Goal: Information Seeking & Learning: Find specific fact

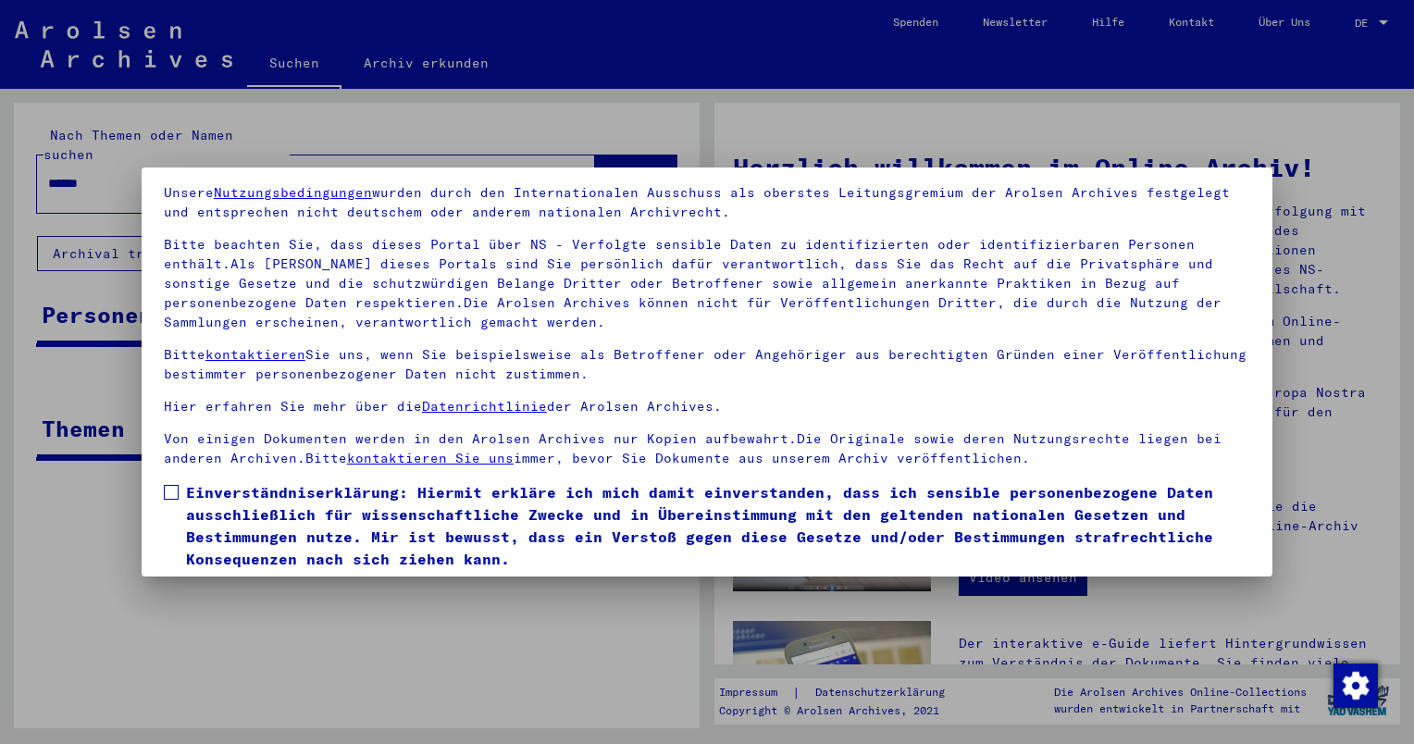
scroll to position [127, 0]
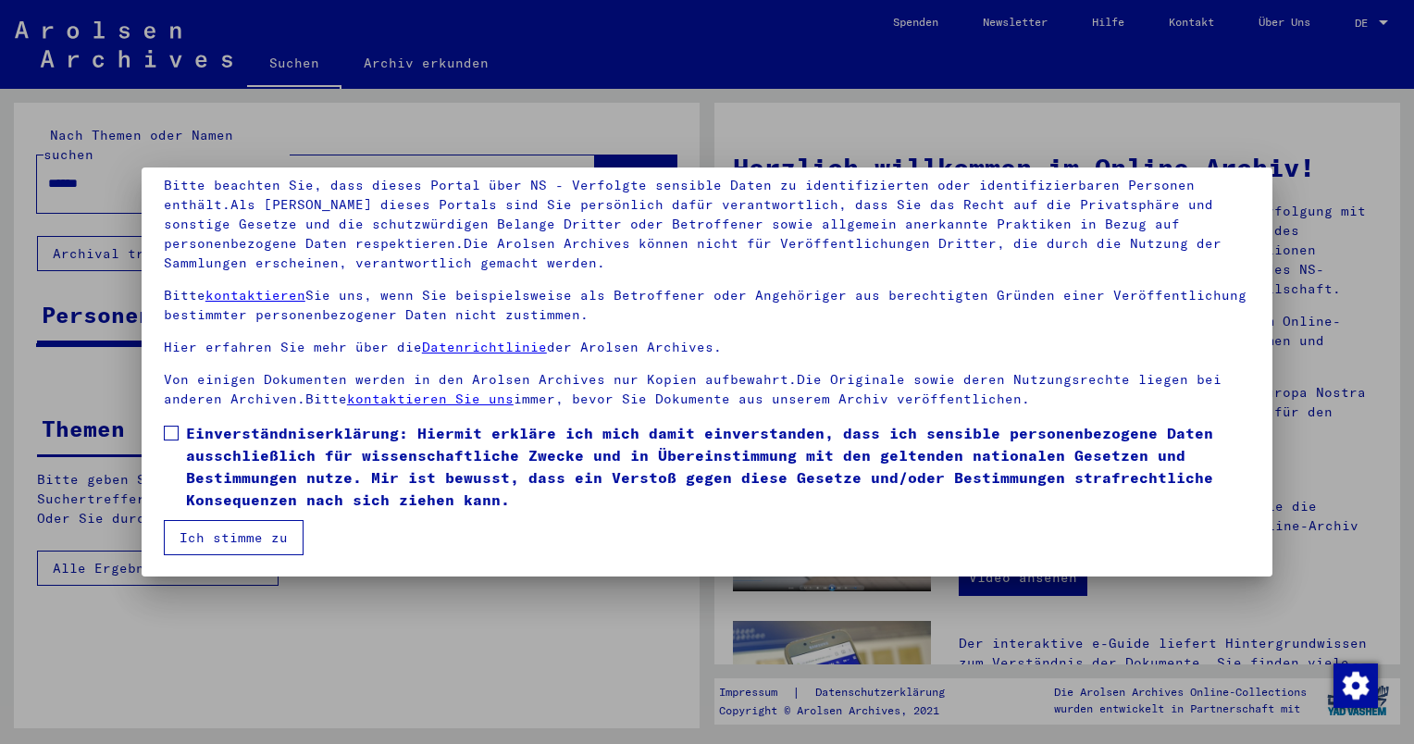
click at [313, 458] on span "Einverständniserklärung: Hiermit erkläre ich mich damit einverstanden, dass ich…" at bounding box center [718, 466] width 1064 height 89
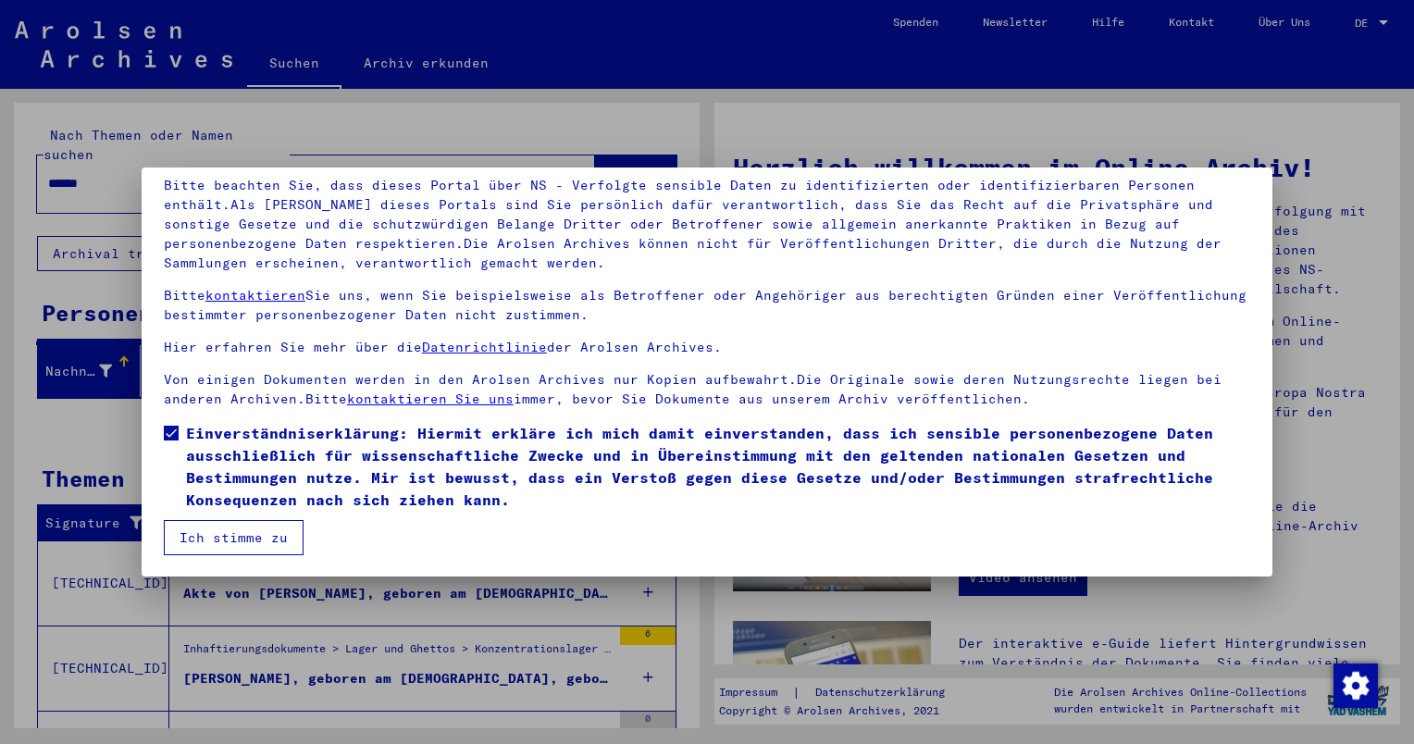
click at [233, 525] on button "Ich stimme zu" at bounding box center [234, 537] width 140 height 35
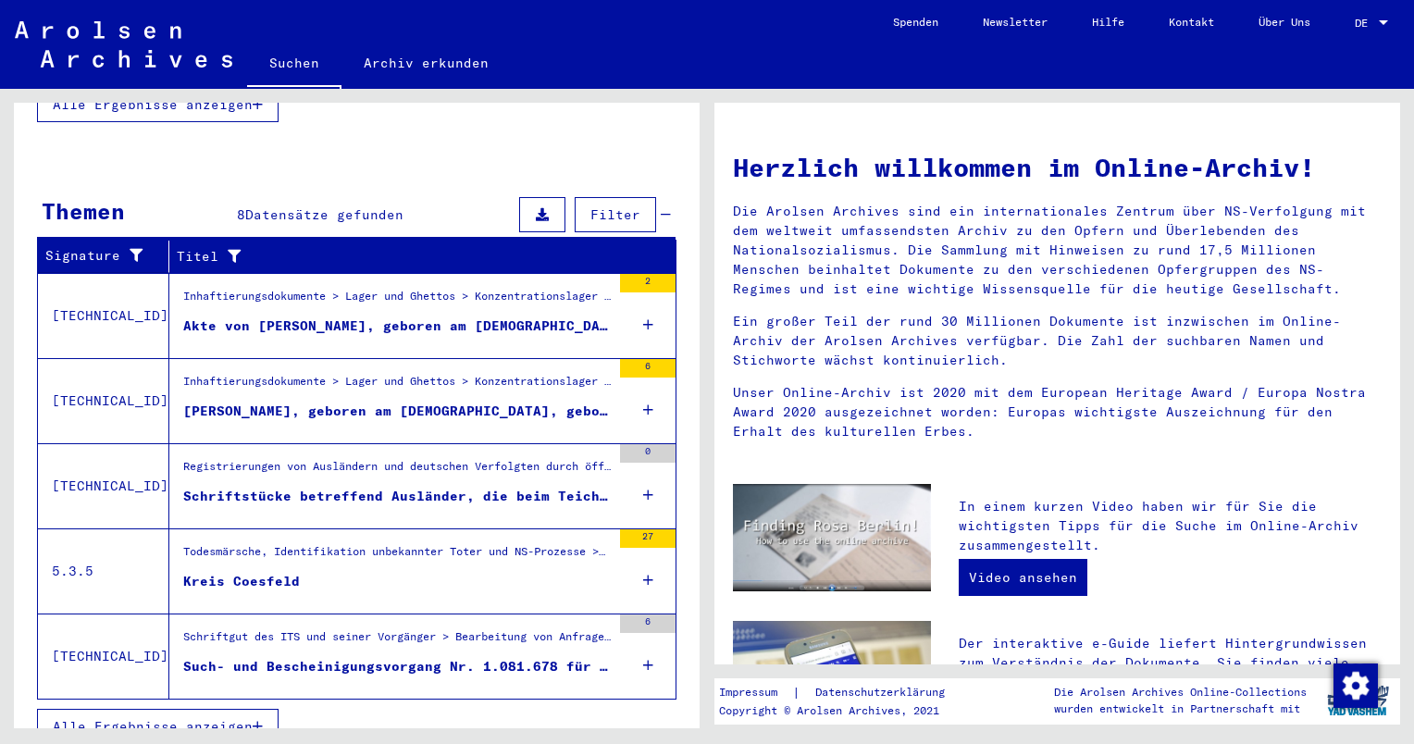
click at [281, 572] on div "Kreis Coesfeld" at bounding box center [241, 581] width 117 height 19
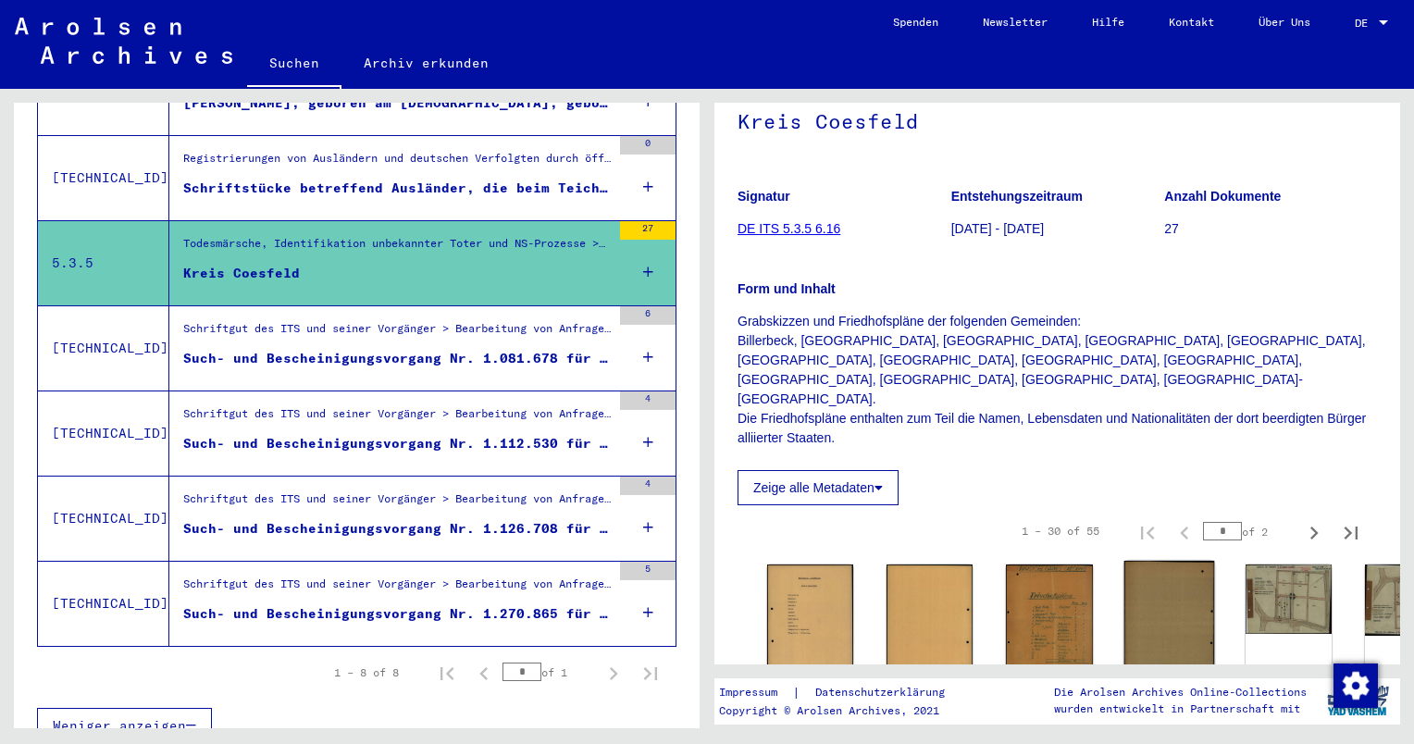
scroll to position [370, 0]
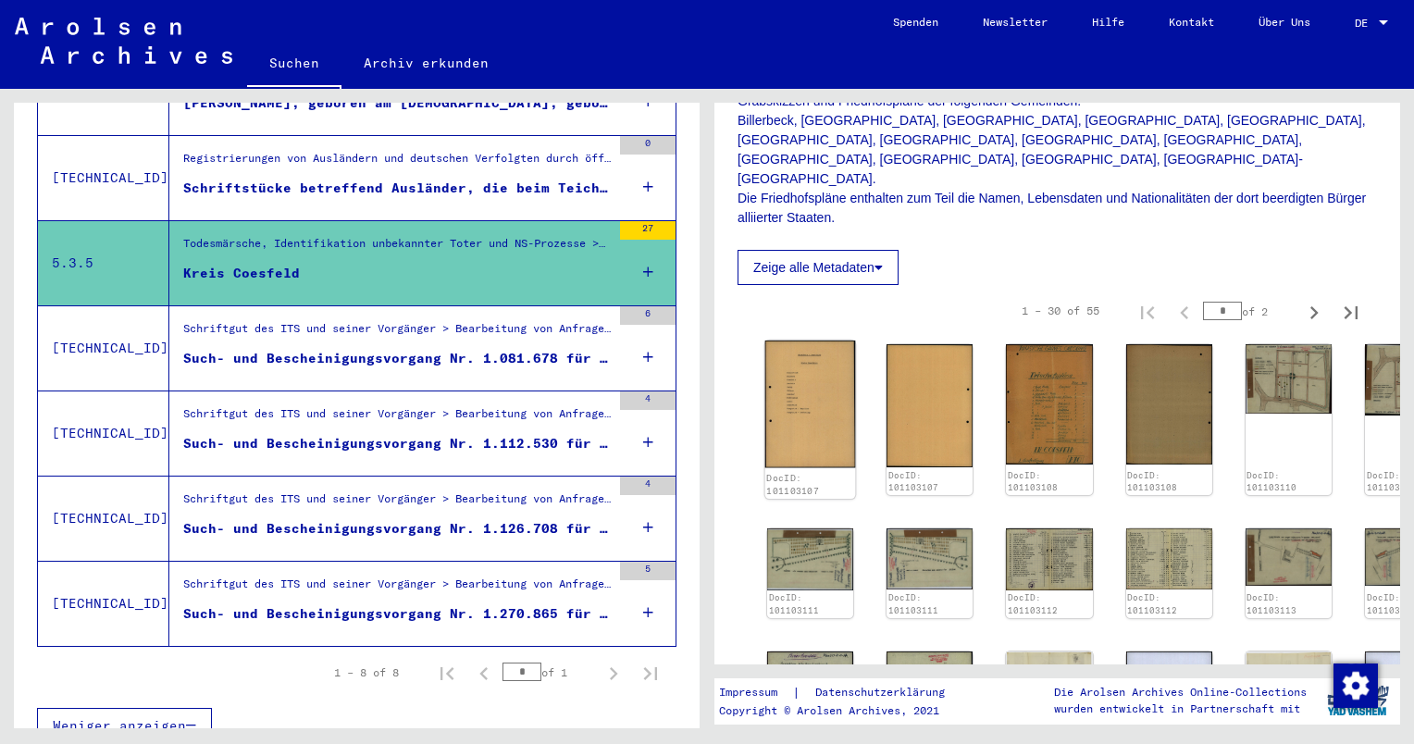
click at [837, 379] on img at bounding box center [810, 404] width 91 height 127
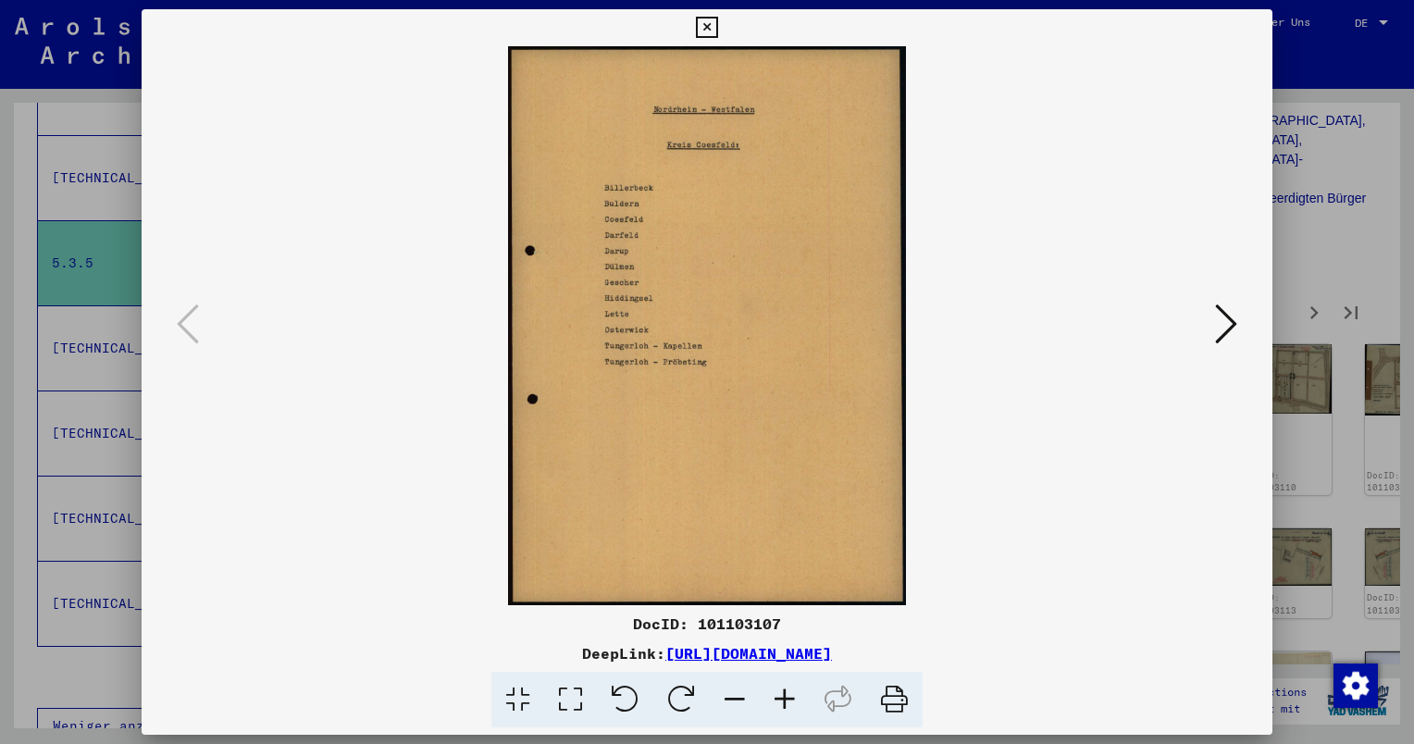
click at [1215, 332] on icon at bounding box center [1226, 324] width 22 height 44
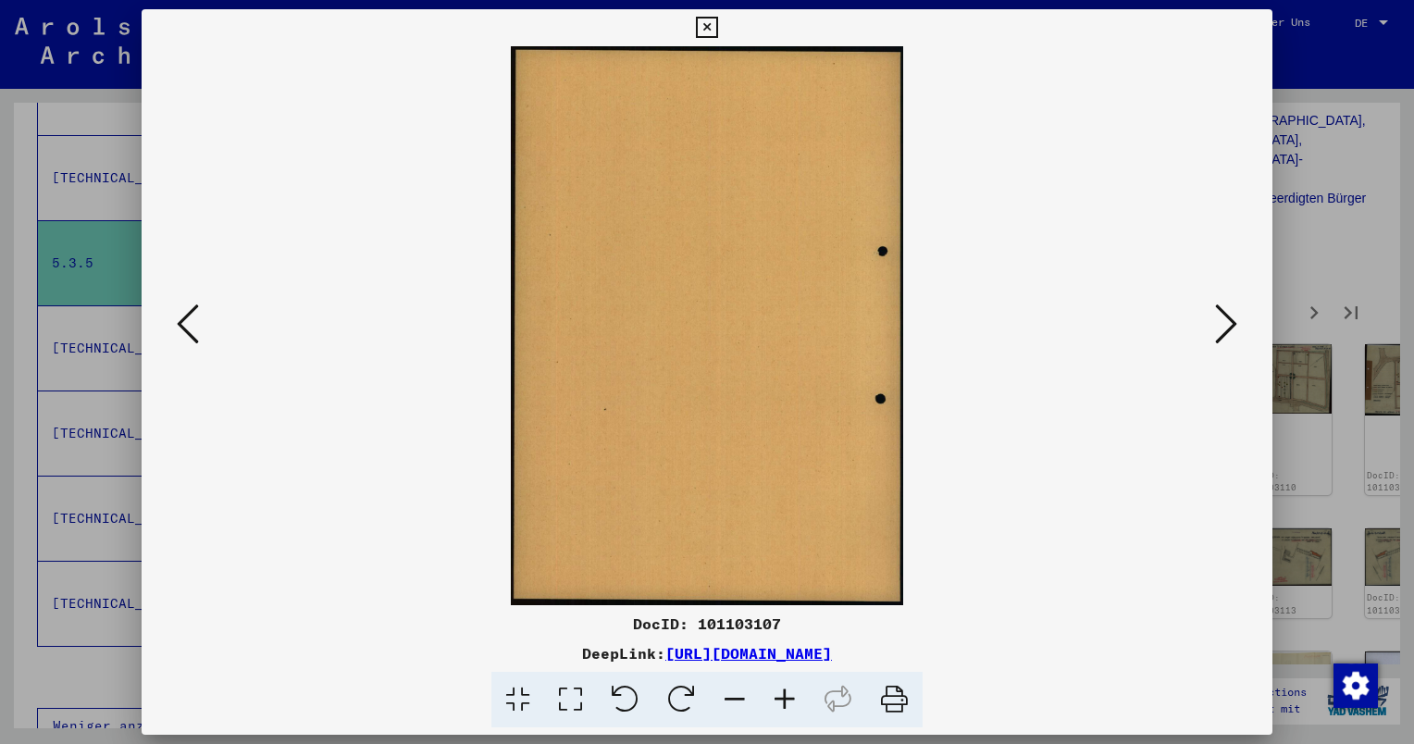
click at [1215, 332] on icon at bounding box center [1226, 324] width 22 height 44
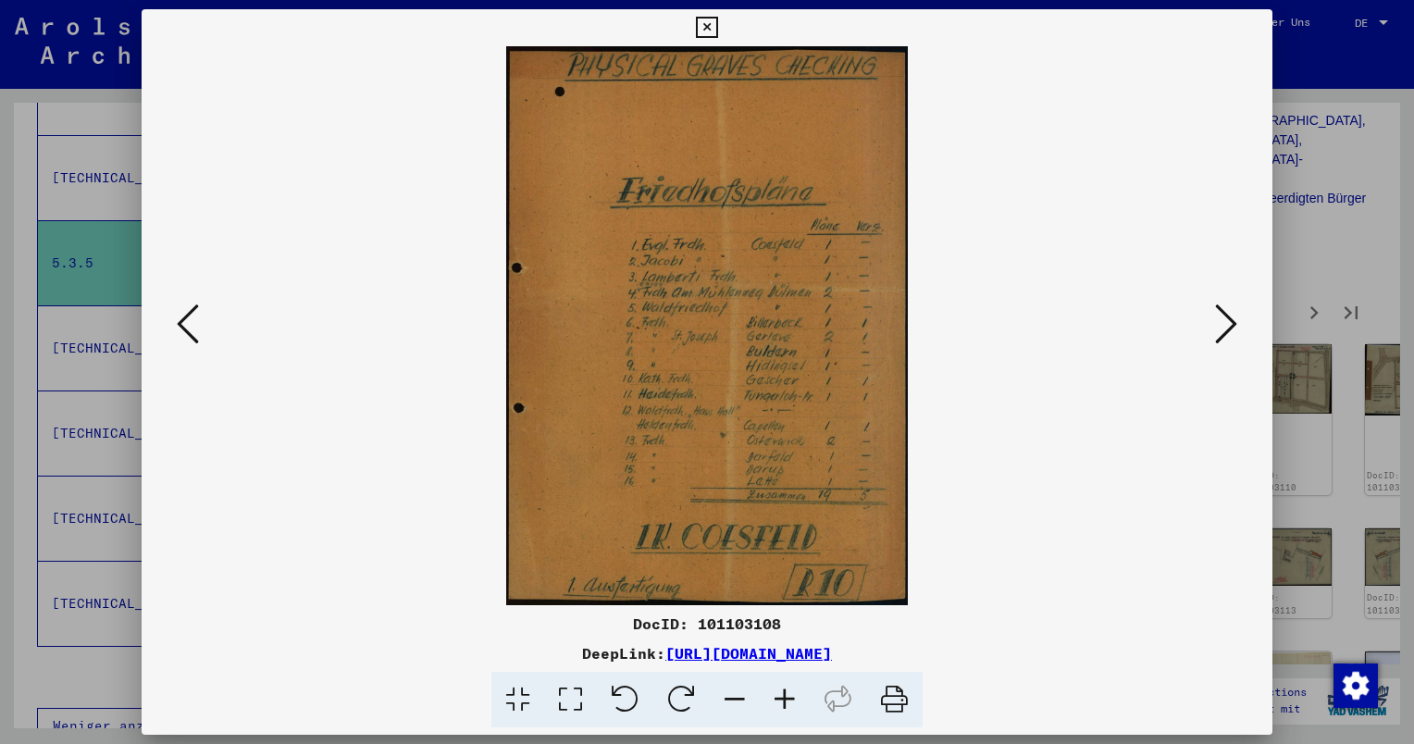
click at [1220, 329] on icon at bounding box center [1226, 324] width 22 height 44
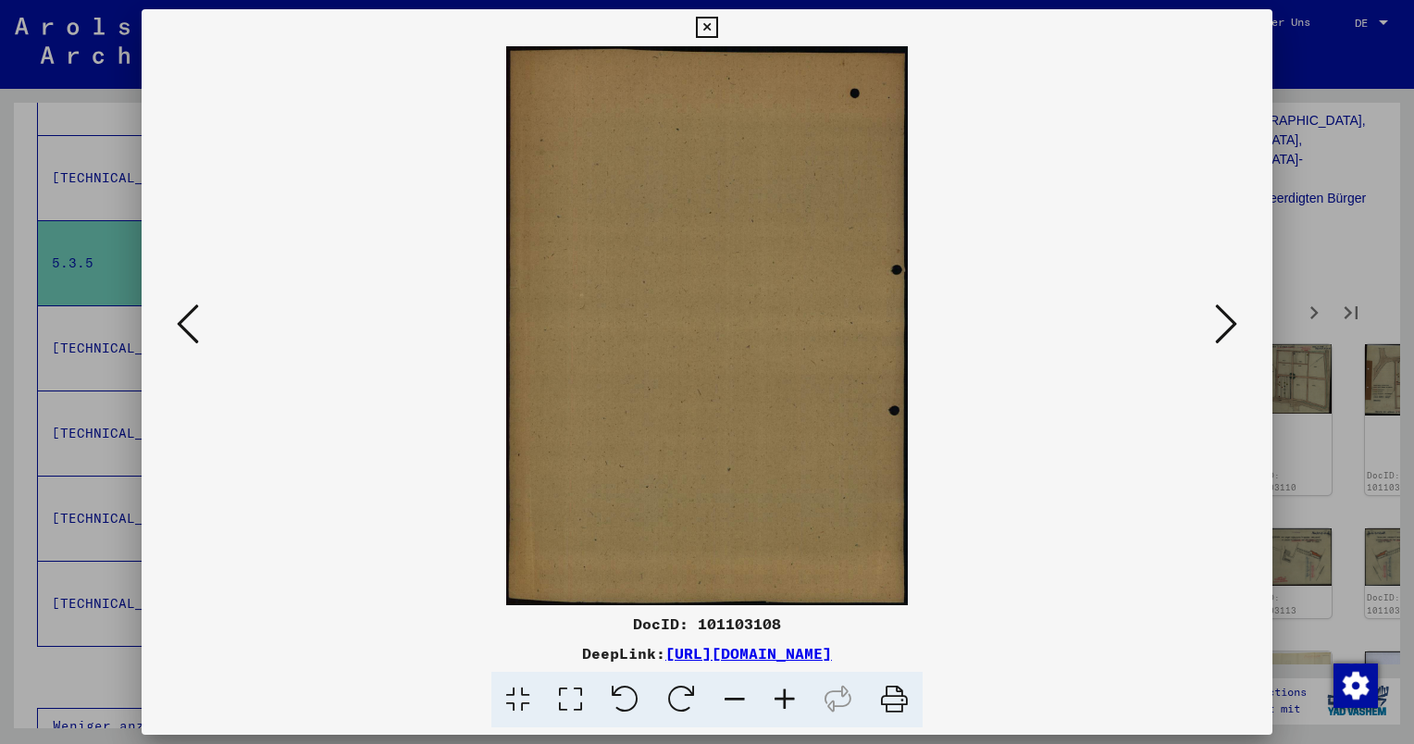
click at [1220, 329] on icon at bounding box center [1226, 324] width 22 height 44
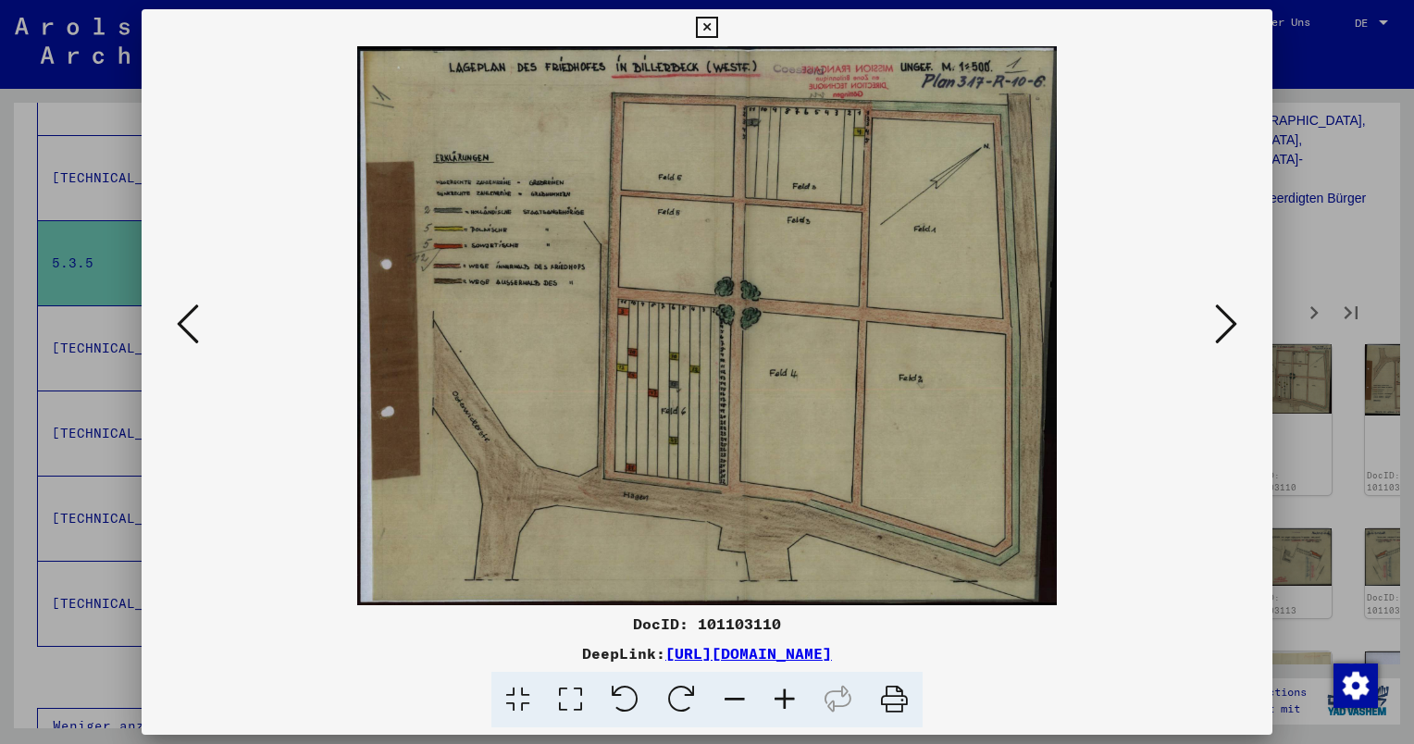
click at [789, 706] on icon at bounding box center [785, 700] width 50 height 56
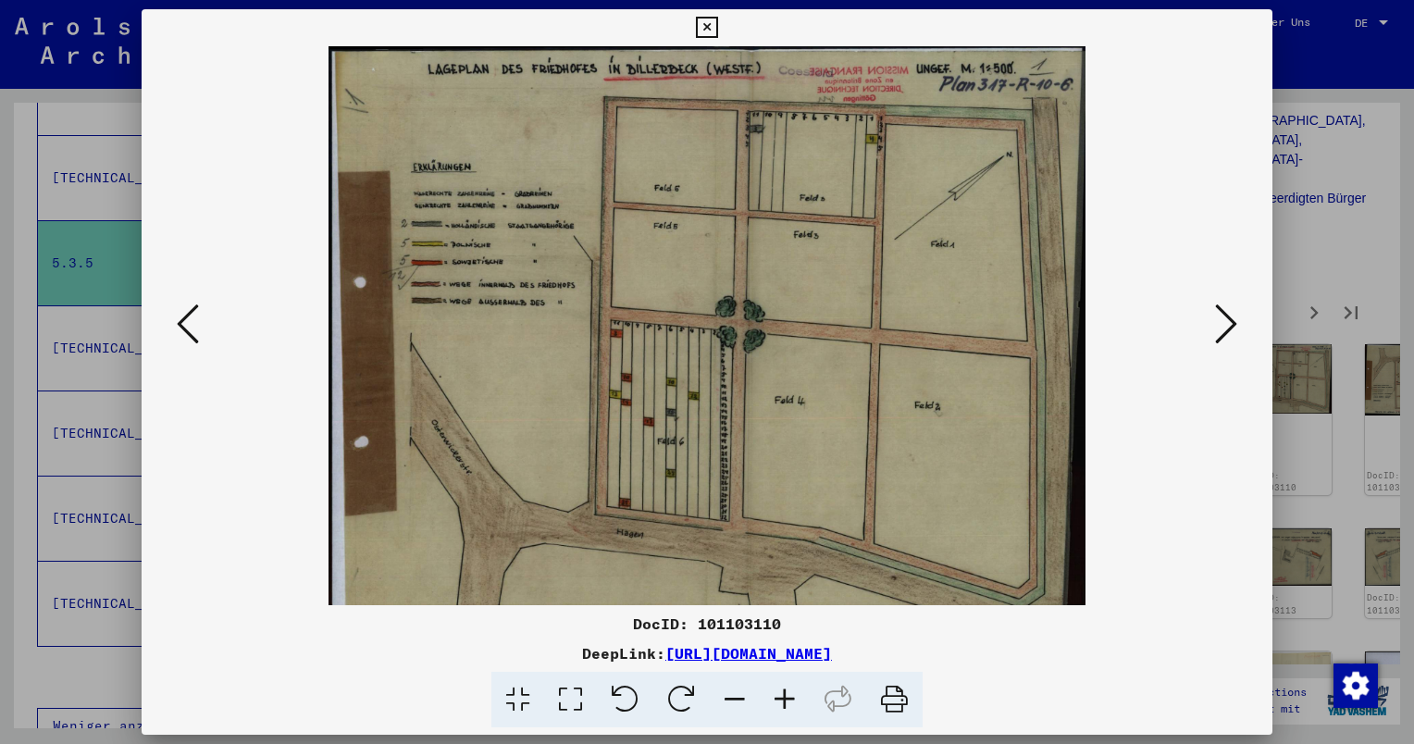
click at [789, 706] on icon at bounding box center [785, 700] width 50 height 56
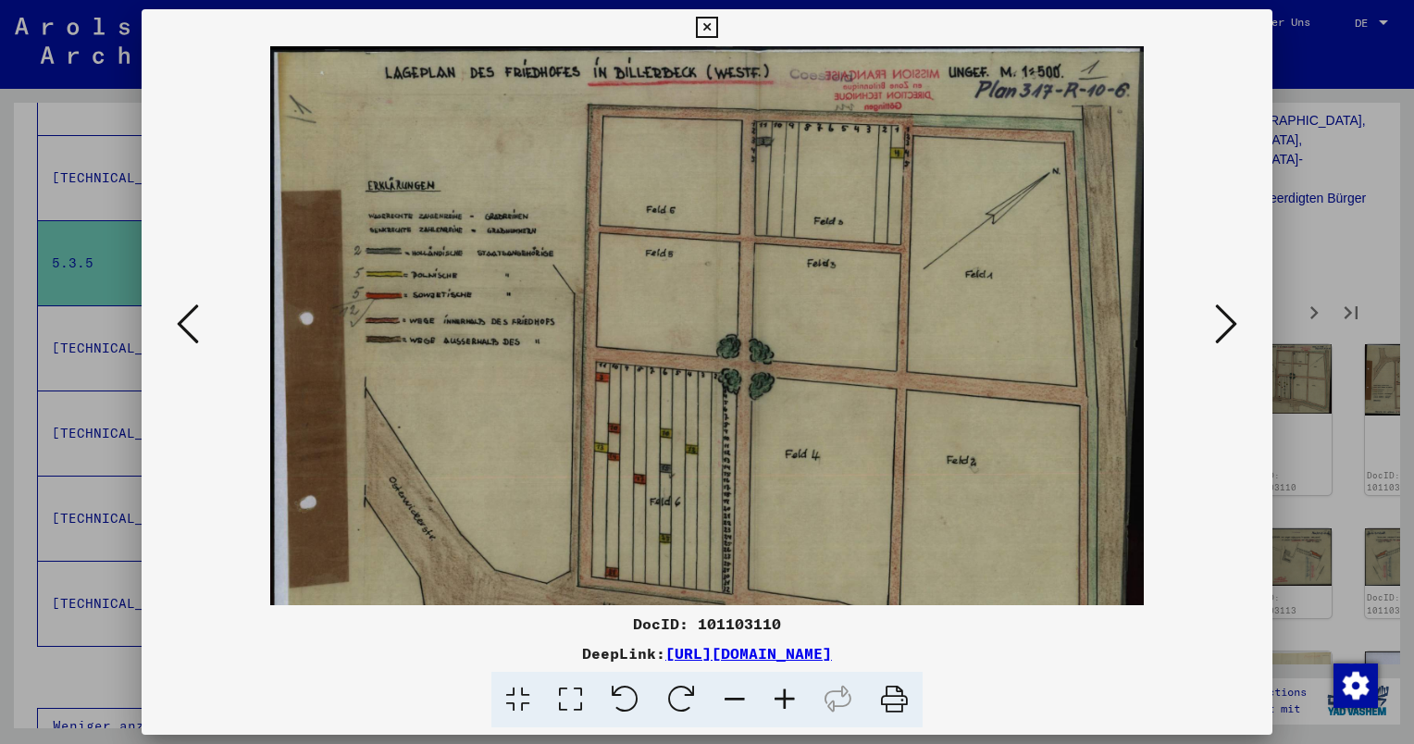
click at [789, 706] on icon at bounding box center [785, 700] width 50 height 56
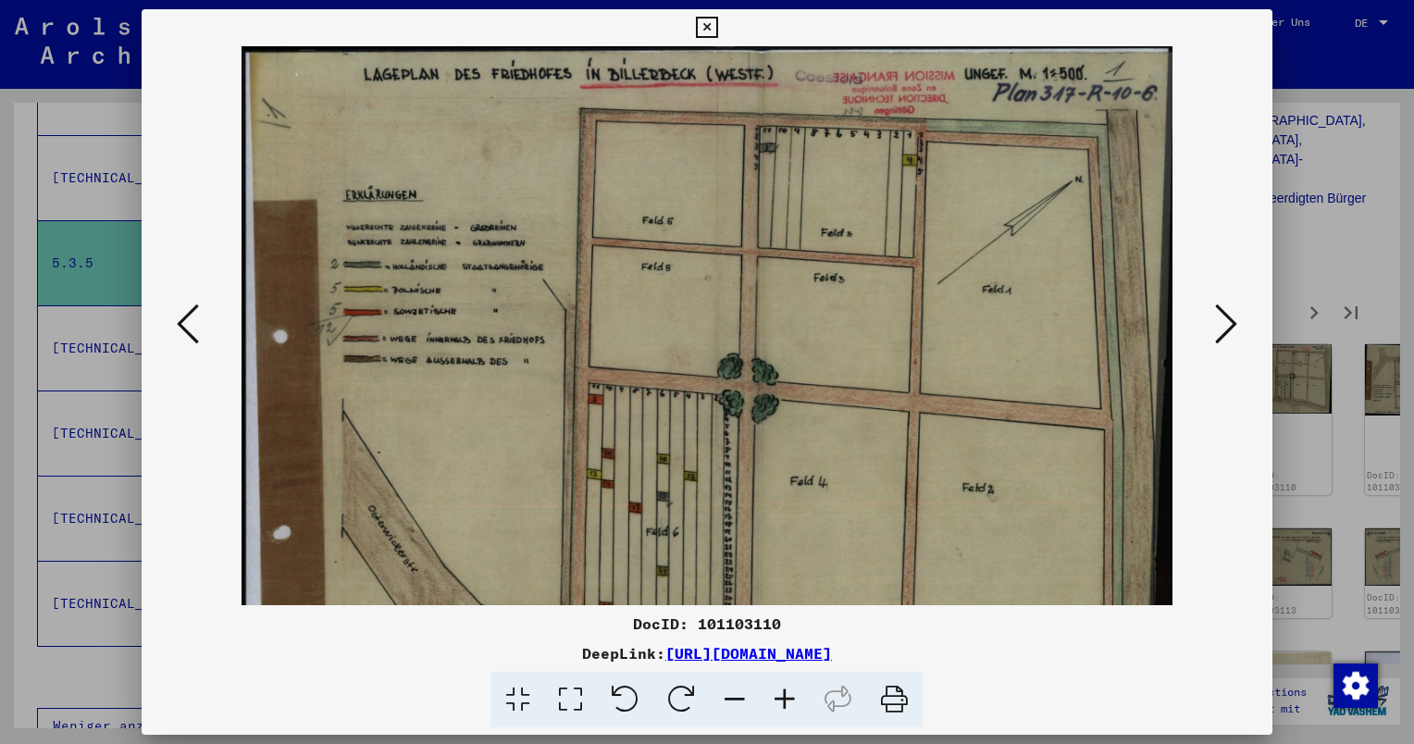
click at [789, 706] on icon at bounding box center [785, 700] width 50 height 56
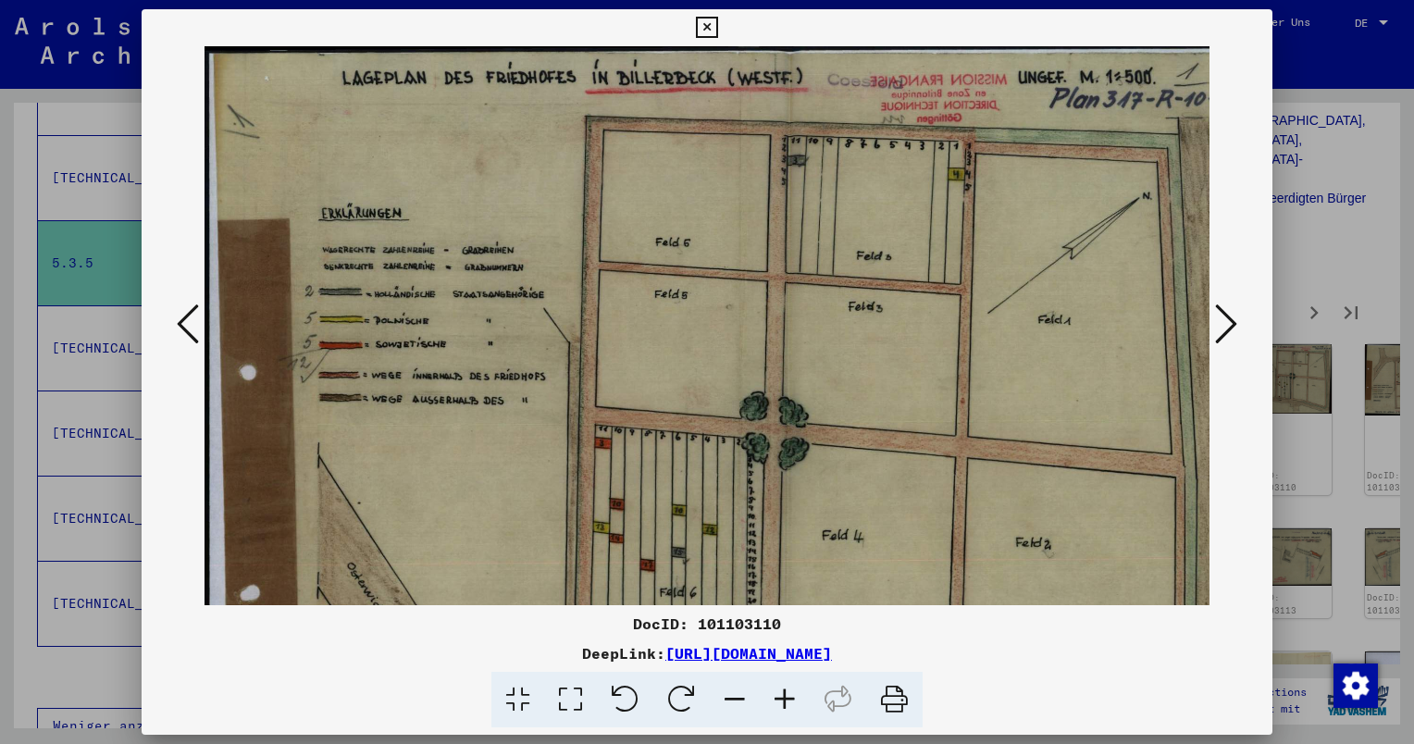
click at [789, 706] on icon at bounding box center [785, 700] width 50 height 56
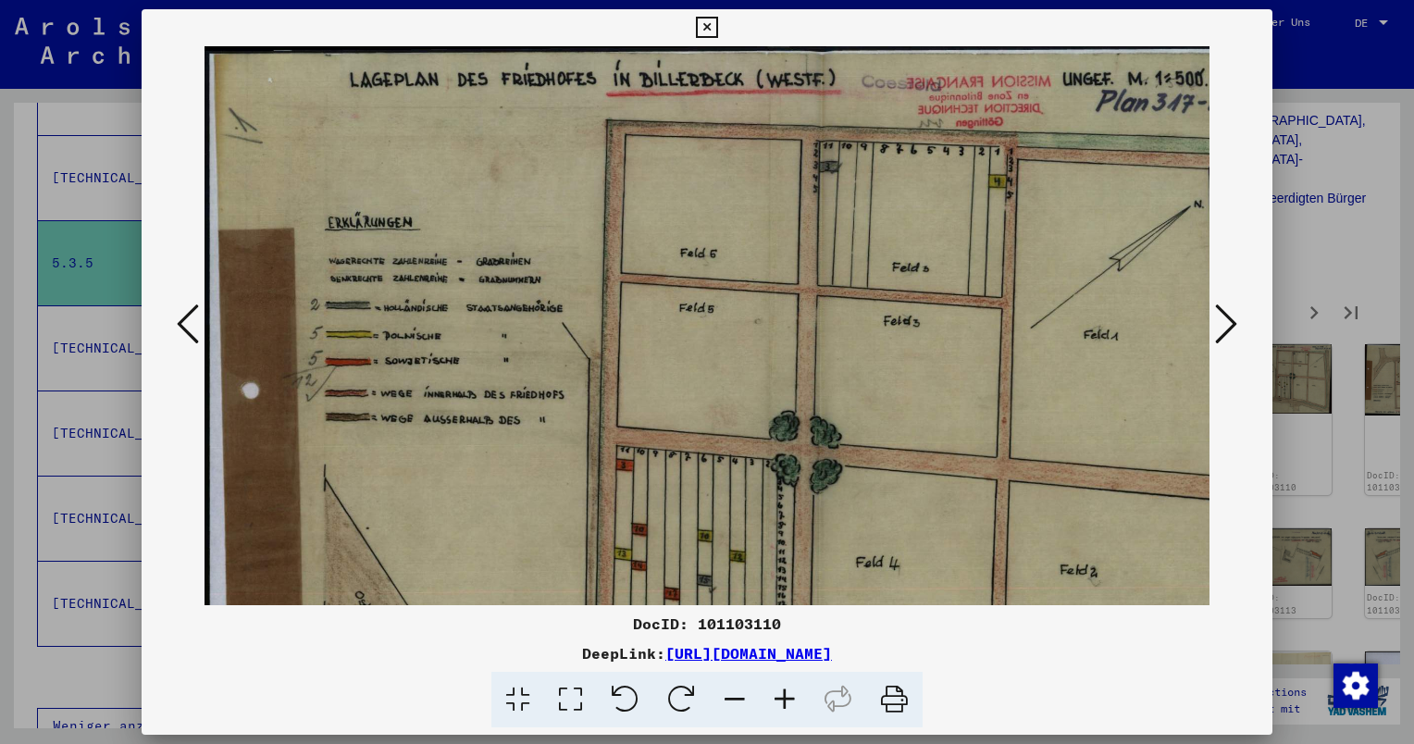
click at [789, 706] on icon at bounding box center [785, 700] width 50 height 56
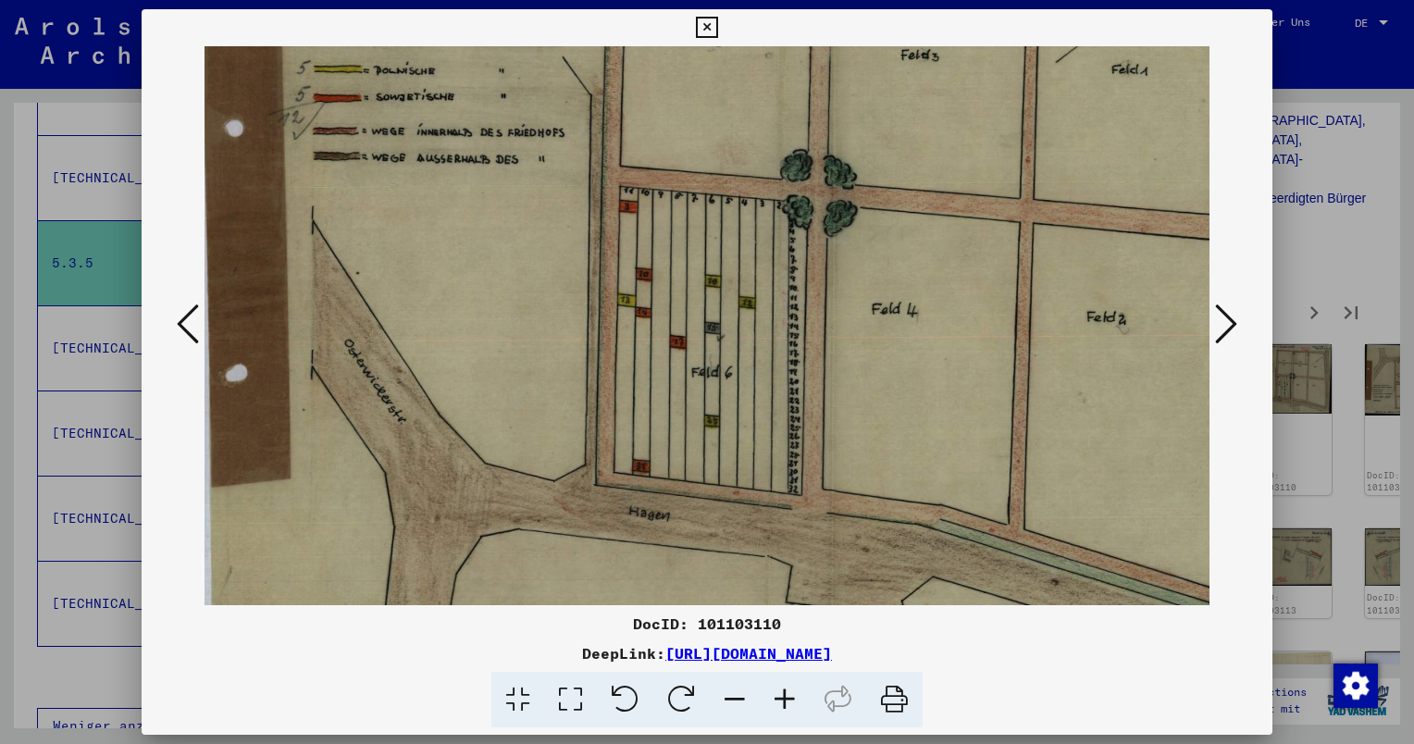
scroll to position [285, 19]
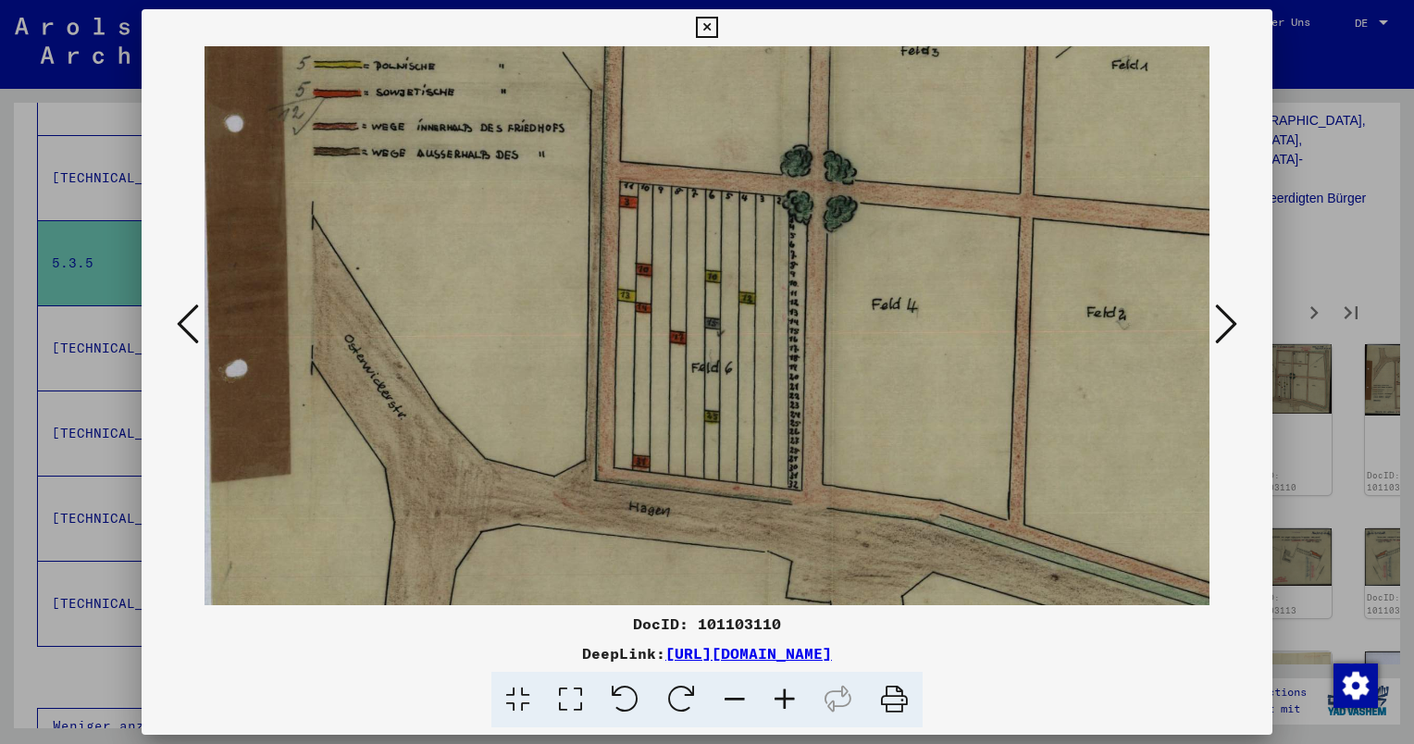
drag, startPoint x: 804, startPoint y: 421, endPoint x: 788, endPoint y: 148, distance: 273.5
click at [788, 148] on img at bounding box center [767, 225] width 1163 height 929
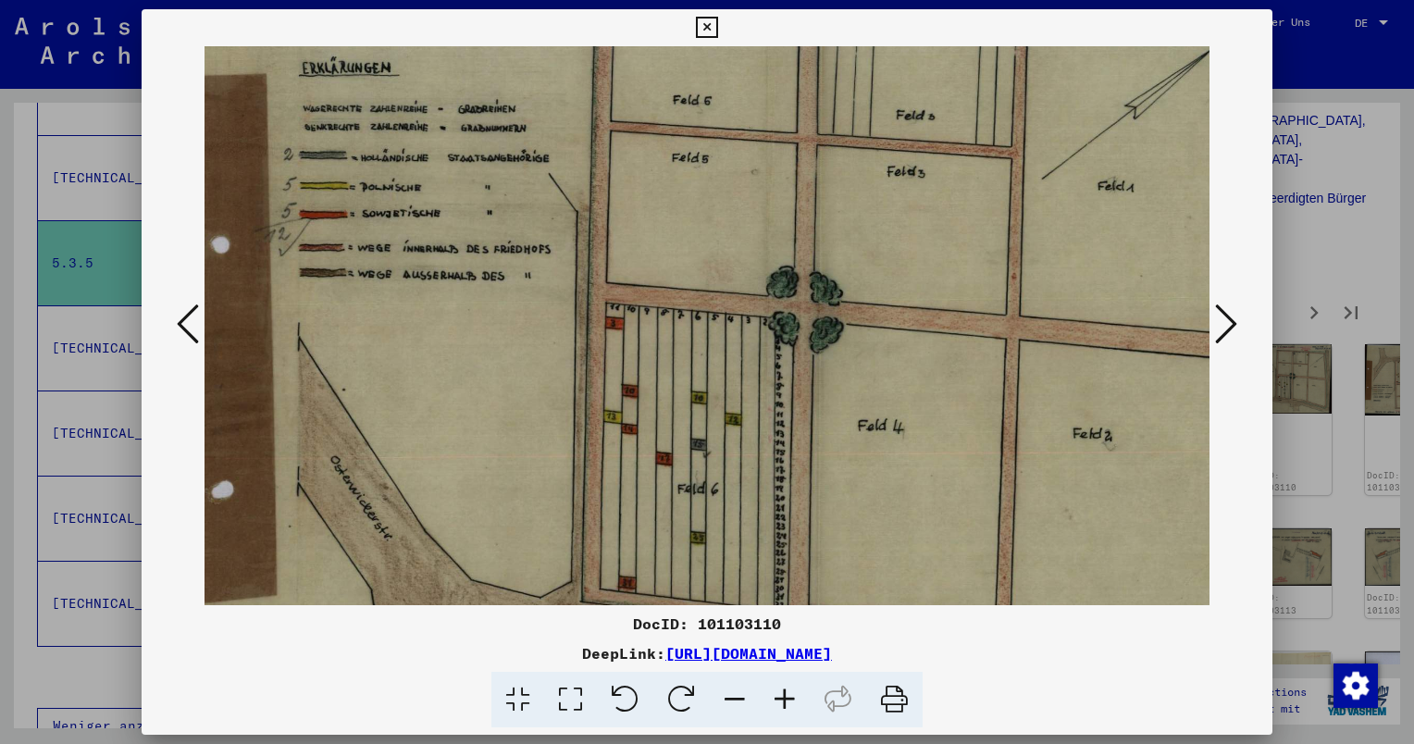
scroll to position [106, 39]
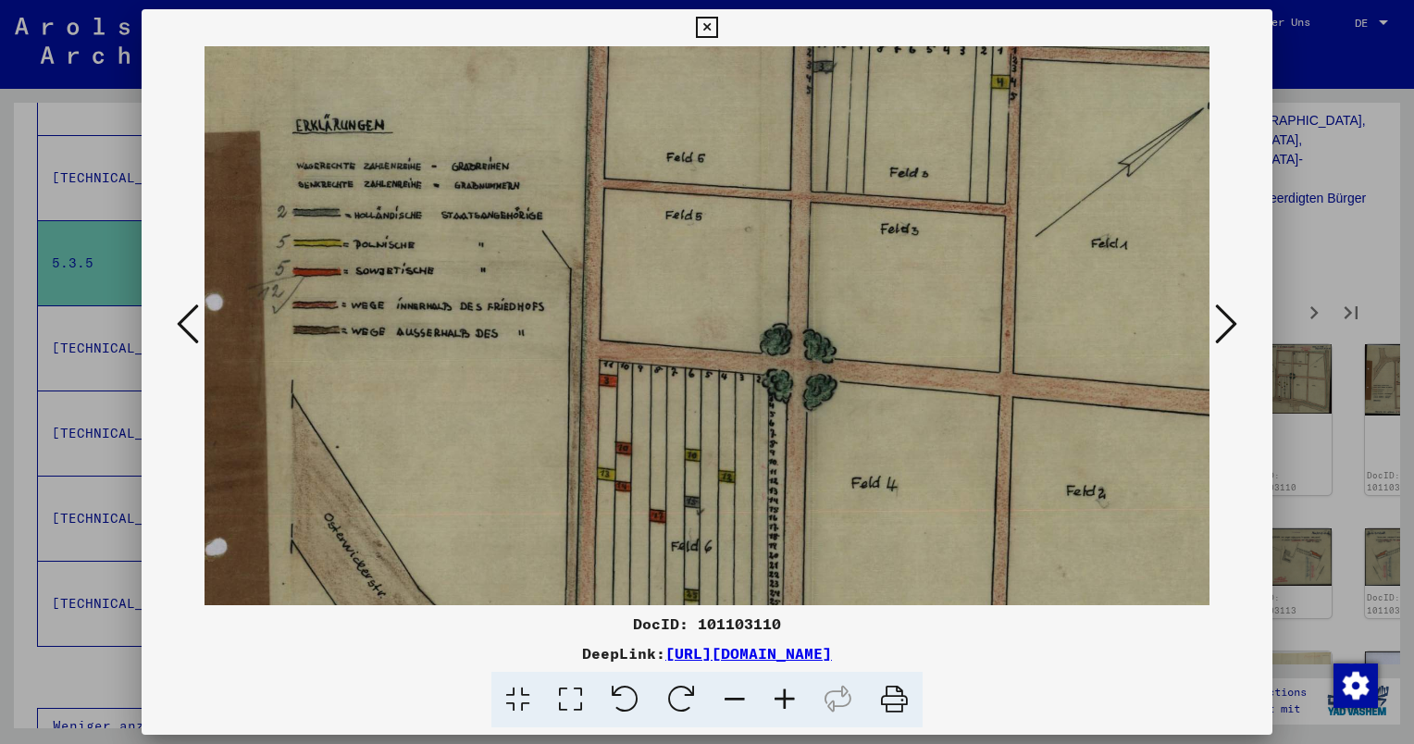
drag, startPoint x: 529, startPoint y: 233, endPoint x: 692, endPoint y: 401, distance: 233.7
click at [511, 413] on img at bounding box center [747, 404] width 1163 height 929
click at [1236, 321] on icon at bounding box center [1226, 324] width 22 height 44
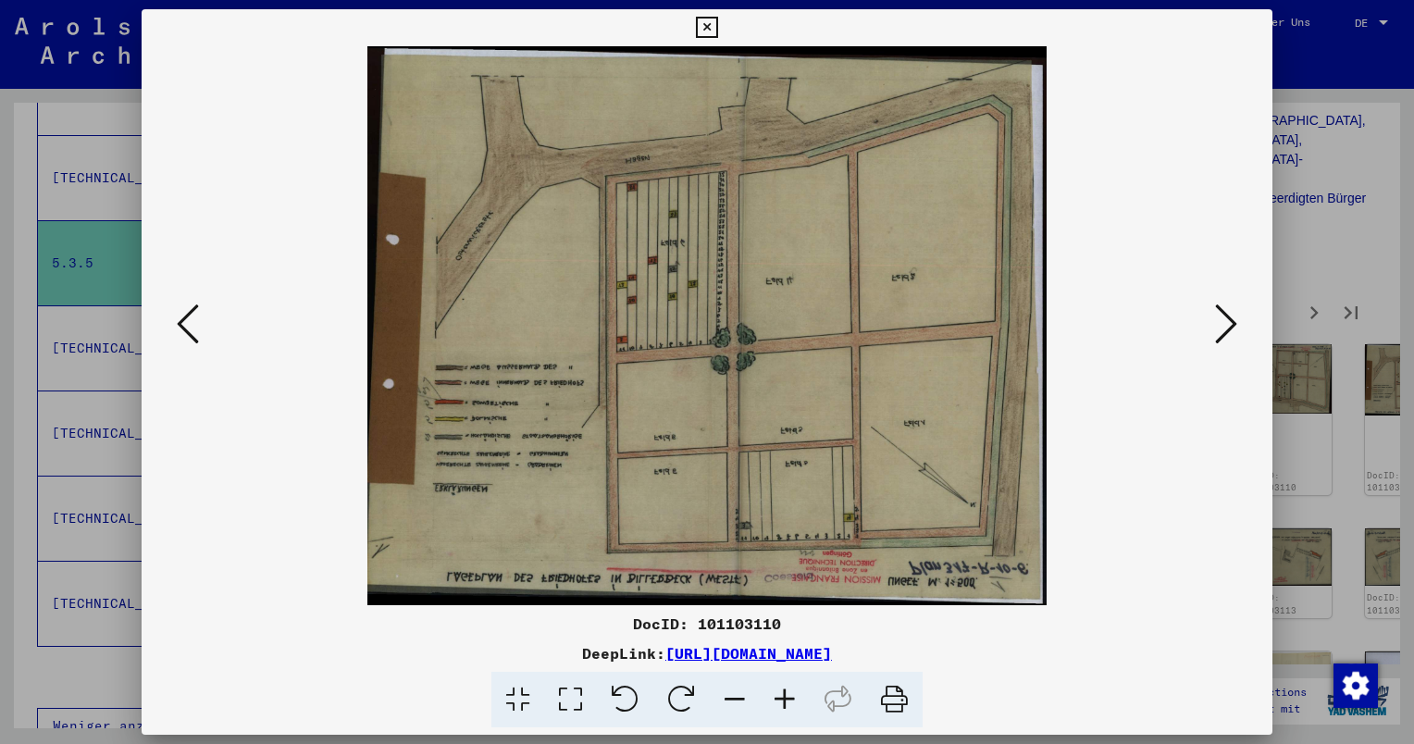
scroll to position [0, 0]
click at [1236, 321] on icon at bounding box center [1226, 324] width 22 height 44
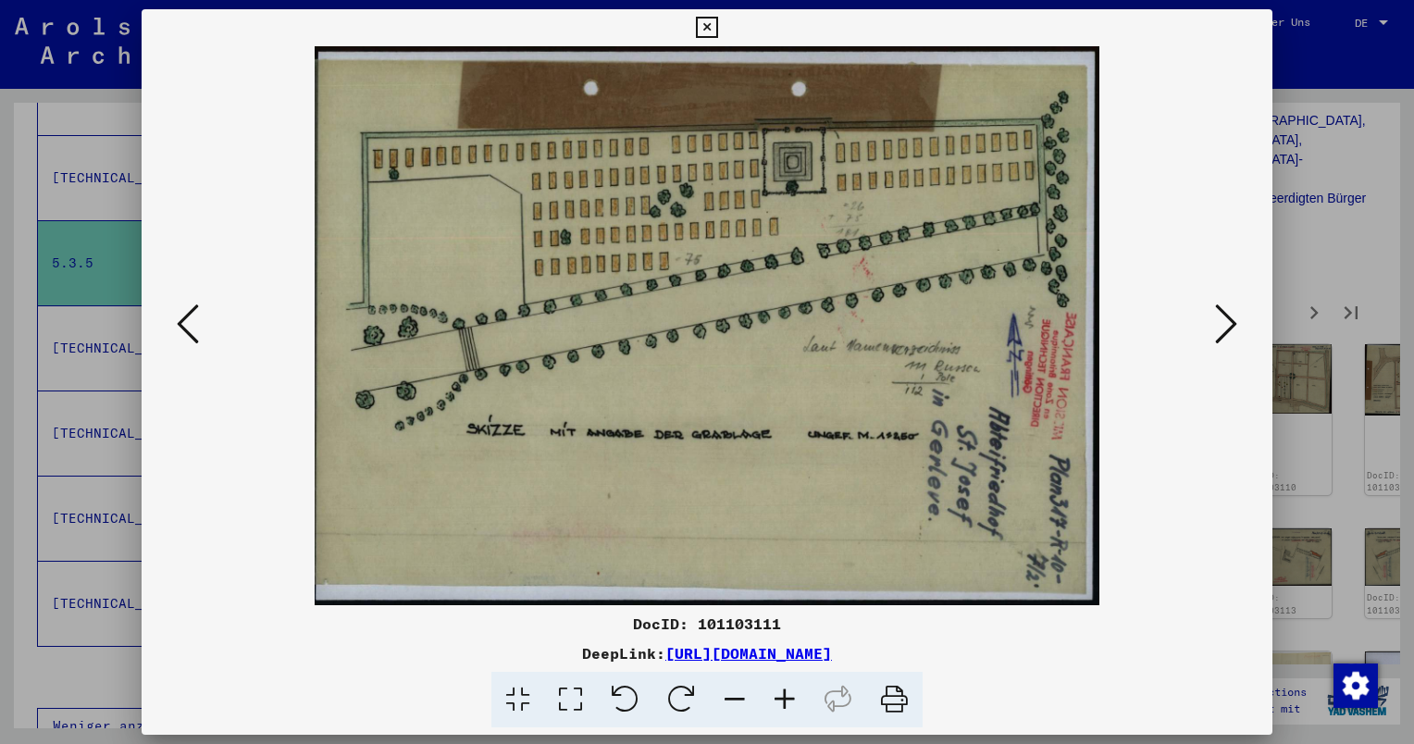
click at [1236, 321] on icon at bounding box center [1226, 324] width 22 height 44
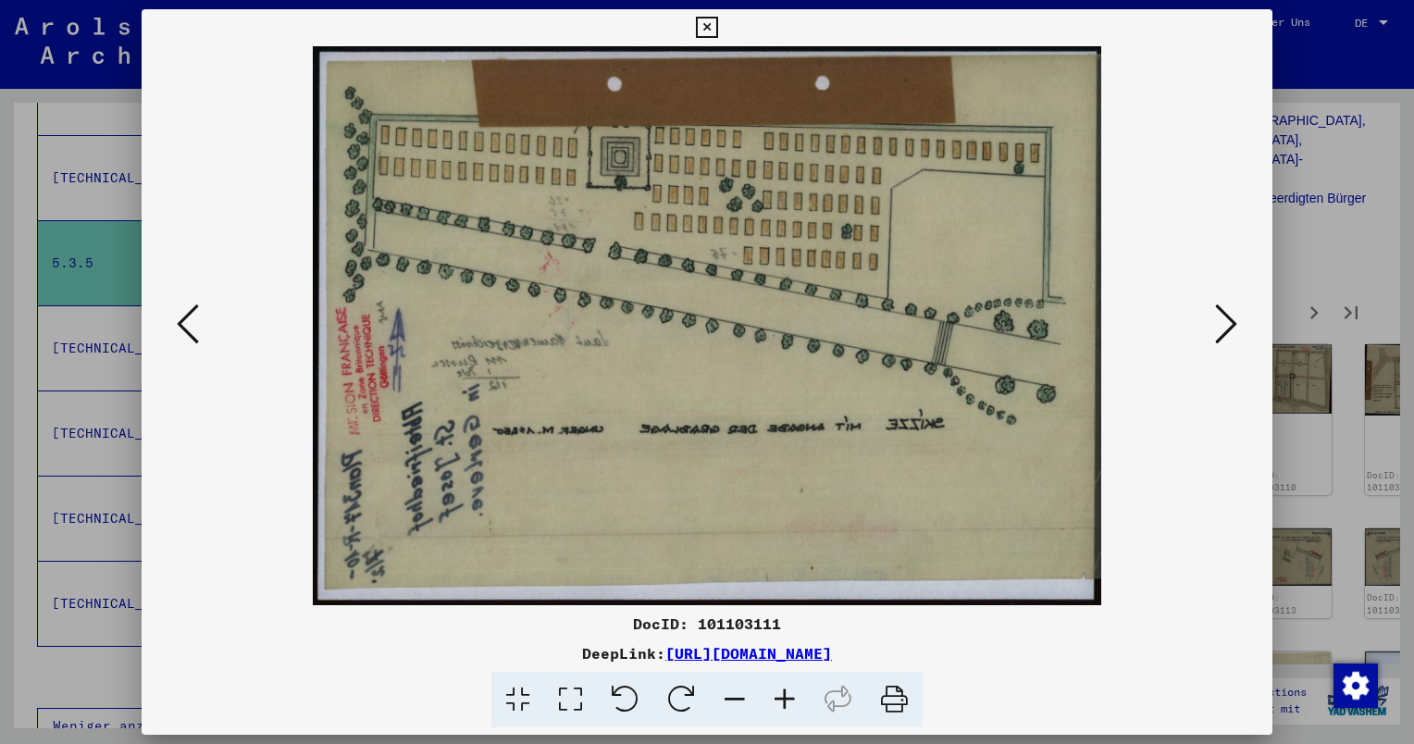
click at [1236, 321] on icon at bounding box center [1226, 324] width 22 height 44
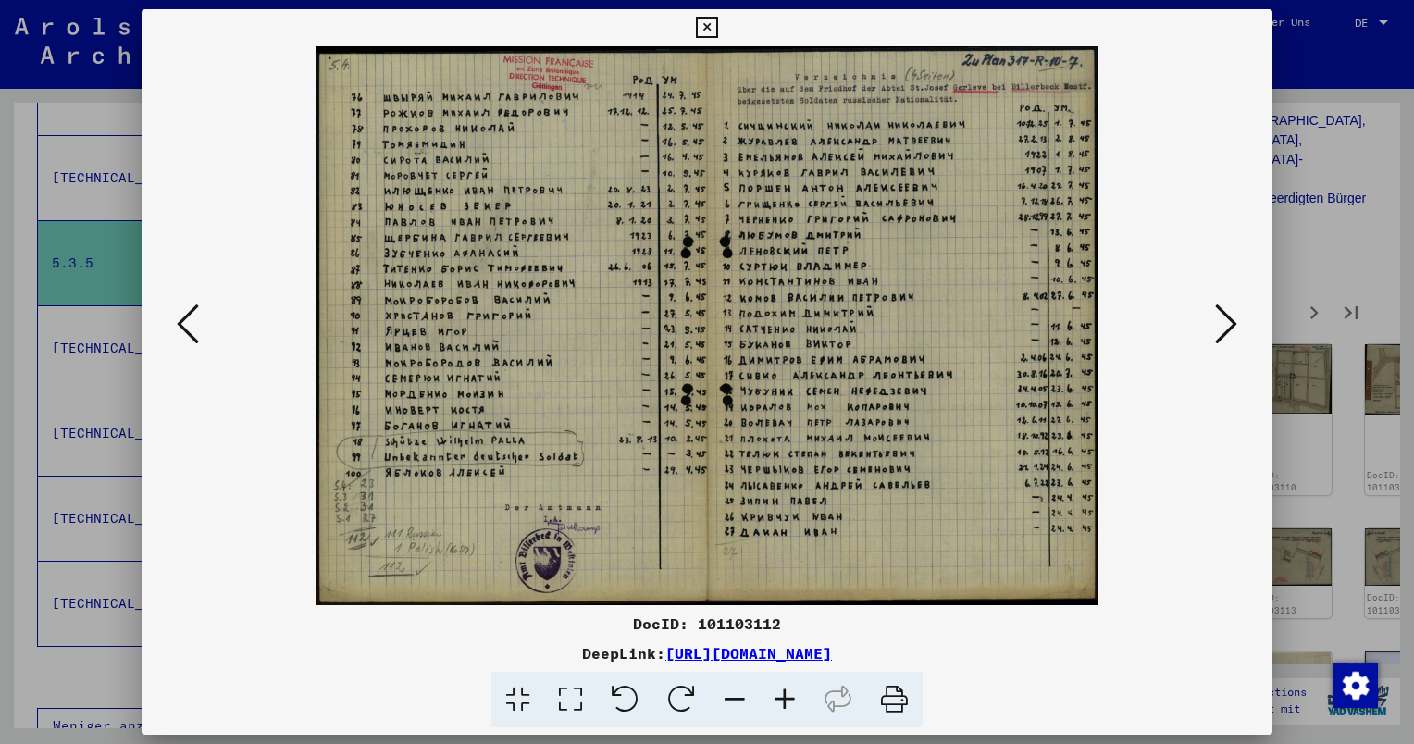
click at [1236, 321] on icon at bounding box center [1226, 324] width 22 height 44
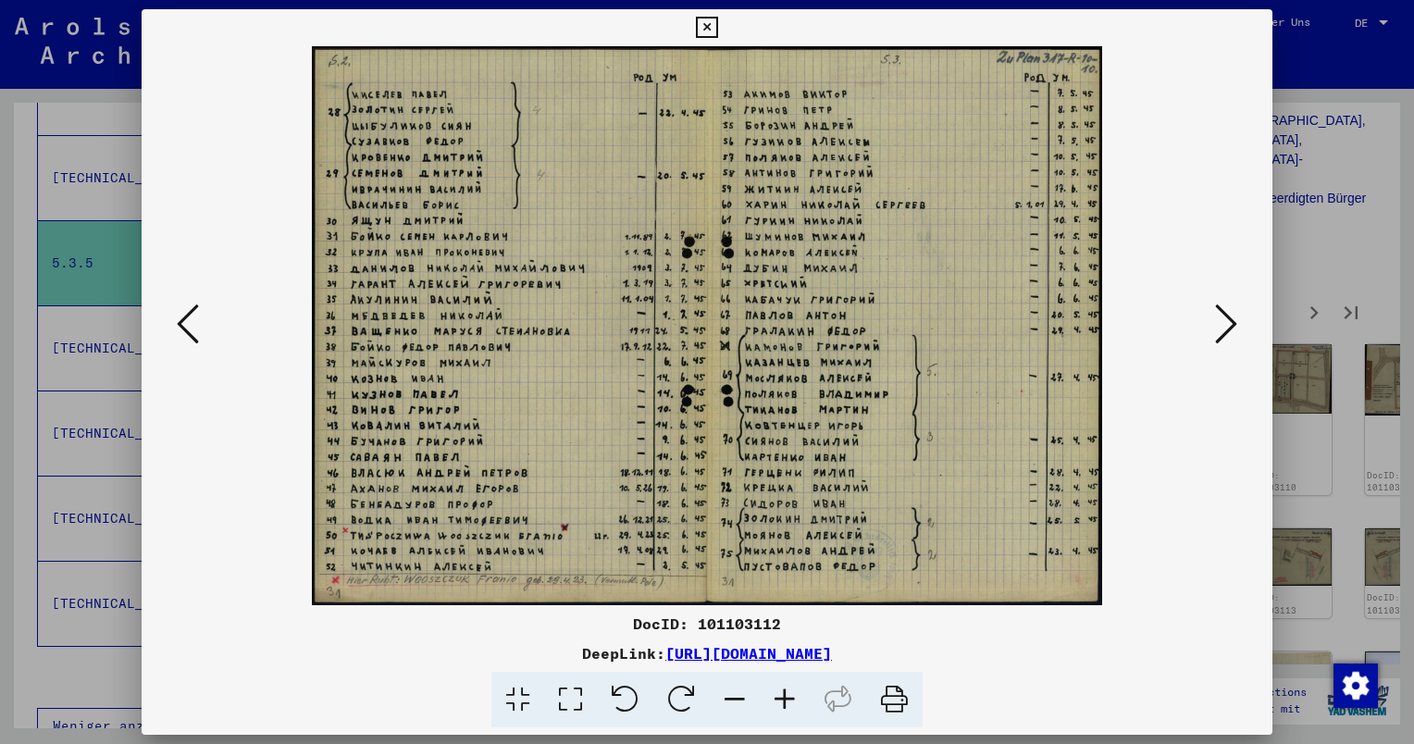
click at [1236, 321] on icon at bounding box center [1226, 324] width 22 height 44
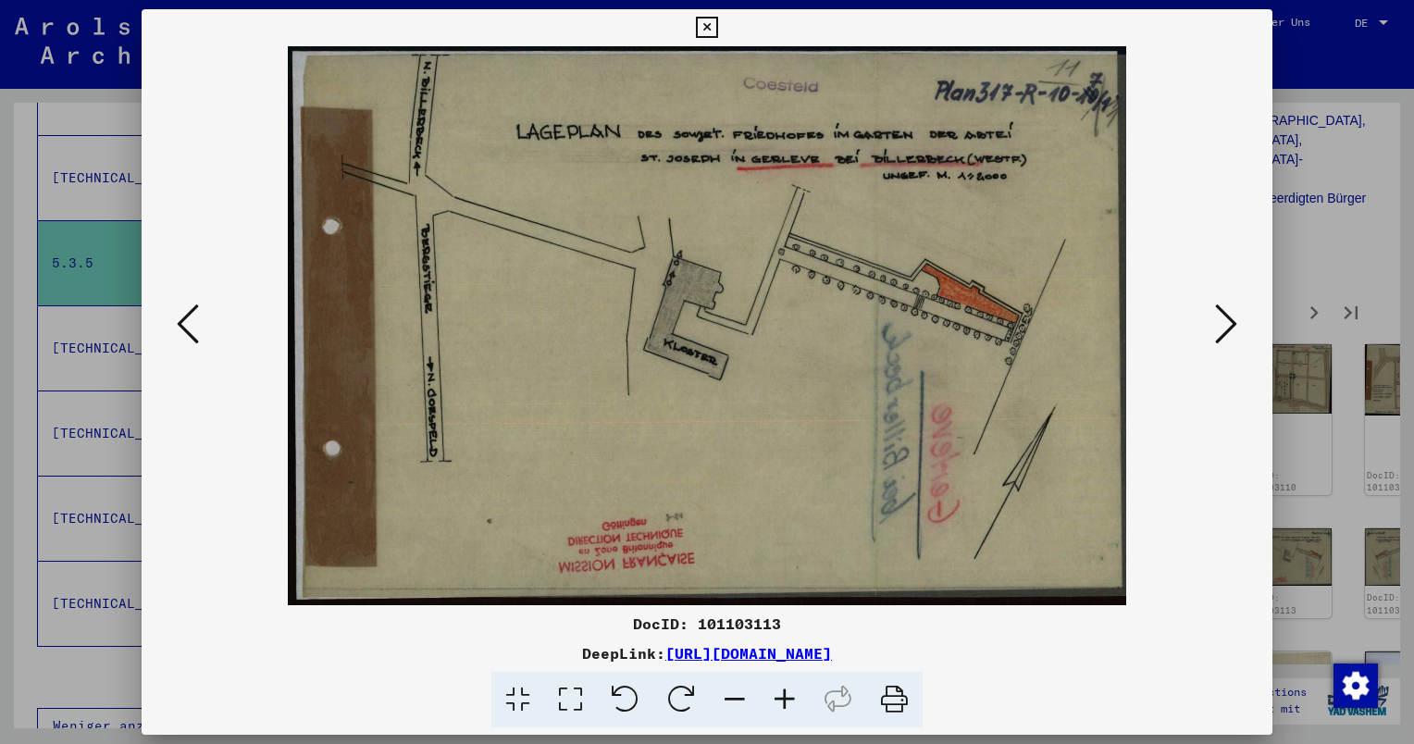
click at [1236, 321] on icon at bounding box center [1226, 324] width 22 height 44
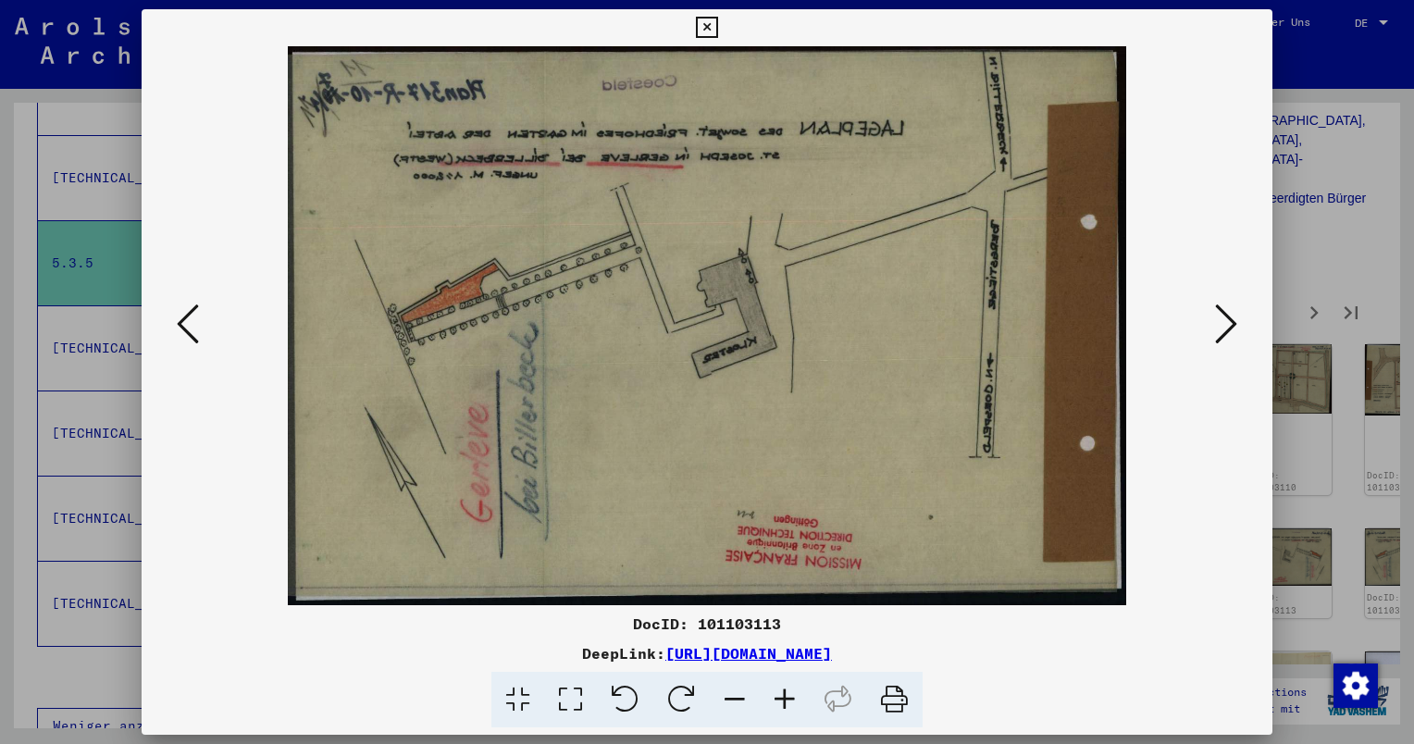
click at [1236, 321] on icon at bounding box center [1226, 324] width 22 height 44
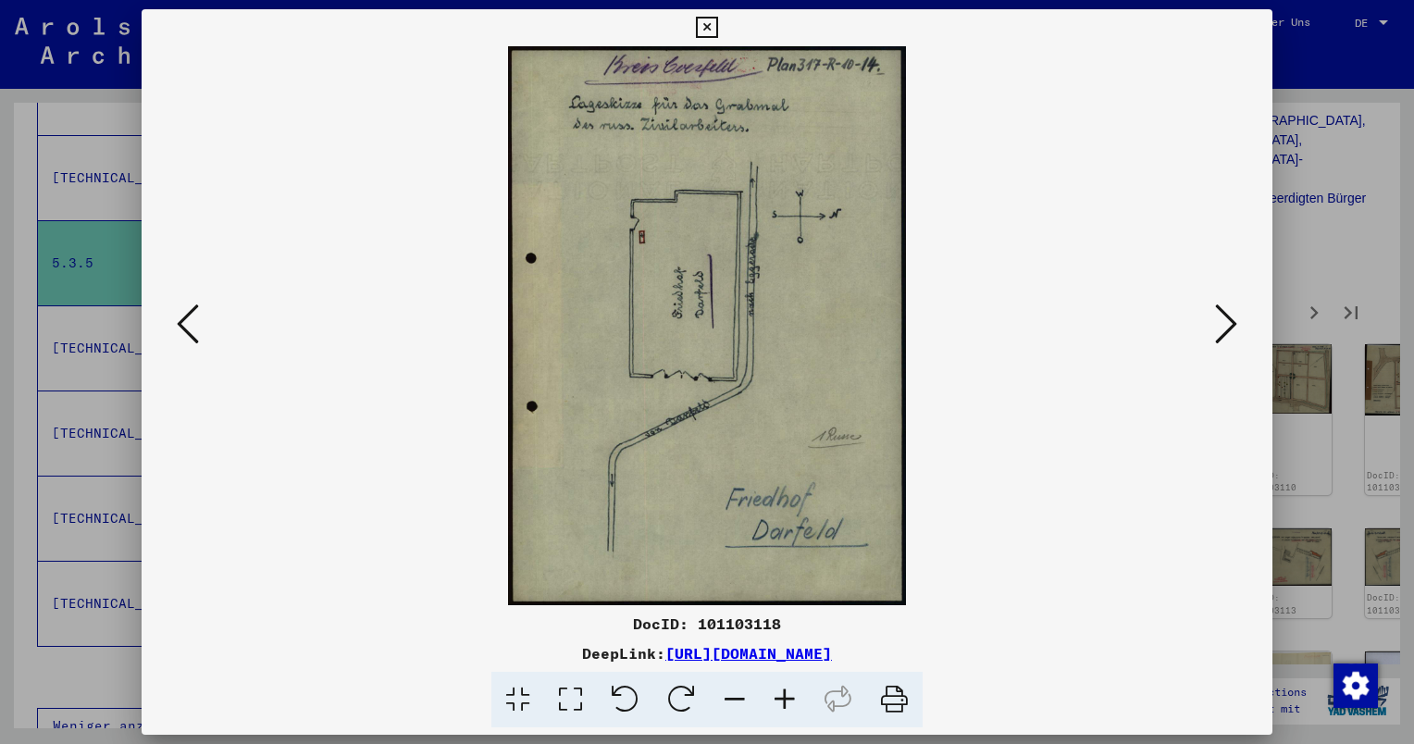
click at [1236, 321] on icon at bounding box center [1226, 324] width 22 height 44
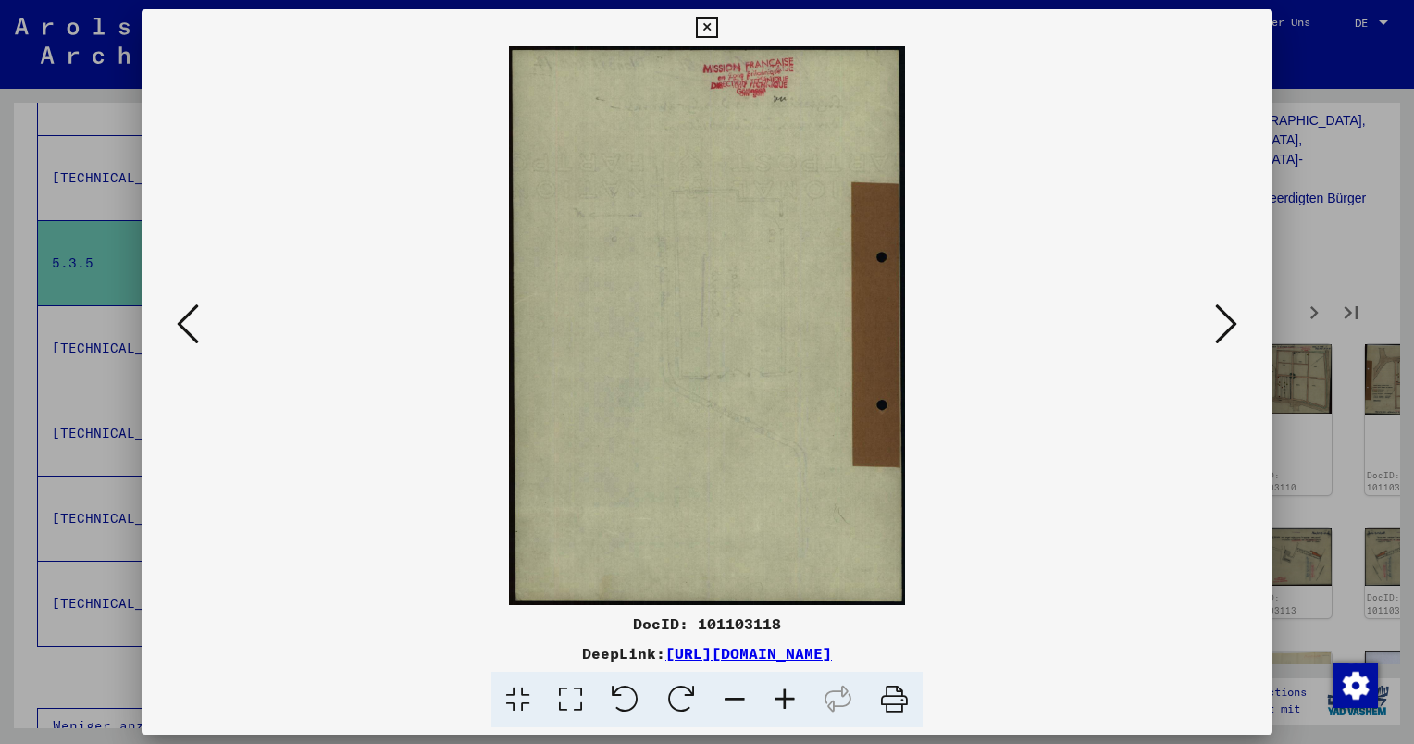
click at [1236, 321] on icon at bounding box center [1226, 324] width 22 height 44
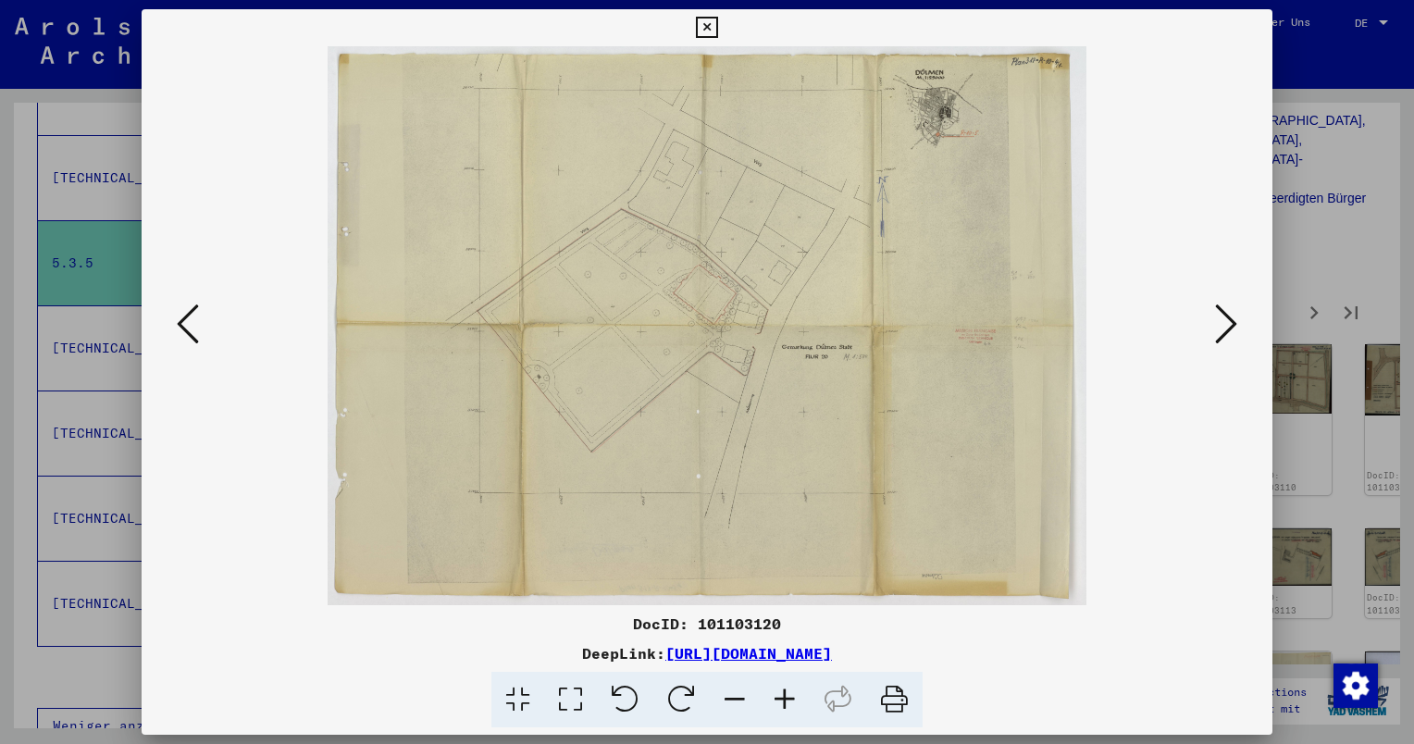
click at [789, 711] on icon at bounding box center [785, 700] width 50 height 56
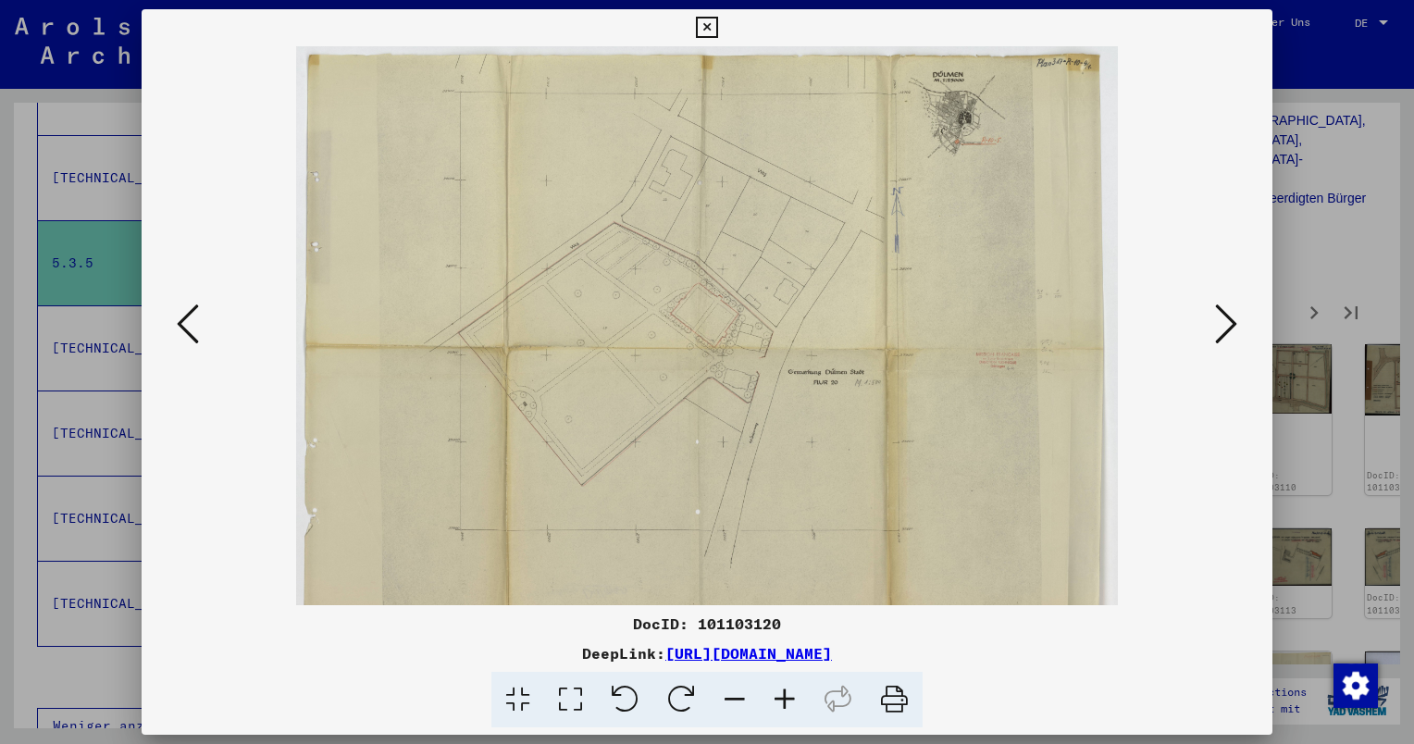
click at [789, 711] on icon at bounding box center [785, 700] width 50 height 56
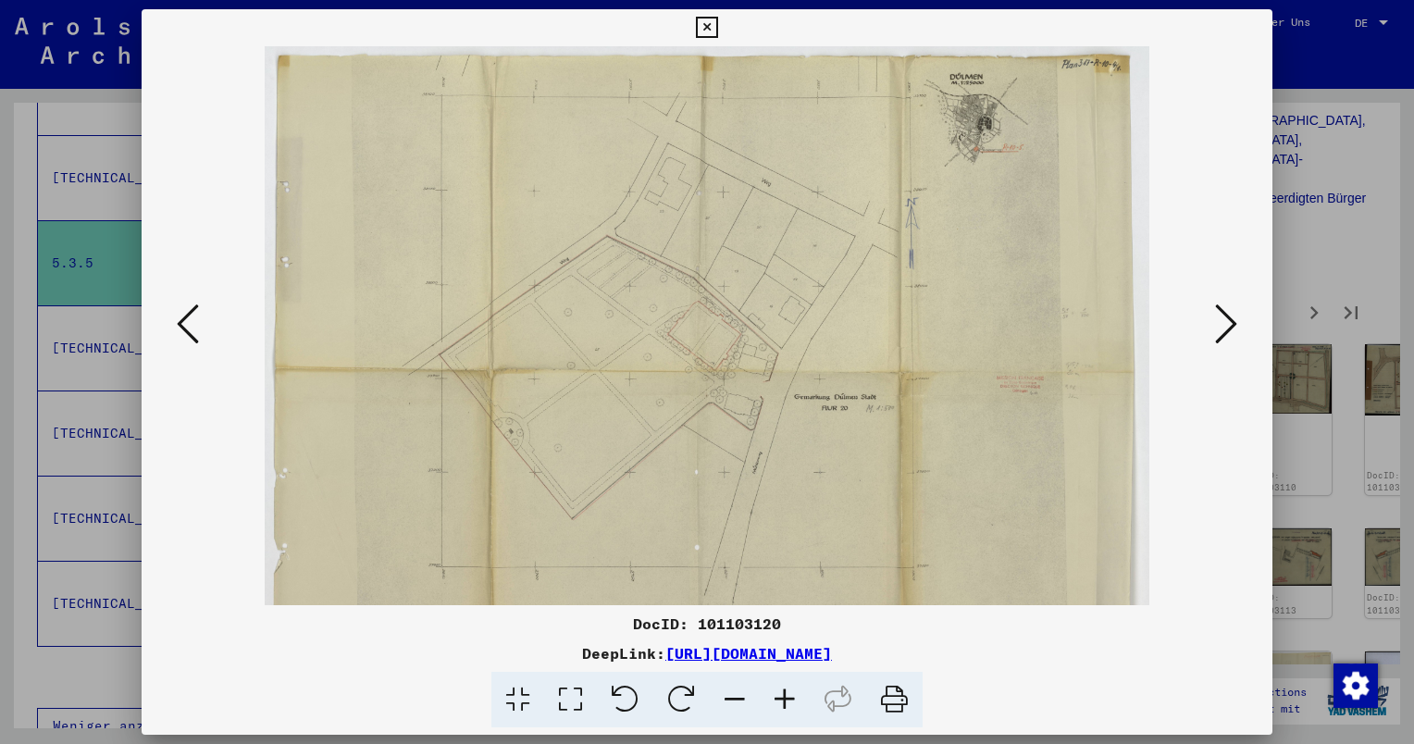
click at [789, 711] on icon at bounding box center [785, 700] width 50 height 56
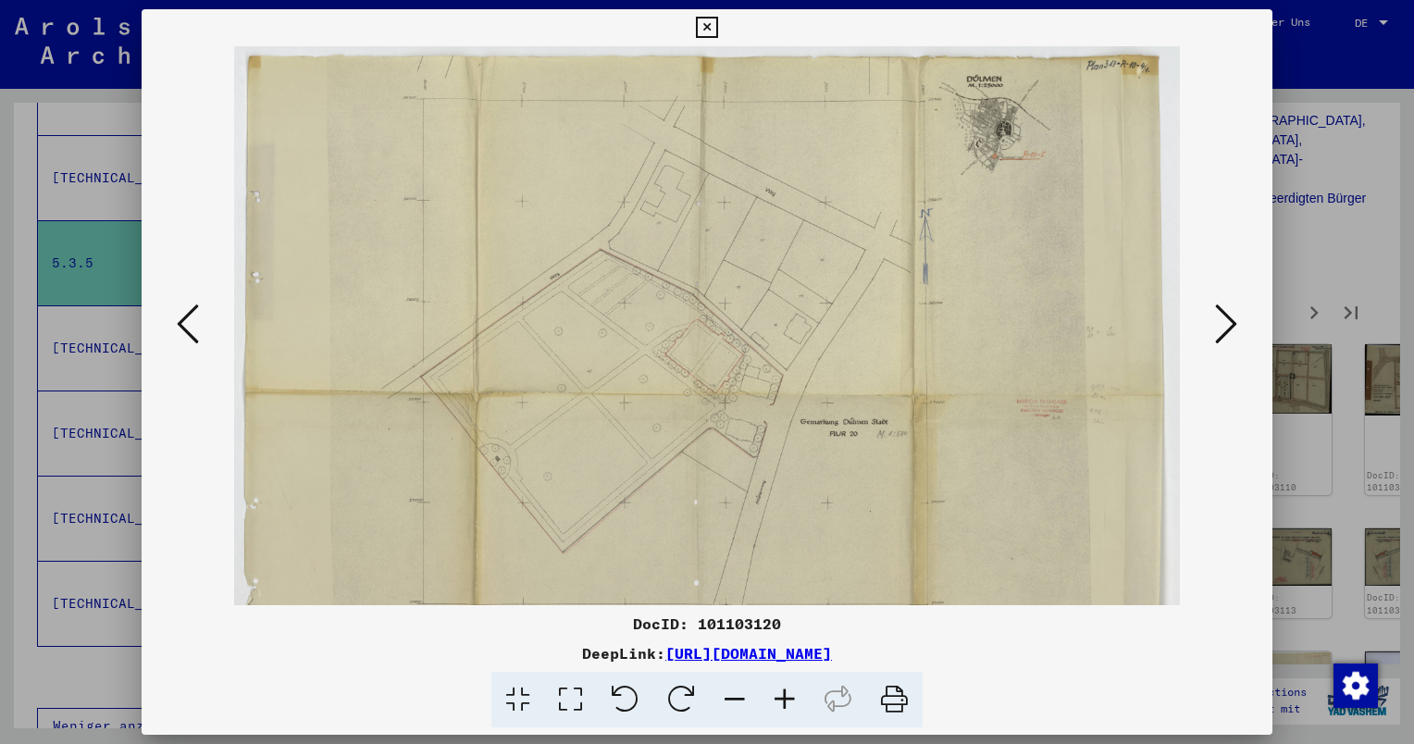
click at [791, 712] on icon at bounding box center [785, 700] width 50 height 56
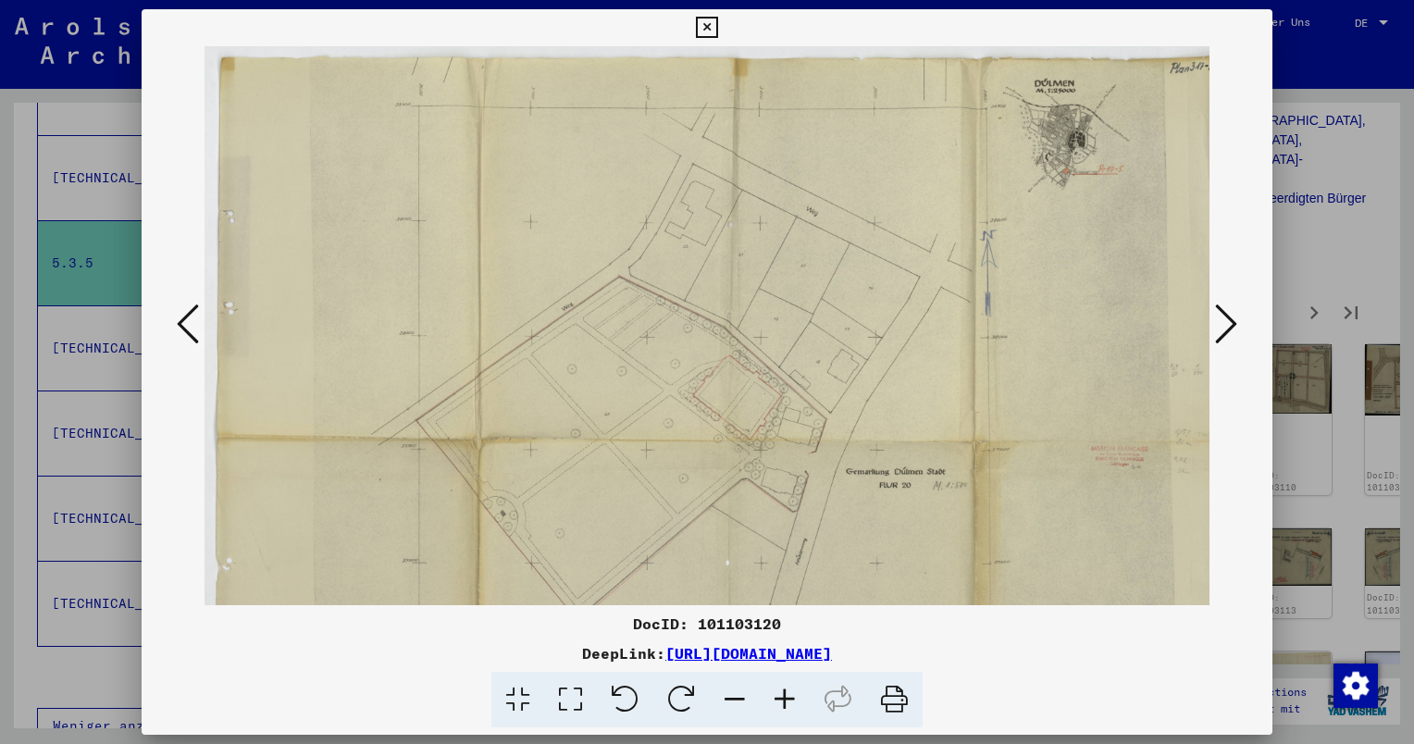
click at [791, 712] on icon at bounding box center [785, 700] width 50 height 56
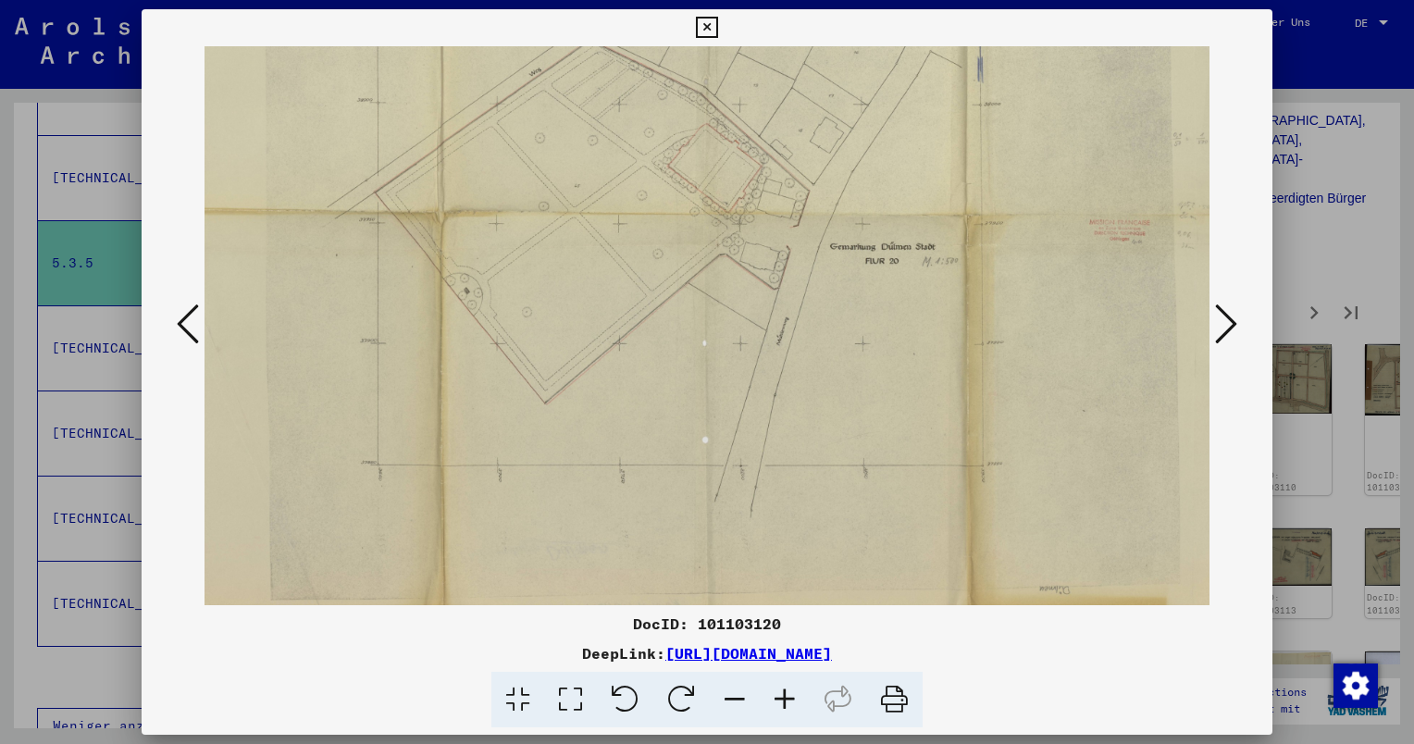
scroll to position [278, 58]
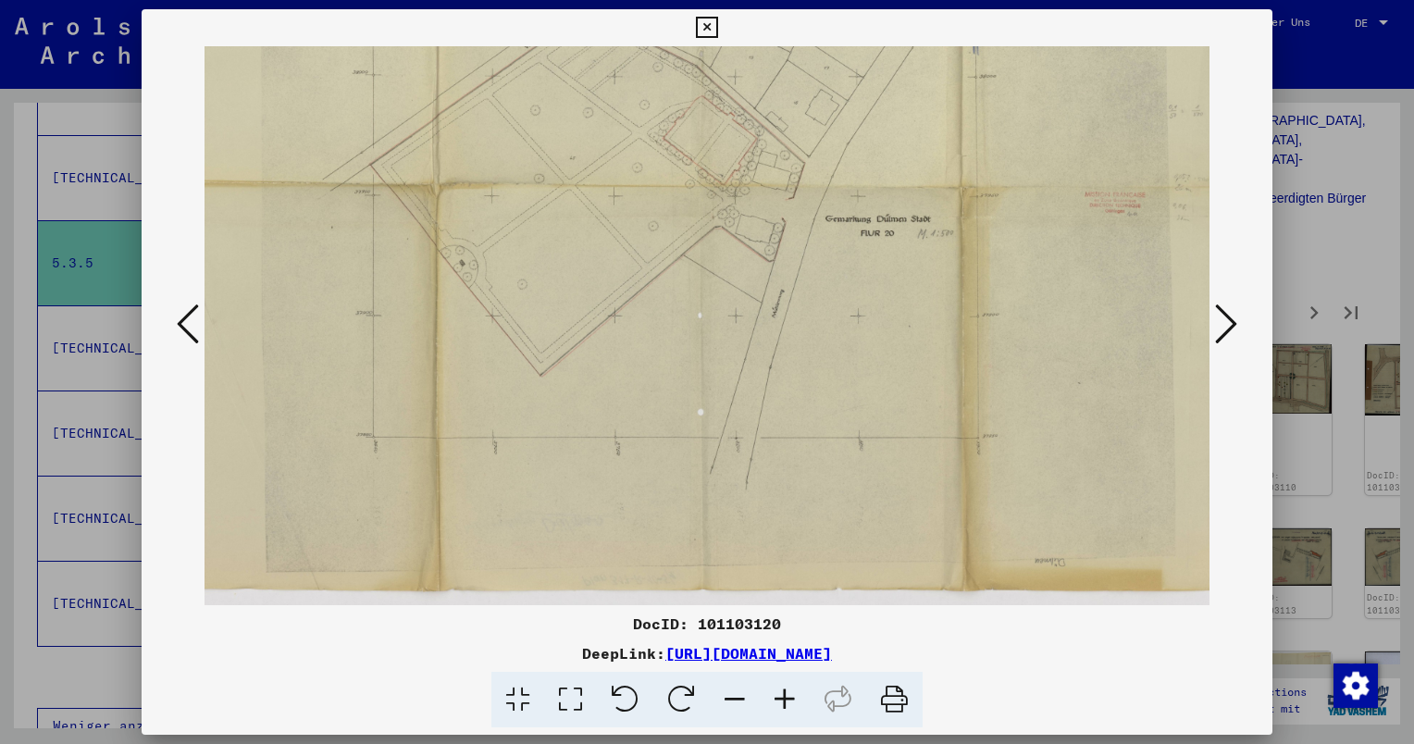
drag, startPoint x: 844, startPoint y: 271, endPoint x: 822, endPoint y: 141, distance: 132.4
click at [822, 141] on img at bounding box center [713, 187] width 1135 height 837
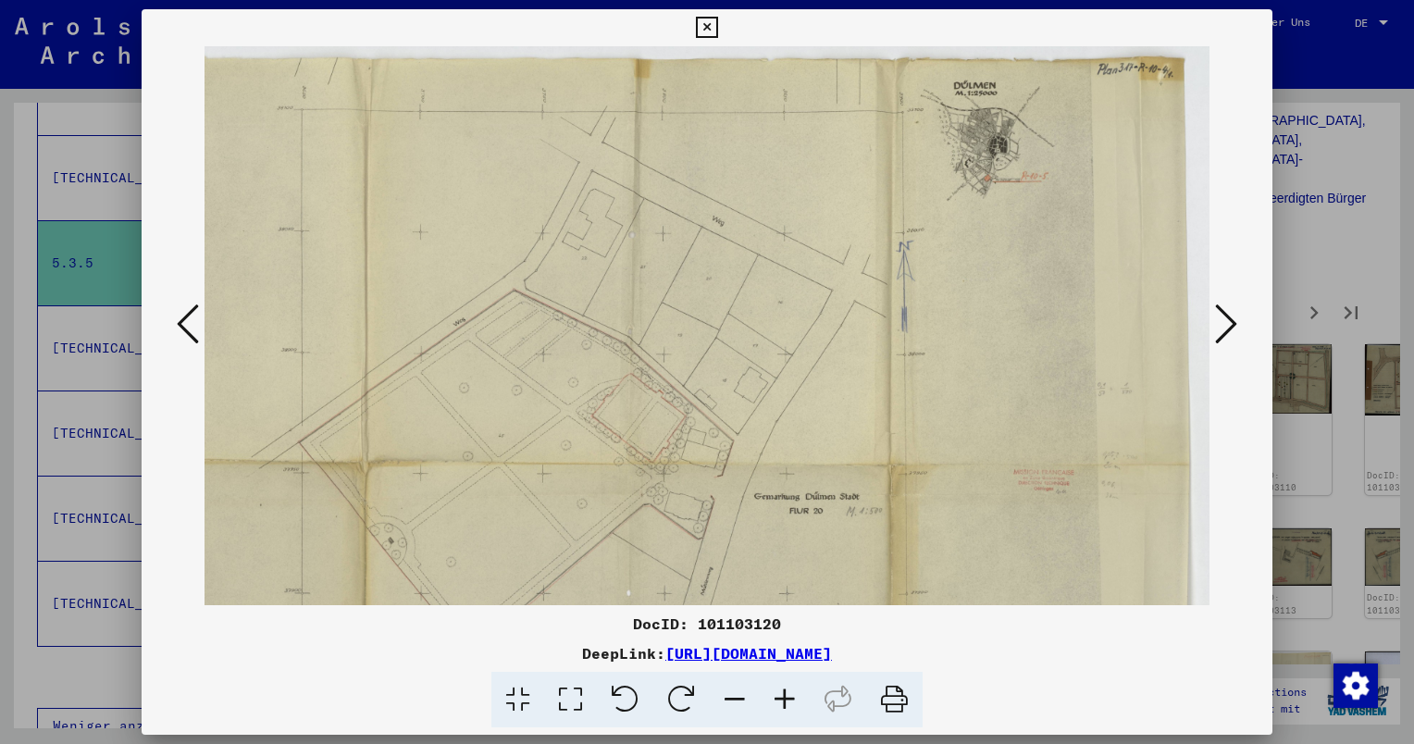
scroll to position [18, 40]
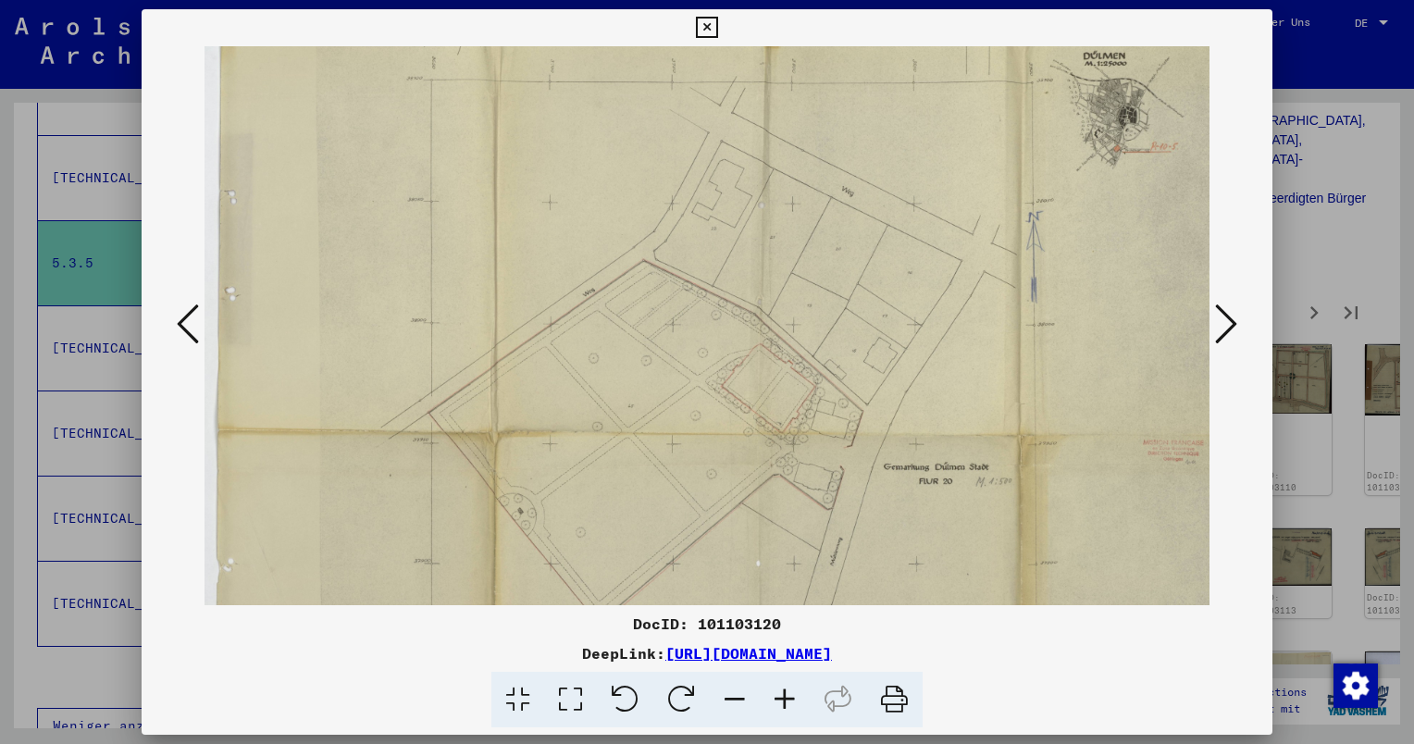
drag, startPoint x: 765, startPoint y: 230, endPoint x: 699, endPoint y: 495, distance: 272.9
click at [699, 495] on img at bounding box center [772, 435] width 1135 height 837
click at [1234, 321] on icon at bounding box center [1226, 324] width 22 height 44
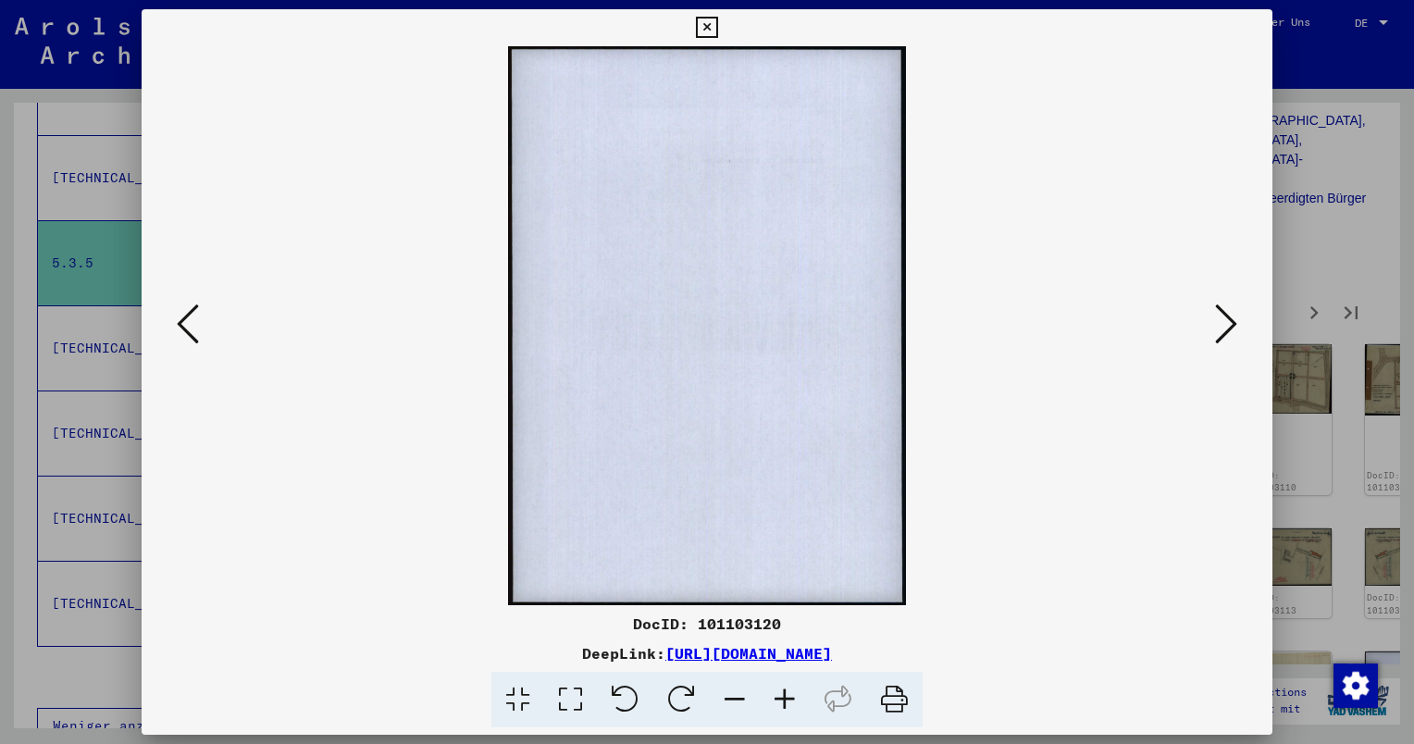
scroll to position [0, 0]
click at [1234, 321] on icon at bounding box center [1226, 324] width 22 height 44
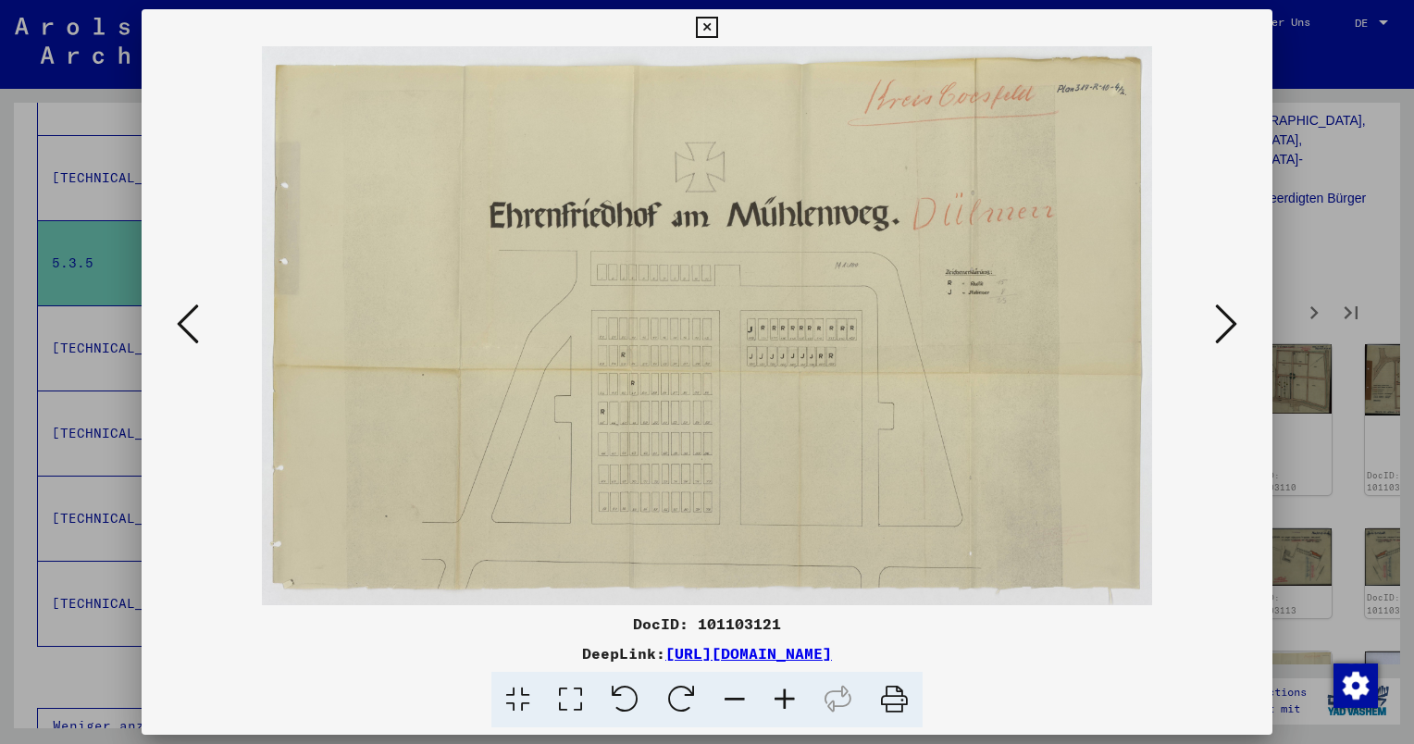
click at [1234, 321] on icon at bounding box center [1226, 324] width 22 height 44
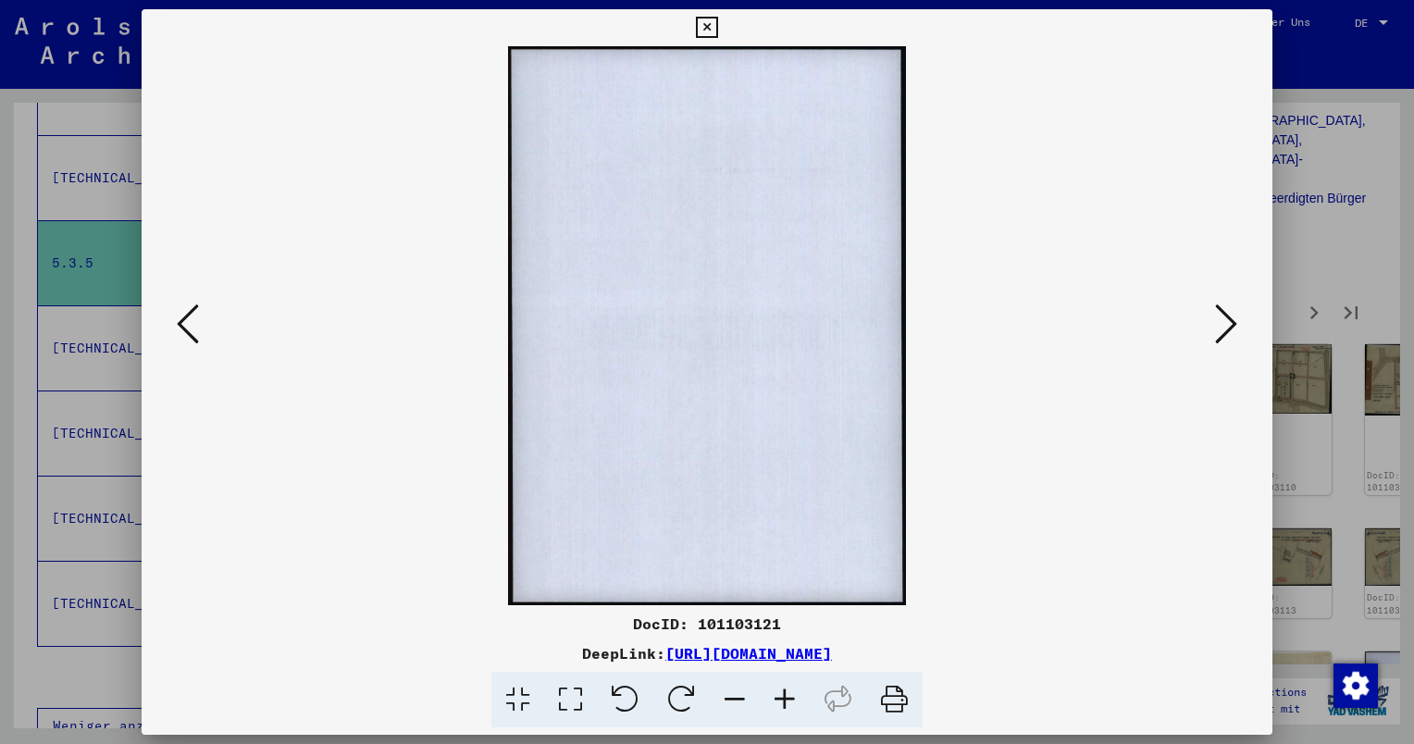
click at [1234, 321] on icon at bounding box center [1226, 324] width 22 height 44
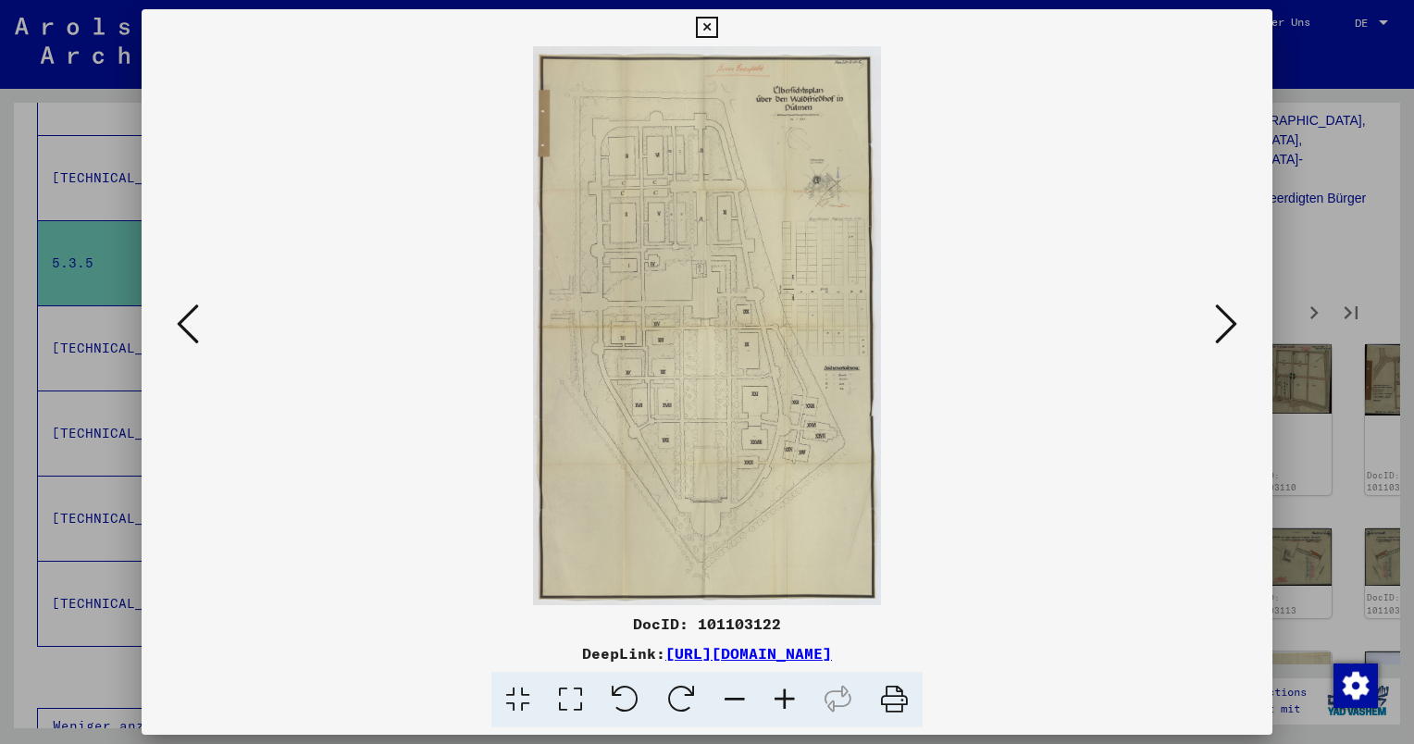
click at [1234, 321] on icon at bounding box center [1226, 324] width 22 height 44
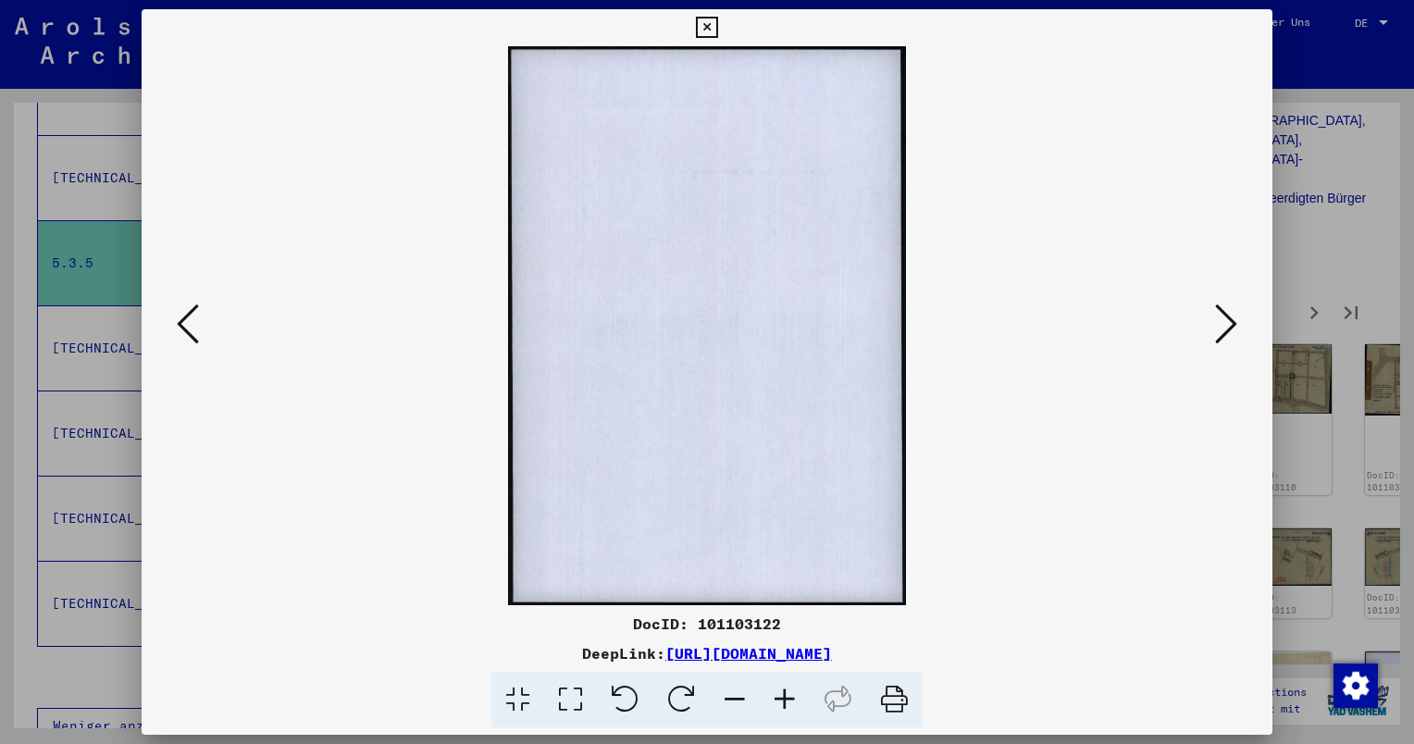
click at [1234, 321] on icon at bounding box center [1226, 324] width 22 height 44
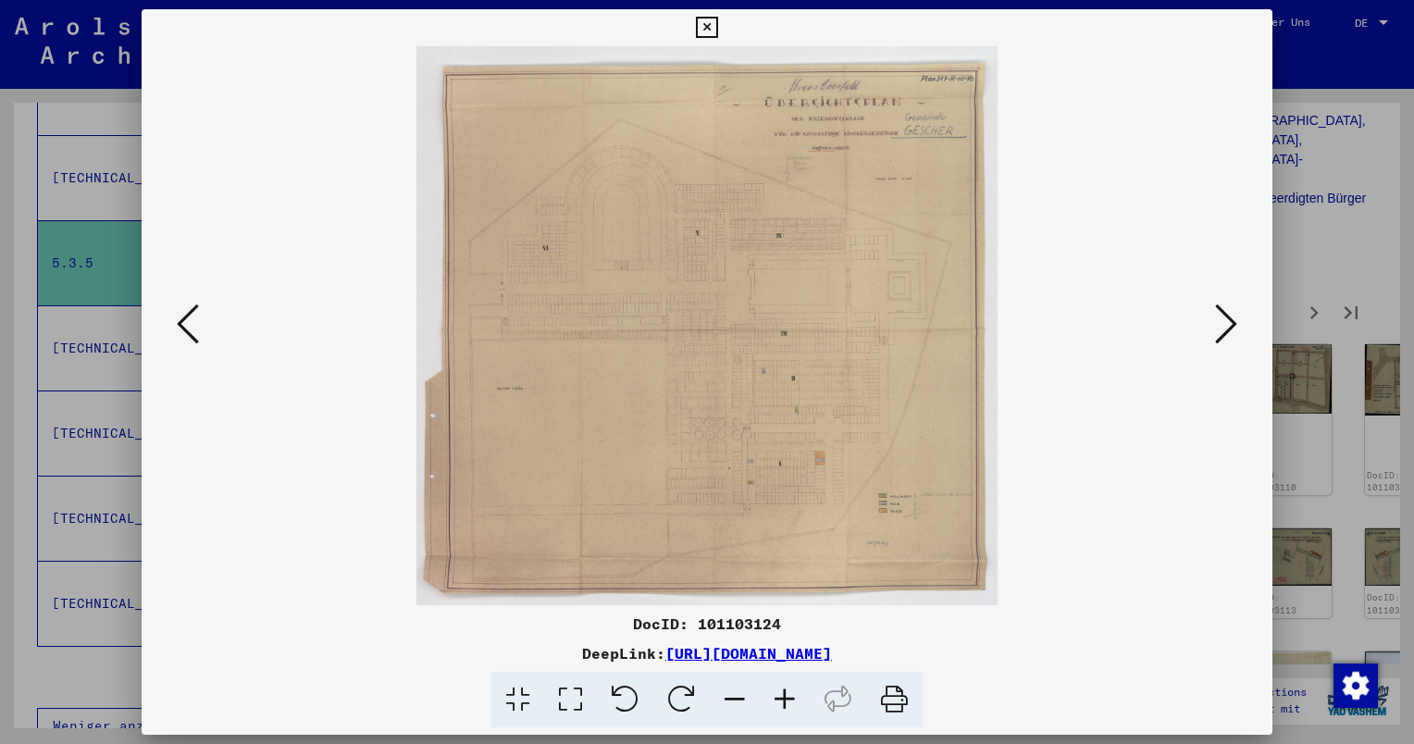
click at [1234, 321] on icon at bounding box center [1226, 324] width 22 height 44
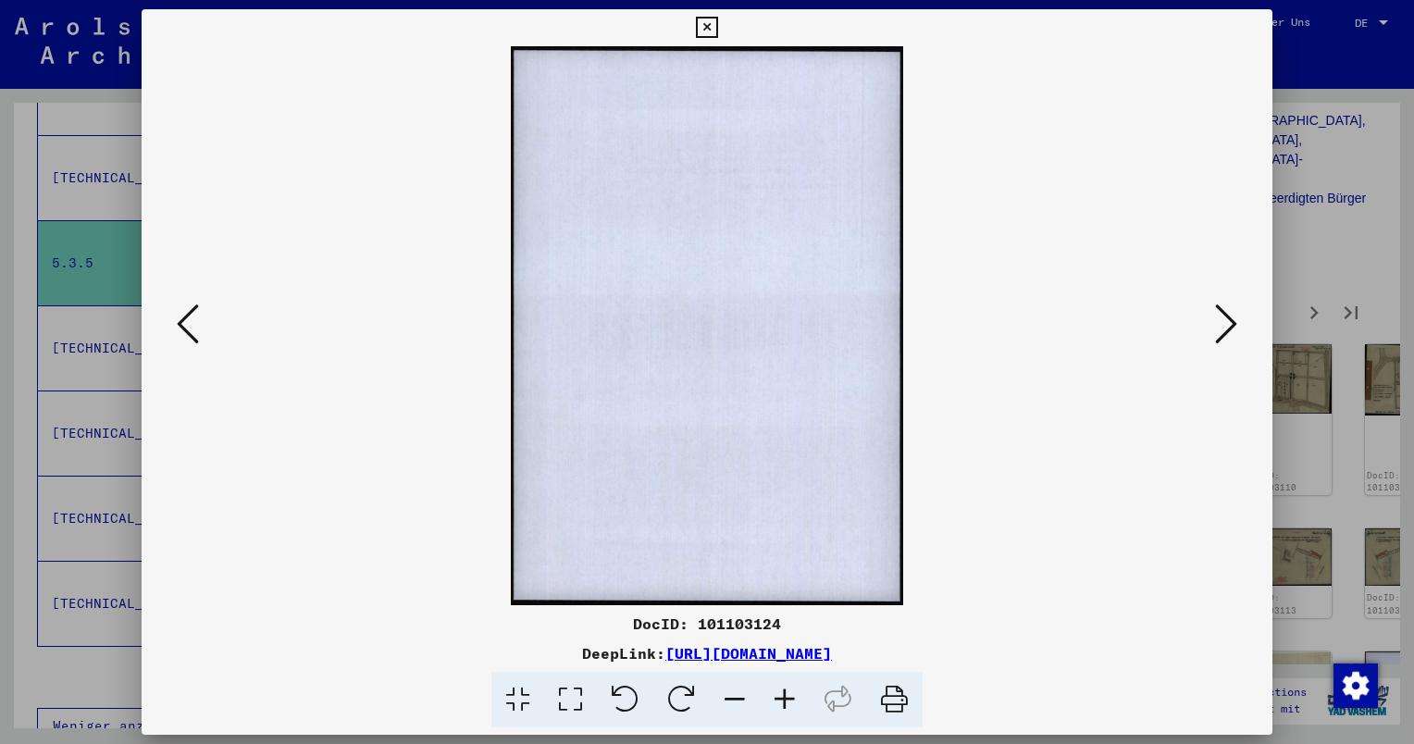
click at [1234, 321] on icon at bounding box center [1226, 324] width 22 height 44
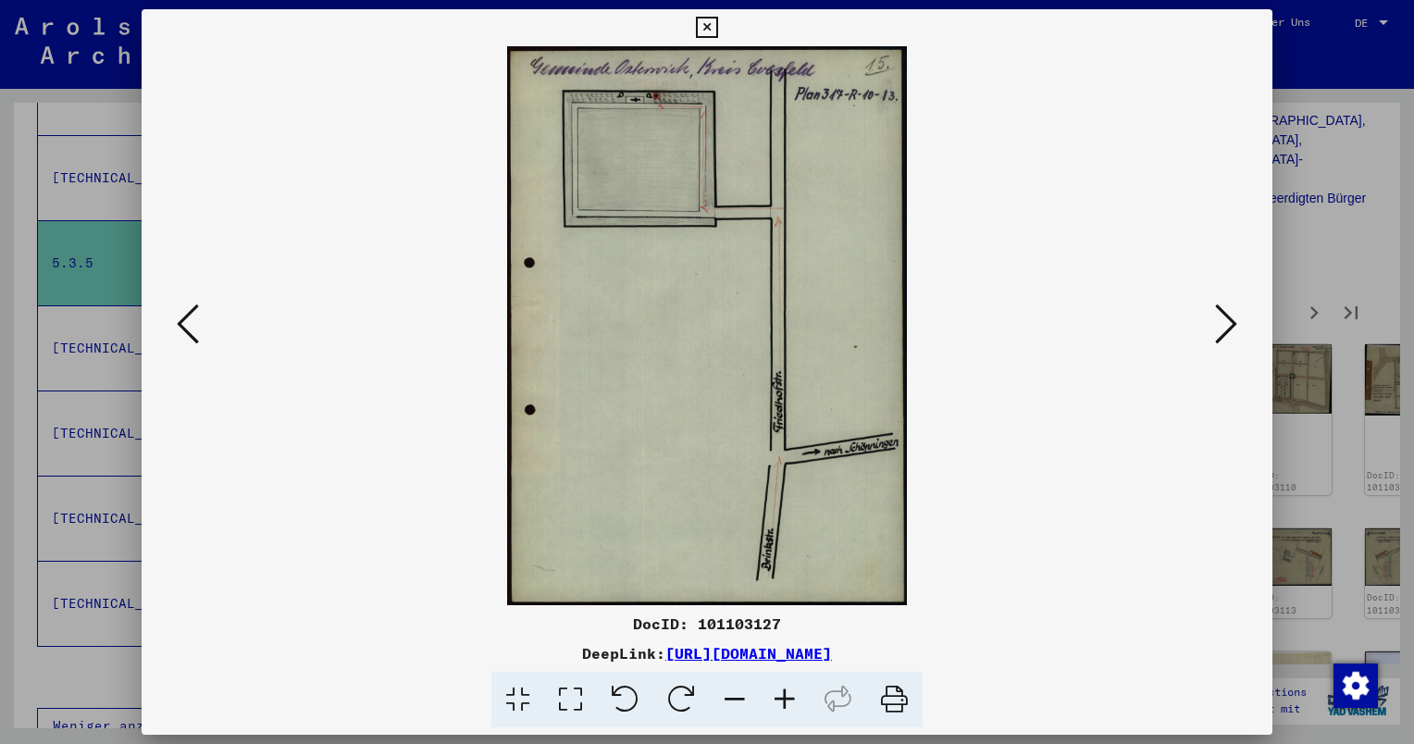
click at [1234, 321] on icon at bounding box center [1226, 324] width 22 height 44
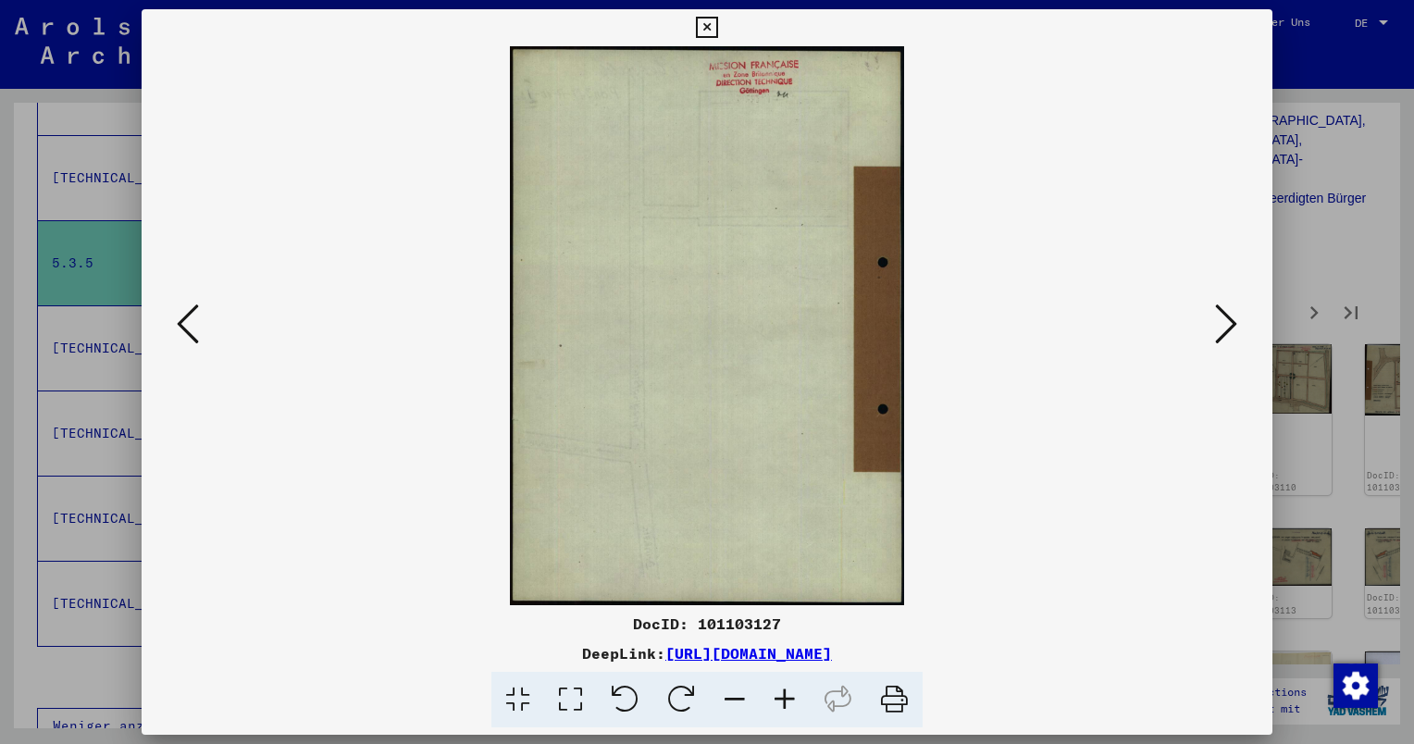
click at [1234, 321] on icon at bounding box center [1226, 324] width 22 height 44
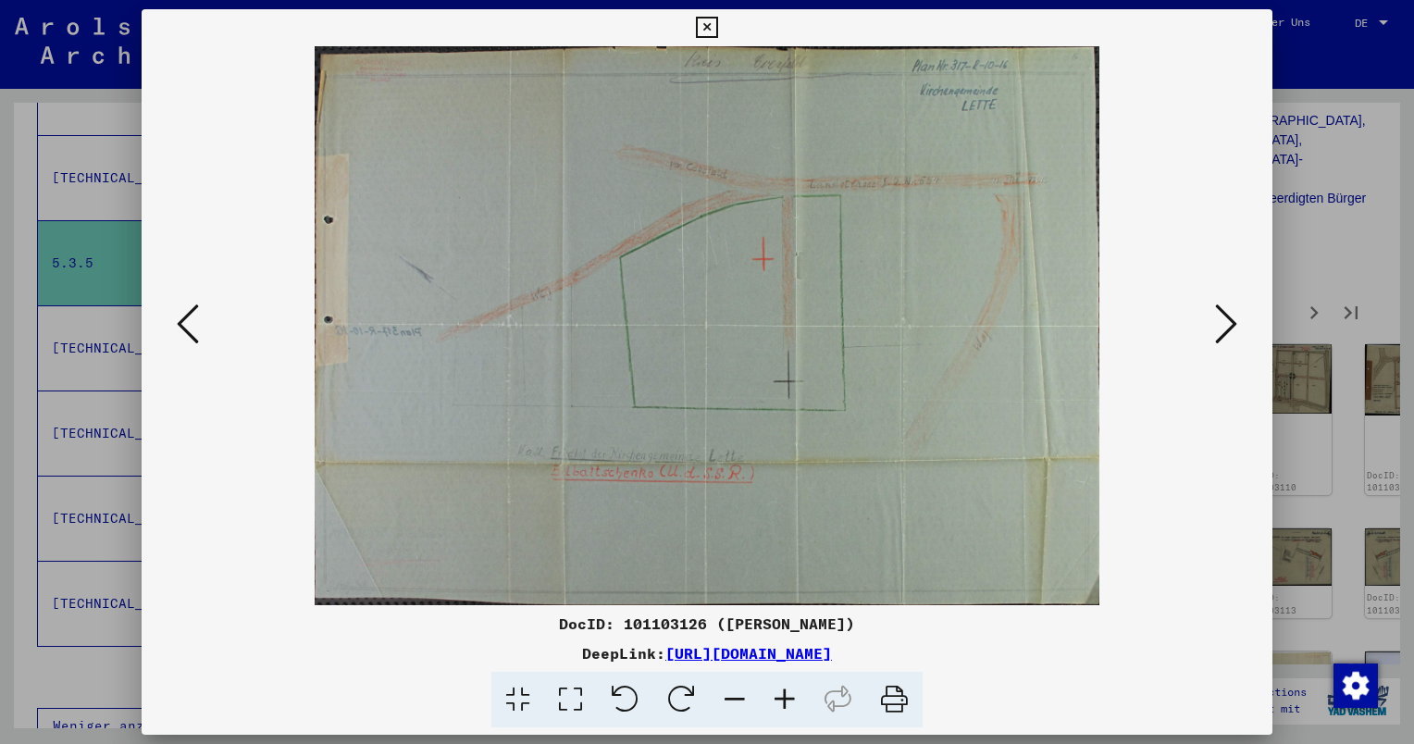
click at [1234, 321] on icon at bounding box center [1226, 324] width 22 height 44
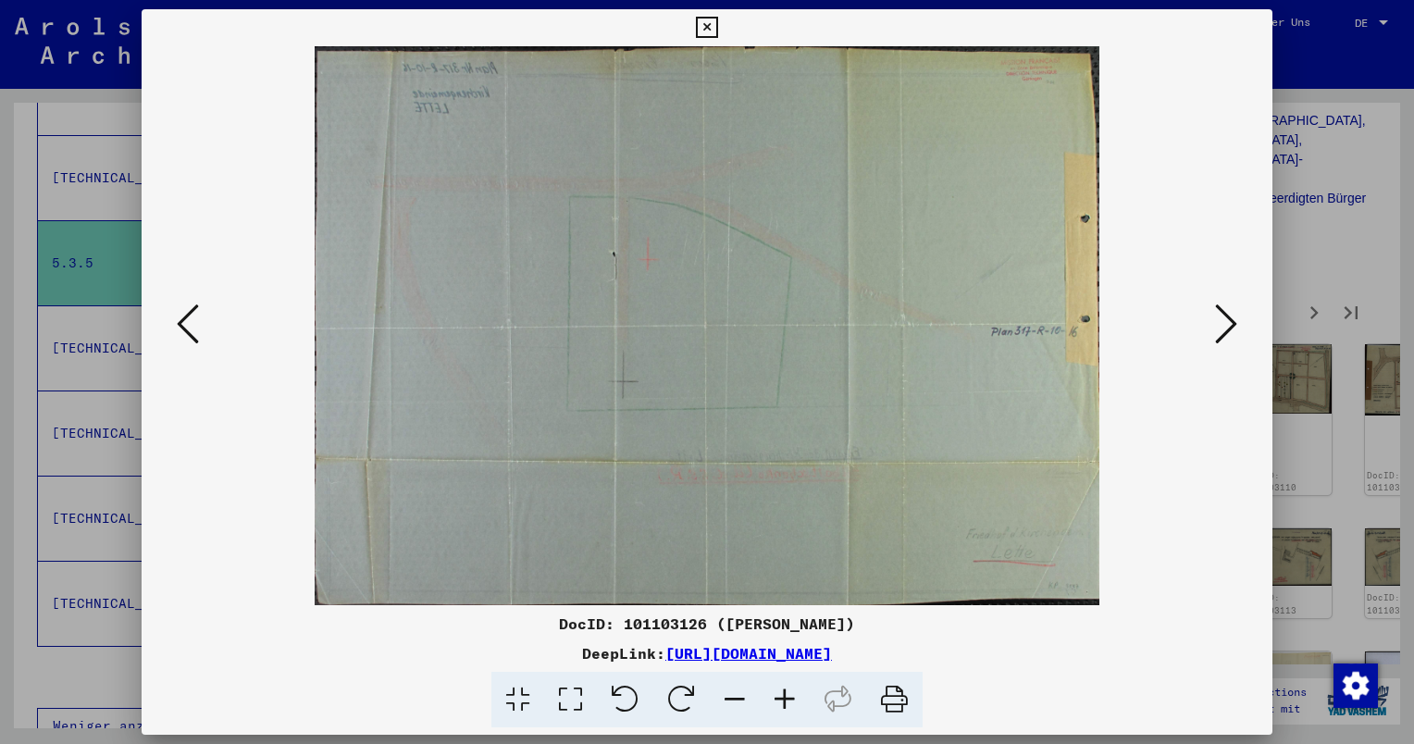
click at [1234, 321] on icon at bounding box center [1226, 324] width 22 height 44
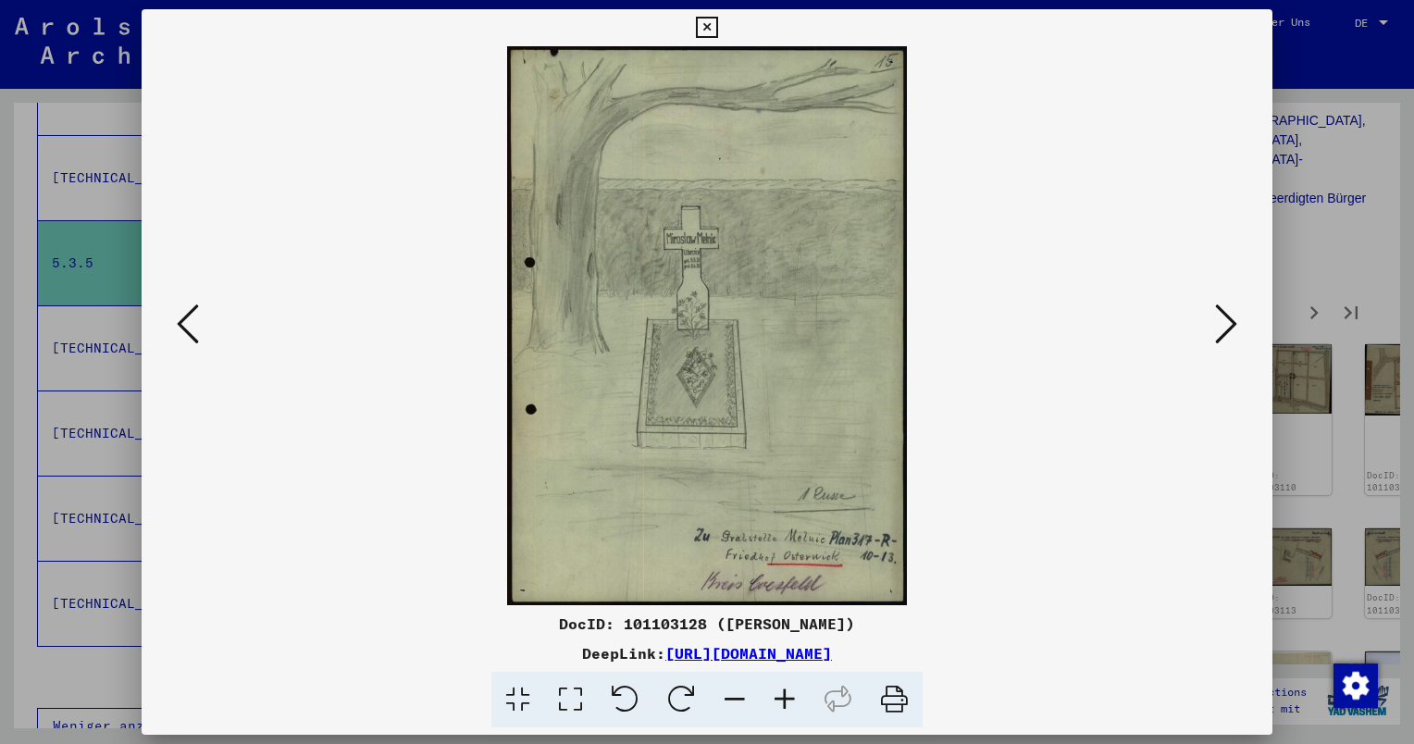
click at [1234, 321] on icon at bounding box center [1226, 324] width 22 height 44
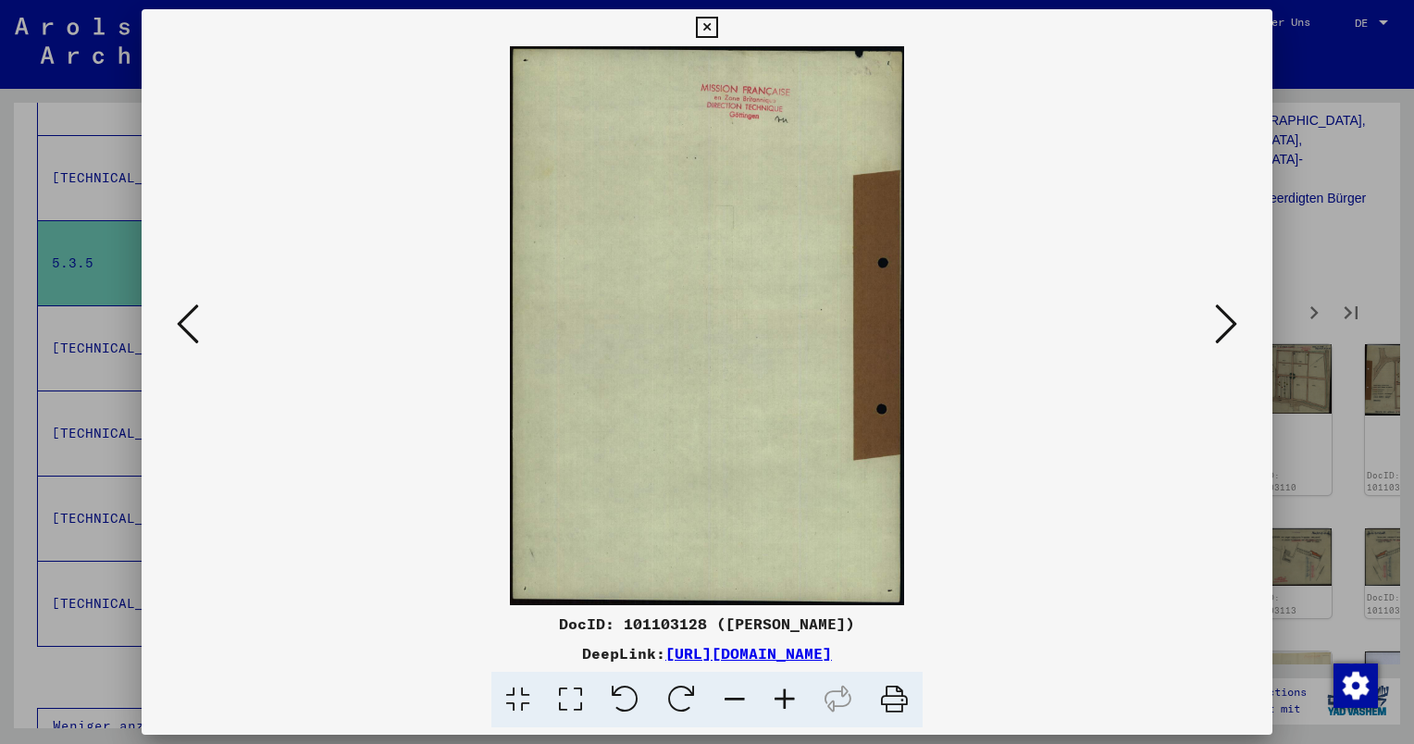
click at [1234, 321] on icon at bounding box center [1226, 324] width 22 height 44
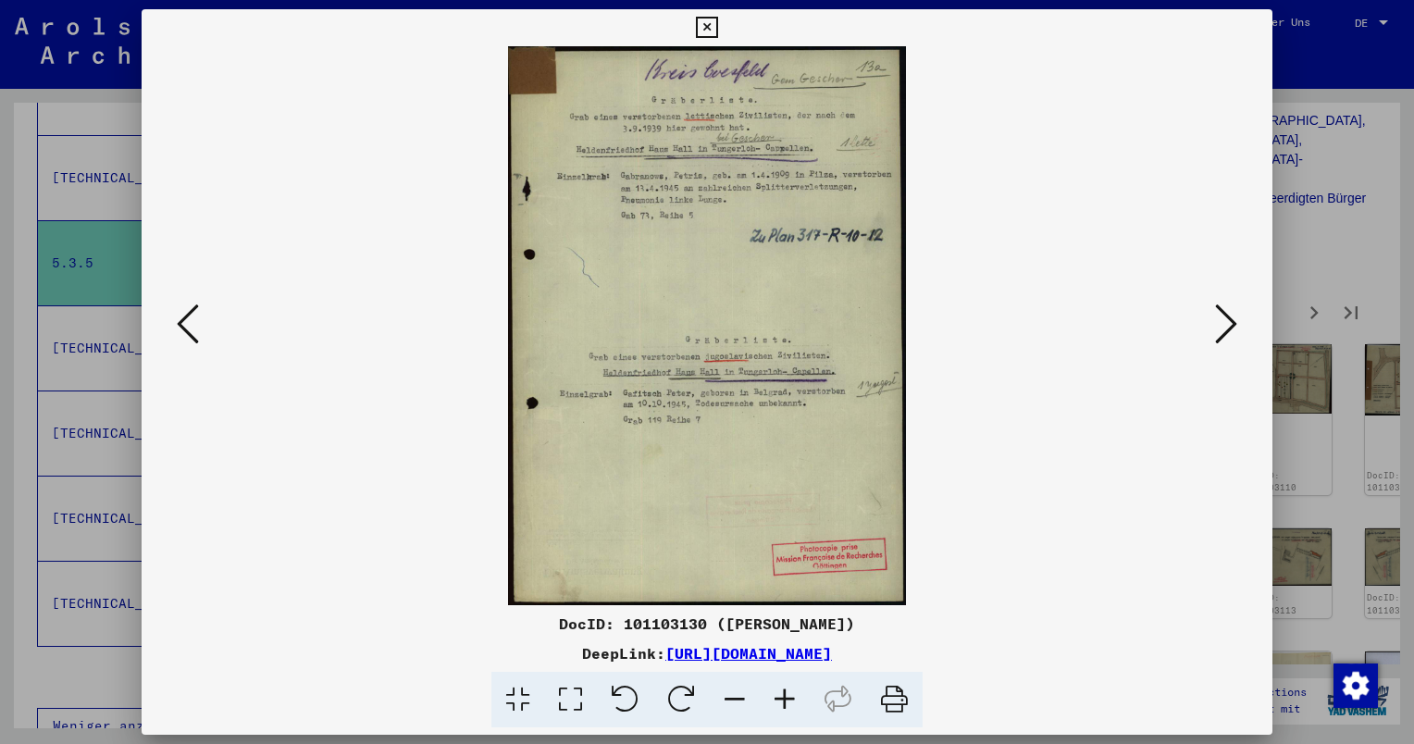
click at [1234, 321] on icon at bounding box center [1226, 324] width 22 height 44
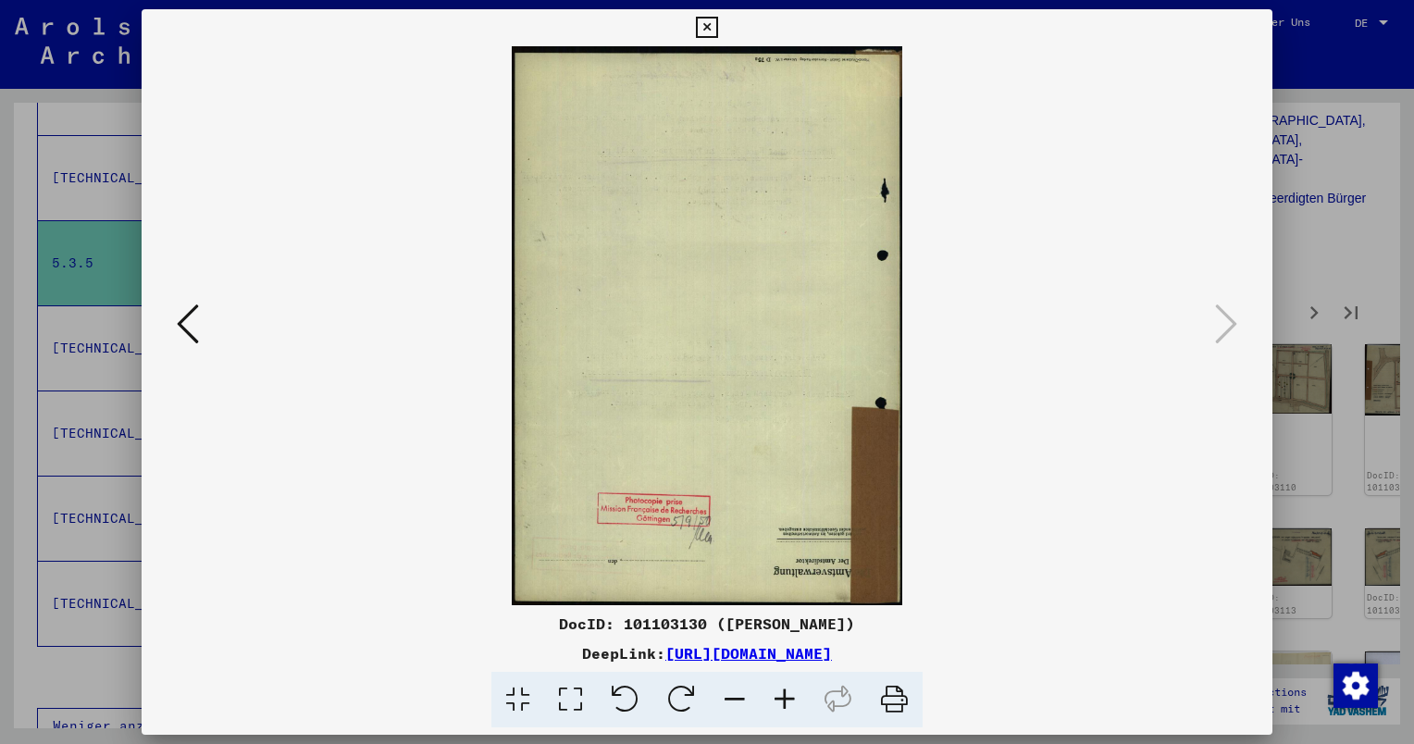
click at [1329, 218] on div at bounding box center [707, 372] width 1414 height 744
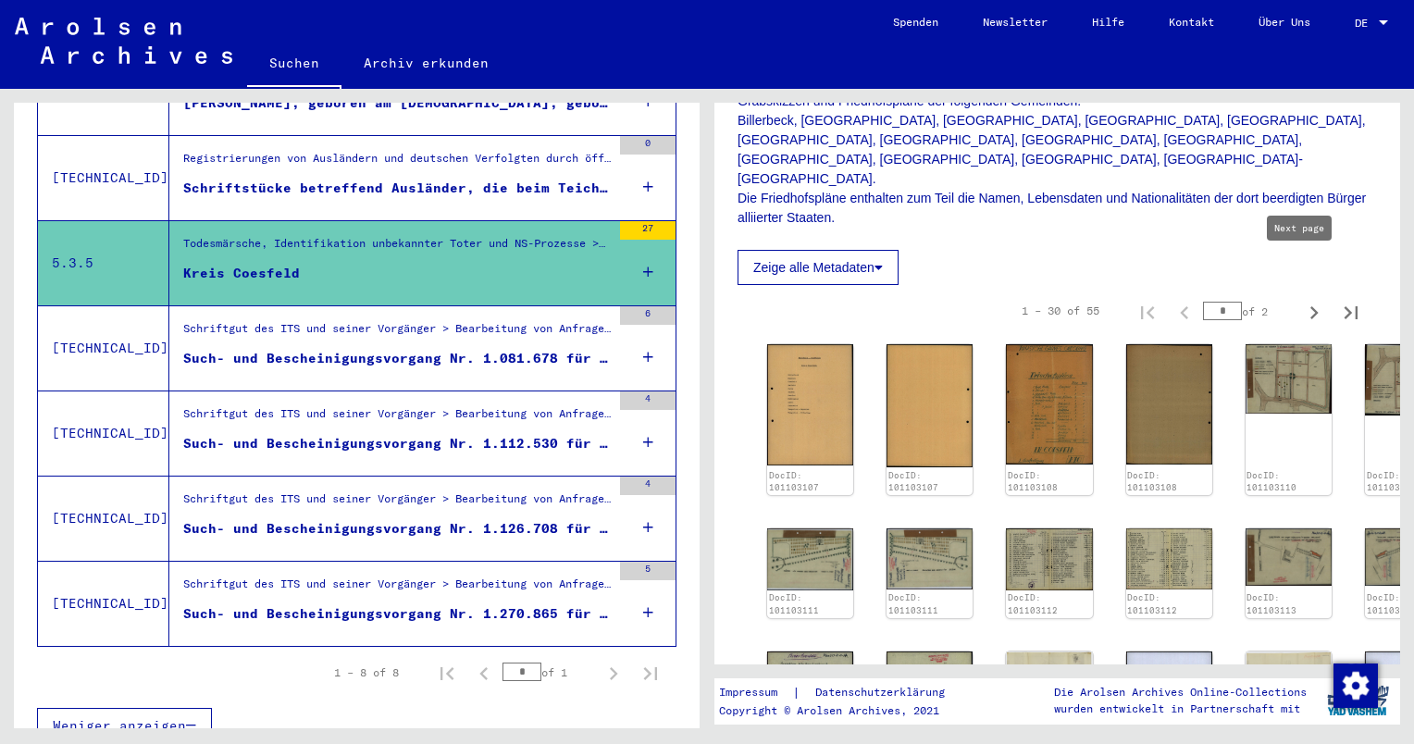
click at [1306, 300] on icon "Next page" at bounding box center [1314, 313] width 26 height 26
type input "*"
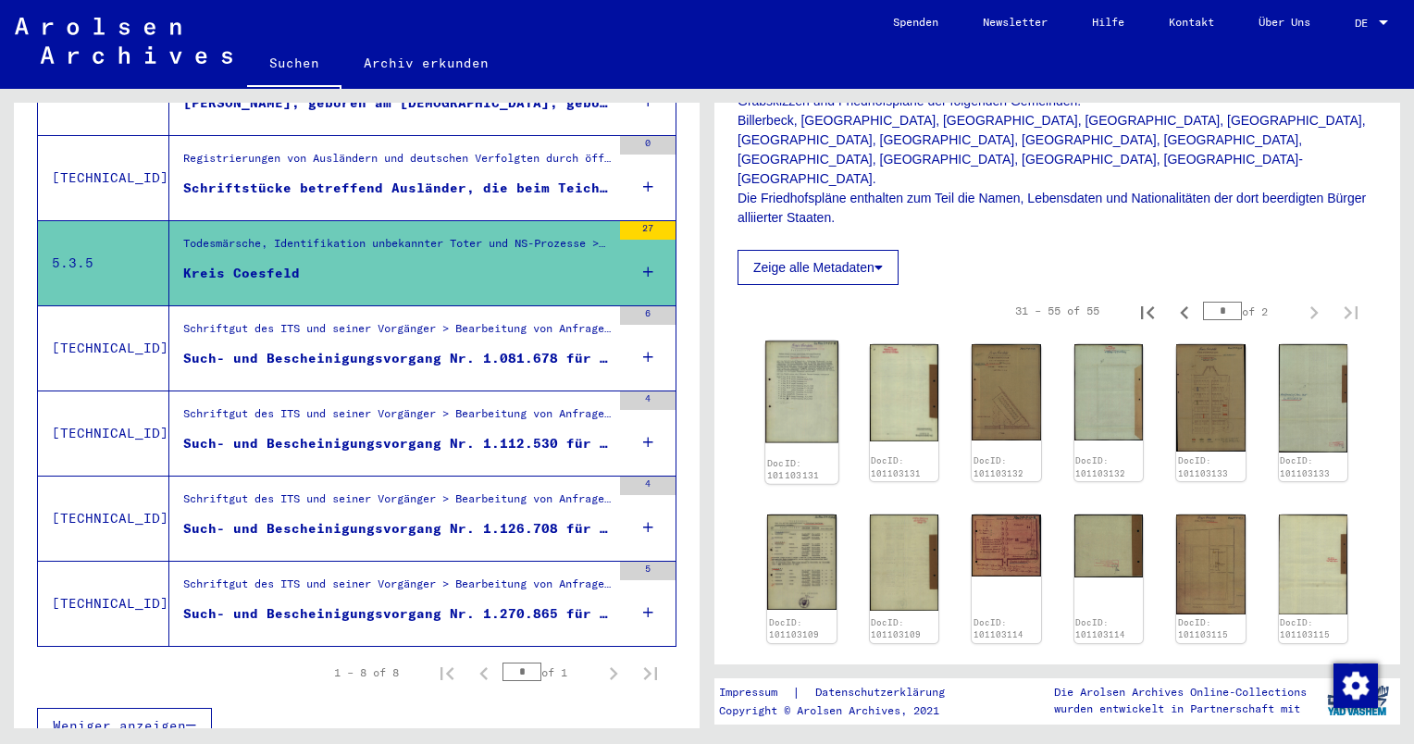
click at [801, 354] on img at bounding box center [801, 393] width 72 height 102
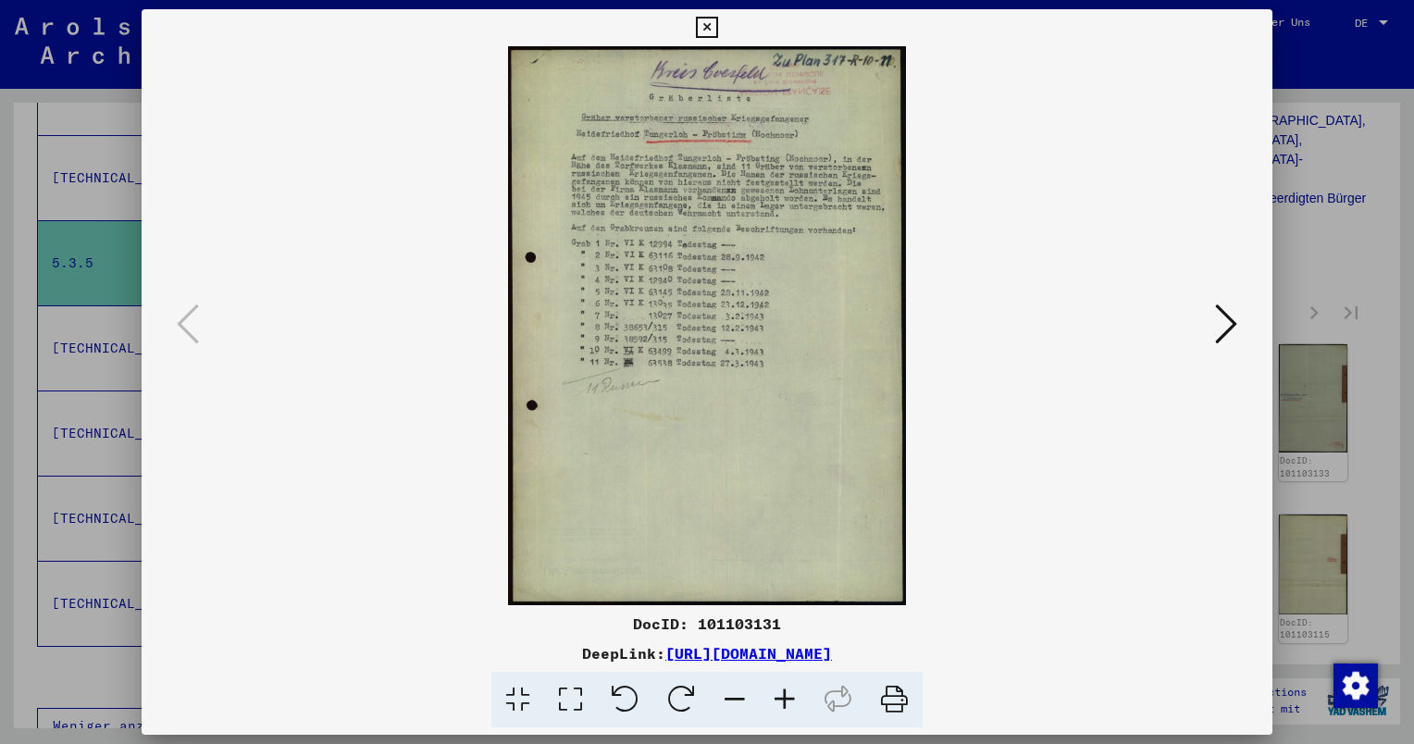
click at [1229, 329] on icon at bounding box center [1226, 324] width 22 height 44
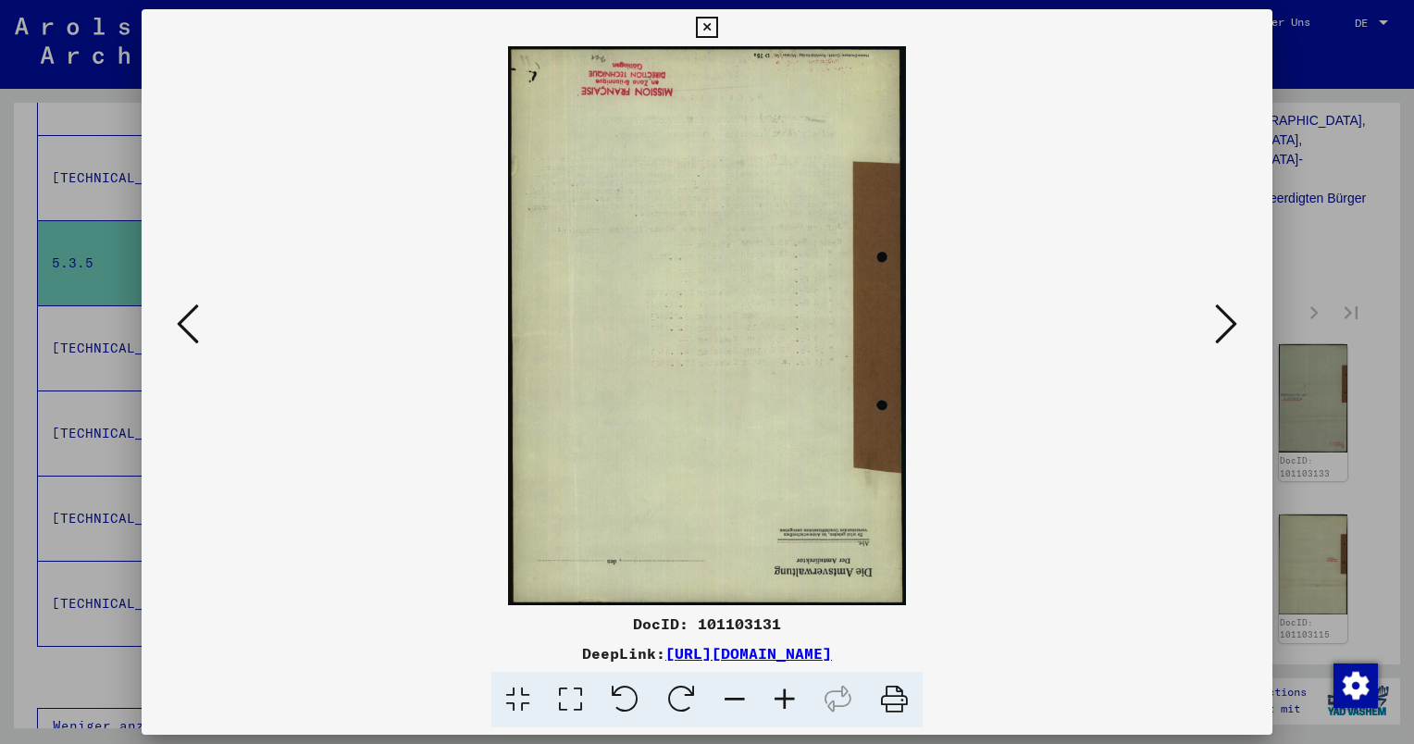
click at [1229, 329] on icon at bounding box center [1226, 324] width 22 height 44
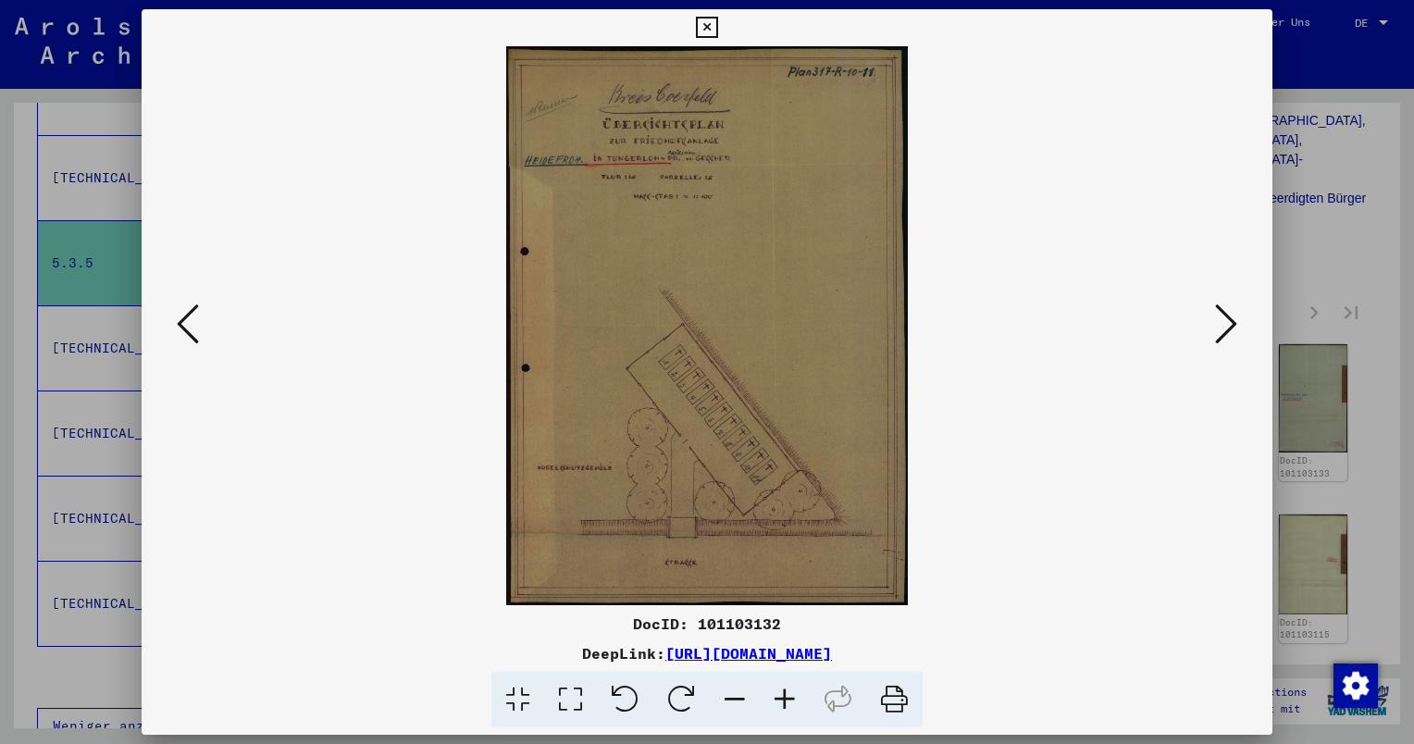
click at [788, 709] on icon at bounding box center [785, 700] width 50 height 56
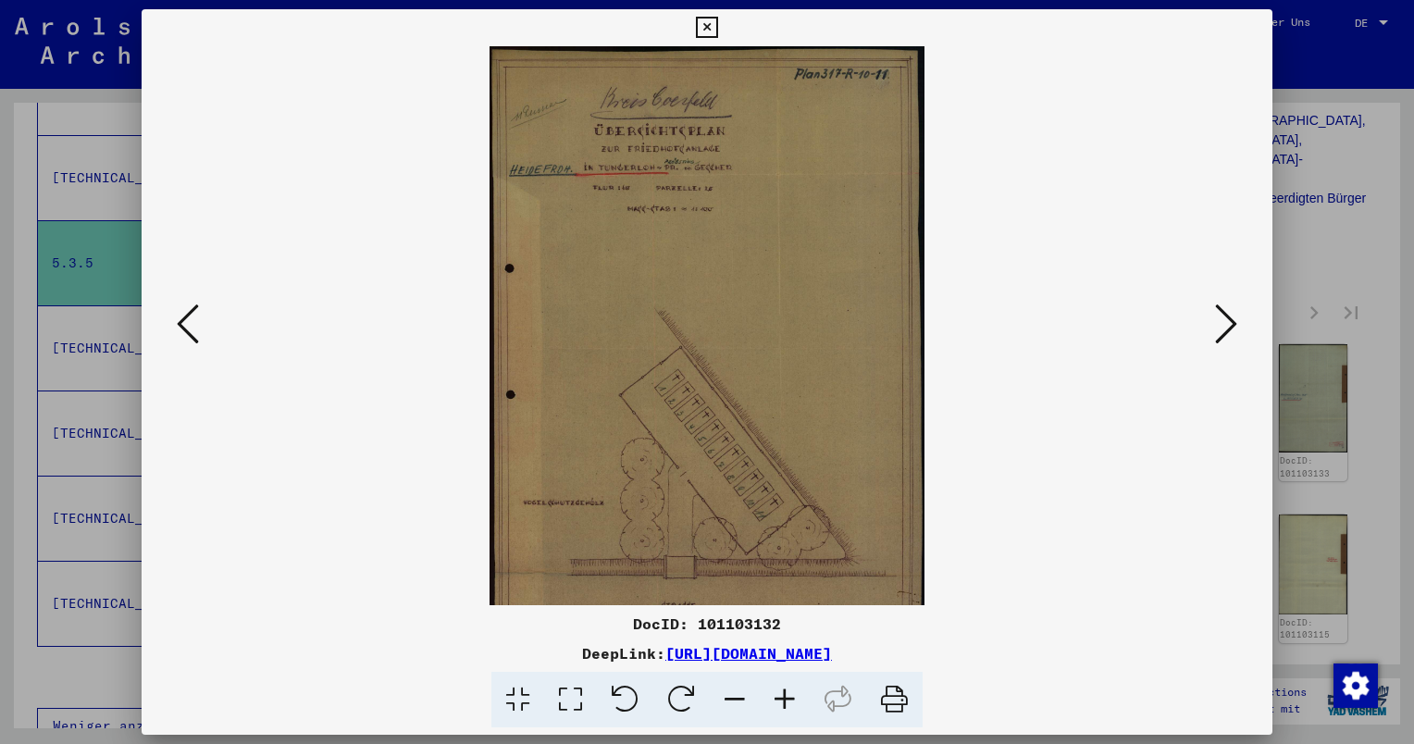
click at [788, 709] on icon at bounding box center [785, 700] width 50 height 56
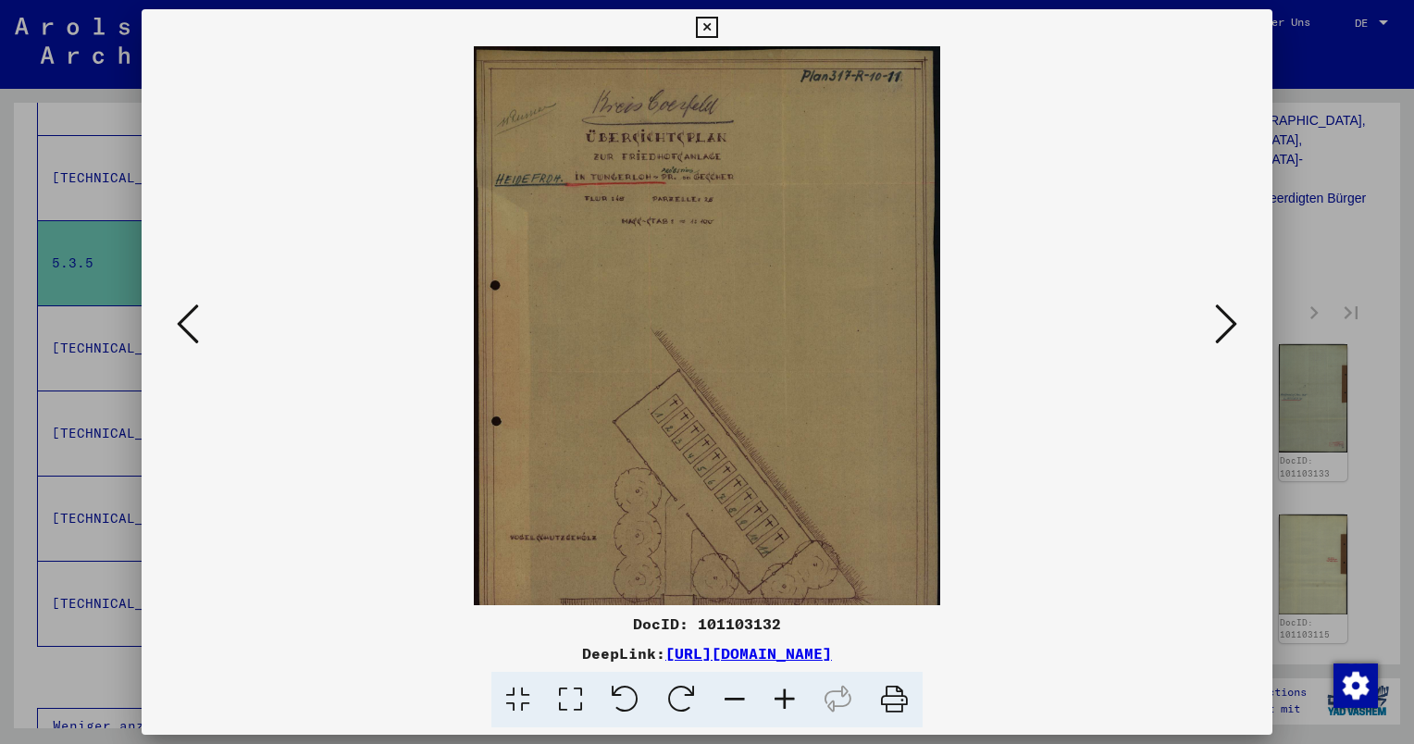
click at [788, 709] on icon at bounding box center [785, 700] width 50 height 56
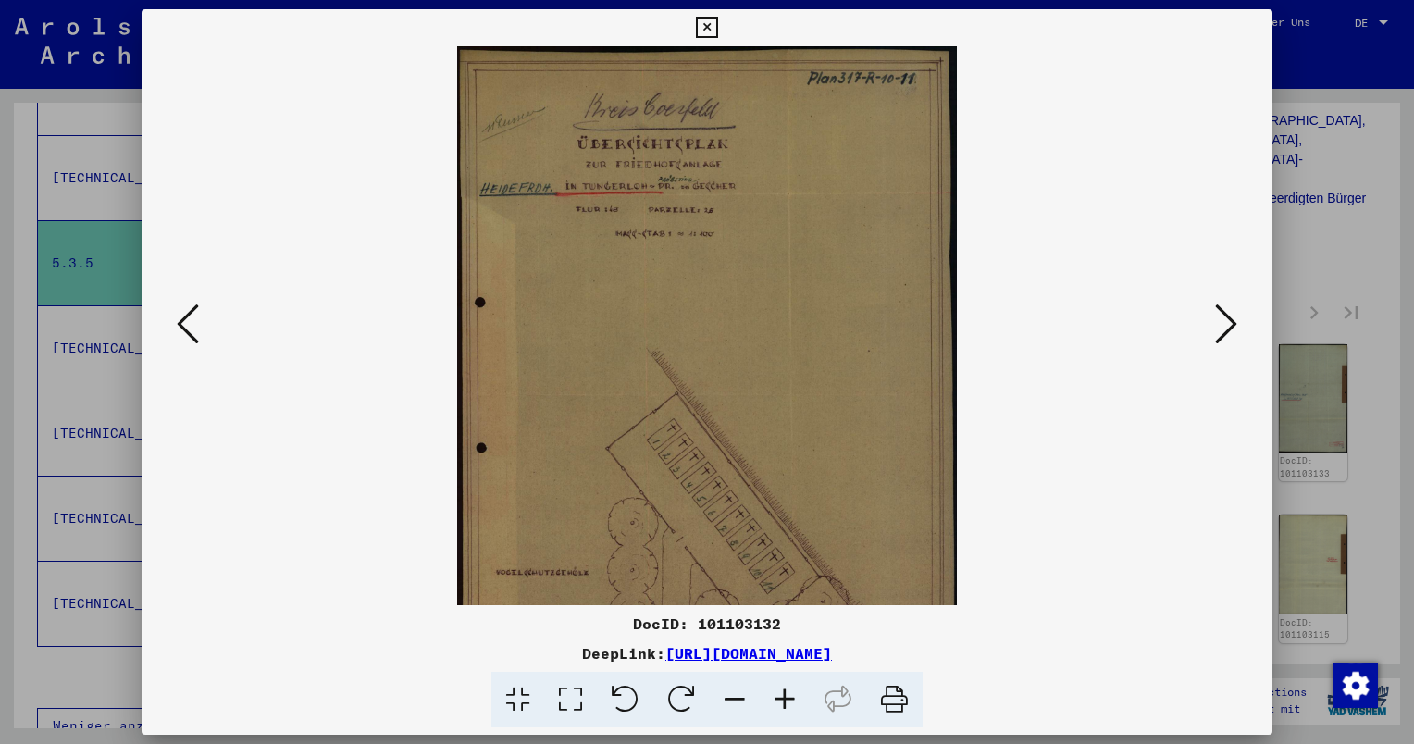
click at [788, 709] on icon at bounding box center [785, 700] width 50 height 56
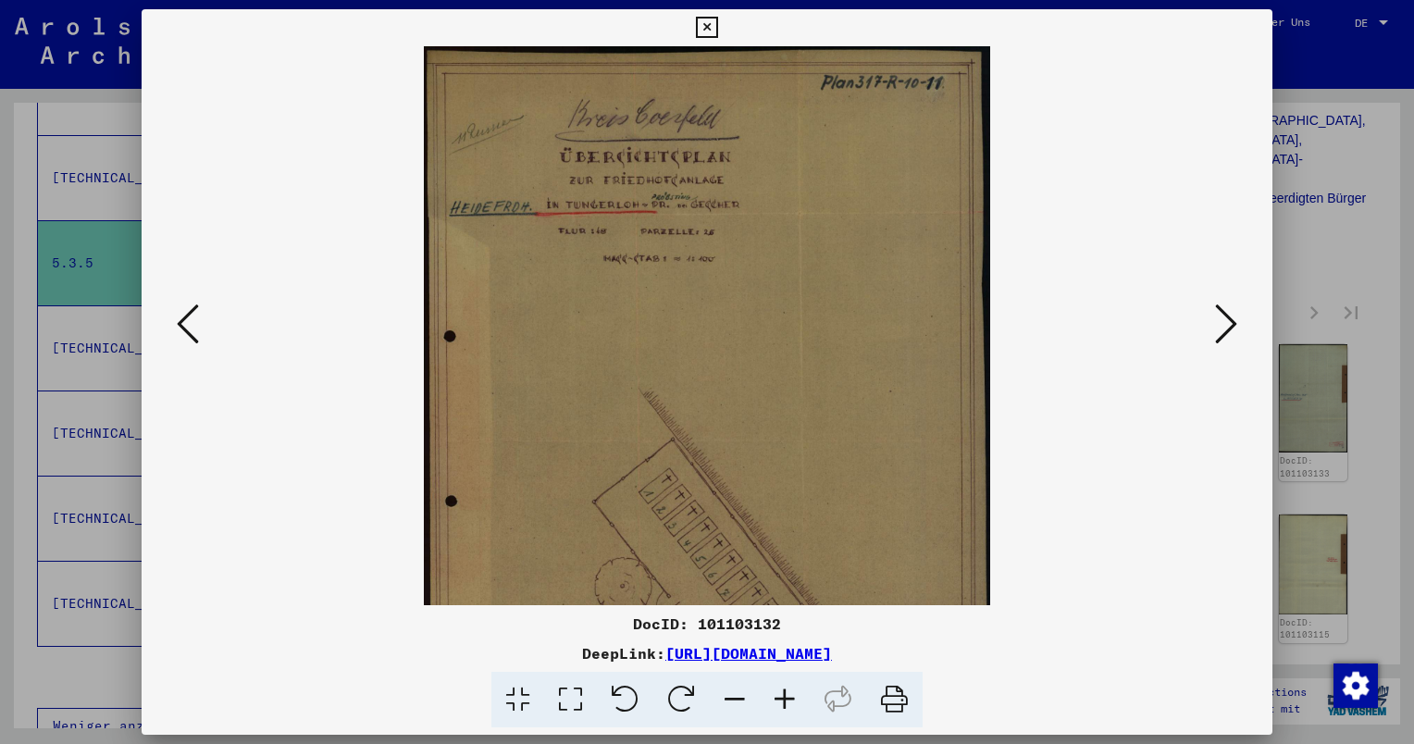
click at [788, 709] on icon at bounding box center [785, 700] width 50 height 56
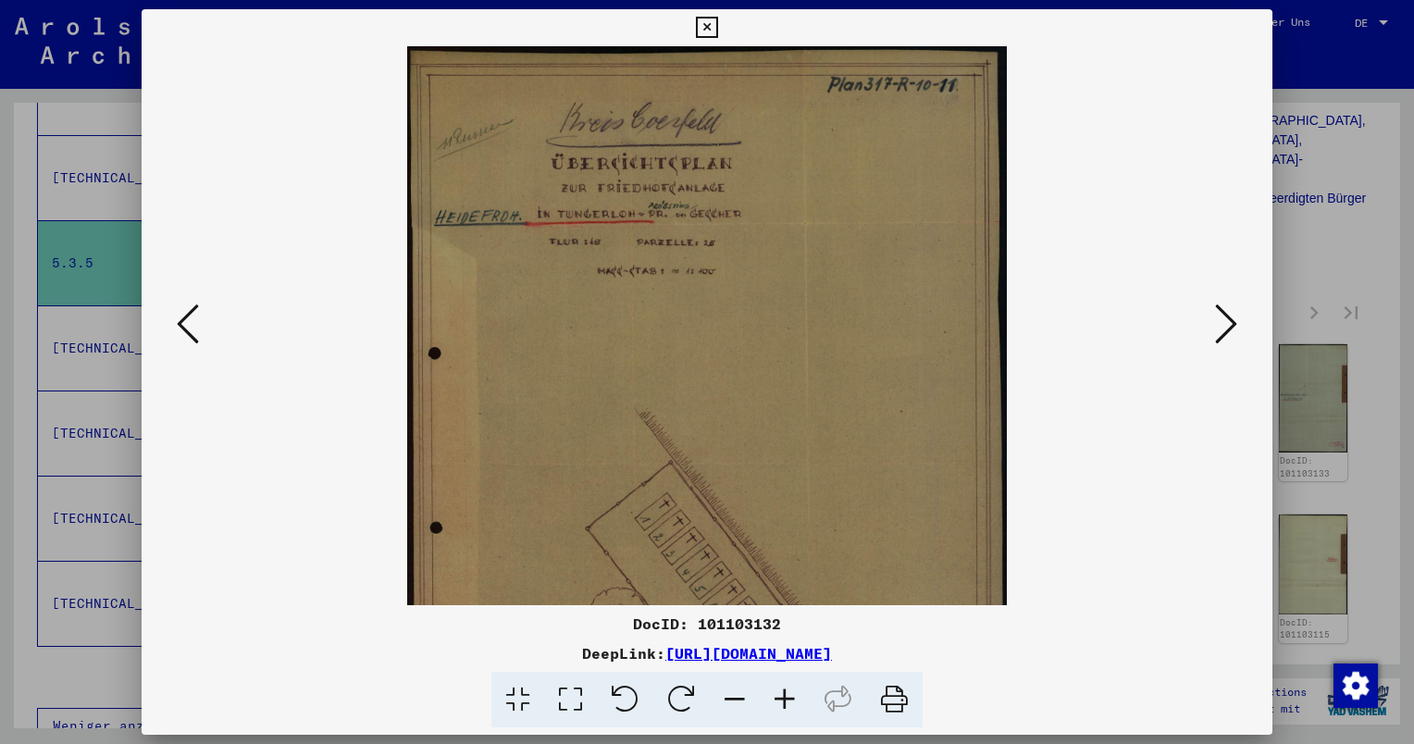
click at [788, 709] on icon at bounding box center [785, 700] width 50 height 56
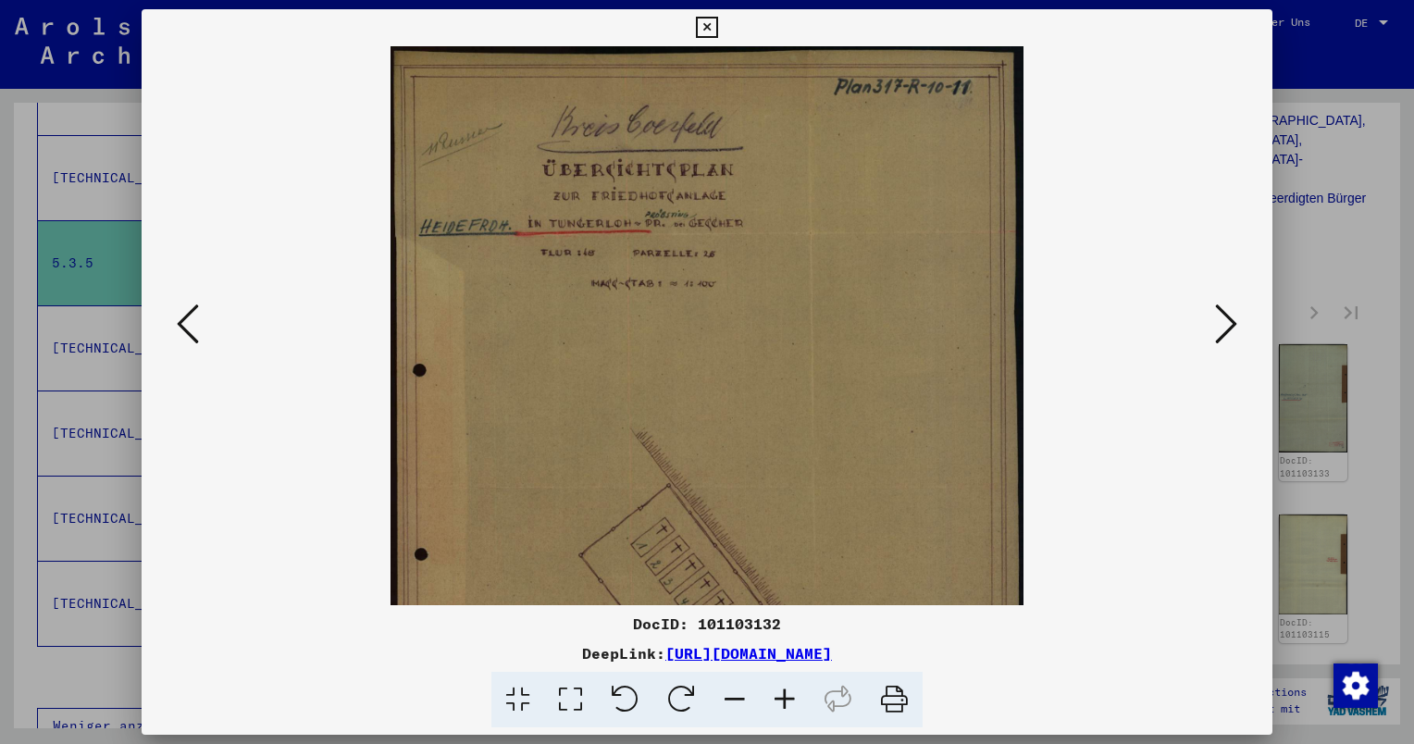
click at [788, 709] on icon at bounding box center [785, 700] width 50 height 56
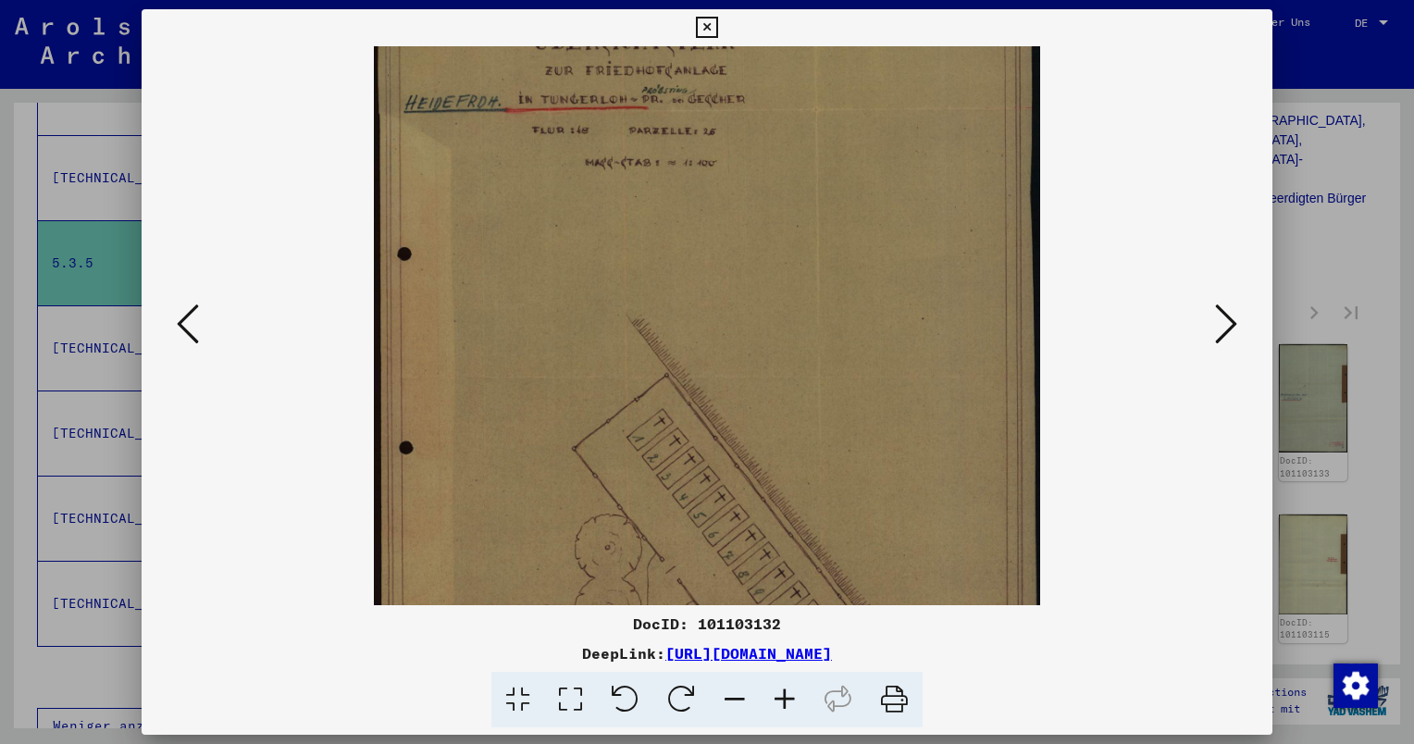
drag, startPoint x: 714, startPoint y: 393, endPoint x: 792, endPoint y: 233, distance: 178.0
click at [749, 252] on img at bounding box center [707, 377] width 666 height 929
click at [1354, 196] on div at bounding box center [707, 372] width 1414 height 744
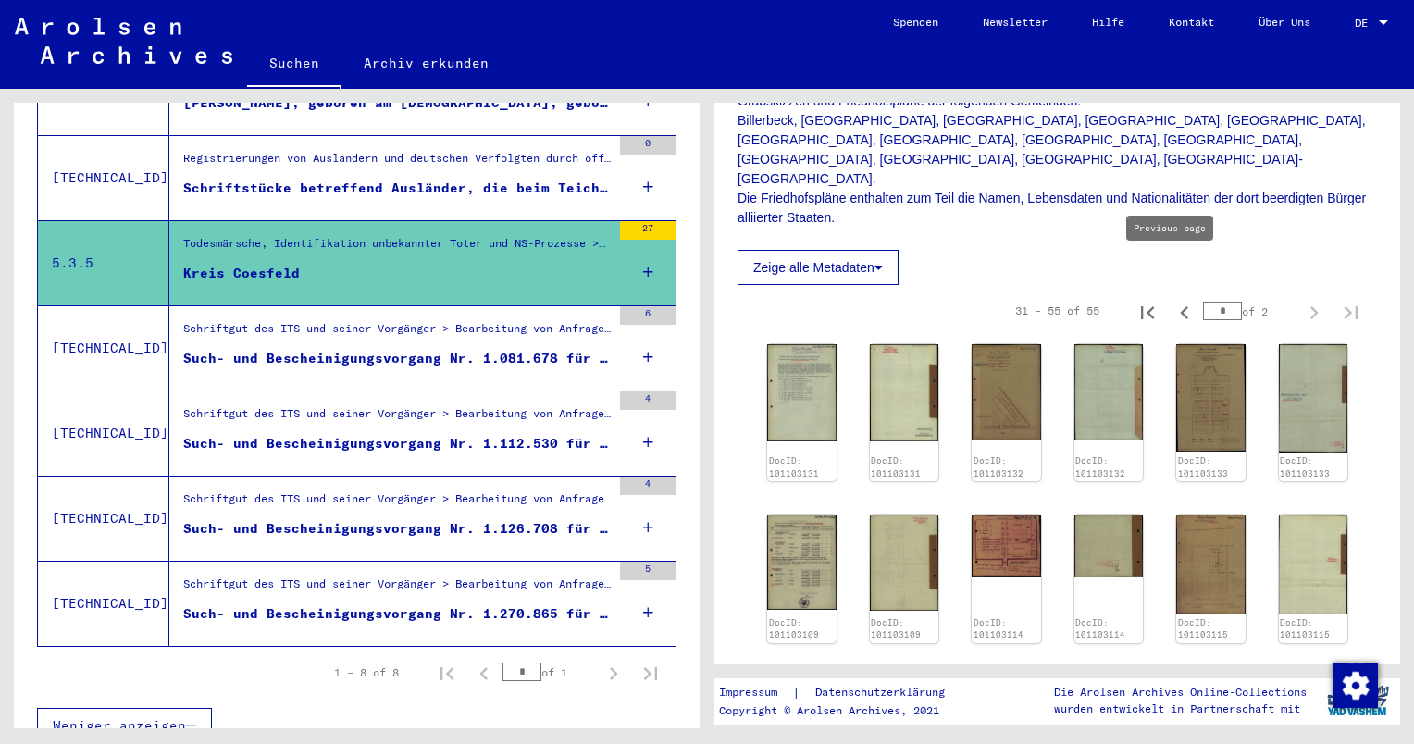
click at [1174, 300] on icon "Previous page" at bounding box center [1185, 313] width 26 height 26
type input "*"
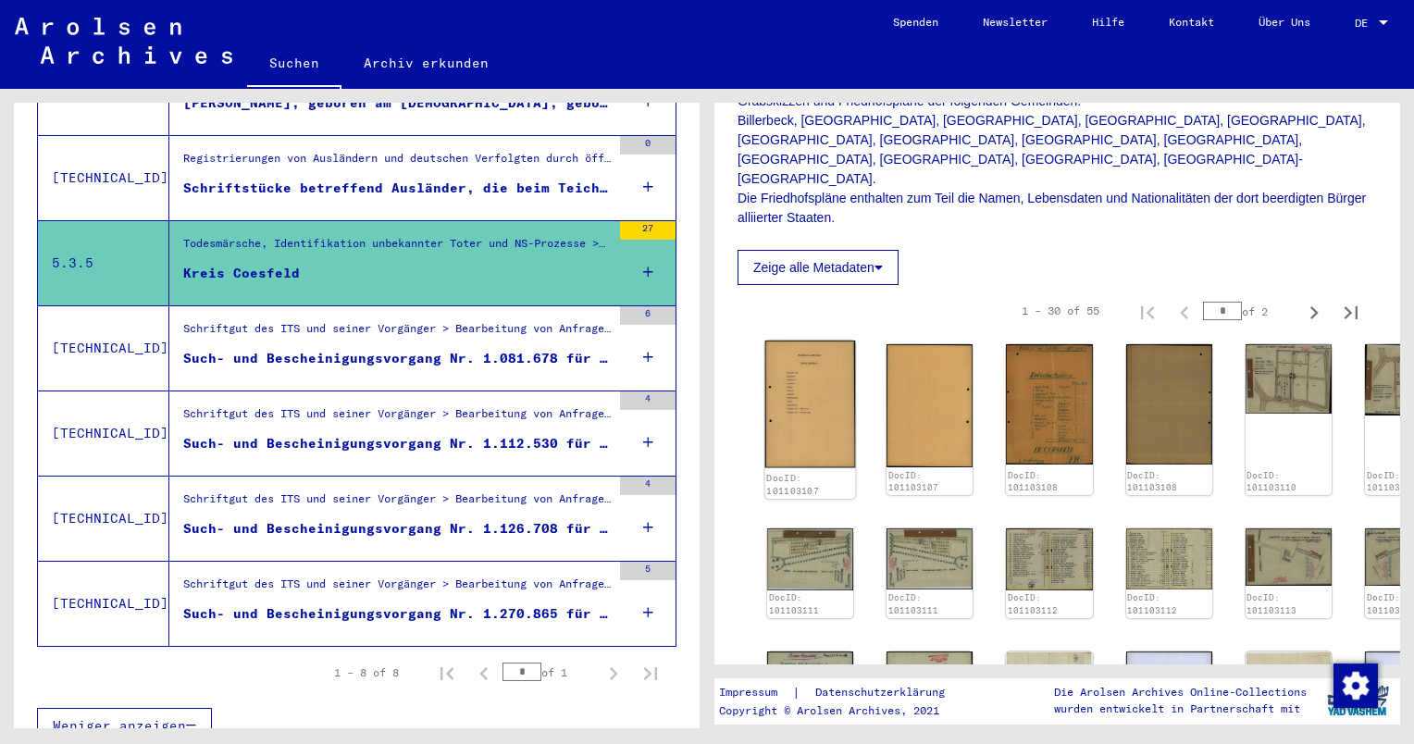
click at [794, 362] on img at bounding box center [810, 404] width 91 height 127
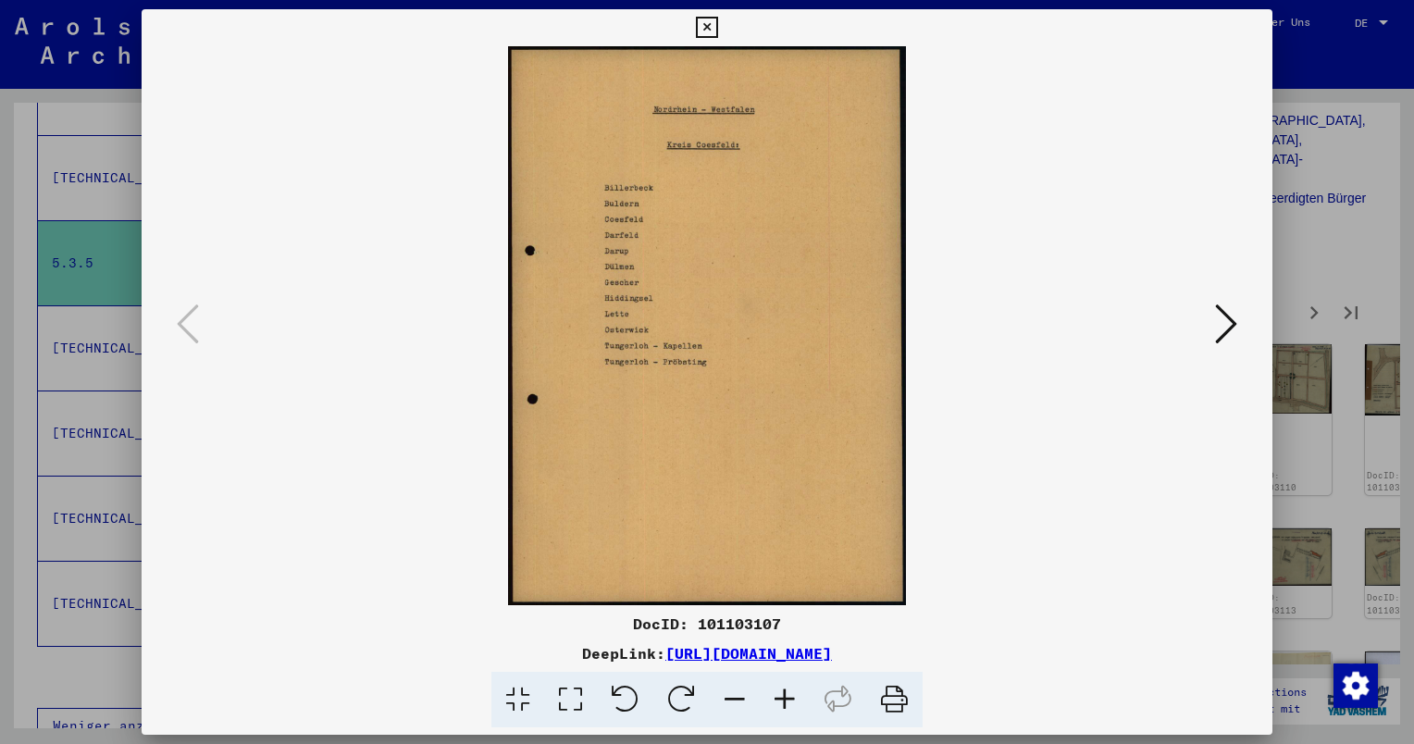
click at [1228, 324] on icon at bounding box center [1226, 324] width 22 height 44
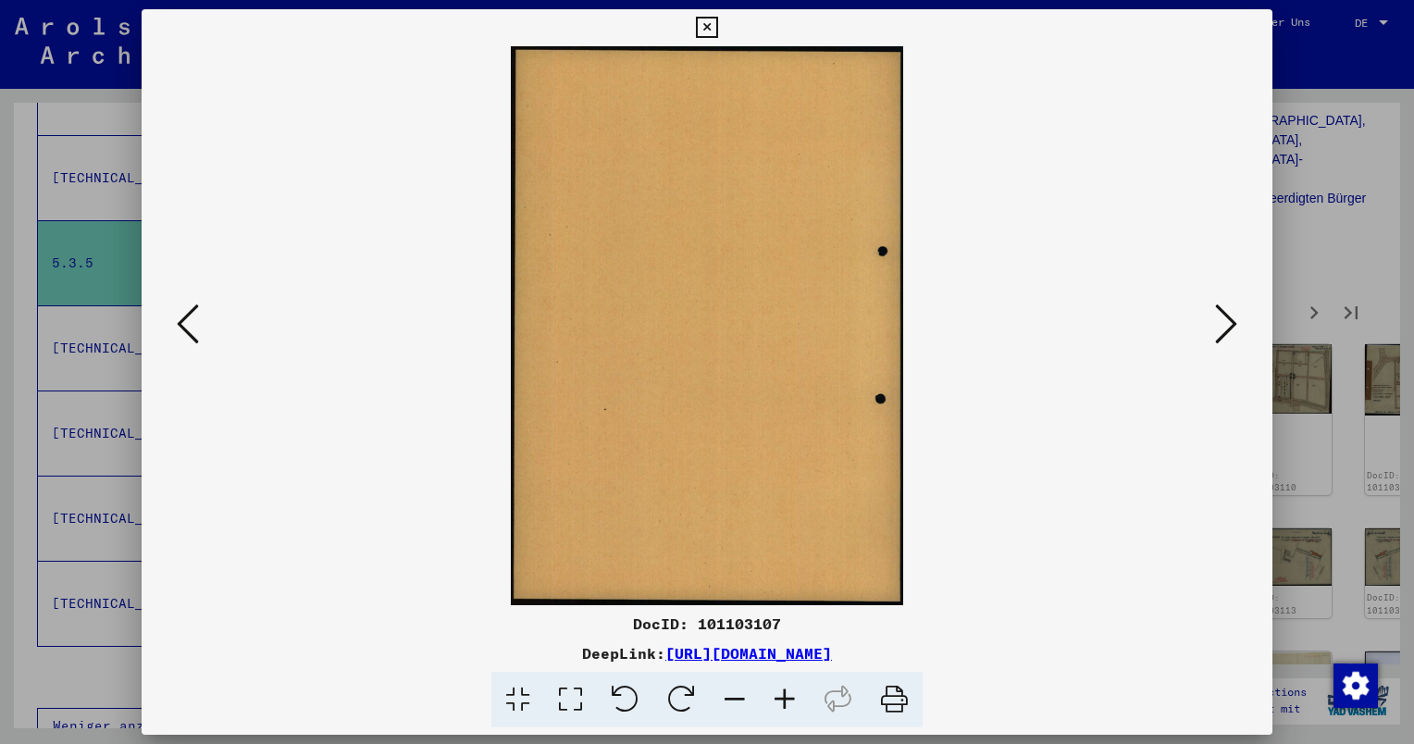
click at [1228, 324] on icon at bounding box center [1226, 324] width 22 height 44
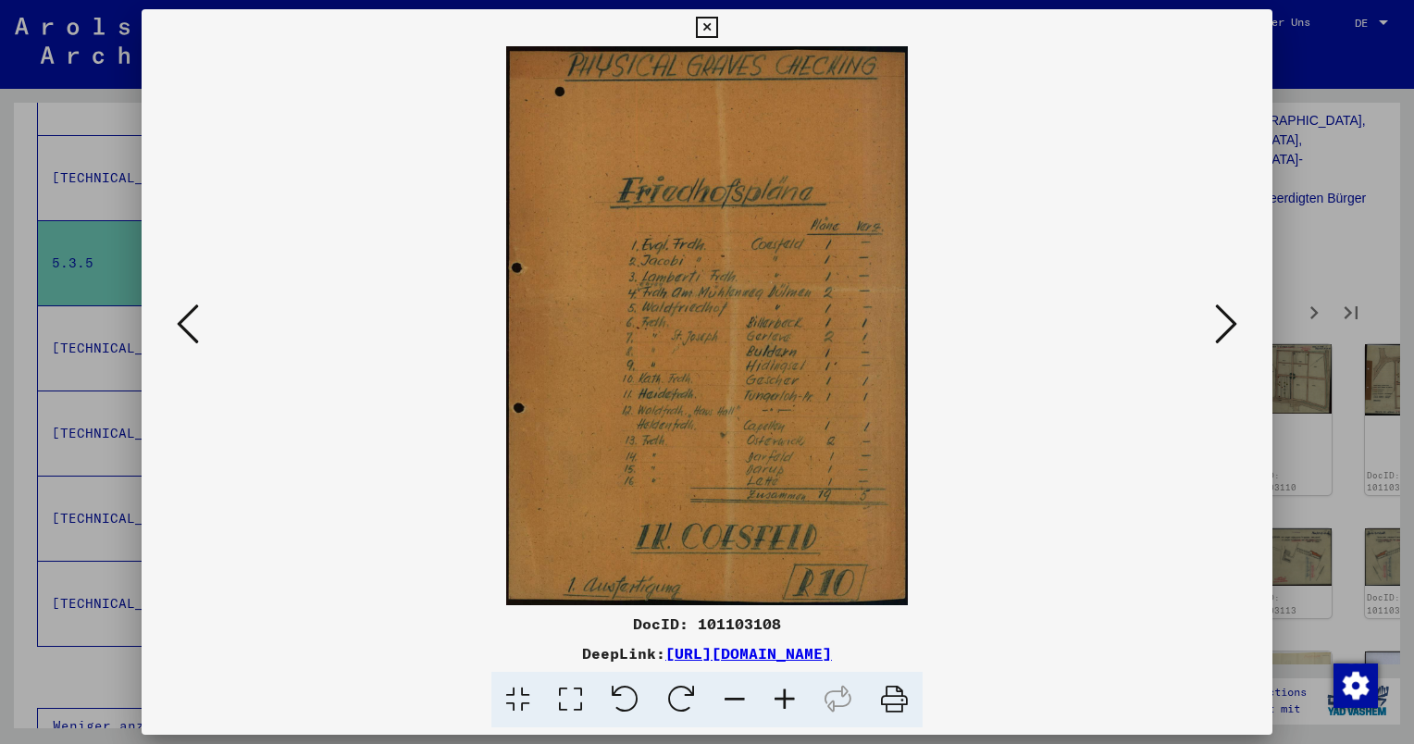
click at [1228, 324] on icon at bounding box center [1226, 324] width 22 height 44
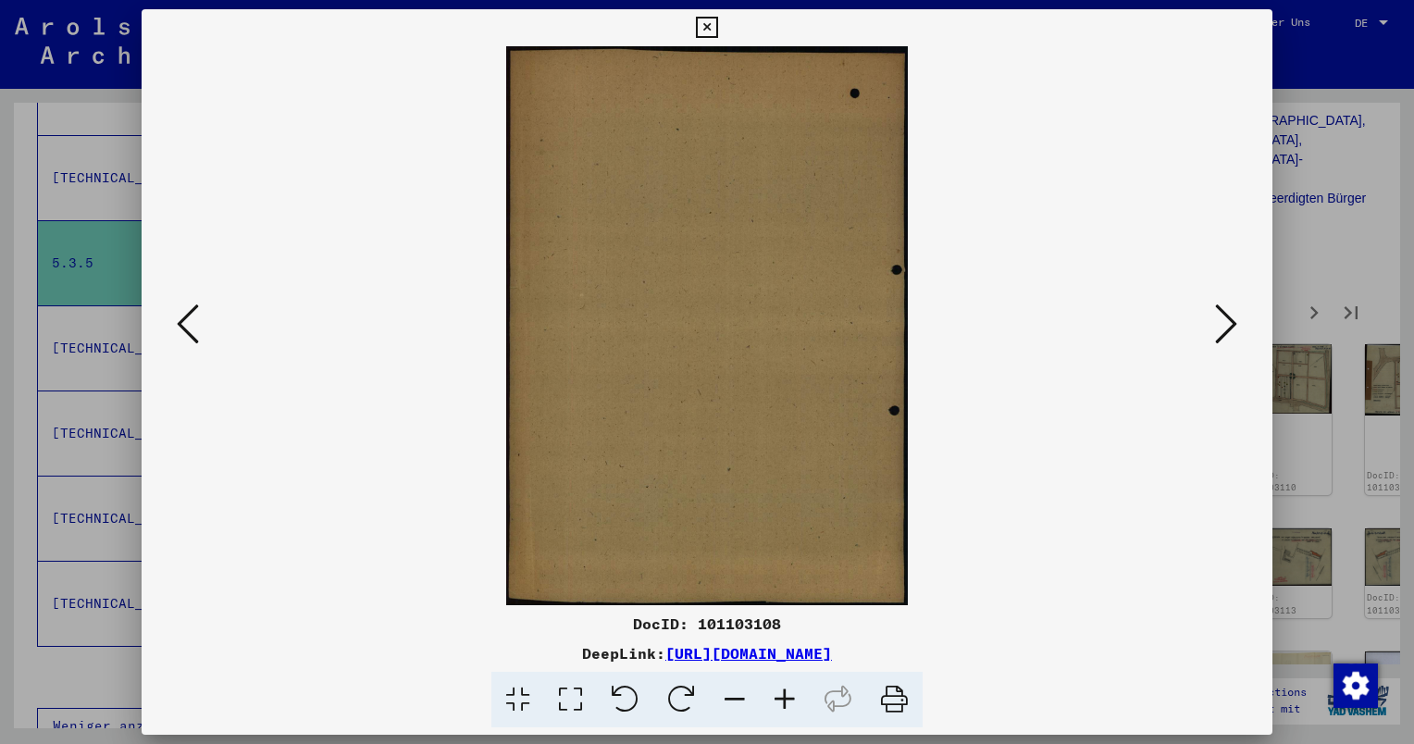
click at [1228, 324] on icon at bounding box center [1226, 324] width 22 height 44
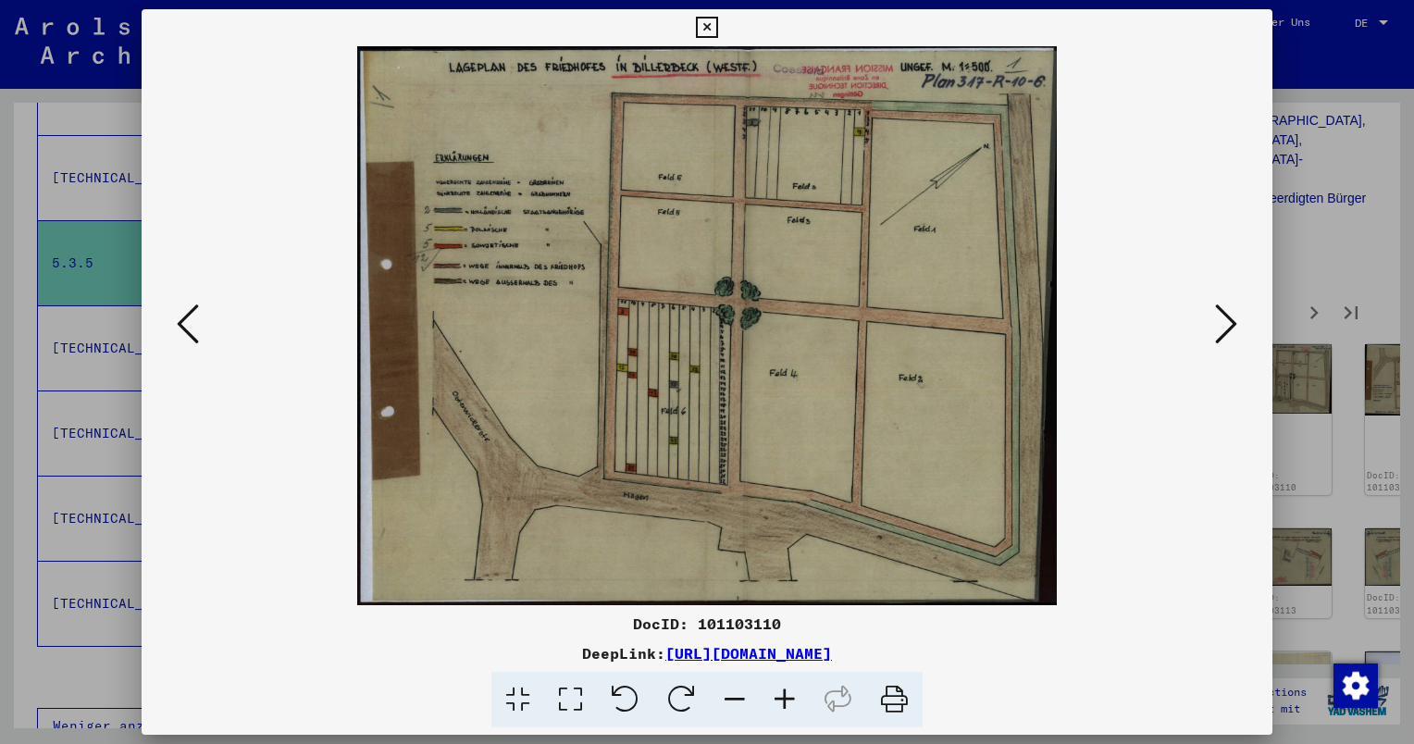
click at [1228, 324] on icon at bounding box center [1226, 324] width 22 height 44
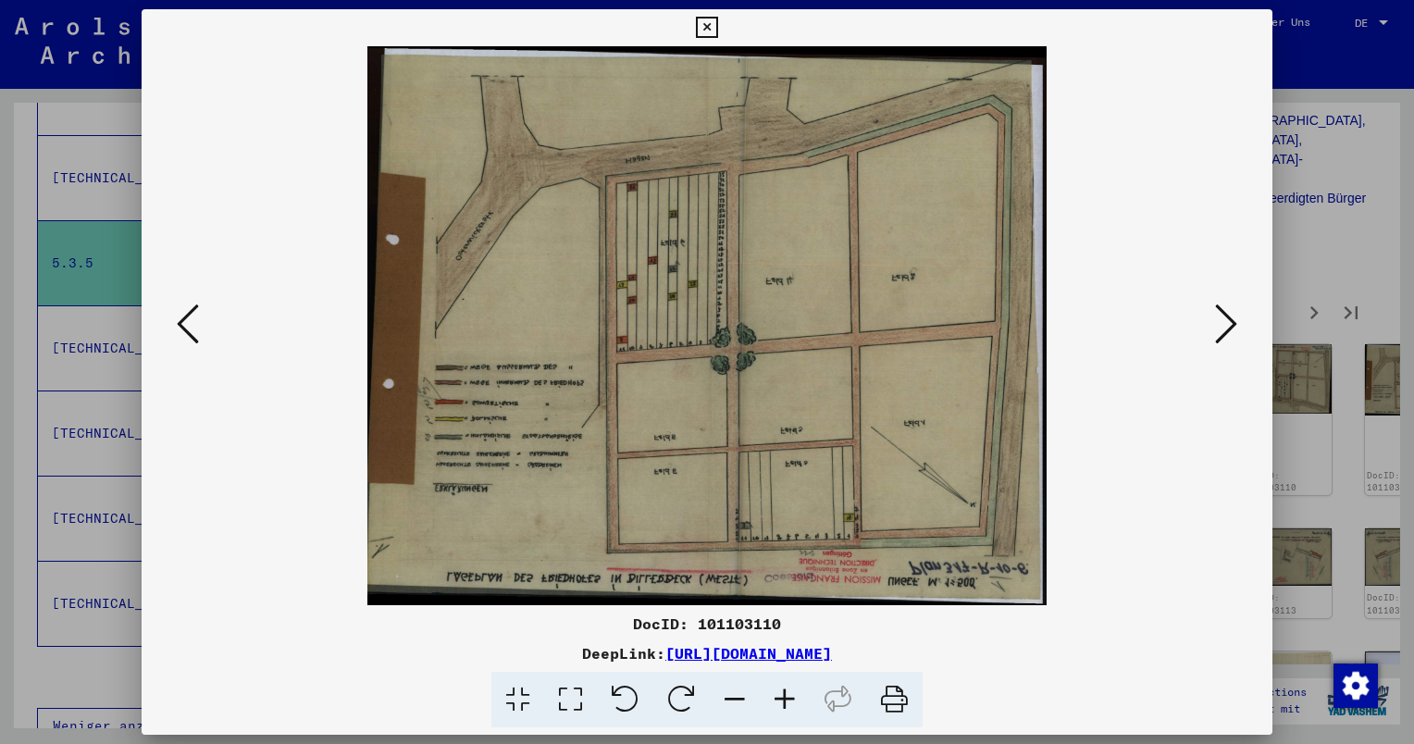
click at [1228, 324] on icon at bounding box center [1226, 324] width 22 height 44
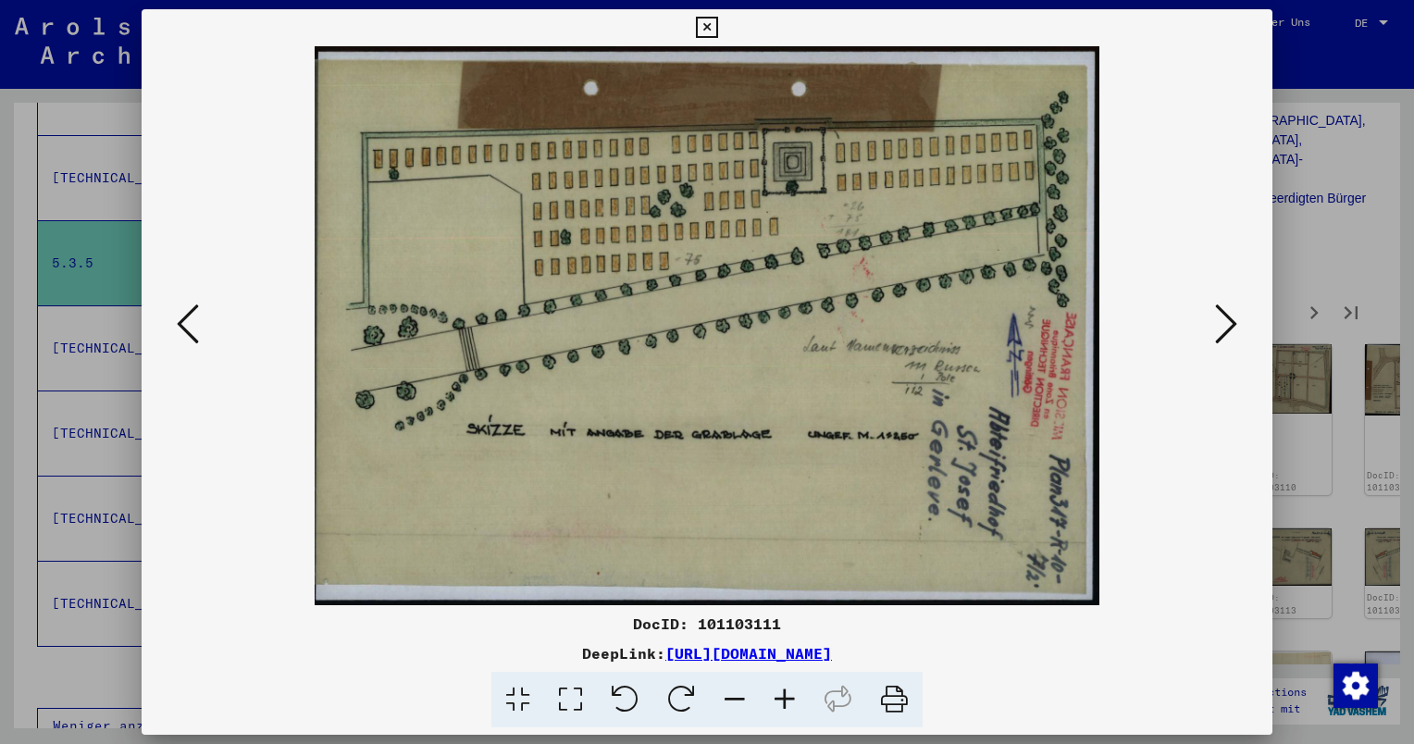
click at [1228, 323] on icon at bounding box center [1226, 324] width 22 height 44
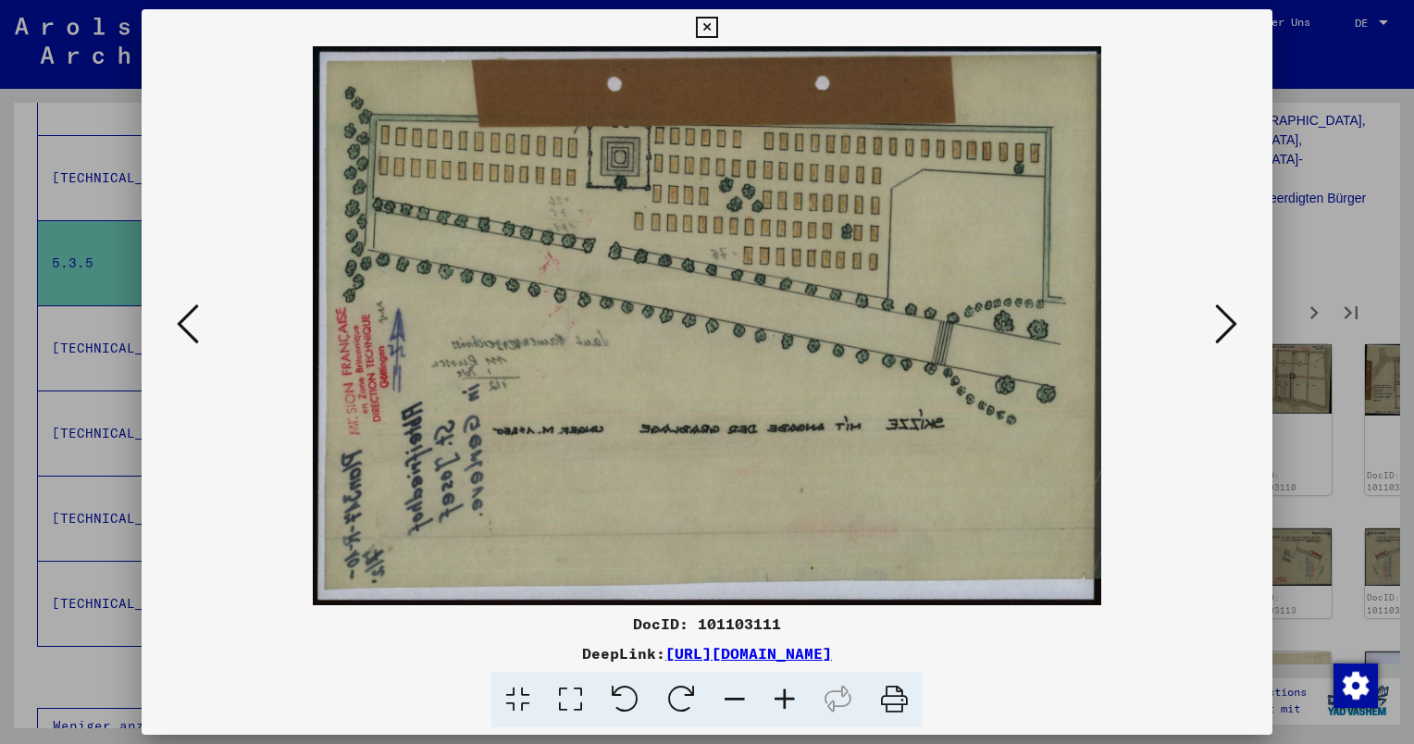
click at [1228, 323] on icon at bounding box center [1226, 324] width 22 height 44
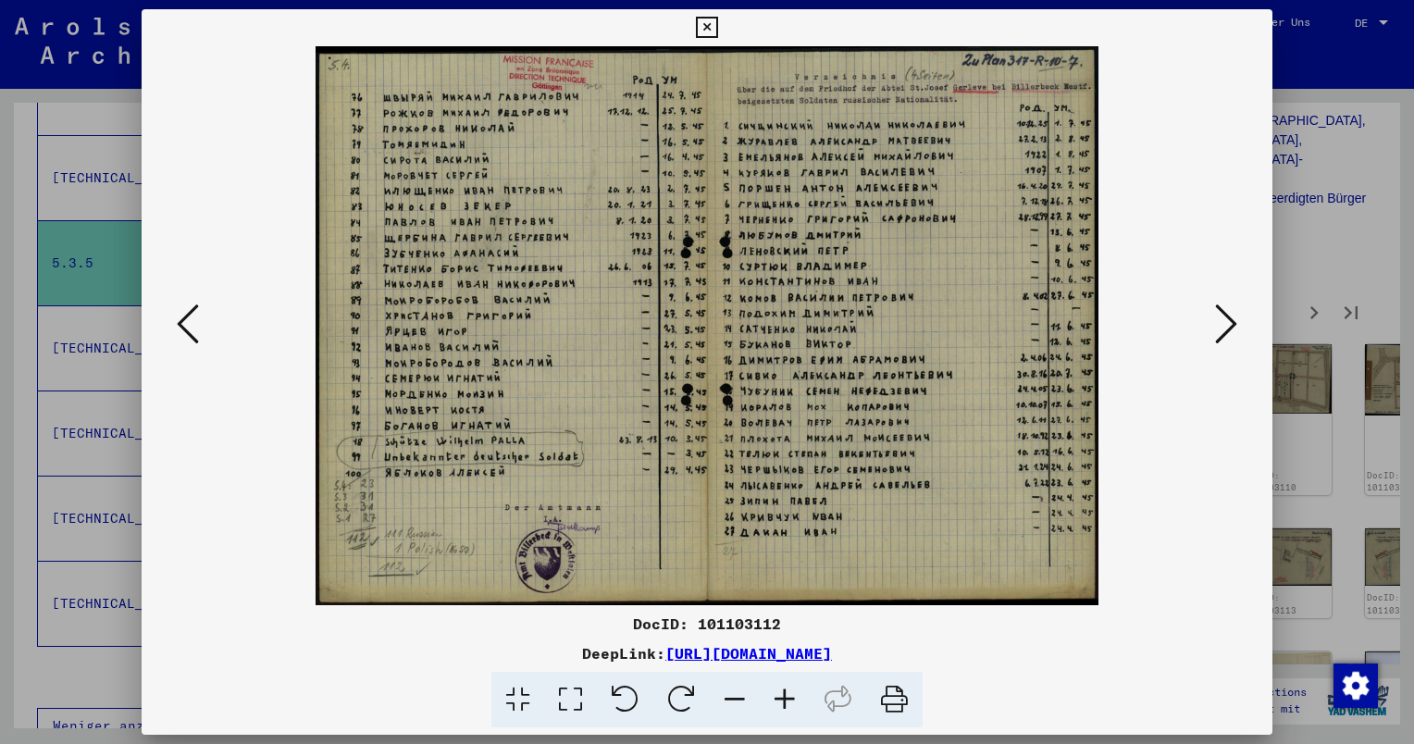
click at [1228, 323] on icon at bounding box center [1226, 324] width 22 height 44
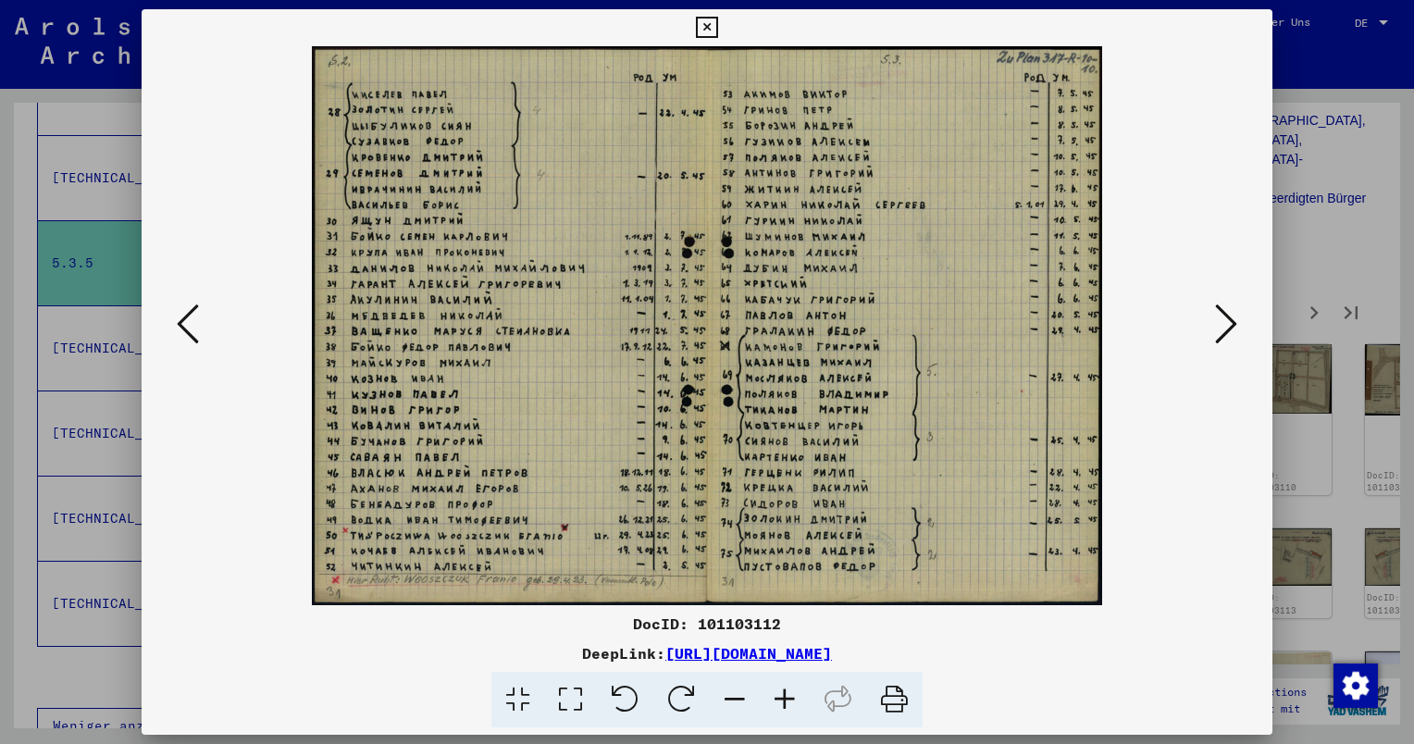
click at [1228, 323] on icon at bounding box center [1226, 324] width 22 height 44
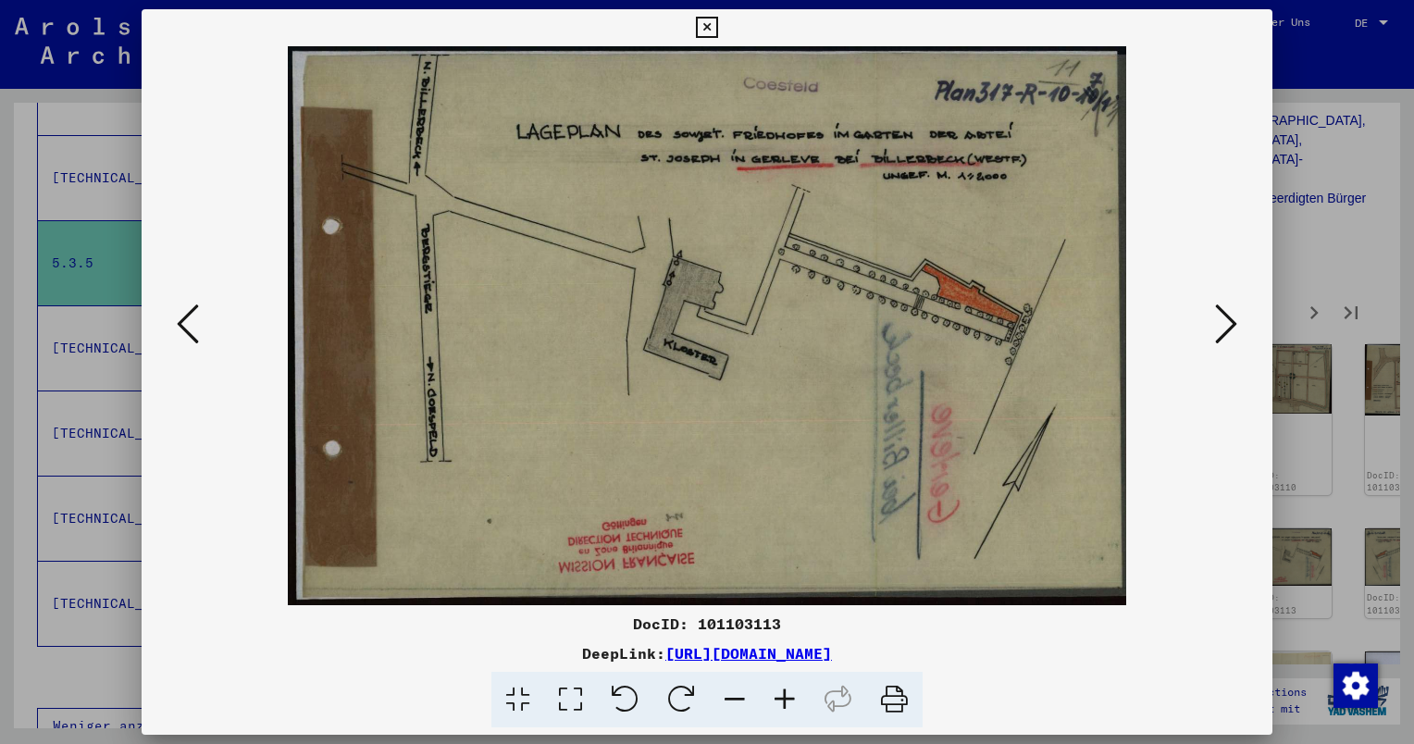
click at [1228, 323] on icon at bounding box center [1226, 324] width 22 height 44
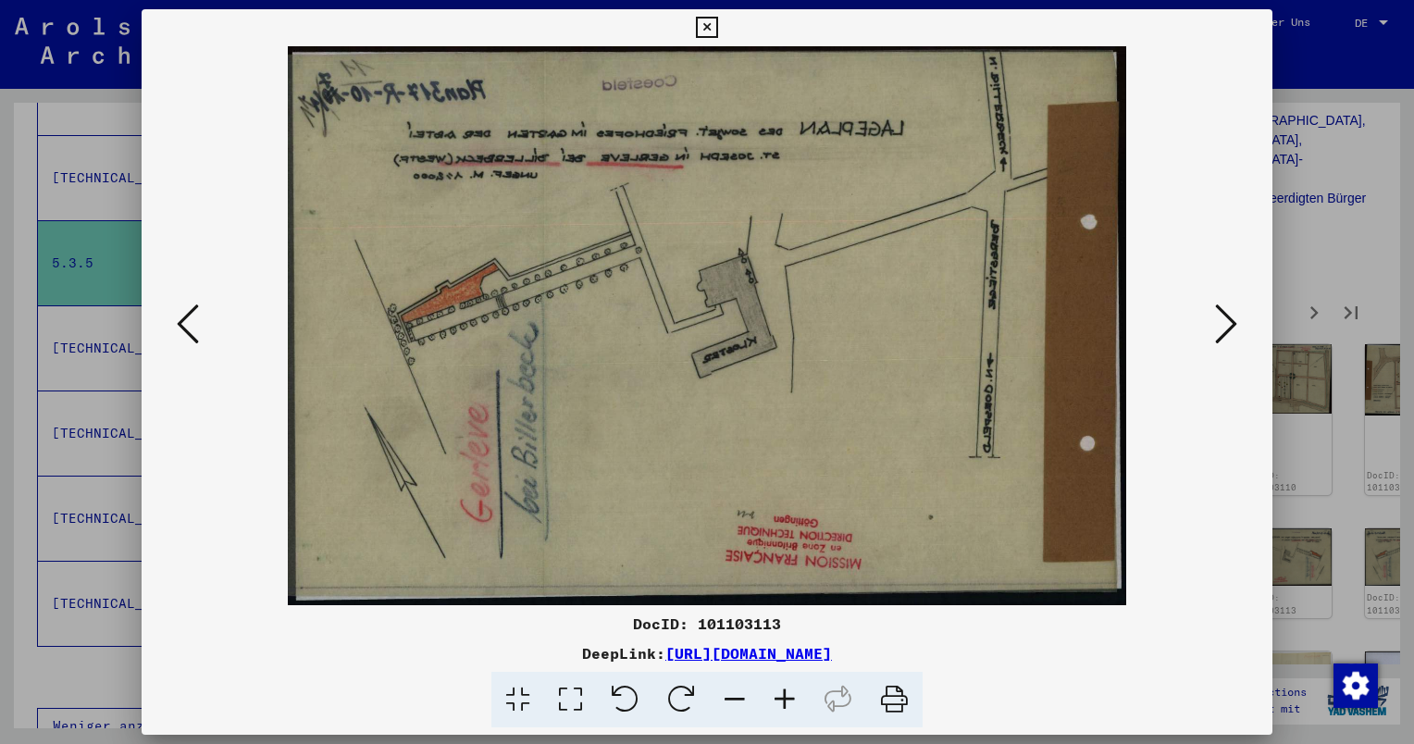
click at [1228, 323] on icon at bounding box center [1226, 324] width 22 height 44
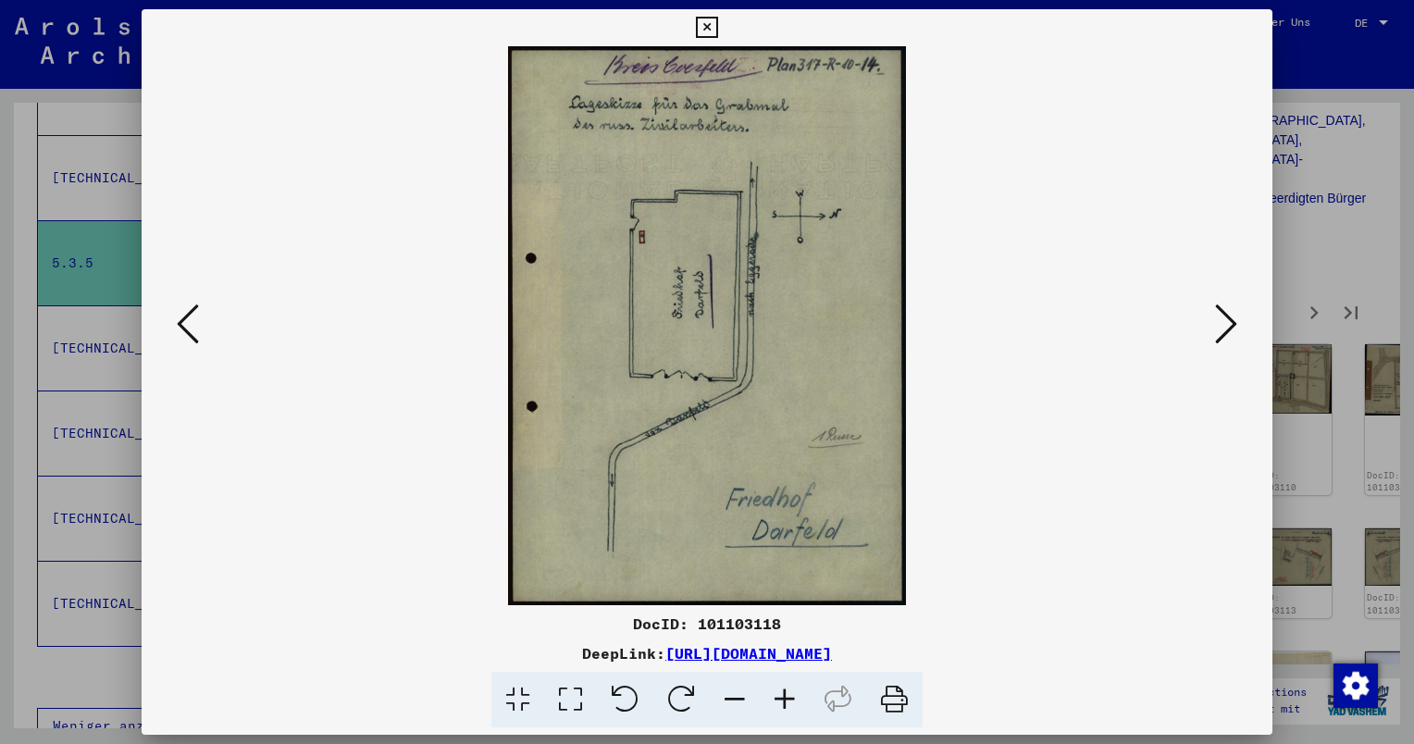
click at [1228, 323] on icon at bounding box center [1226, 324] width 22 height 44
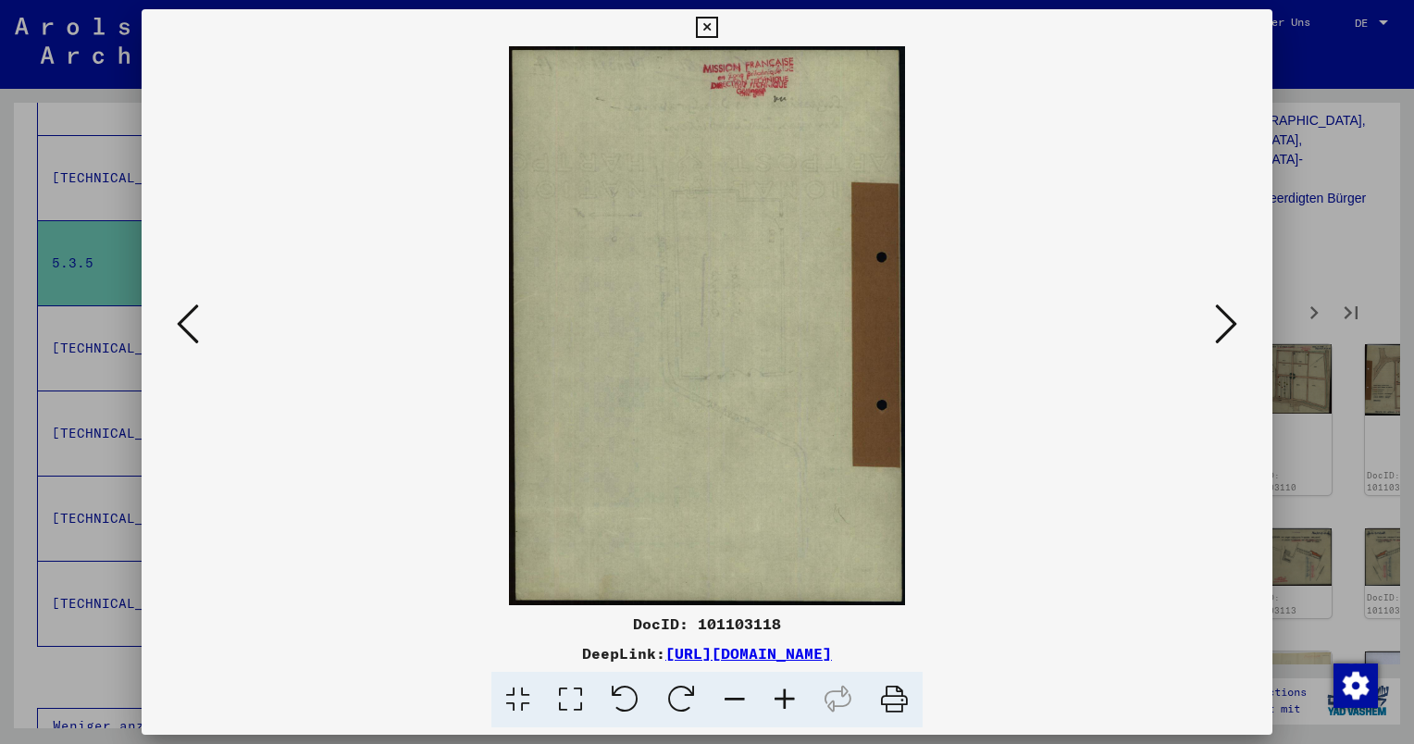
click at [1228, 323] on icon at bounding box center [1226, 324] width 22 height 44
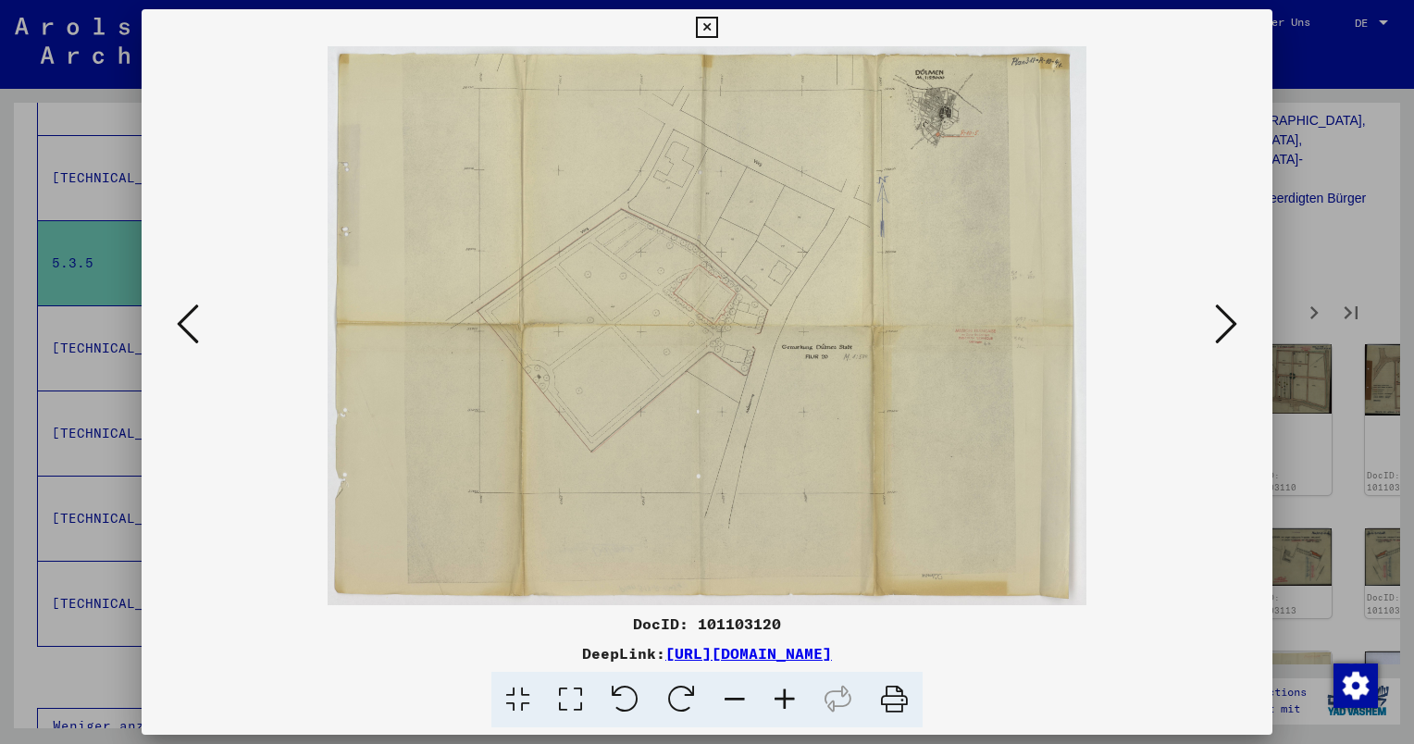
click at [1228, 323] on icon at bounding box center [1226, 324] width 22 height 44
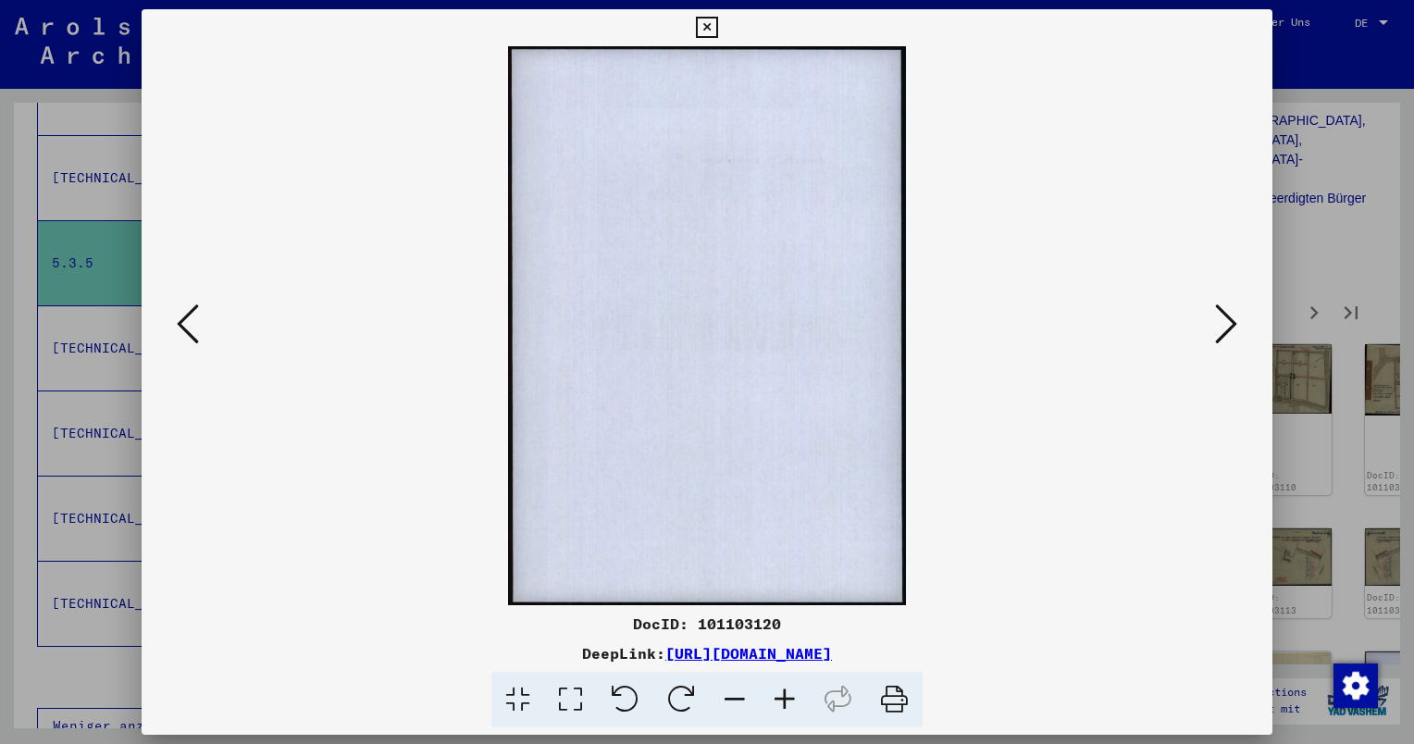
click at [1228, 323] on icon at bounding box center [1226, 324] width 22 height 44
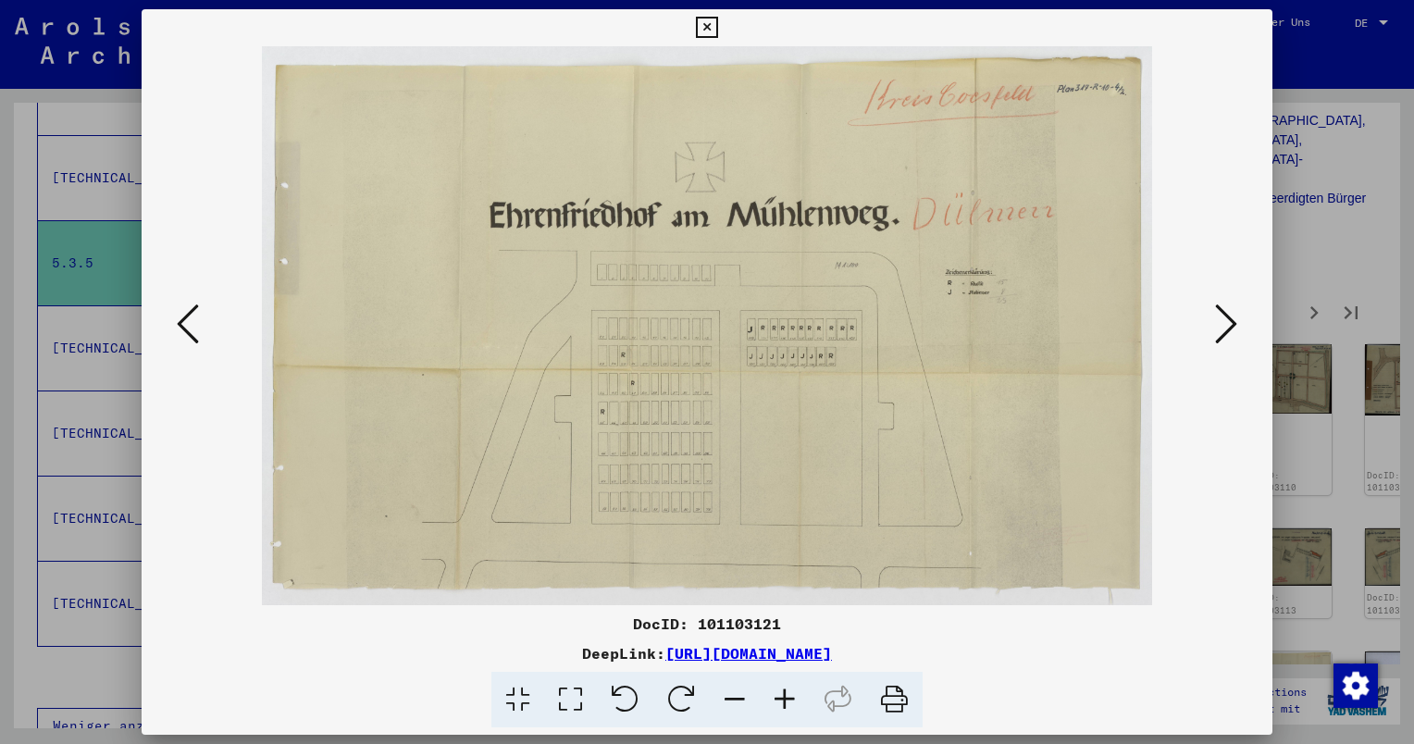
click at [1228, 323] on icon at bounding box center [1226, 324] width 22 height 44
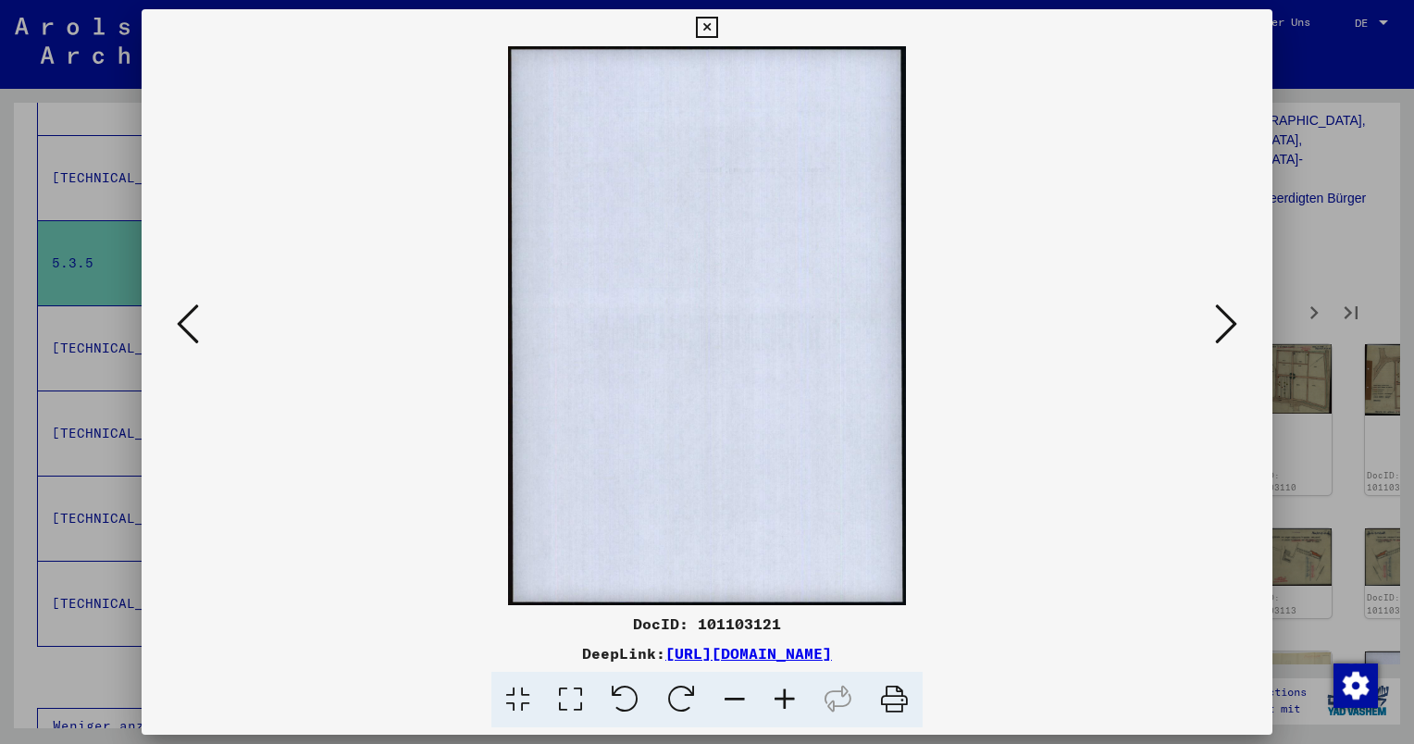
click at [1228, 323] on icon at bounding box center [1226, 324] width 22 height 44
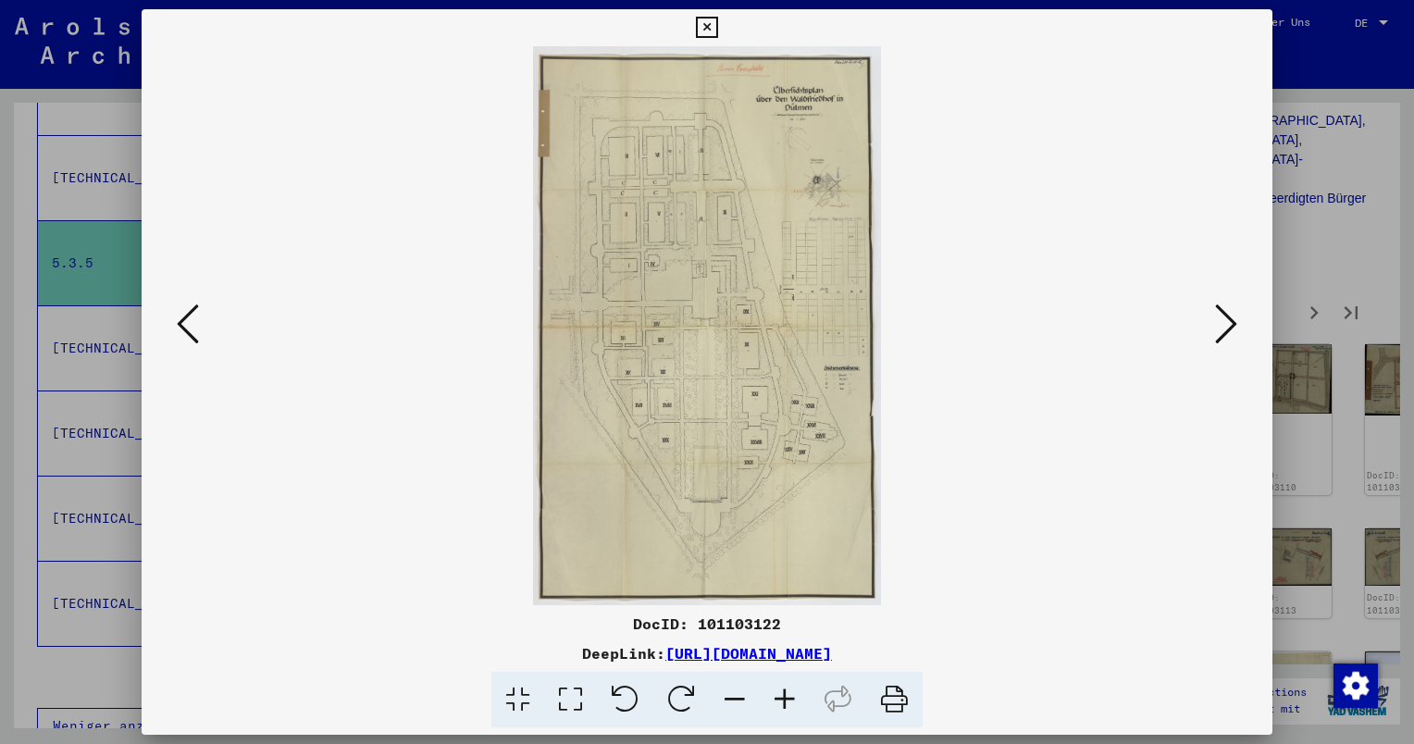
click at [1228, 323] on icon at bounding box center [1226, 324] width 22 height 44
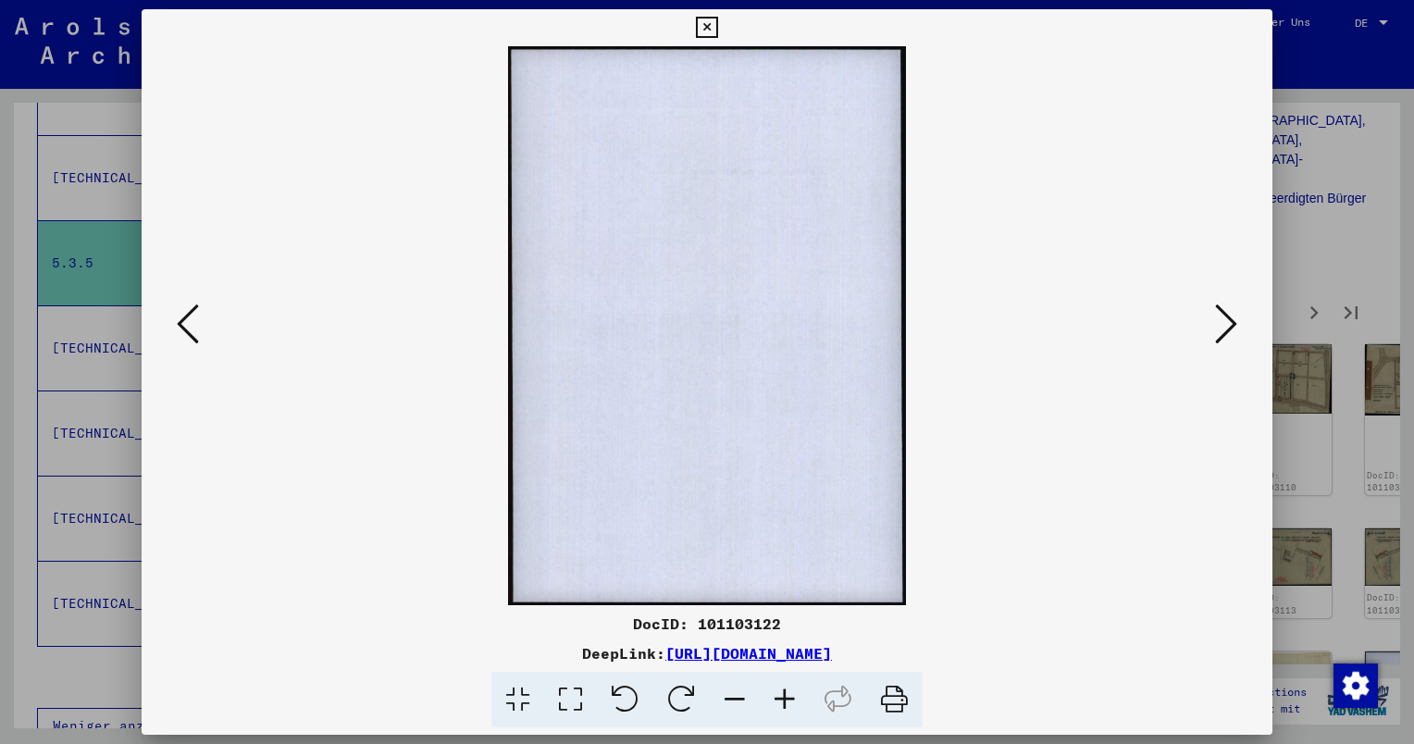
click at [1228, 323] on icon at bounding box center [1226, 324] width 22 height 44
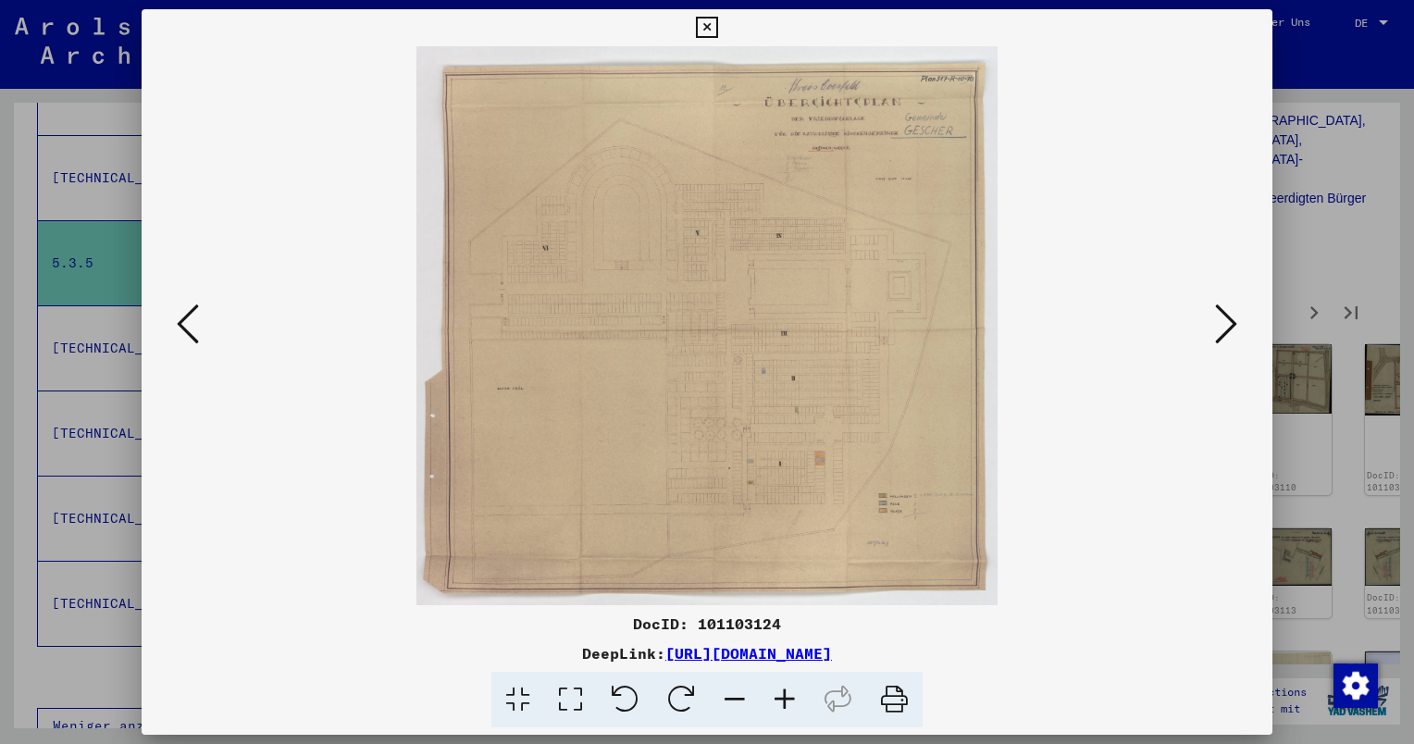
click at [1228, 323] on icon at bounding box center [1226, 324] width 22 height 44
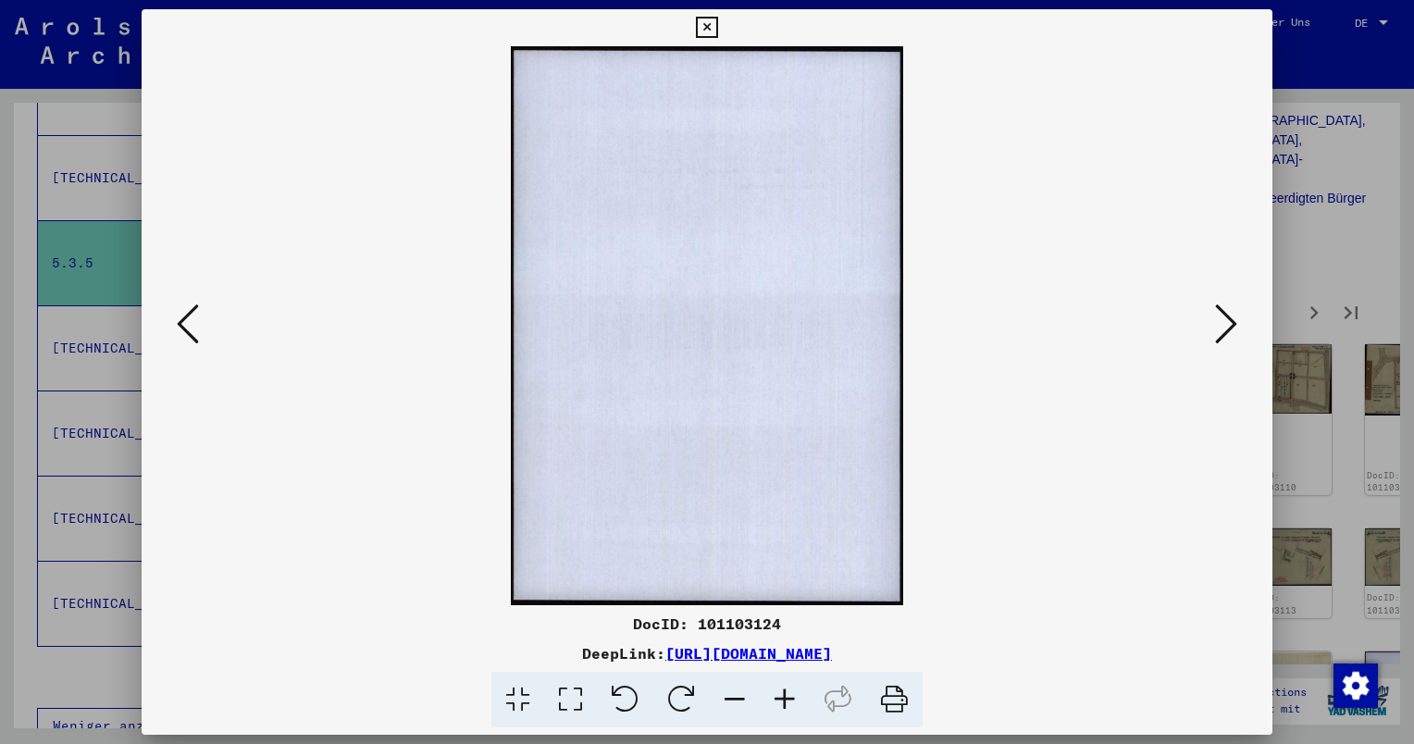
click at [1228, 323] on icon at bounding box center [1226, 324] width 22 height 44
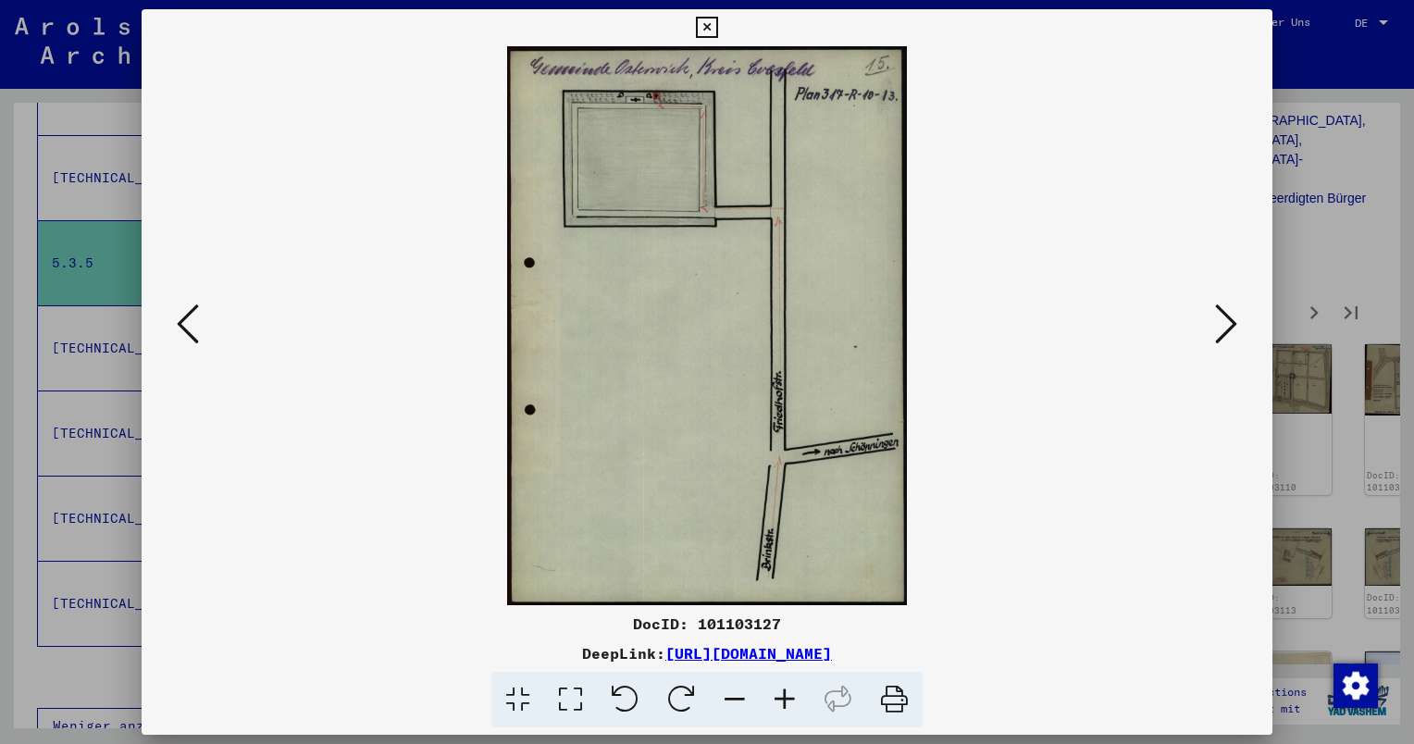
click at [1228, 323] on icon at bounding box center [1226, 324] width 22 height 44
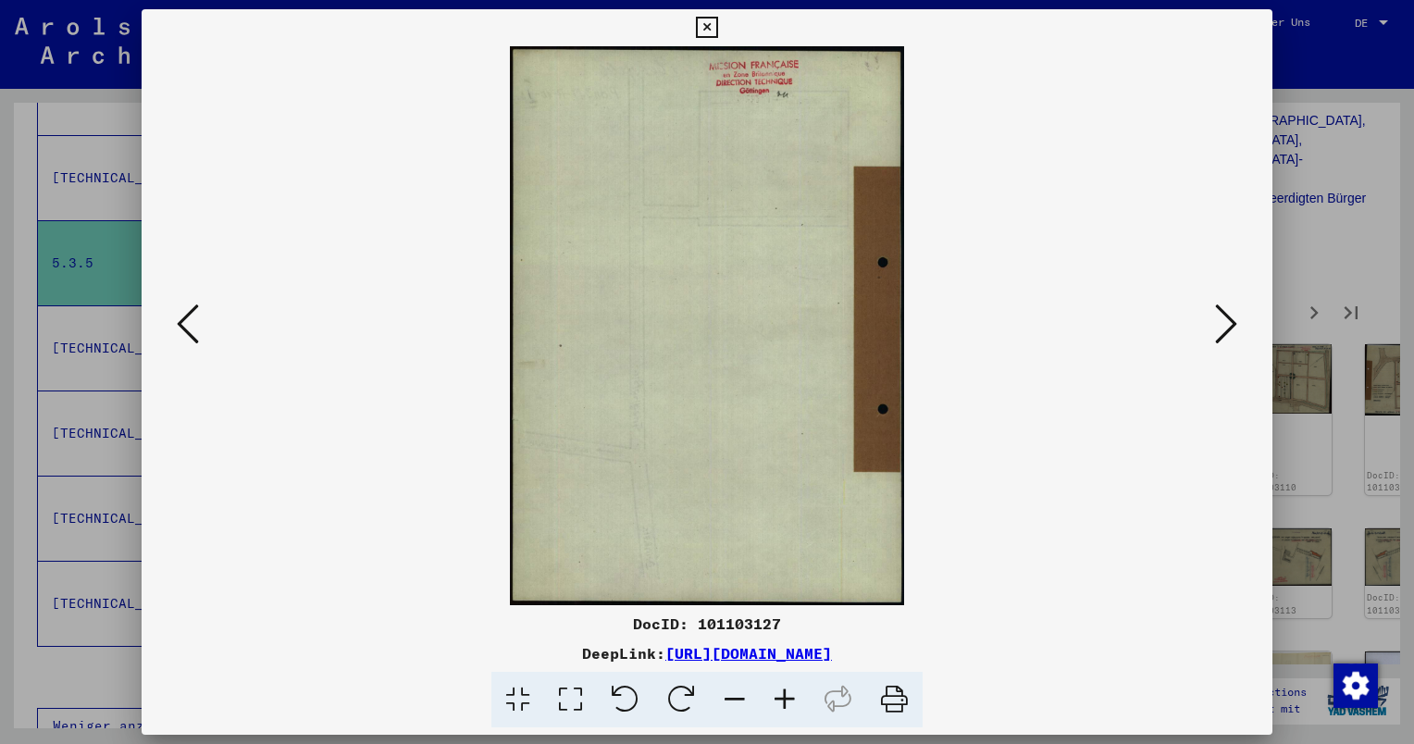
click at [1228, 323] on icon at bounding box center [1226, 324] width 22 height 44
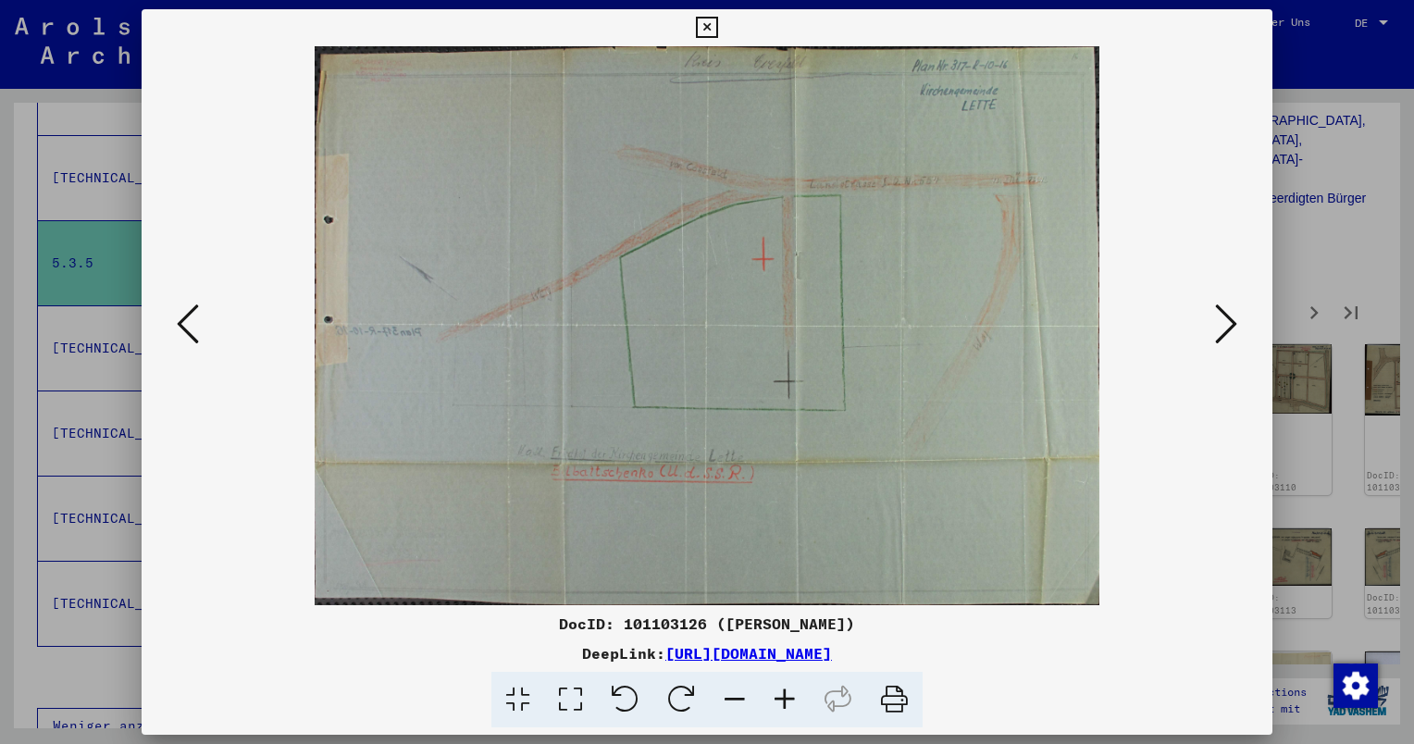
click at [1228, 323] on icon at bounding box center [1226, 324] width 22 height 44
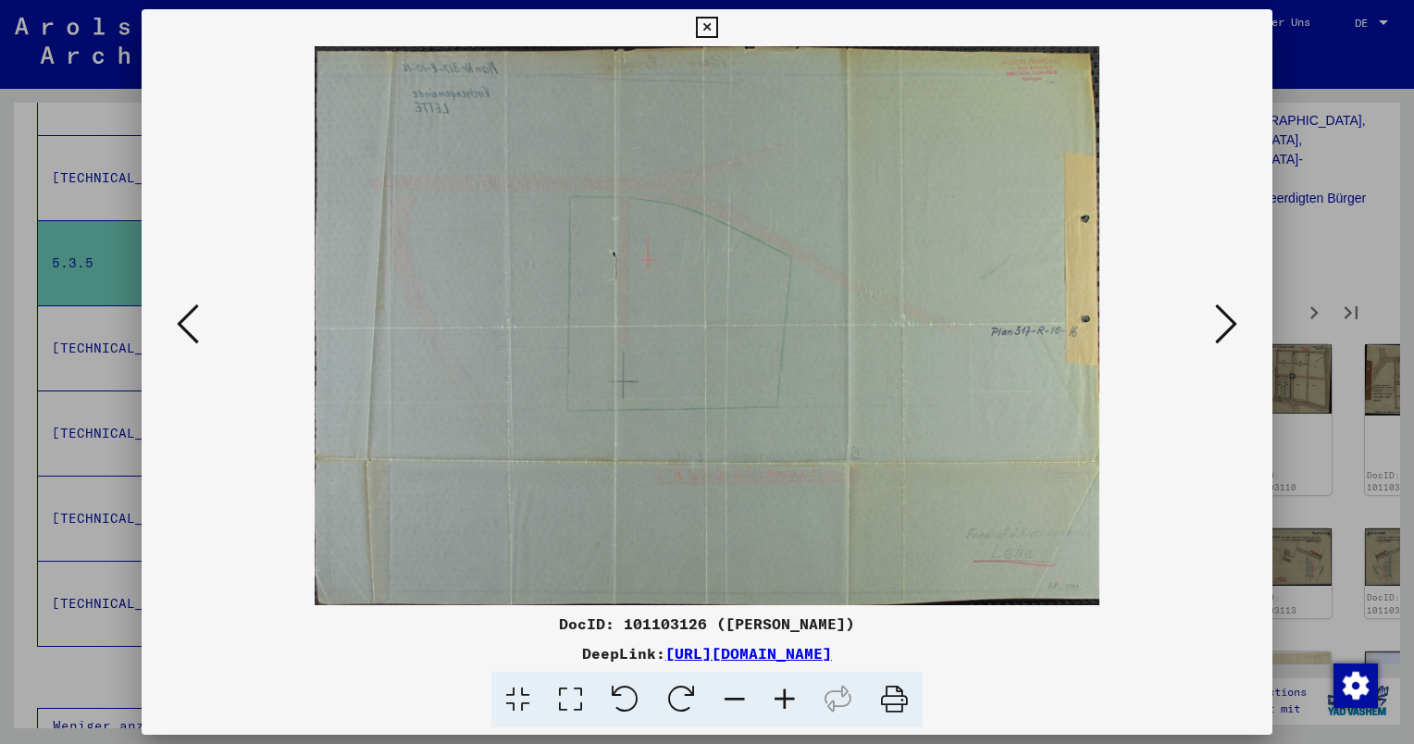
click at [1228, 323] on icon at bounding box center [1226, 324] width 22 height 44
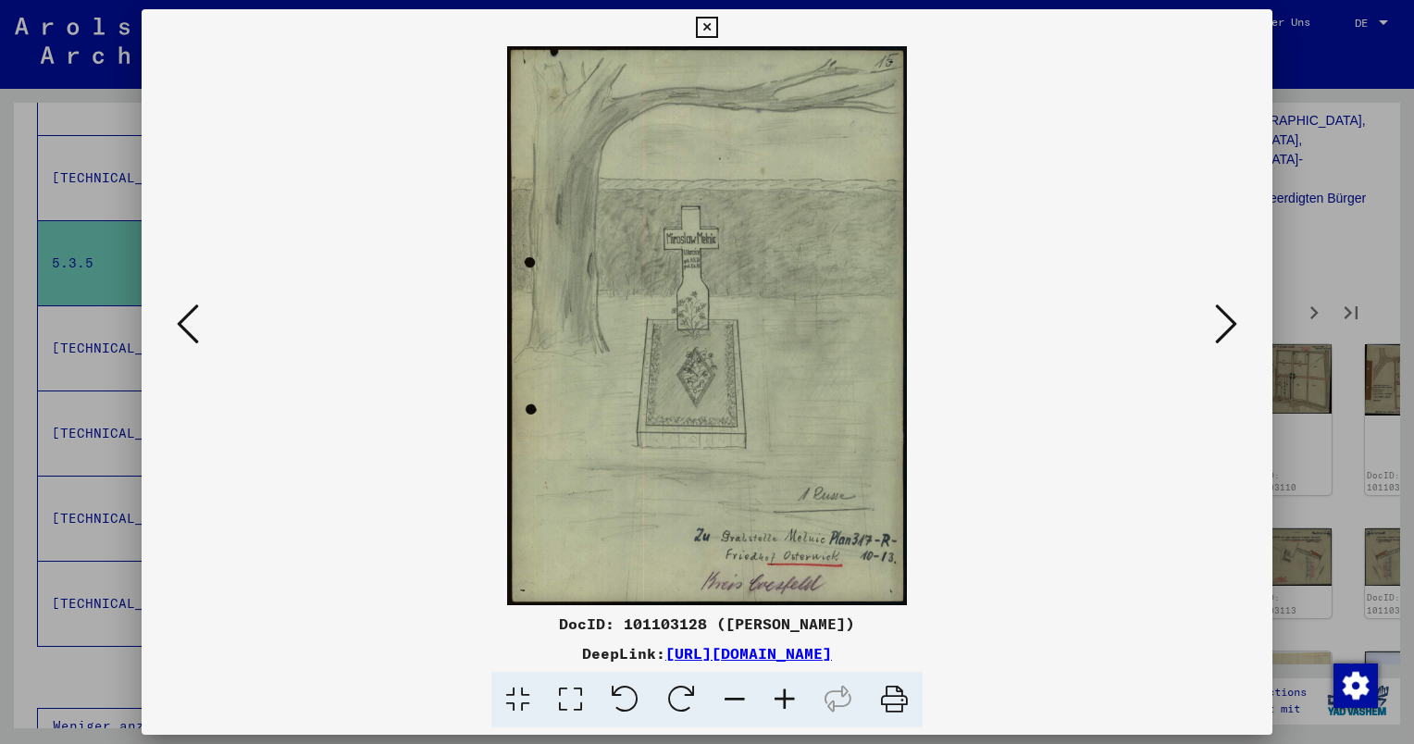
click at [1228, 323] on icon at bounding box center [1226, 324] width 22 height 44
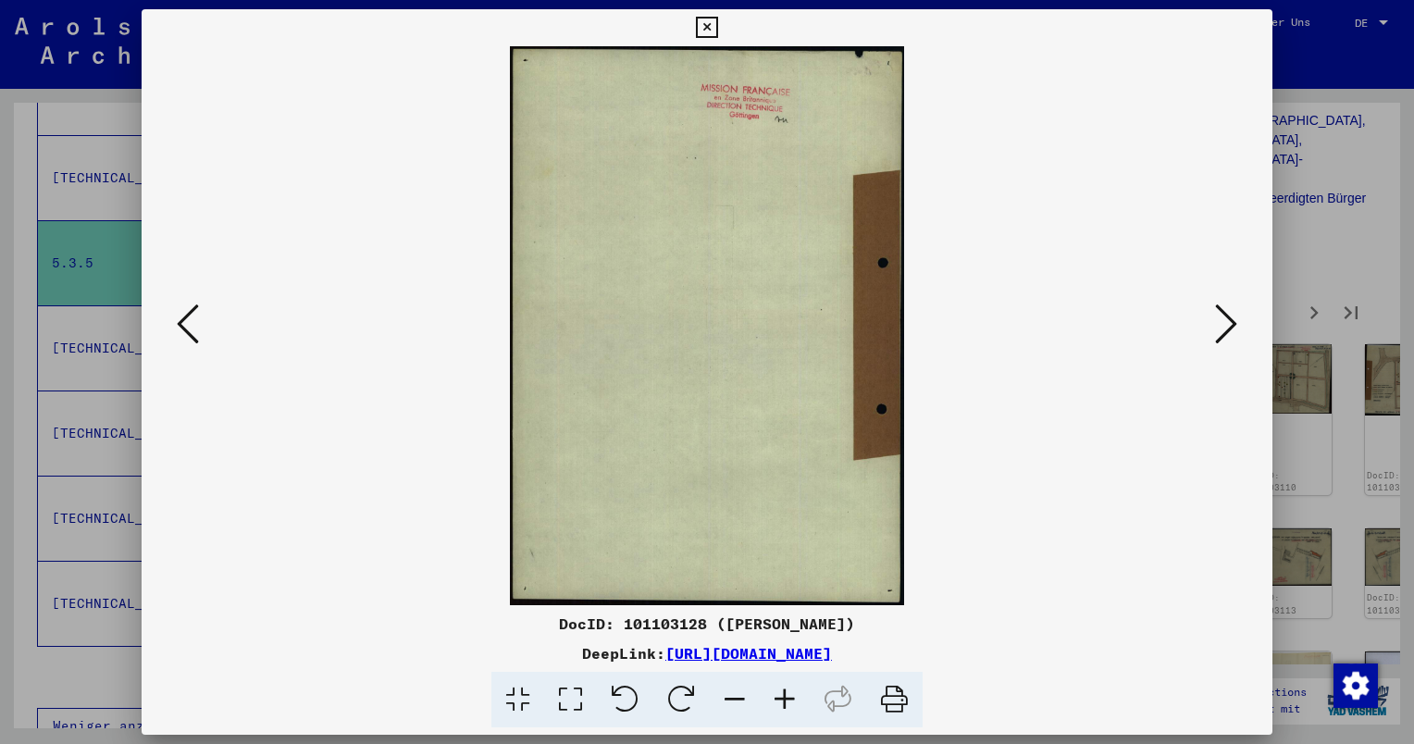
click at [1228, 323] on icon at bounding box center [1226, 324] width 22 height 44
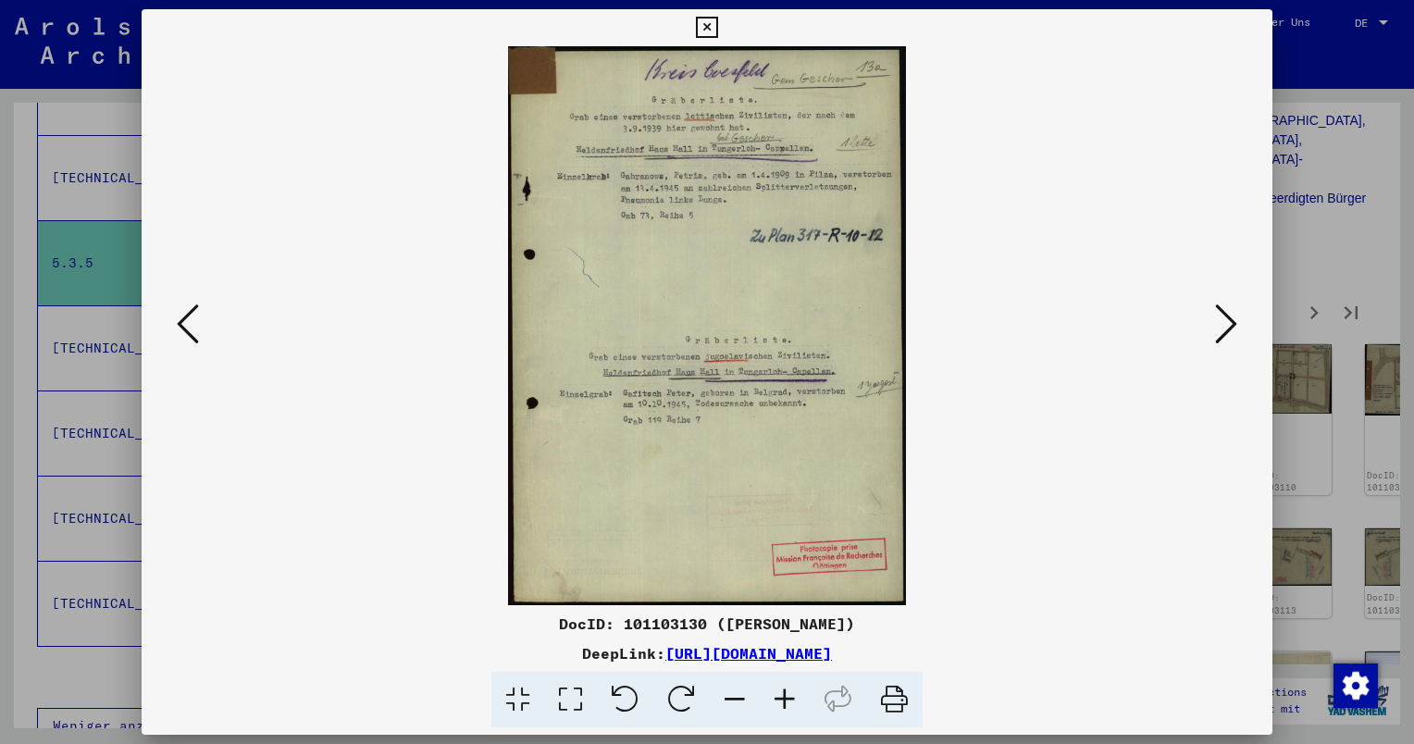
click at [1228, 323] on icon at bounding box center [1226, 324] width 22 height 44
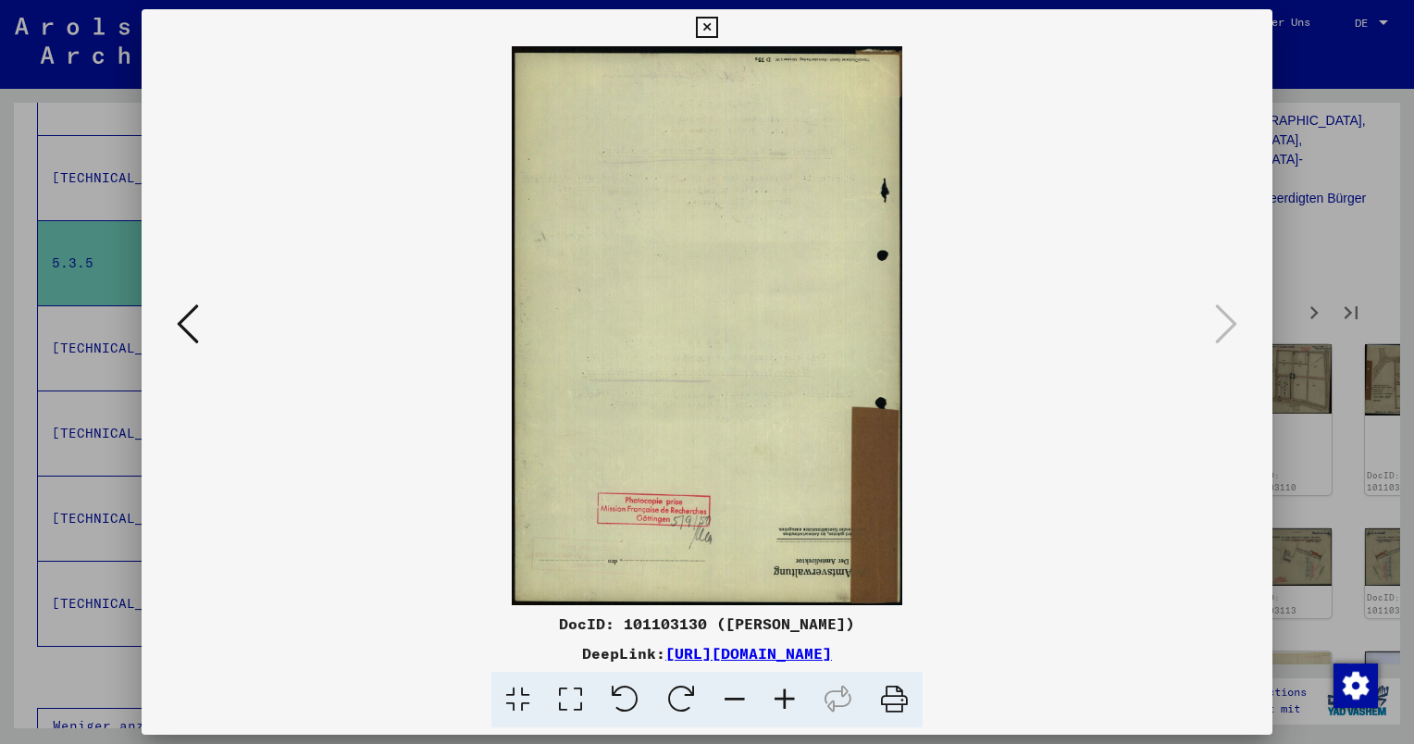
click at [1397, 190] on div at bounding box center [707, 372] width 1414 height 744
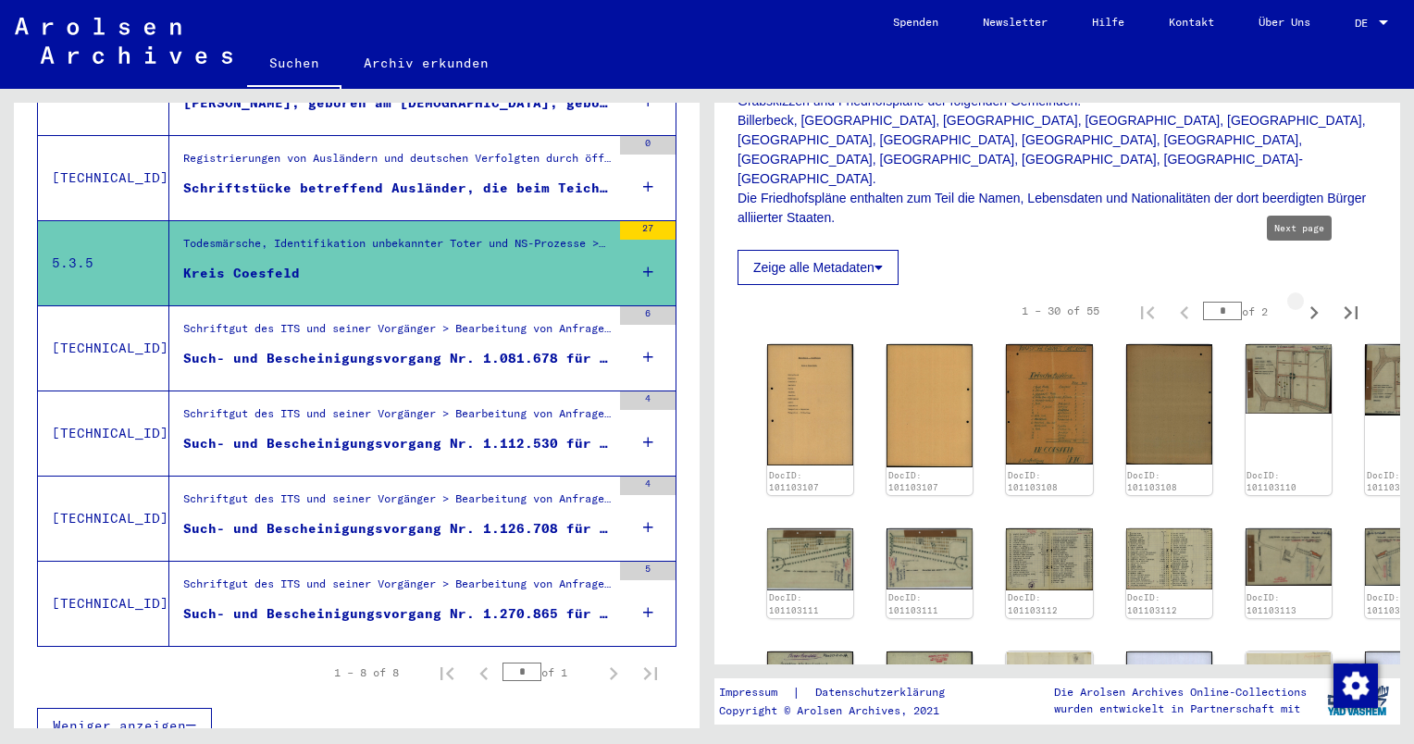
click at [1303, 300] on icon "Next page" at bounding box center [1314, 313] width 26 height 26
type input "*"
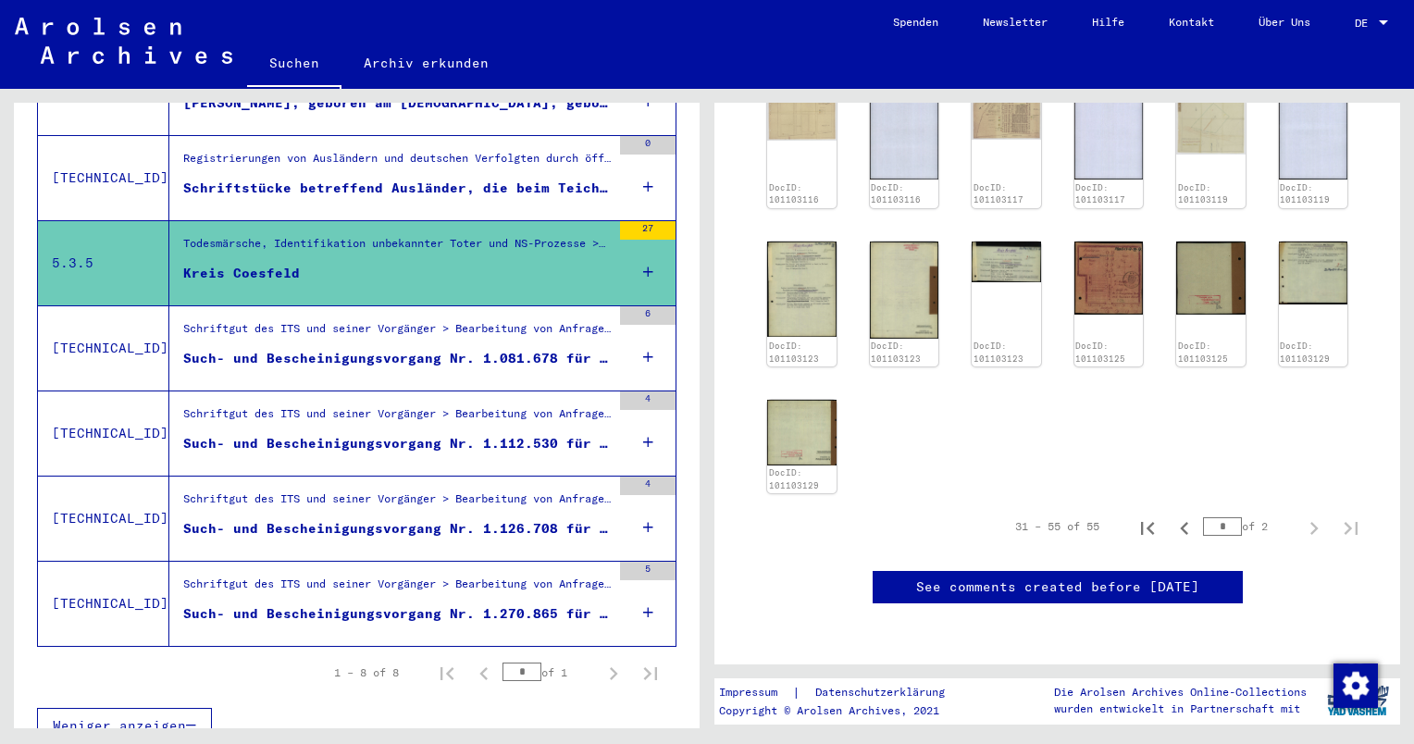
scroll to position [833, 0]
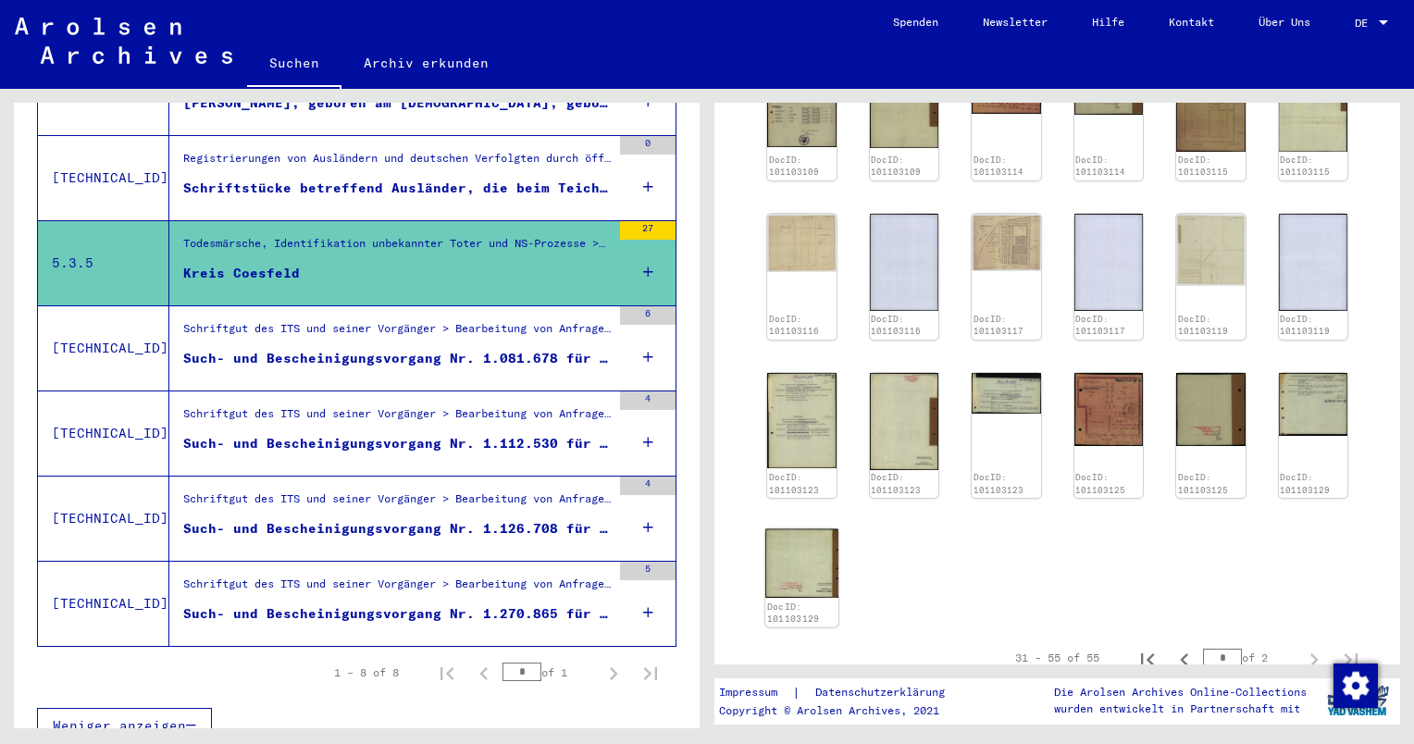
click at [792, 600] on div "DocID: 101103129" at bounding box center [801, 613] width 69 height 26
click at [796, 528] on img at bounding box center [801, 562] width 72 height 69
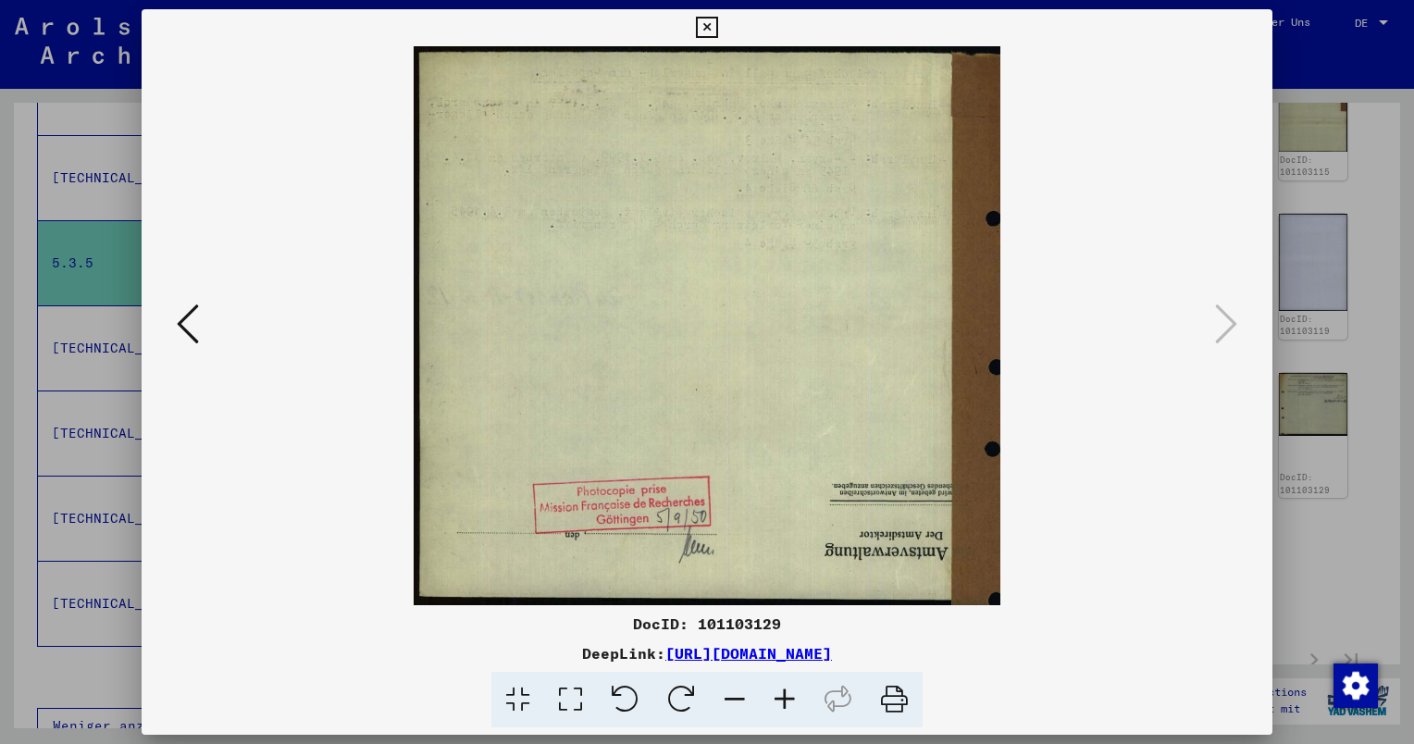
click at [185, 329] on icon at bounding box center [188, 324] width 22 height 44
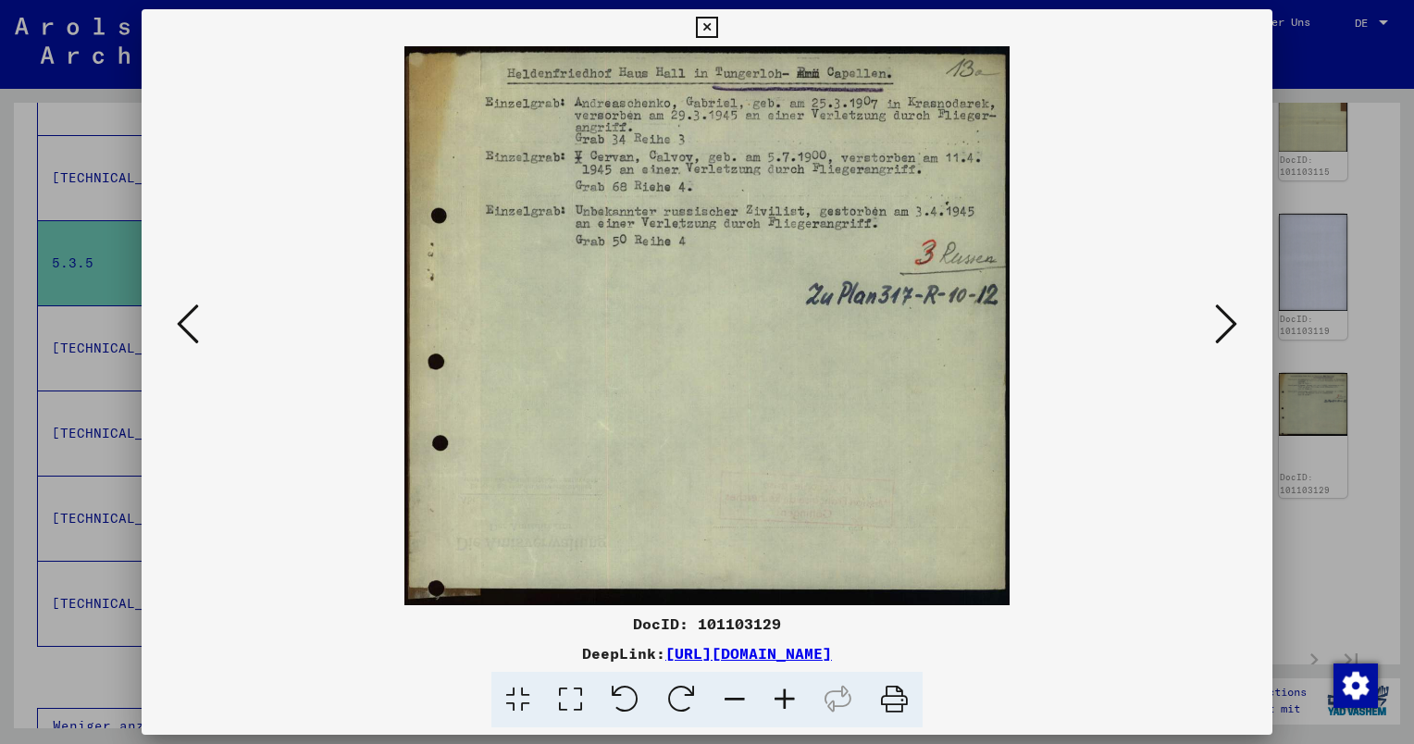
click at [185, 329] on icon at bounding box center [188, 324] width 22 height 44
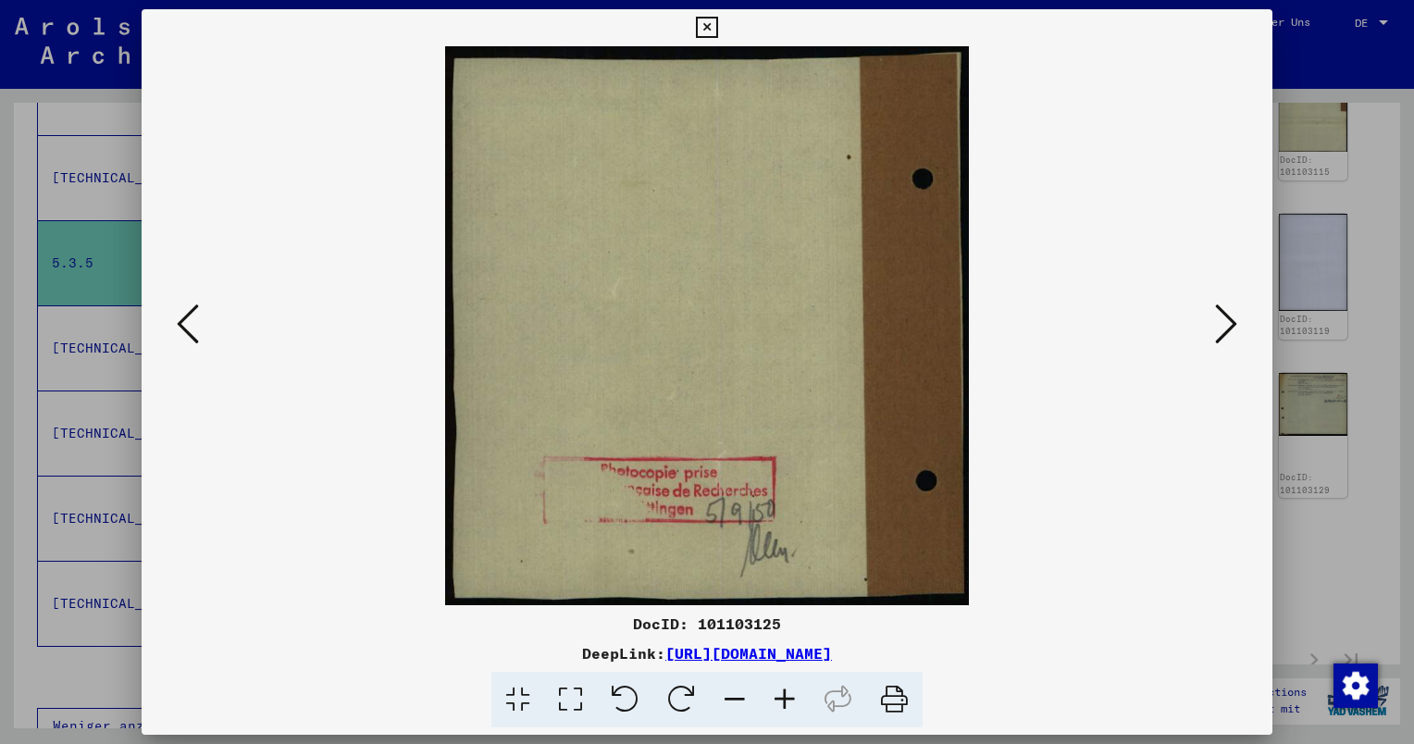
click at [185, 329] on icon at bounding box center [188, 324] width 22 height 44
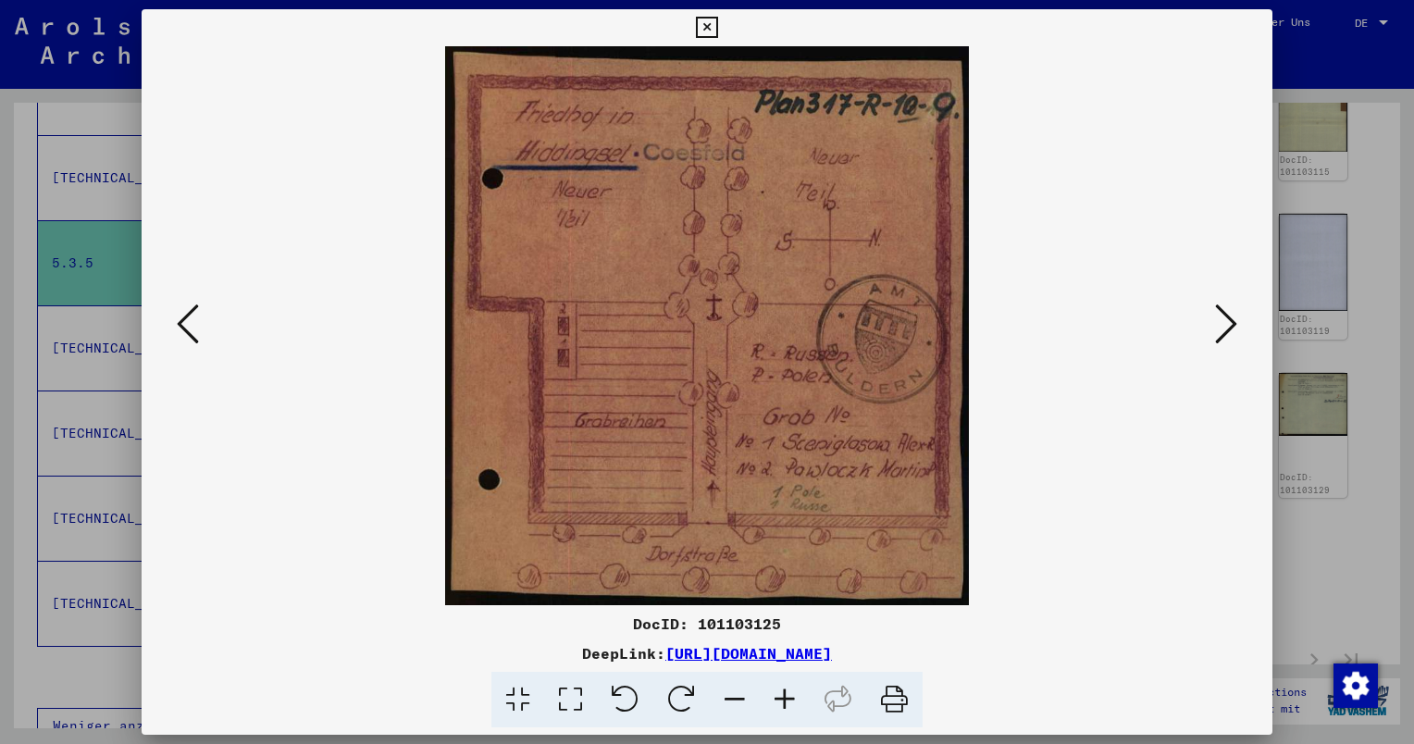
drag, startPoint x: 696, startPoint y: 622, endPoint x: 786, endPoint y: 622, distance: 89.8
click at [786, 622] on div "DocID: 101103125" at bounding box center [707, 624] width 1131 height 22
copy div "101103125"
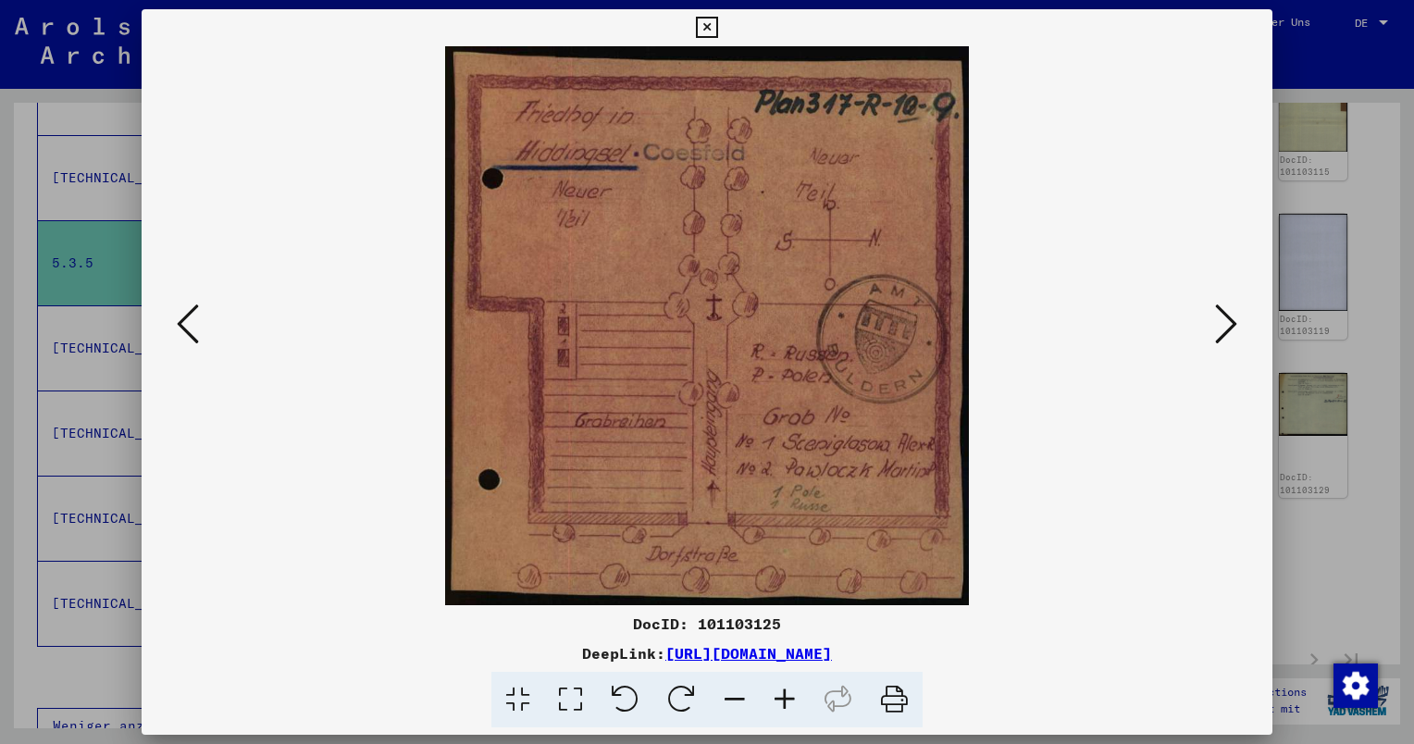
copy div "101103125"
click at [1340, 511] on div at bounding box center [707, 372] width 1414 height 744
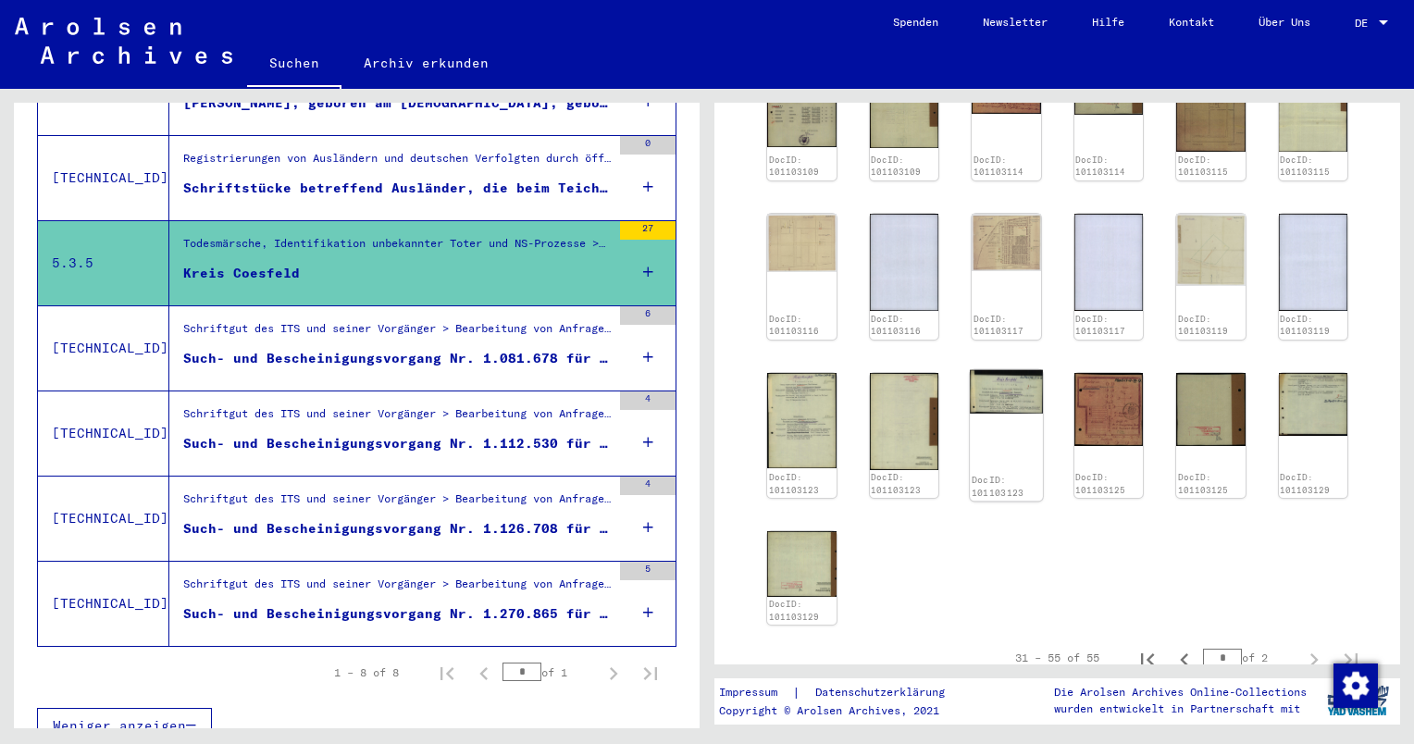
click at [987, 369] on img at bounding box center [1006, 390] width 72 height 43
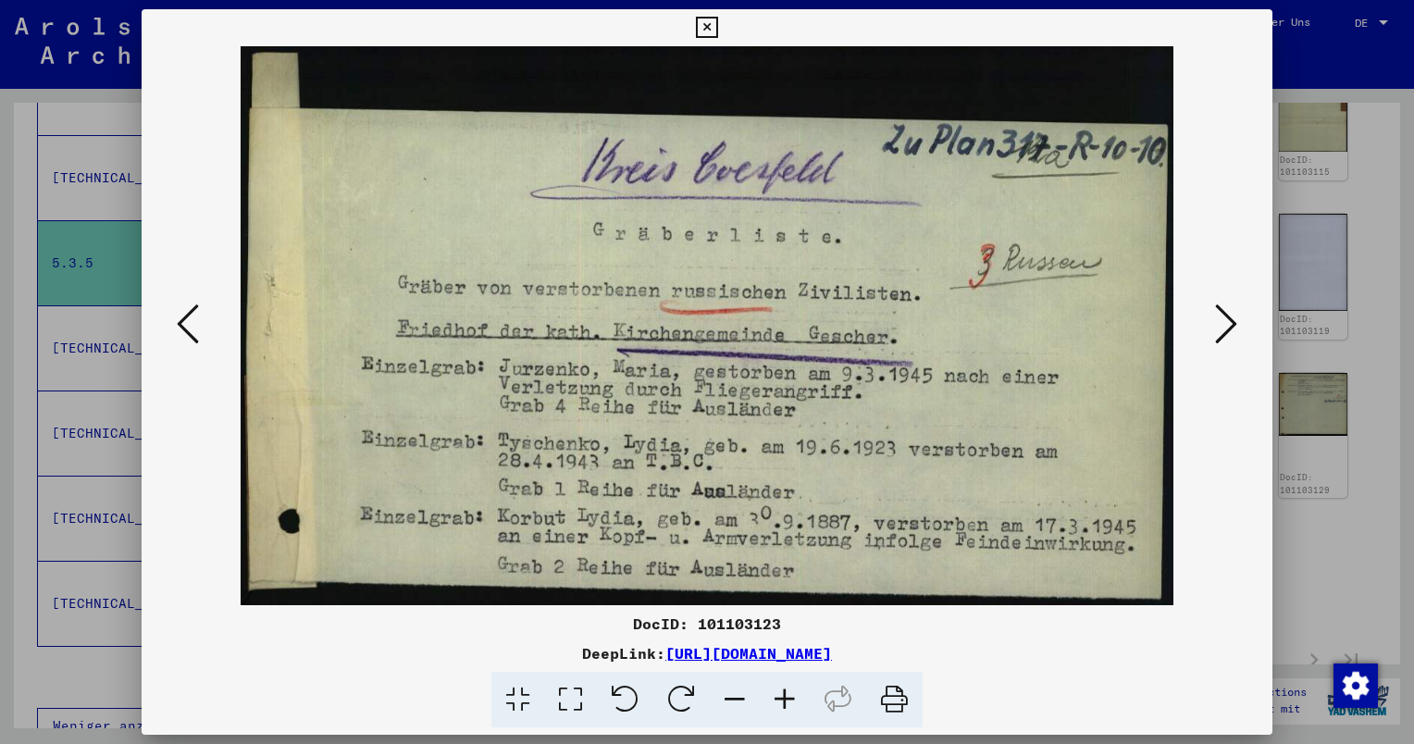
click at [1388, 313] on div at bounding box center [707, 372] width 1414 height 744
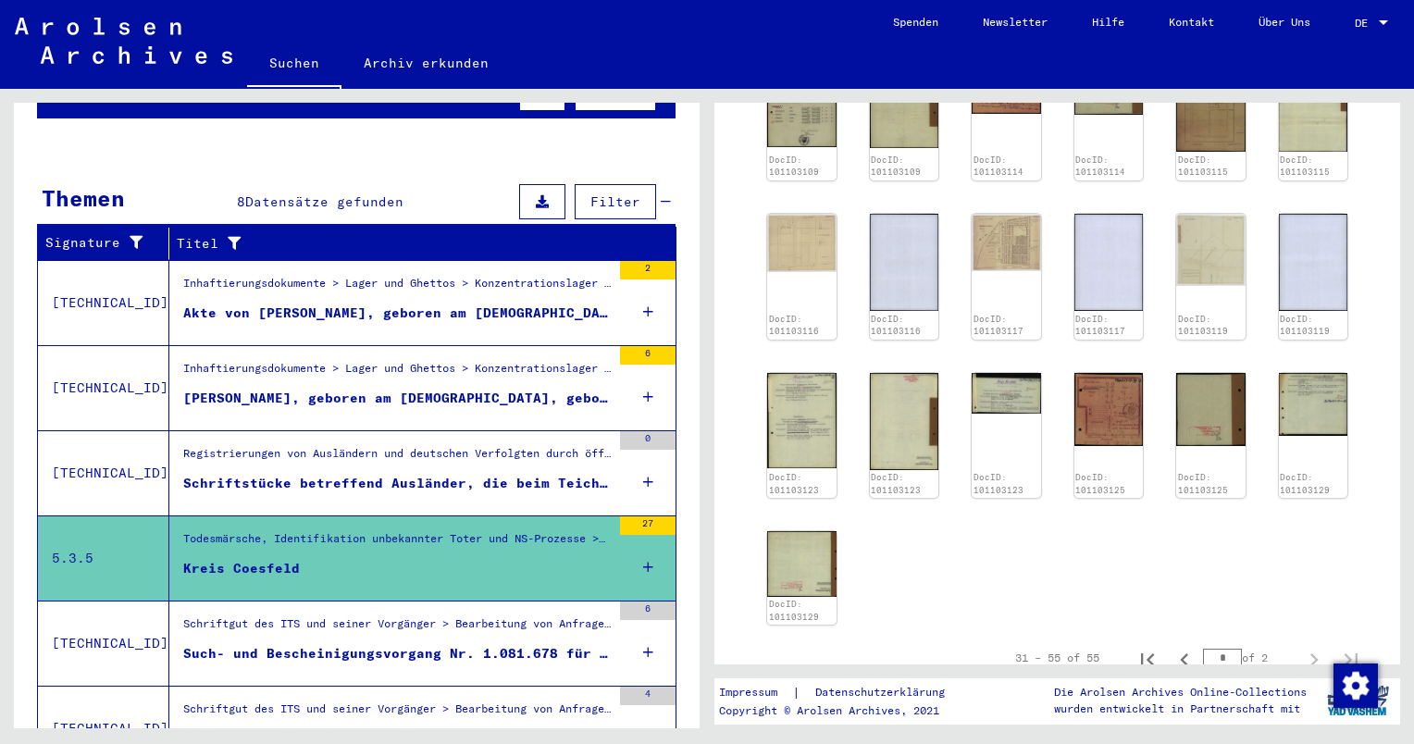
scroll to position [0, 0]
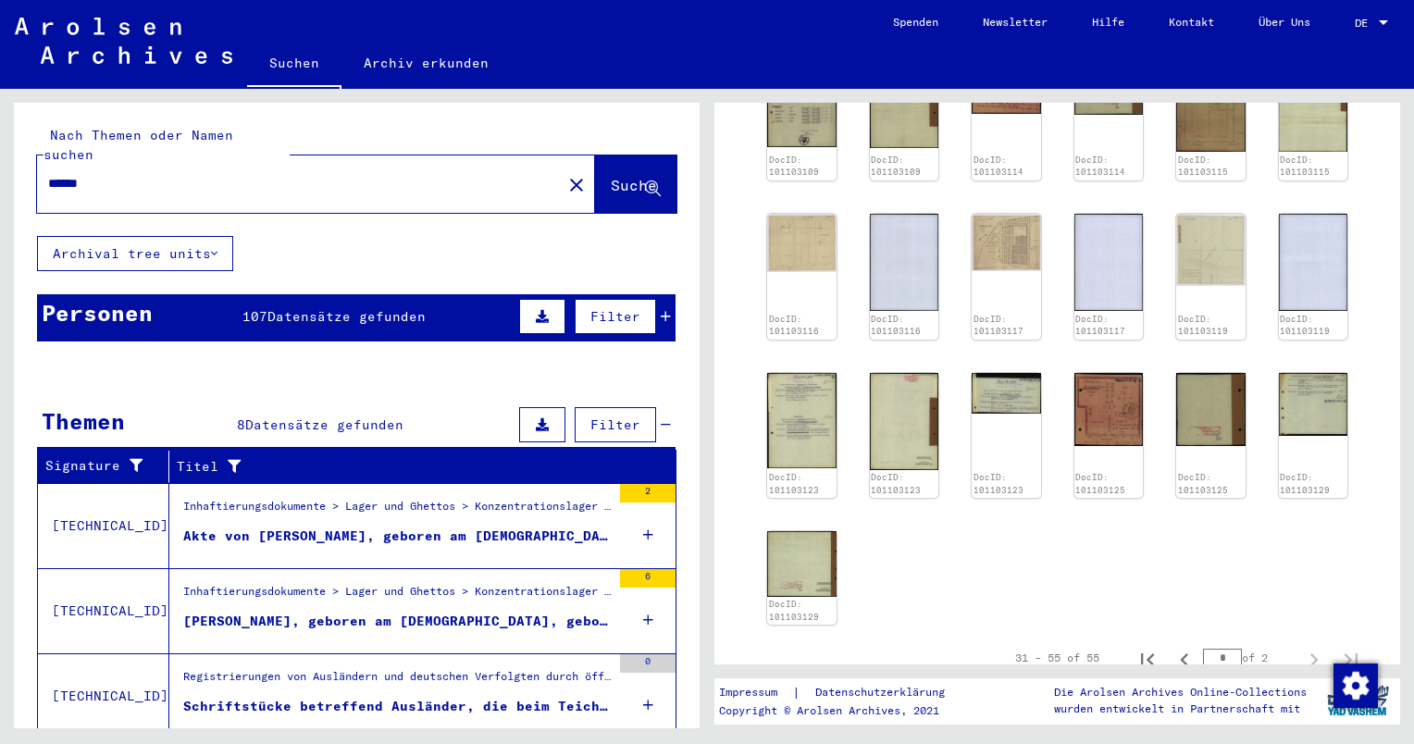
drag, startPoint x: 313, startPoint y: 168, endPoint x: 13, endPoint y: 156, distance: 300.1
click at [14, 156] on div "Nach Themen oder Namen suchen ****** close Suche" at bounding box center [357, 169] width 686 height 133
click at [135, 174] on input "******" at bounding box center [299, 183] width 503 height 19
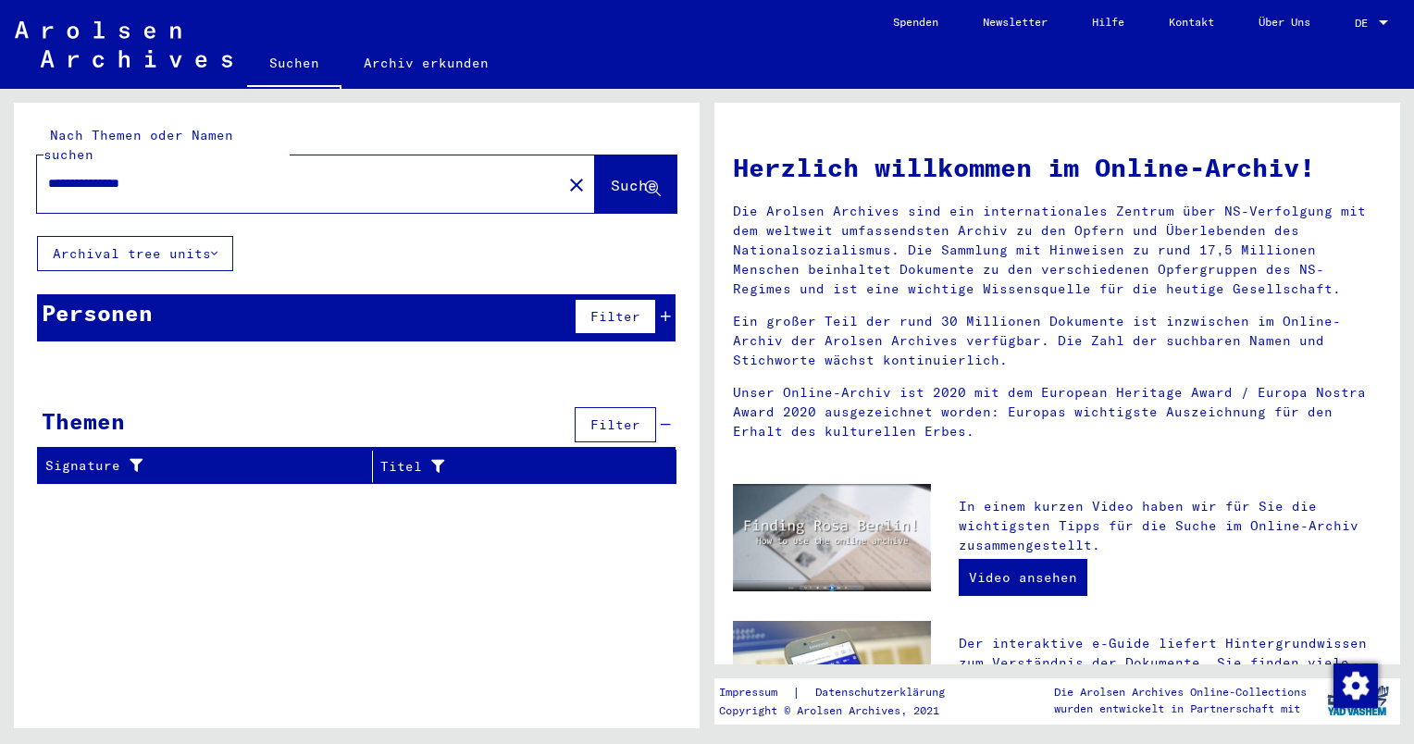
click at [117, 174] on input "**********" at bounding box center [293, 183] width 491 height 19
type input "**********"
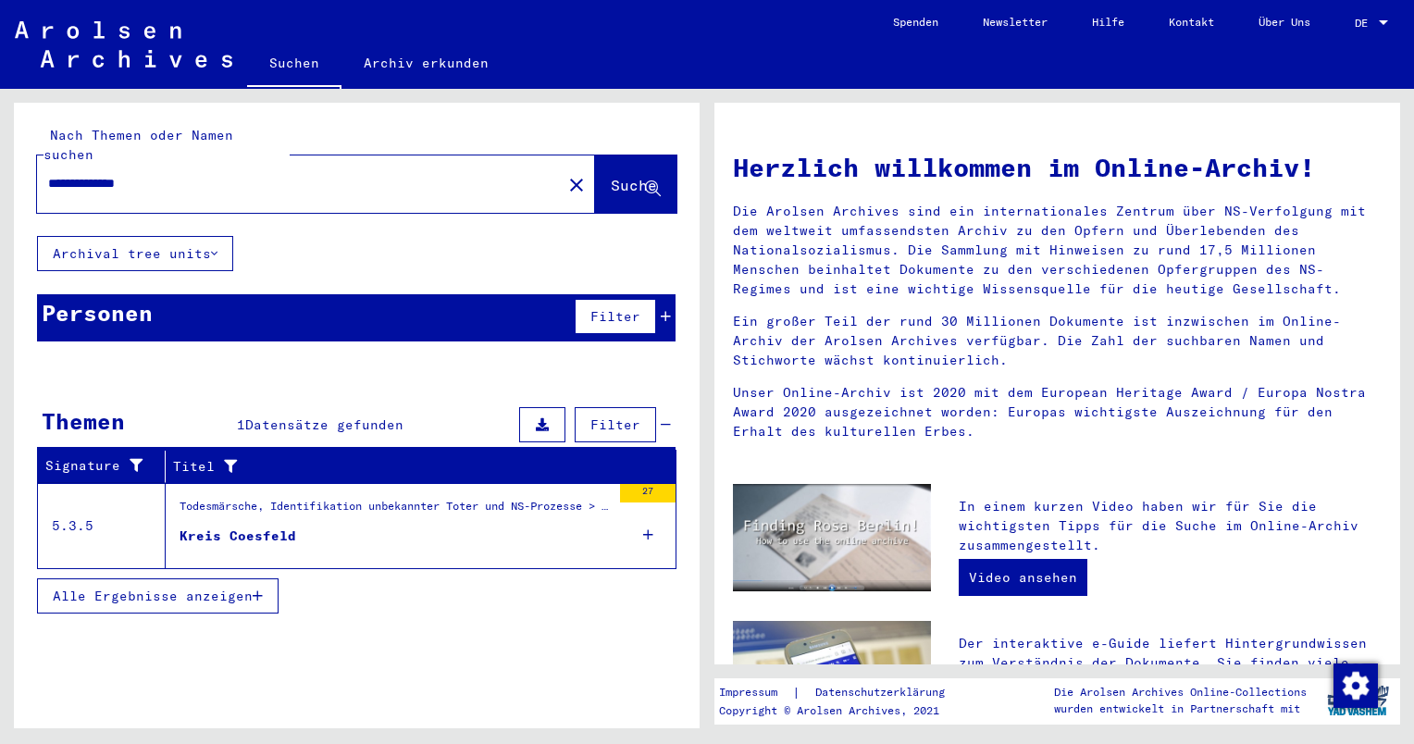
click at [244, 498] on div "Todesmärsche, Identifikation unbekannter Toter und NS-Prozesse > Todesmärsche /…" at bounding box center [395, 511] width 431 height 26
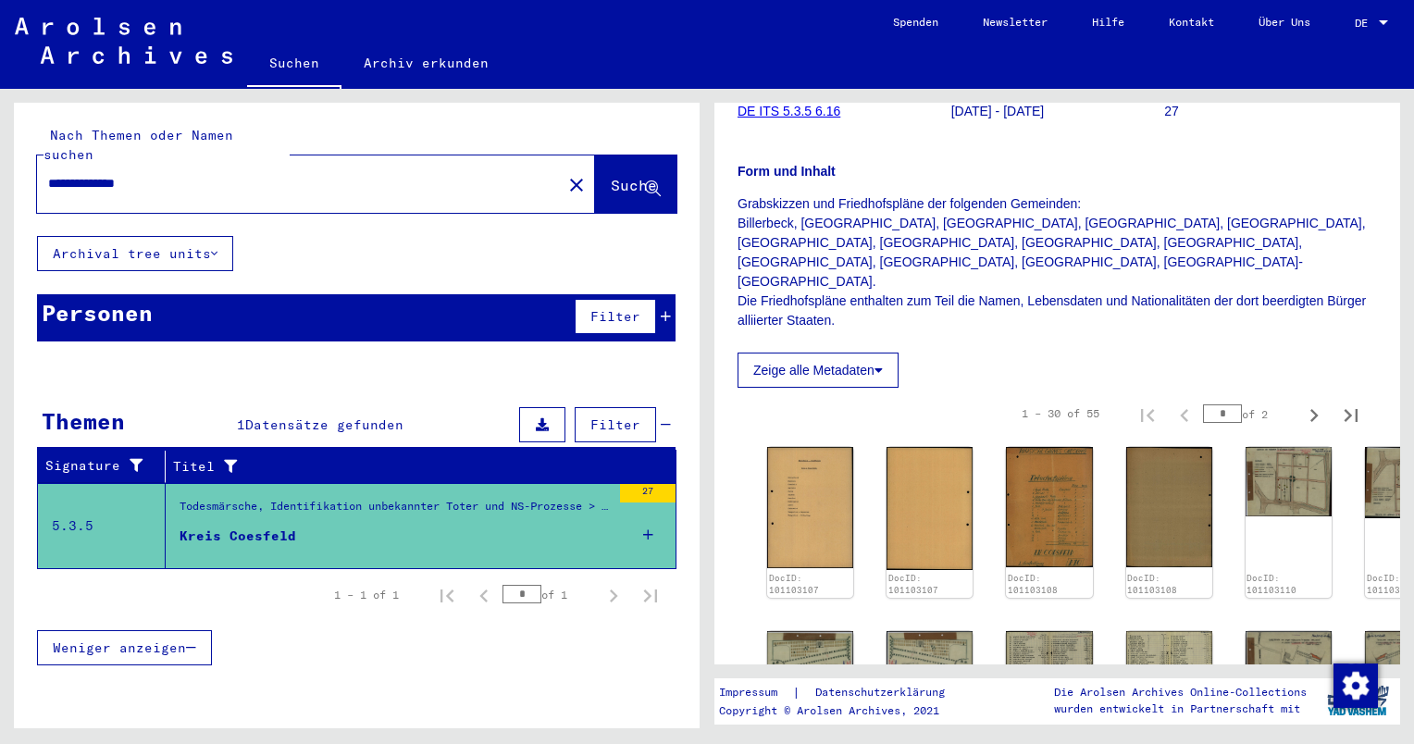
scroll to position [278, 0]
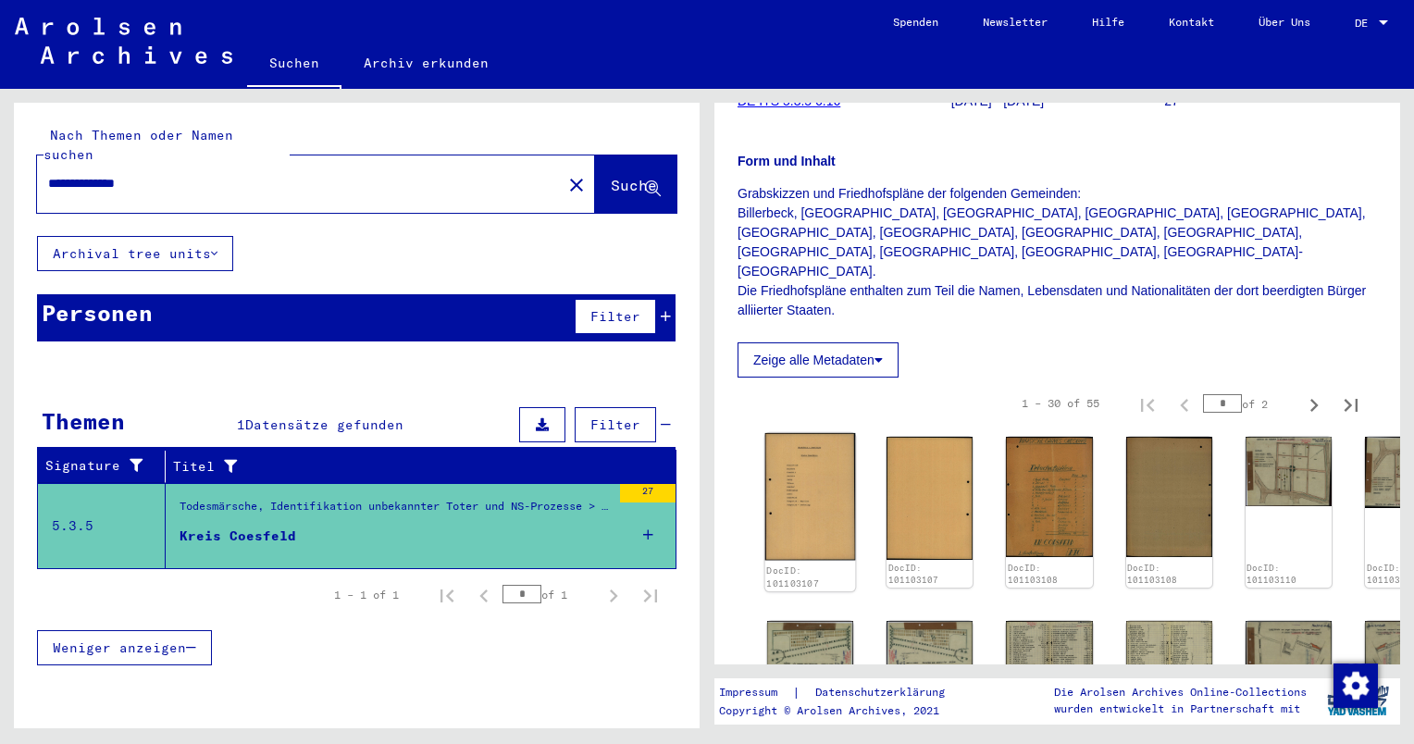
click at [814, 470] on img at bounding box center [810, 496] width 91 height 127
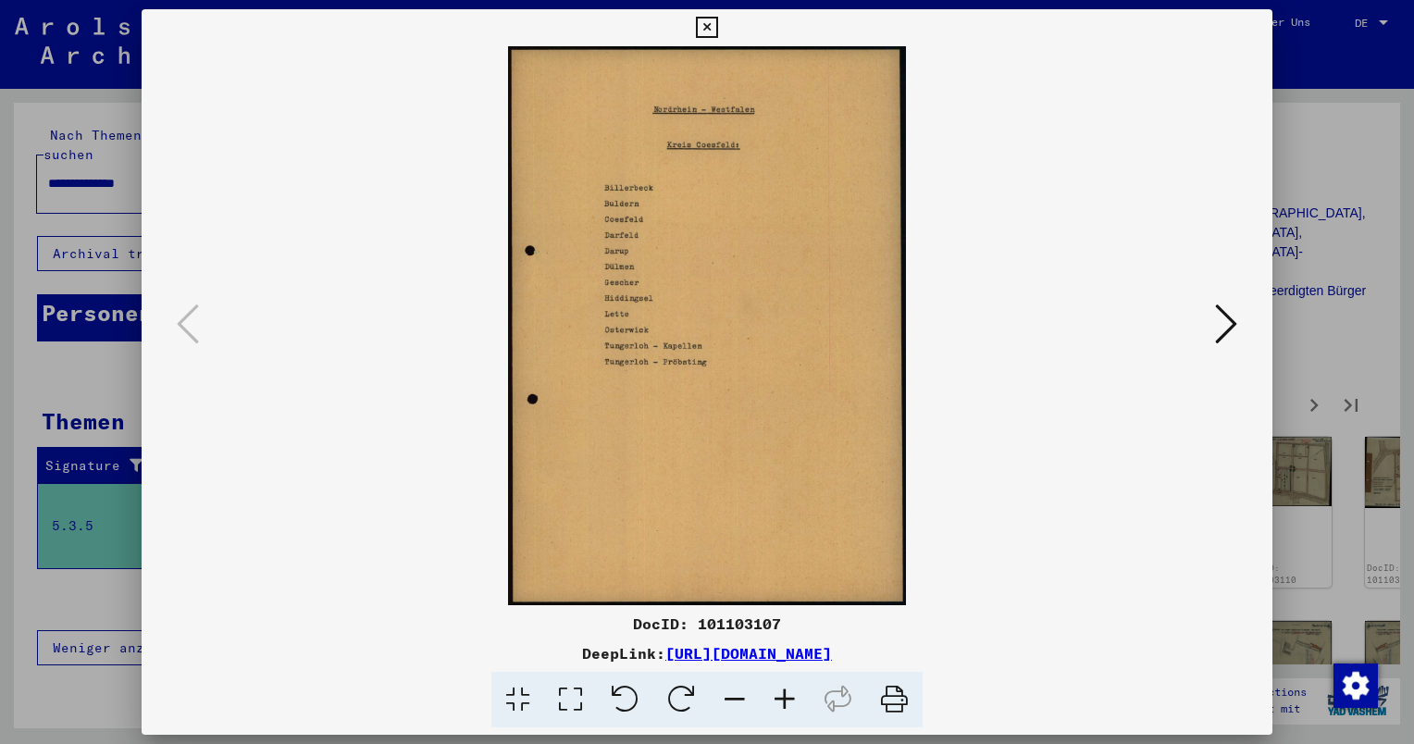
click at [1222, 317] on icon at bounding box center [1226, 324] width 22 height 44
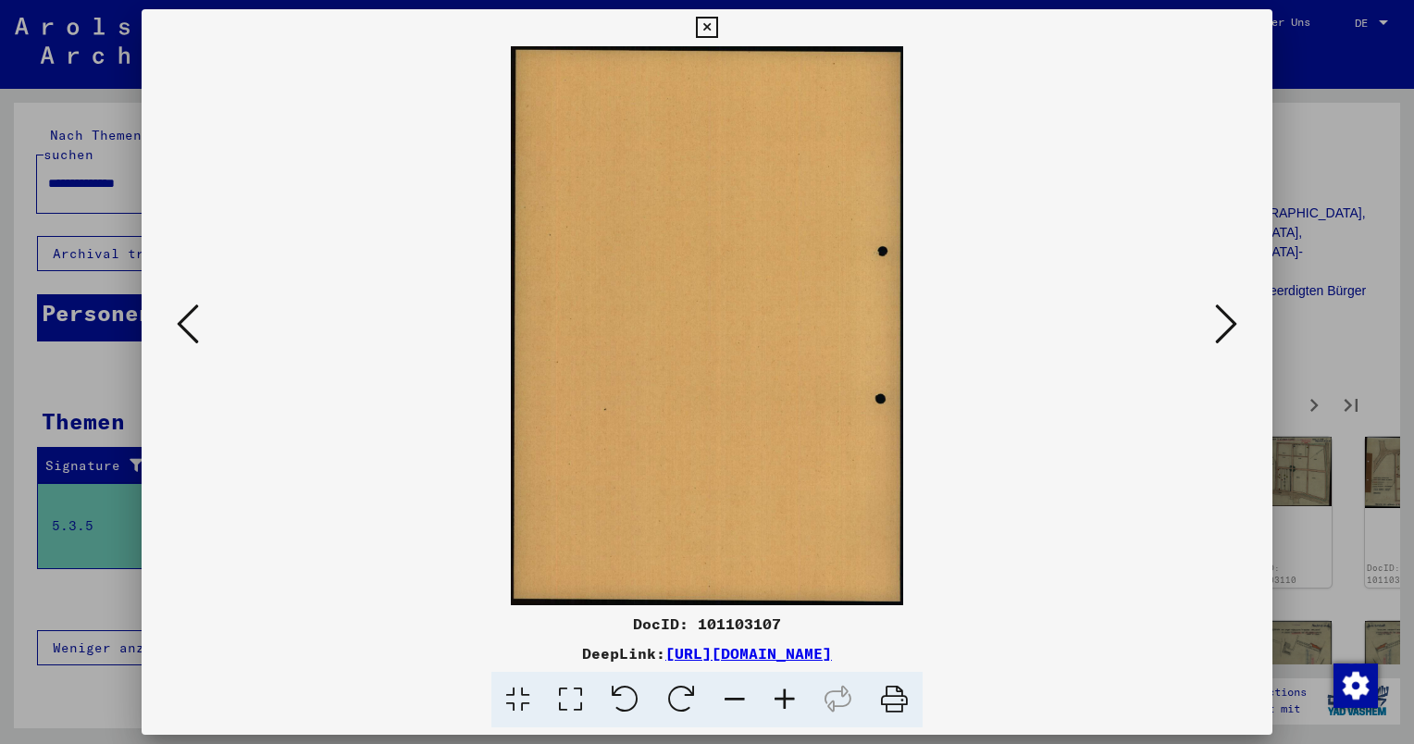
click at [1222, 317] on icon at bounding box center [1226, 324] width 22 height 44
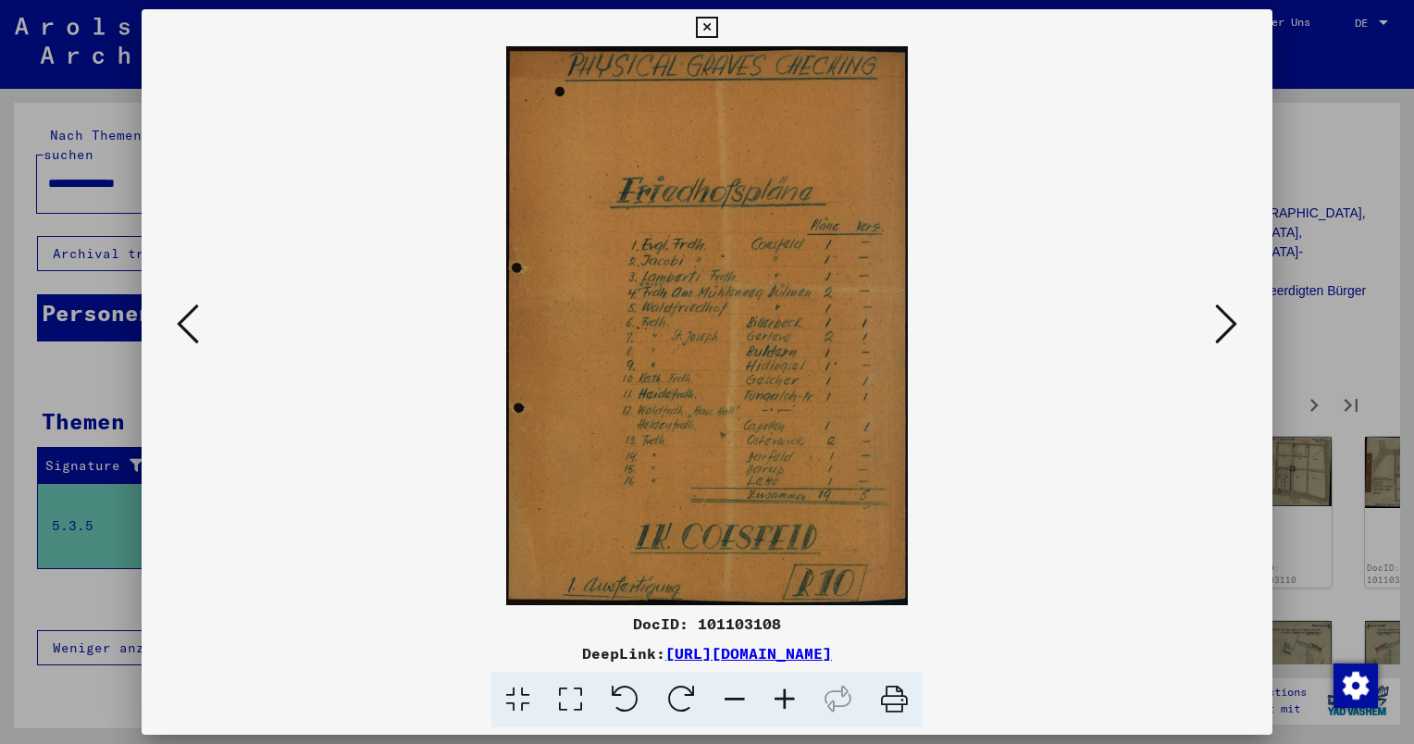
click at [1222, 317] on icon at bounding box center [1226, 324] width 22 height 44
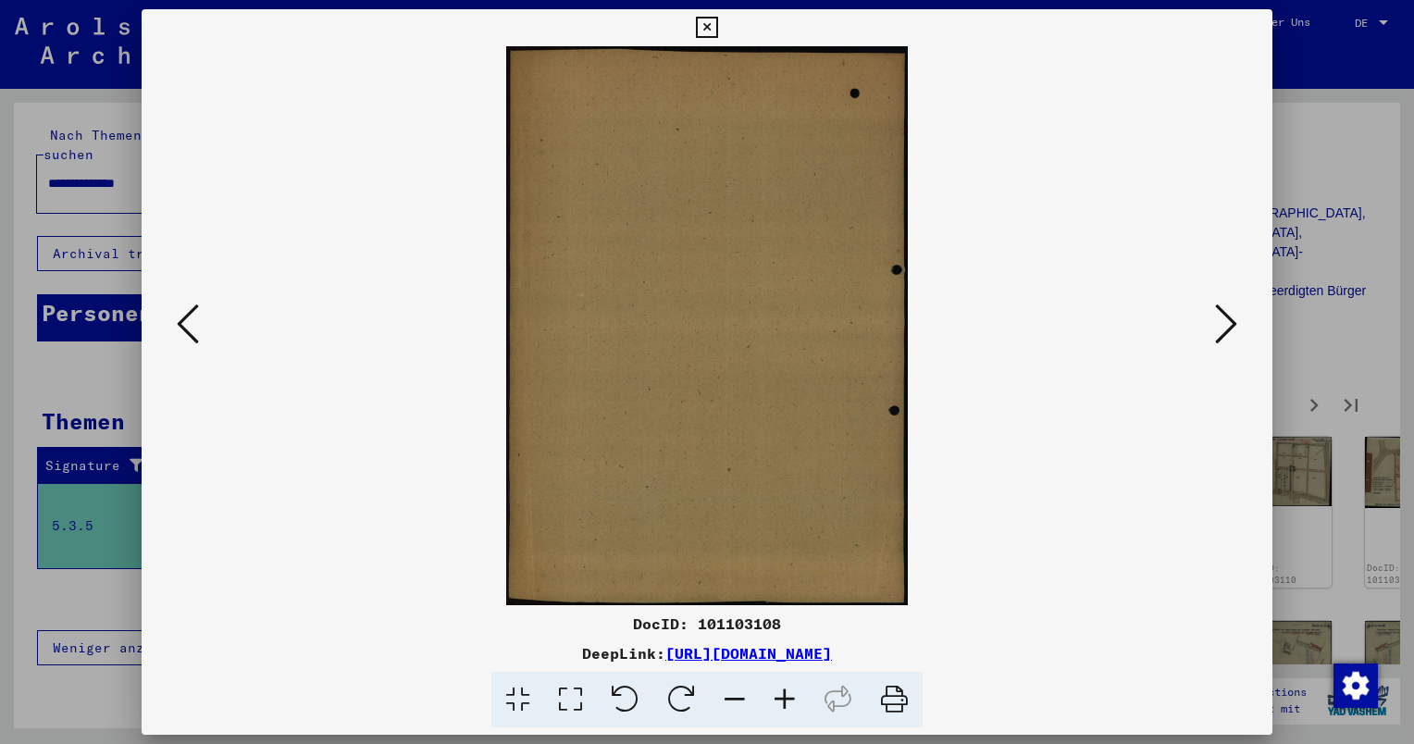
click at [1222, 317] on icon at bounding box center [1226, 324] width 22 height 44
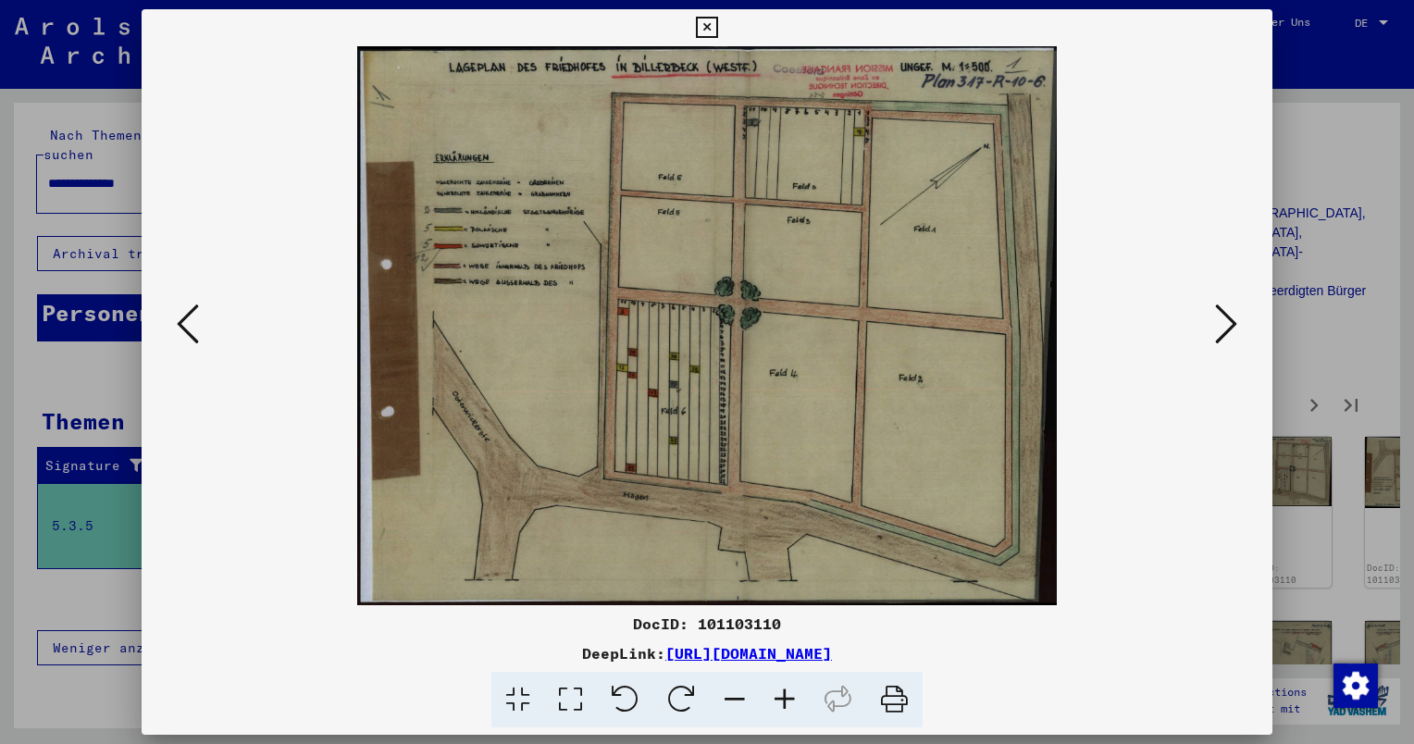
click at [1222, 317] on icon at bounding box center [1226, 324] width 22 height 44
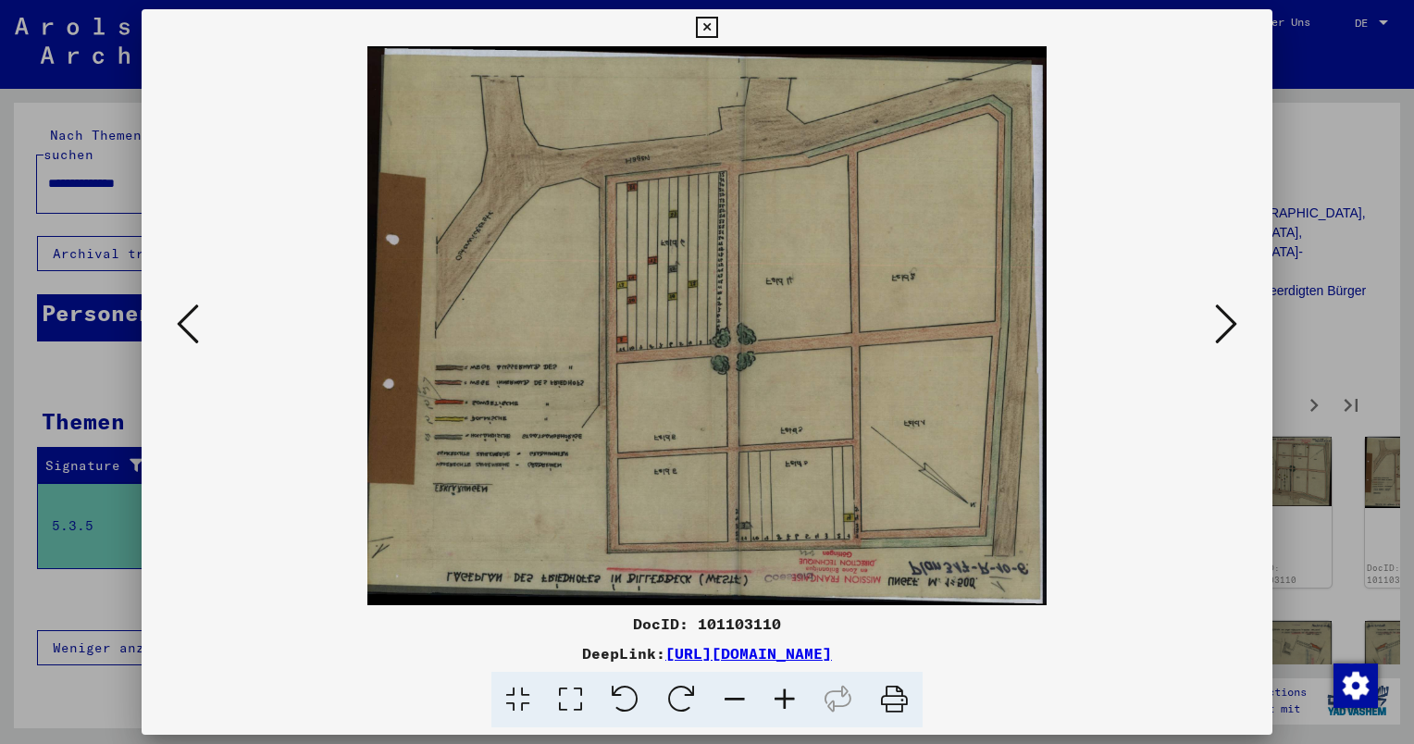
click at [1222, 317] on icon at bounding box center [1226, 324] width 22 height 44
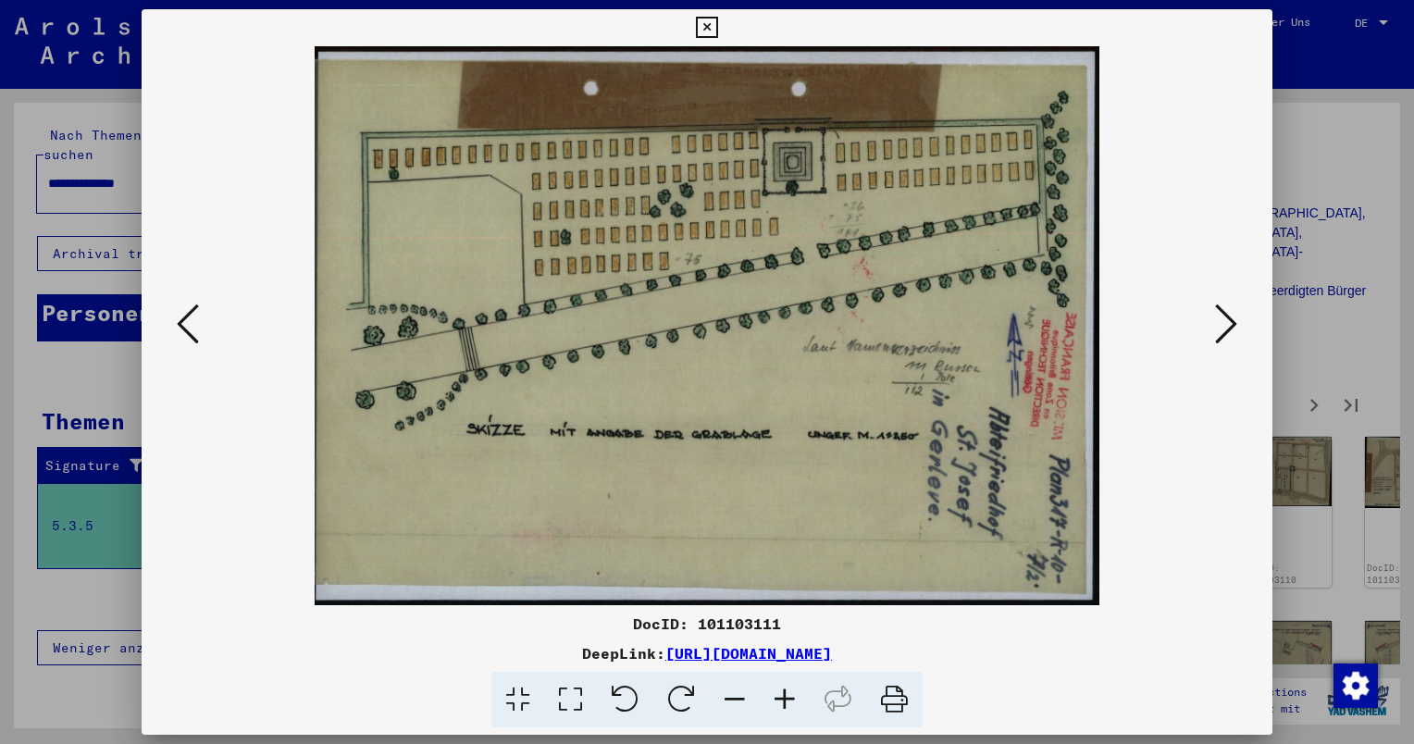
click at [1192, 318] on img at bounding box center [707, 325] width 1005 height 559
click at [1216, 323] on icon at bounding box center [1226, 324] width 22 height 44
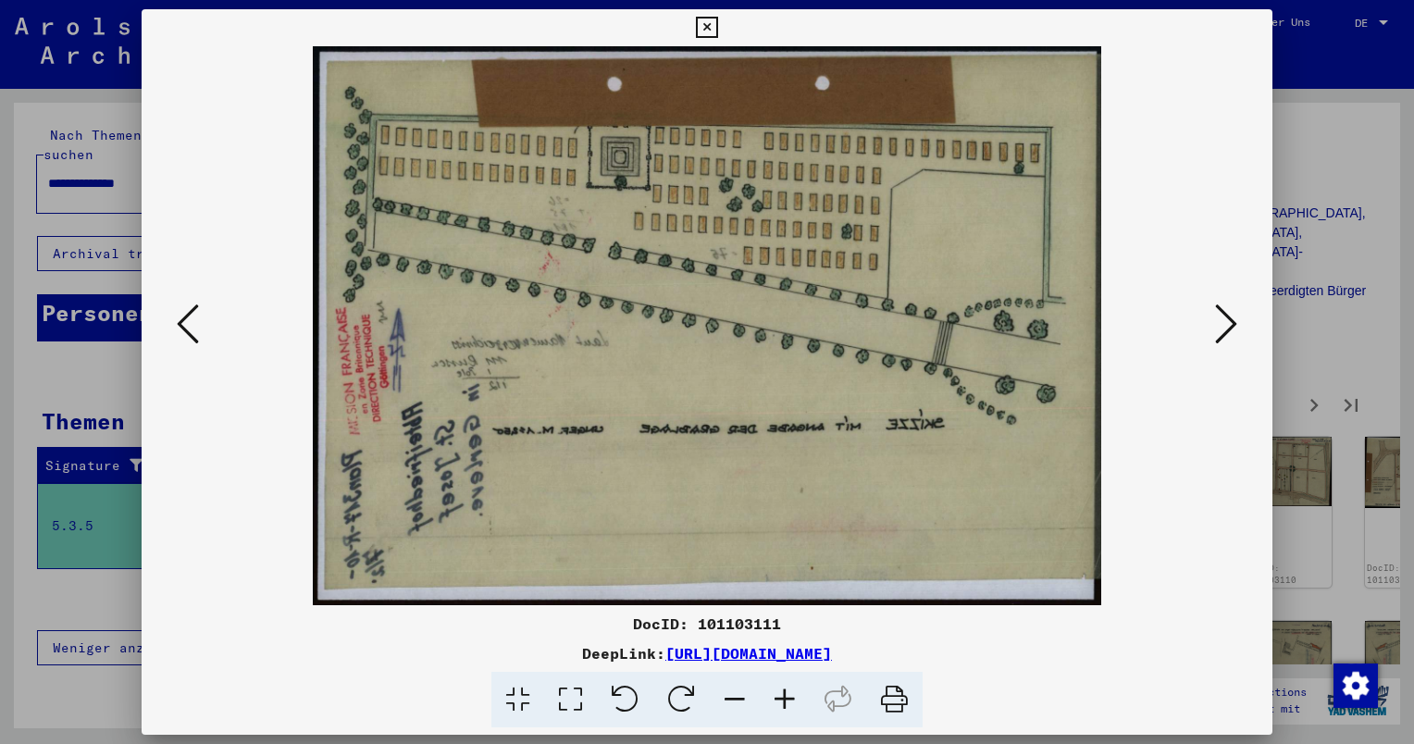
click at [1216, 323] on icon at bounding box center [1226, 324] width 22 height 44
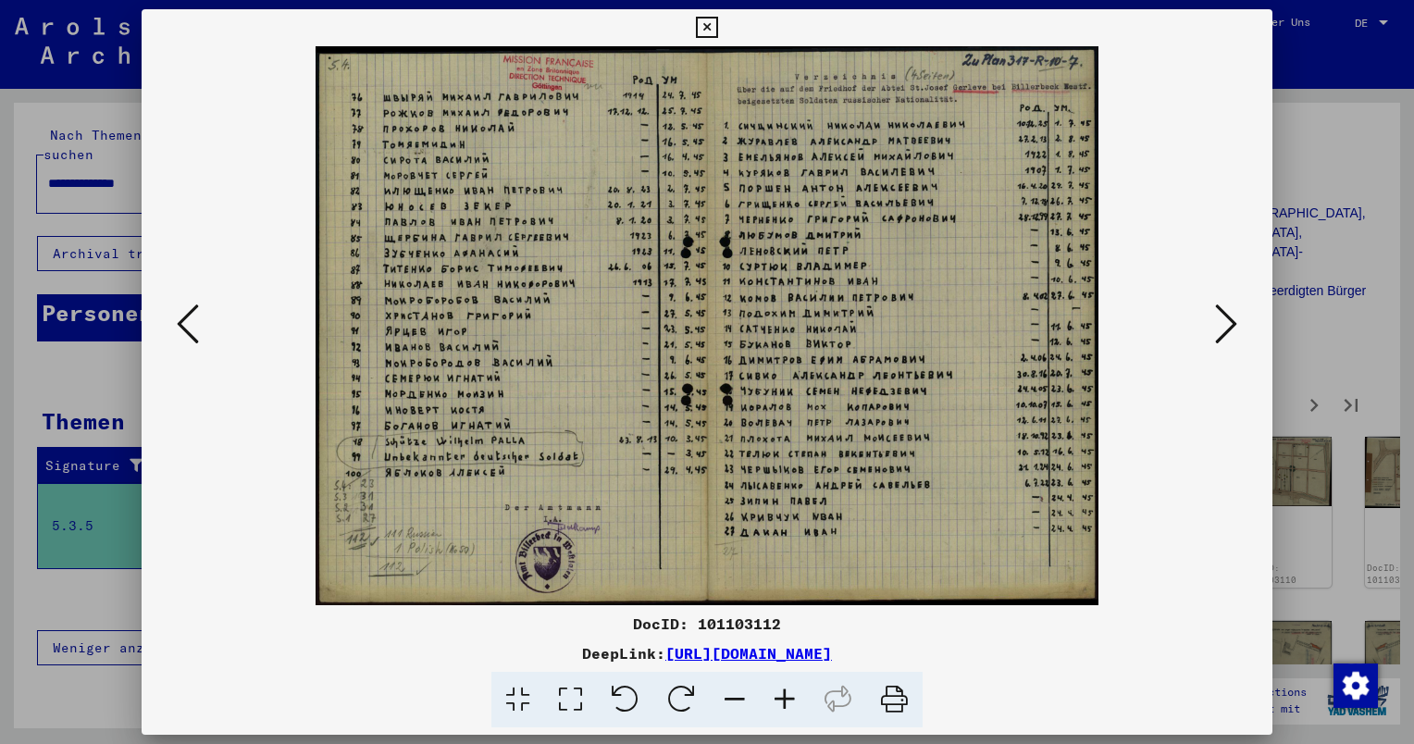
click at [1216, 323] on icon at bounding box center [1226, 324] width 22 height 44
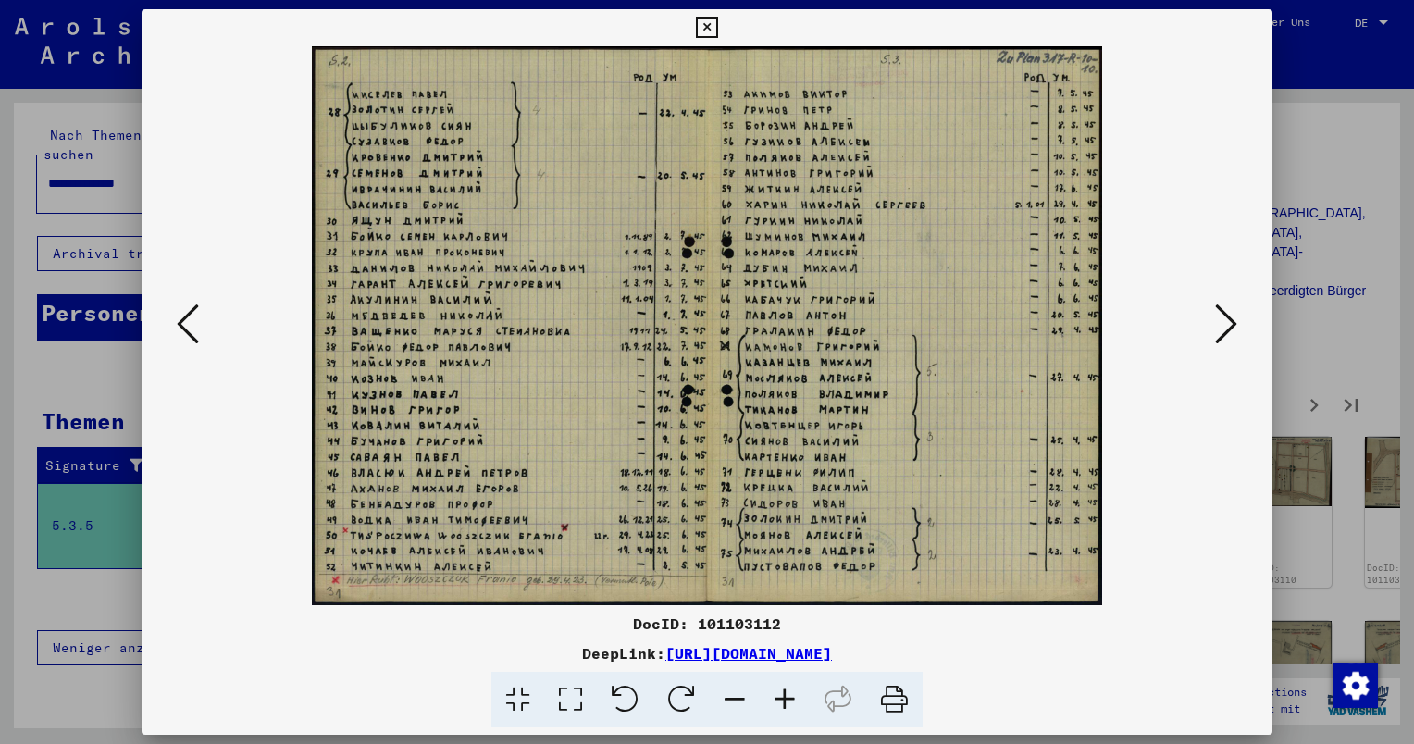
click at [1216, 323] on icon at bounding box center [1226, 324] width 22 height 44
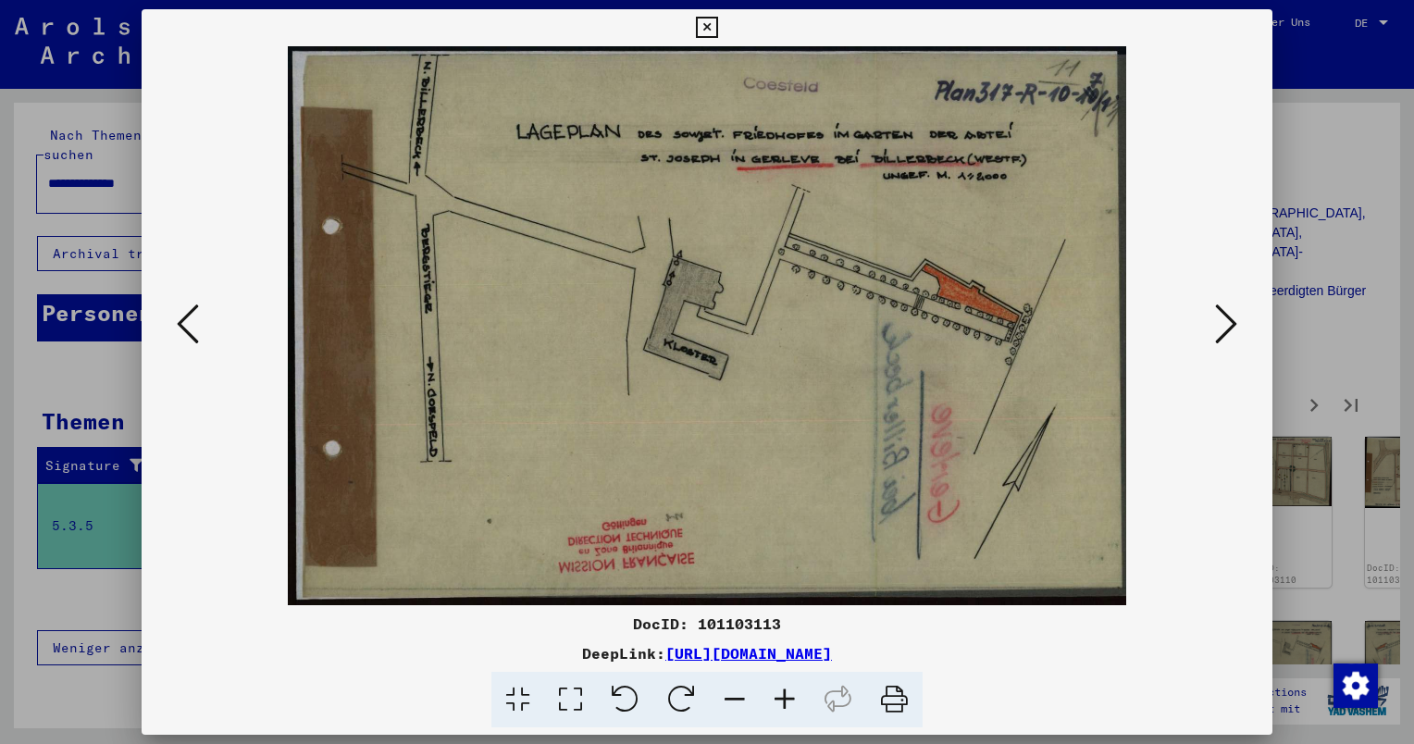
click at [1216, 323] on icon at bounding box center [1226, 324] width 22 height 44
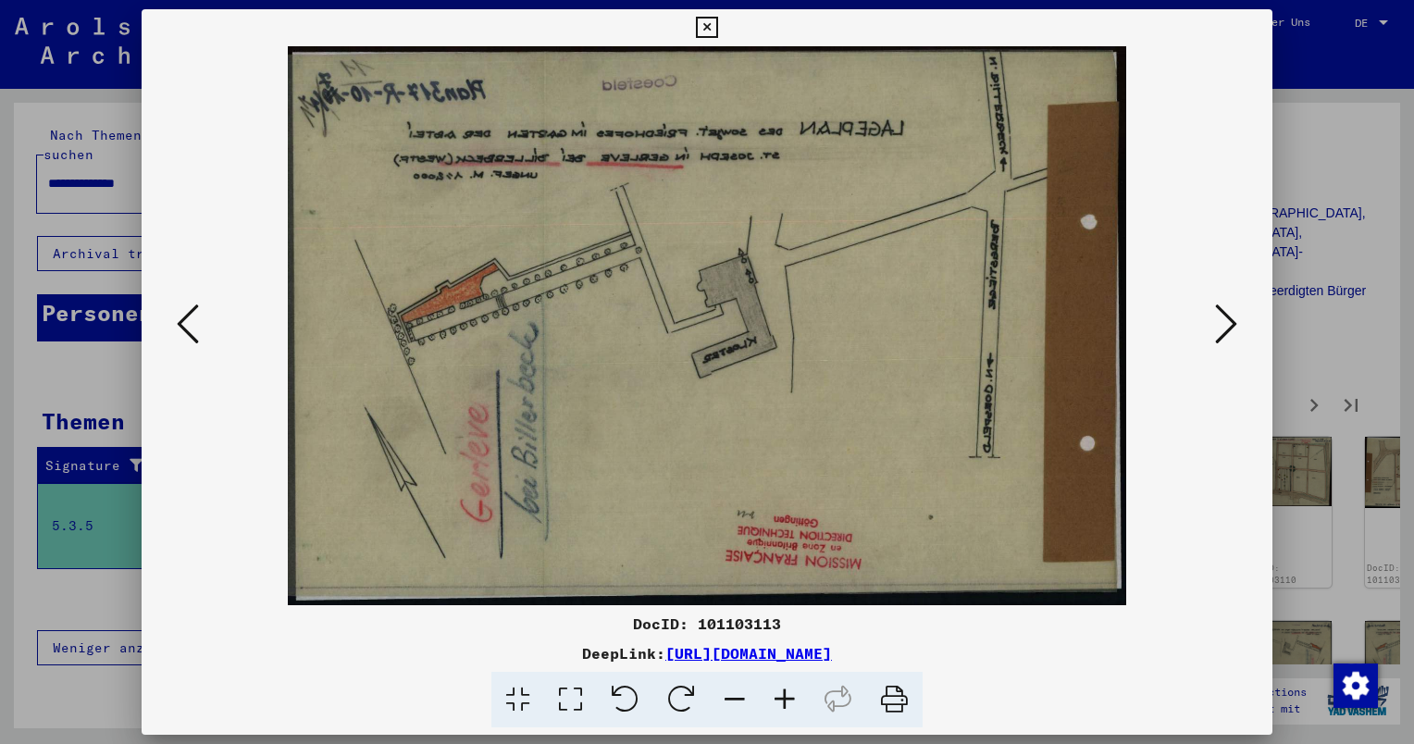
click at [1216, 323] on icon at bounding box center [1226, 324] width 22 height 44
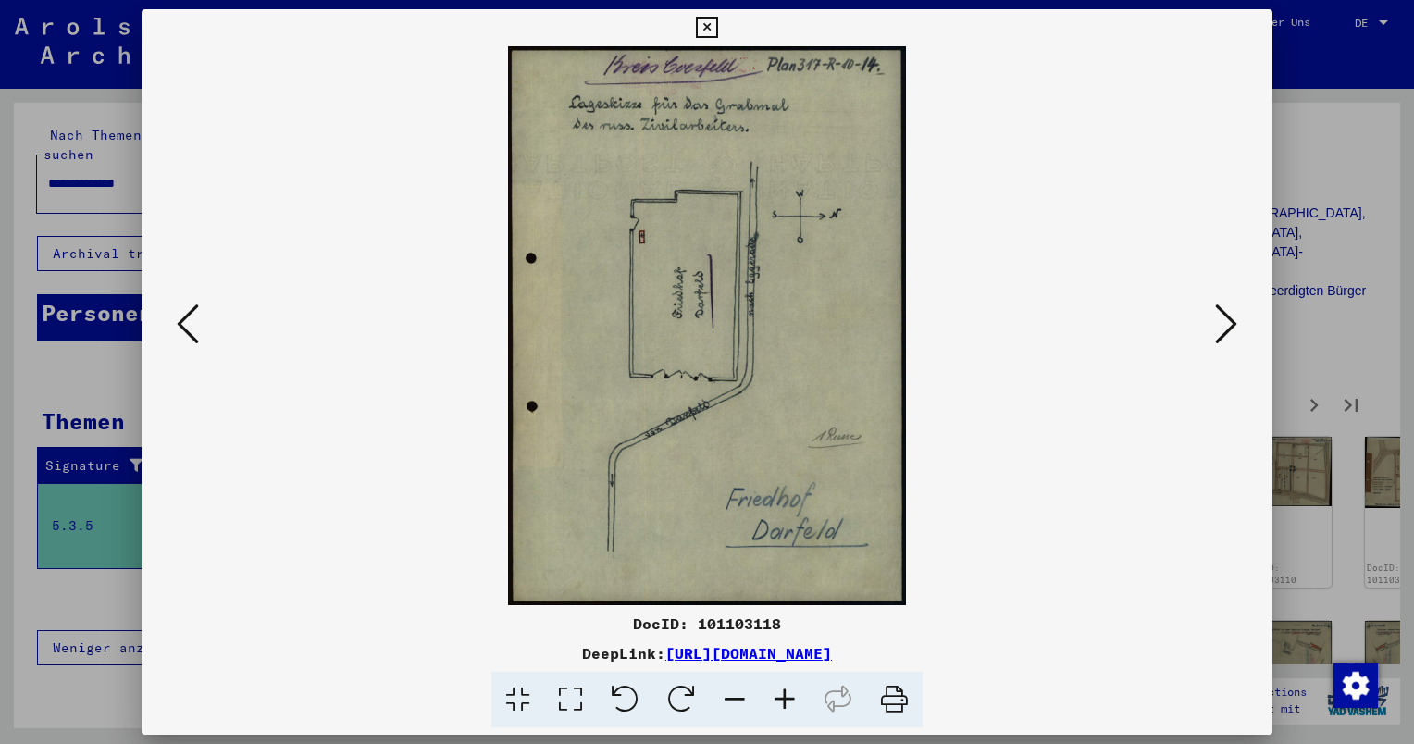
click at [1216, 323] on icon at bounding box center [1226, 324] width 22 height 44
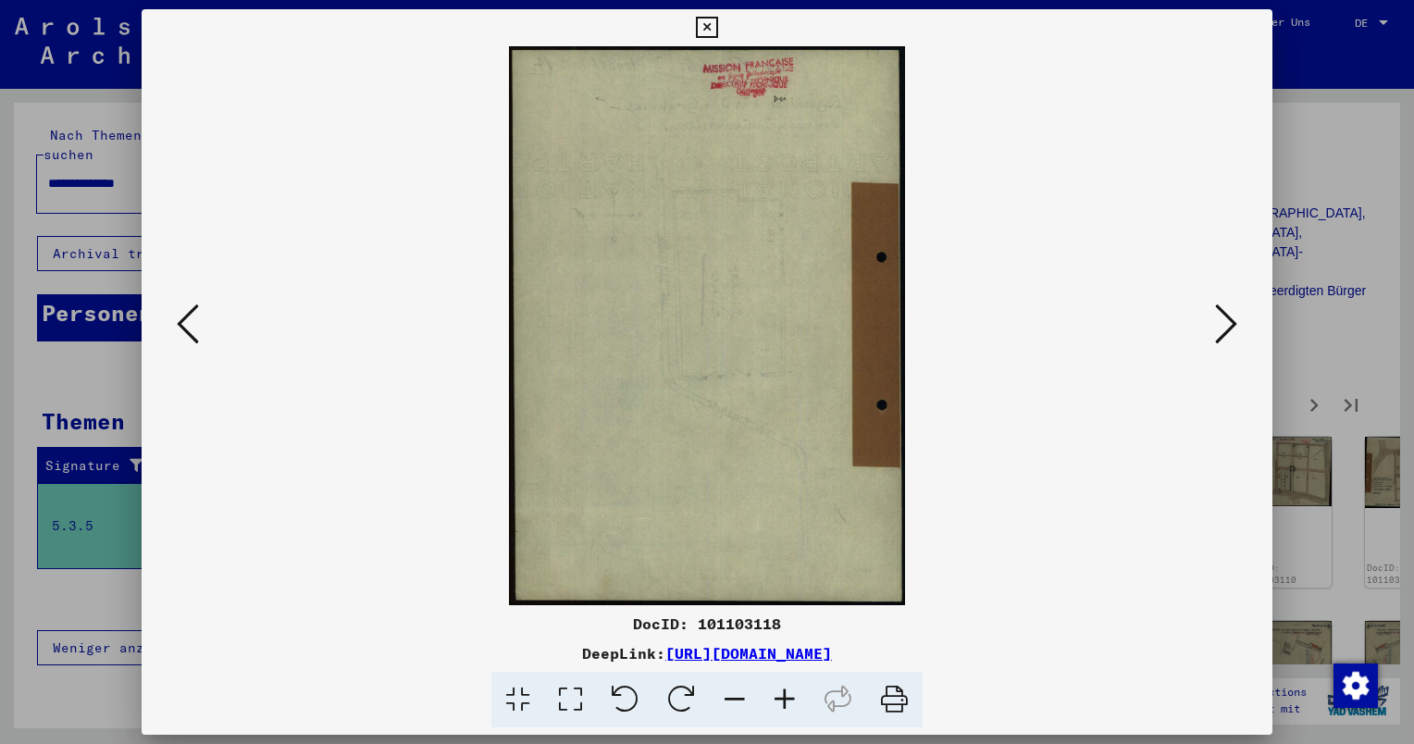
click at [1216, 323] on icon at bounding box center [1226, 324] width 22 height 44
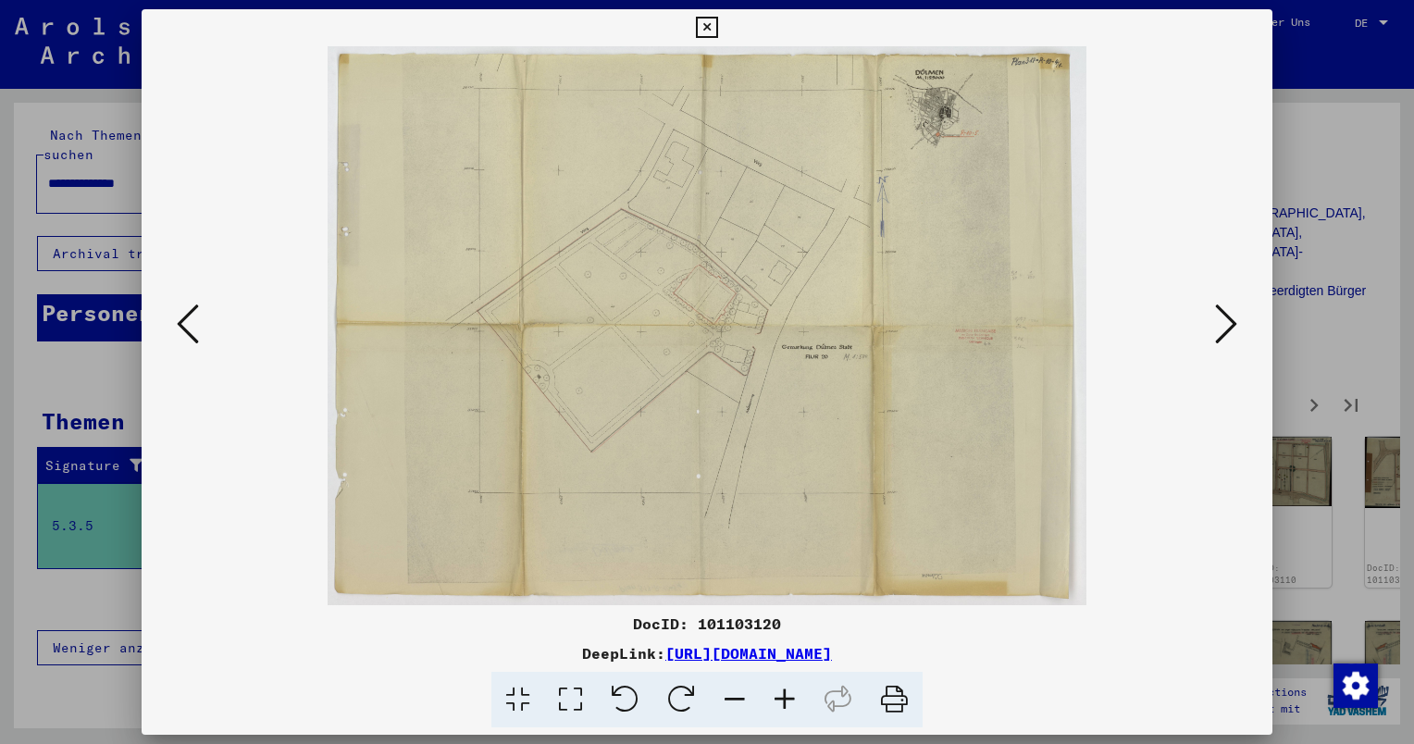
click at [789, 702] on icon at bounding box center [785, 700] width 50 height 56
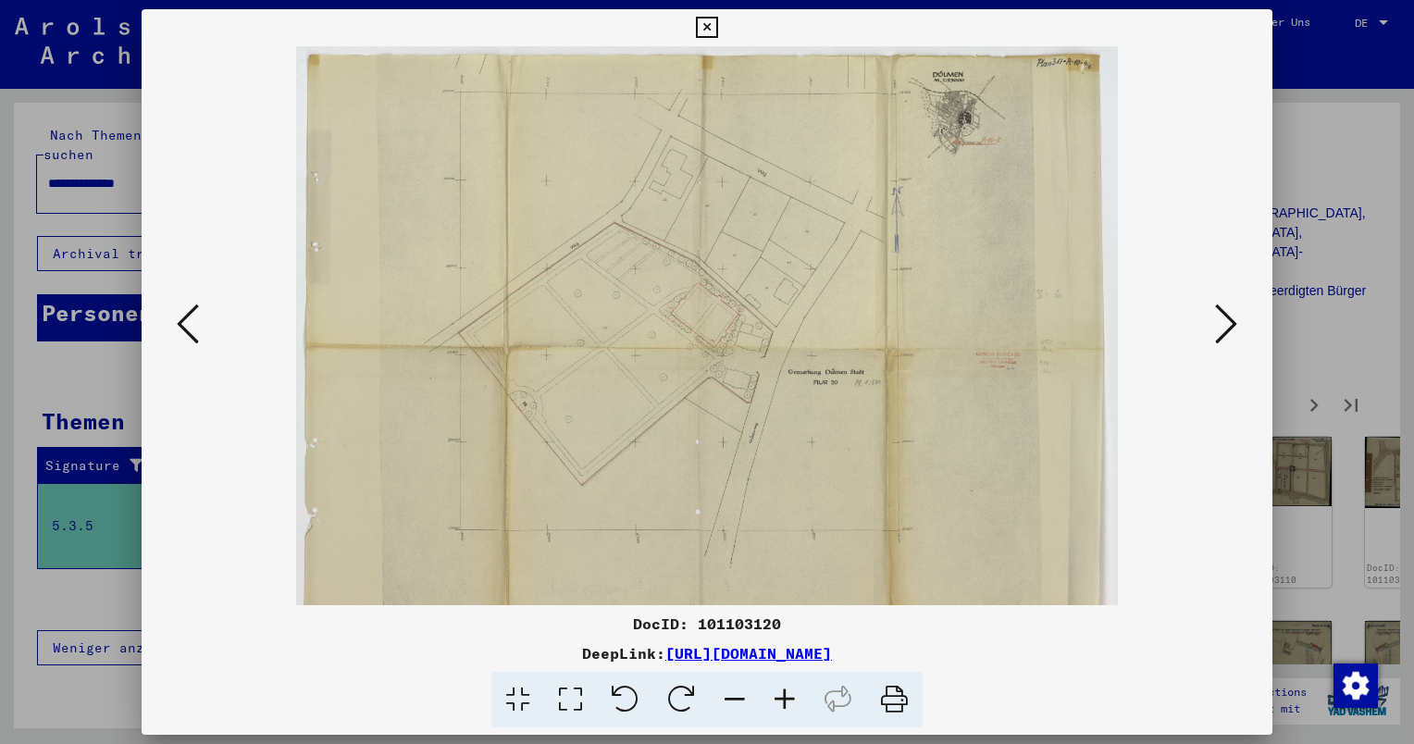
click at [789, 702] on icon at bounding box center [785, 700] width 50 height 56
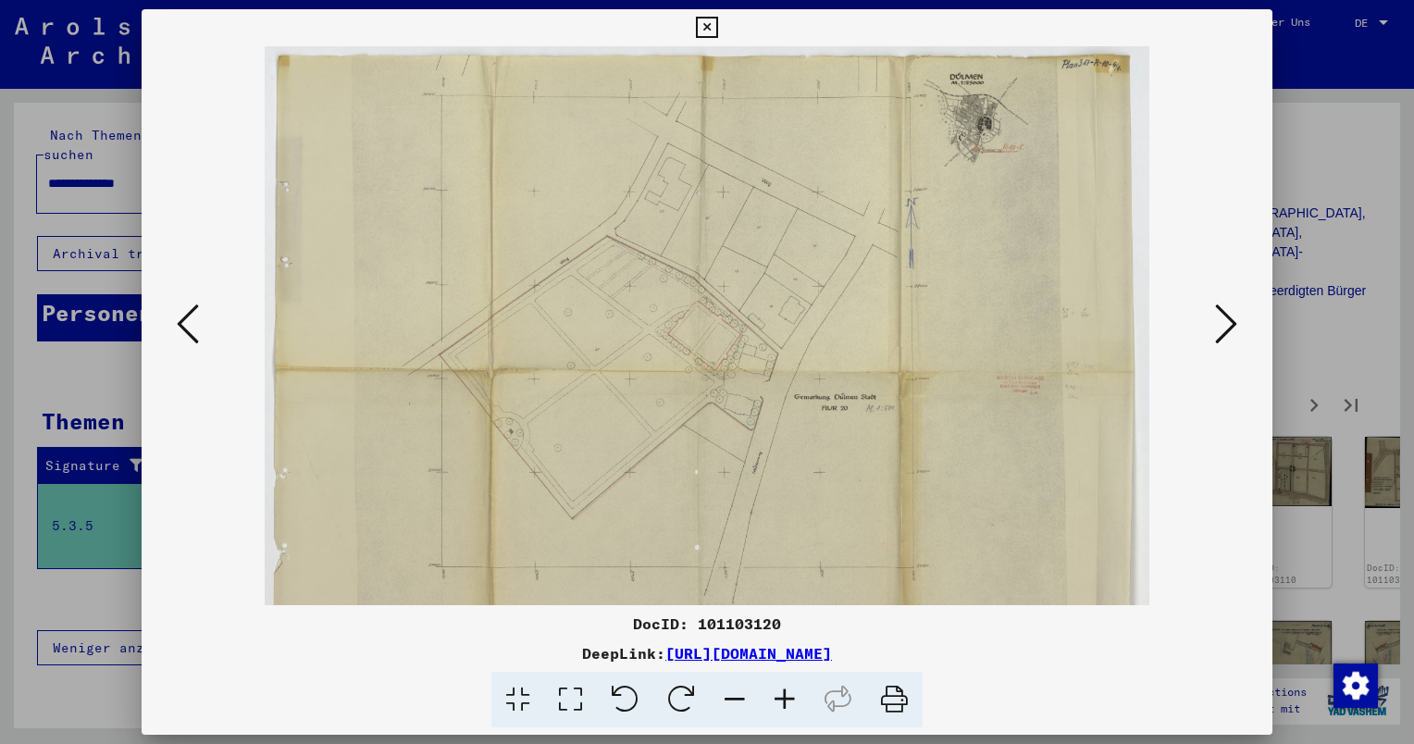
click at [789, 702] on icon at bounding box center [785, 700] width 50 height 56
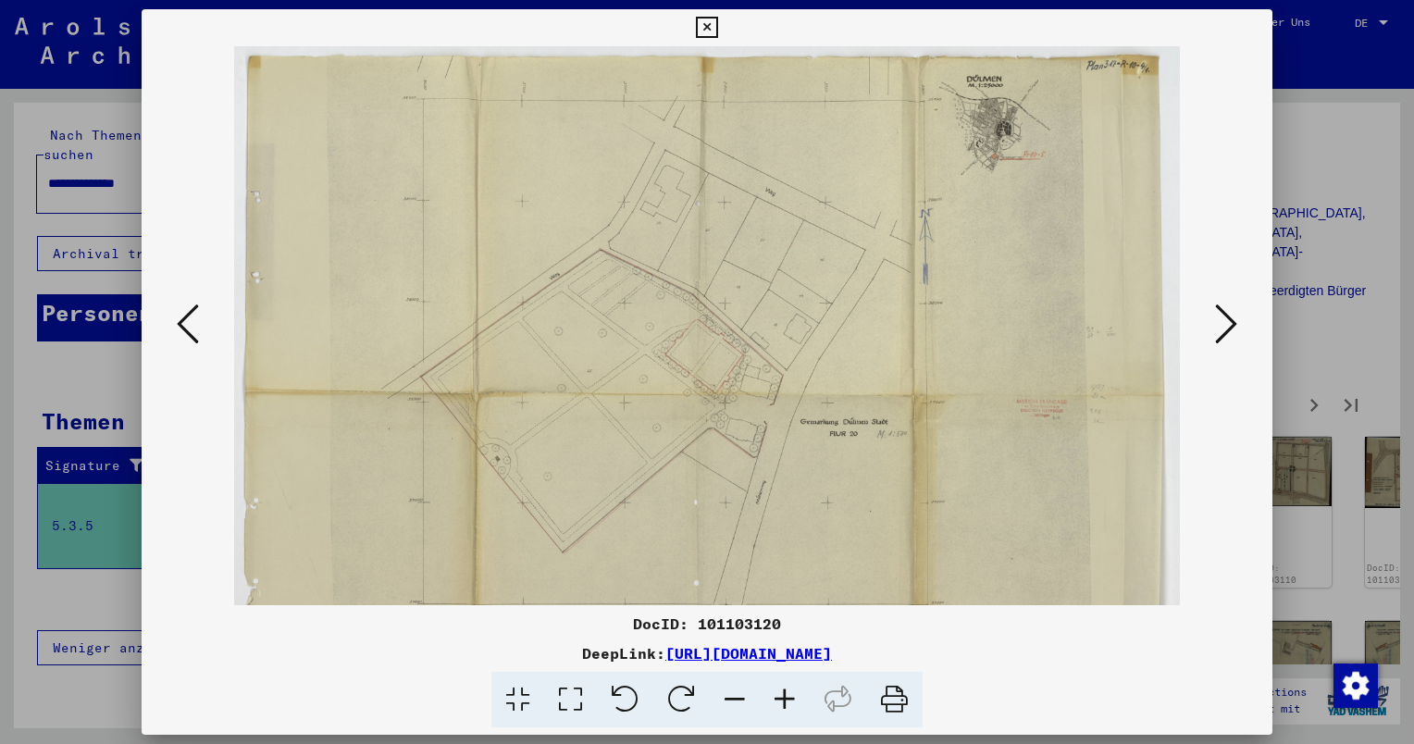
click at [789, 702] on icon at bounding box center [785, 700] width 50 height 56
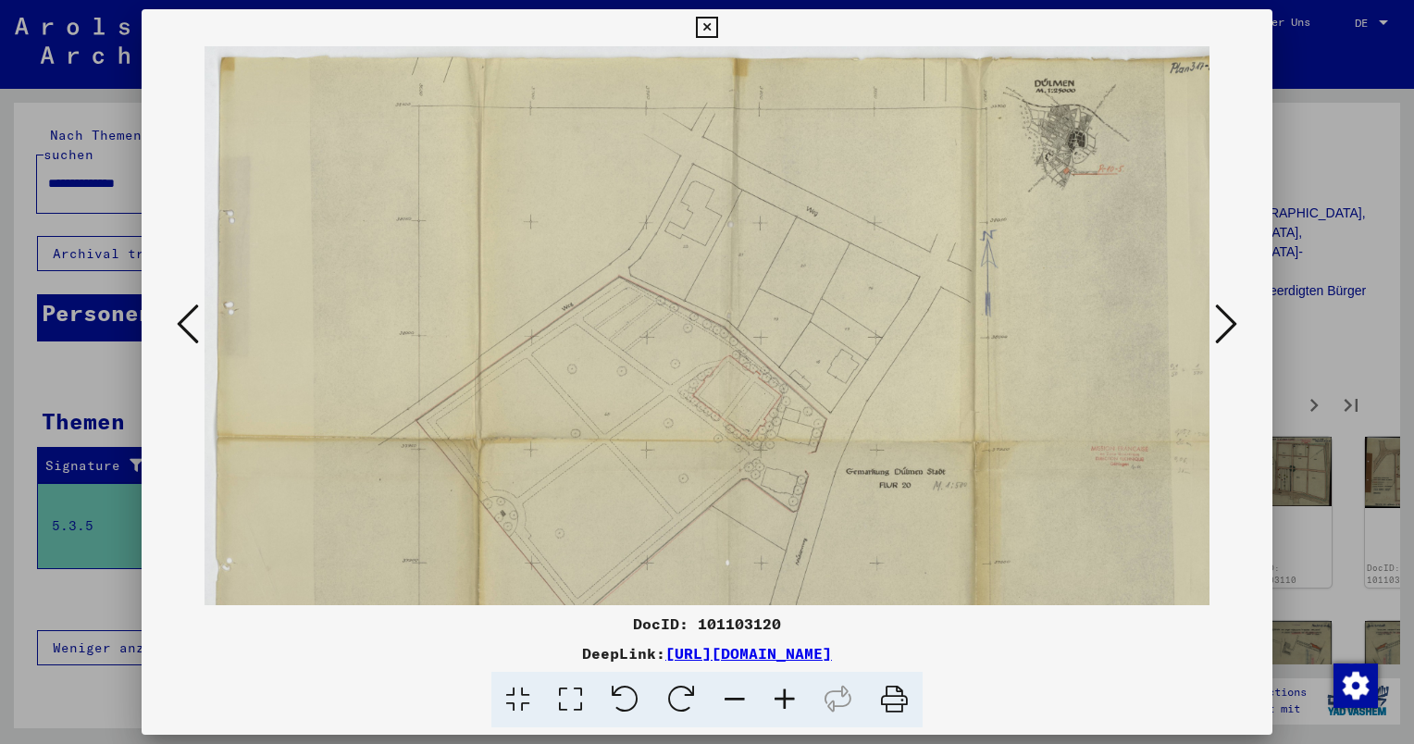
click at [789, 702] on icon at bounding box center [785, 700] width 50 height 56
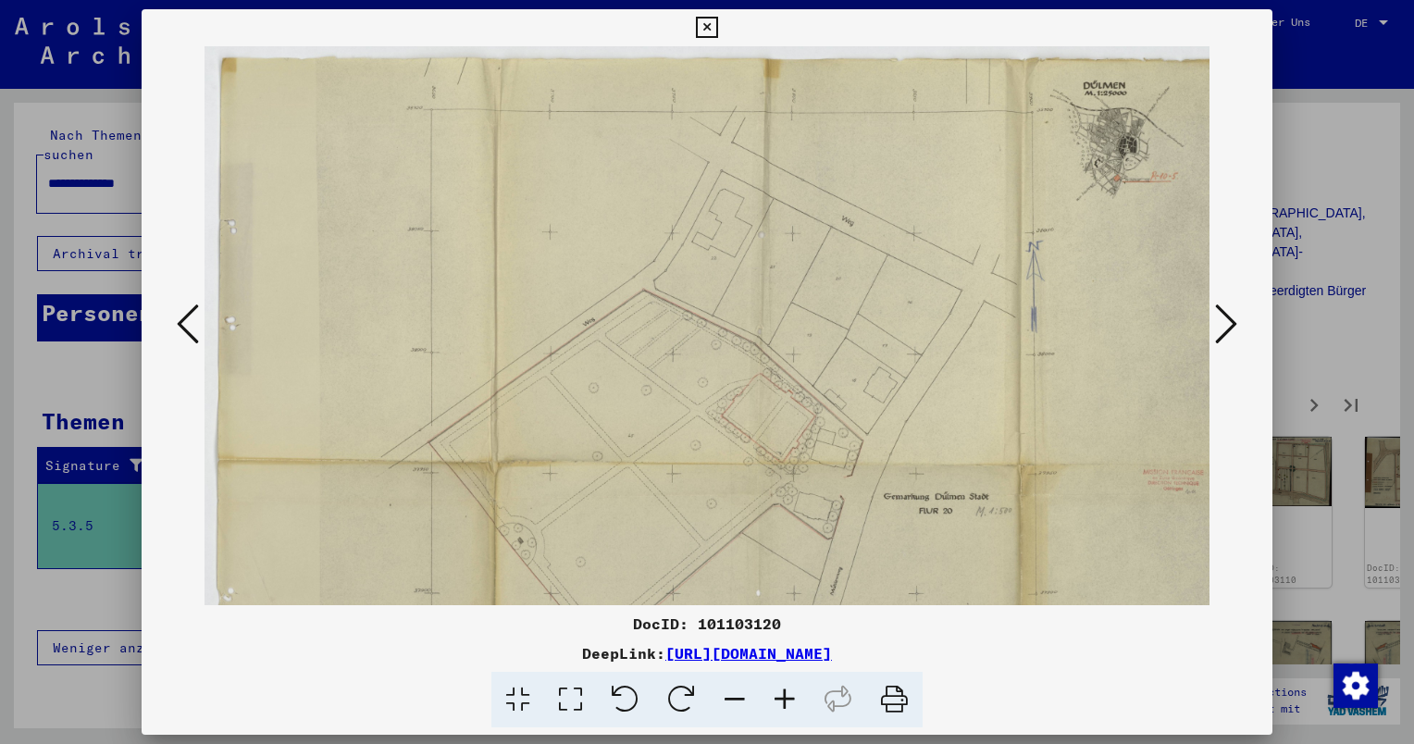
click at [789, 702] on icon at bounding box center [785, 700] width 50 height 56
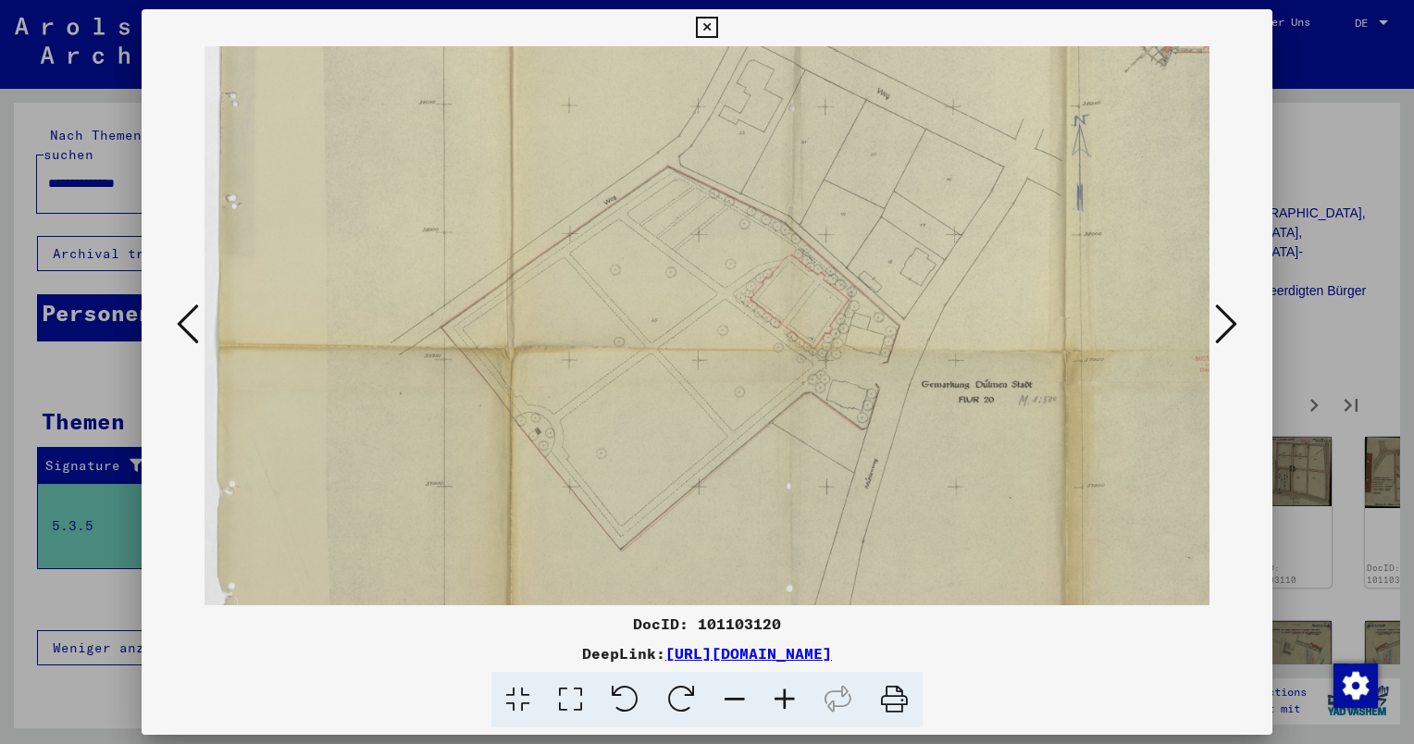
scroll to position [137, 0]
drag, startPoint x: 863, startPoint y: 540, endPoint x: 875, endPoint y: 407, distance: 133.8
click at [875, 407] on img at bounding box center [804, 350] width 1198 height 883
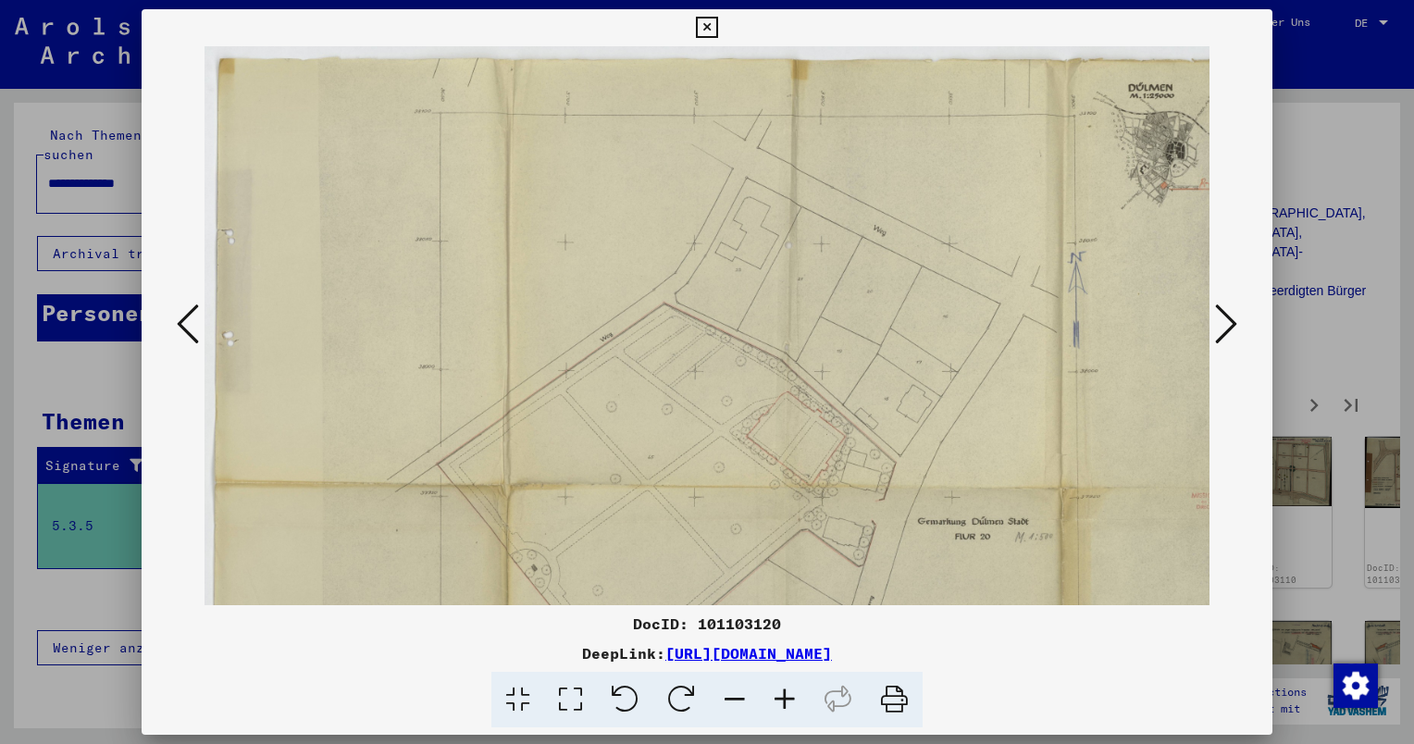
scroll to position [0, 4]
drag, startPoint x: 1001, startPoint y: 443, endPoint x: 997, endPoint y: 615, distance: 171.3
click at [997, 615] on div "DocID: 101103120 DeepLink: [URL][DOMAIN_NAME]" at bounding box center [707, 368] width 1131 height 719
click at [1227, 318] on icon at bounding box center [1226, 324] width 22 height 44
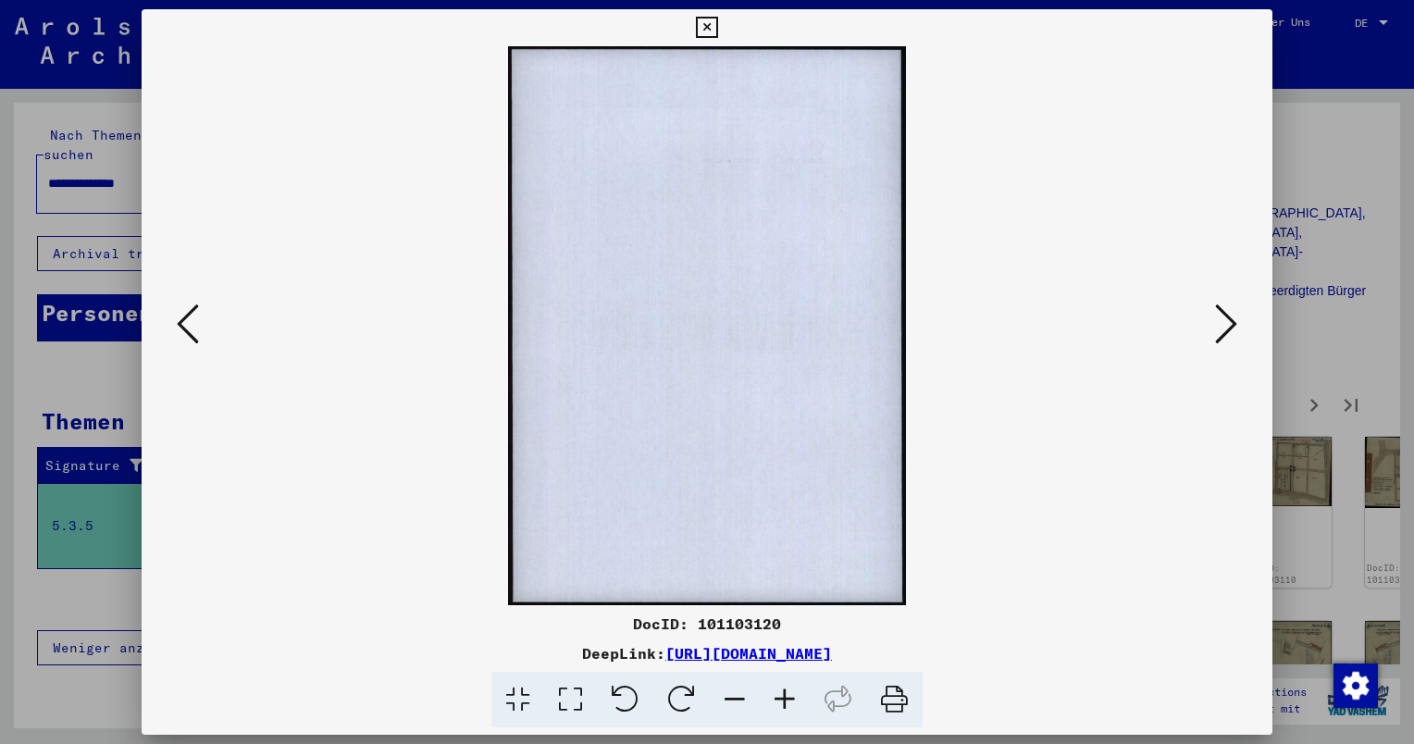
click at [1227, 318] on icon at bounding box center [1226, 324] width 22 height 44
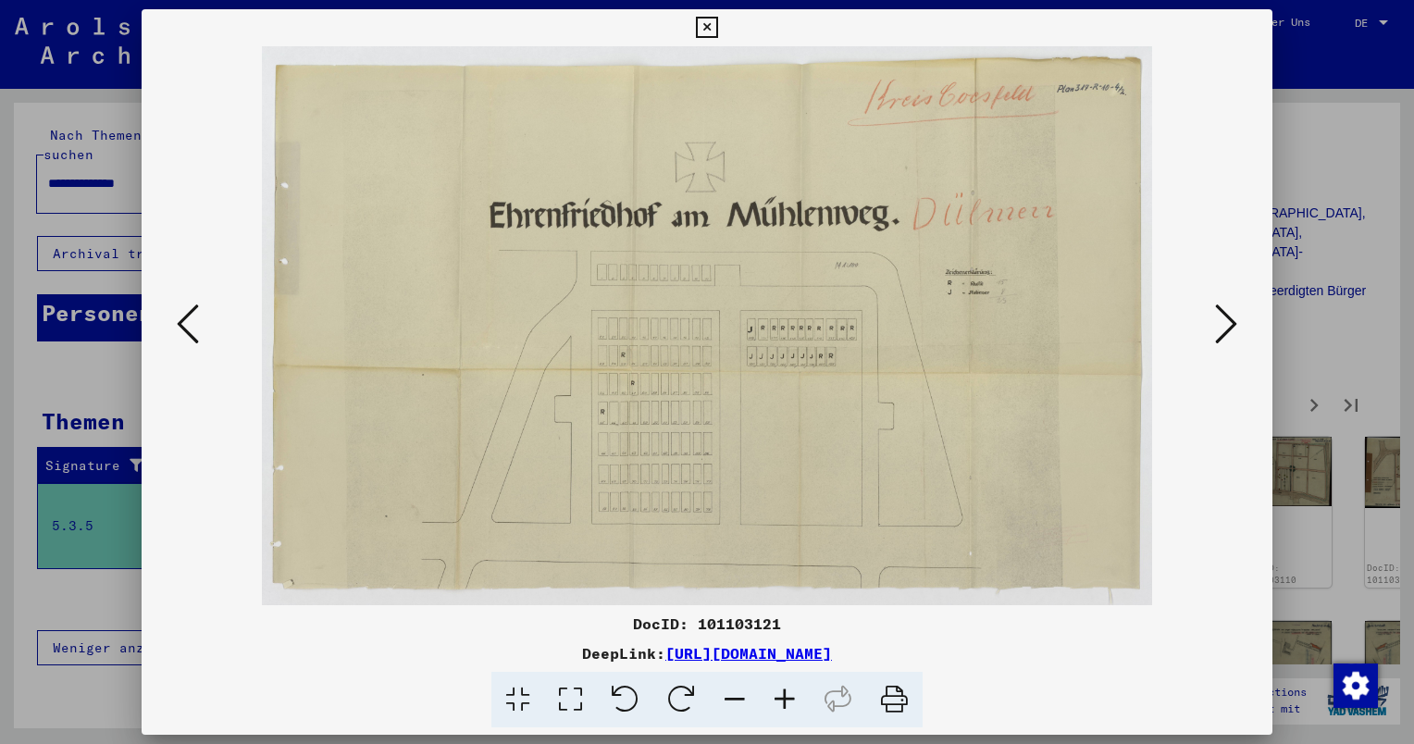
click at [786, 701] on icon at bounding box center [785, 700] width 50 height 56
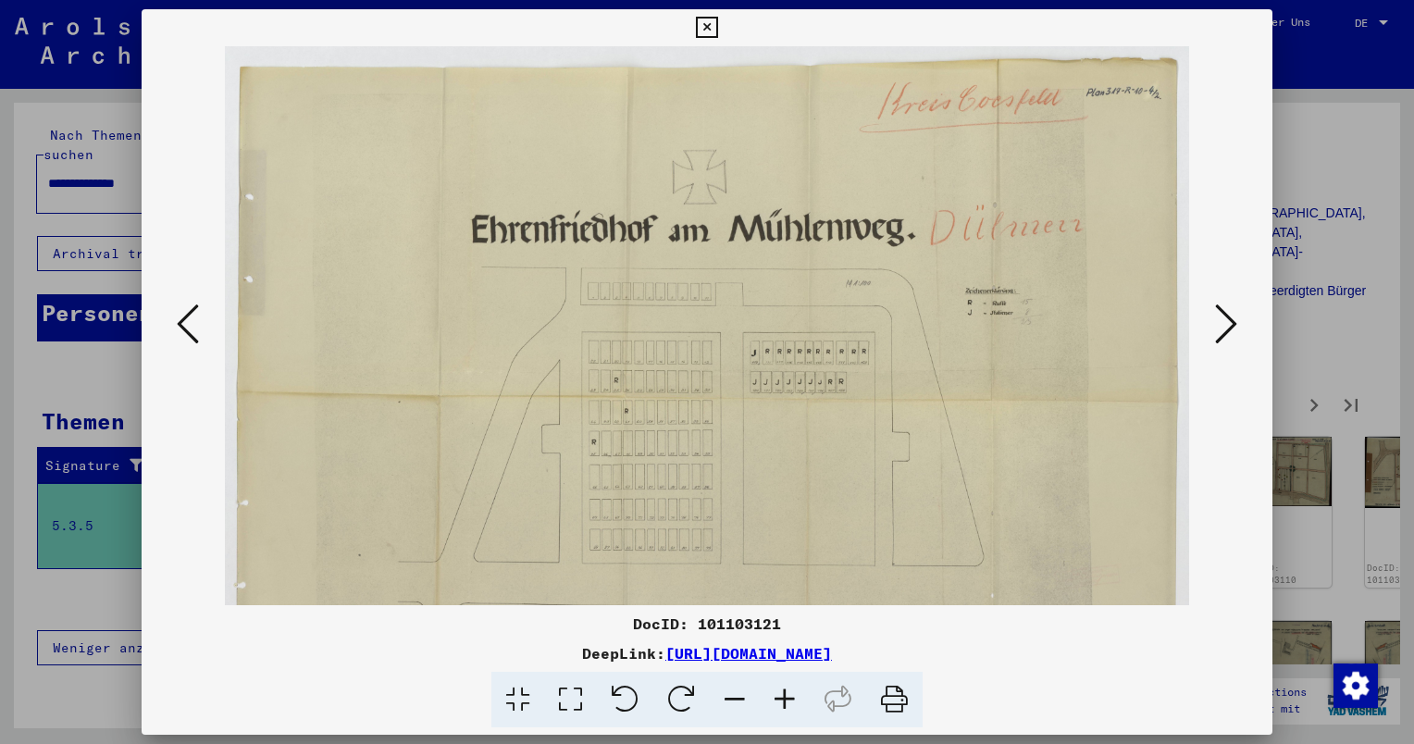
click at [786, 701] on icon at bounding box center [785, 700] width 50 height 56
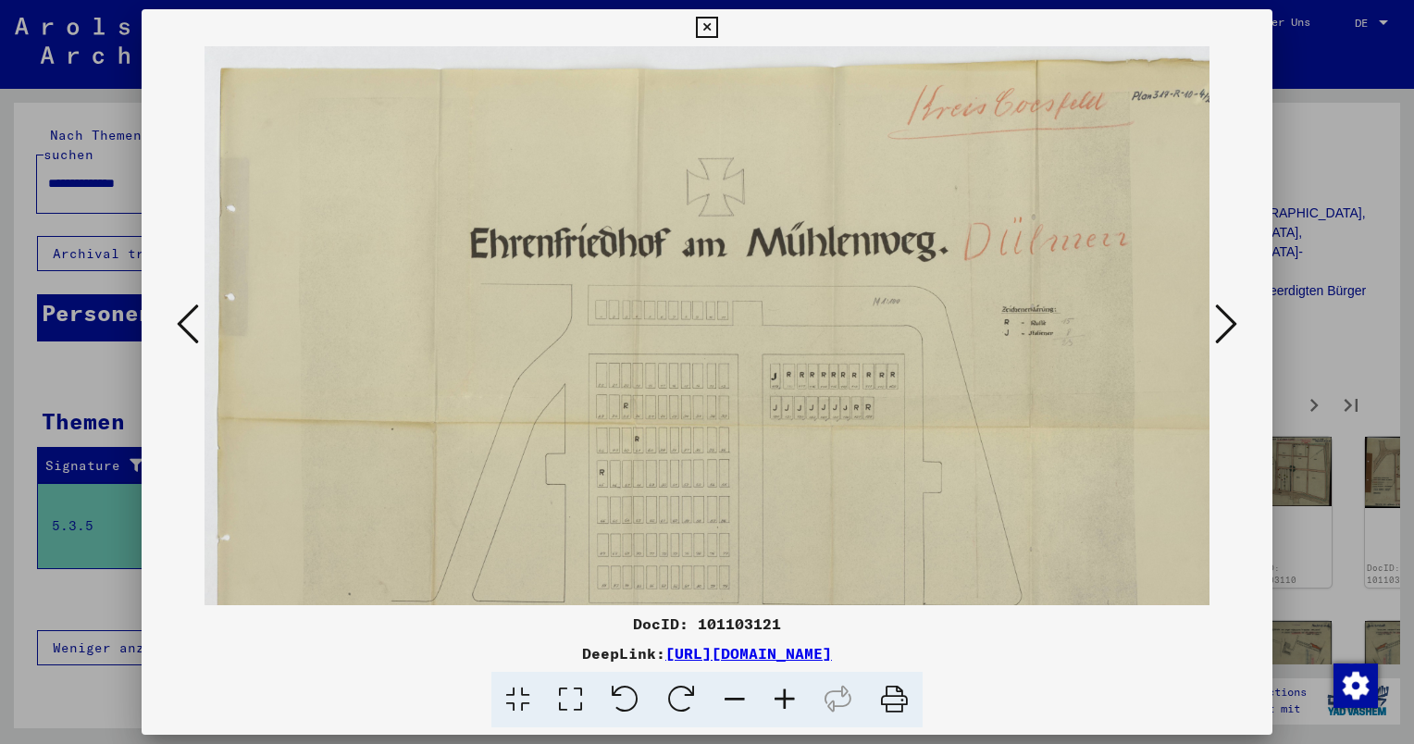
click at [786, 701] on icon at bounding box center [785, 700] width 50 height 56
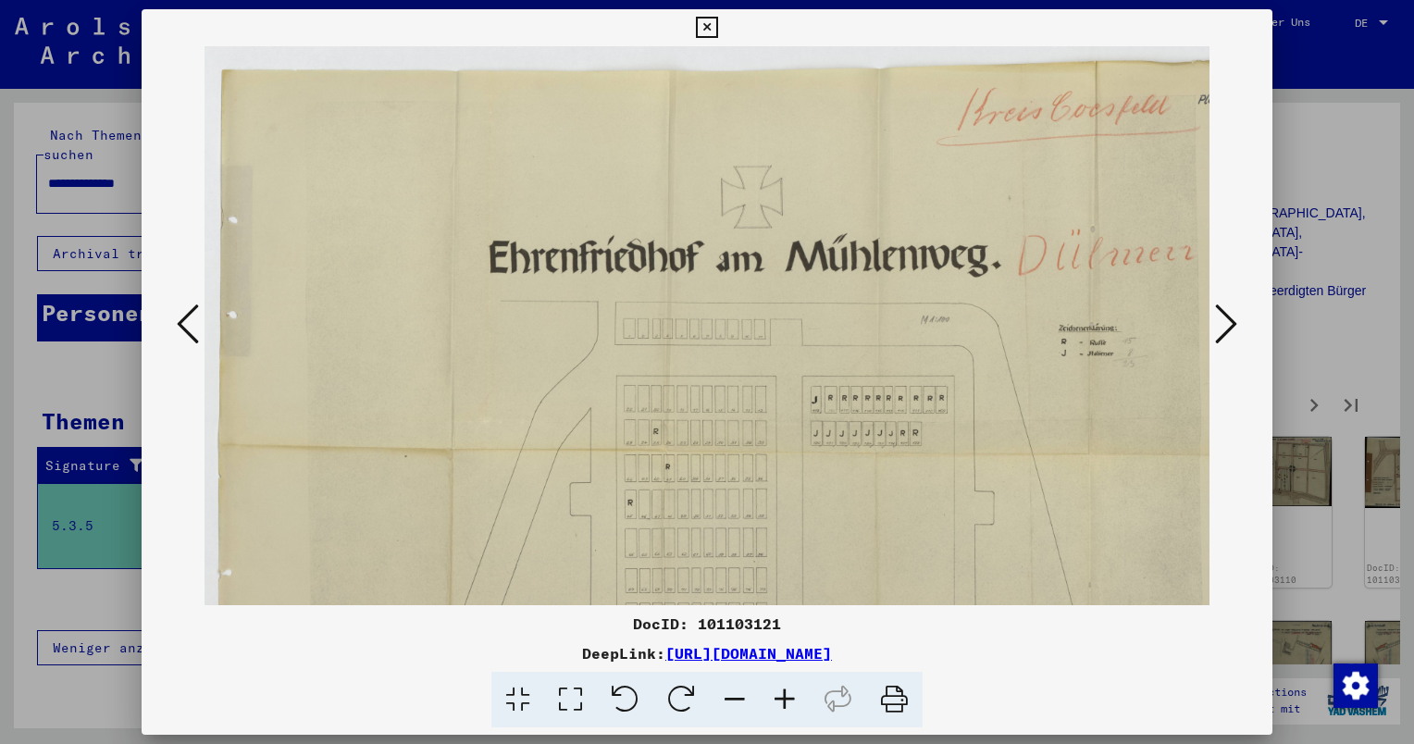
click at [786, 701] on icon at bounding box center [785, 700] width 50 height 56
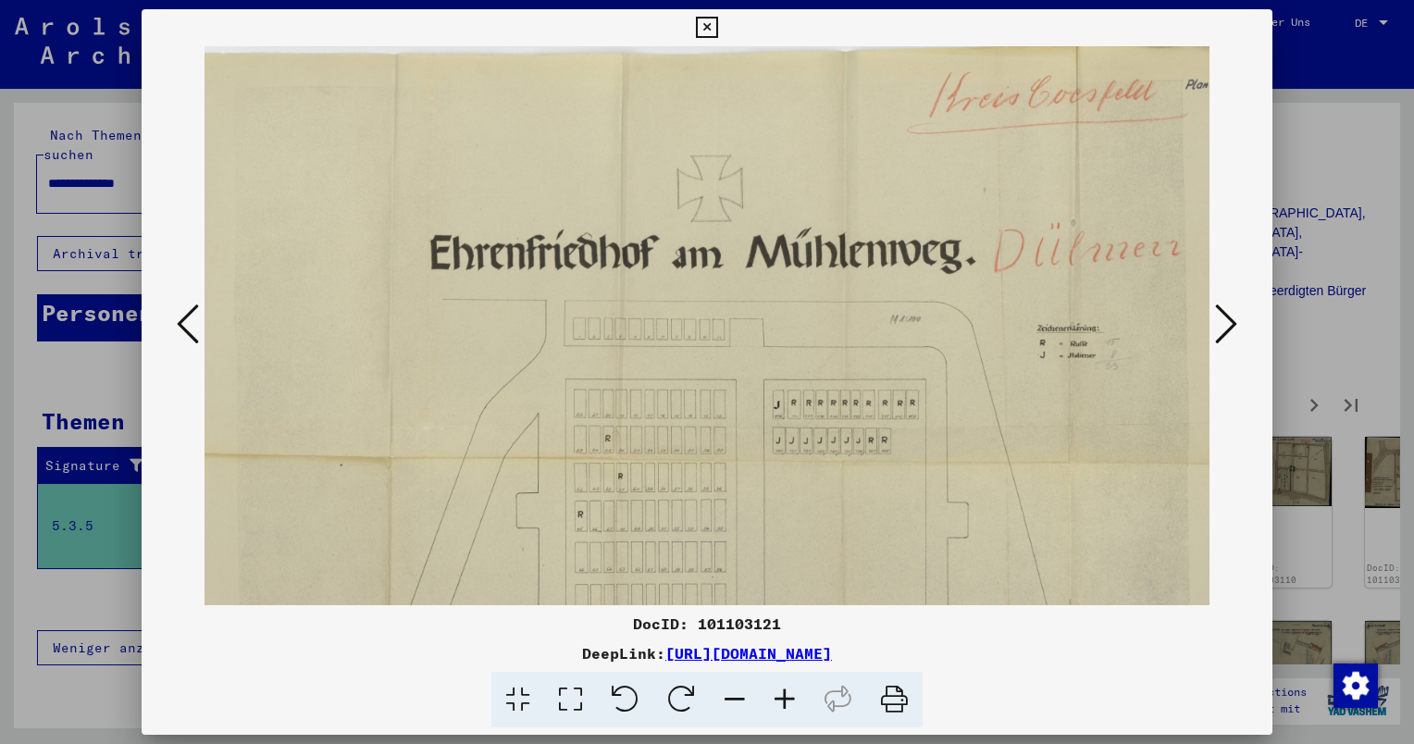
scroll to position [10, 87]
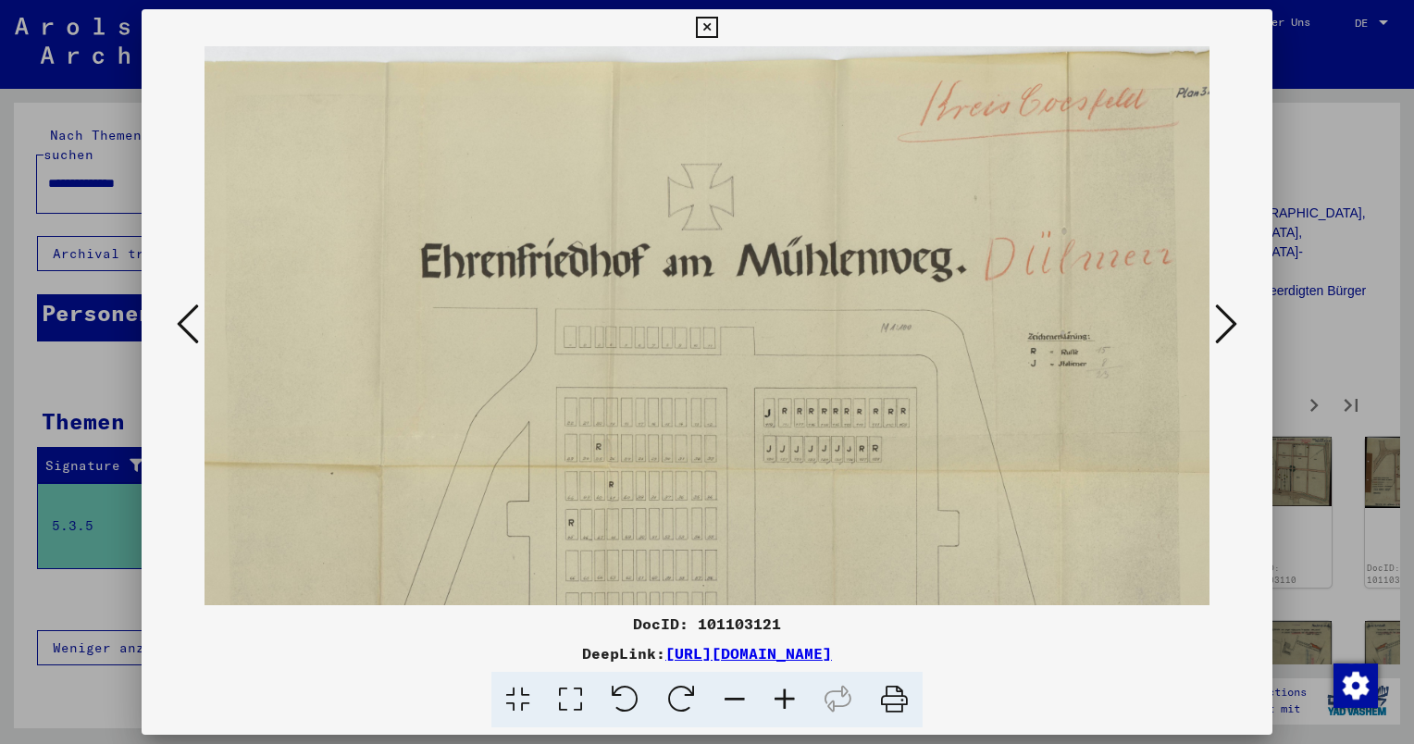
drag, startPoint x: 866, startPoint y: 446, endPoint x: 779, endPoint y: 441, distance: 87.2
click at [779, 441] on img at bounding box center [711, 408] width 1186 height 744
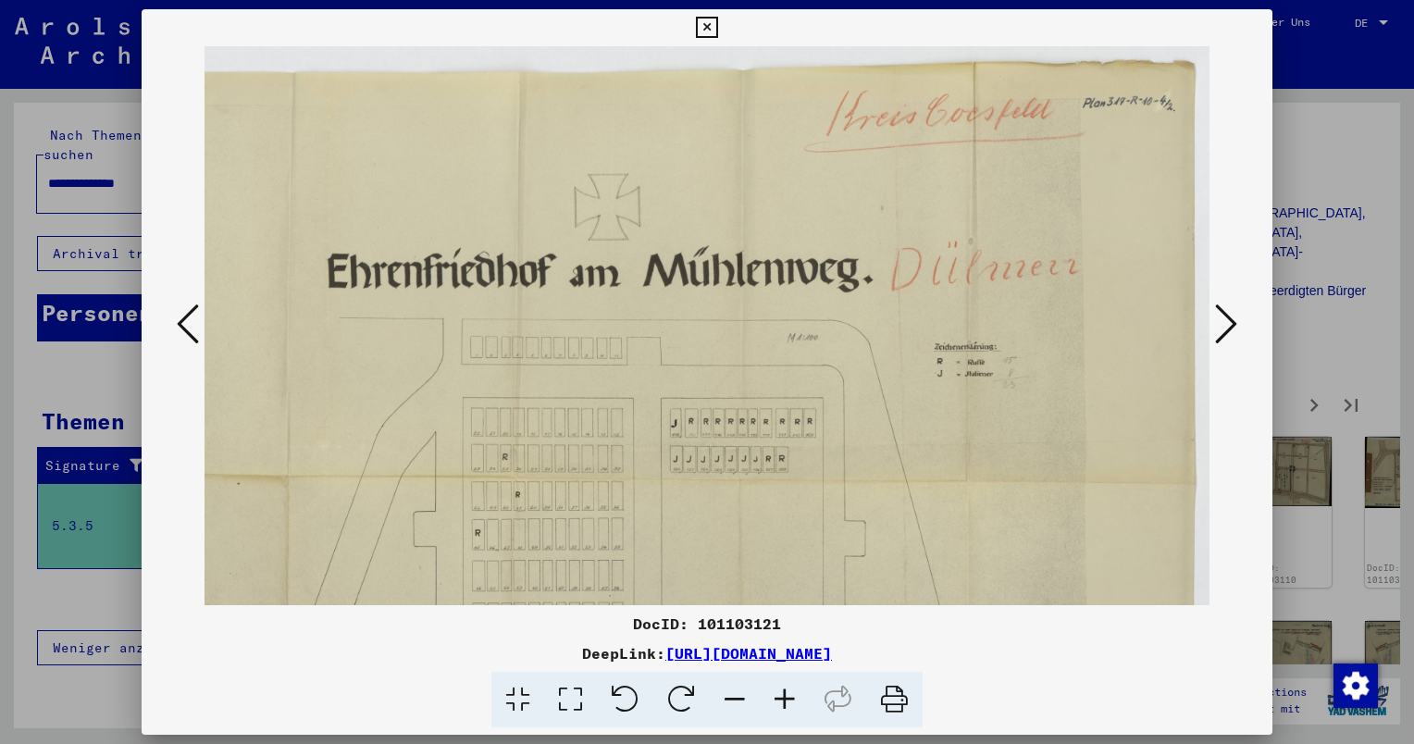
scroll to position [0, 180]
drag, startPoint x: 1100, startPoint y: 391, endPoint x: 805, endPoint y: 434, distance: 298.4
click at [805, 434] on img at bounding box center [618, 418] width 1186 height 744
click at [1217, 333] on icon at bounding box center [1226, 324] width 22 height 44
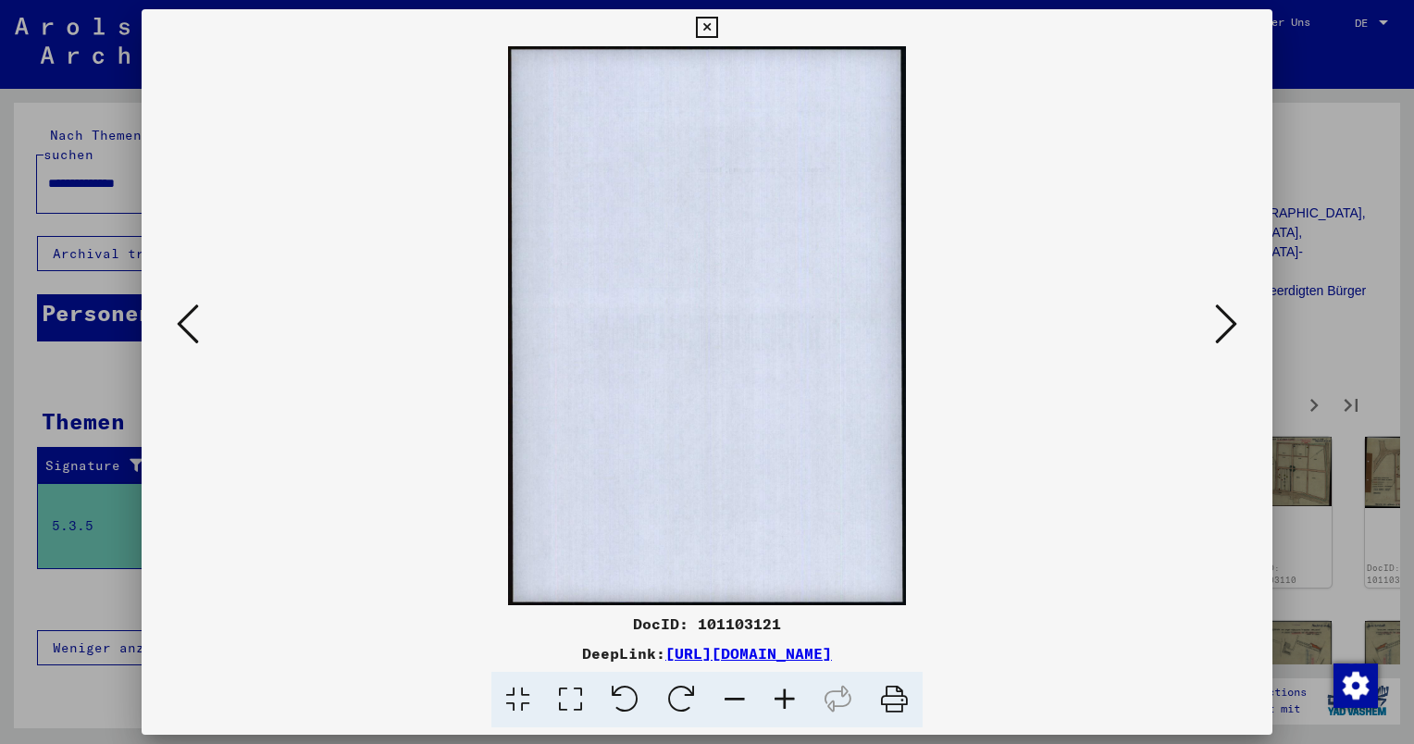
click at [1217, 333] on icon at bounding box center [1226, 324] width 22 height 44
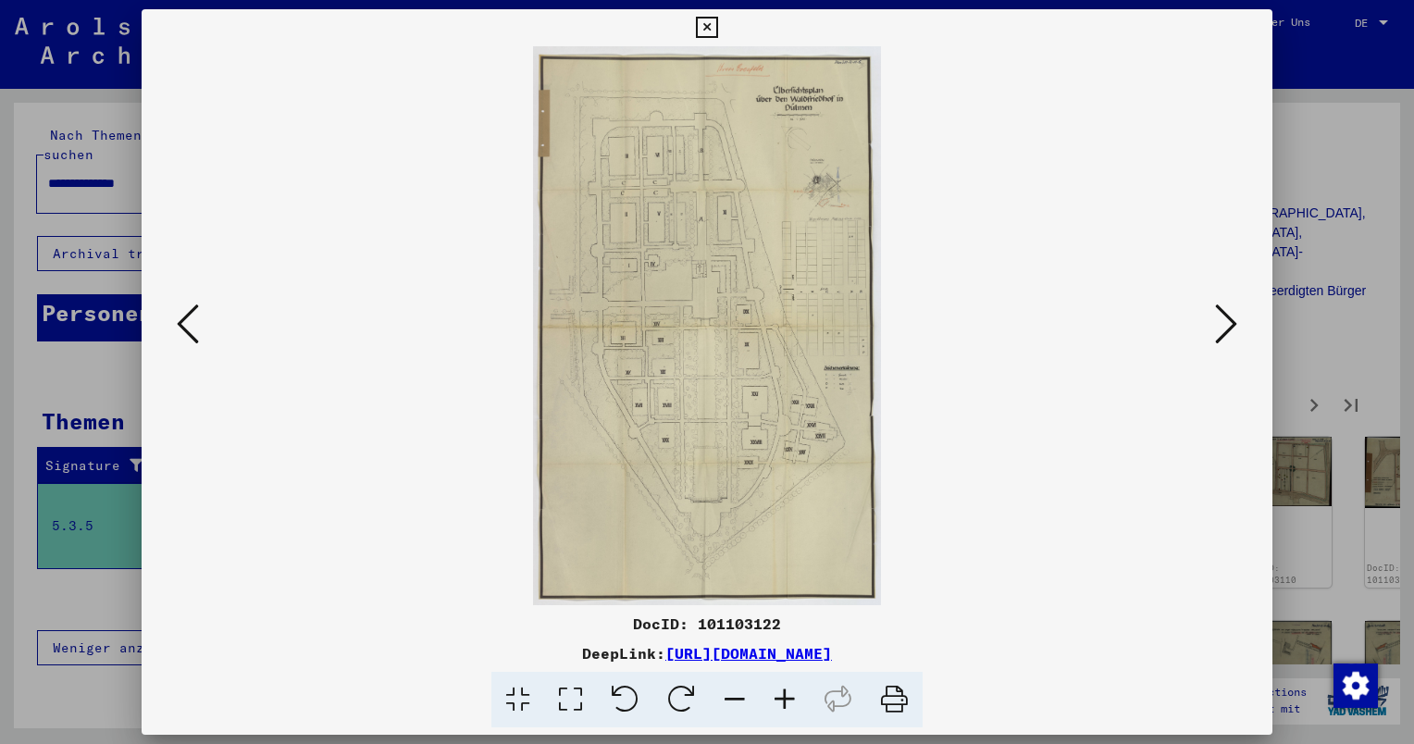
click at [1225, 317] on icon at bounding box center [1226, 324] width 22 height 44
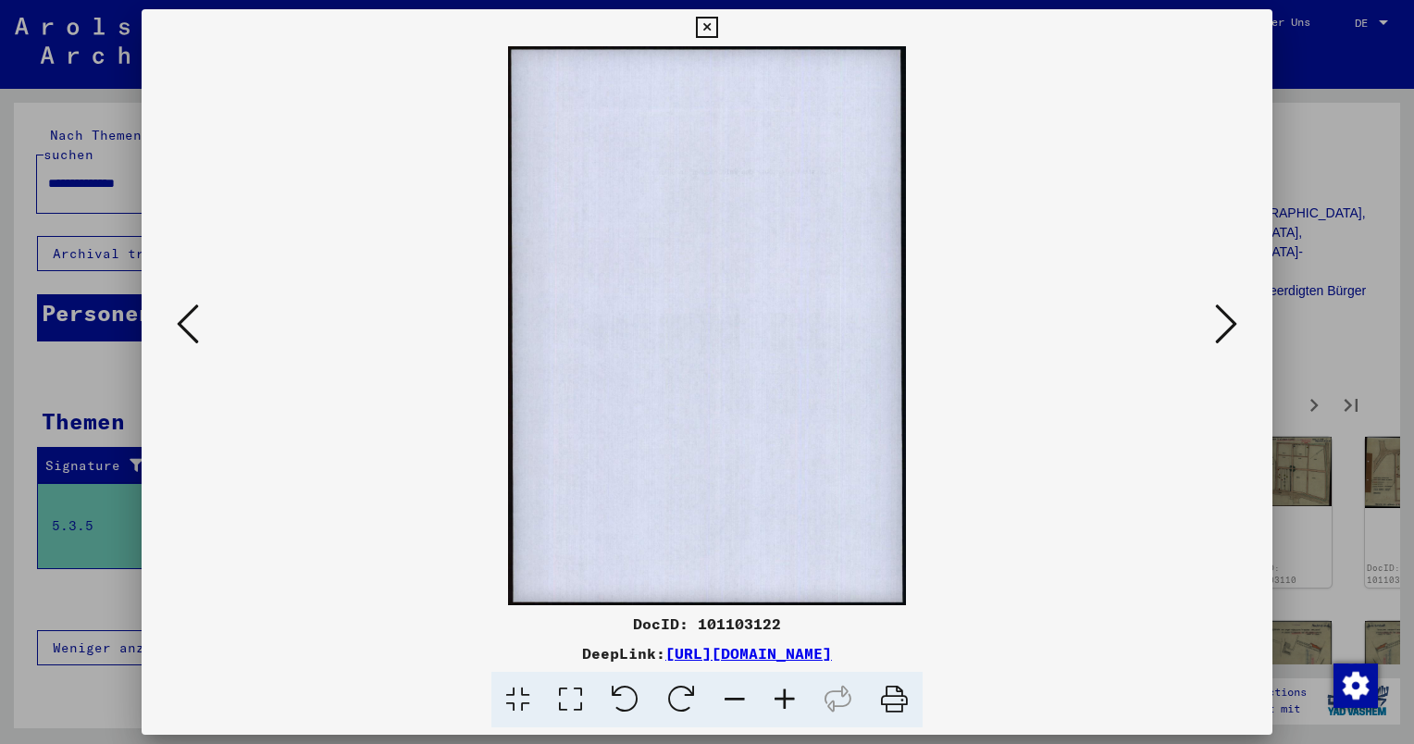
click at [1225, 317] on icon at bounding box center [1226, 324] width 22 height 44
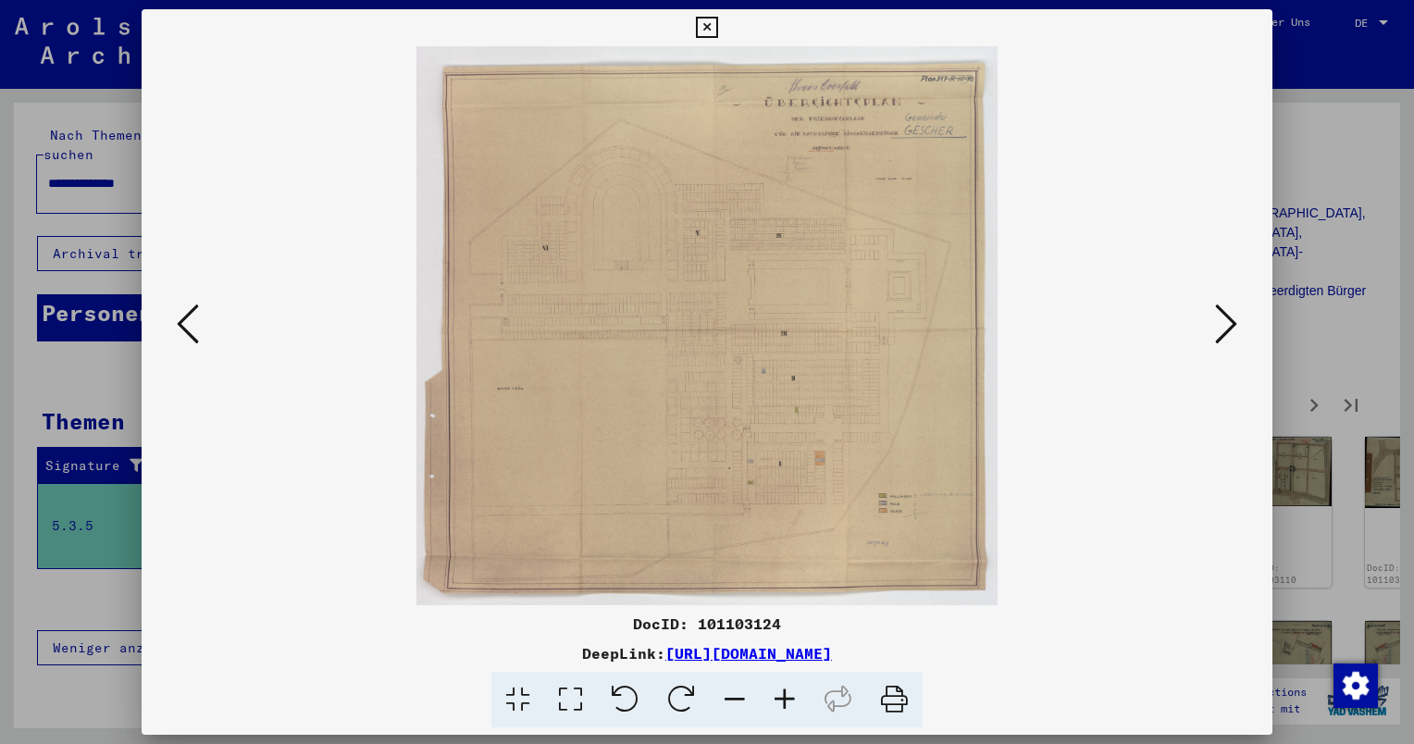
click at [1225, 317] on icon at bounding box center [1226, 324] width 22 height 44
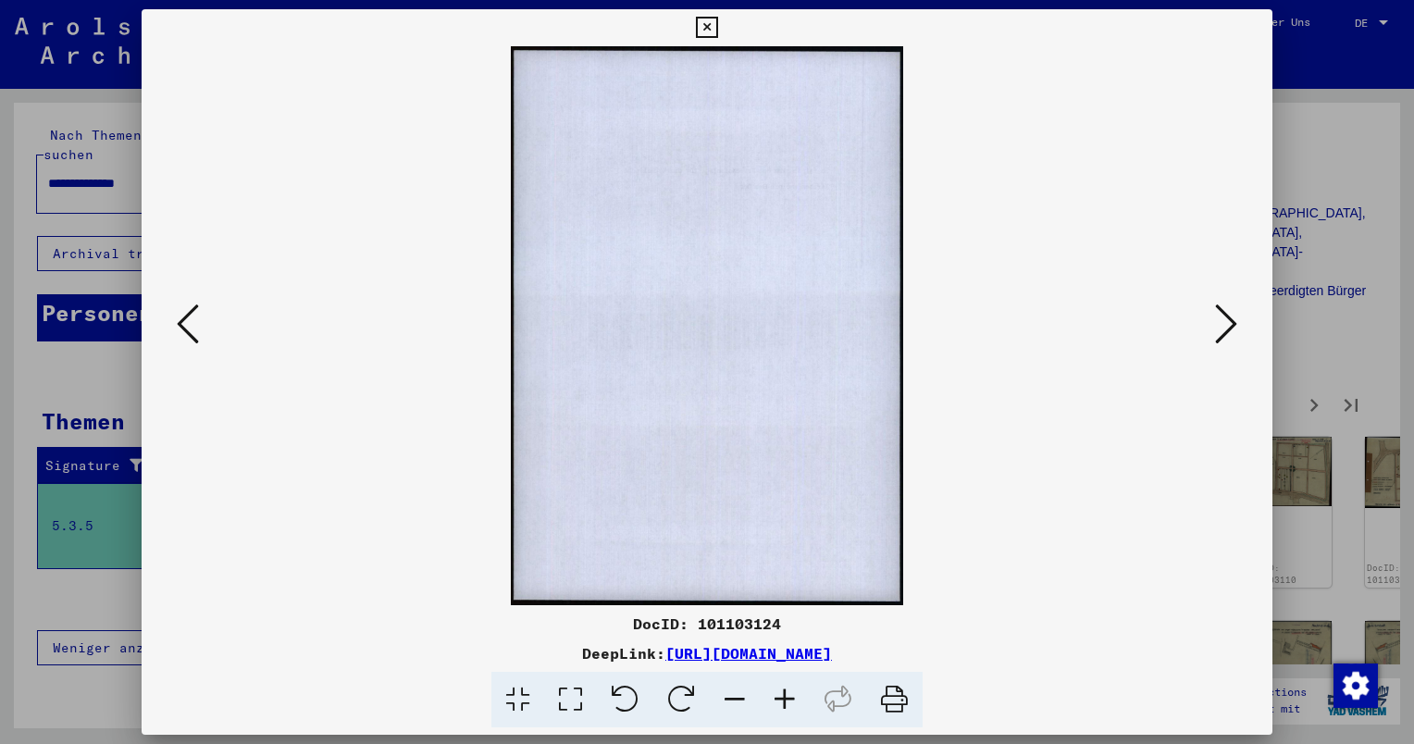
click at [1225, 317] on icon at bounding box center [1226, 324] width 22 height 44
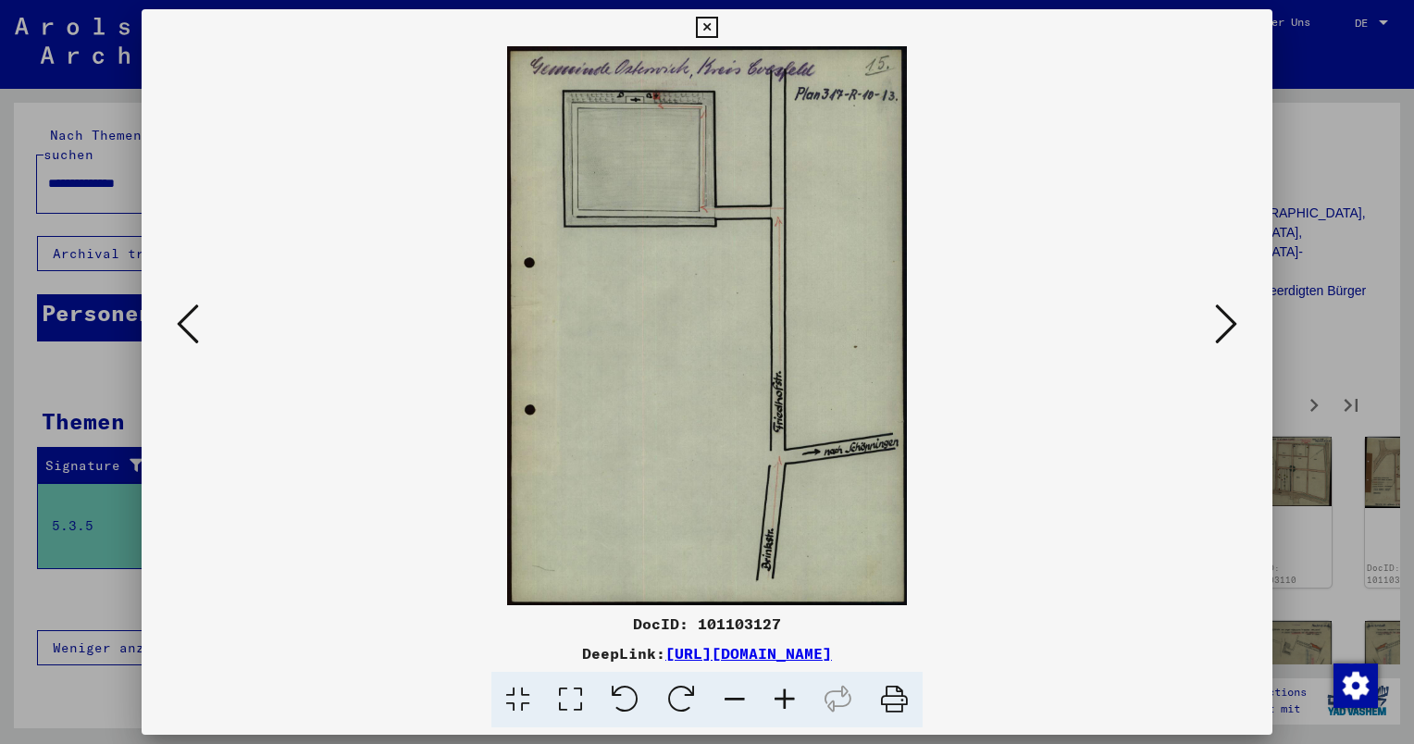
click at [1225, 317] on icon at bounding box center [1226, 324] width 22 height 44
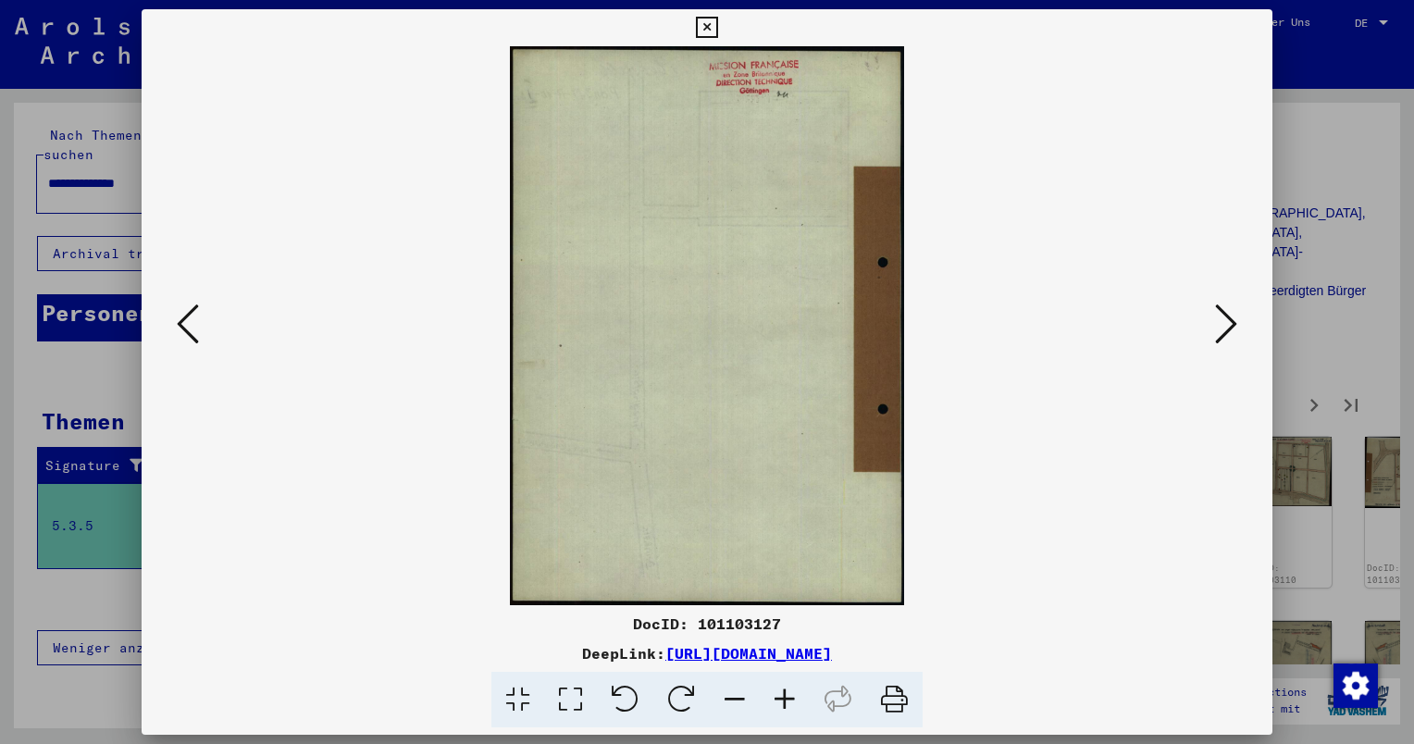
click at [1225, 317] on icon at bounding box center [1226, 324] width 22 height 44
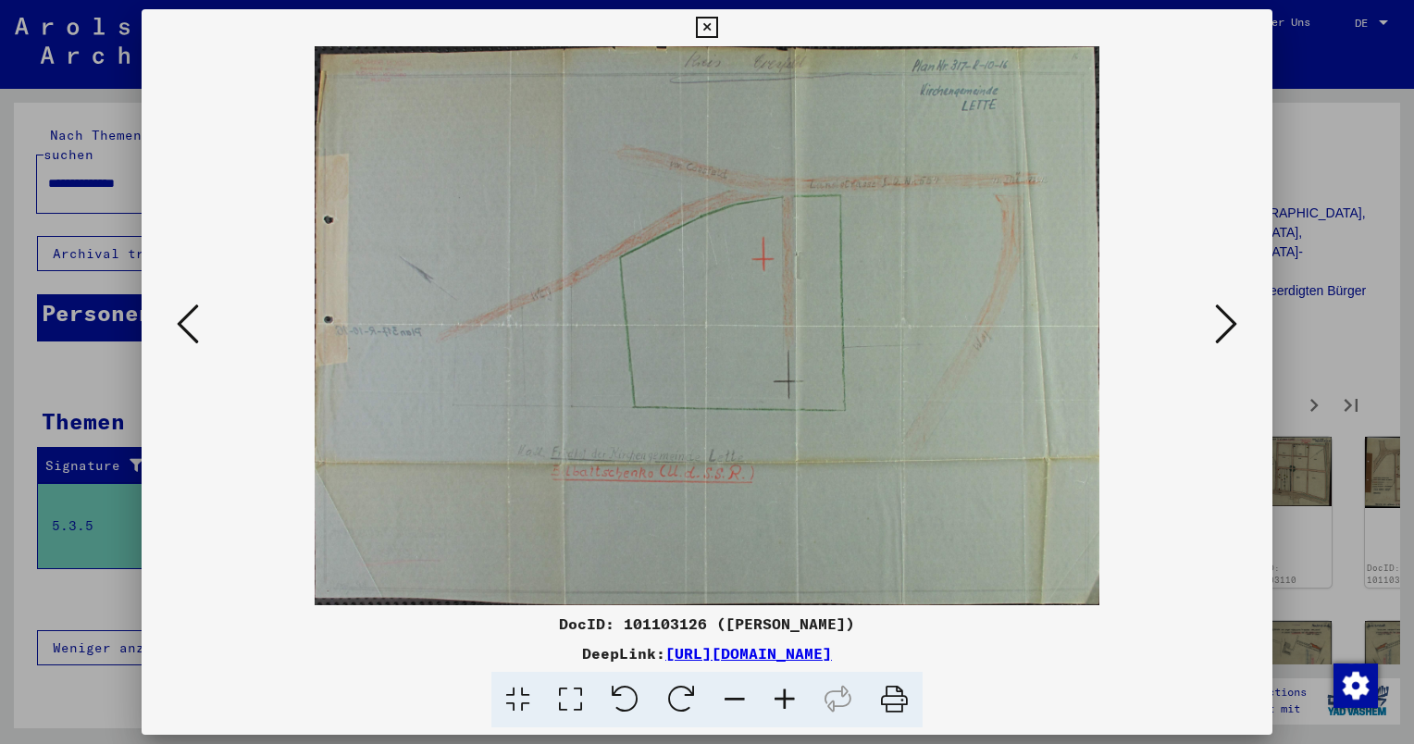
click at [1225, 317] on icon at bounding box center [1226, 324] width 22 height 44
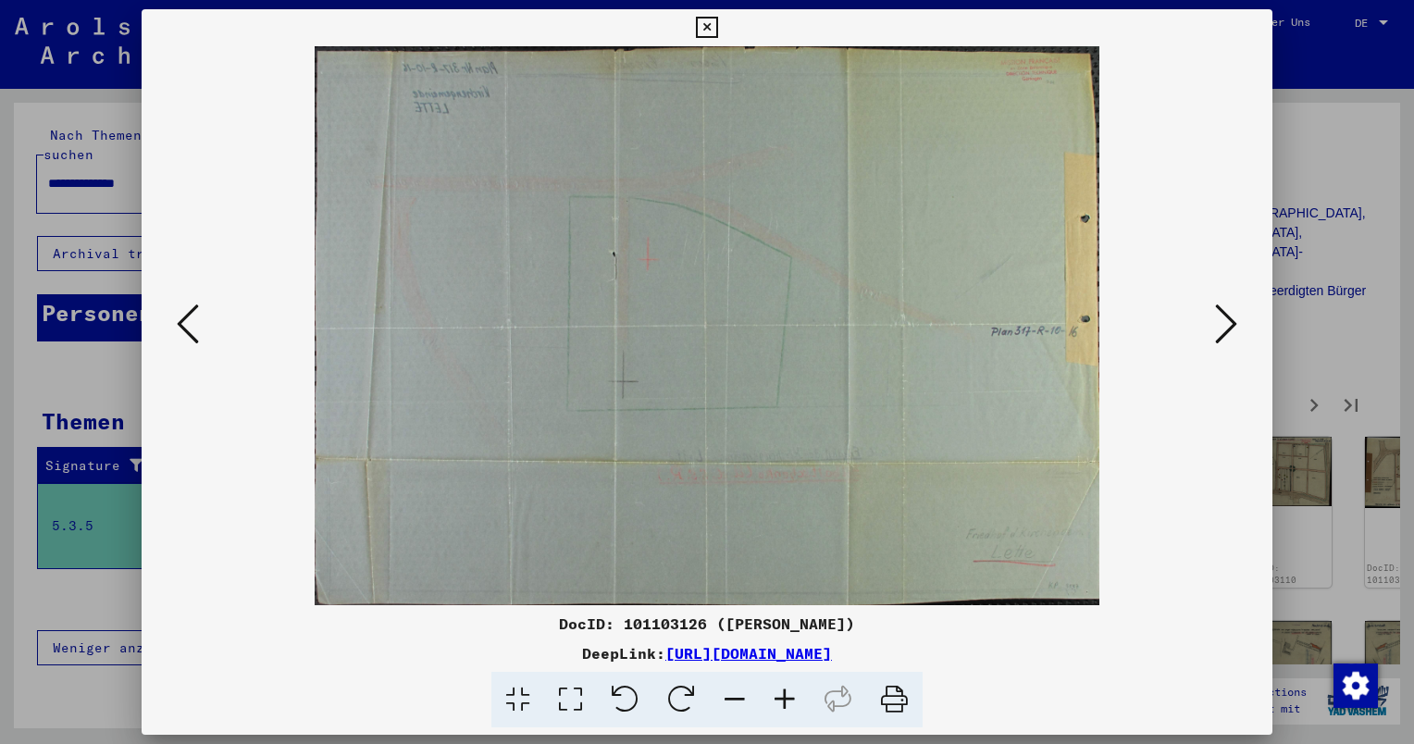
click at [1225, 317] on icon at bounding box center [1226, 324] width 22 height 44
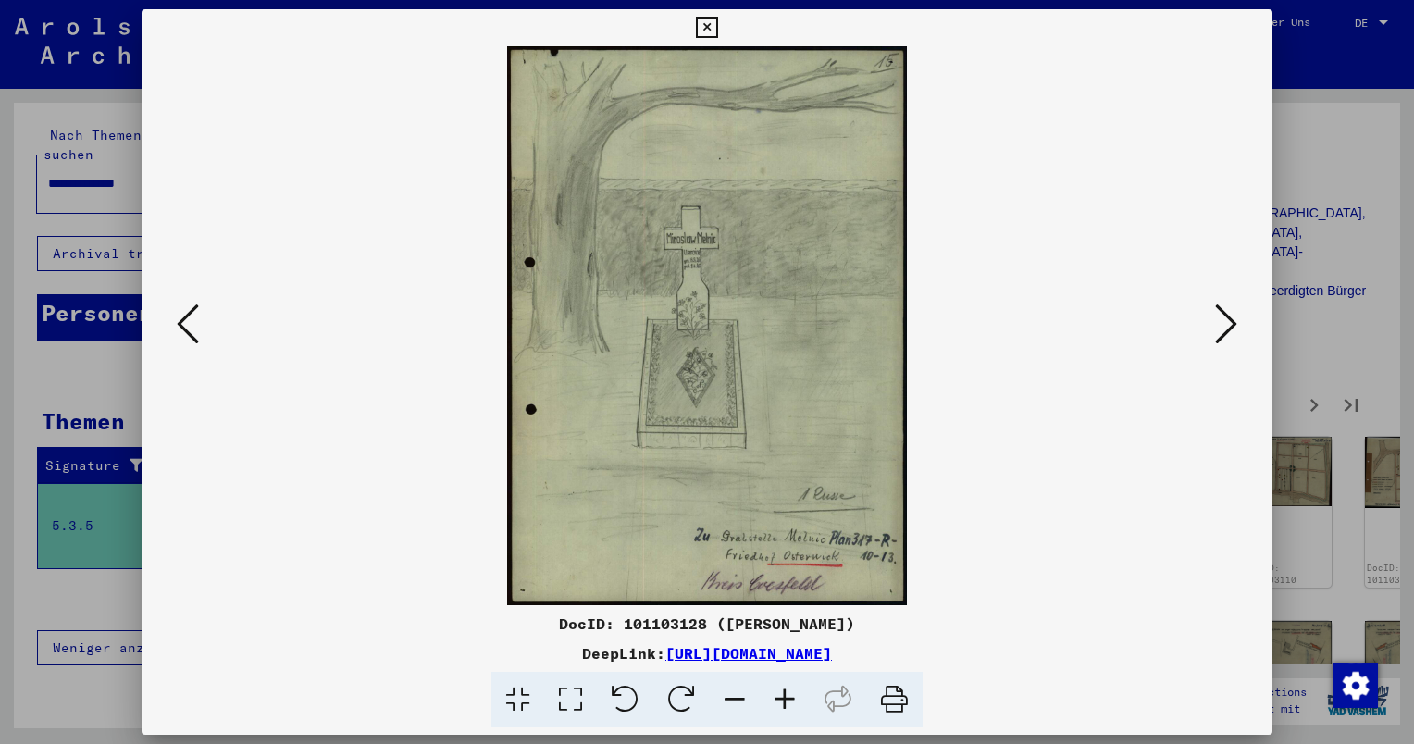
click at [1225, 317] on icon at bounding box center [1226, 324] width 22 height 44
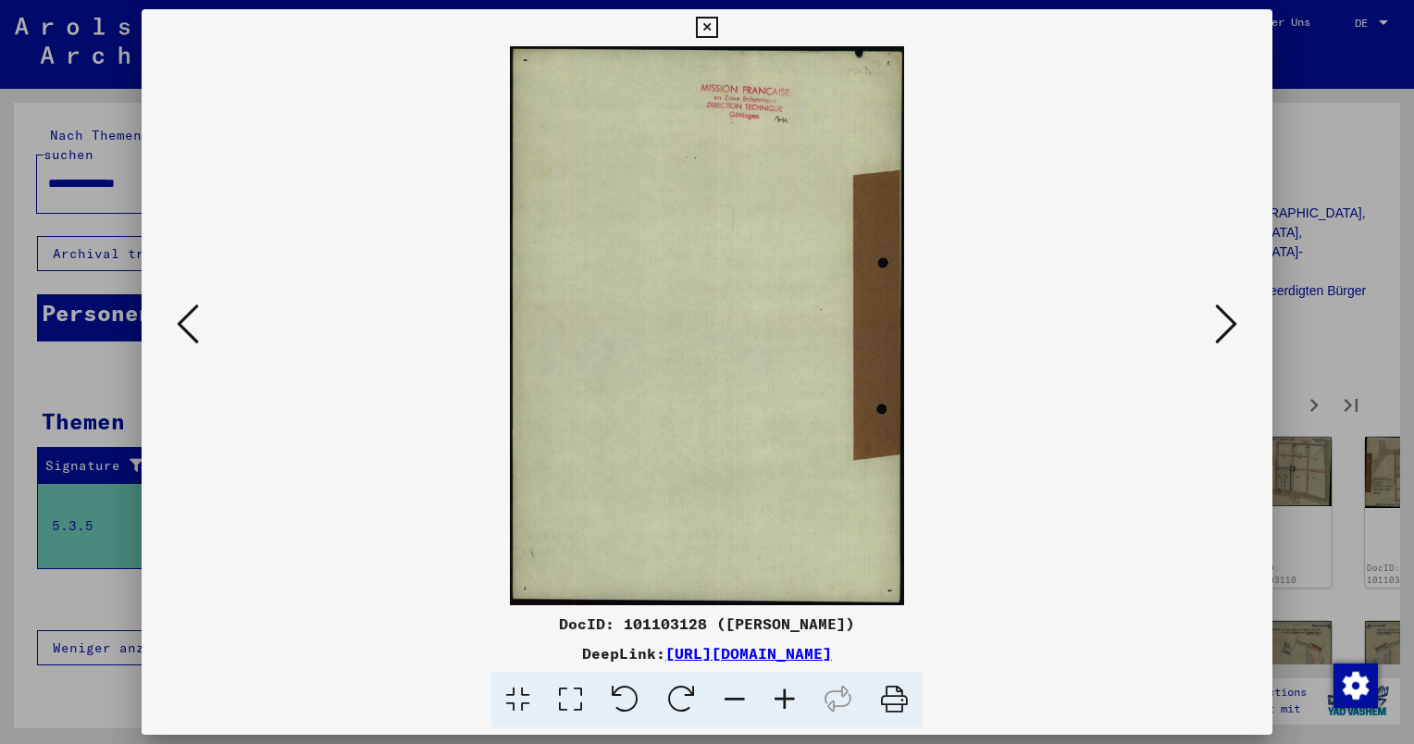
click at [1225, 317] on icon at bounding box center [1226, 324] width 22 height 44
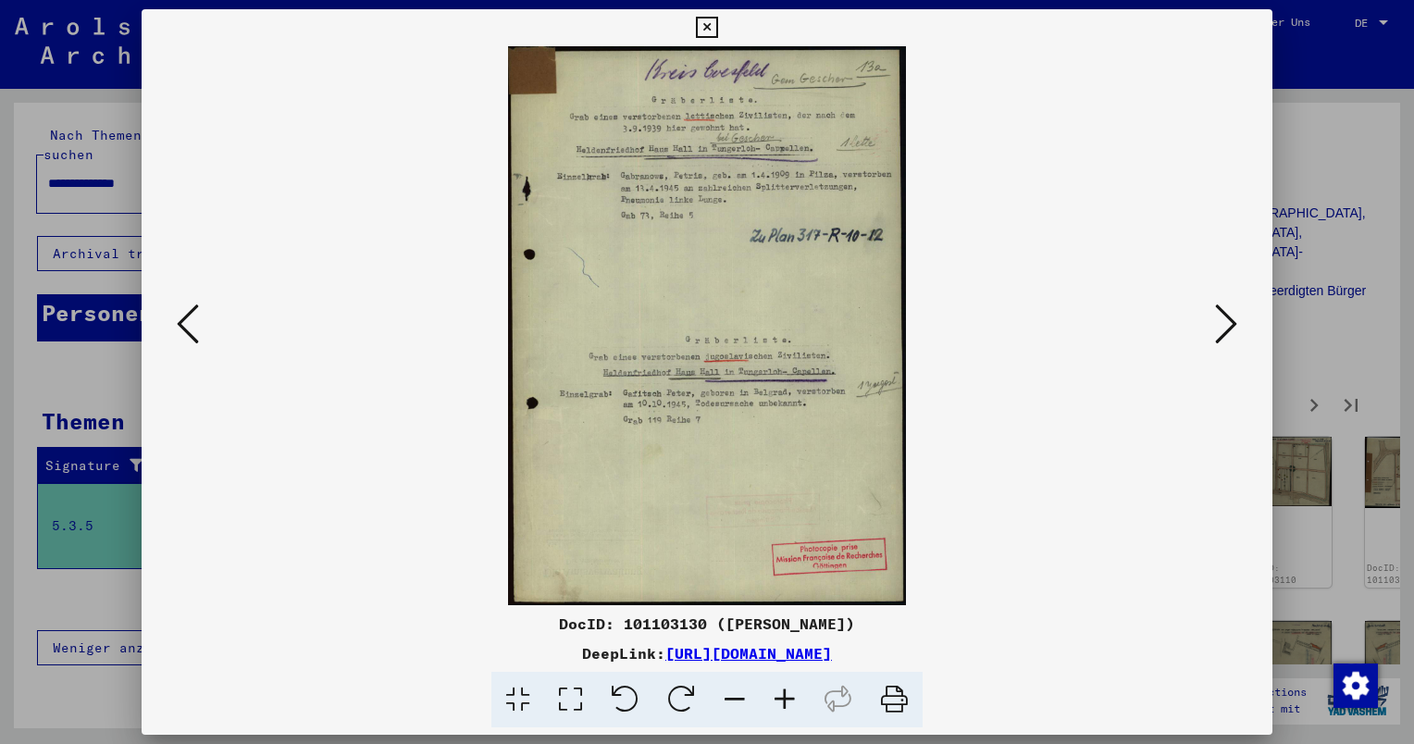
click at [1225, 317] on icon at bounding box center [1226, 324] width 22 height 44
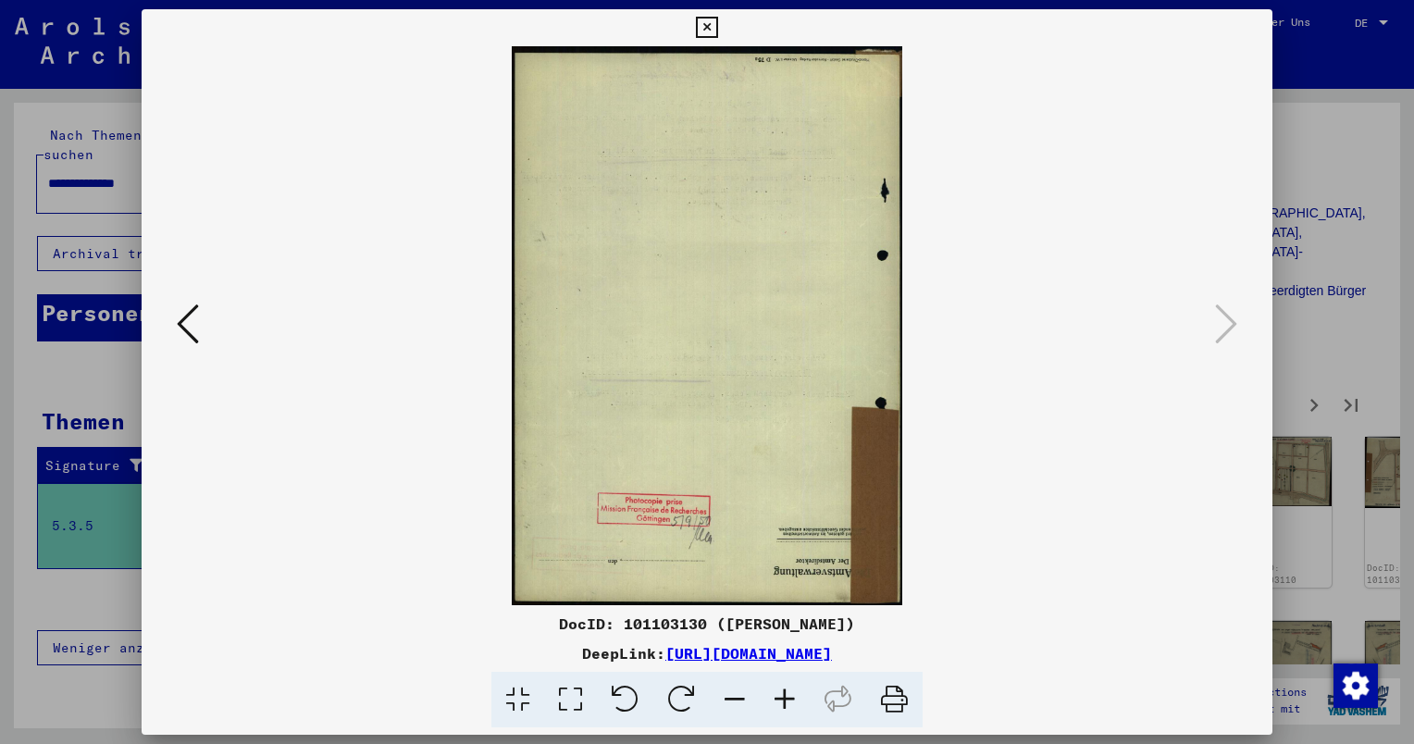
click at [1376, 214] on div at bounding box center [707, 372] width 1414 height 744
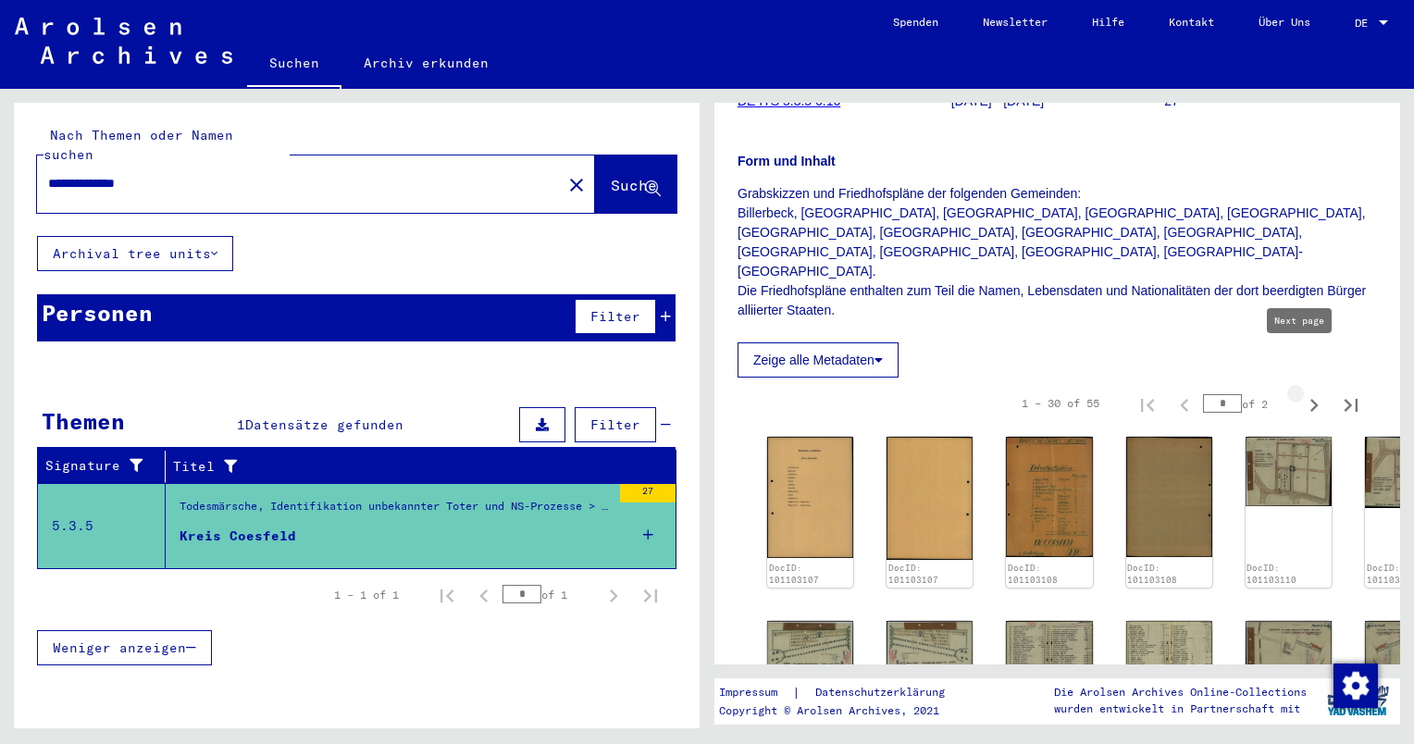
click at [1310, 399] on icon "Next page" at bounding box center [1314, 405] width 8 height 13
type input "*"
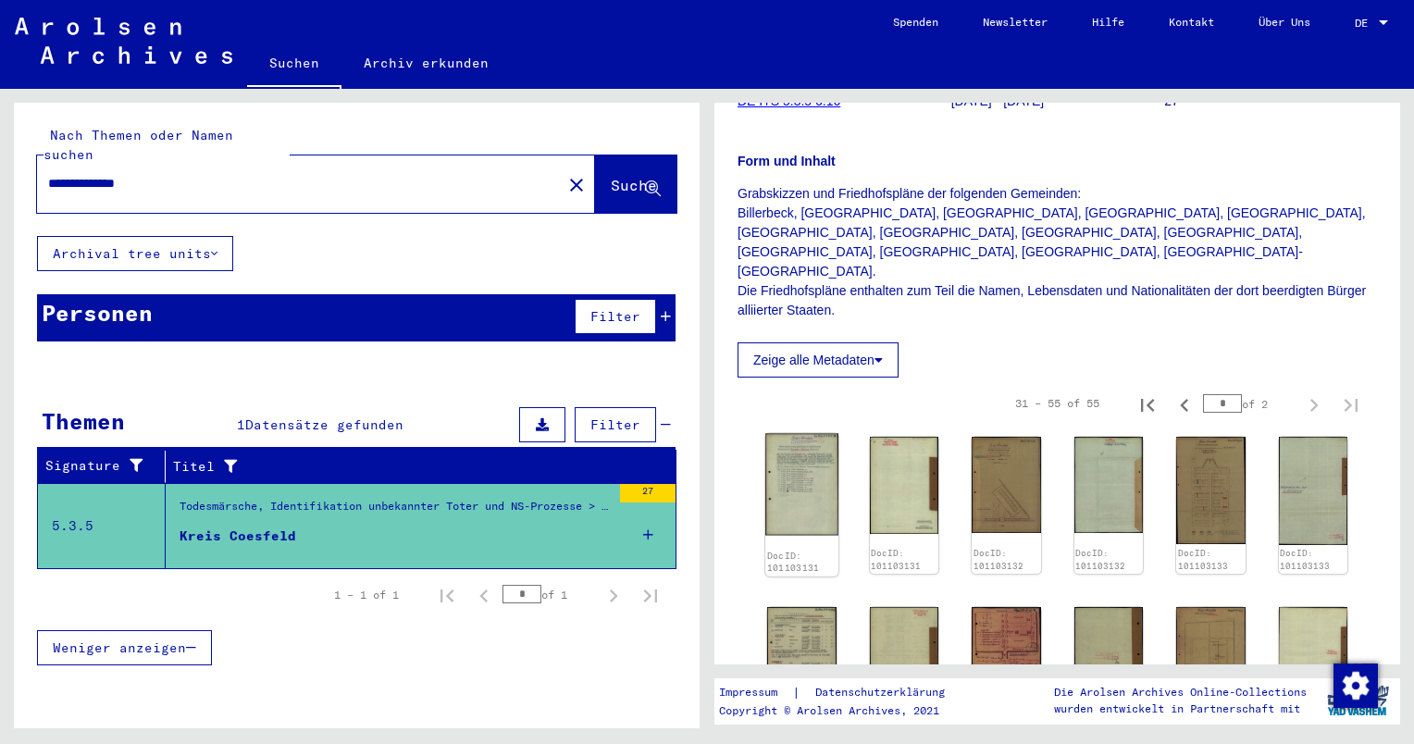
click at [814, 434] on img at bounding box center [801, 485] width 72 height 102
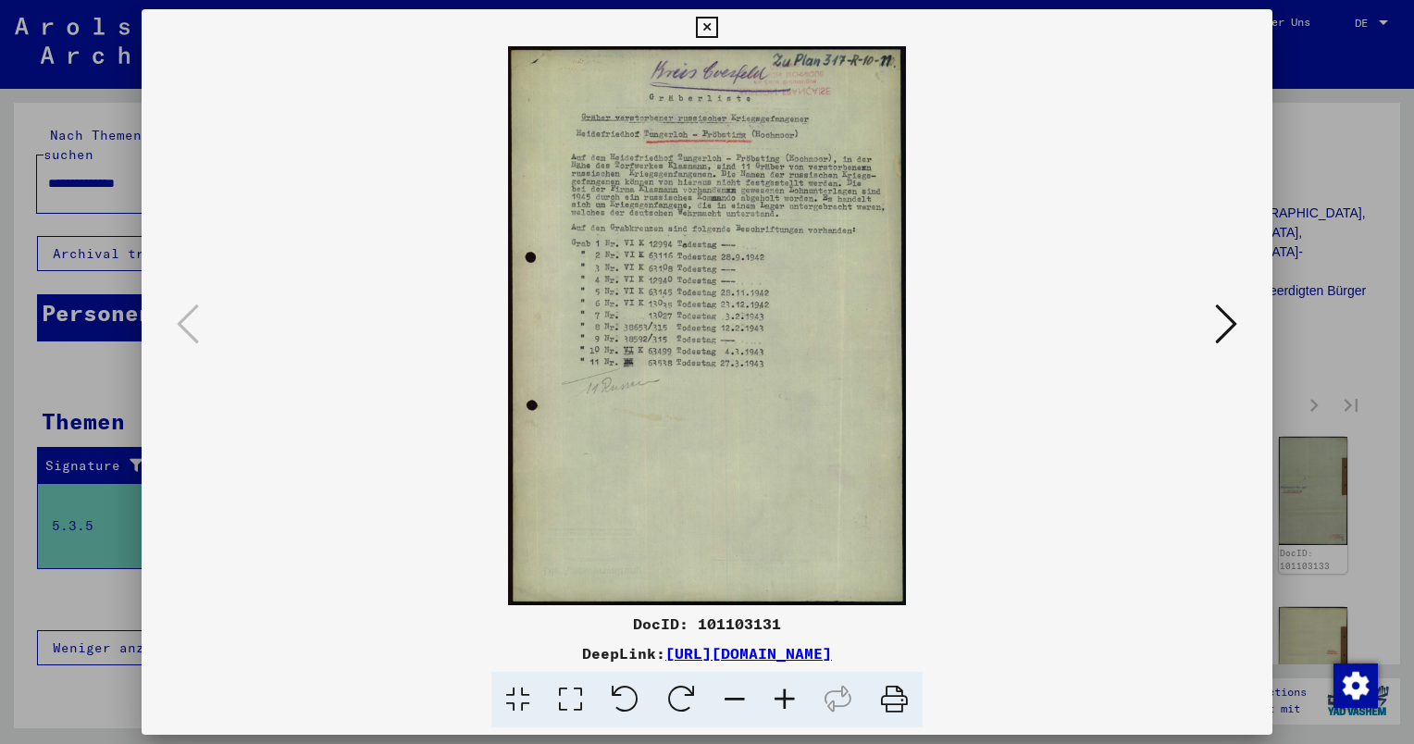
click at [1218, 310] on icon at bounding box center [1226, 324] width 22 height 44
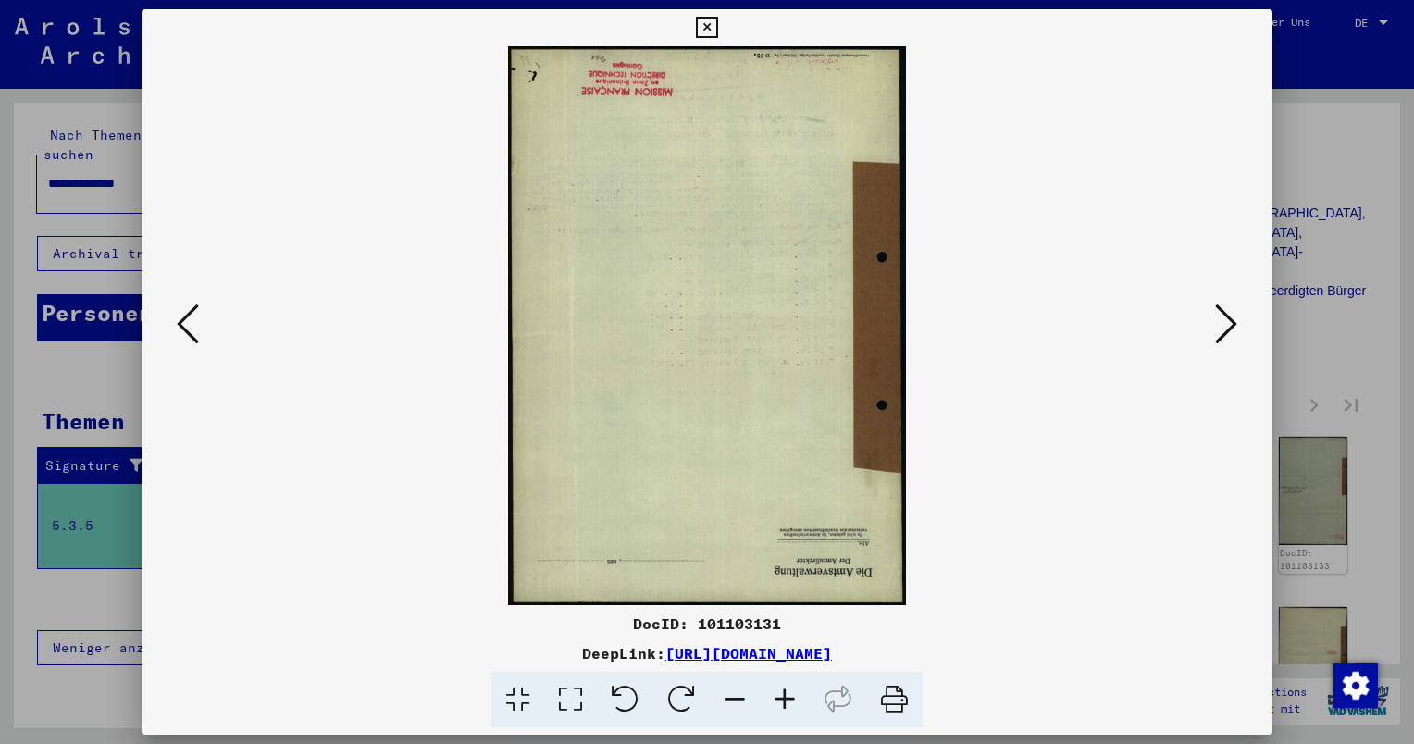
click at [1218, 310] on icon at bounding box center [1226, 324] width 22 height 44
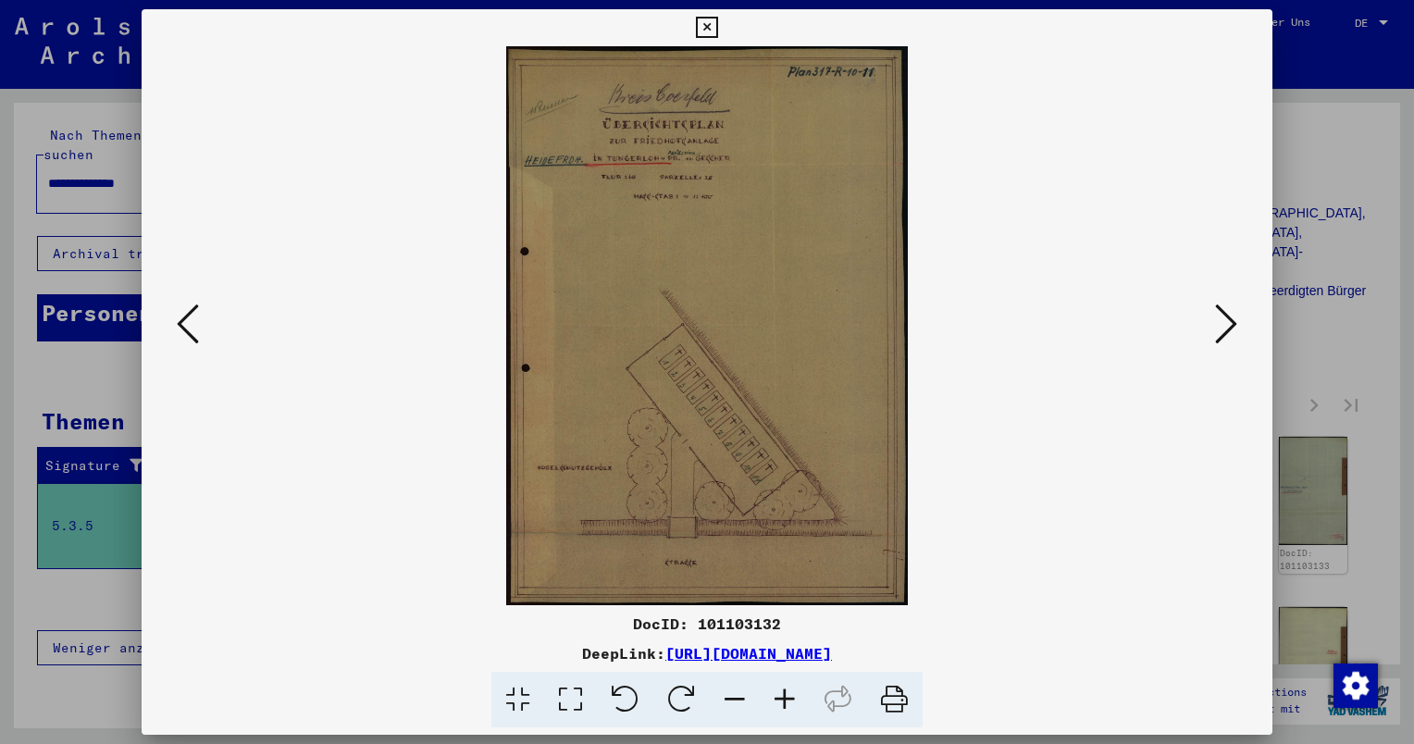
click at [1218, 310] on icon at bounding box center [1226, 324] width 22 height 44
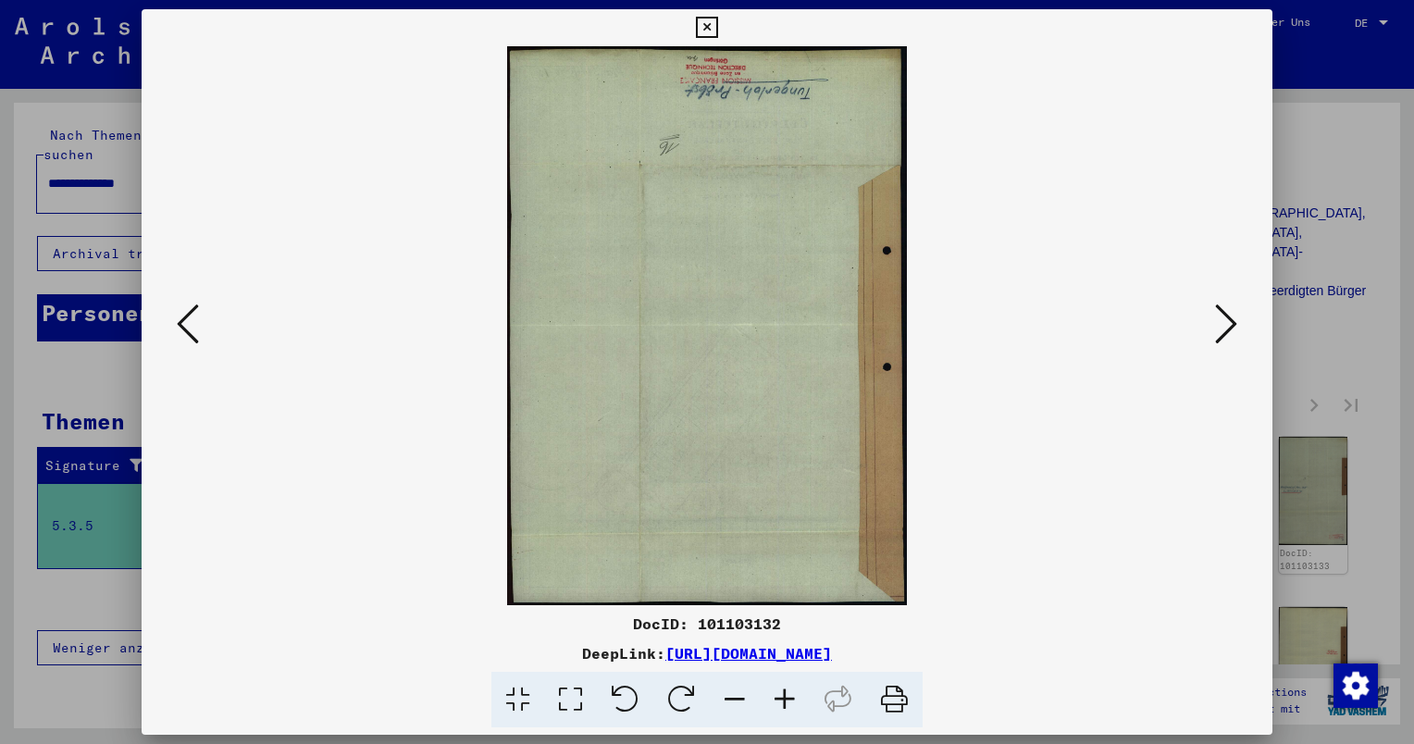
click at [1218, 310] on icon at bounding box center [1226, 324] width 22 height 44
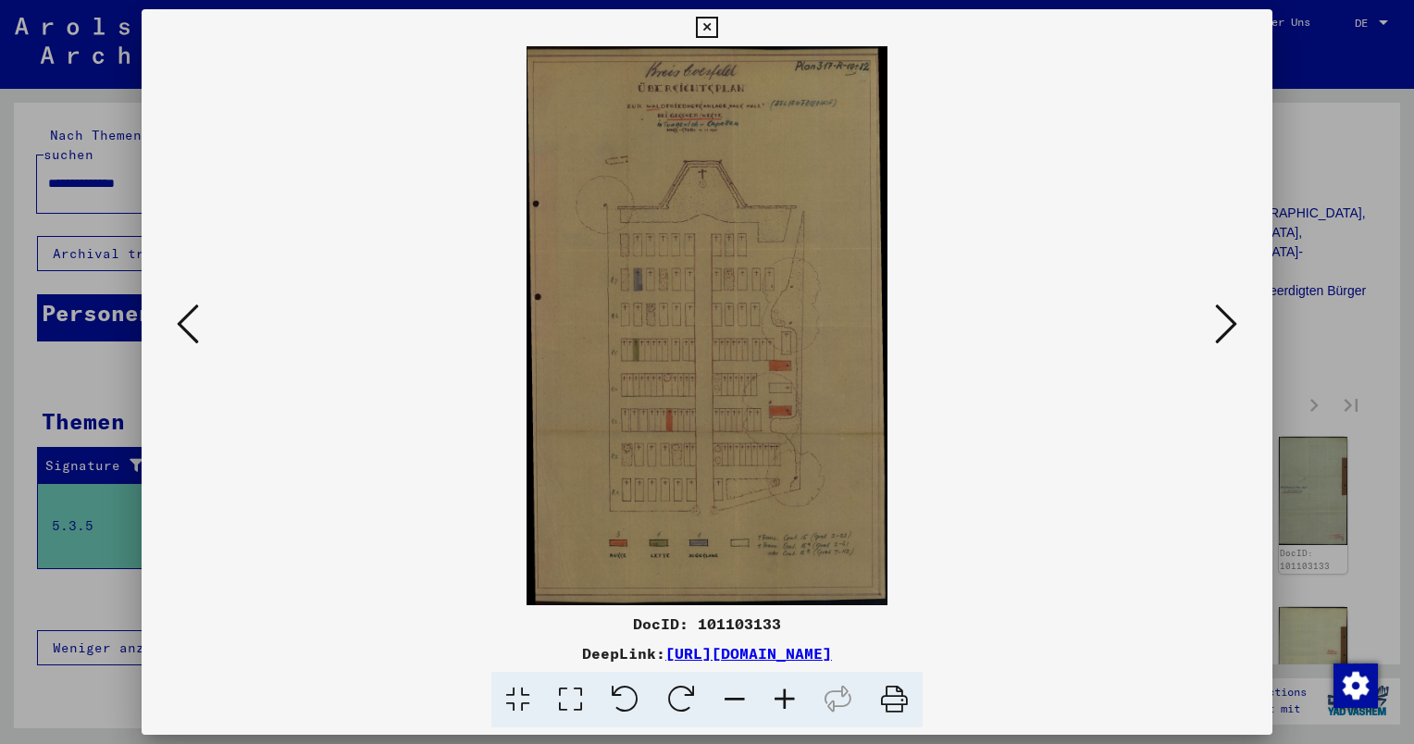
click at [788, 698] on icon at bounding box center [785, 700] width 50 height 56
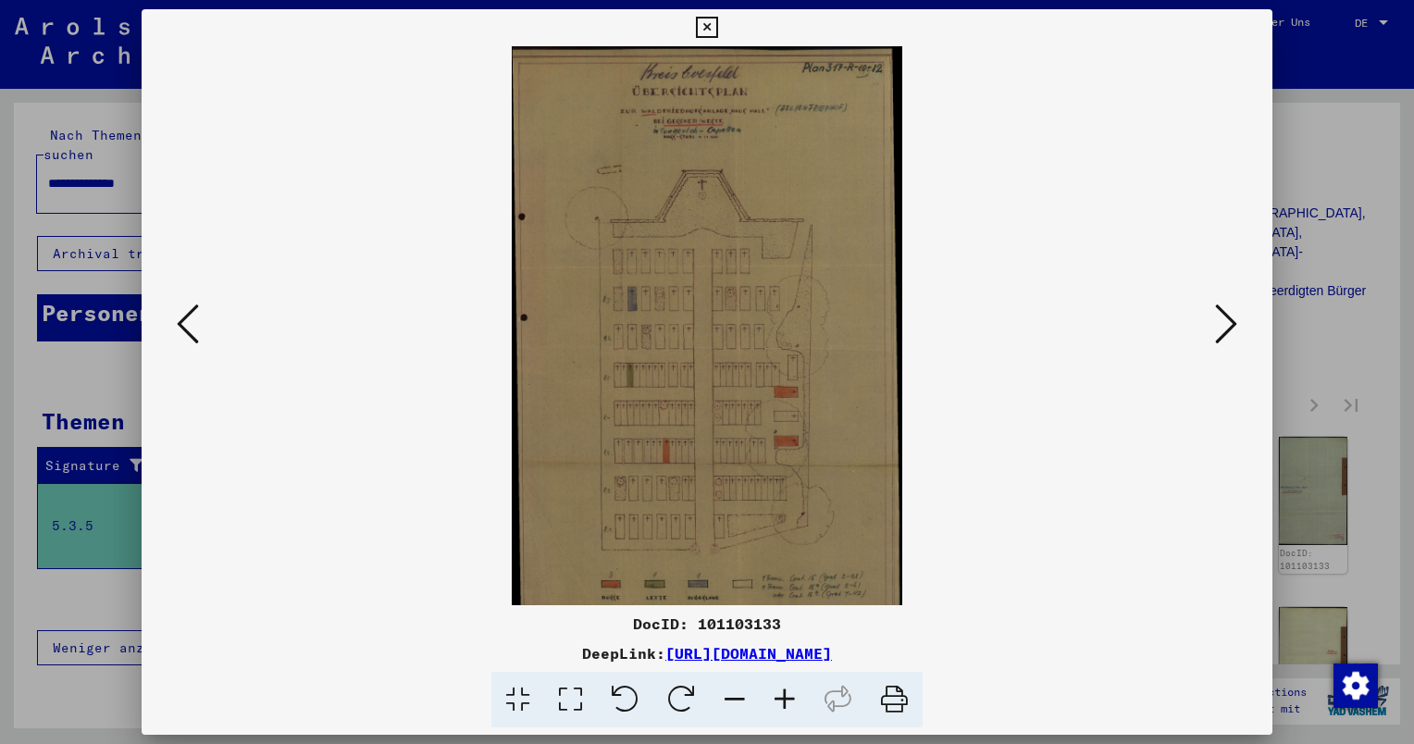
click at [788, 698] on icon at bounding box center [785, 700] width 50 height 56
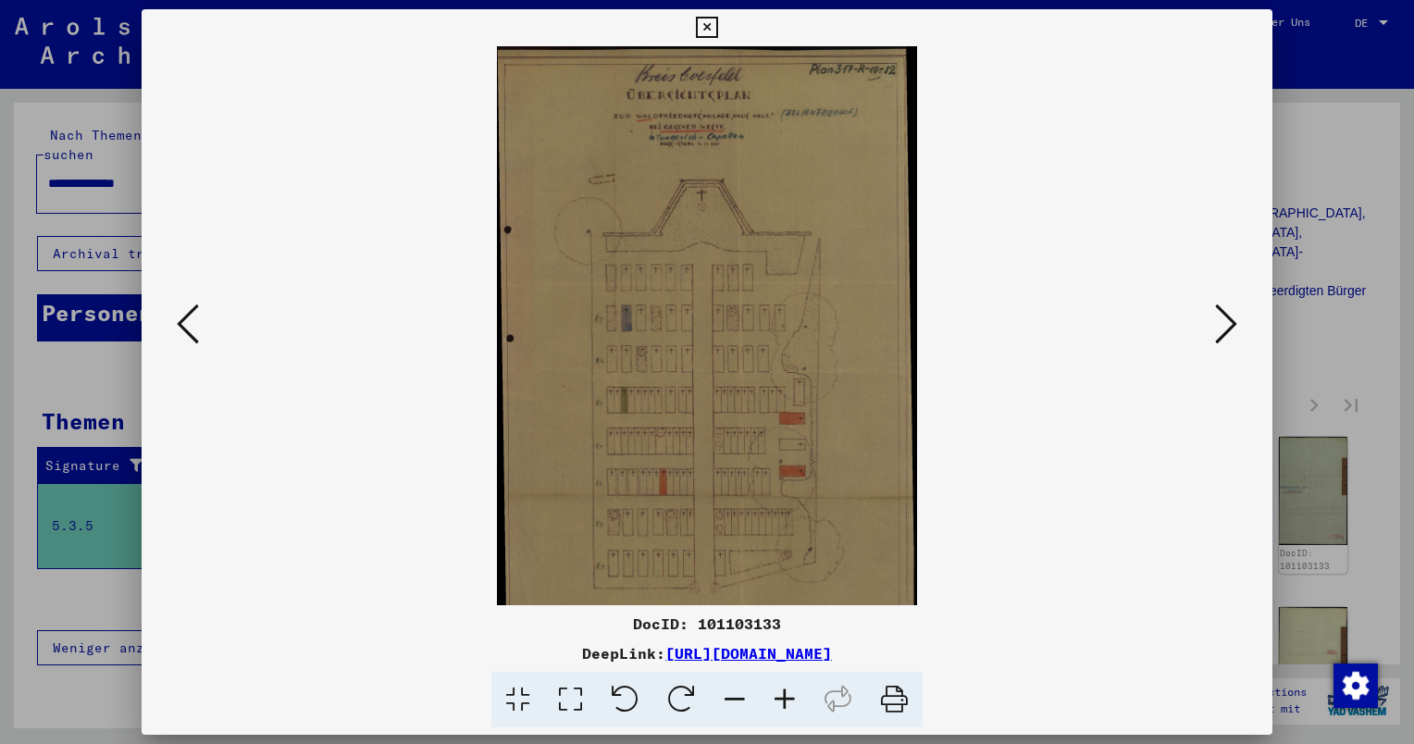
click at [788, 698] on icon at bounding box center [785, 700] width 50 height 56
click at [789, 698] on icon at bounding box center [785, 700] width 50 height 56
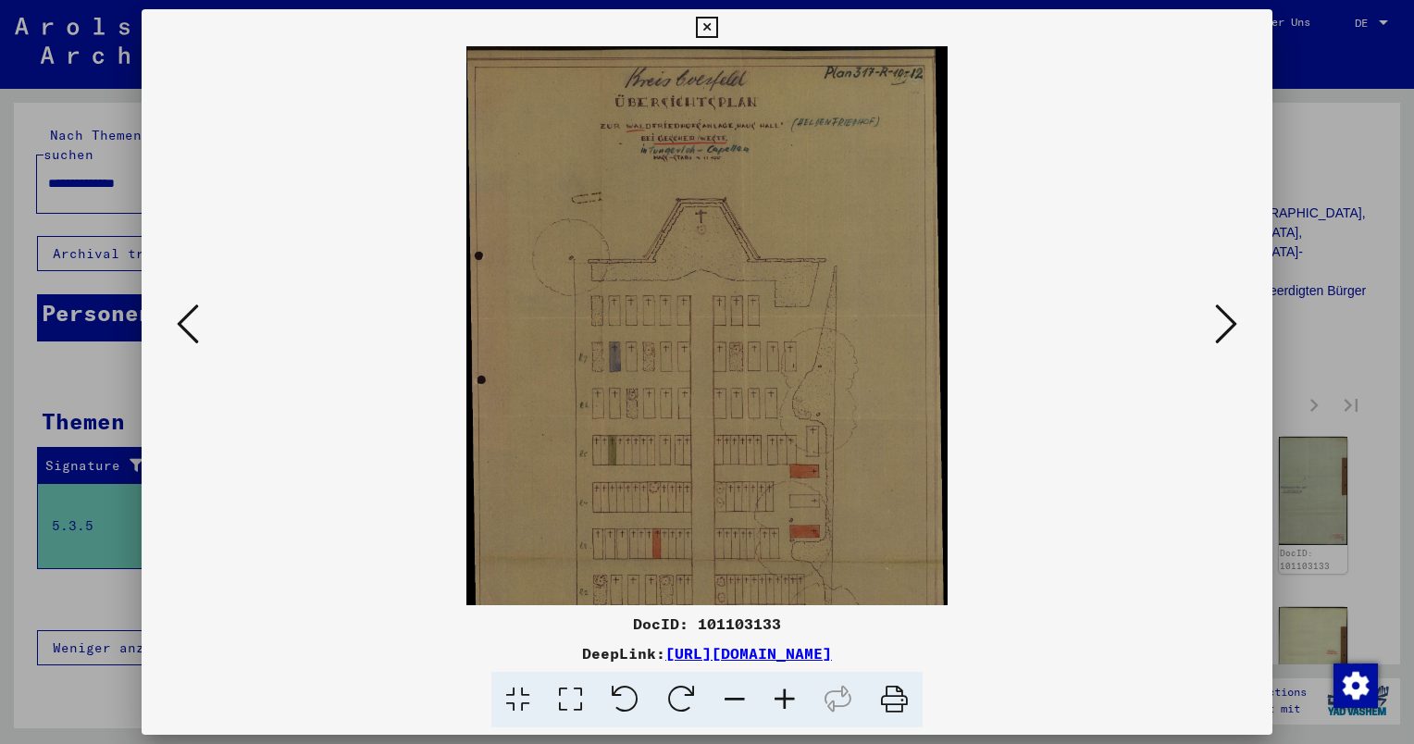
click at [789, 698] on icon at bounding box center [785, 700] width 50 height 56
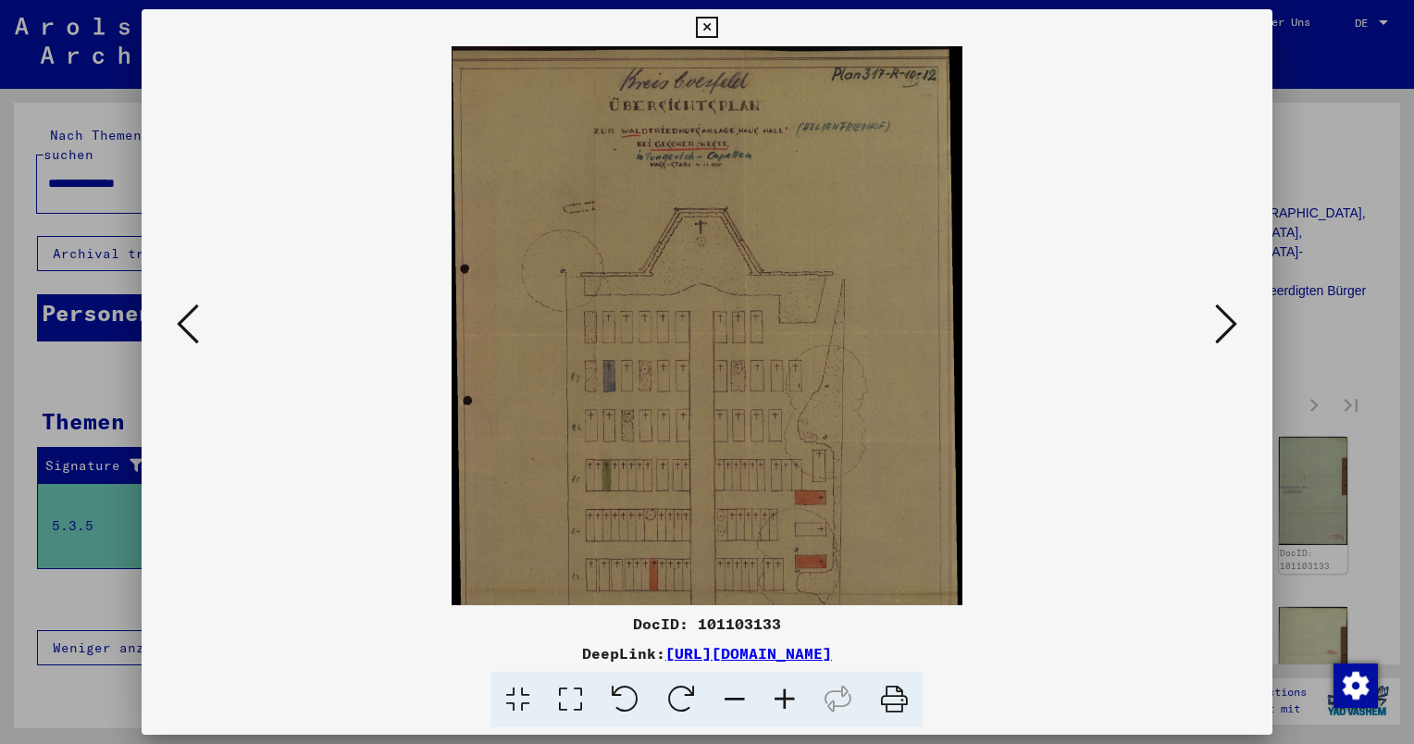
click at [789, 698] on icon at bounding box center [785, 700] width 50 height 56
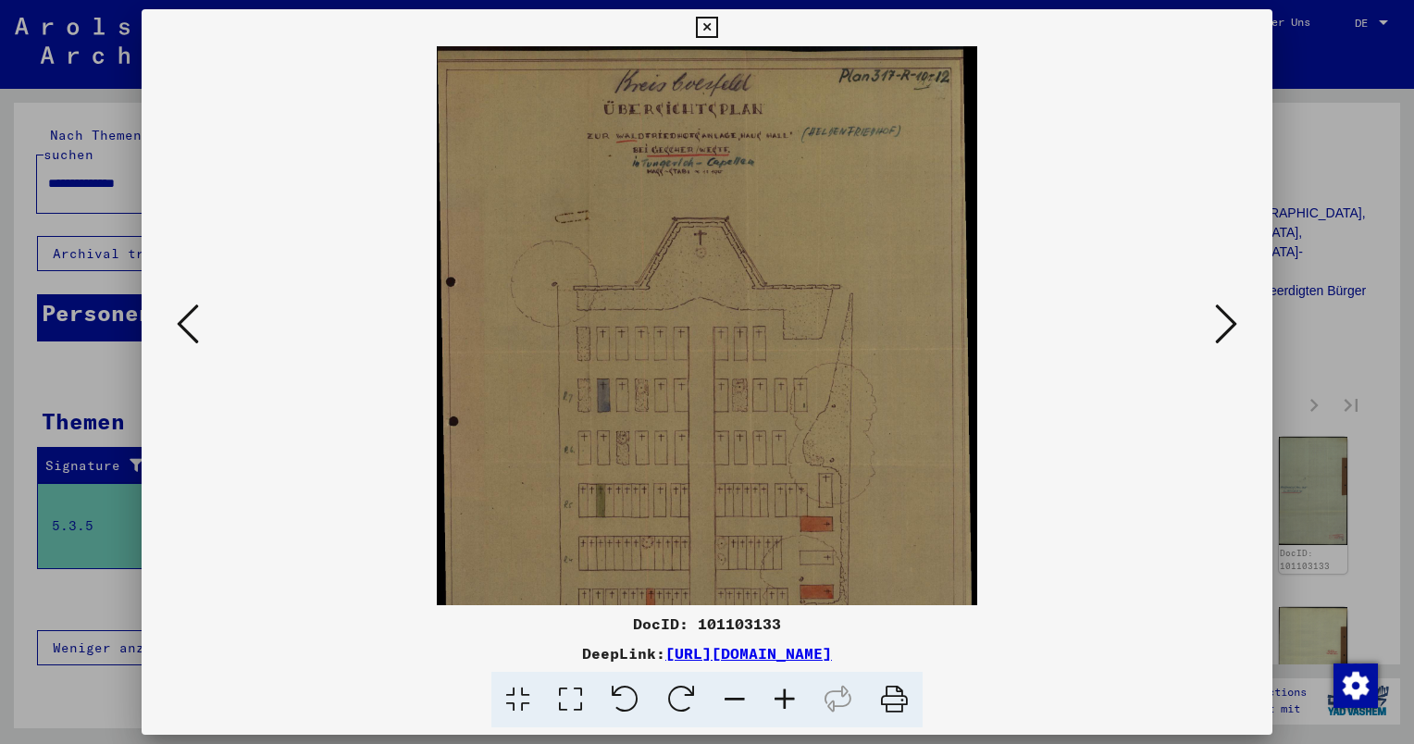
click at [789, 698] on icon at bounding box center [785, 700] width 50 height 56
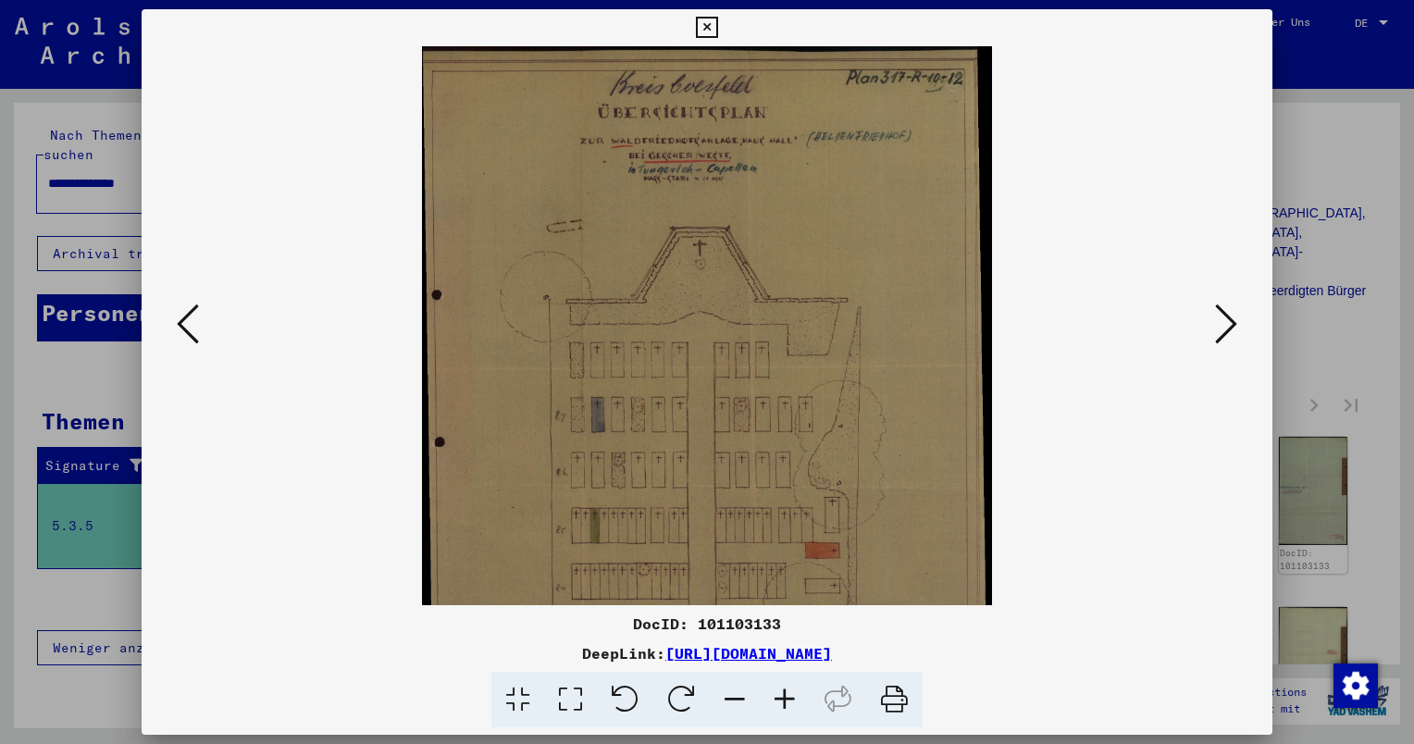
click at [789, 698] on icon at bounding box center [785, 700] width 50 height 56
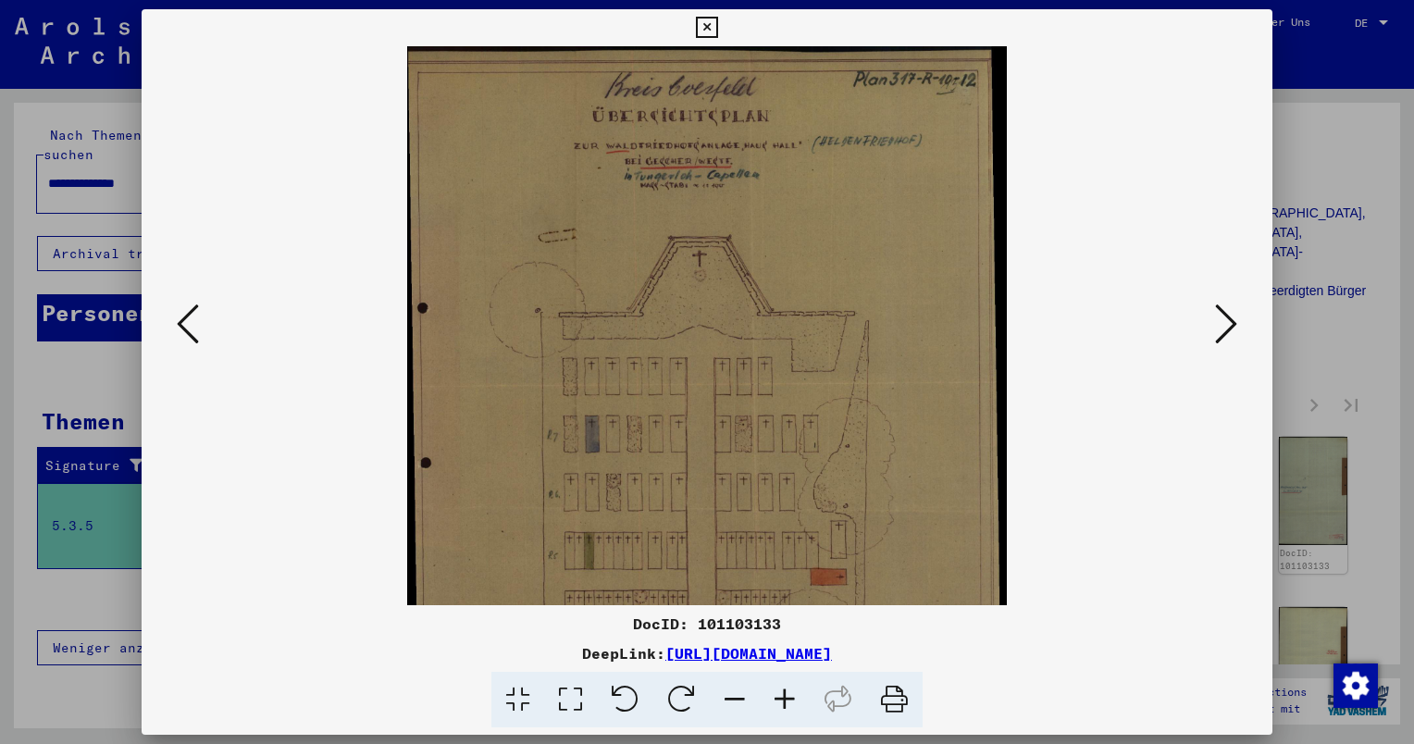
click at [1233, 329] on icon at bounding box center [1226, 324] width 22 height 44
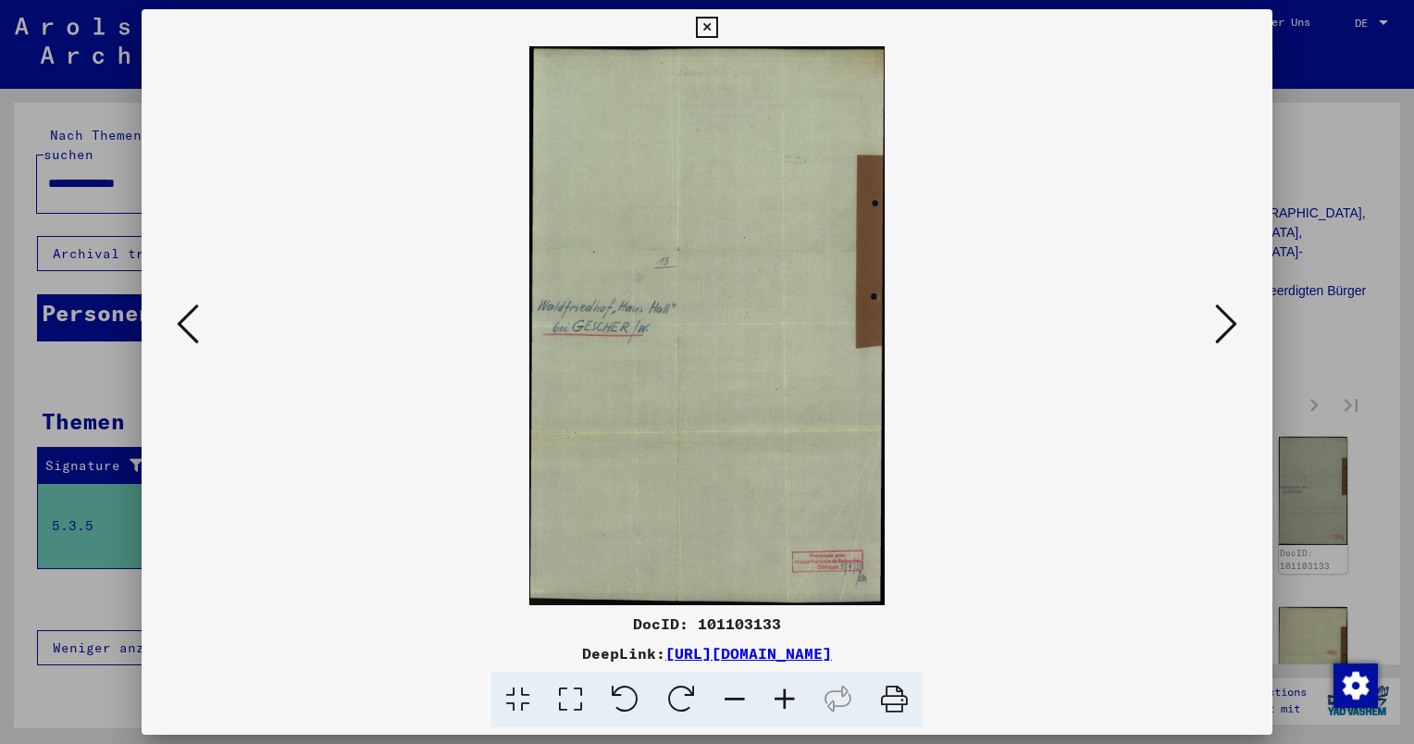
click at [1233, 329] on icon at bounding box center [1226, 324] width 22 height 44
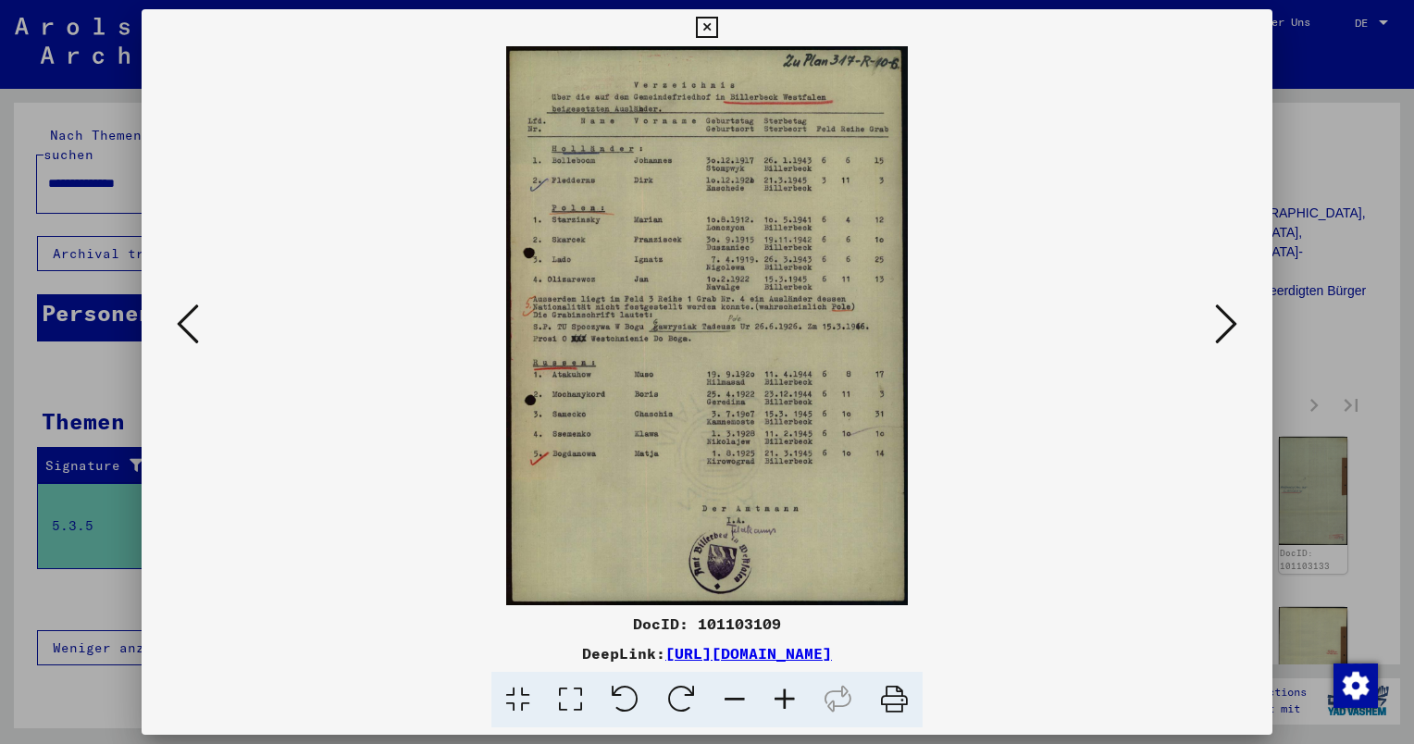
click at [1233, 329] on icon at bounding box center [1226, 324] width 22 height 44
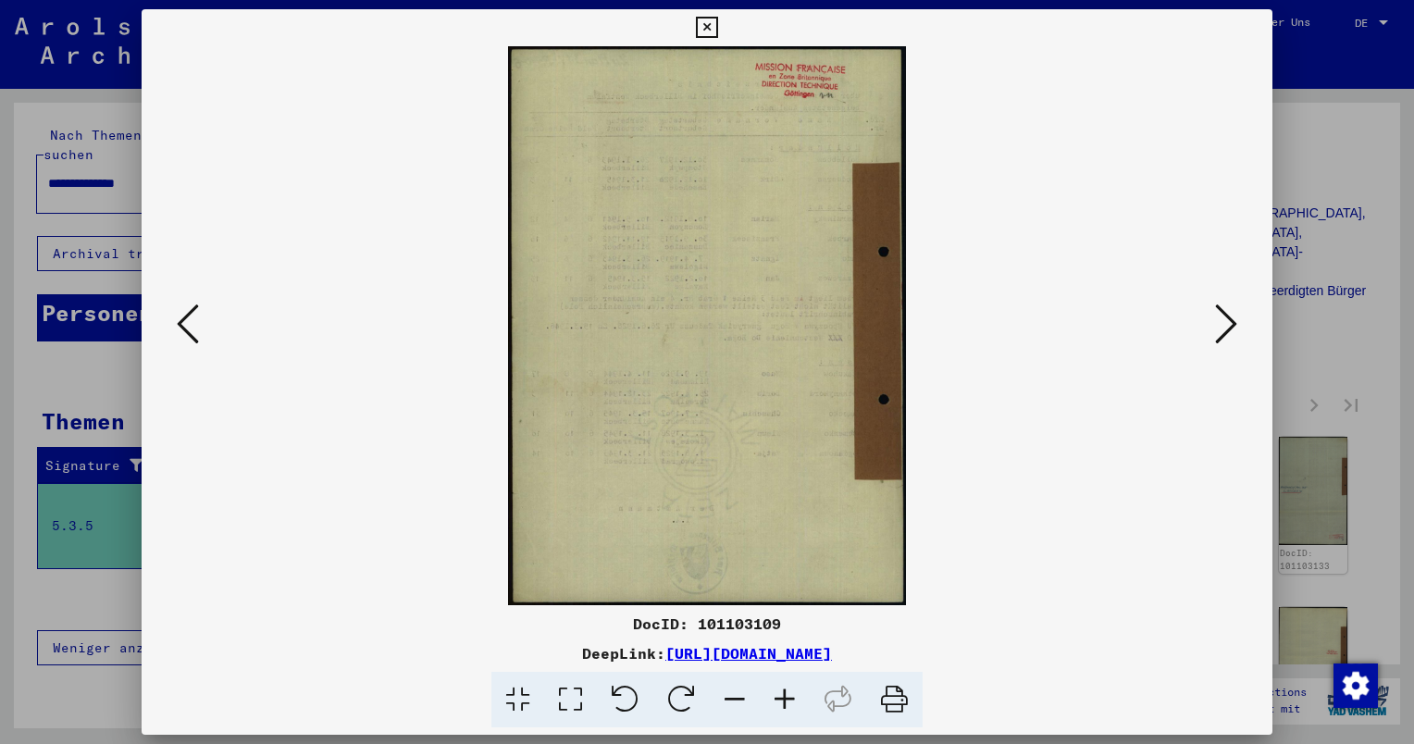
click at [1233, 329] on icon at bounding box center [1226, 324] width 22 height 44
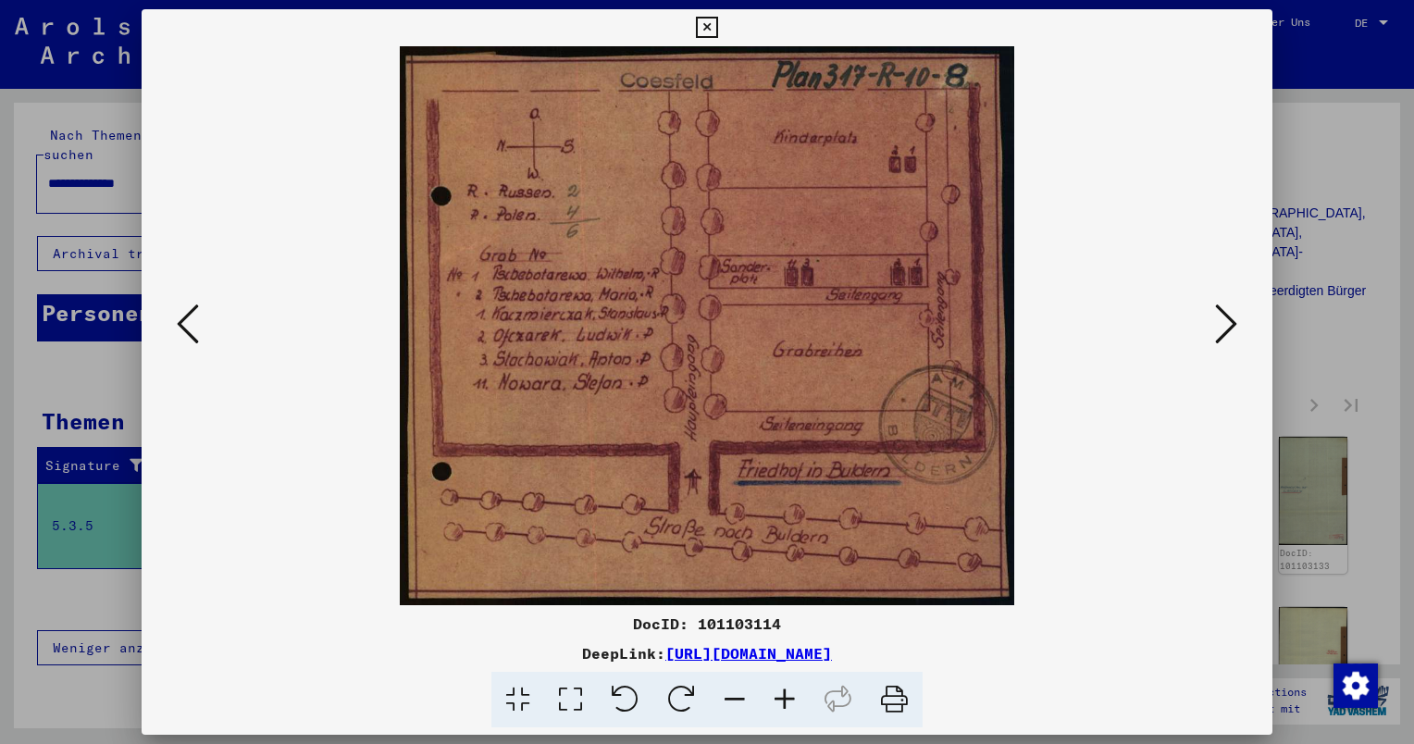
click at [1233, 329] on icon at bounding box center [1226, 324] width 22 height 44
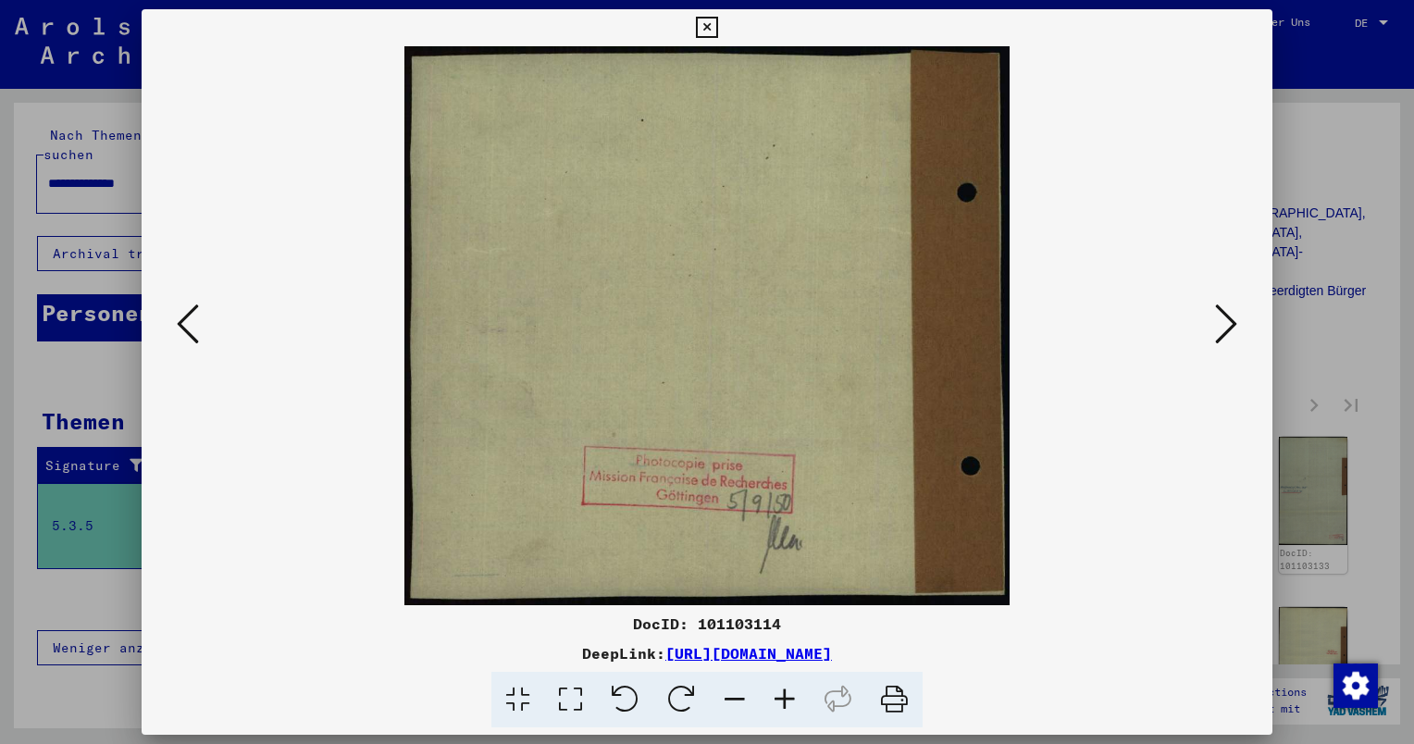
click at [1233, 329] on icon at bounding box center [1226, 324] width 22 height 44
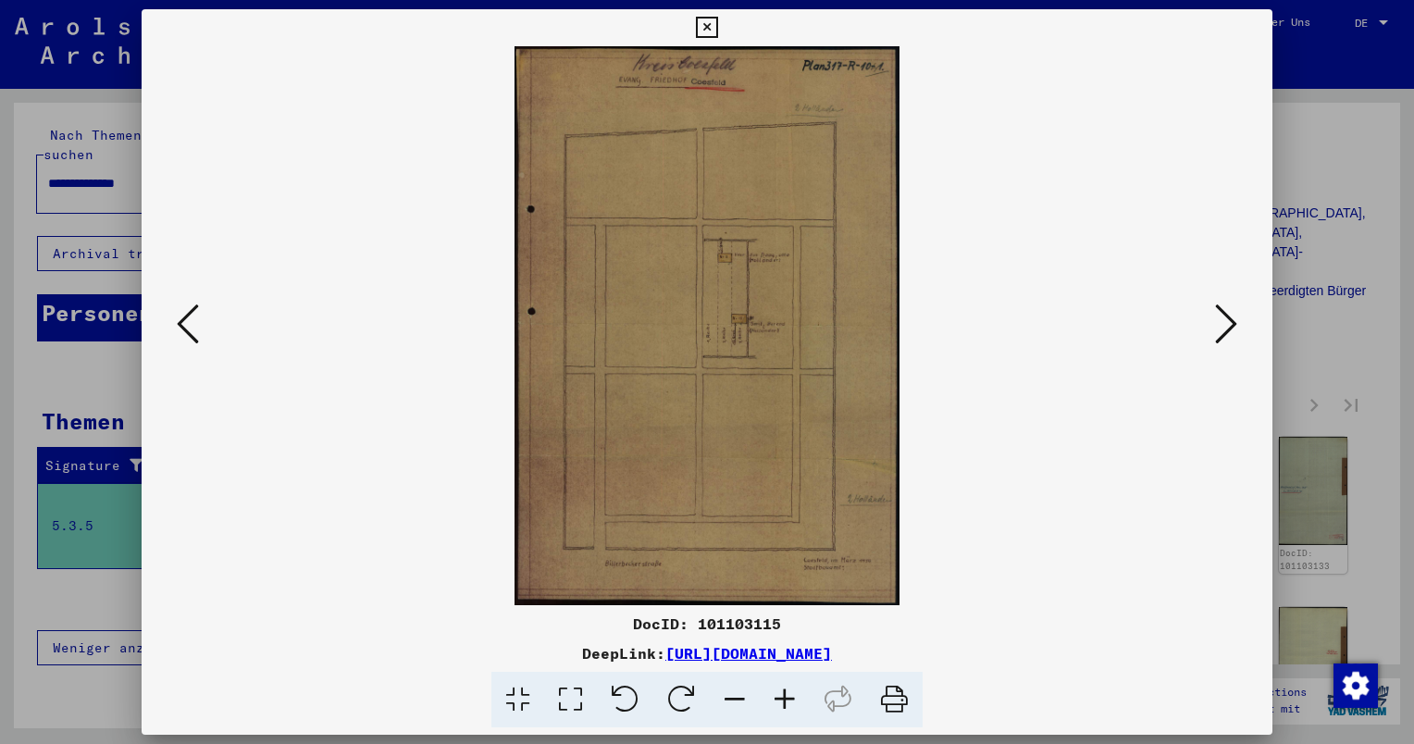
click at [1233, 329] on icon at bounding box center [1226, 324] width 22 height 44
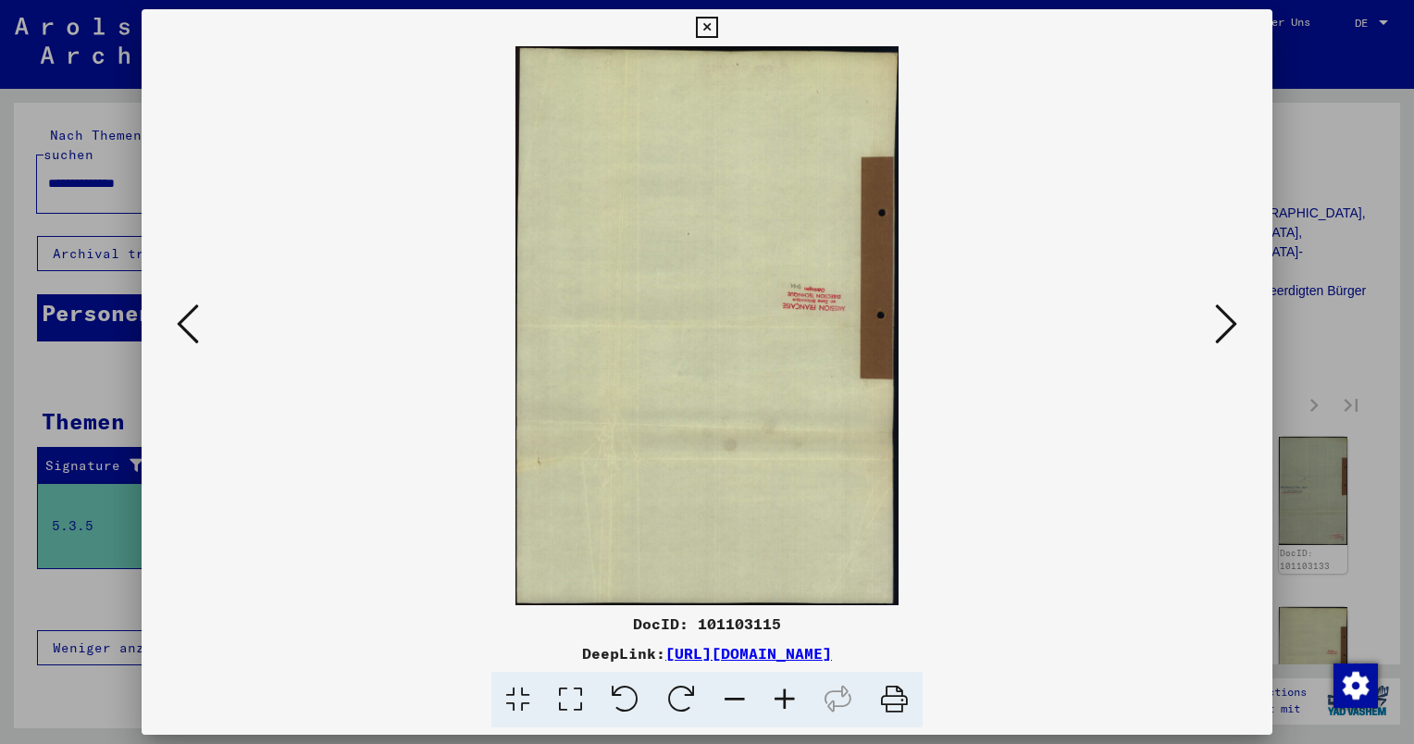
click at [1233, 329] on icon at bounding box center [1226, 324] width 22 height 44
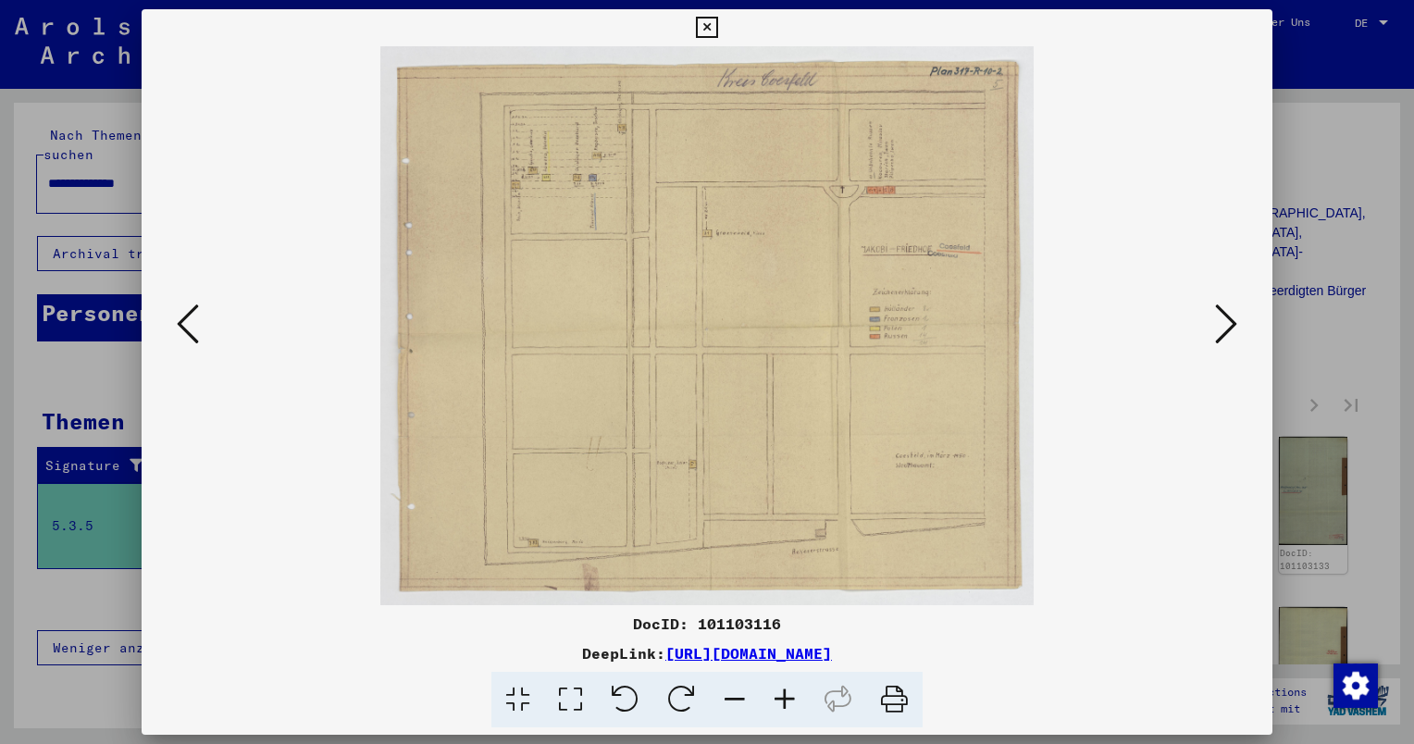
click at [1233, 329] on icon at bounding box center [1226, 324] width 22 height 44
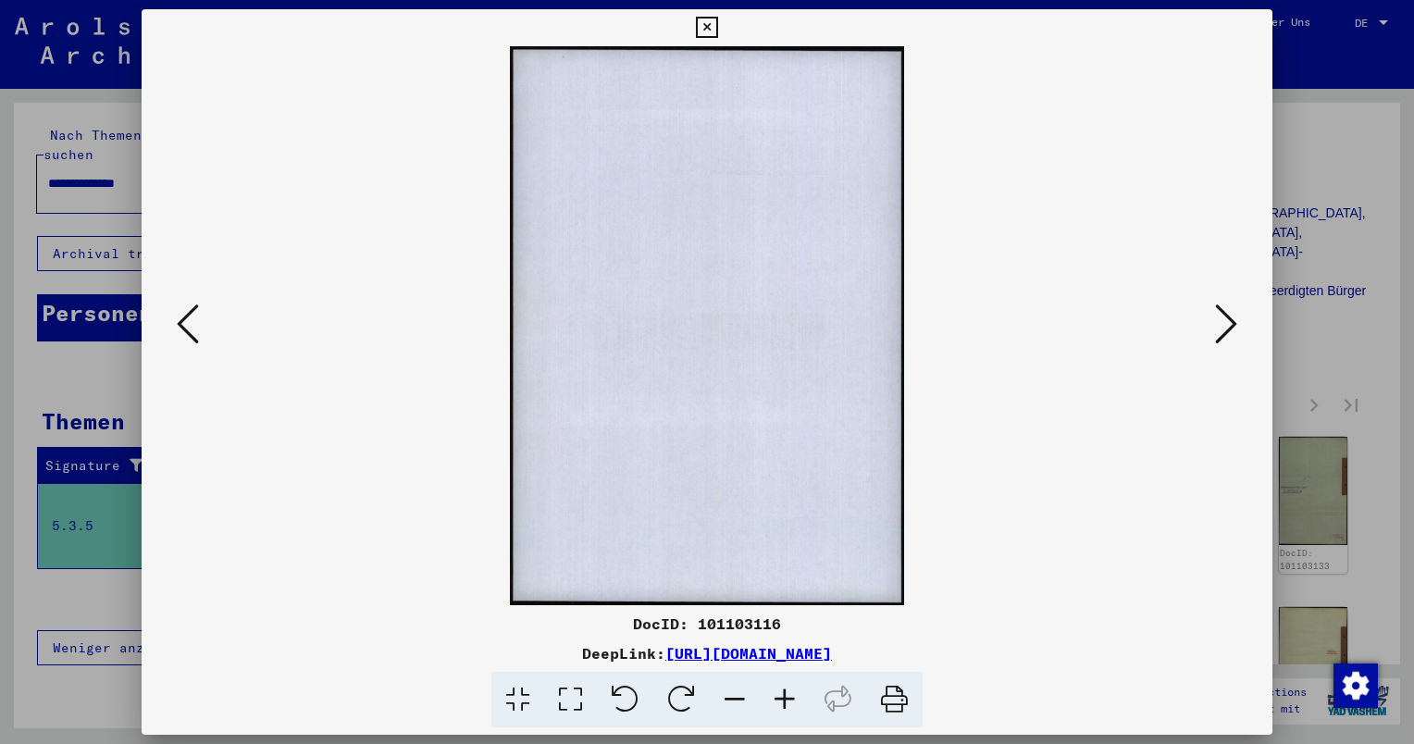
click at [1233, 329] on icon at bounding box center [1226, 324] width 22 height 44
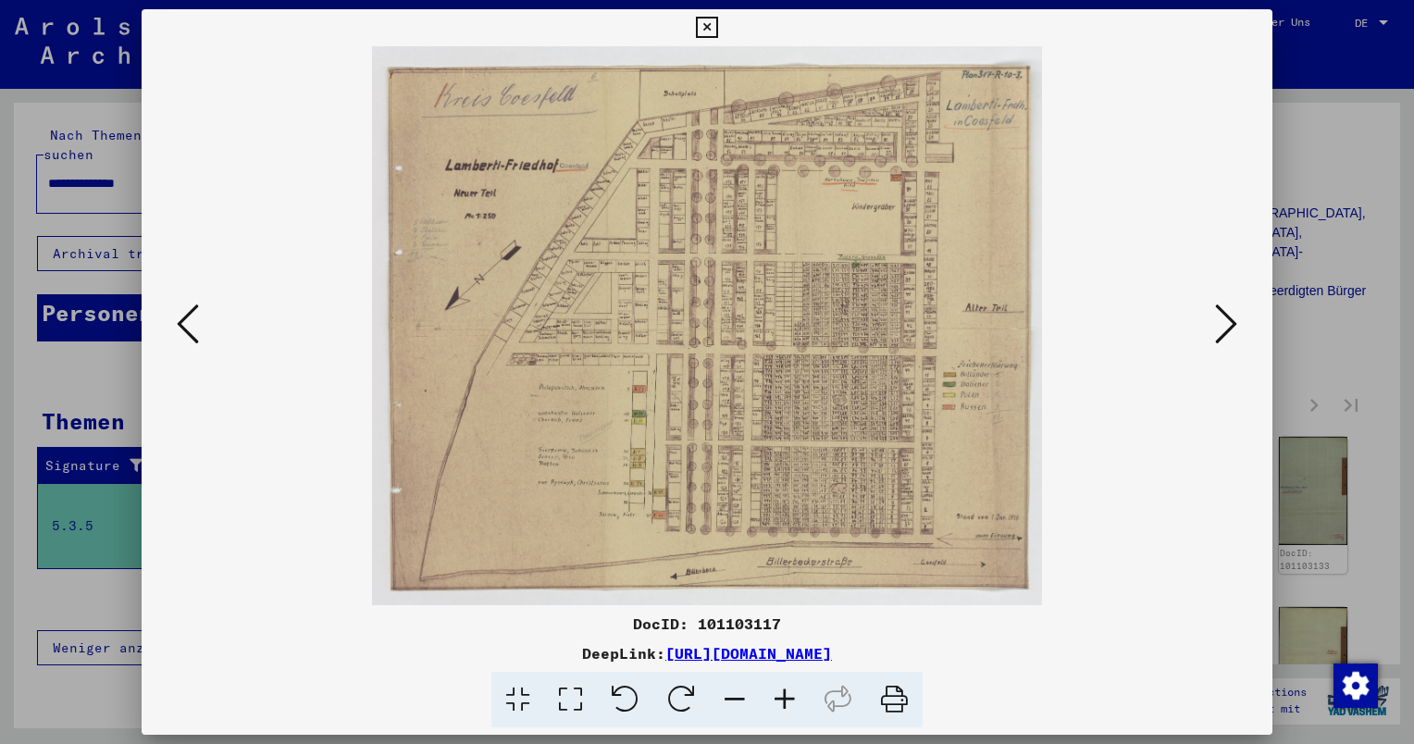
click at [1233, 329] on icon at bounding box center [1226, 324] width 22 height 44
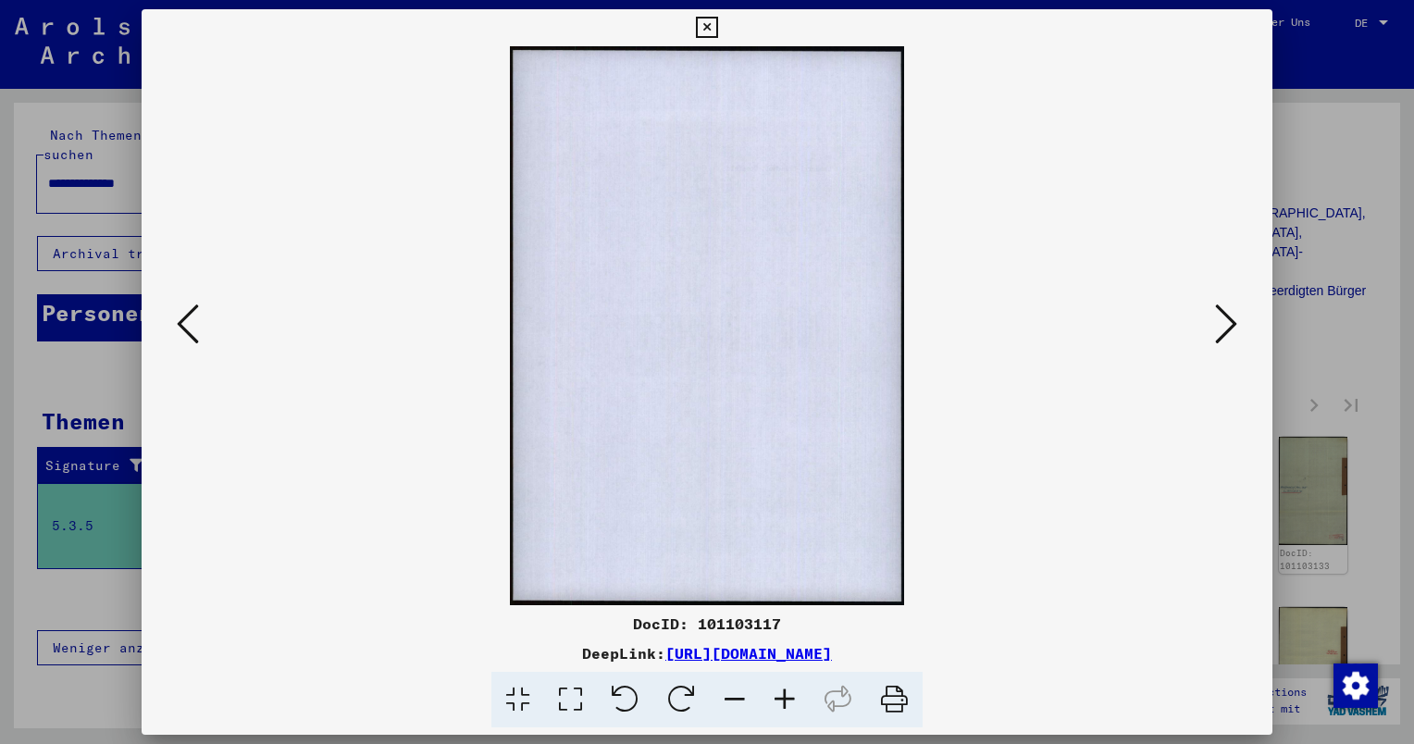
click at [1233, 329] on icon at bounding box center [1226, 324] width 22 height 44
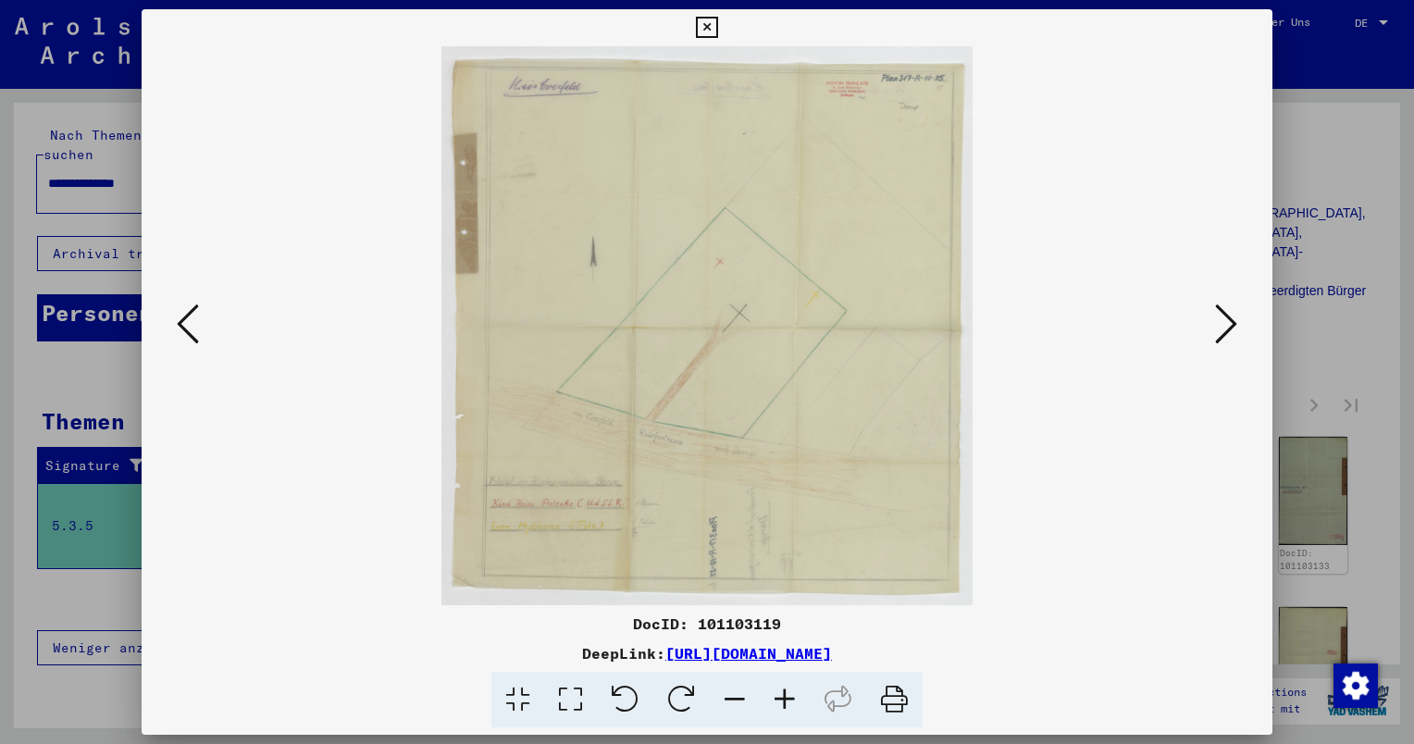
click at [794, 706] on icon at bounding box center [785, 700] width 50 height 56
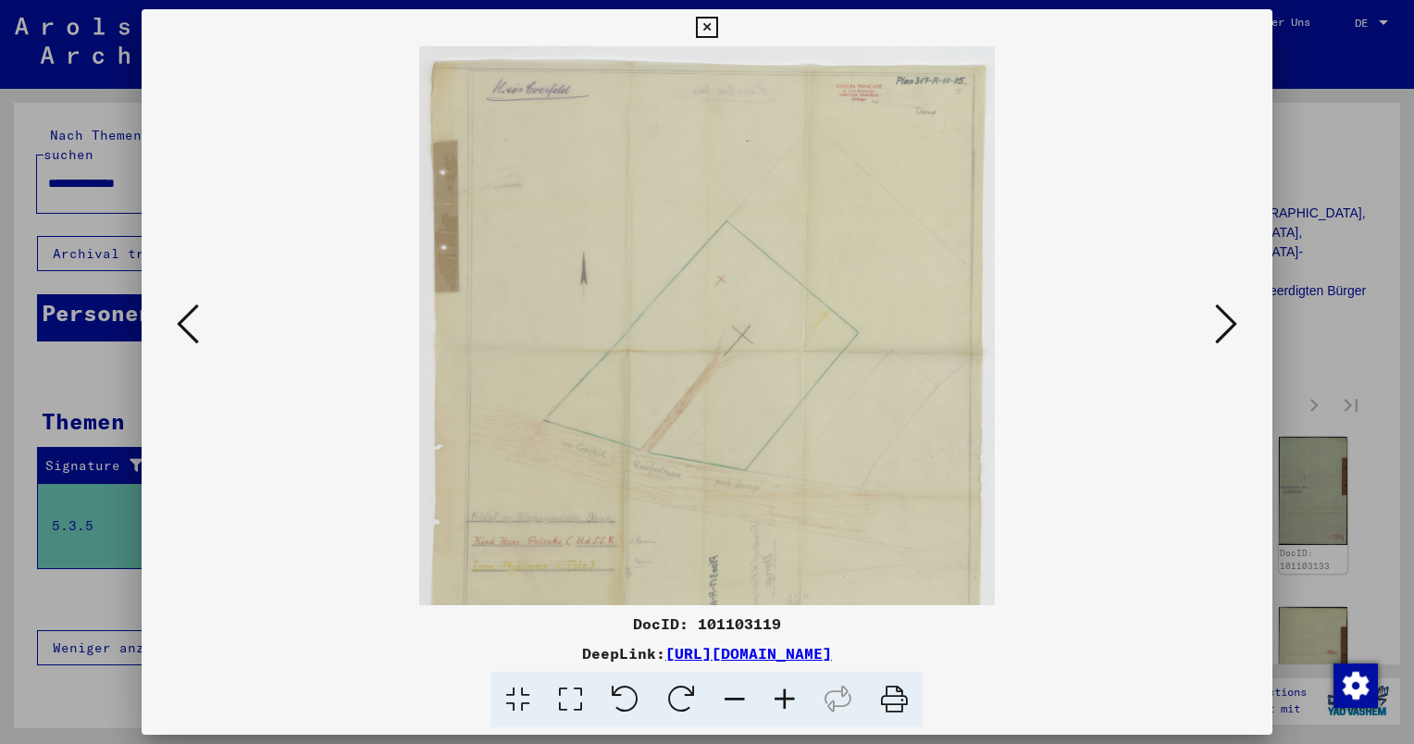
click at [794, 706] on icon at bounding box center [785, 700] width 50 height 56
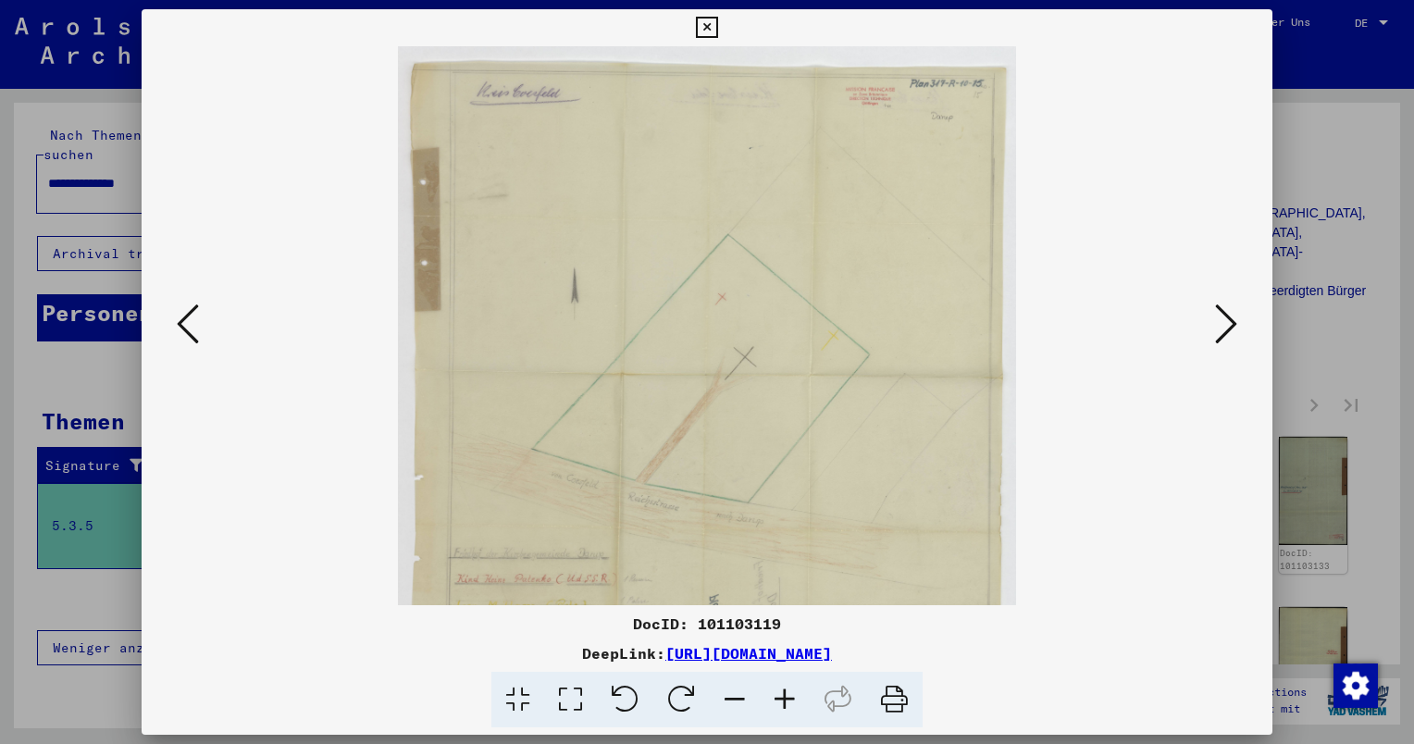
click at [794, 706] on icon at bounding box center [785, 700] width 50 height 56
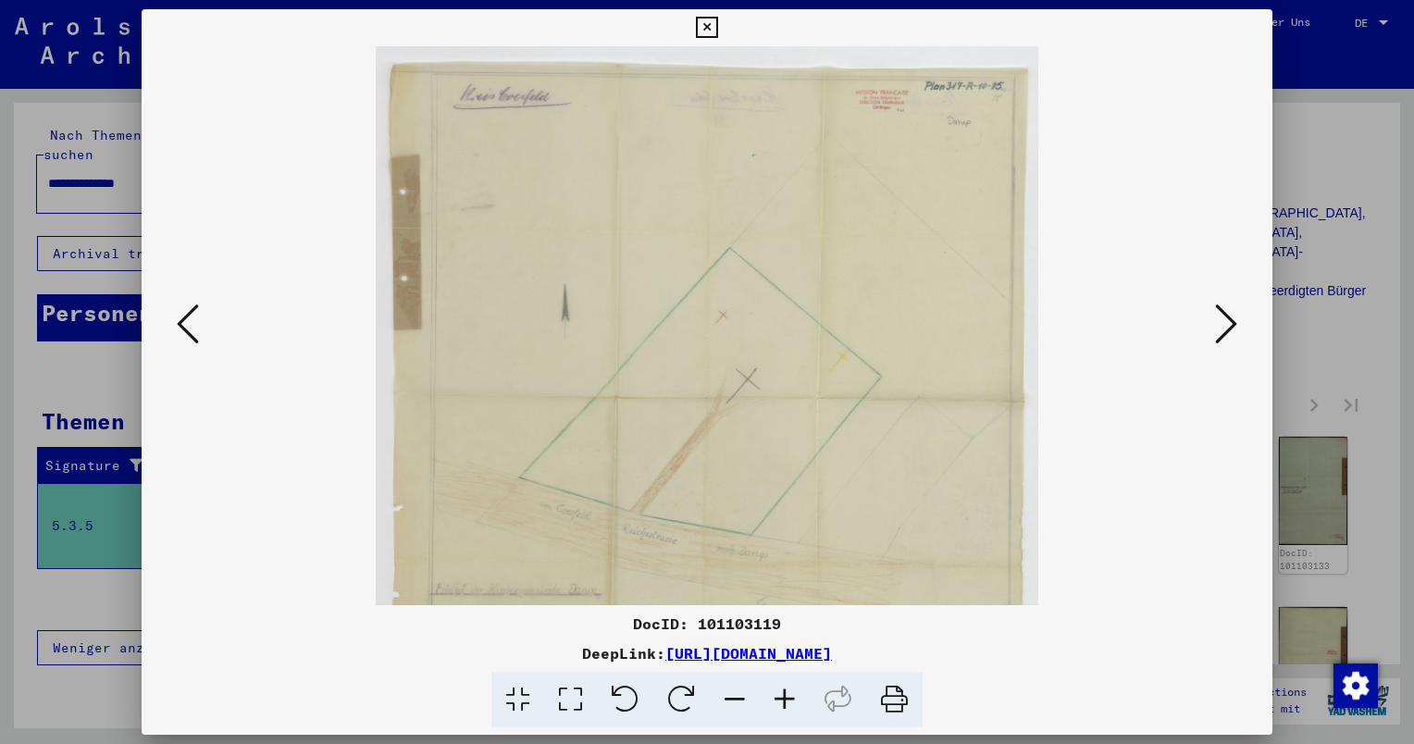
click at [795, 707] on icon at bounding box center [785, 700] width 50 height 56
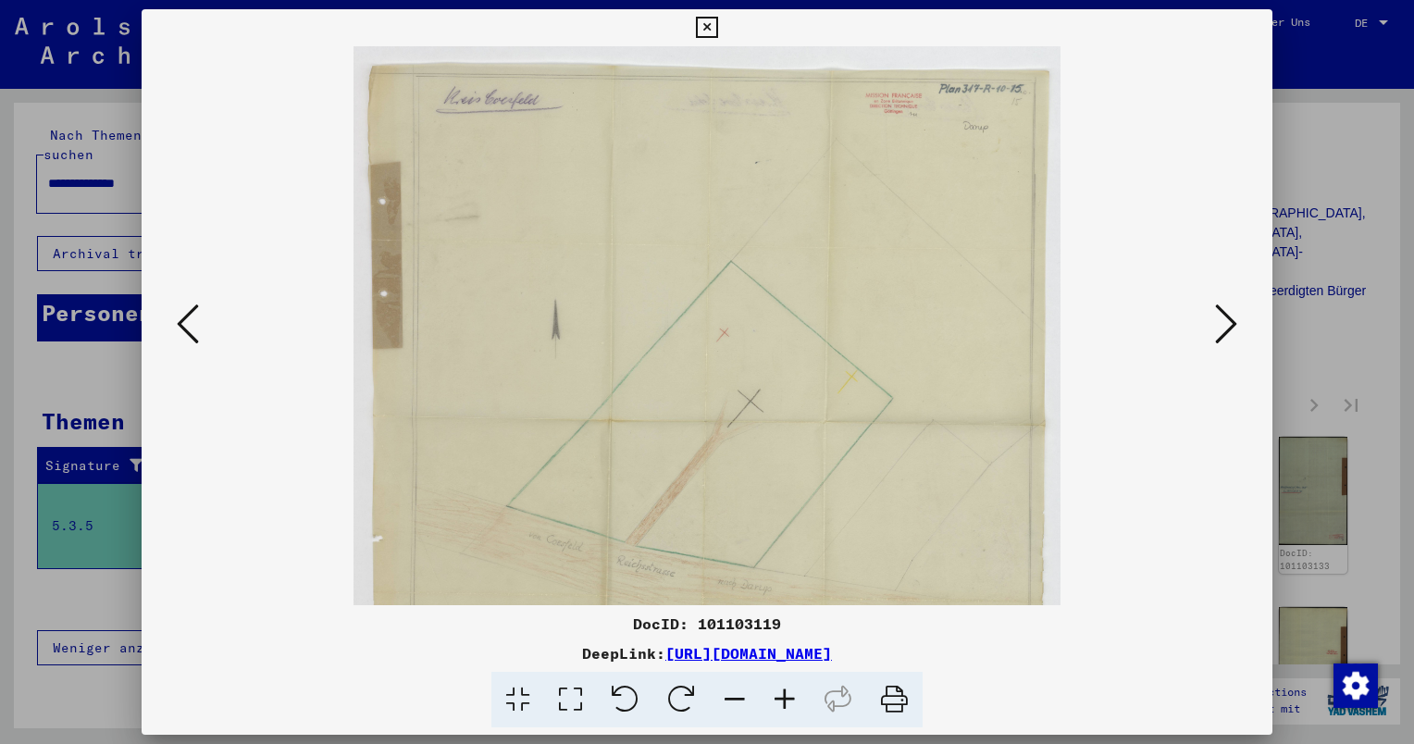
click at [795, 707] on icon at bounding box center [785, 700] width 50 height 56
click at [795, 709] on icon at bounding box center [785, 700] width 50 height 56
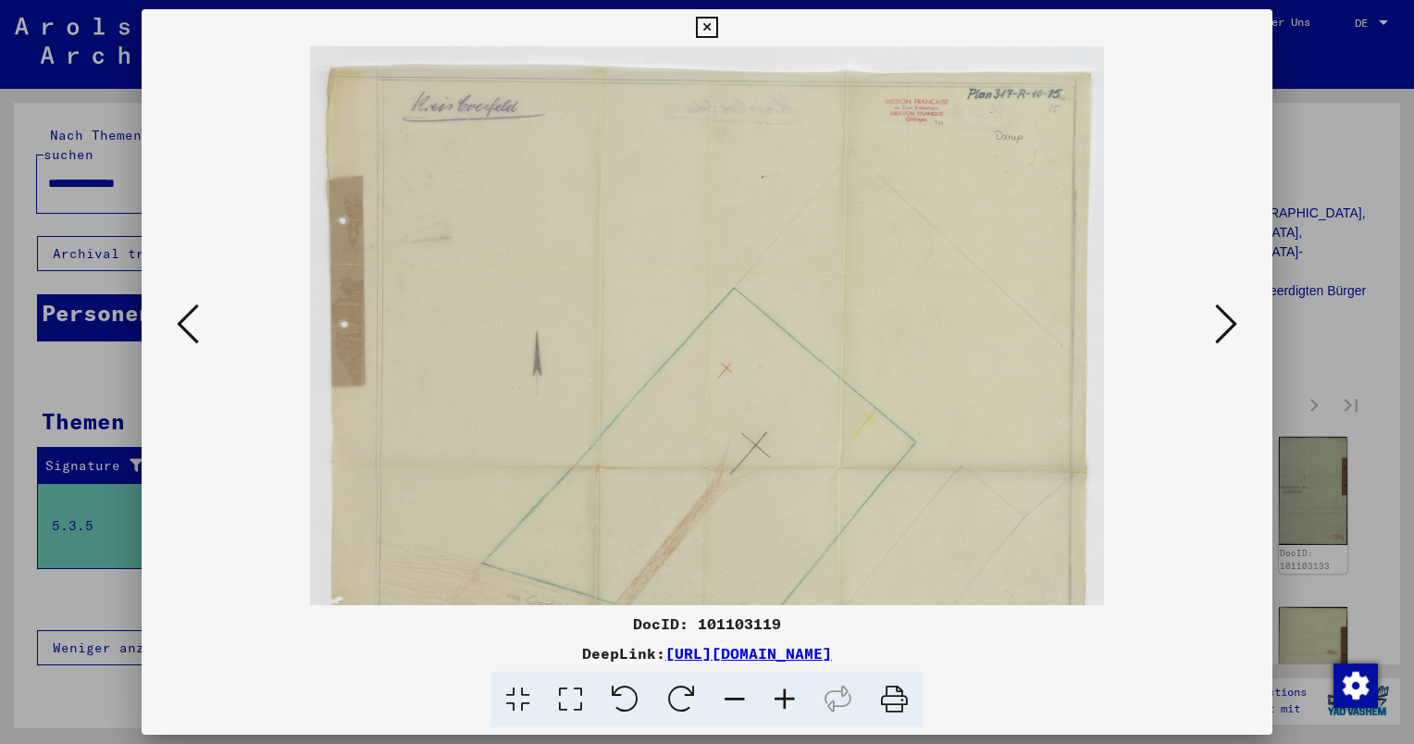
click at [795, 709] on icon at bounding box center [785, 700] width 50 height 56
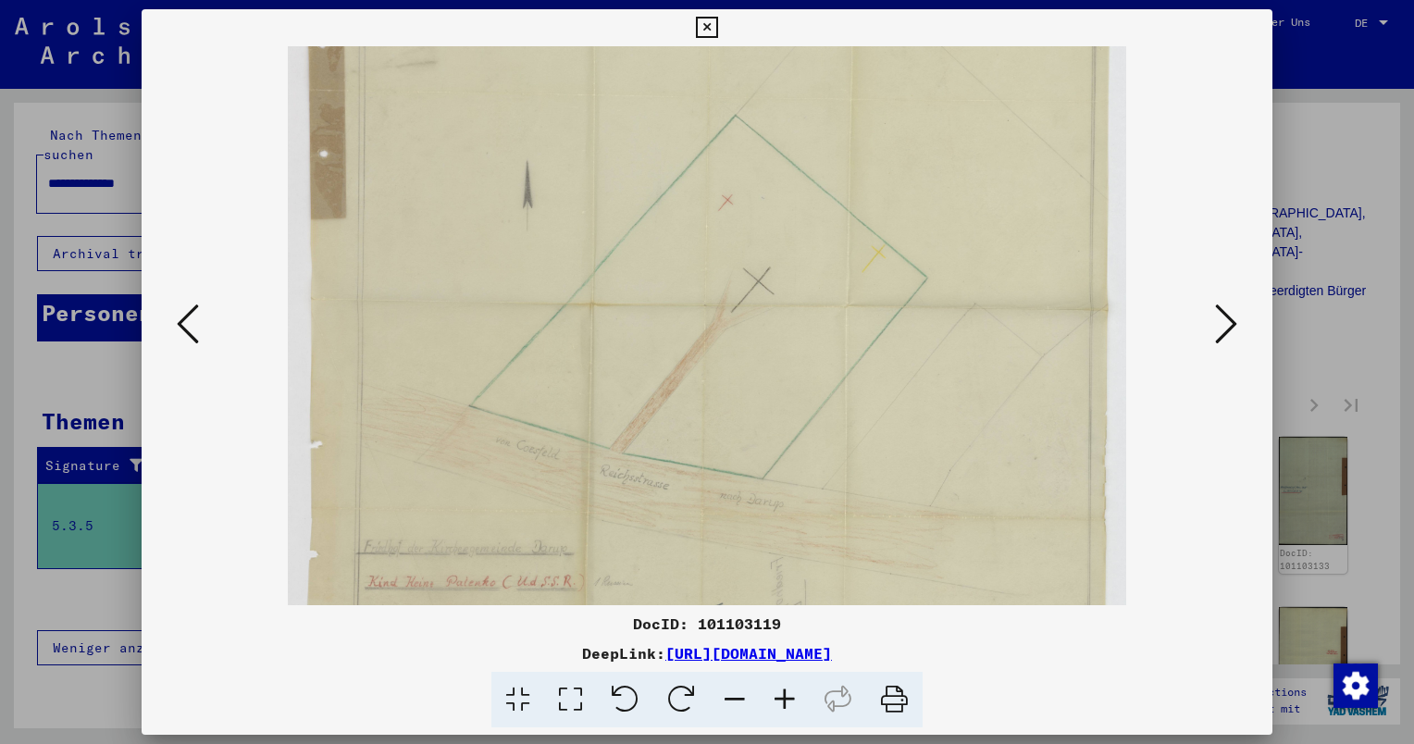
scroll to position [324, 0]
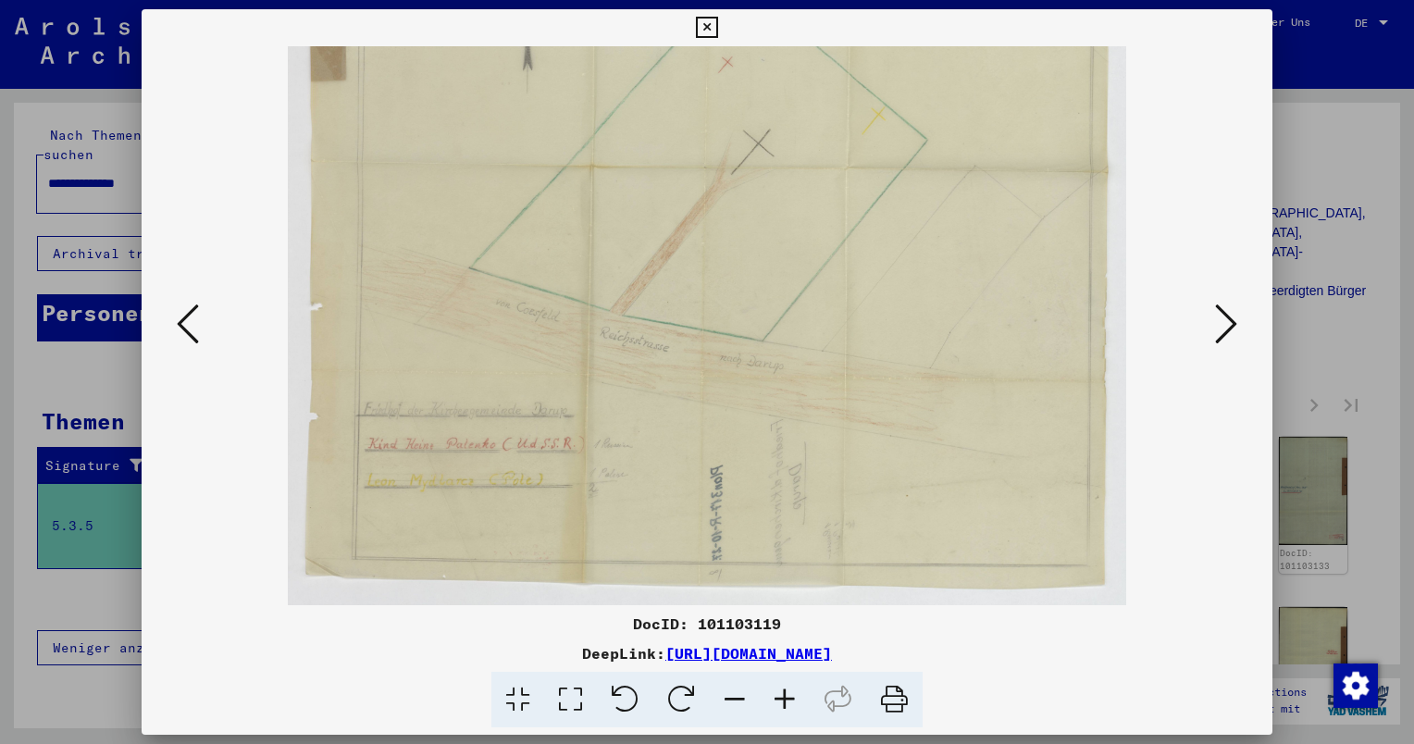
drag, startPoint x: 845, startPoint y: 413, endPoint x: 911, endPoint y: 15, distance: 403.3
click at [911, 15] on div "DocID: 101103119 DeepLink: [URL][DOMAIN_NAME]" at bounding box center [707, 368] width 1131 height 719
click at [1222, 322] on icon at bounding box center [1226, 324] width 22 height 44
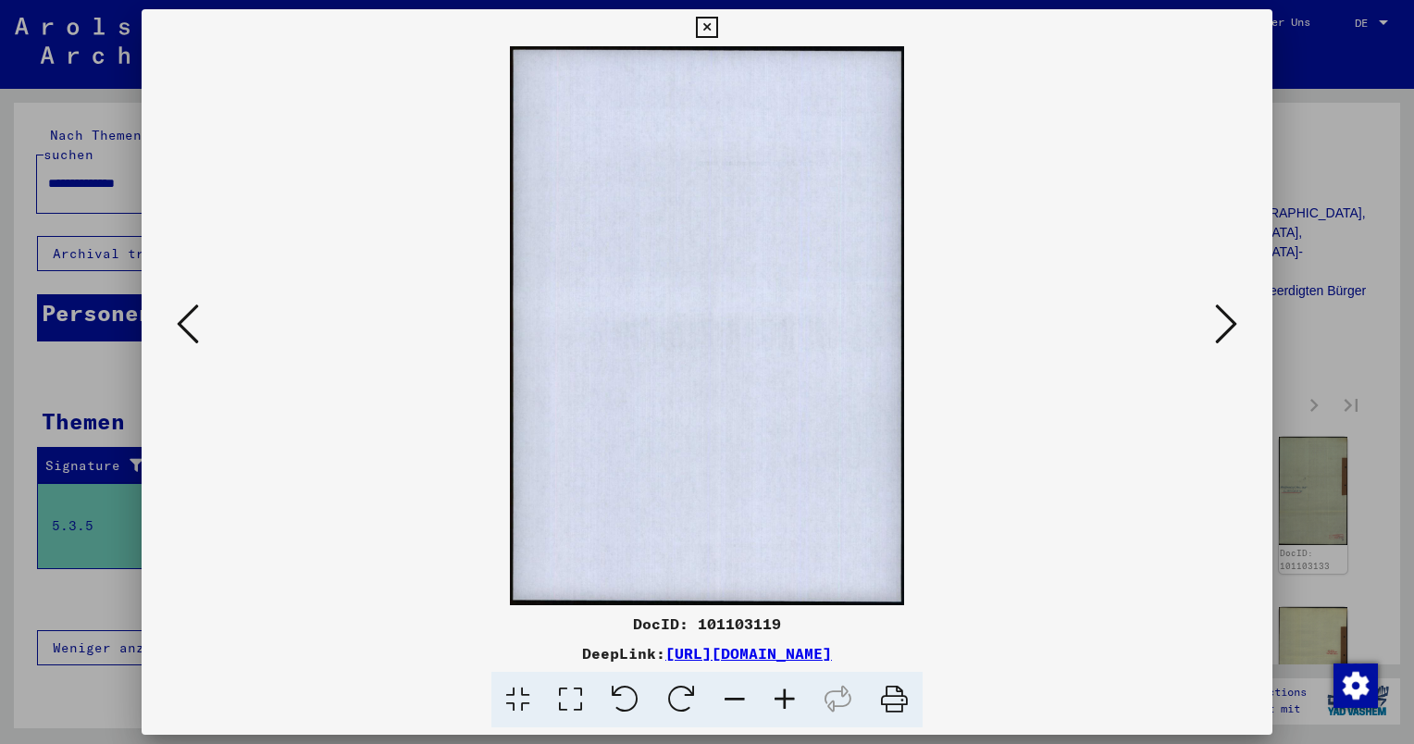
click at [1222, 322] on icon at bounding box center [1226, 324] width 22 height 44
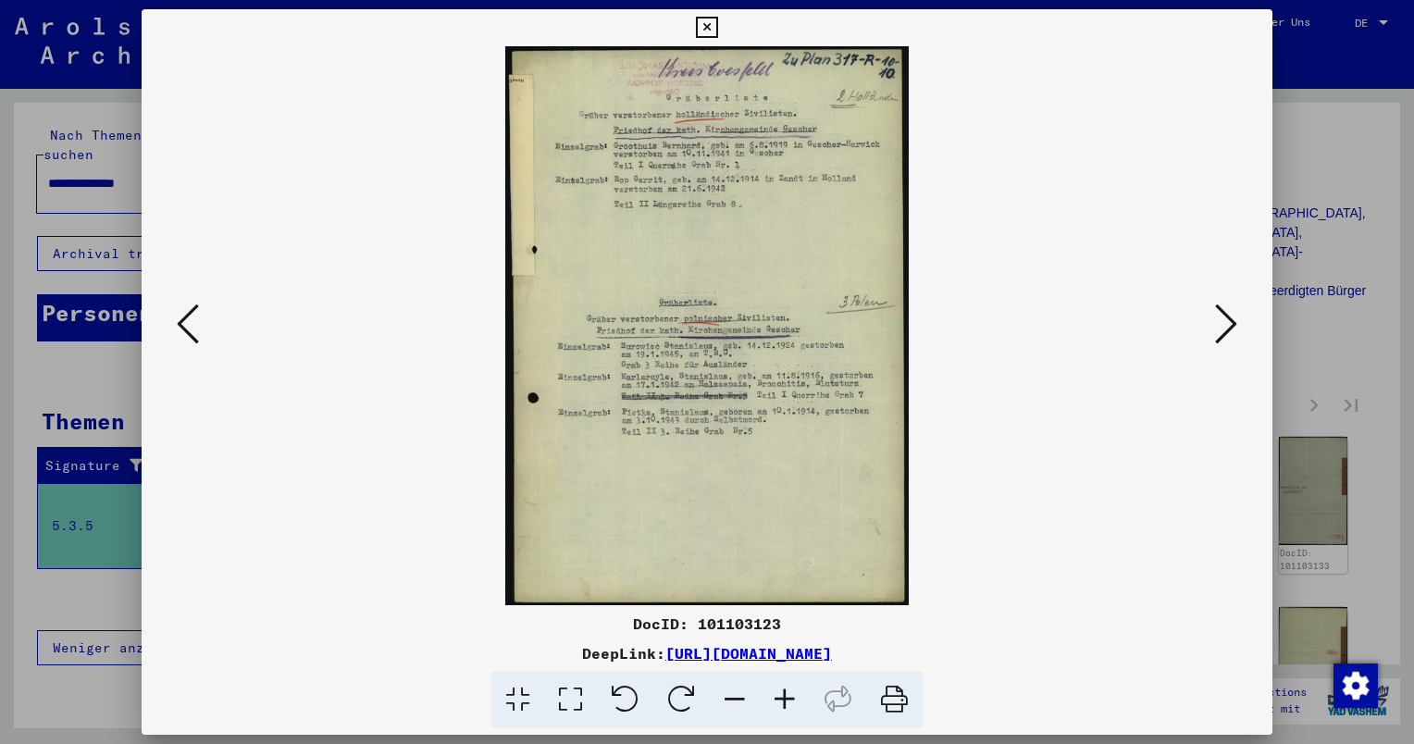
click at [1222, 322] on icon at bounding box center [1226, 324] width 22 height 44
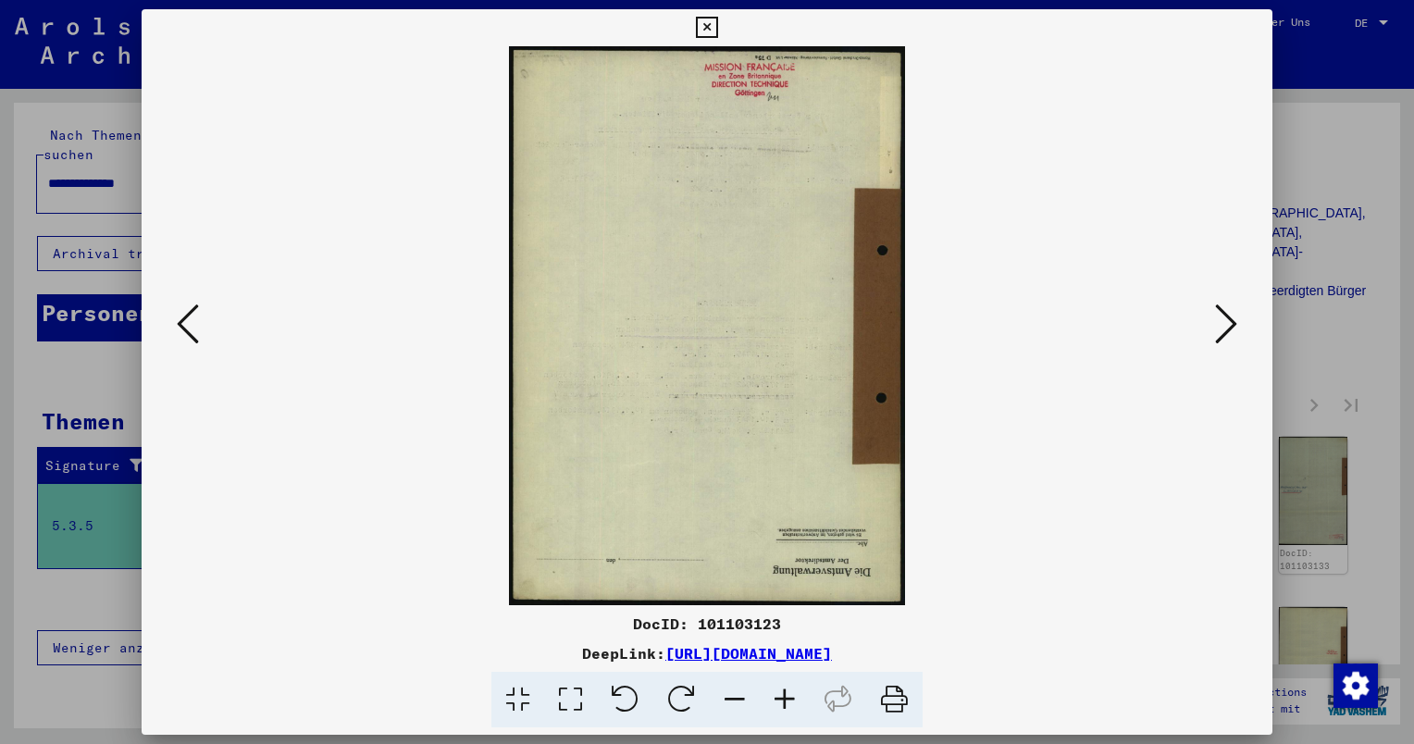
click at [1222, 322] on icon at bounding box center [1226, 324] width 22 height 44
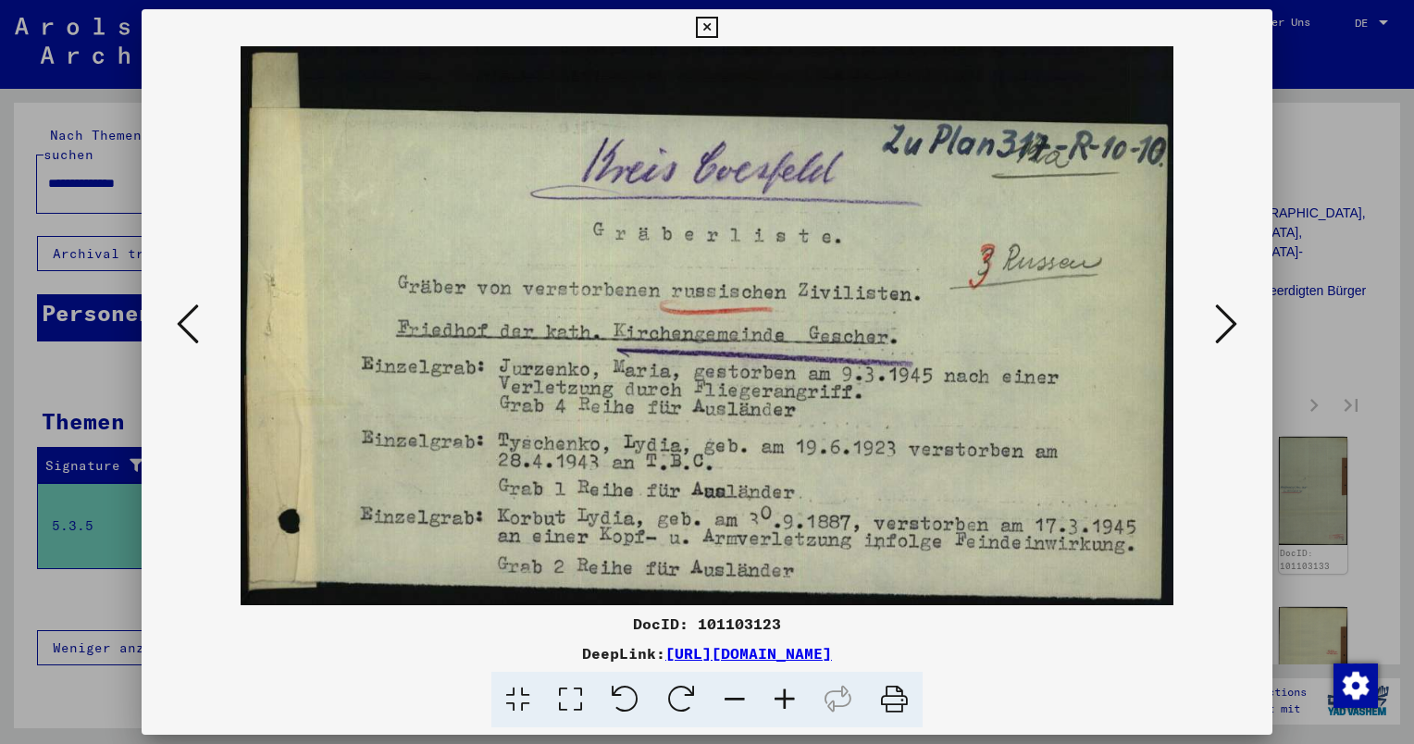
click at [1222, 322] on icon at bounding box center [1226, 324] width 22 height 44
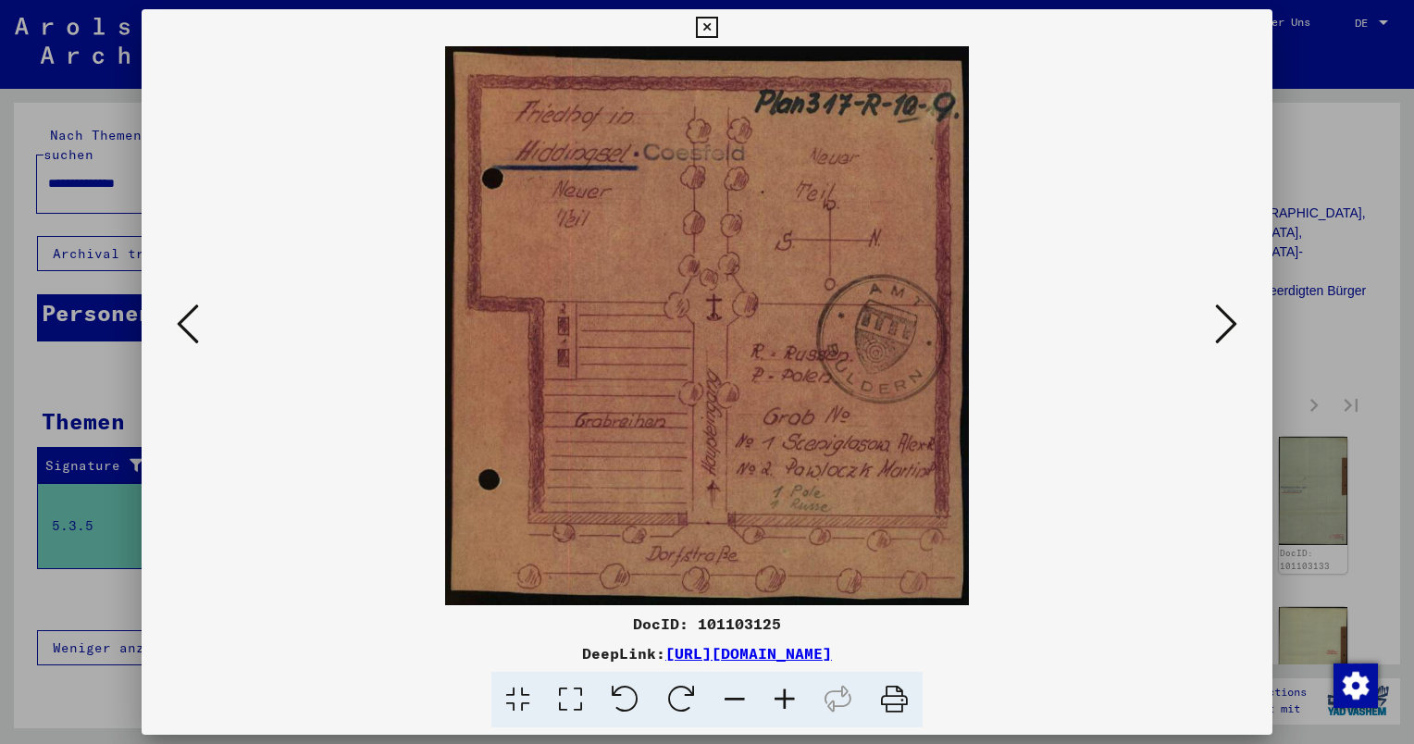
click at [1222, 322] on icon at bounding box center [1226, 324] width 22 height 44
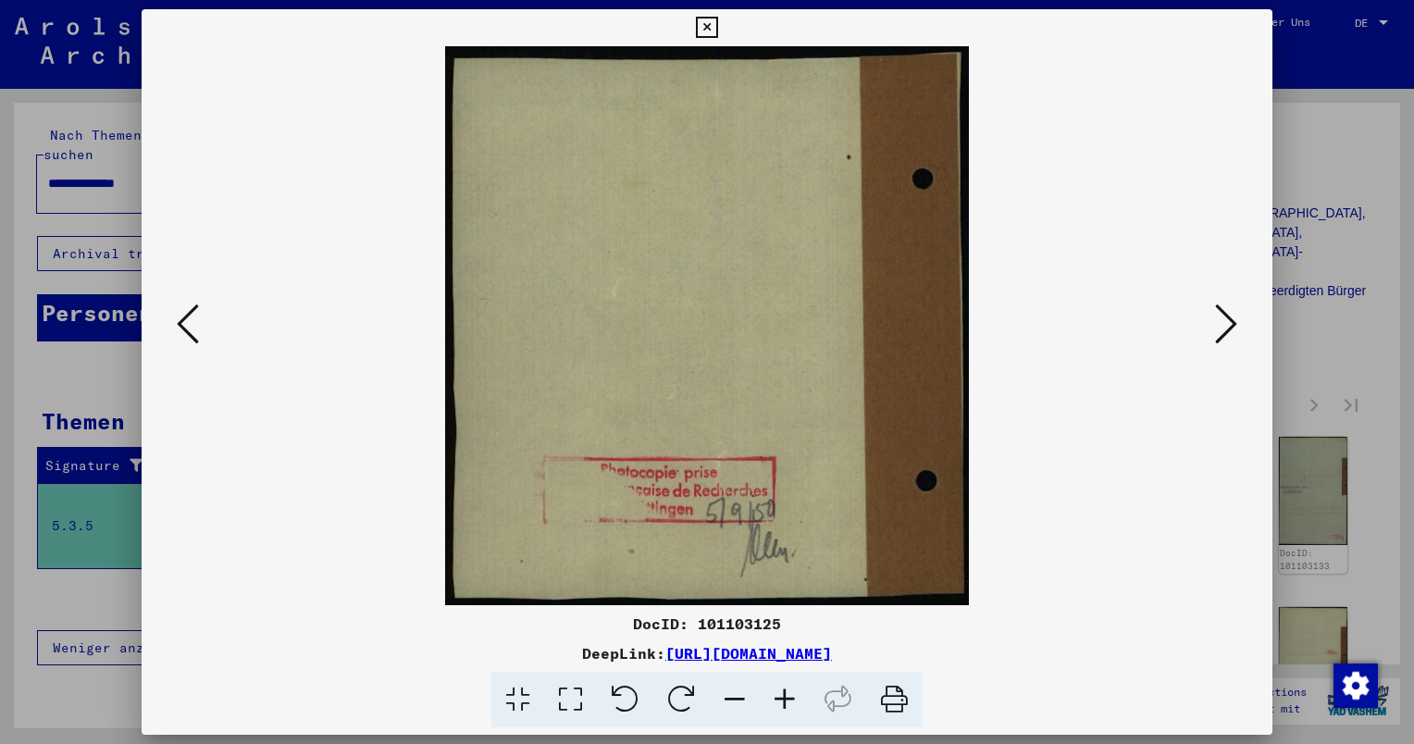
click at [1222, 322] on icon at bounding box center [1226, 324] width 22 height 44
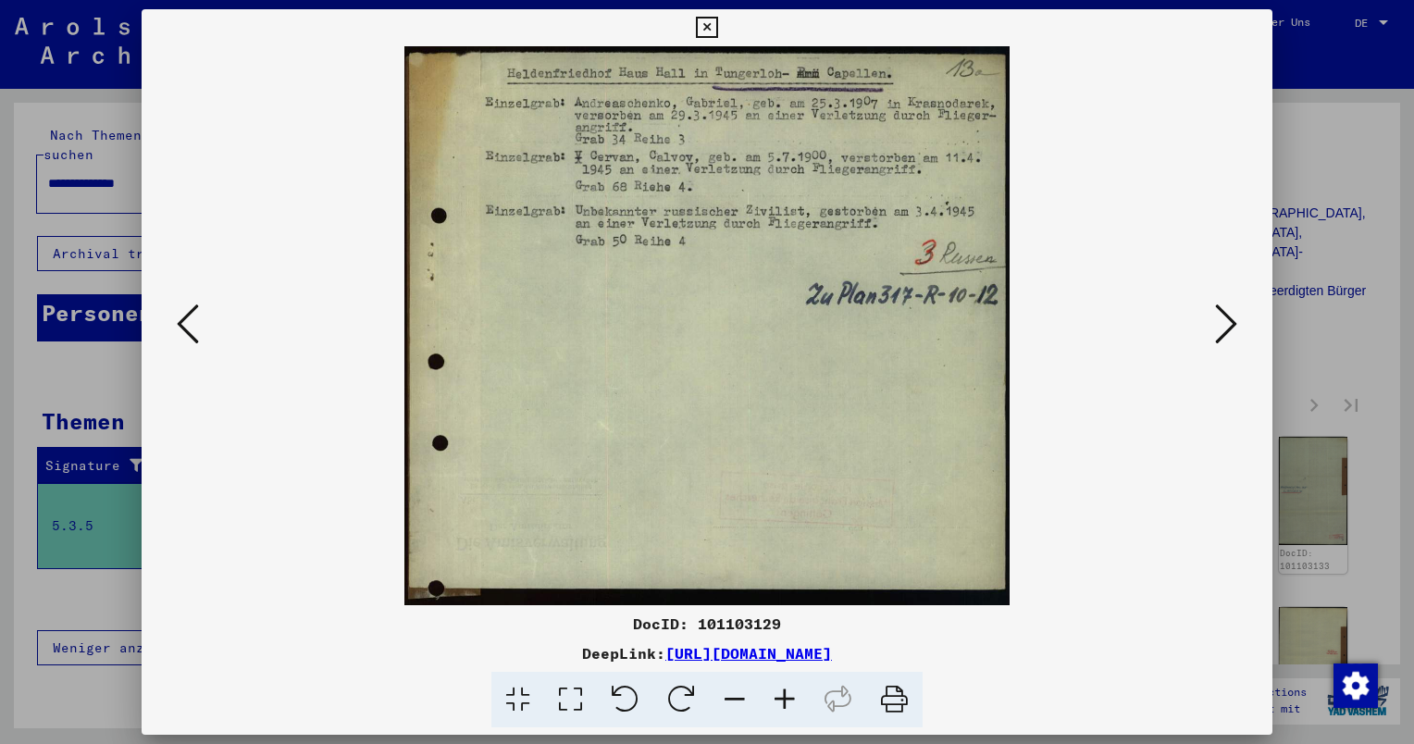
click at [1222, 322] on icon at bounding box center [1226, 324] width 22 height 44
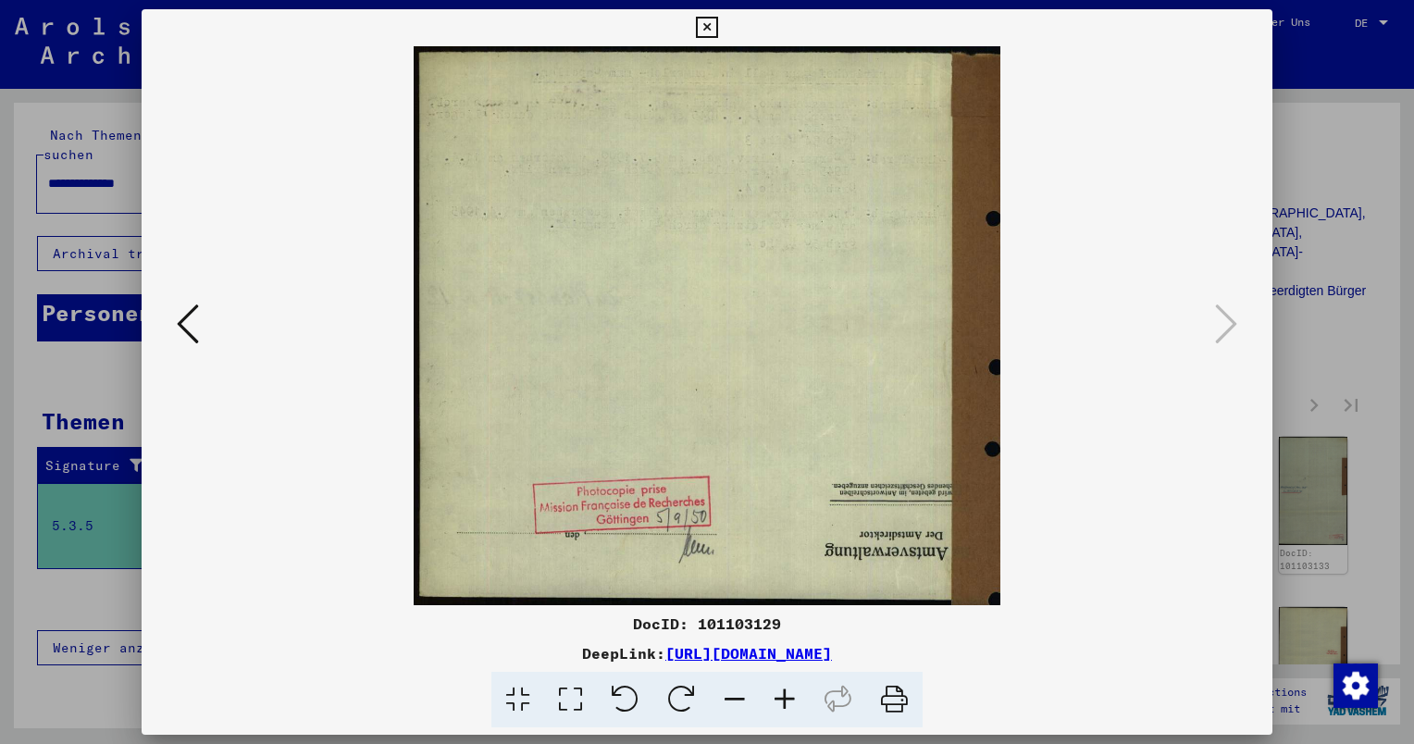
click at [1307, 299] on div at bounding box center [707, 372] width 1414 height 744
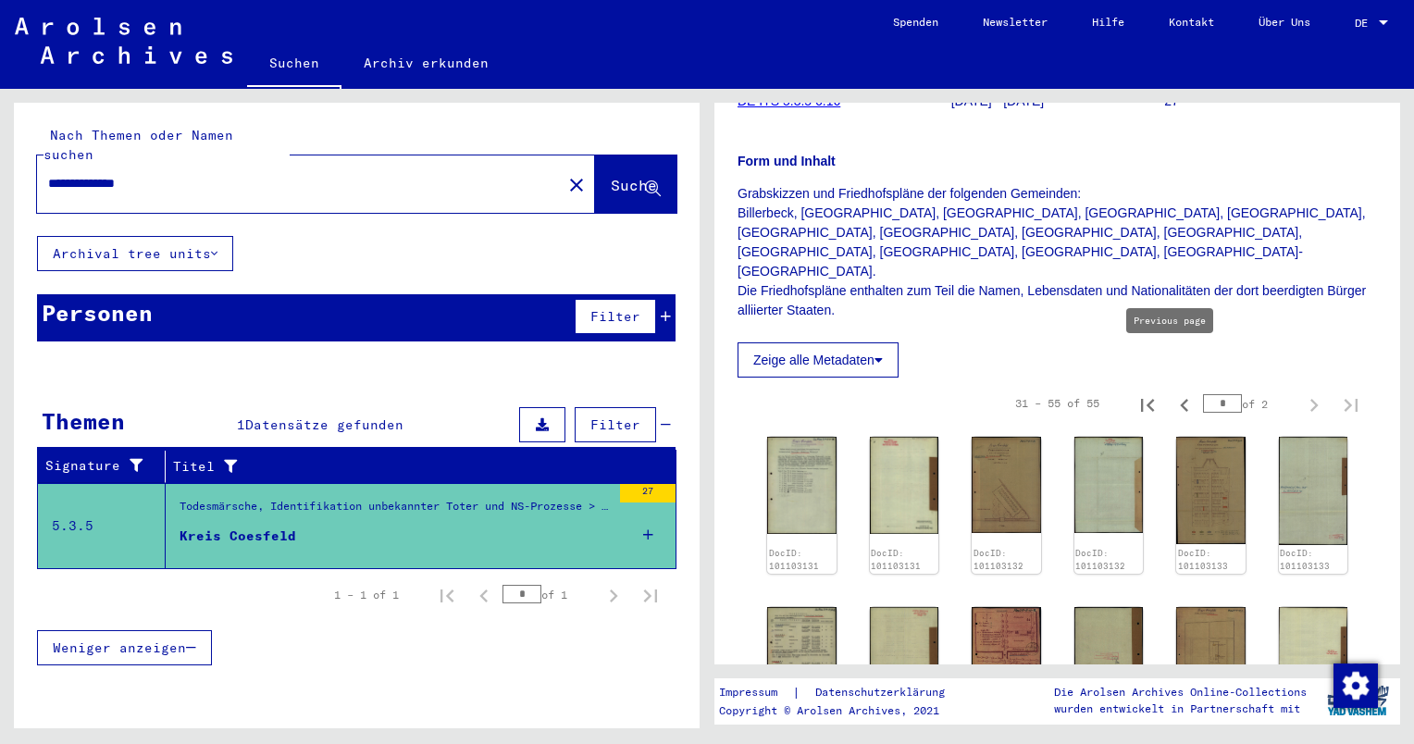
click at [1172, 392] on icon "Previous page" at bounding box center [1185, 405] width 26 height 26
type input "*"
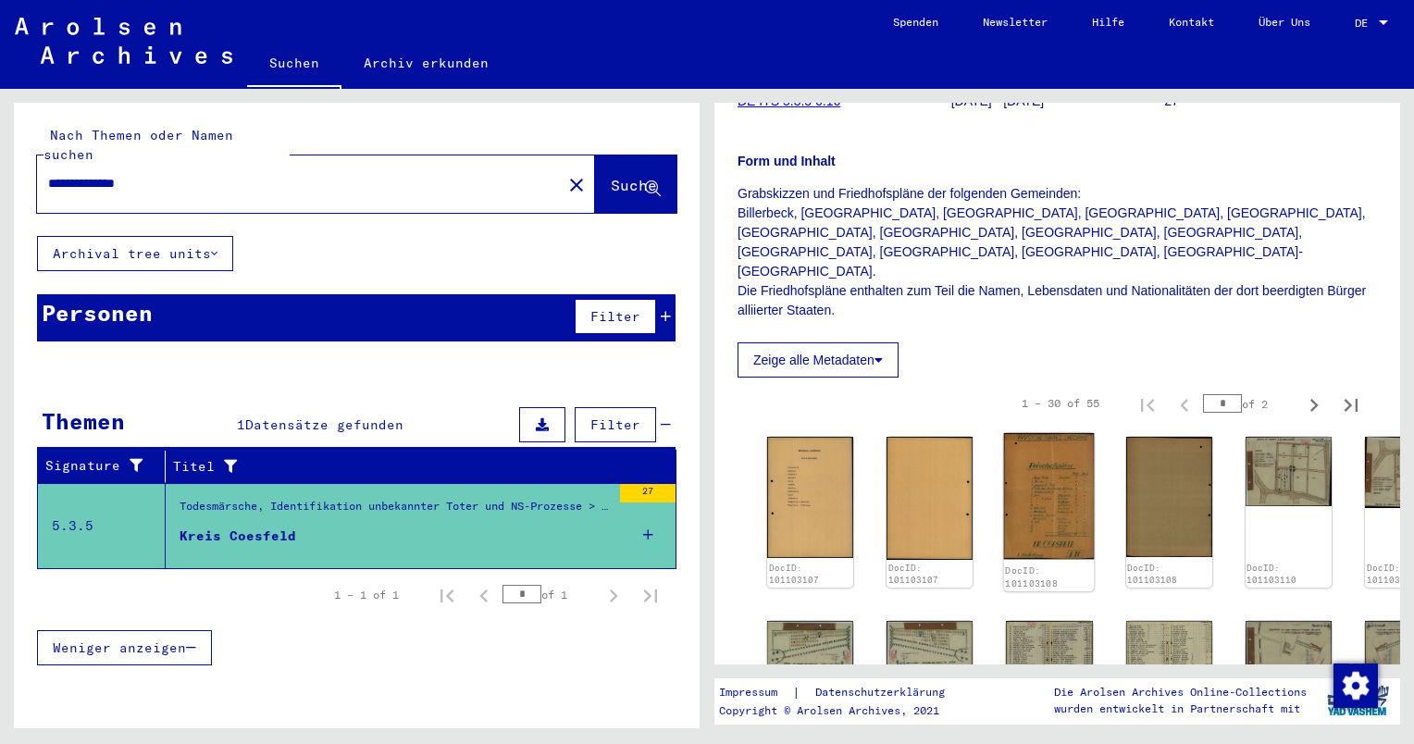
click at [1033, 468] on img at bounding box center [1049, 496] width 91 height 126
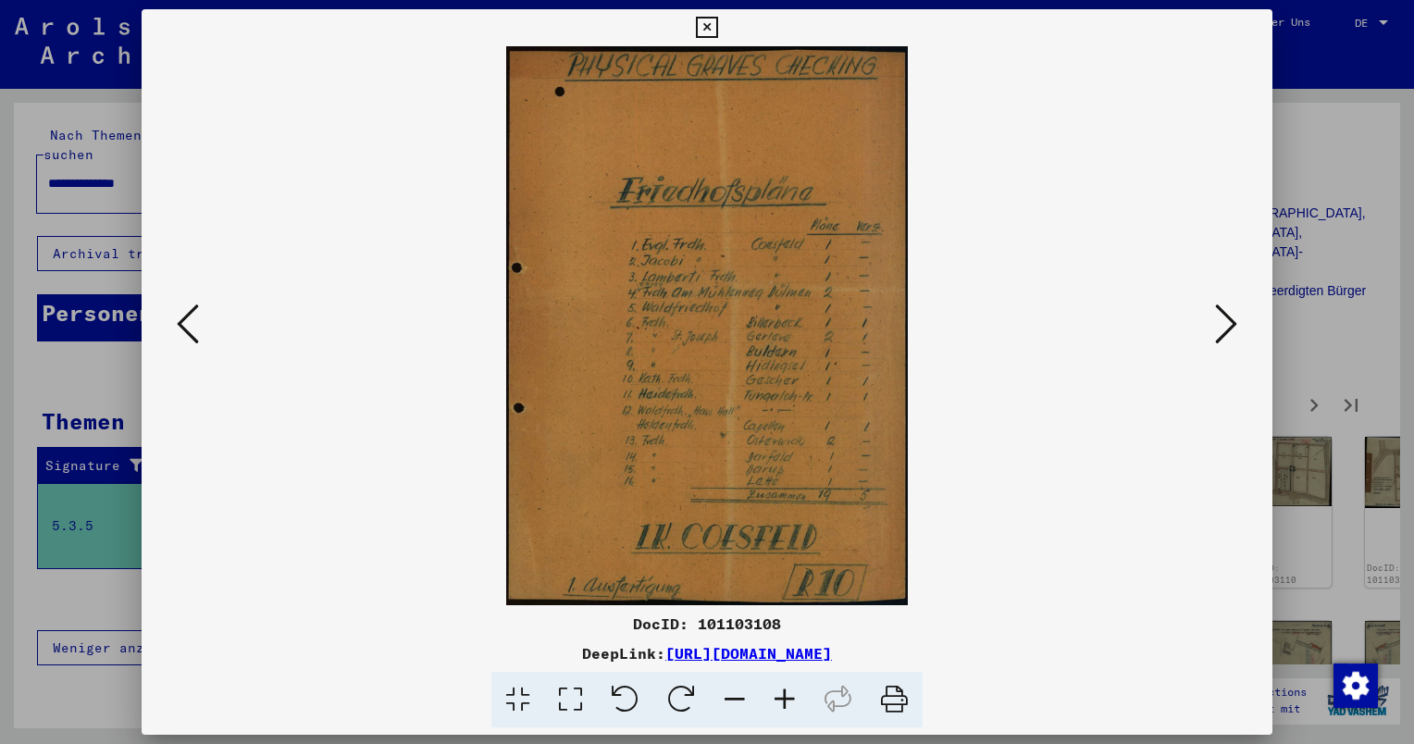
click at [1219, 333] on icon at bounding box center [1226, 324] width 22 height 44
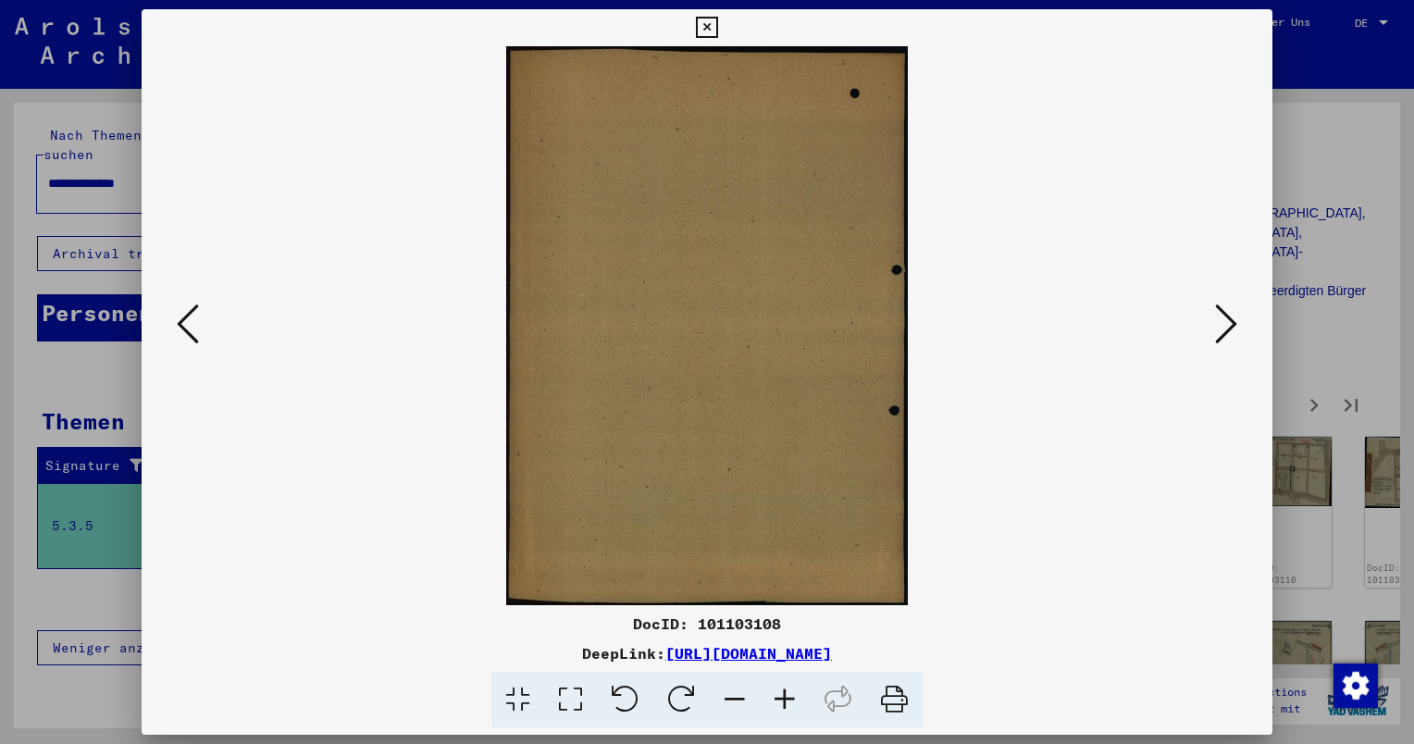
click at [1218, 322] on icon at bounding box center [1226, 324] width 22 height 44
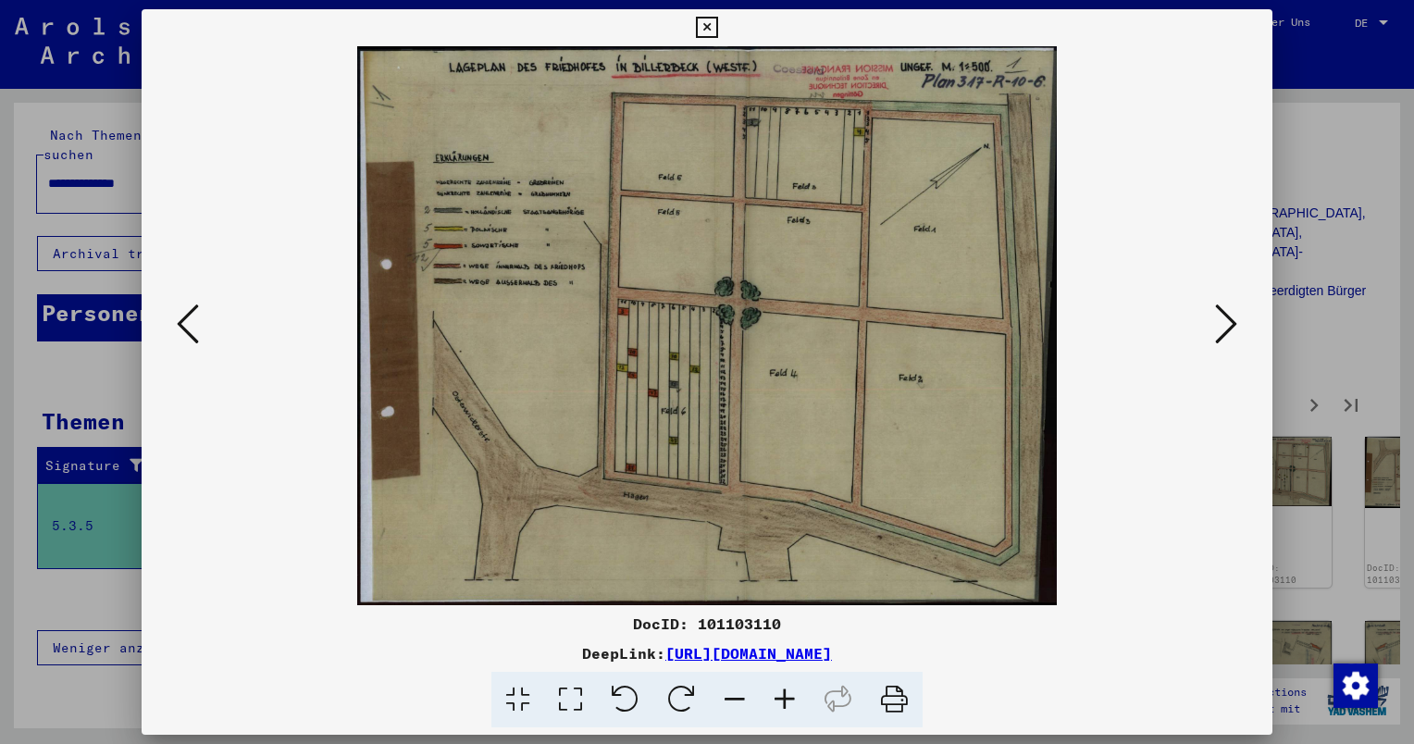
drag, startPoint x: 1218, startPoint y: 322, endPoint x: 1230, endPoint y: 320, distance: 12.2
click at [1225, 322] on icon at bounding box center [1226, 324] width 22 height 44
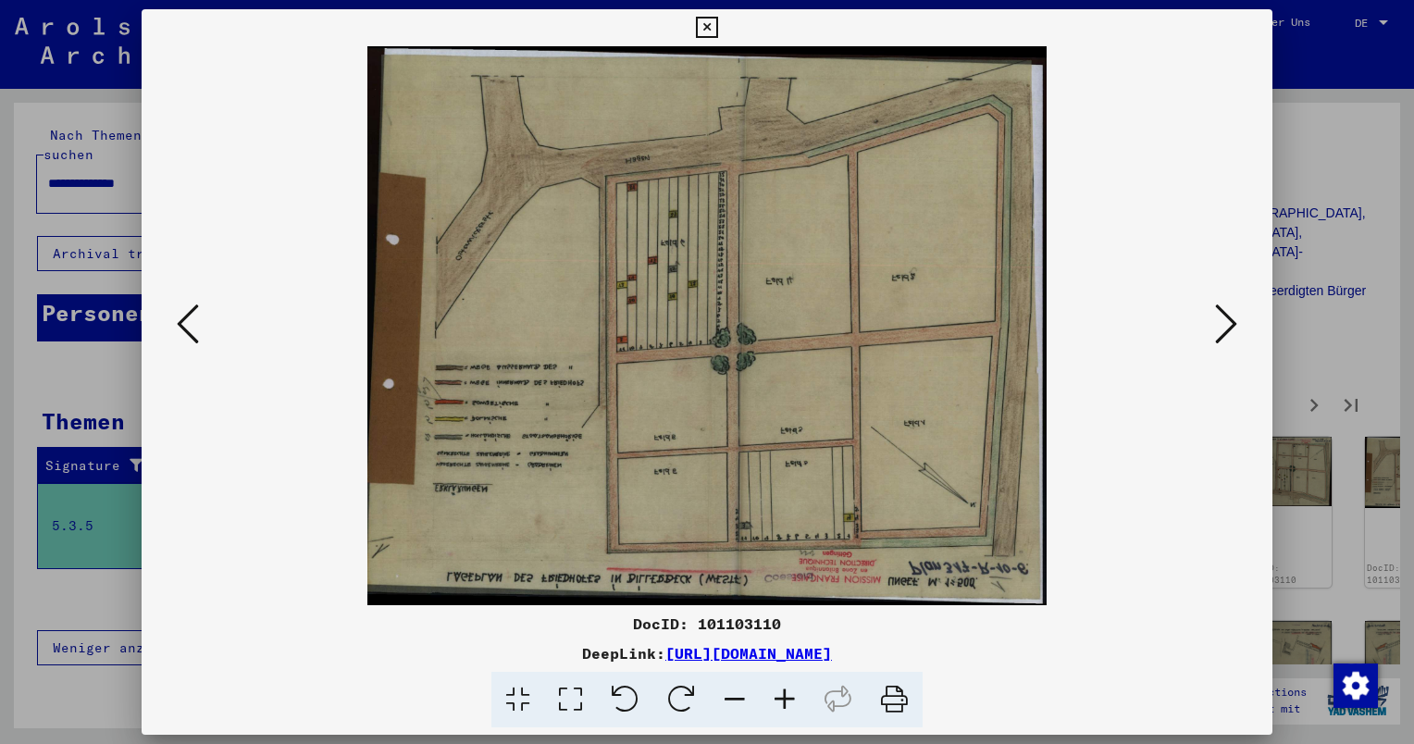
click at [1230, 318] on icon at bounding box center [1226, 324] width 22 height 44
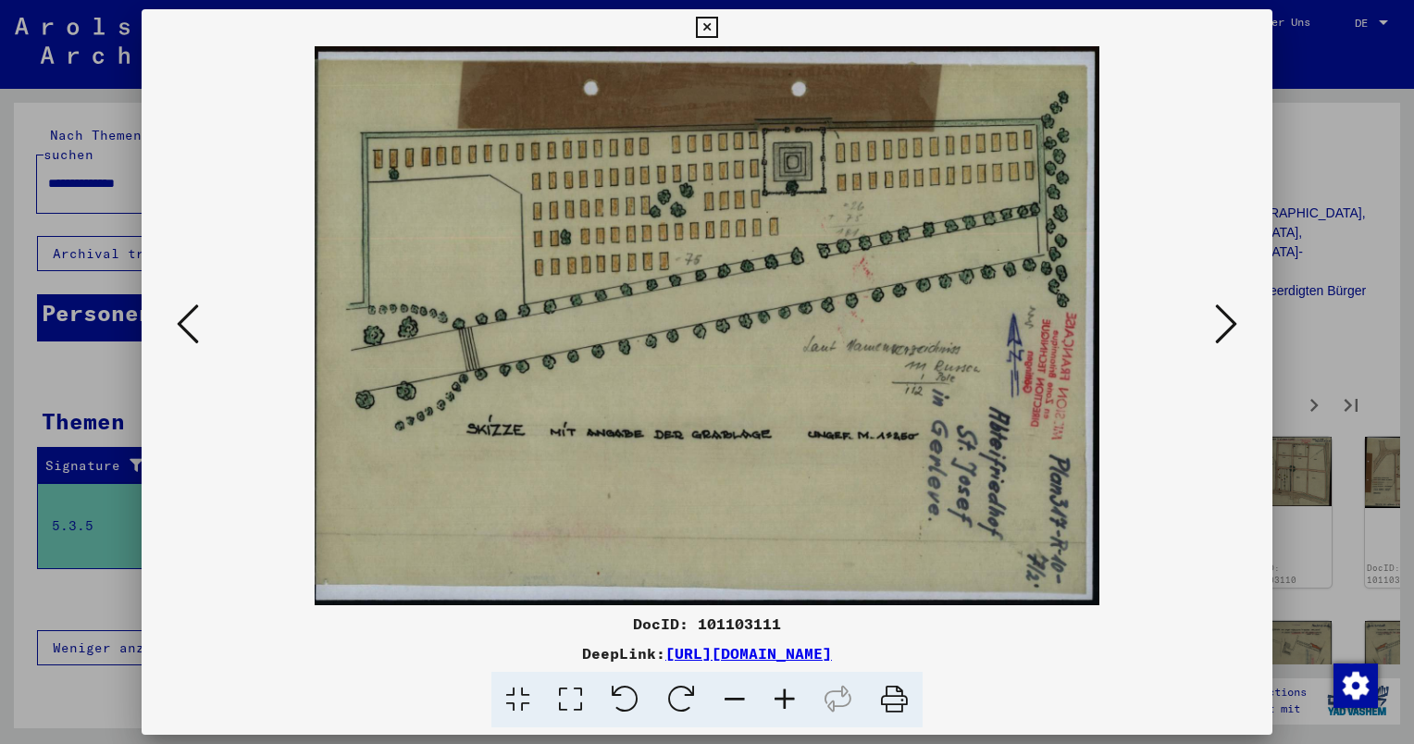
click at [1230, 318] on icon at bounding box center [1226, 324] width 22 height 44
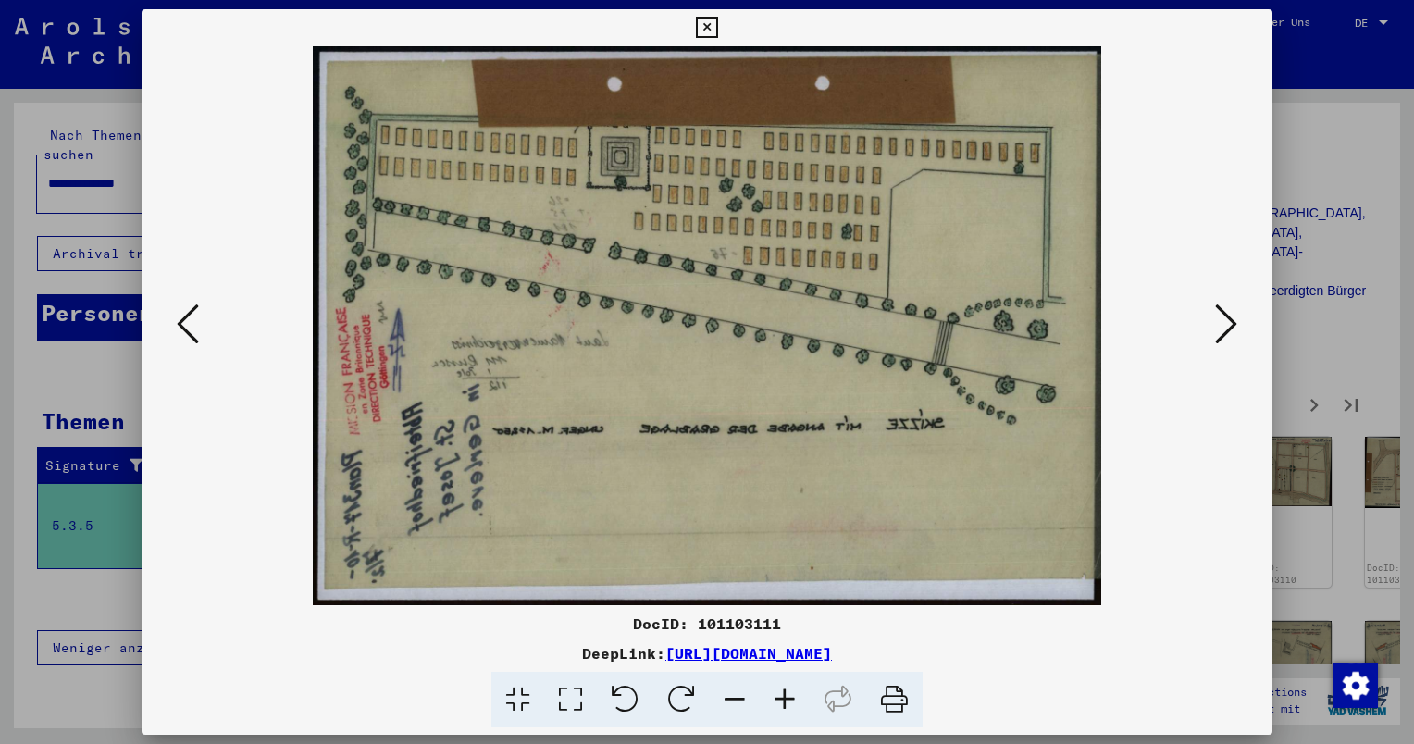
click at [1230, 318] on icon at bounding box center [1226, 324] width 22 height 44
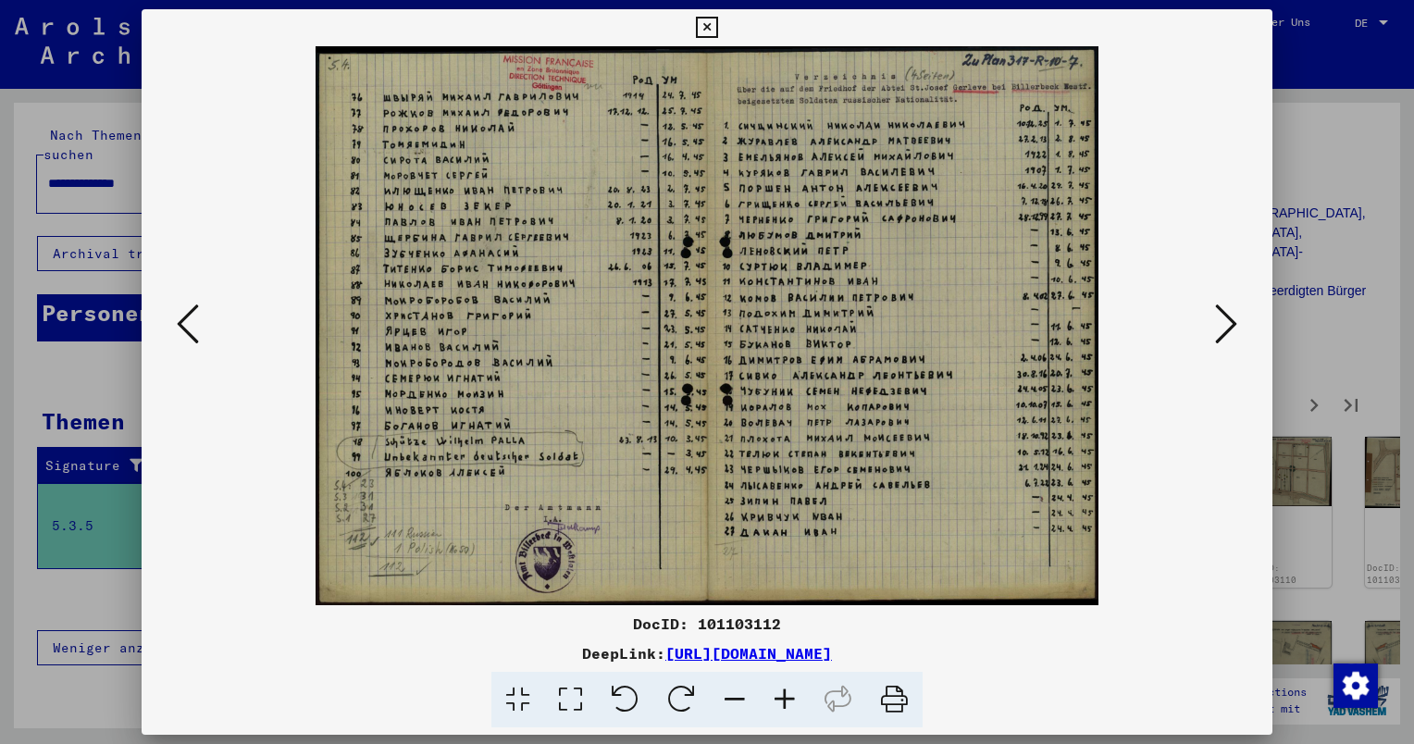
click at [1230, 318] on icon at bounding box center [1226, 324] width 22 height 44
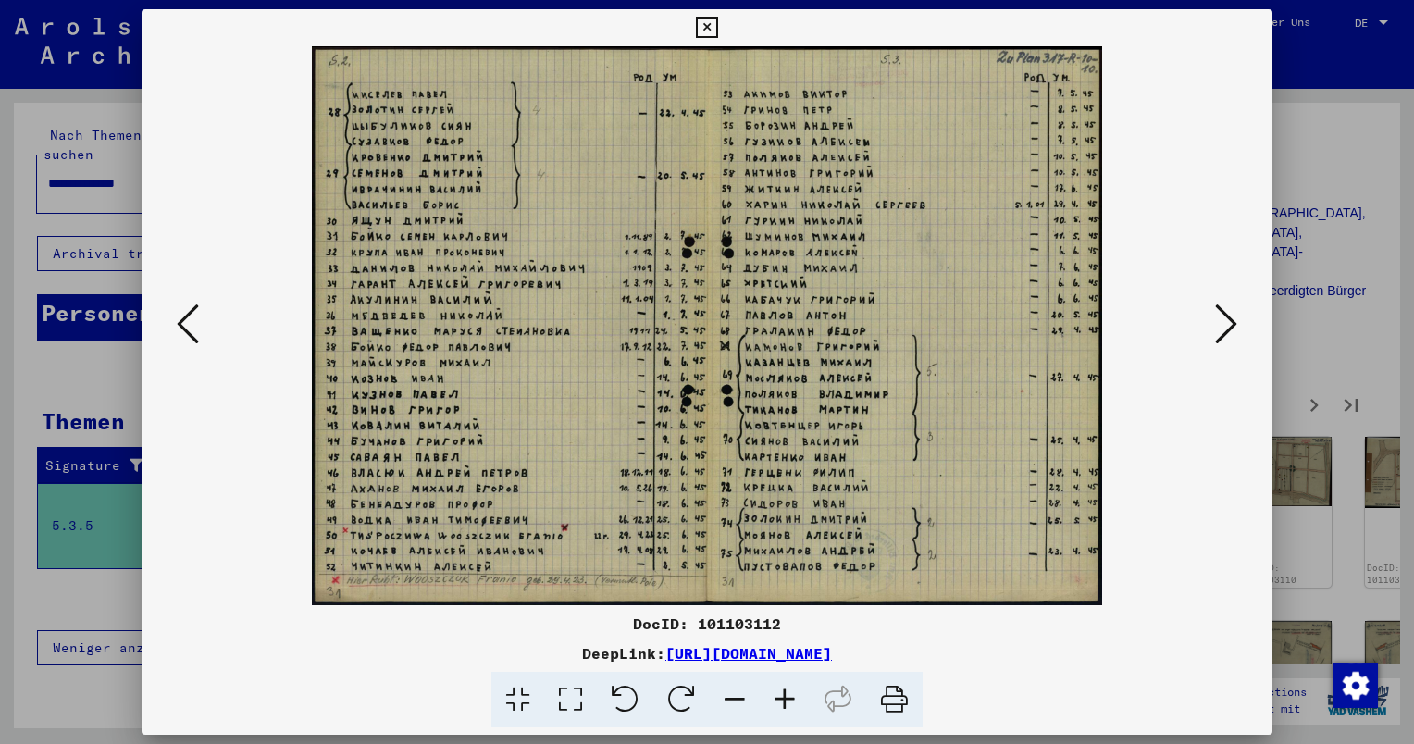
click at [1230, 318] on icon at bounding box center [1226, 324] width 22 height 44
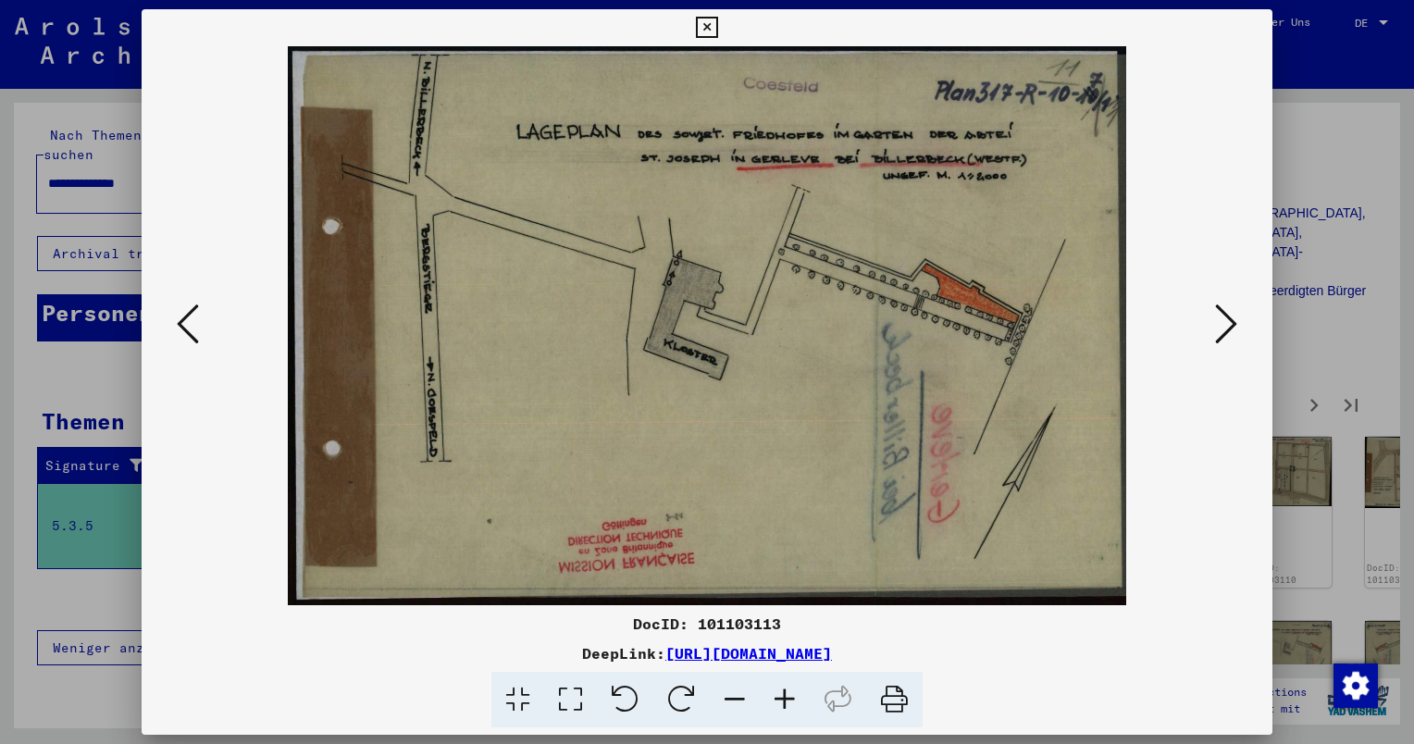
click at [1230, 318] on icon at bounding box center [1226, 324] width 22 height 44
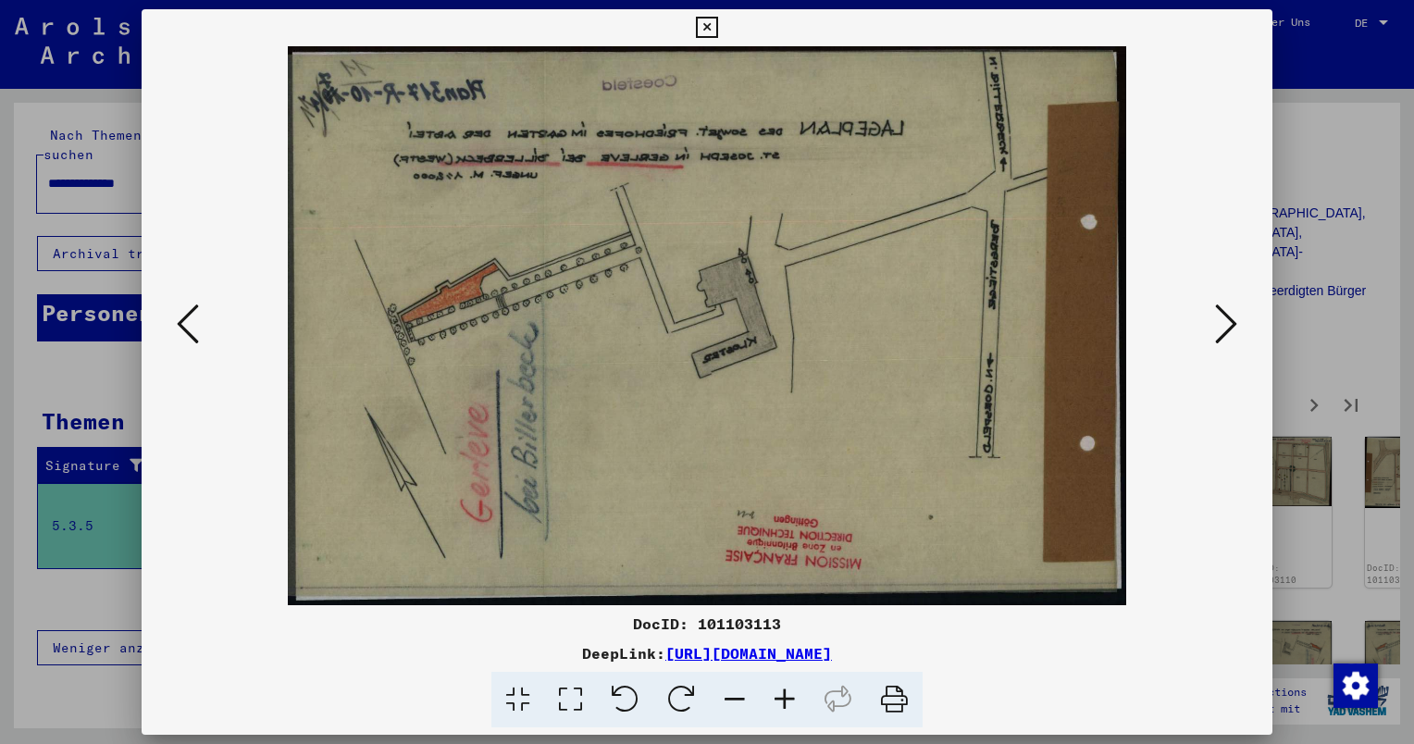
click at [1230, 318] on icon at bounding box center [1226, 324] width 22 height 44
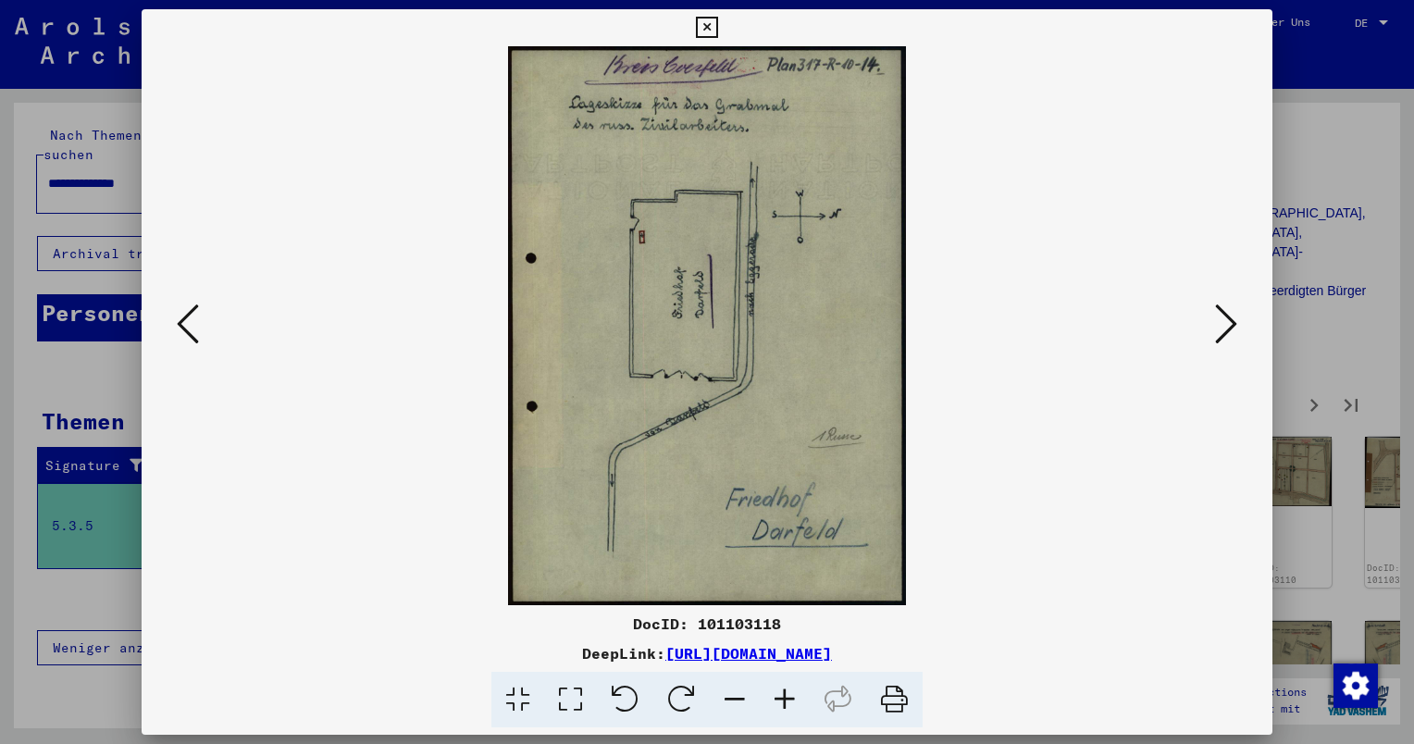
click at [1229, 318] on icon at bounding box center [1226, 324] width 22 height 44
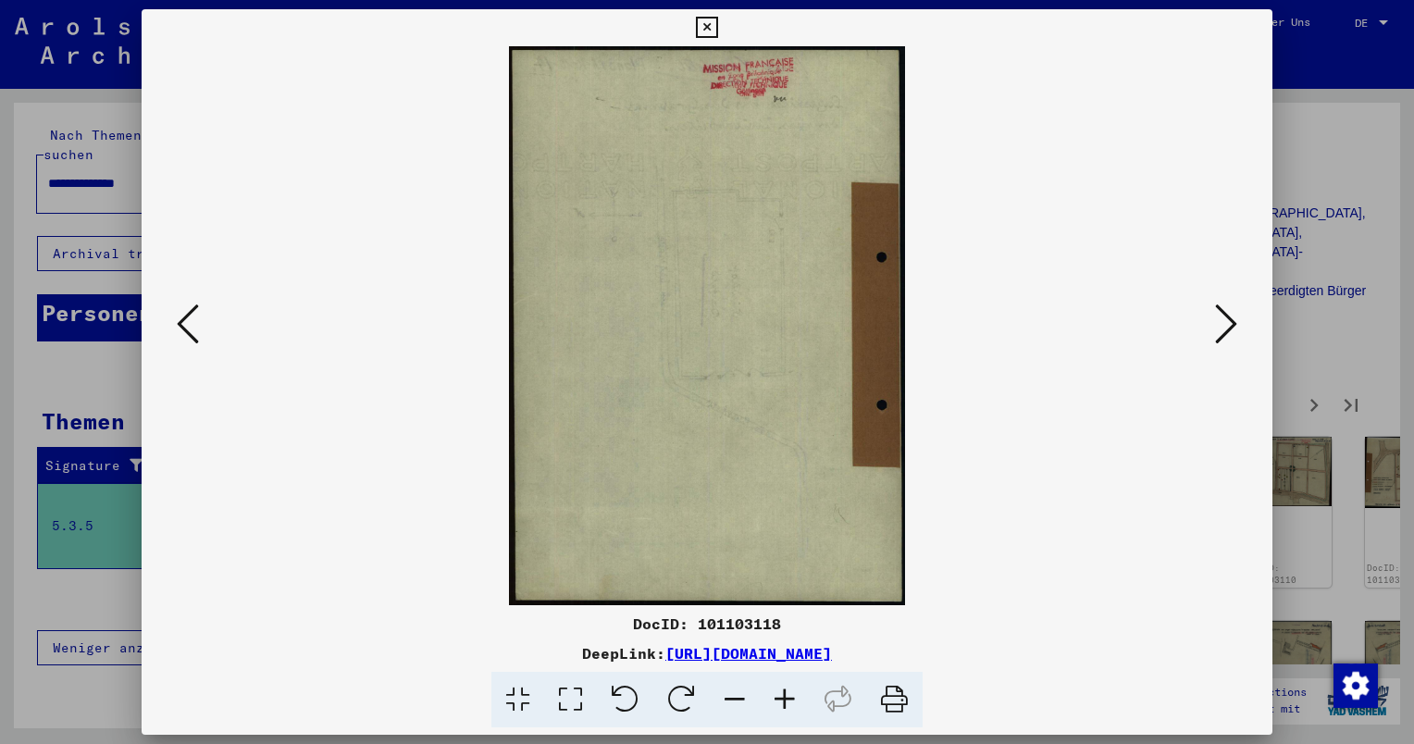
click at [1229, 318] on icon at bounding box center [1226, 324] width 22 height 44
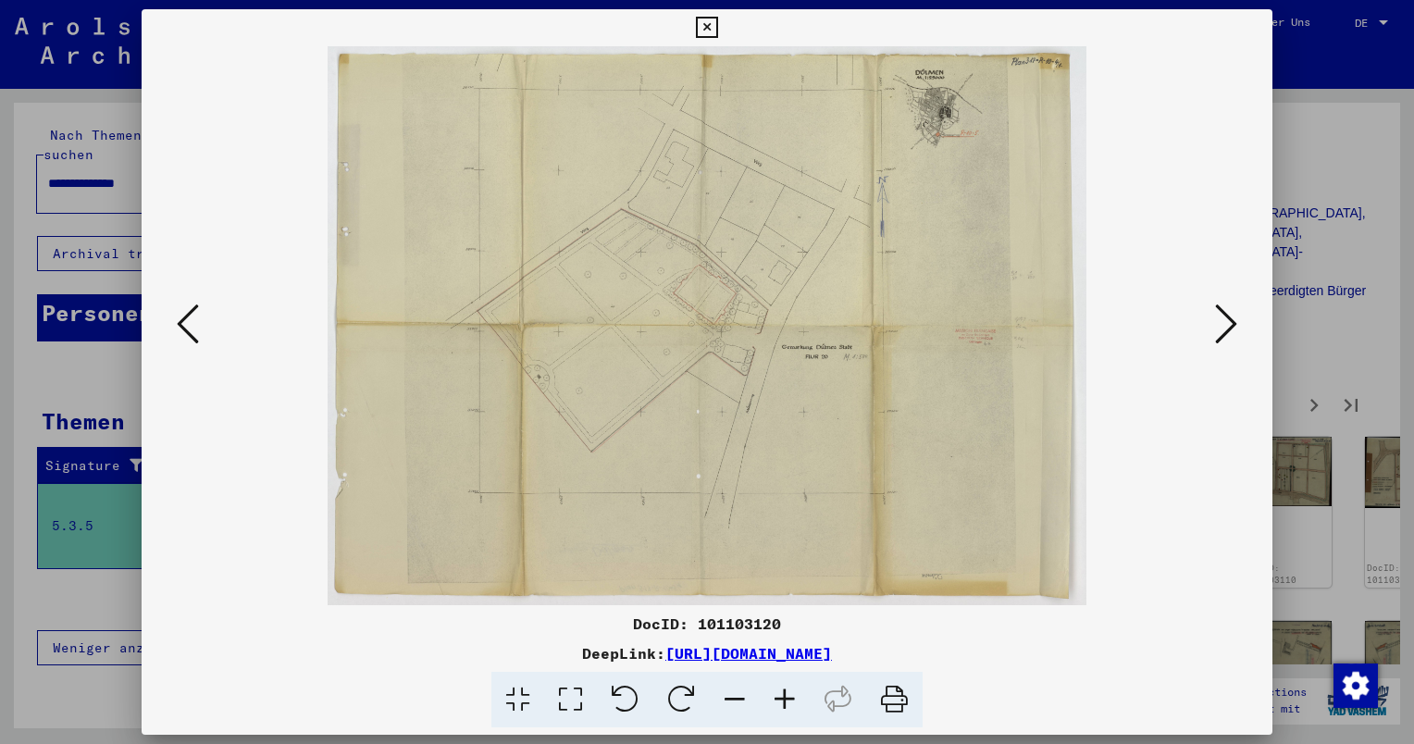
click at [791, 710] on icon at bounding box center [785, 700] width 50 height 56
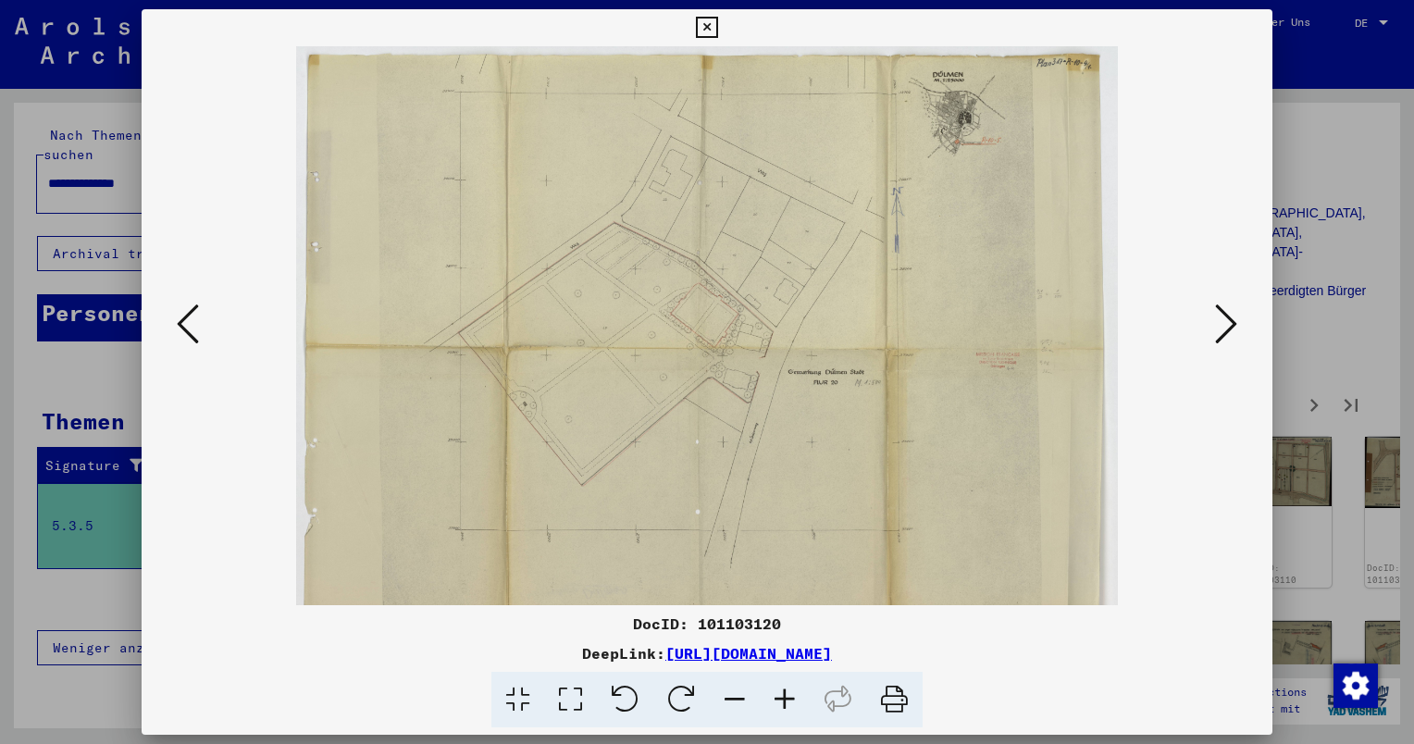
click at [791, 710] on icon at bounding box center [785, 700] width 50 height 56
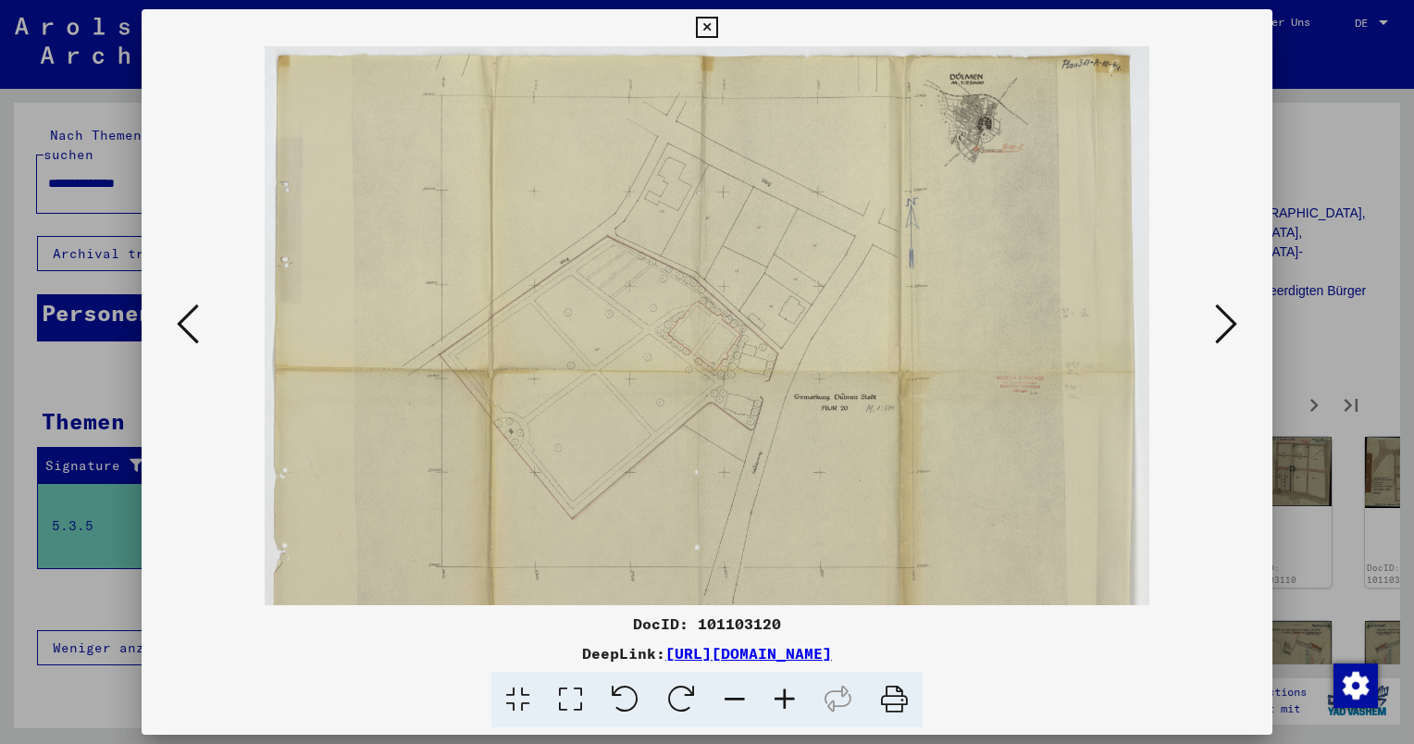
click at [791, 711] on icon at bounding box center [785, 700] width 50 height 56
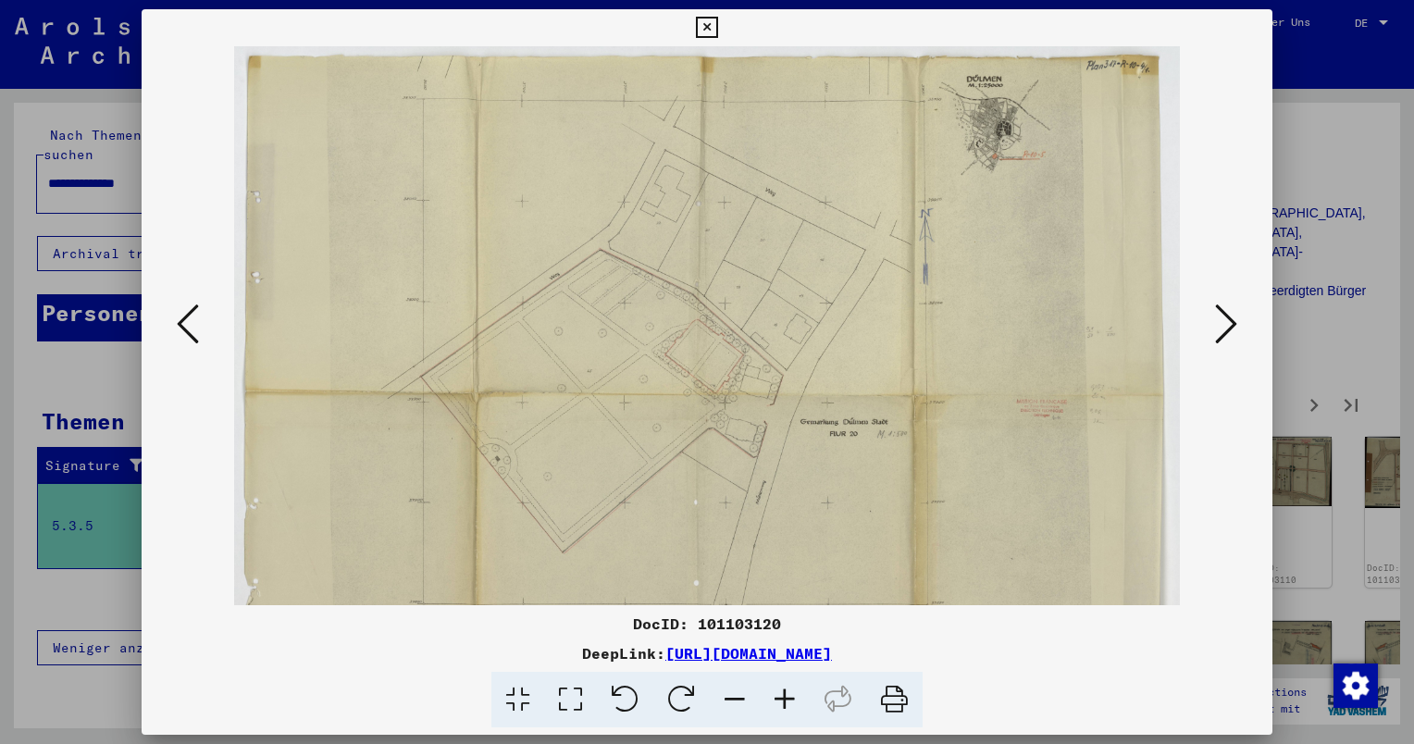
click at [791, 711] on icon at bounding box center [785, 700] width 50 height 56
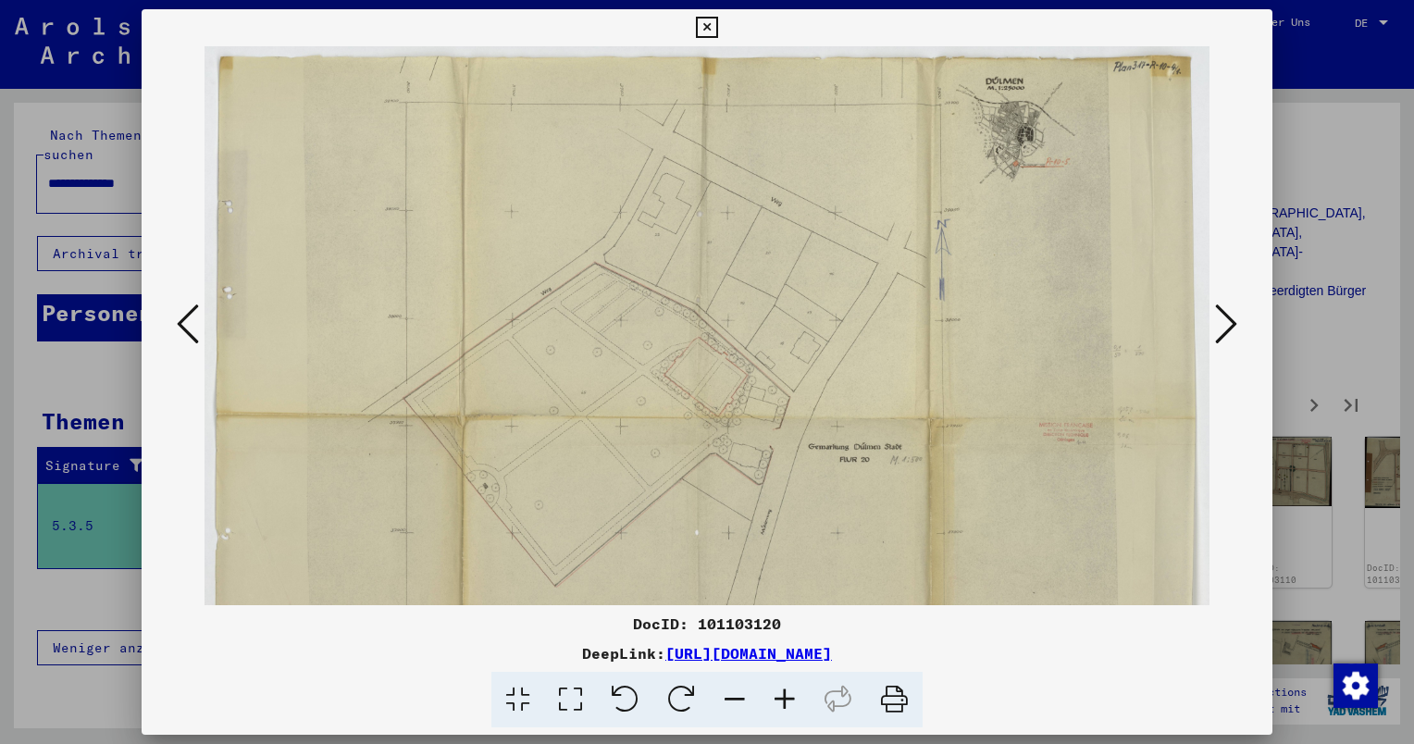
click at [791, 711] on icon at bounding box center [785, 700] width 50 height 56
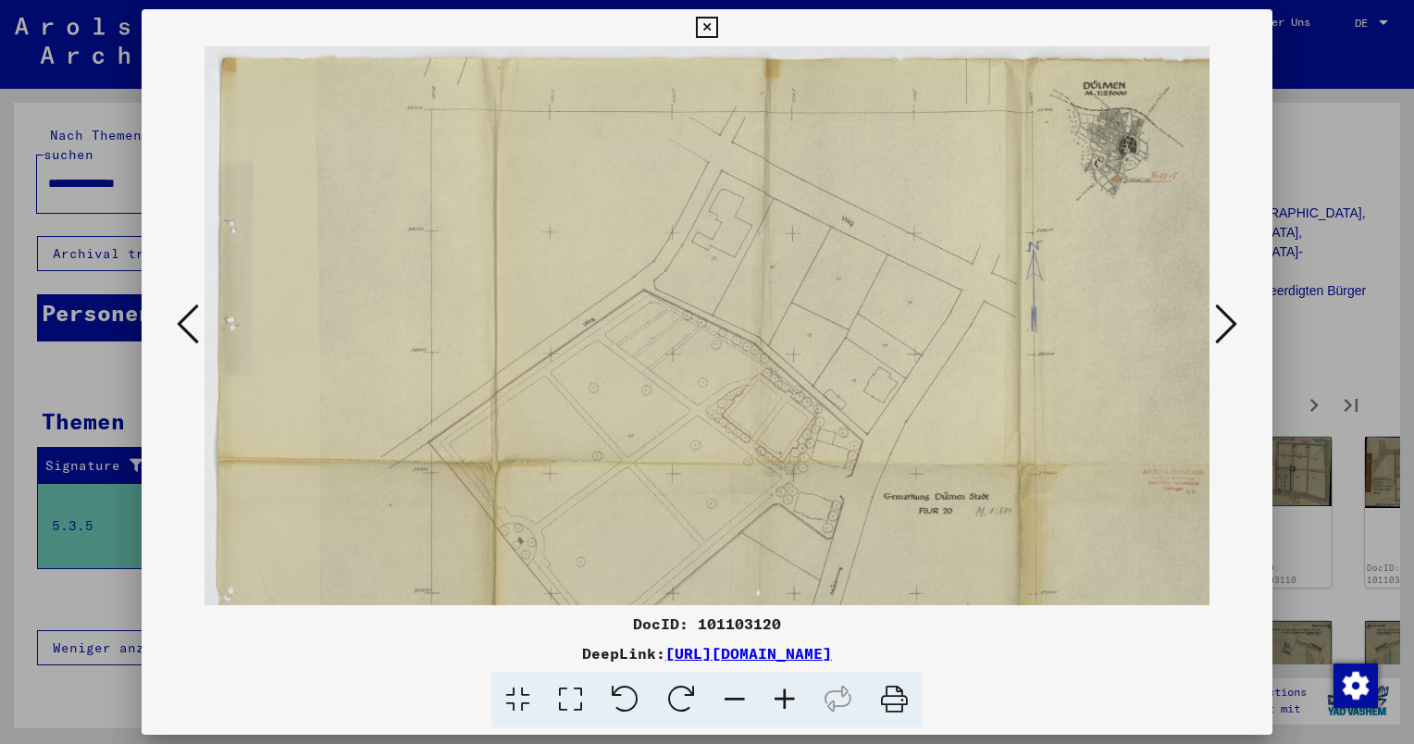
click at [791, 711] on icon at bounding box center [785, 700] width 50 height 56
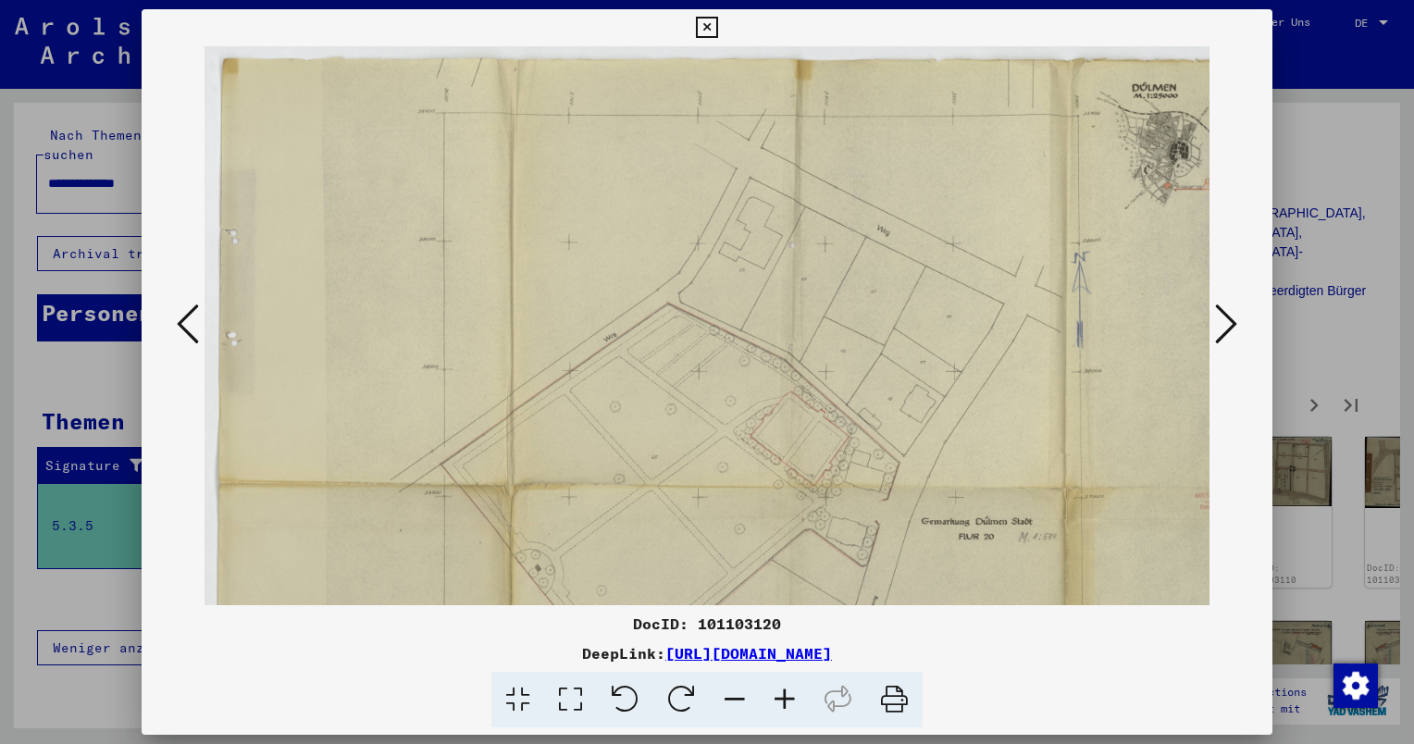
click at [791, 711] on icon at bounding box center [785, 700] width 50 height 56
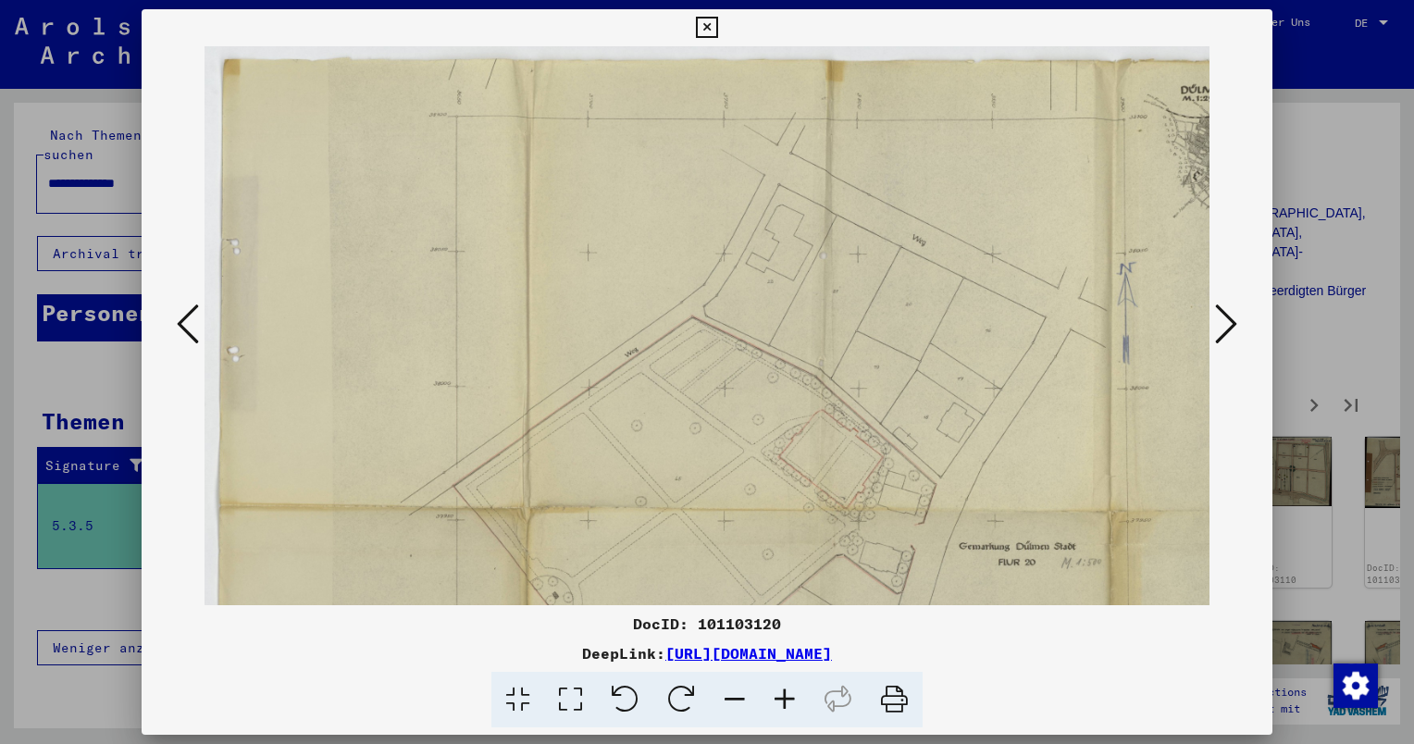
scroll to position [0, 255]
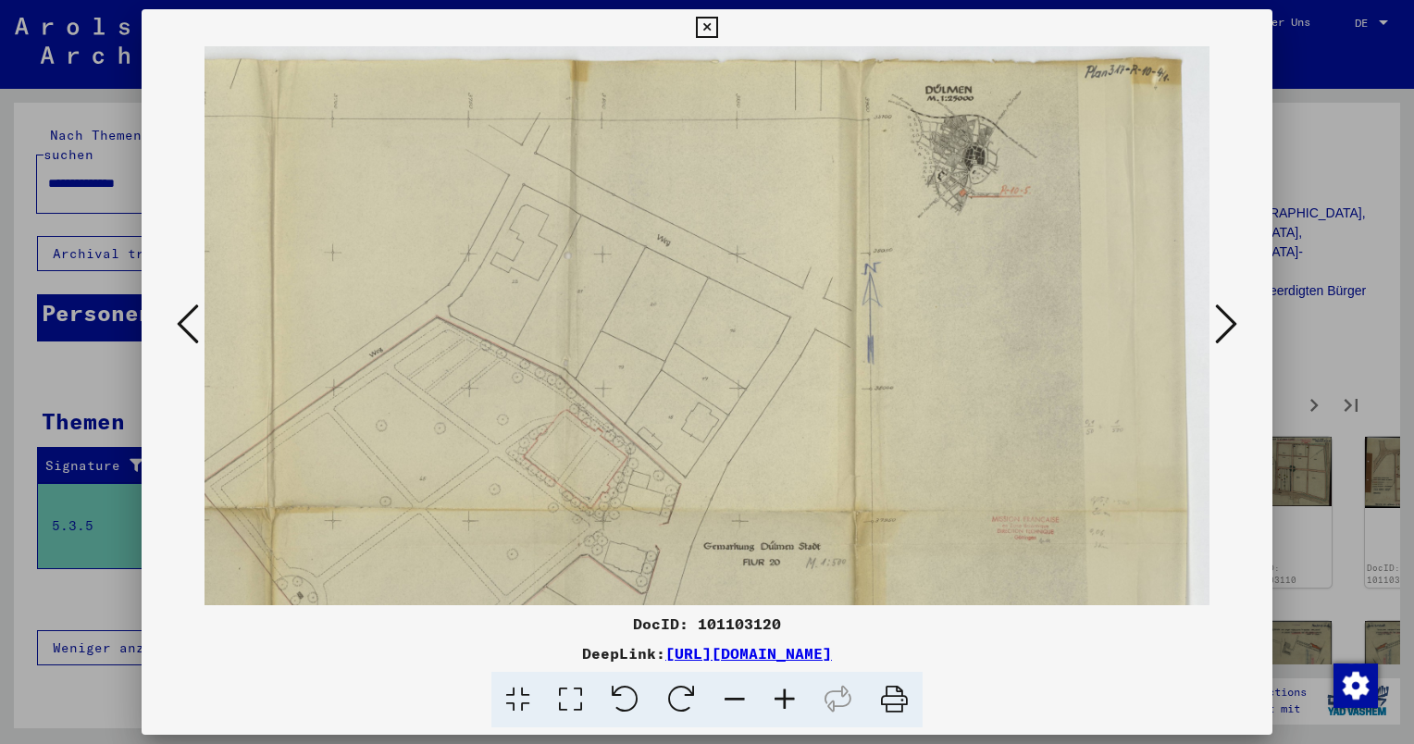
drag, startPoint x: 992, startPoint y: 324, endPoint x: 378, endPoint y: 415, distance: 621.2
click at [378, 415] on img at bounding box center [579, 510] width 1261 height 929
click at [1218, 329] on icon at bounding box center [1226, 324] width 22 height 44
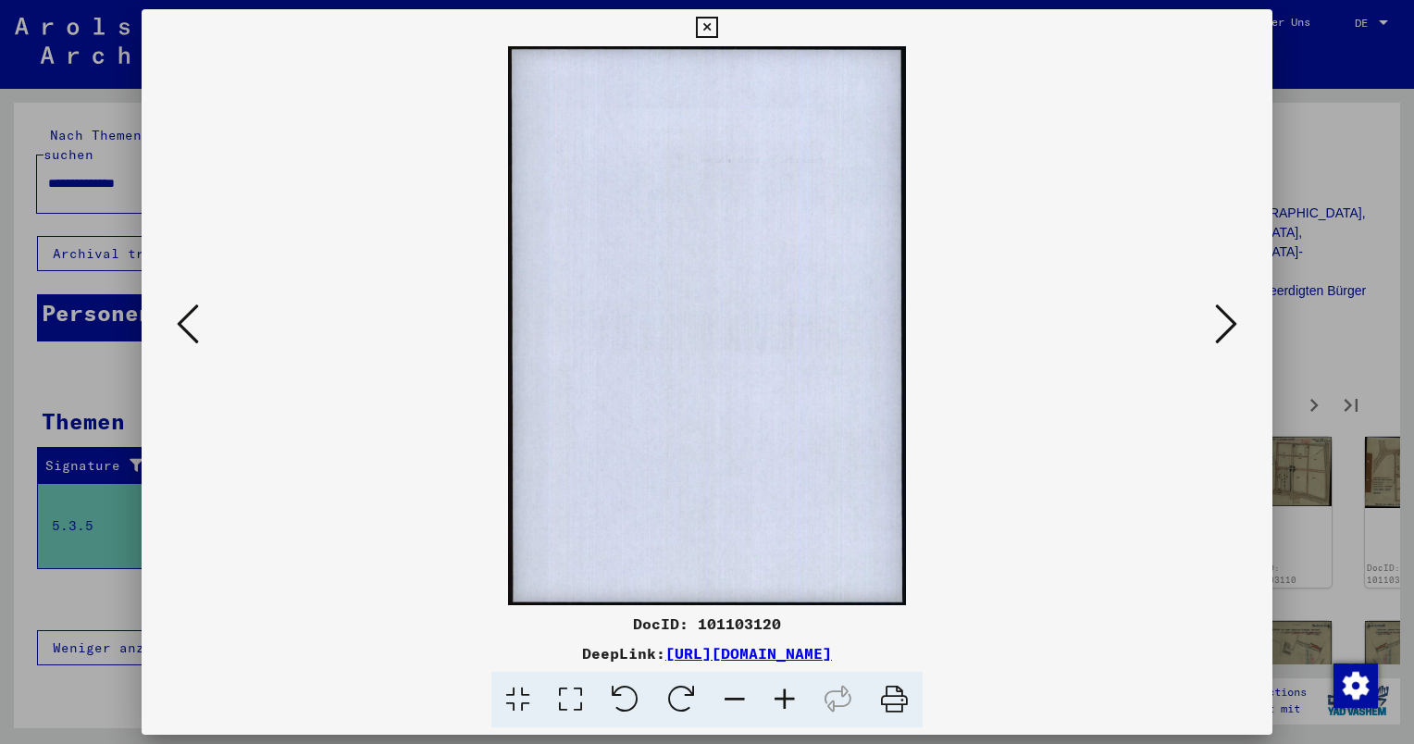
scroll to position [0, 0]
click at [1218, 329] on icon at bounding box center [1226, 324] width 22 height 44
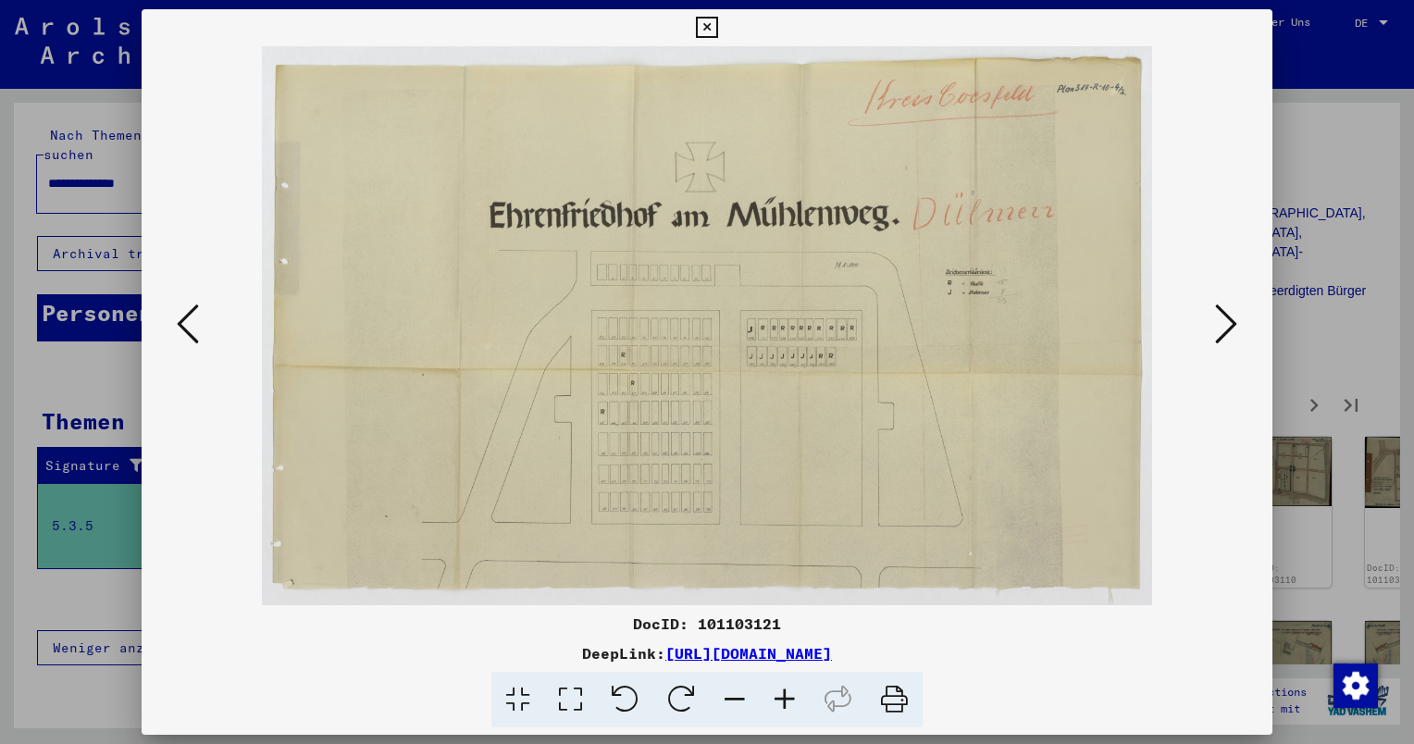
click at [1221, 328] on icon at bounding box center [1226, 324] width 22 height 44
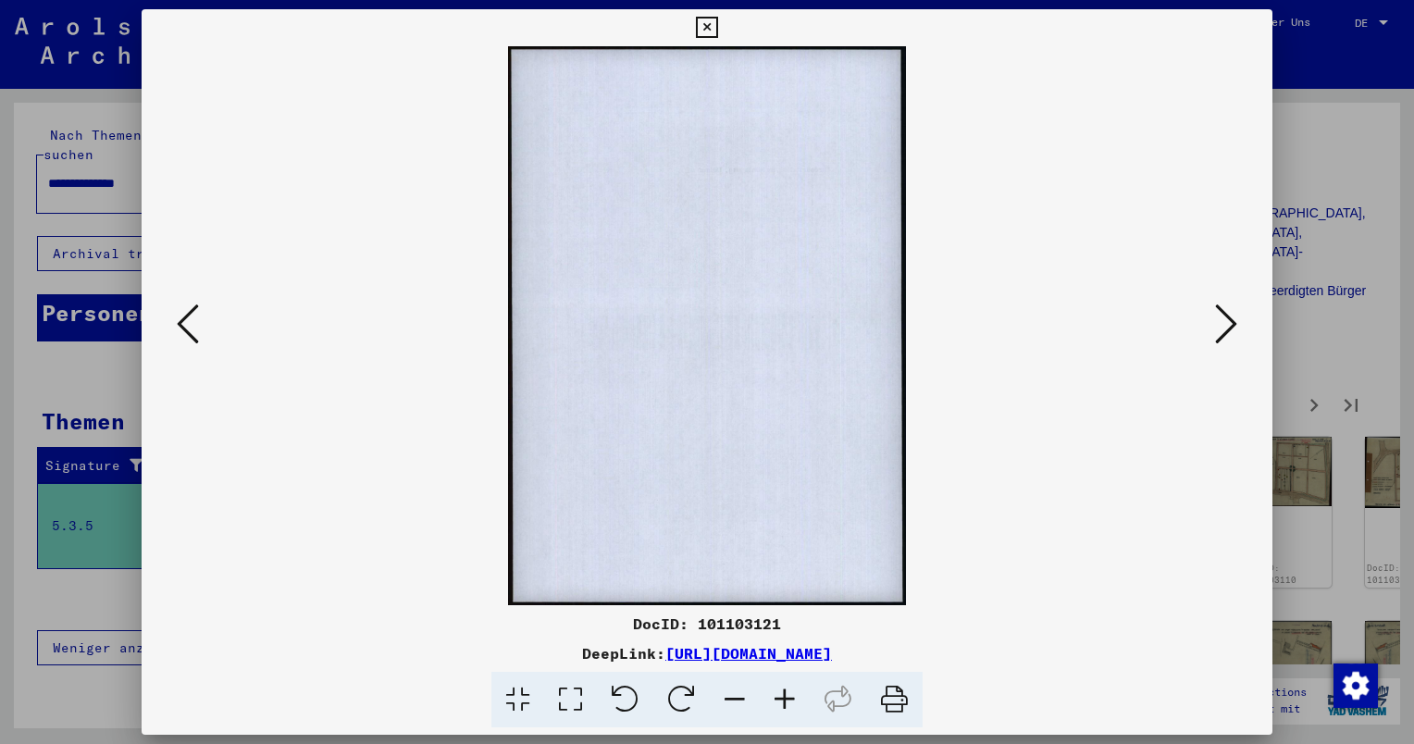
click at [1222, 328] on icon at bounding box center [1226, 324] width 22 height 44
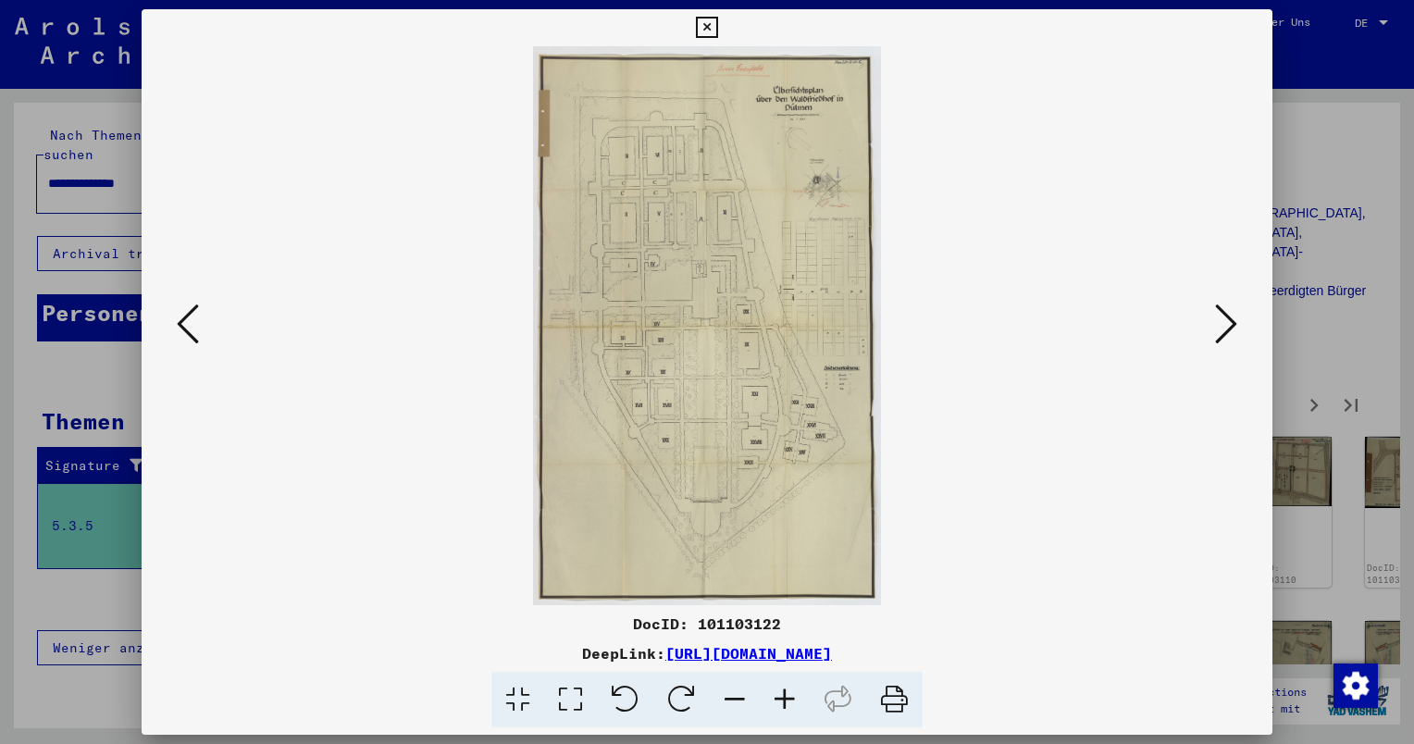
click at [1223, 328] on icon at bounding box center [1226, 324] width 22 height 44
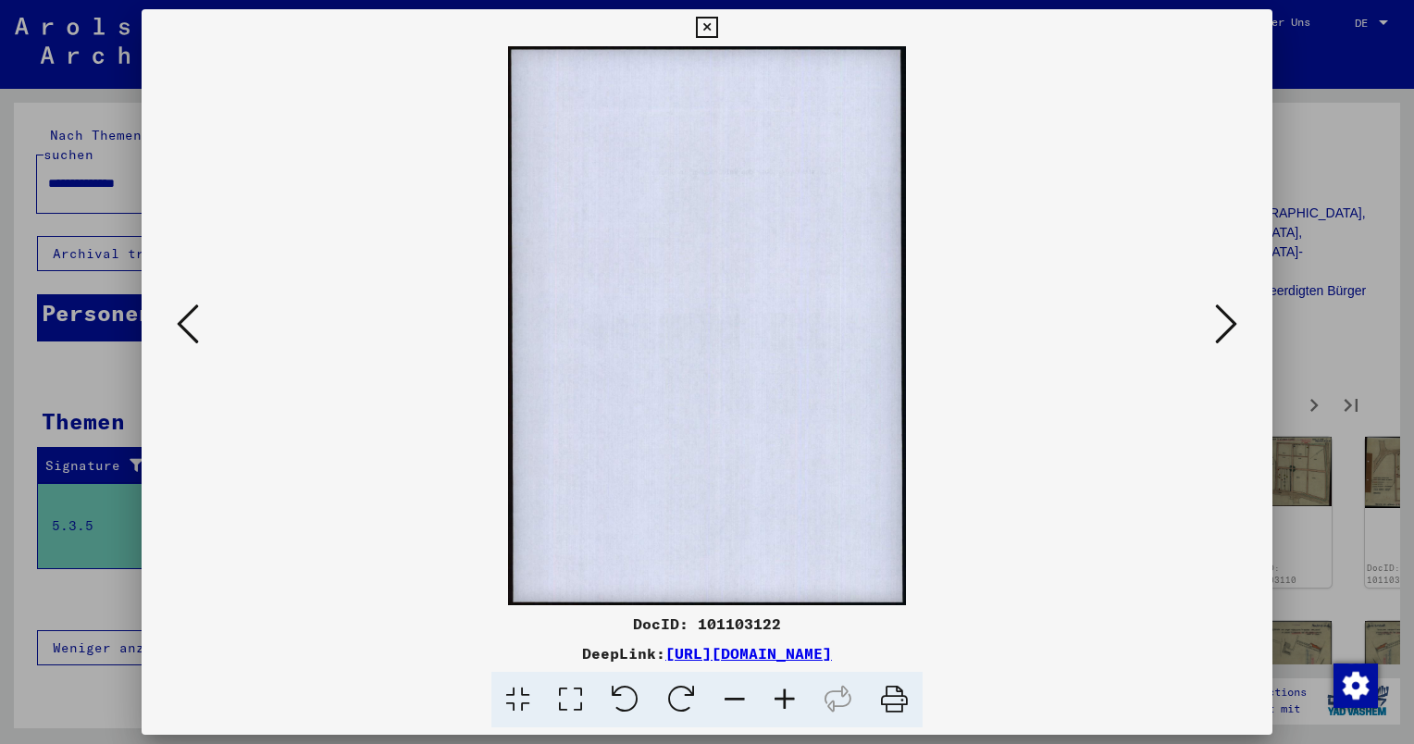
click at [1223, 328] on icon at bounding box center [1226, 324] width 22 height 44
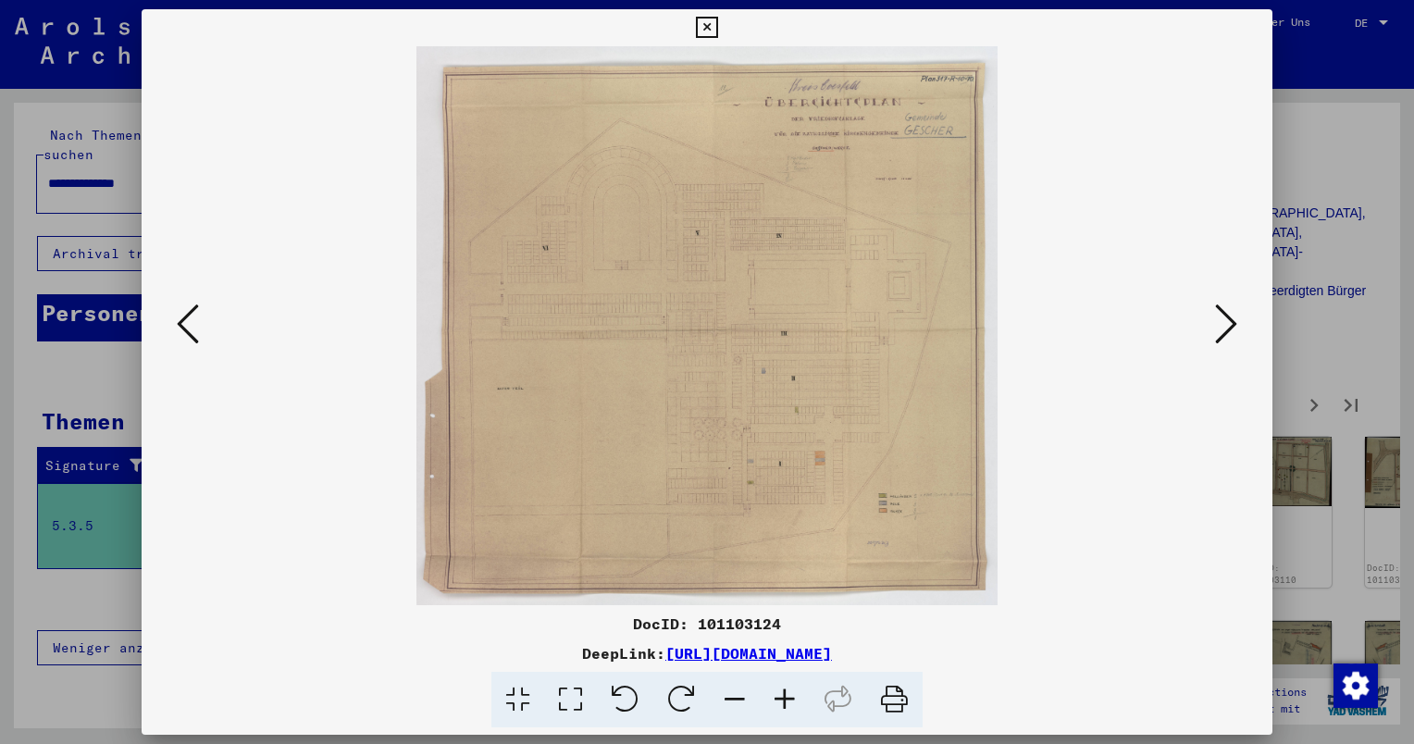
click at [1360, 139] on div at bounding box center [707, 372] width 1414 height 744
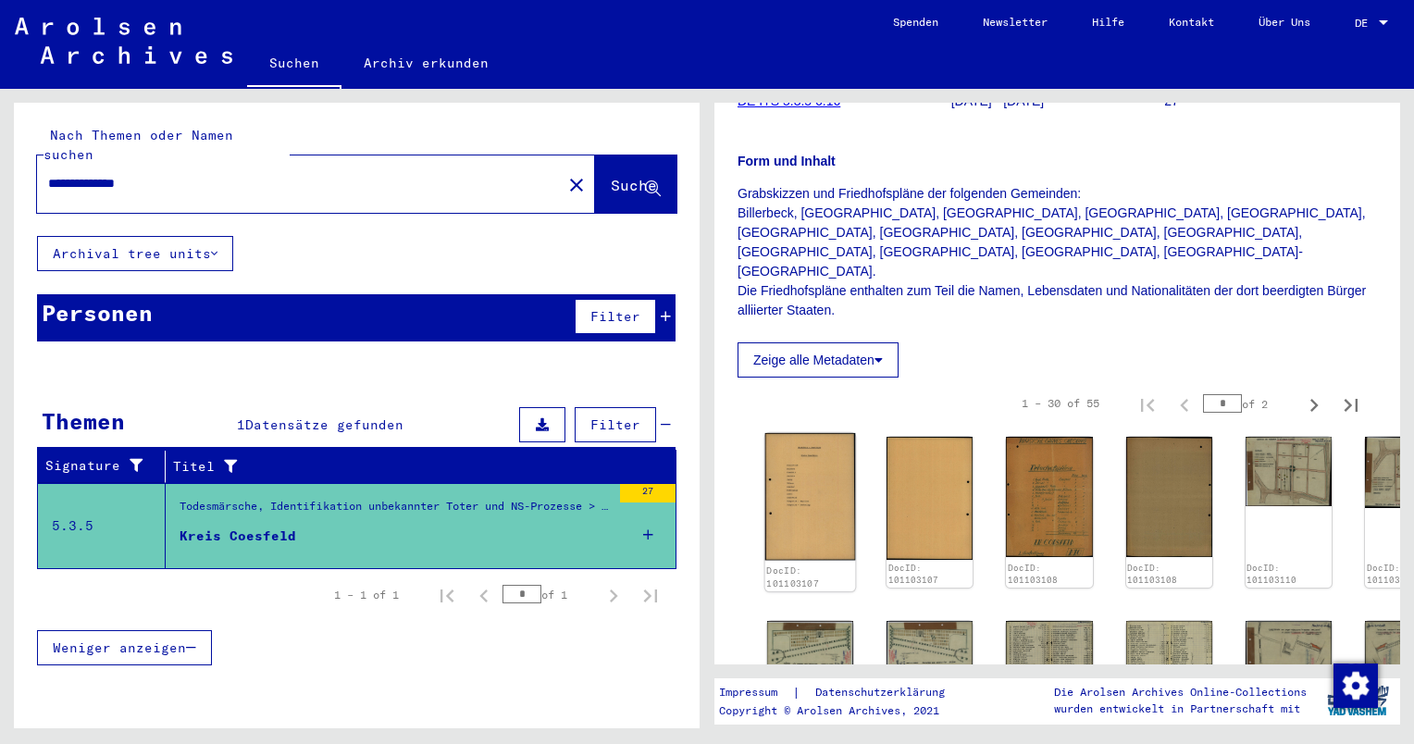
click at [814, 433] on img at bounding box center [810, 496] width 91 height 127
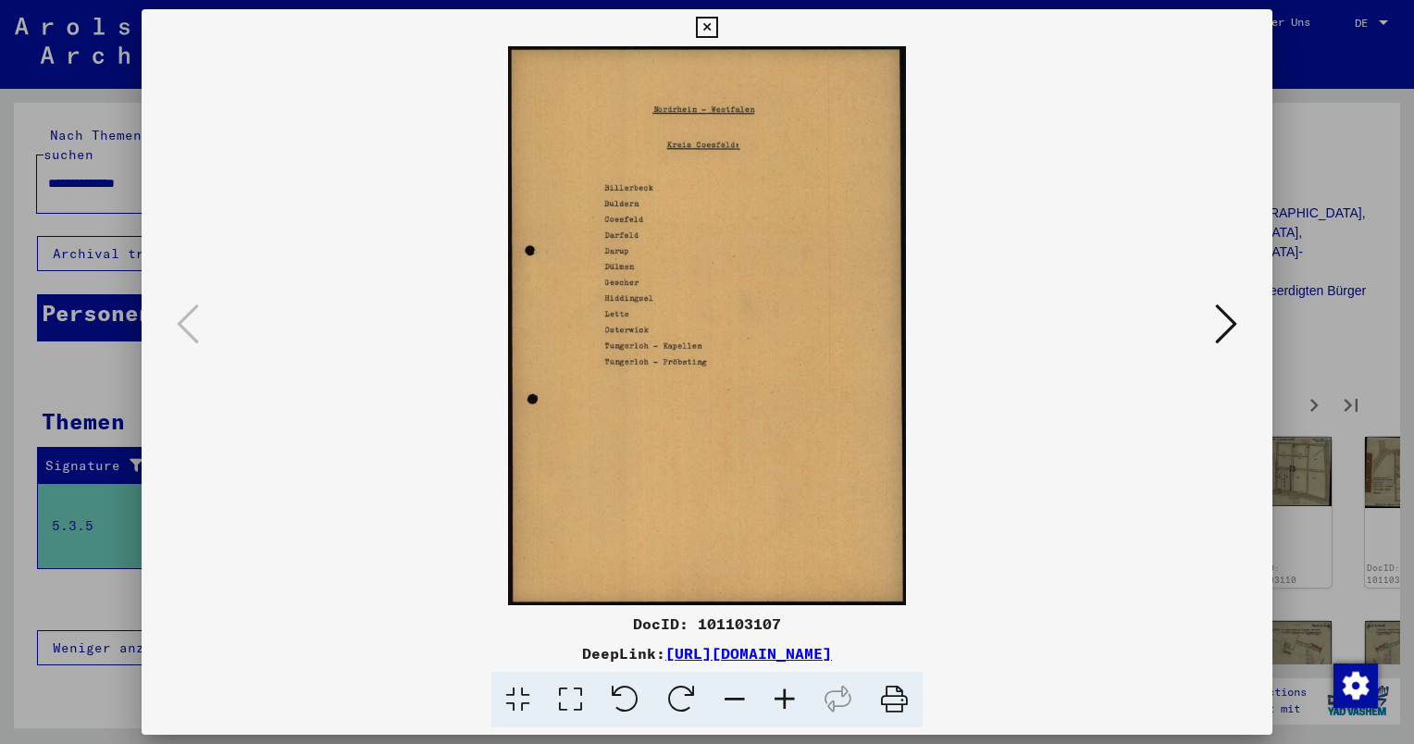
click at [1231, 327] on icon at bounding box center [1226, 324] width 22 height 44
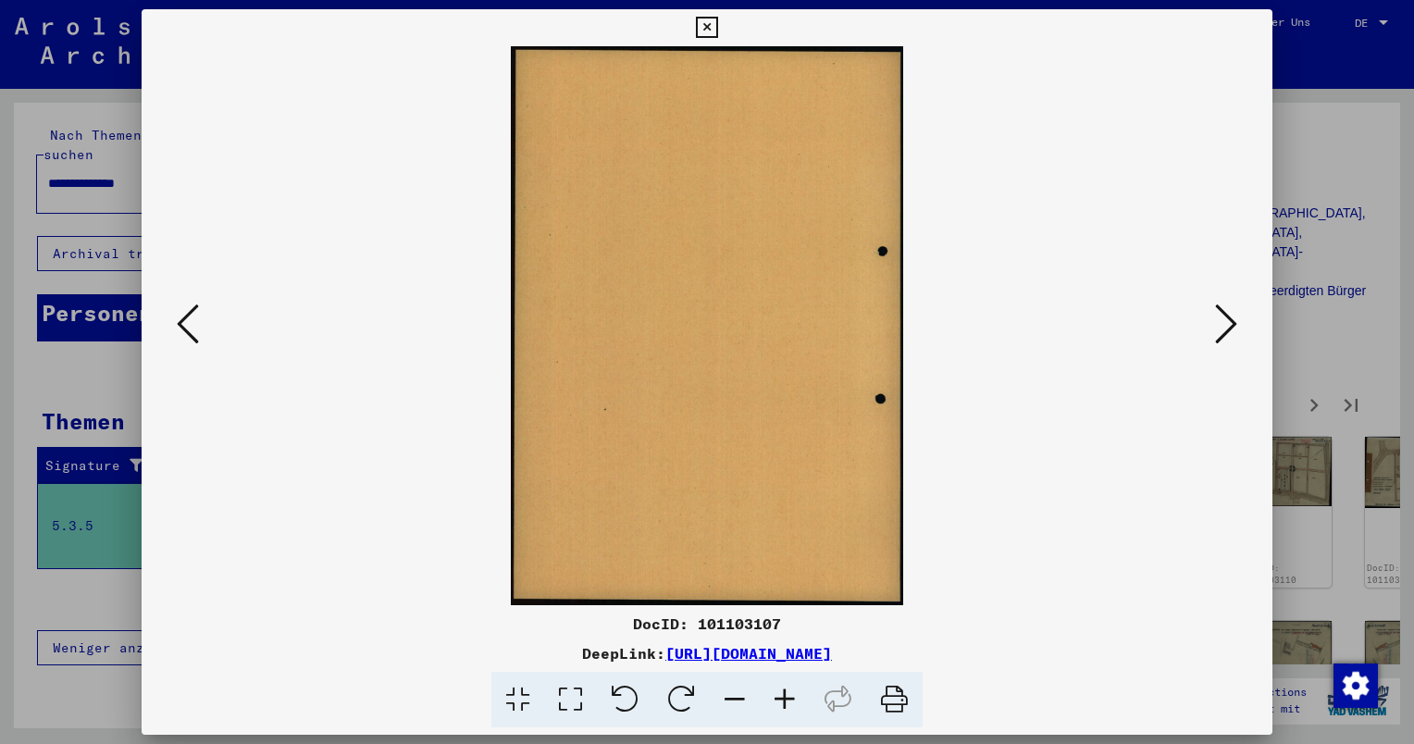
click at [1231, 327] on icon at bounding box center [1226, 324] width 22 height 44
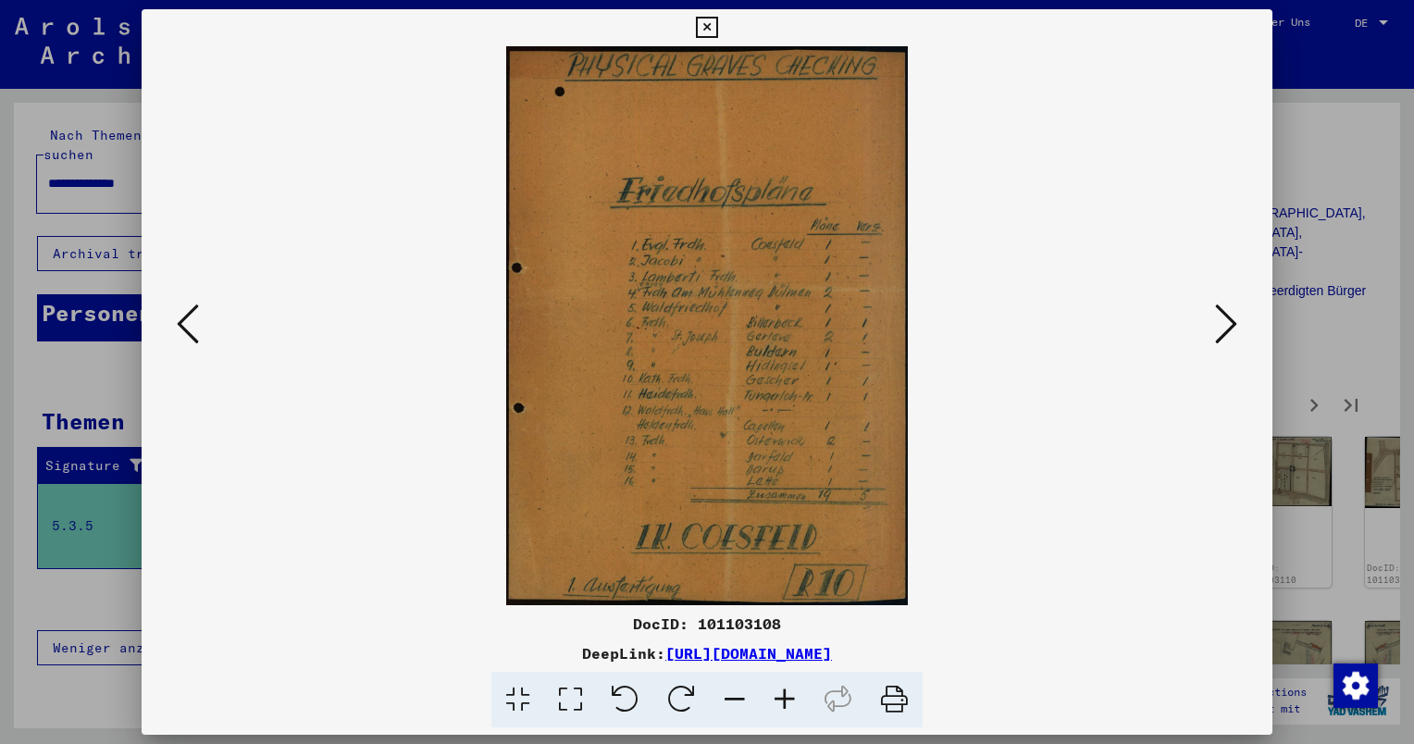
click at [1229, 331] on icon at bounding box center [1226, 324] width 22 height 44
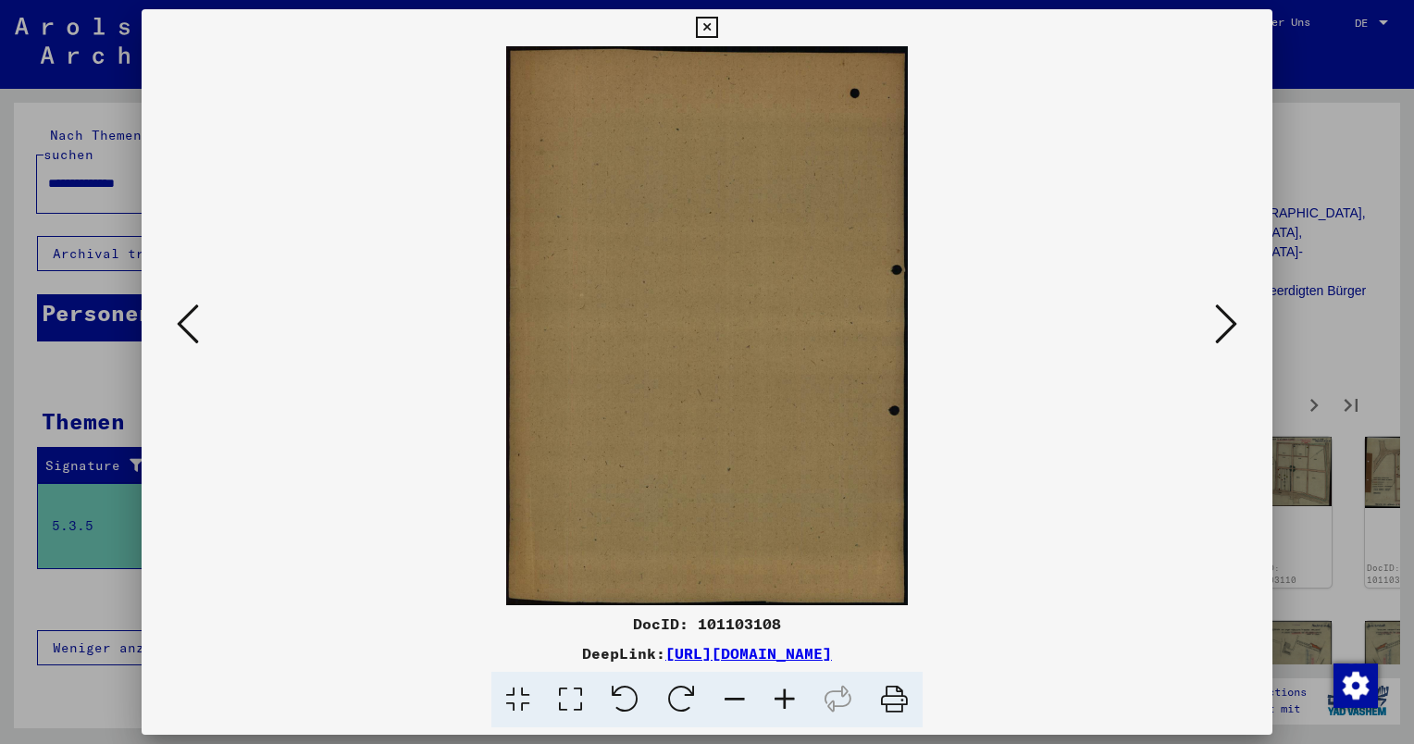
click at [1229, 331] on icon at bounding box center [1226, 324] width 22 height 44
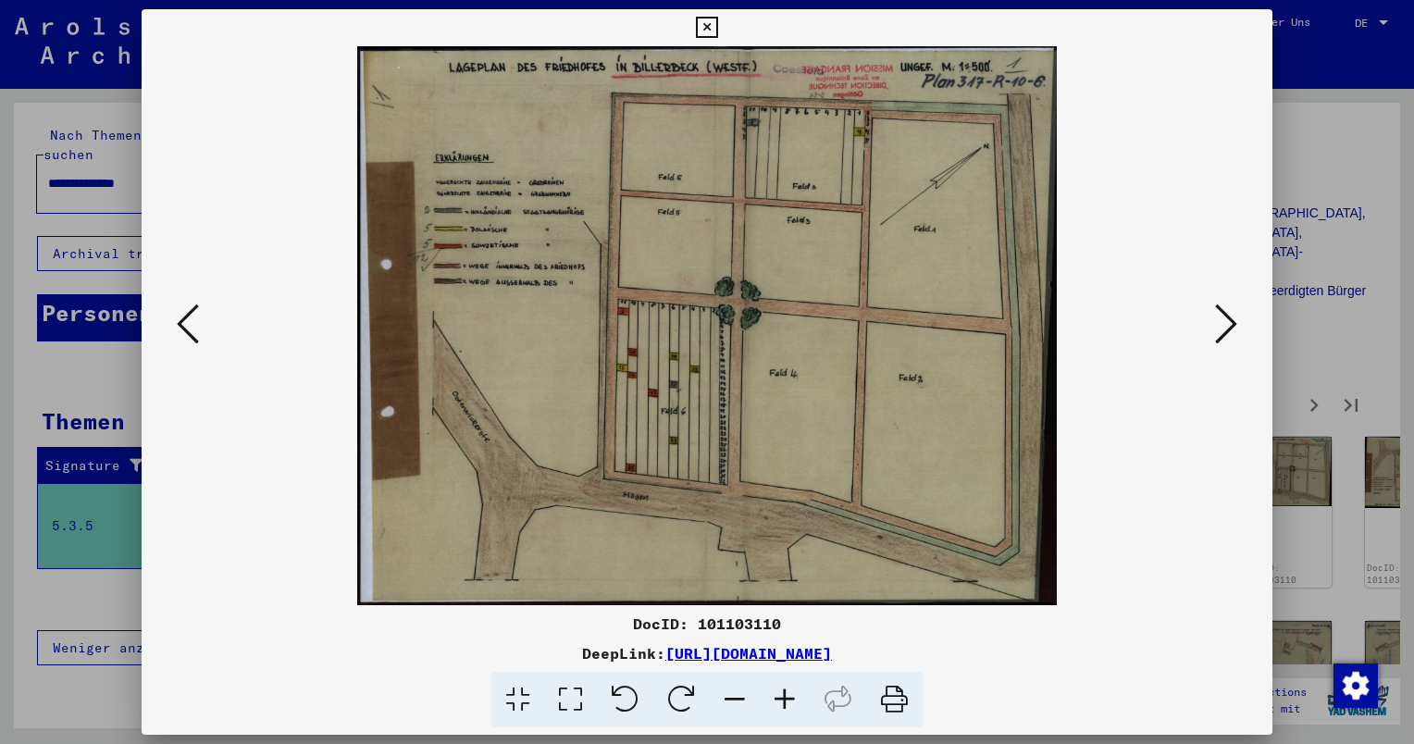
click at [1229, 331] on icon at bounding box center [1226, 324] width 22 height 44
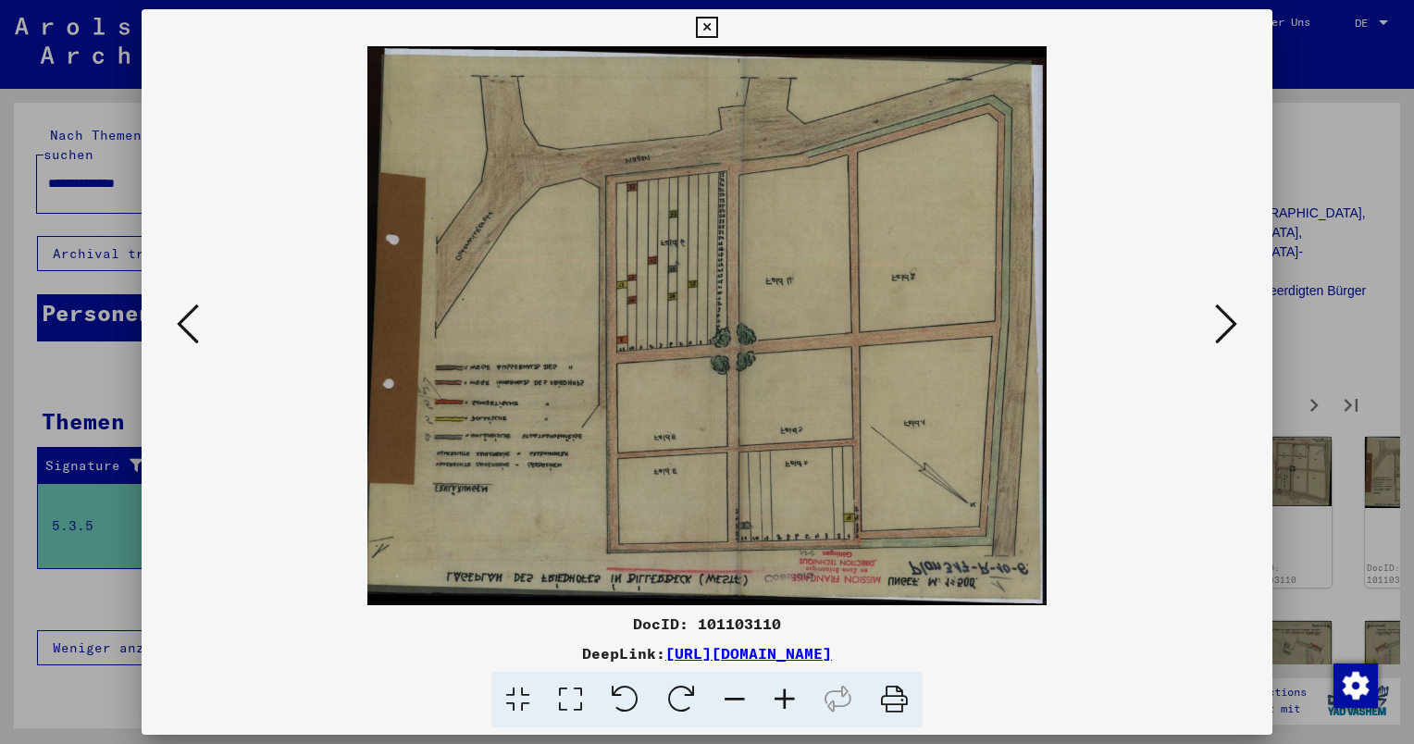
click at [1229, 331] on icon at bounding box center [1226, 324] width 22 height 44
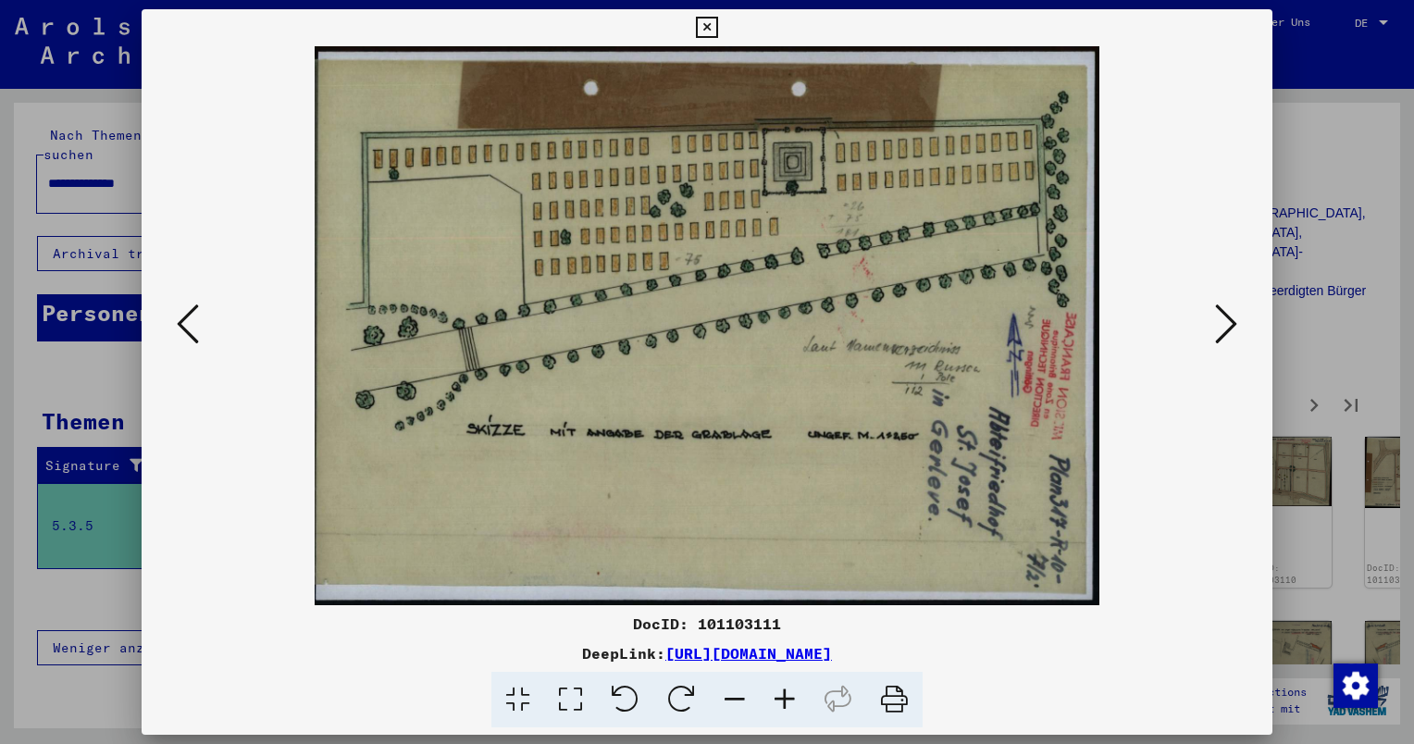
click at [1230, 331] on icon at bounding box center [1226, 324] width 22 height 44
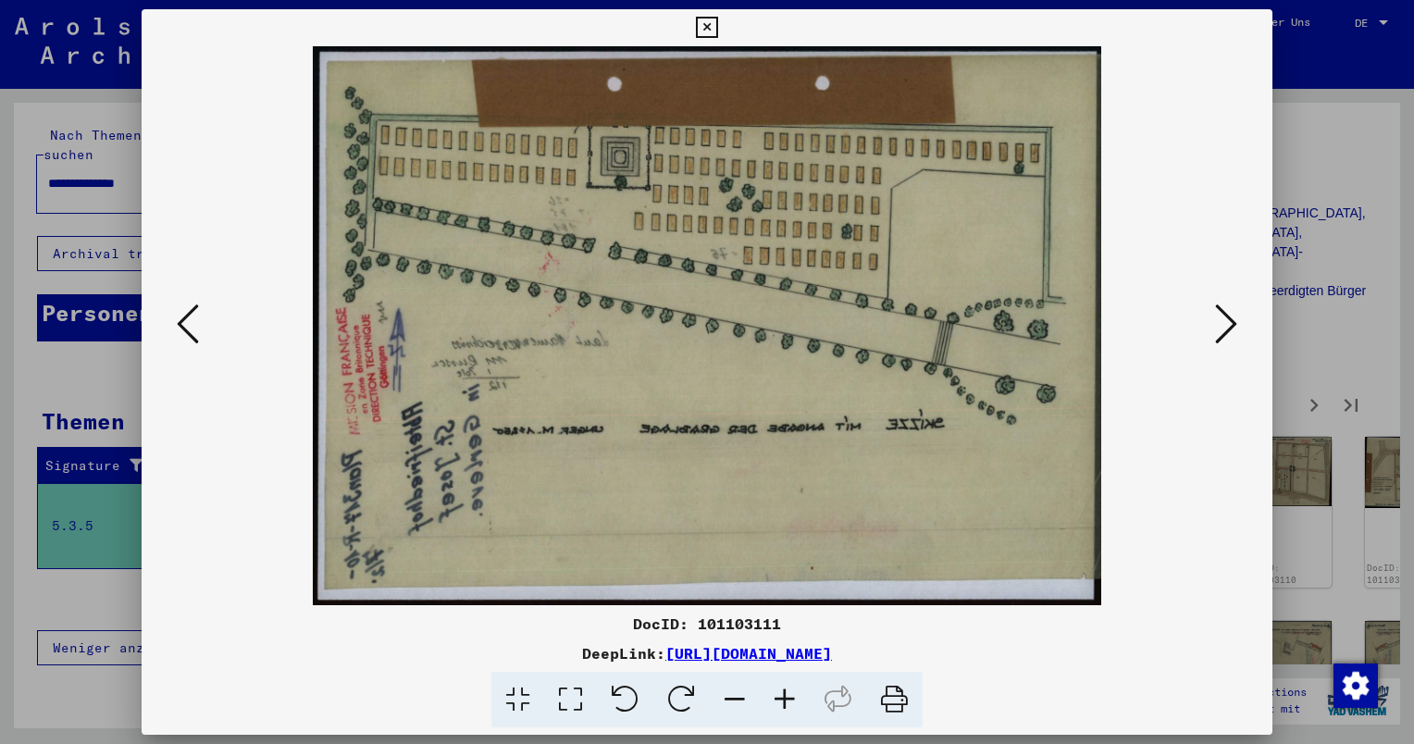
click at [1230, 331] on icon at bounding box center [1226, 324] width 22 height 44
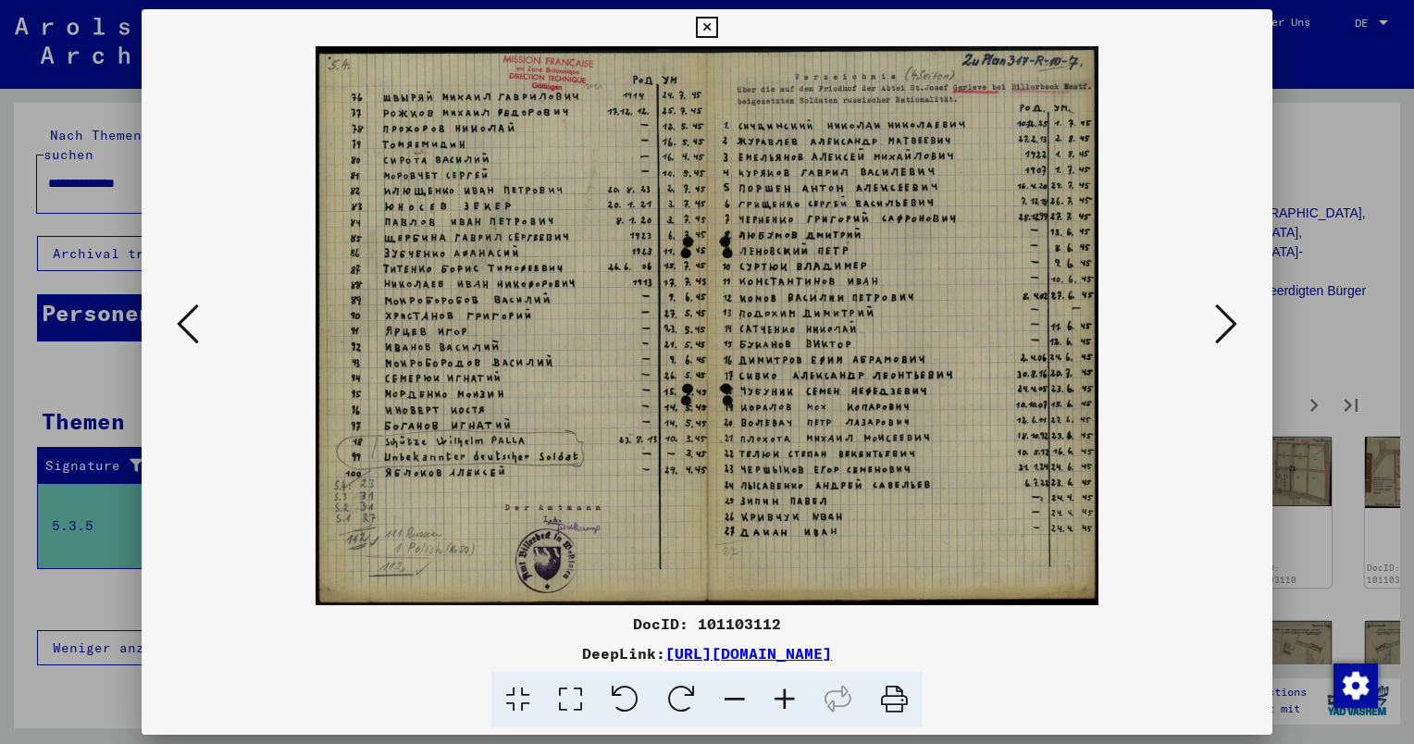
click at [1230, 331] on icon at bounding box center [1226, 324] width 22 height 44
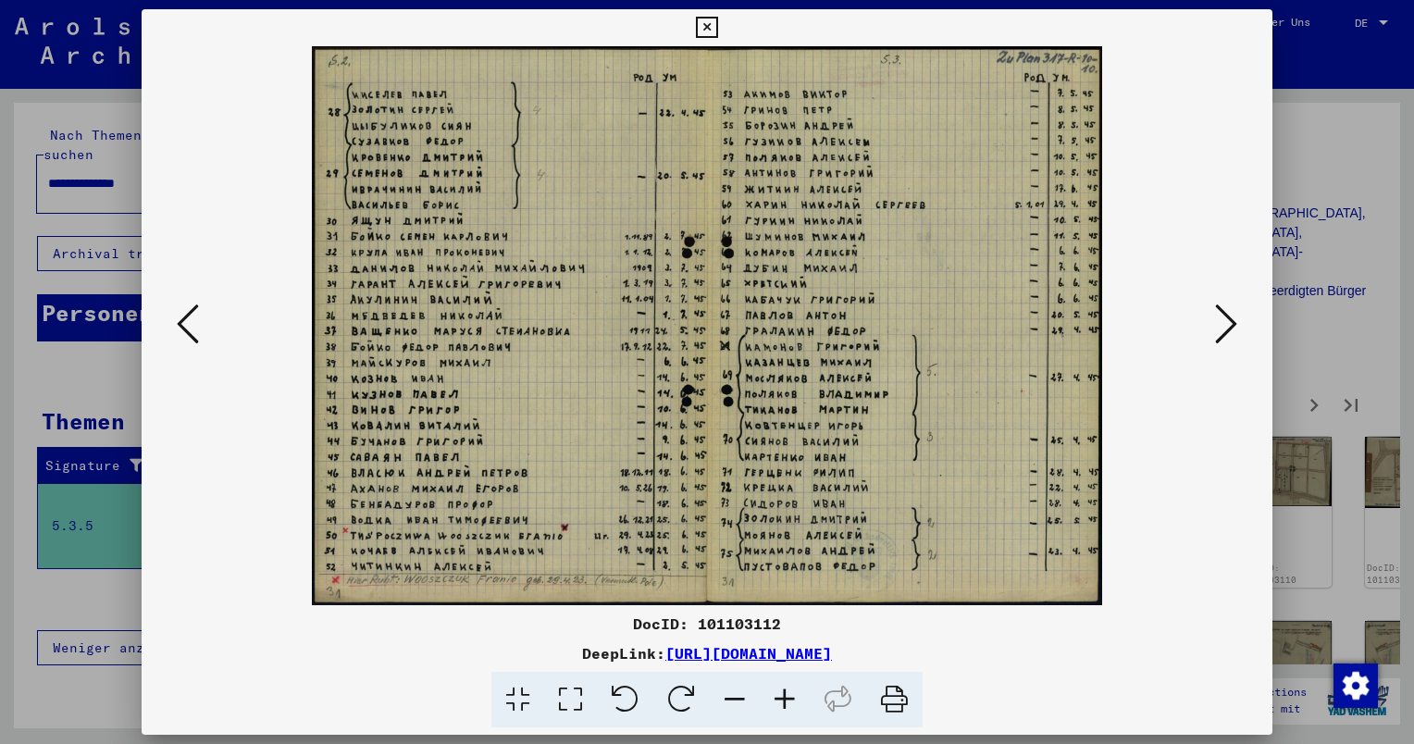
click at [1230, 331] on icon at bounding box center [1226, 324] width 22 height 44
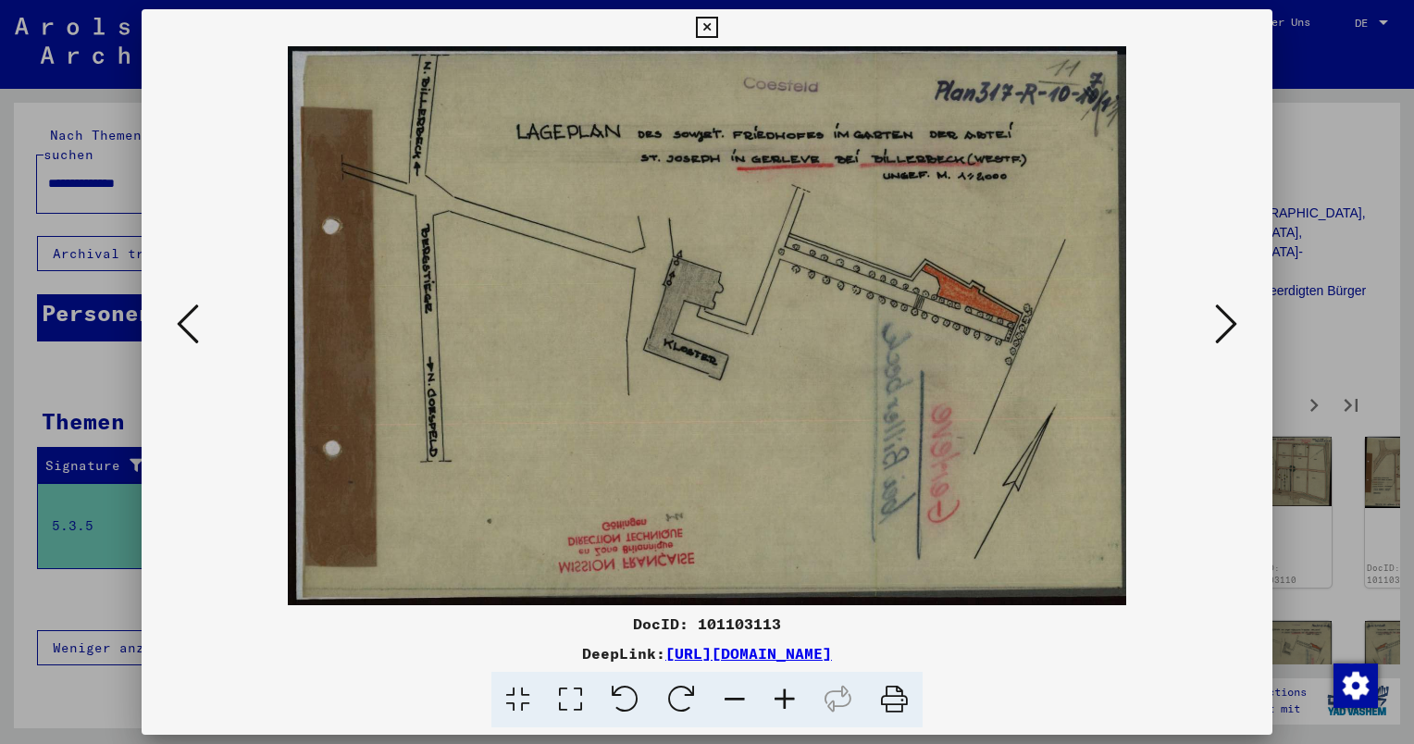
click at [1230, 331] on icon at bounding box center [1226, 324] width 22 height 44
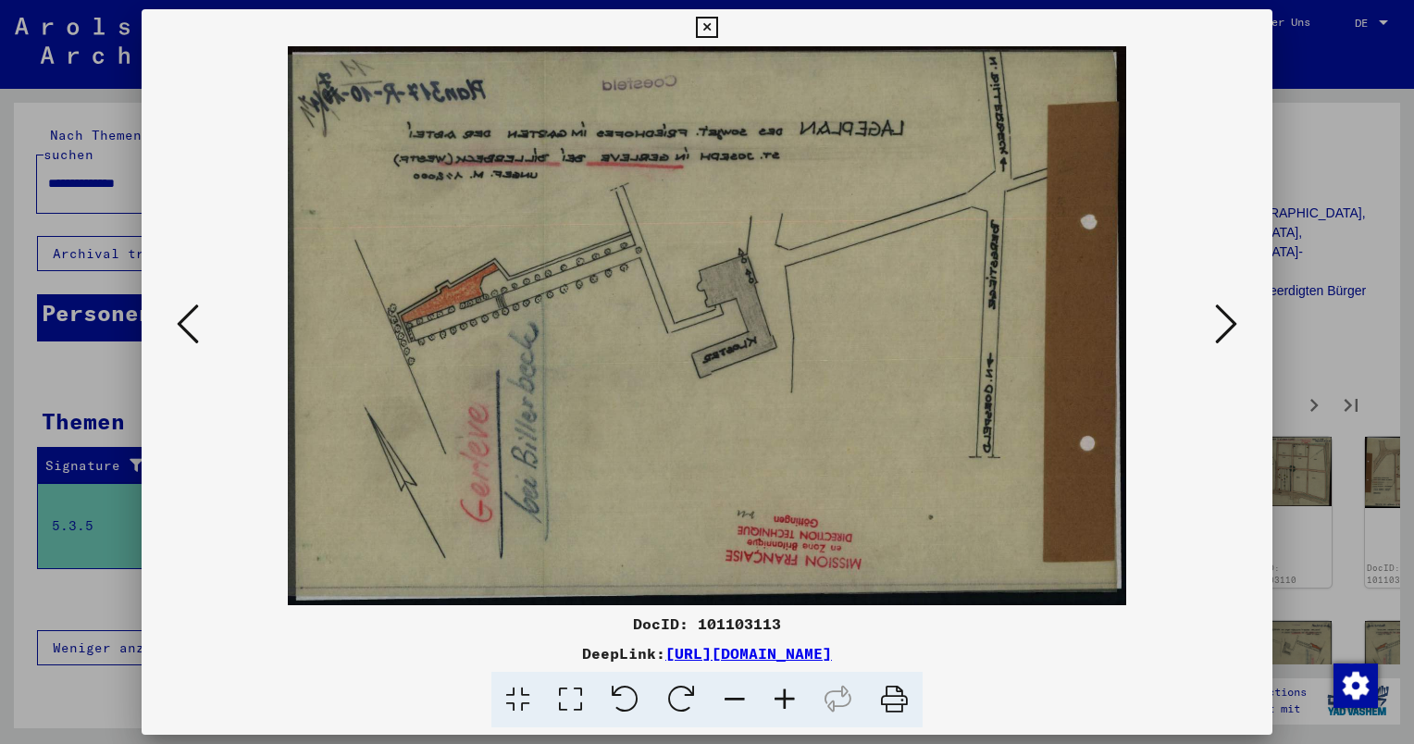
click at [1230, 331] on icon at bounding box center [1226, 324] width 22 height 44
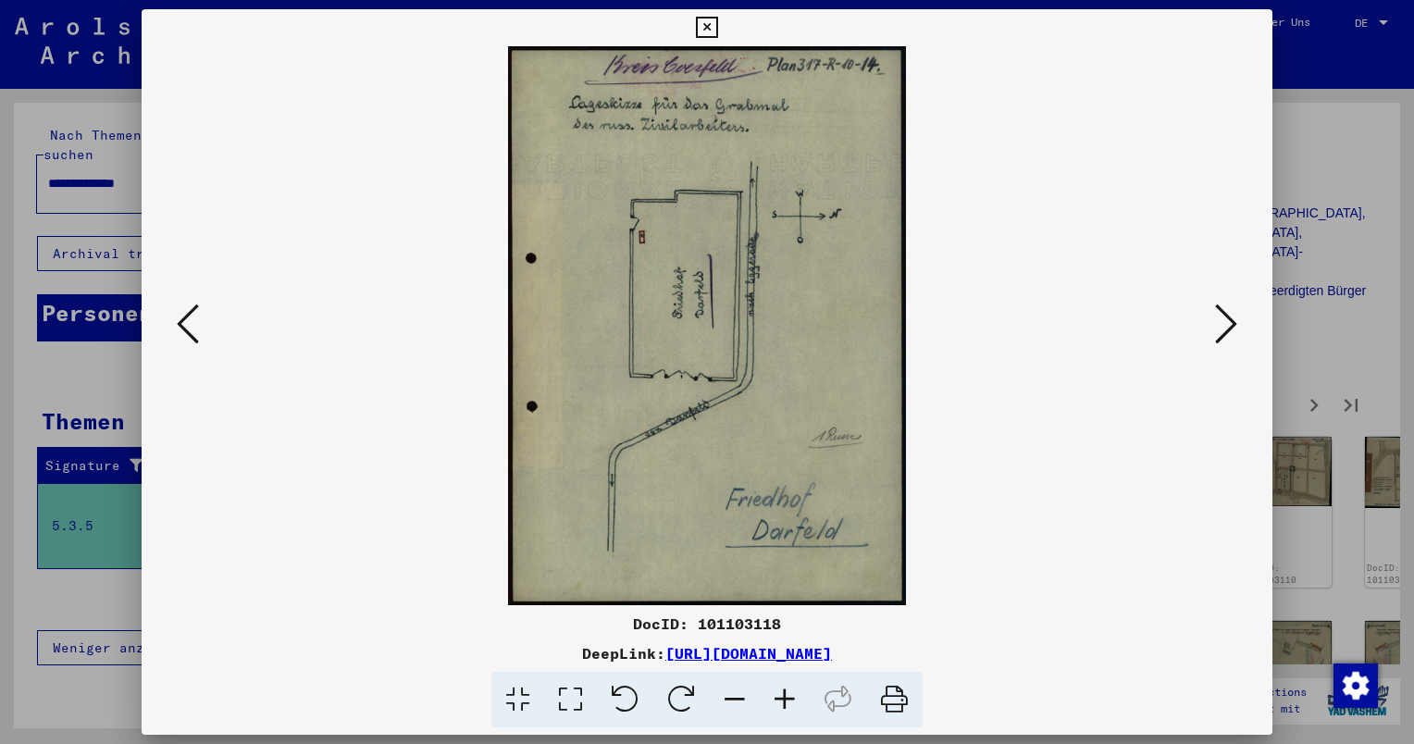
click at [1230, 331] on icon at bounding box center [1226, 324] width 22 height 44
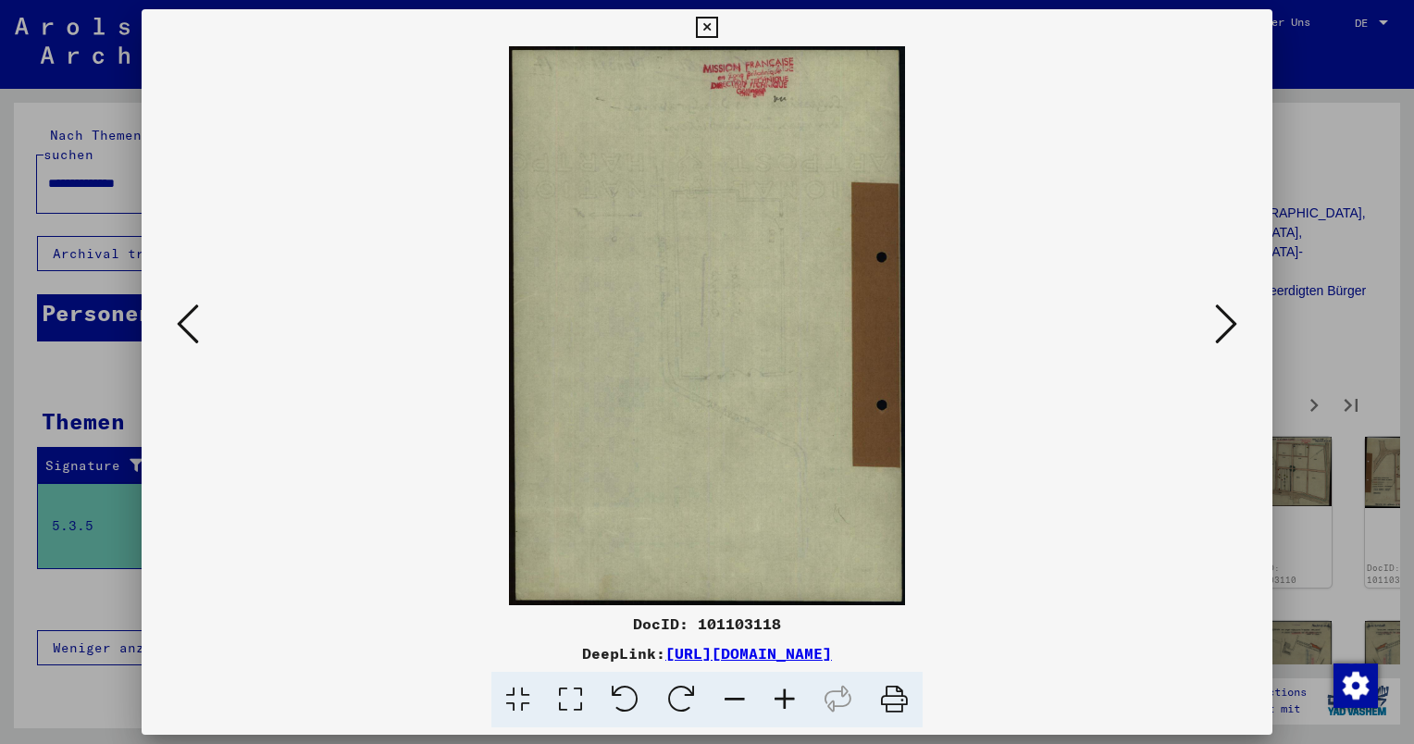
click at [1230, 331] on icon at bounding box center [1226, 324] width 22 height 44
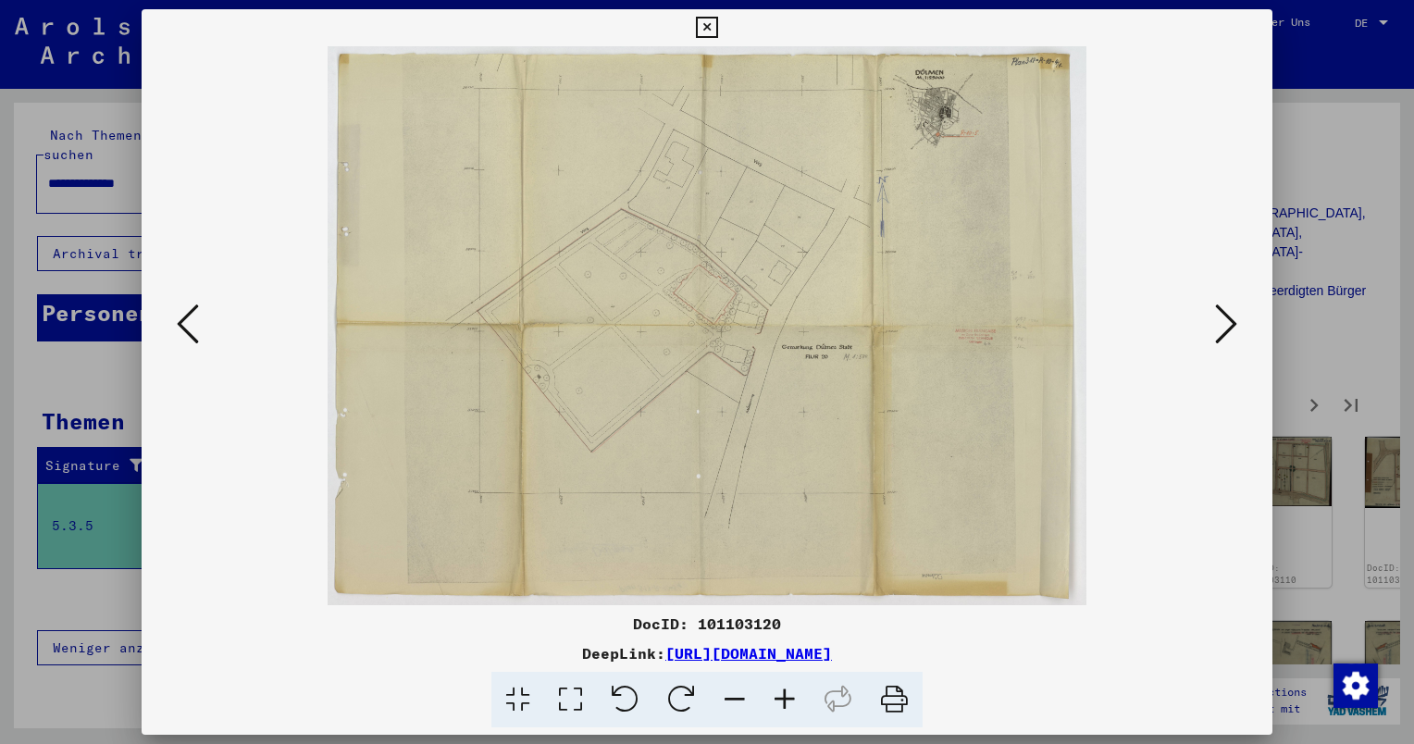
click at [1230, 331] on icon at bounding box center [1226, 324] width 22 height 44
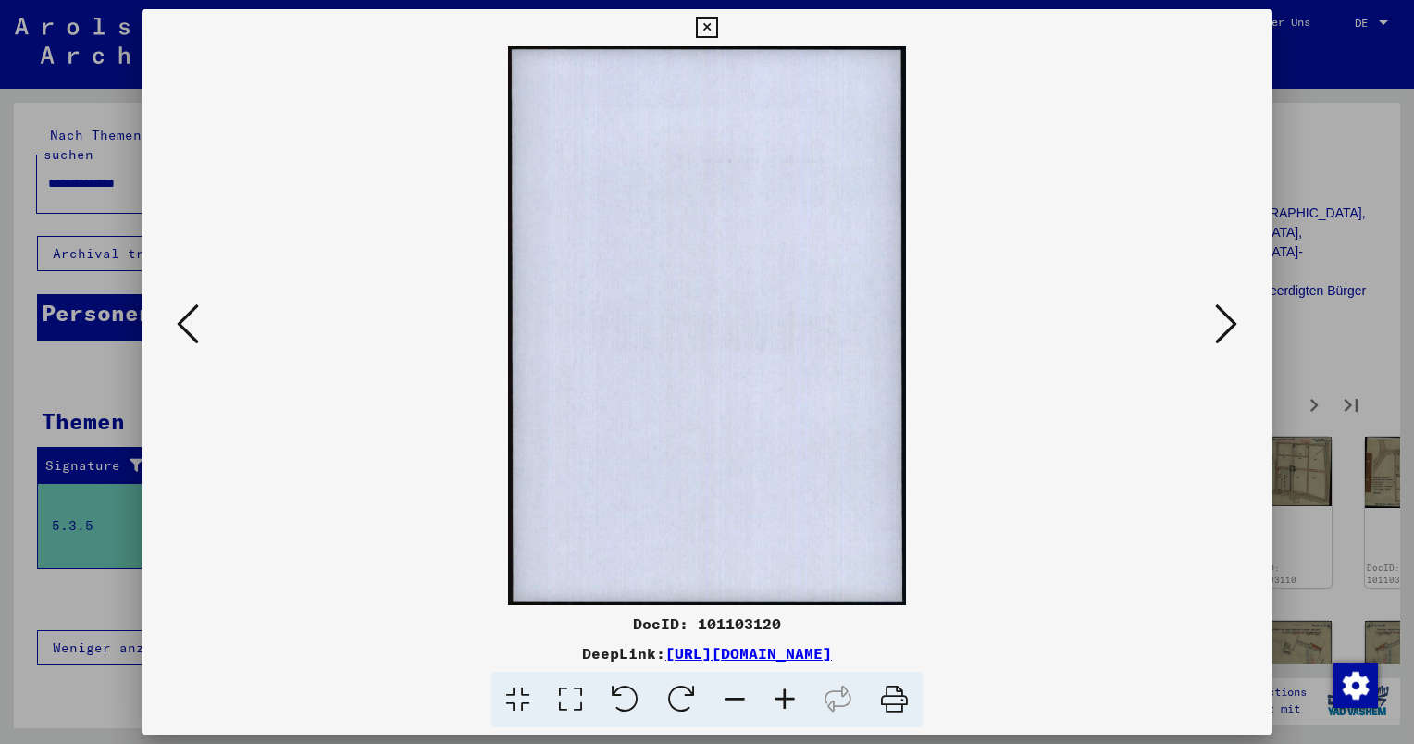
click at [1230, 331] on icon at bounding box center [1226, 324] width 22 height 44
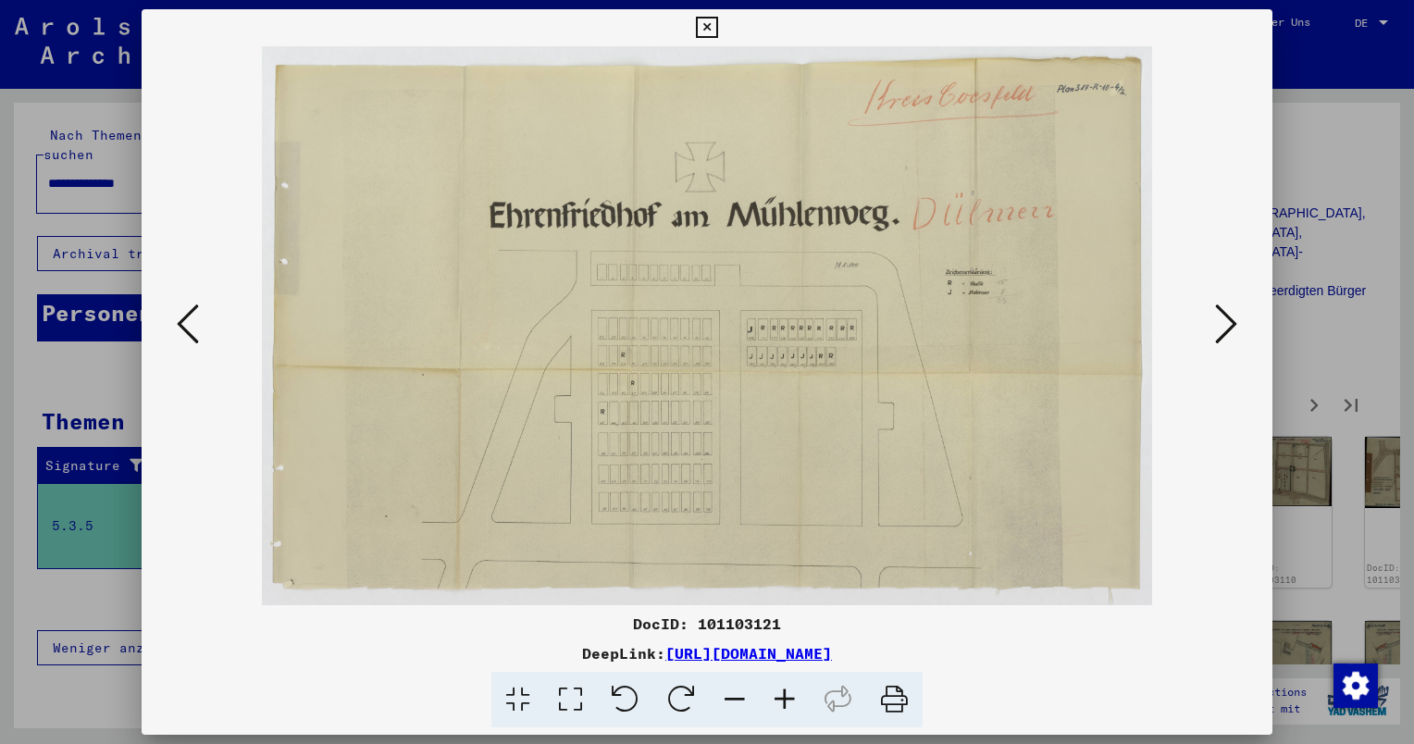
click at [1222, 316] on icon at bounding box center [1226, 324] width 22 height 44
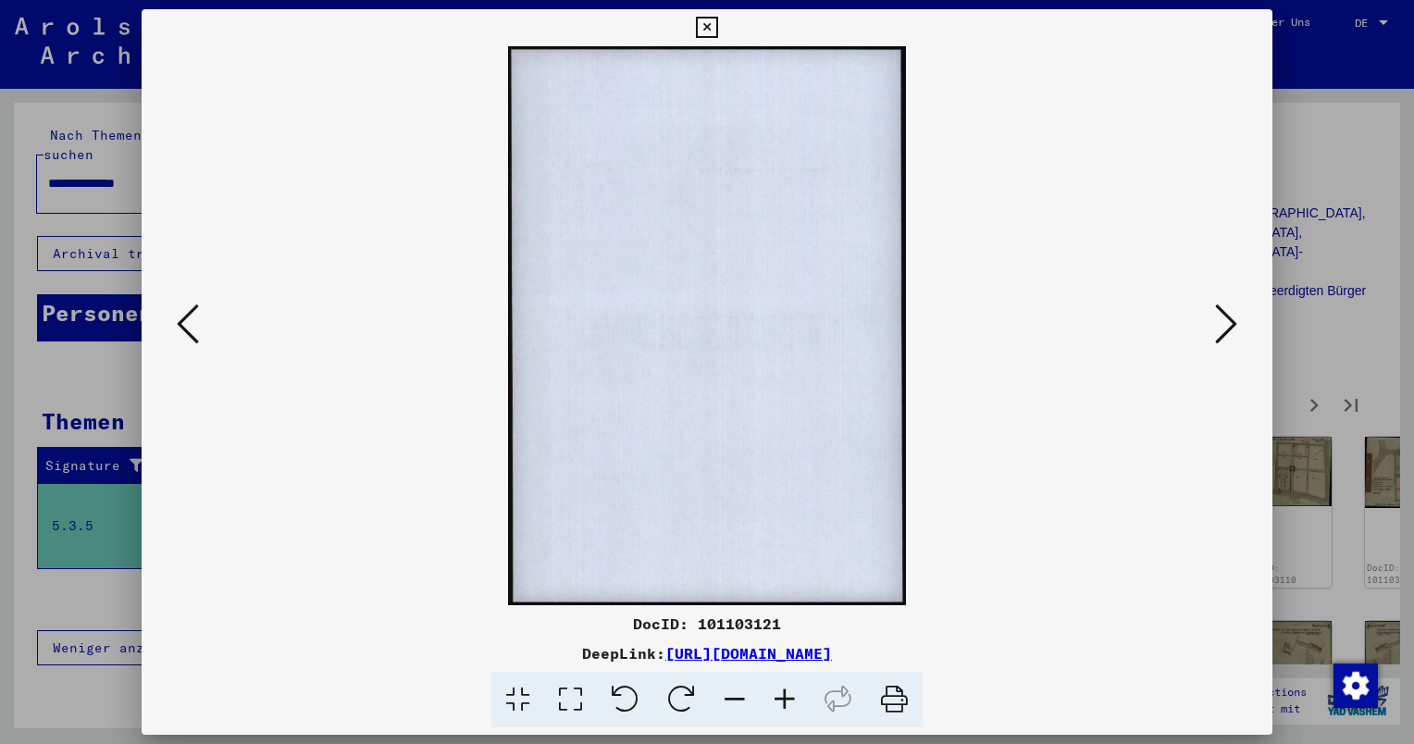
click at [1222, 316] on icon at bounding box center [1226, 324] width 22 height 44
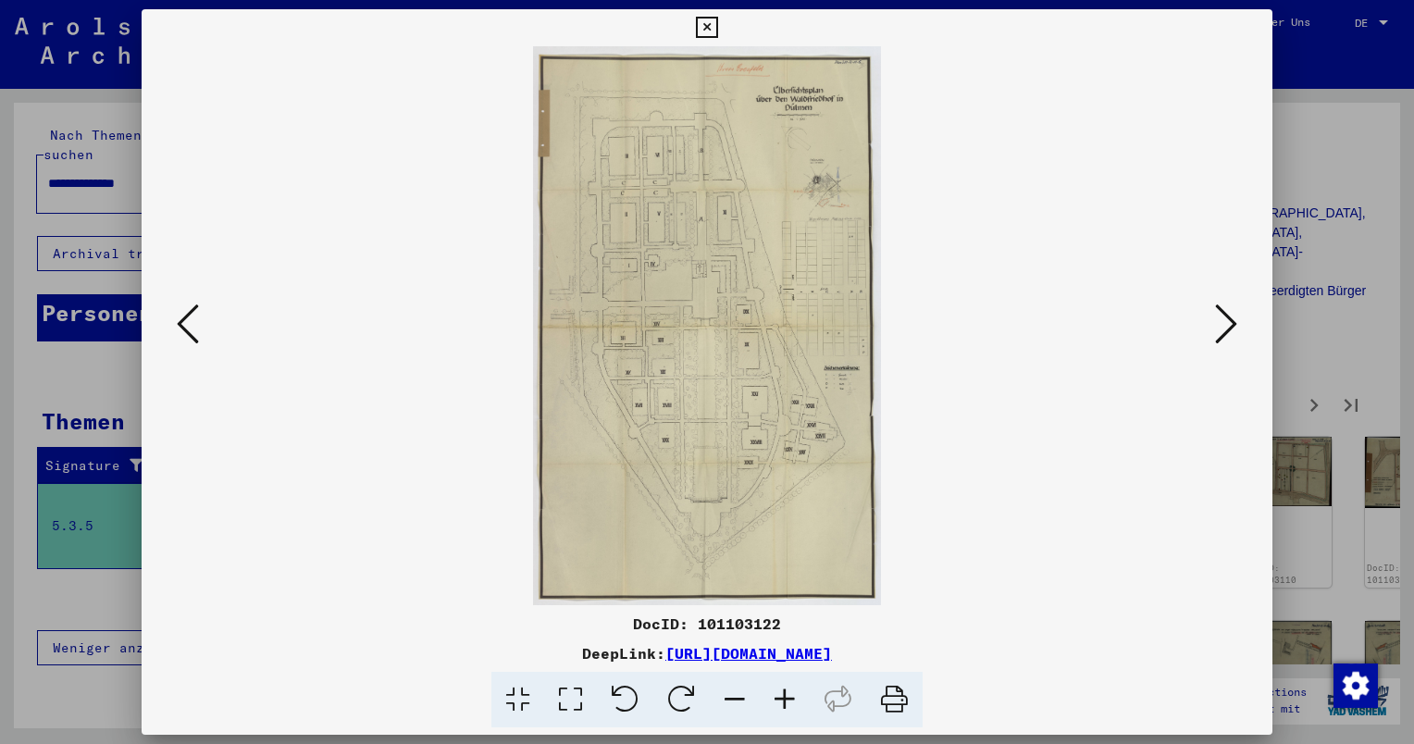
click at [792, 700] on icon at bounding box center [785, 700] width 50 height 56
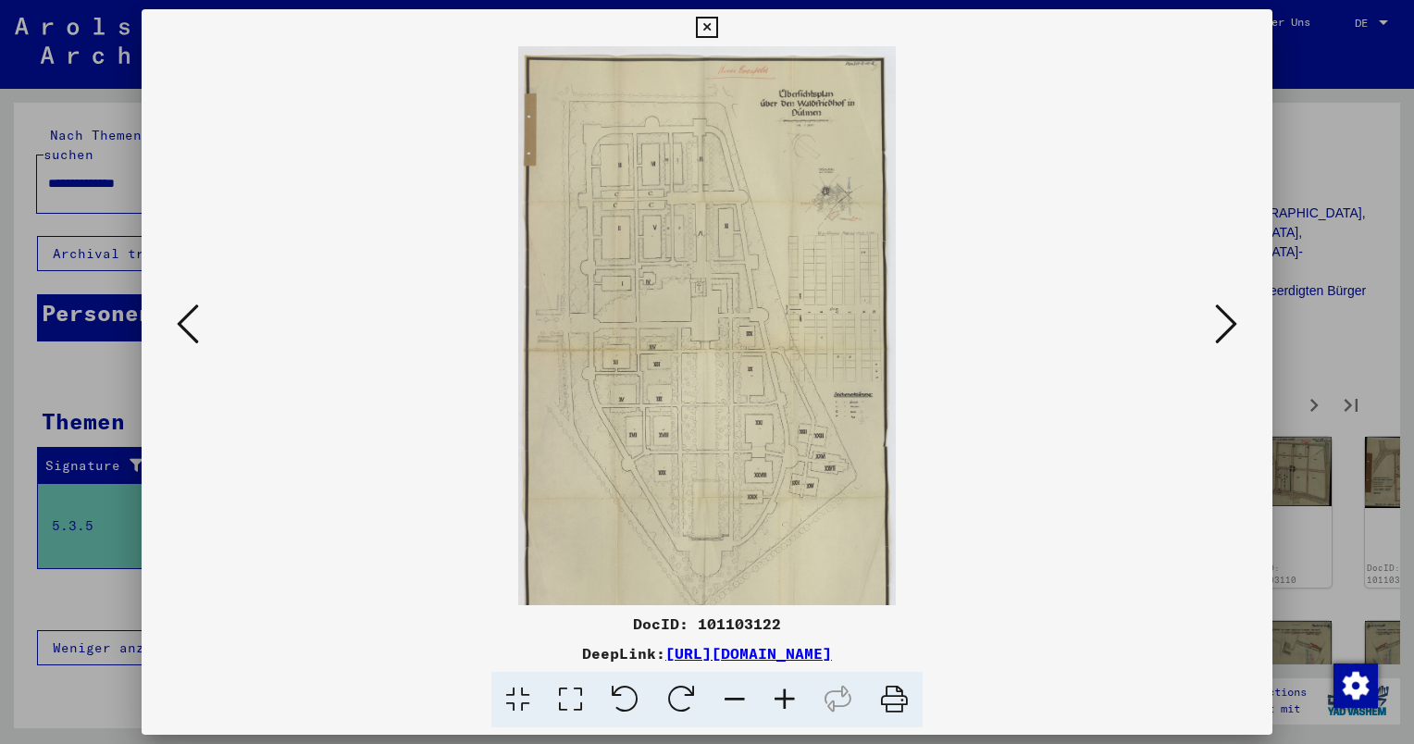
click at [792, 700] on icon at bounding box center [785, 700] width 50 height 56
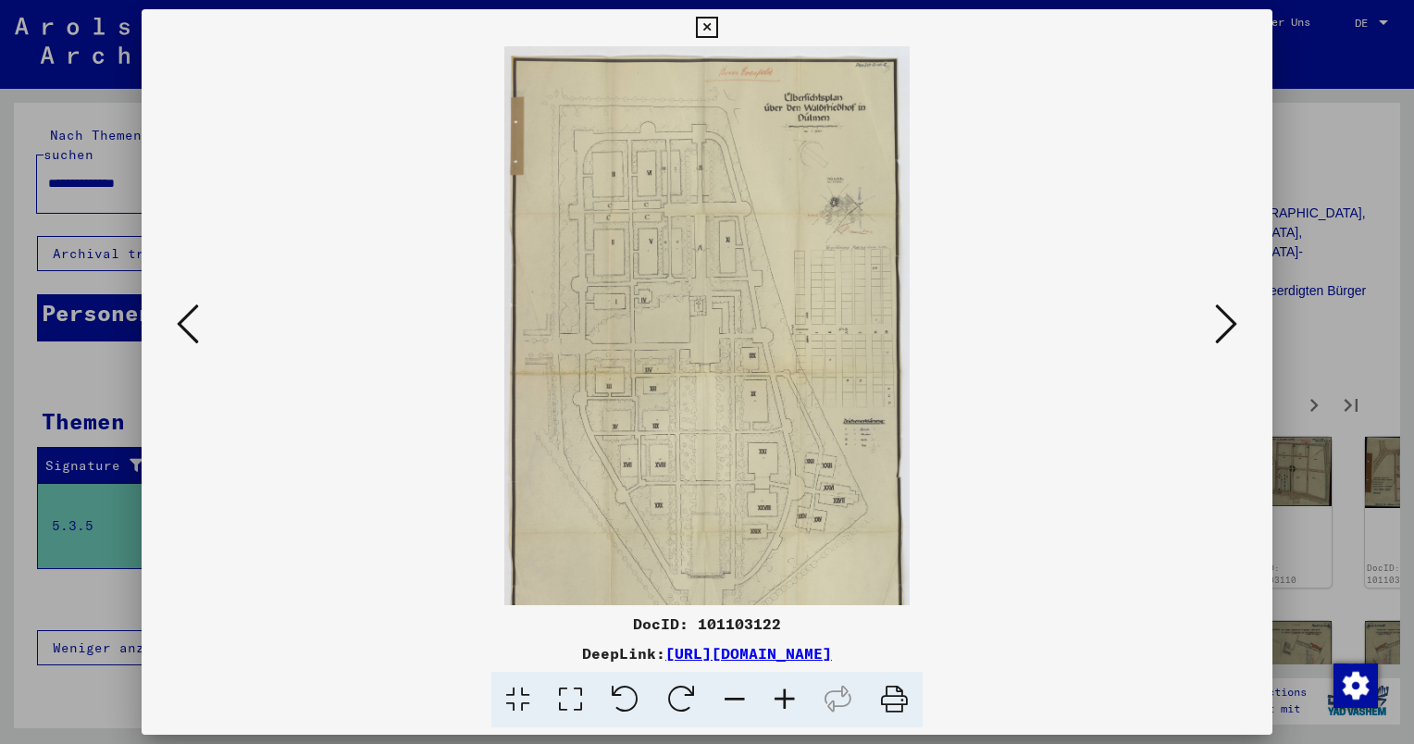
click at [792, 700] on icon at bounding box center [785, 700] width 50 height 56
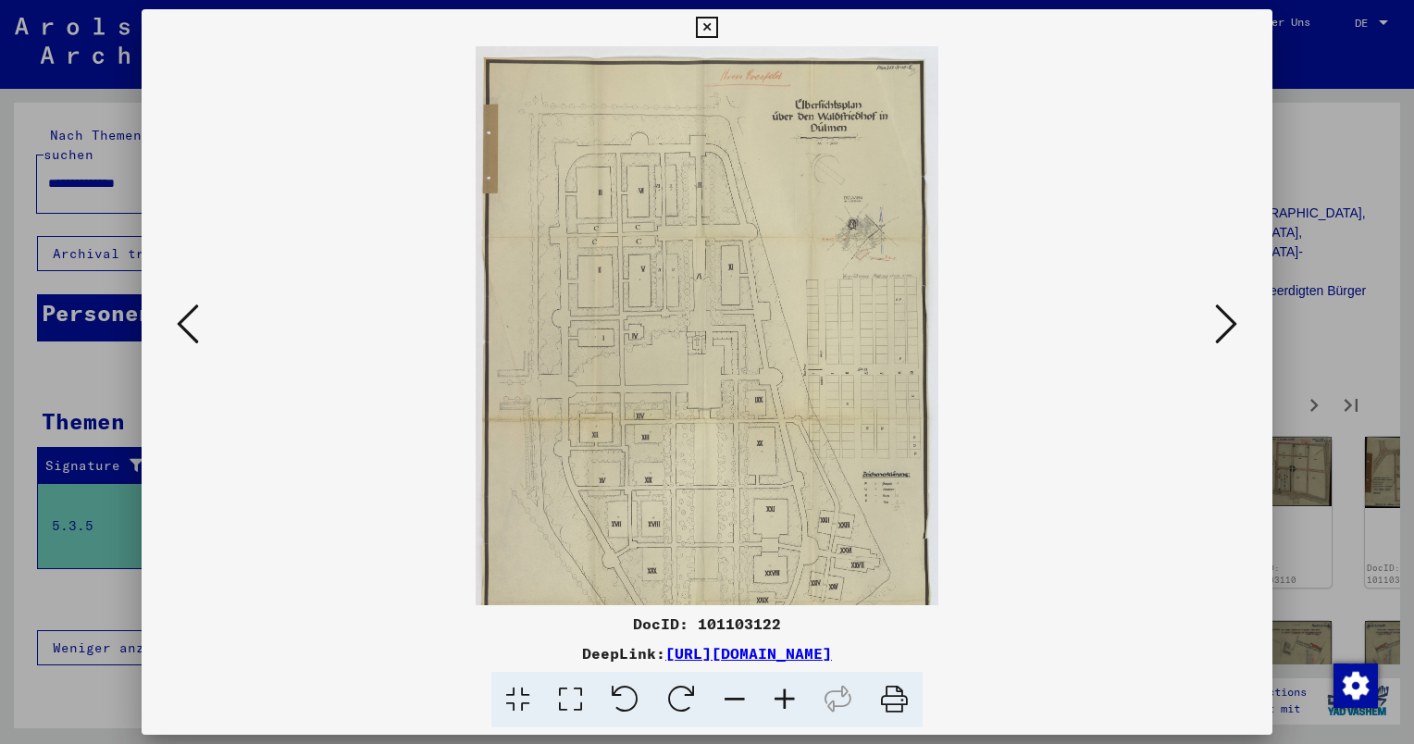
click at [792, 700] on icon at bounding box center [785, 700] width 50 height 56
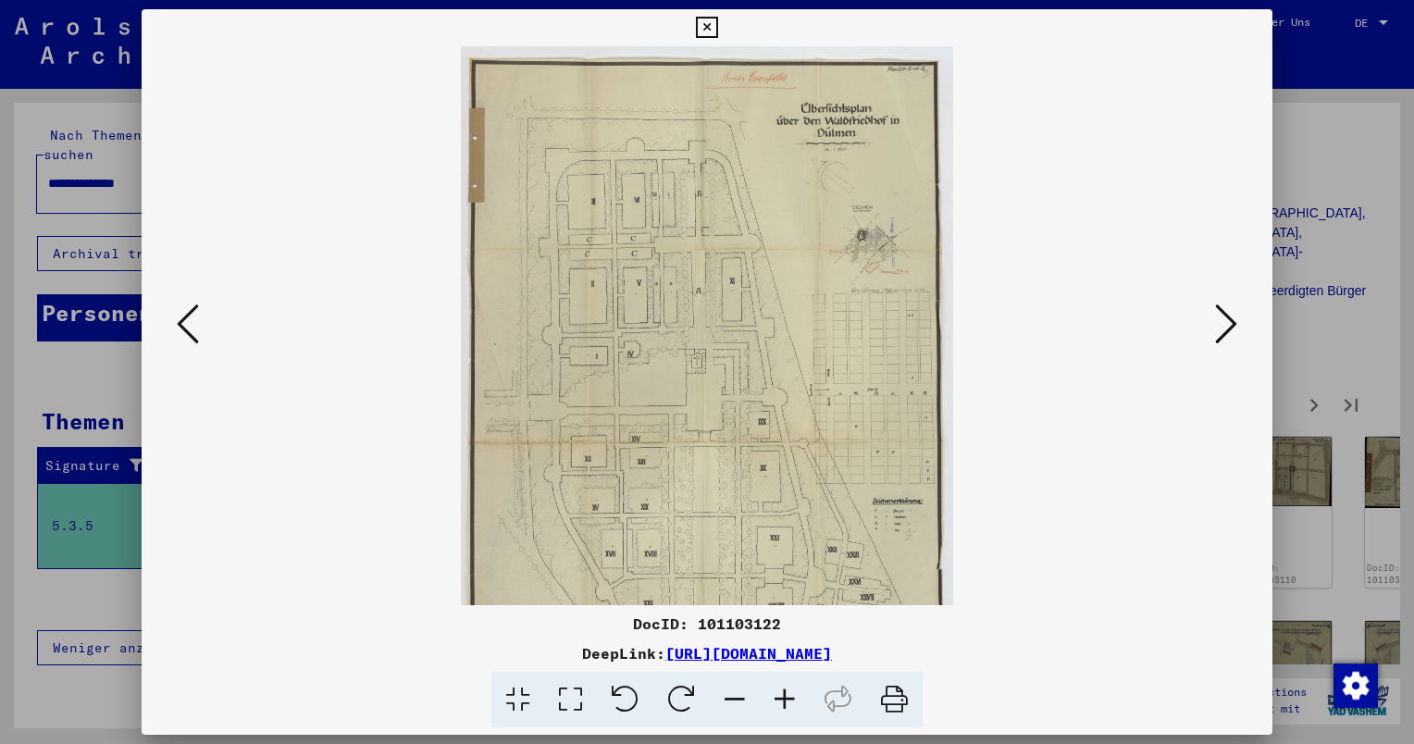
click at [792, 700] on icon at bounding box center [785, 700] width 50 height 56
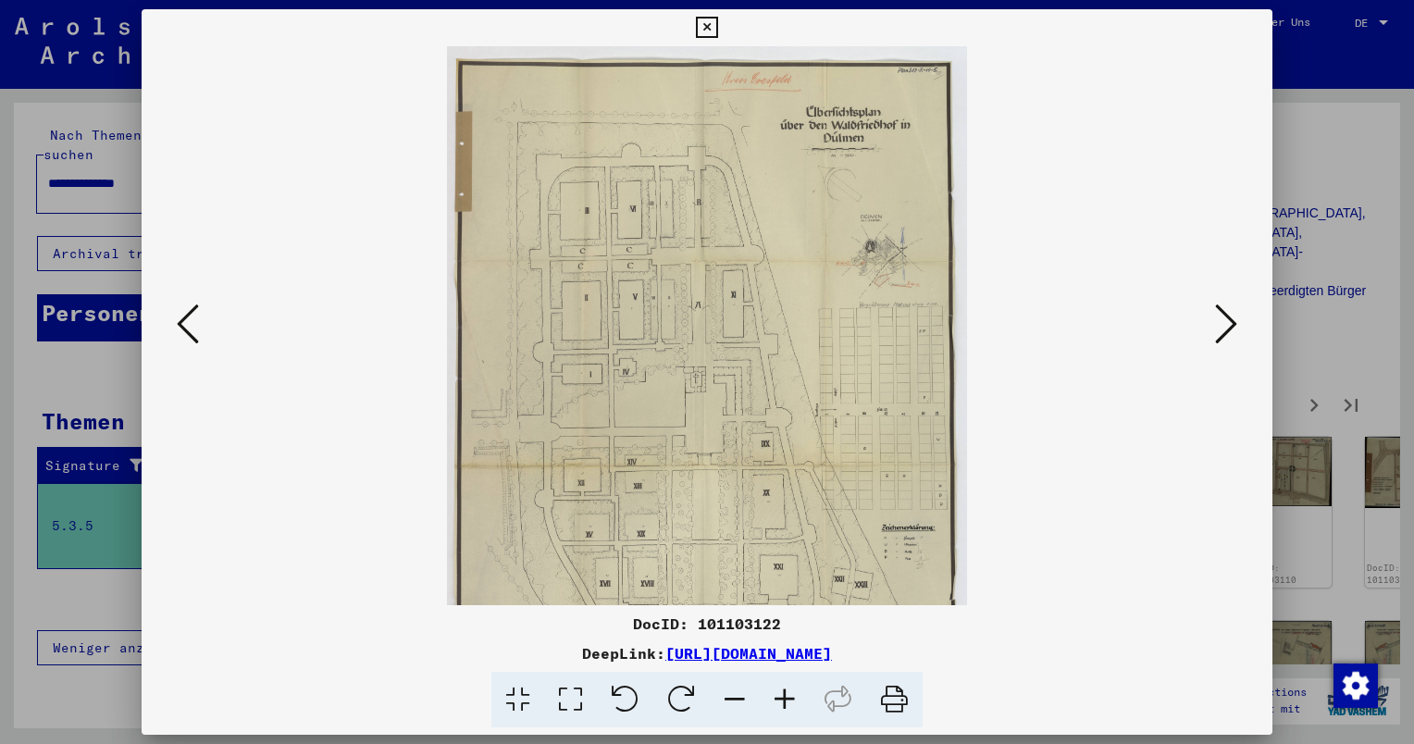
click at [792, 700] on icon at bounding box center [785, 700] width 50 height 56
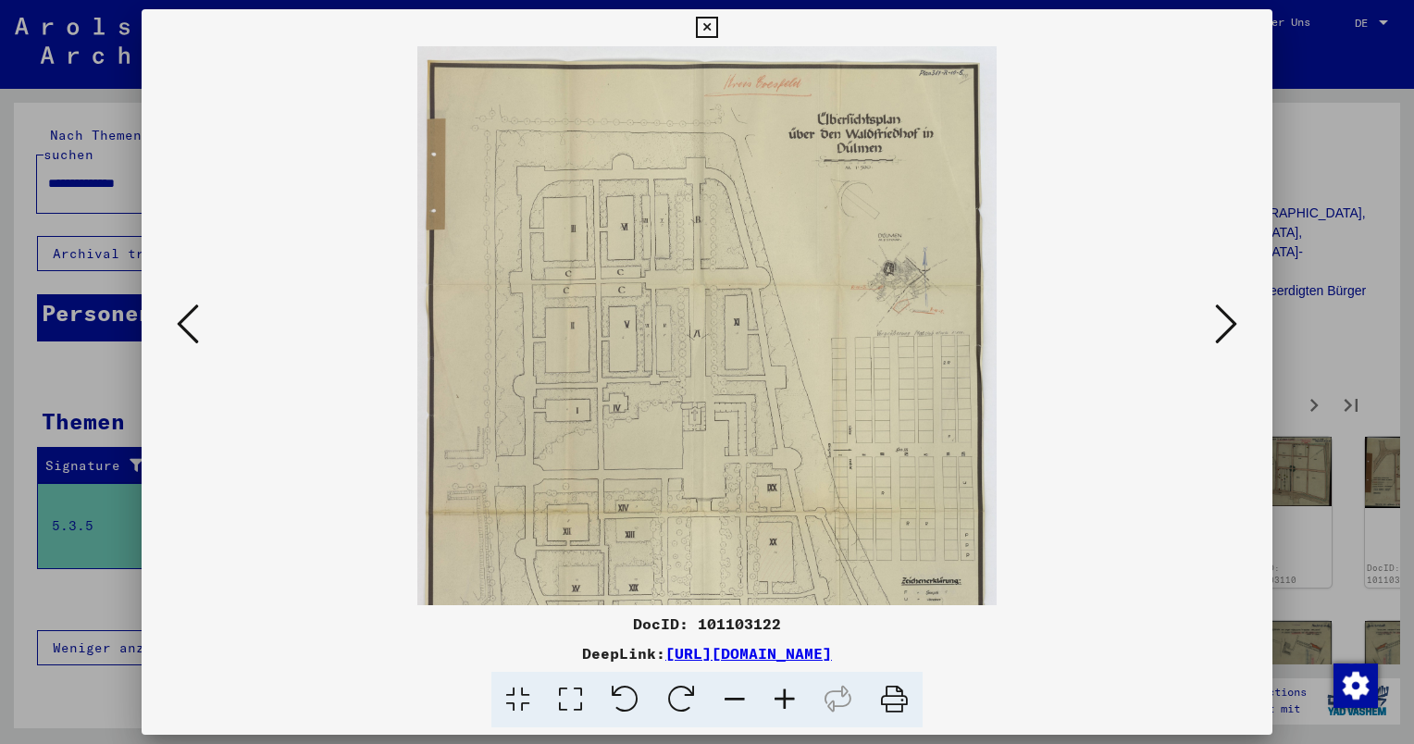
click at [792, 700] on icon at bounding box center [785, 700] width 50 height 56
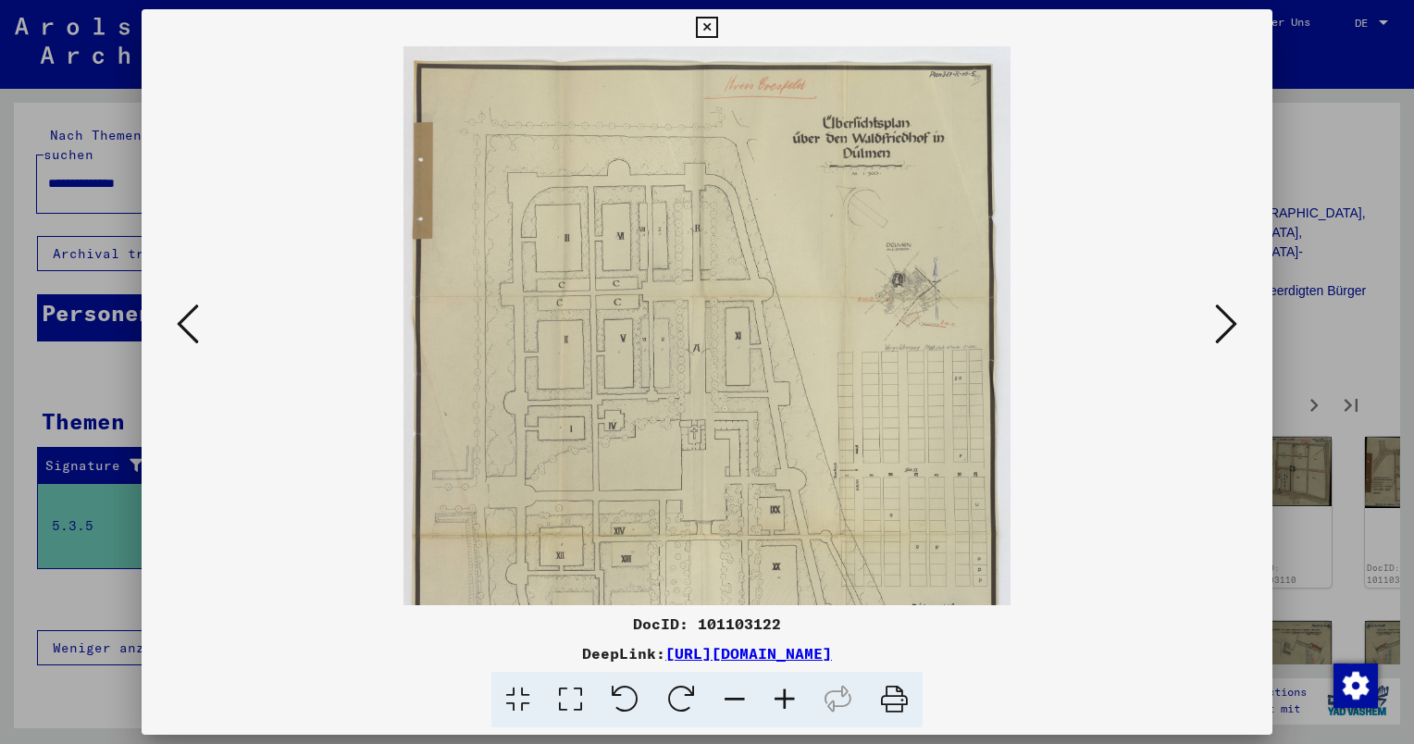
click at [792, 700] on icon at bounding box center [785, 700] width 50 height 56
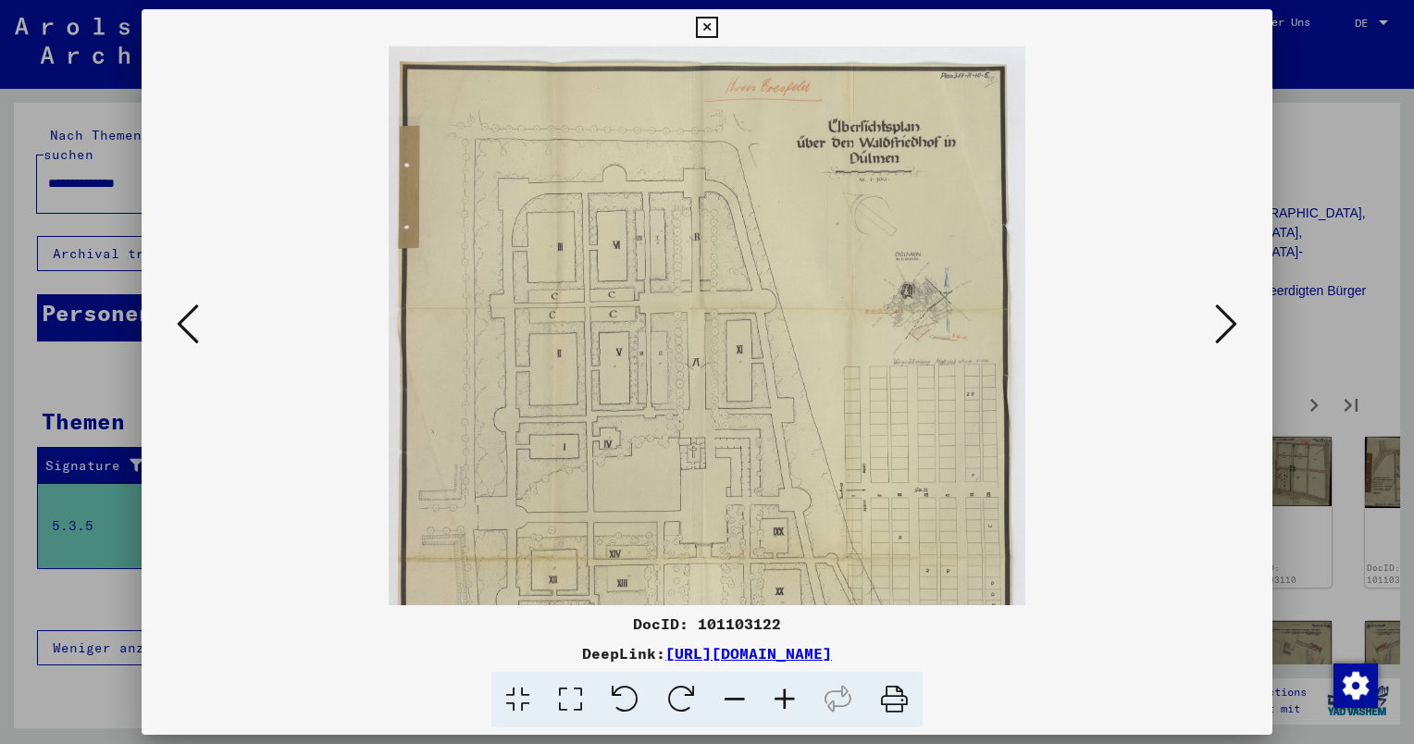
click at [792, 700] on icon at bounding box center [785, 700] width 50 height 56
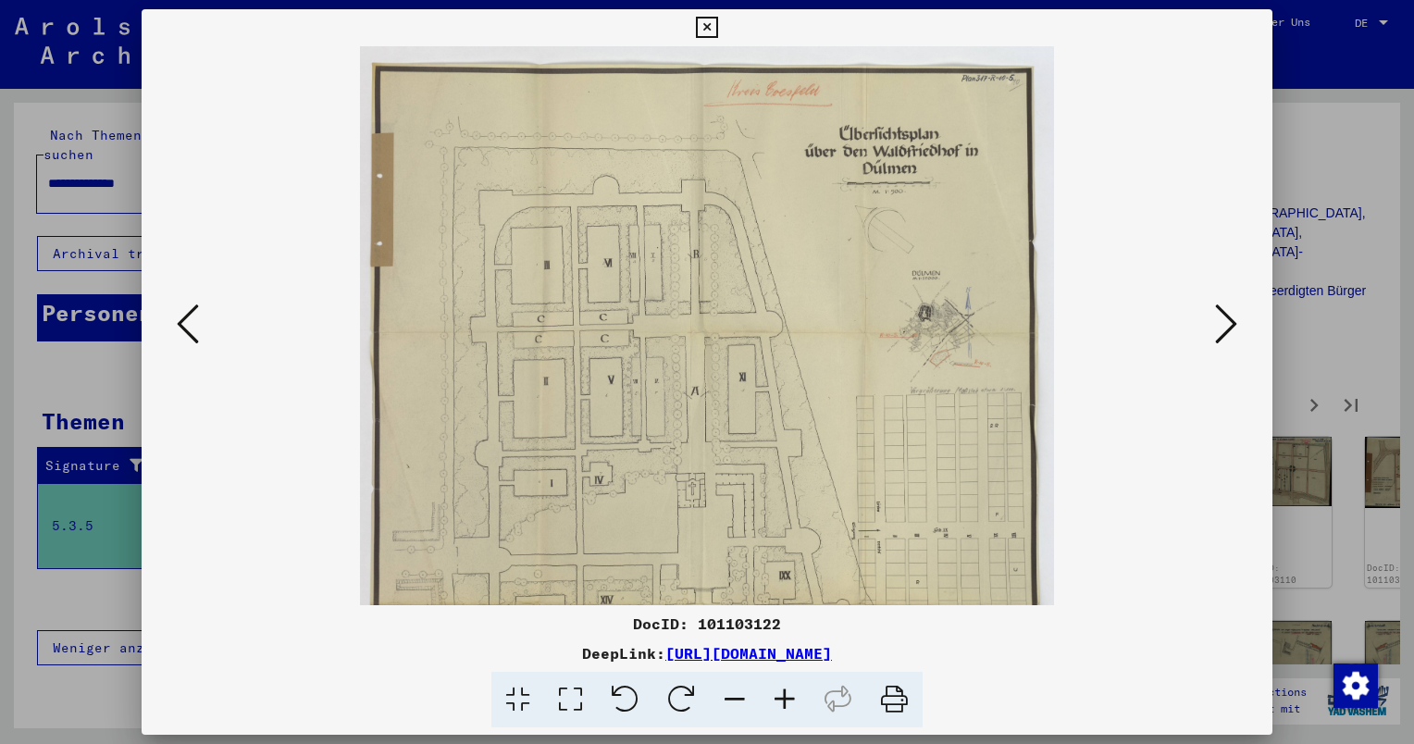
click at [792, 700] on icon at bounding box center [785, 700] width 50 height 56
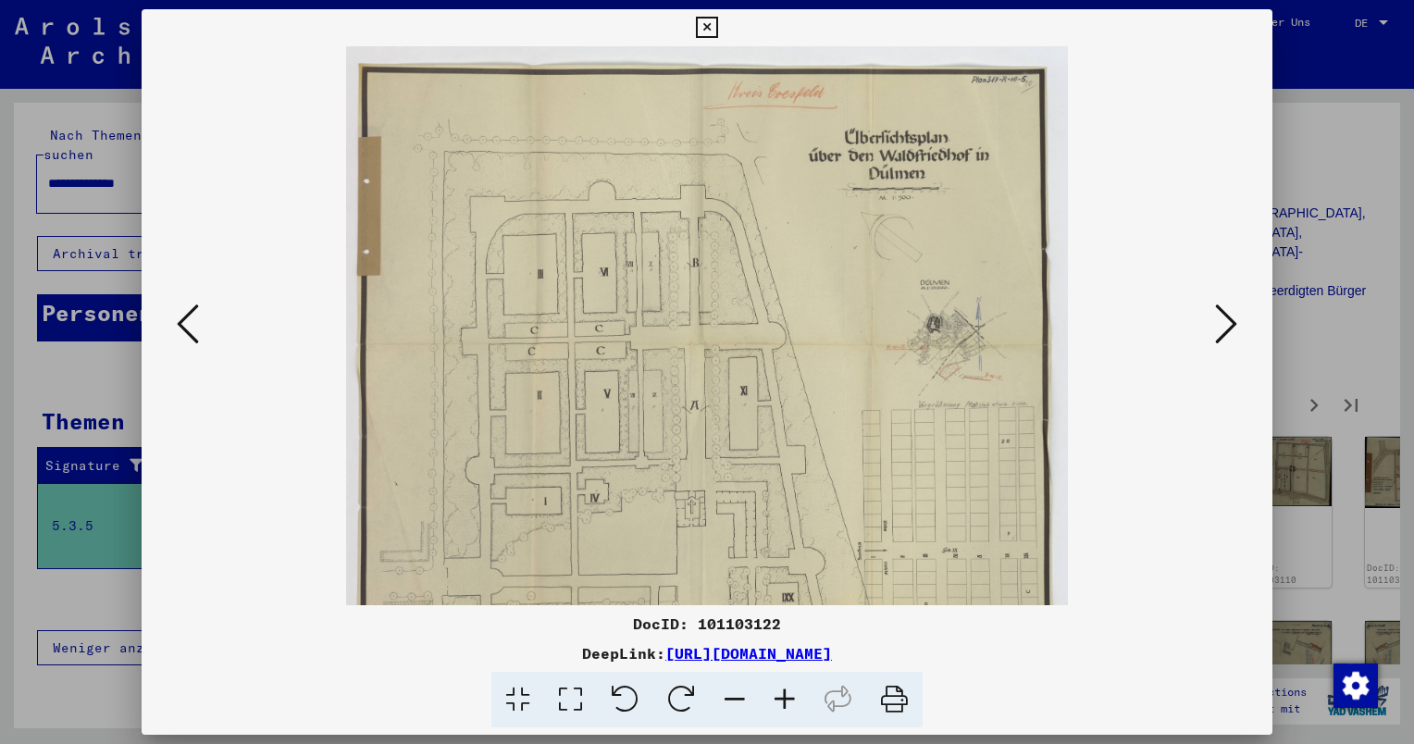
click at [792, 700] on icon at bounding box center [785, 700] width 50 height 56
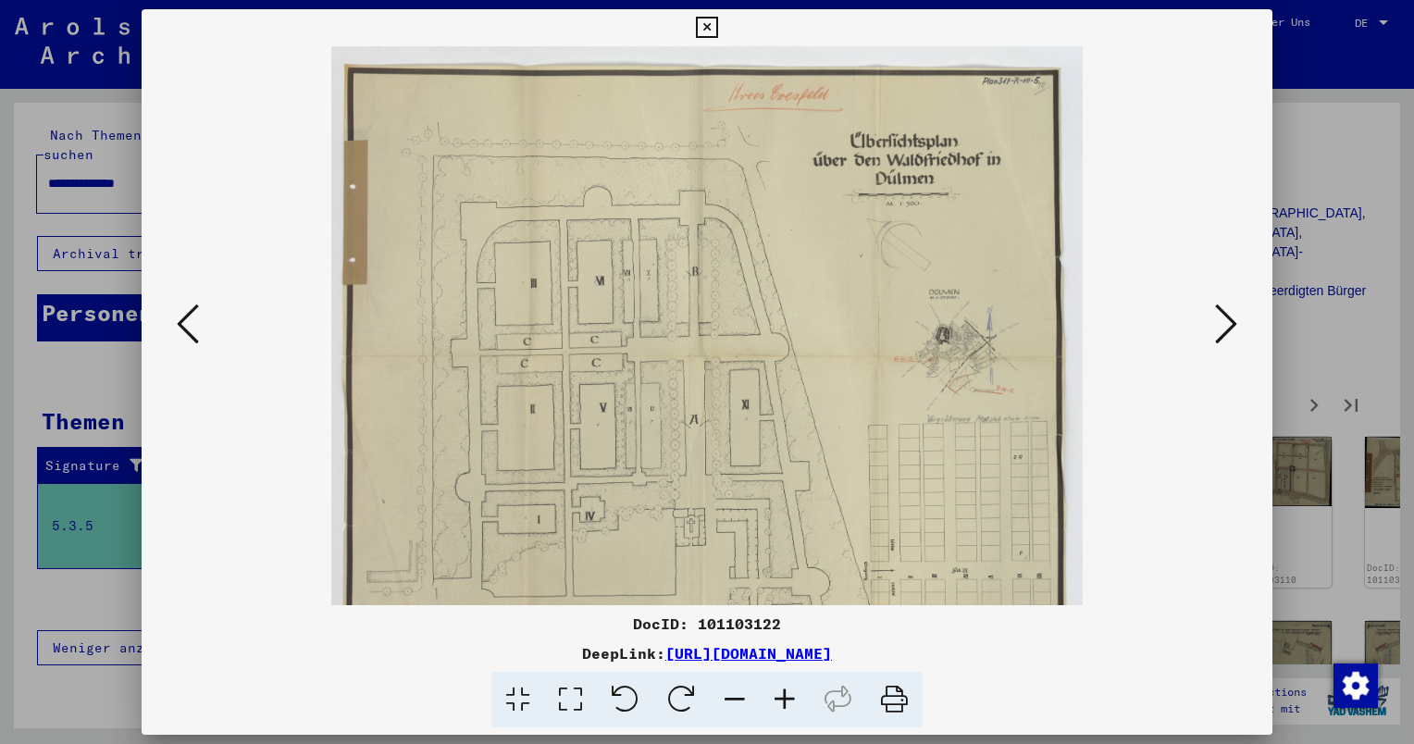
click at [792, 701] on icon at bounding box center [785, 700] width 50 height 56
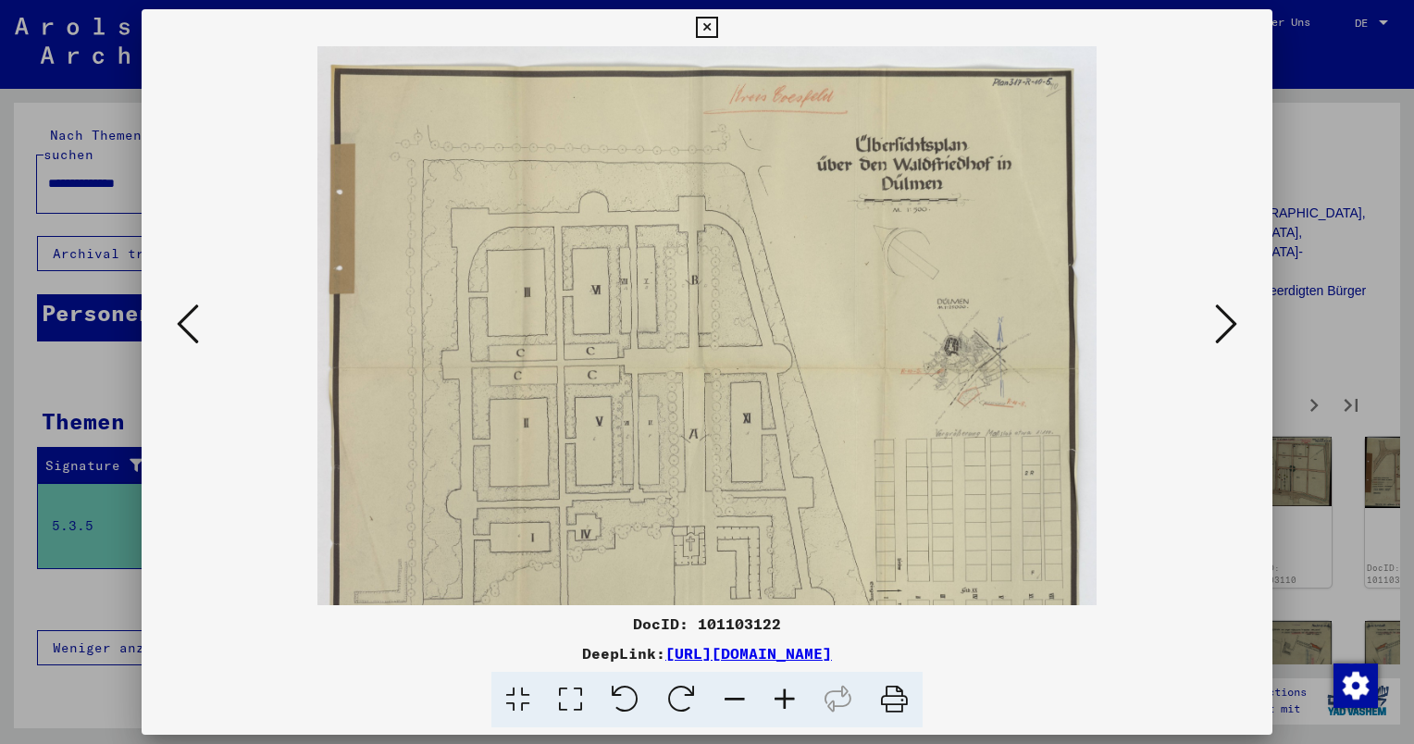
click at [789, 701] on icon at bounding box center [785, 700] width 50 height 56
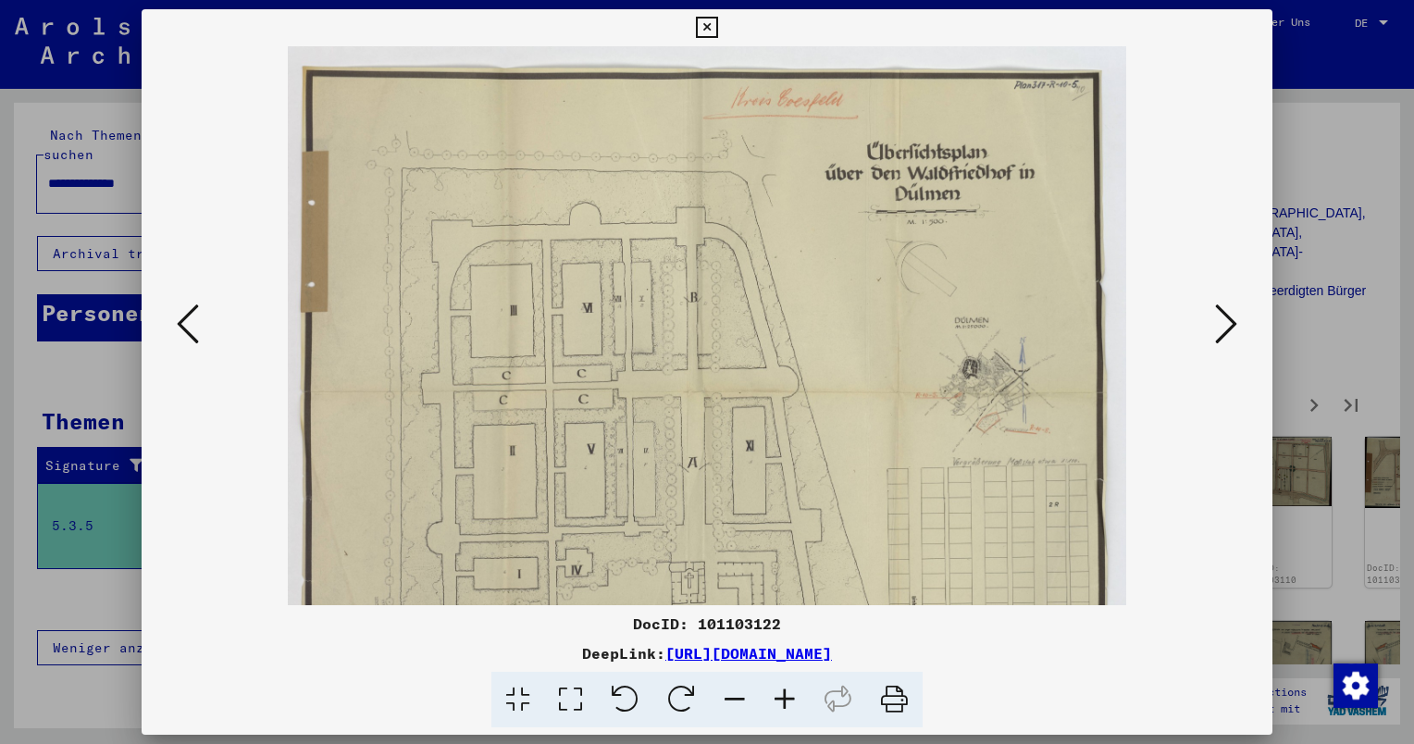
click at [789, 701] on icon at bounding box center [785, 700] width 50 height 56
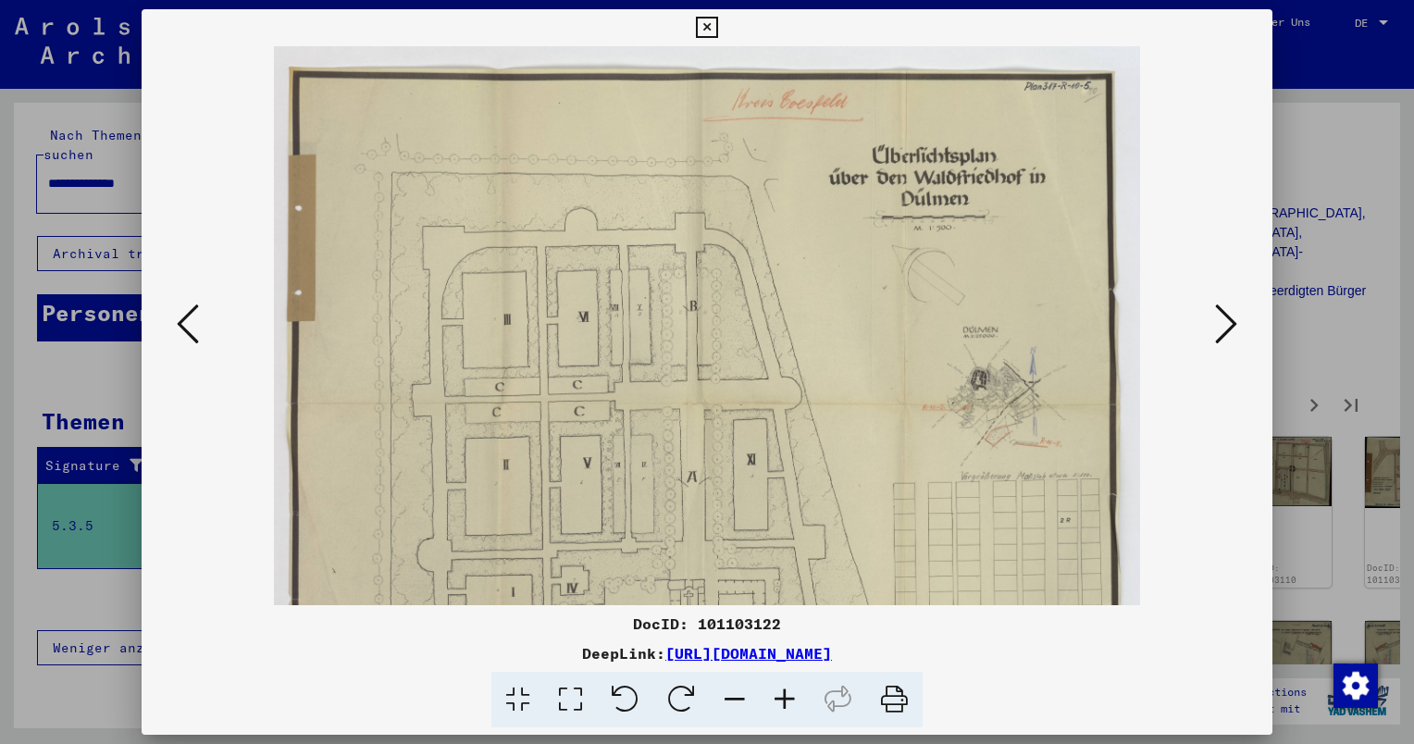
click at [789, 701] on icon at bounding box center [785, 700] width 50 height 56
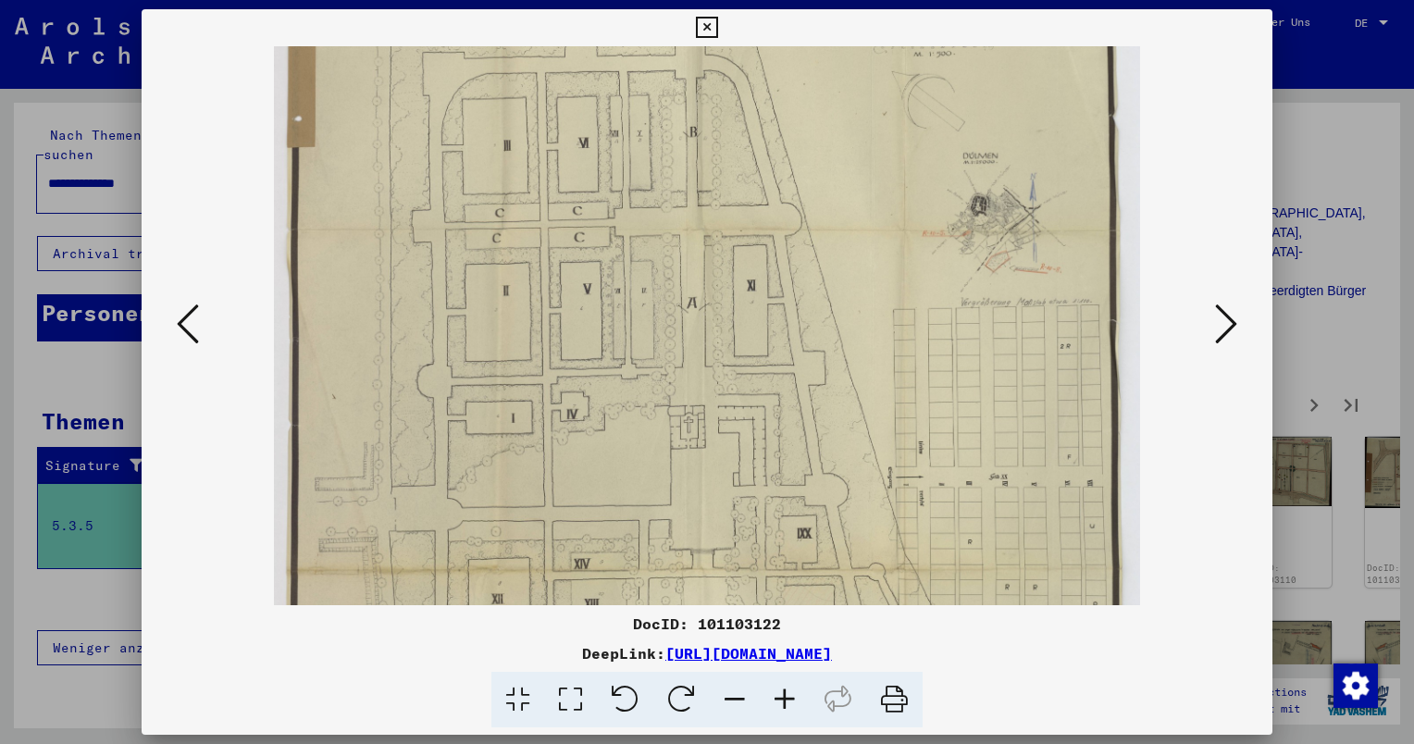
scroll to position [182, 0]
drag, startPoint x: 856, startPoint y: 428, endPoint x: 744, endPoint y: 244, distance: 214.8
click at [744, 244] on img at bounding box center [707, 560] width 866 height 1392
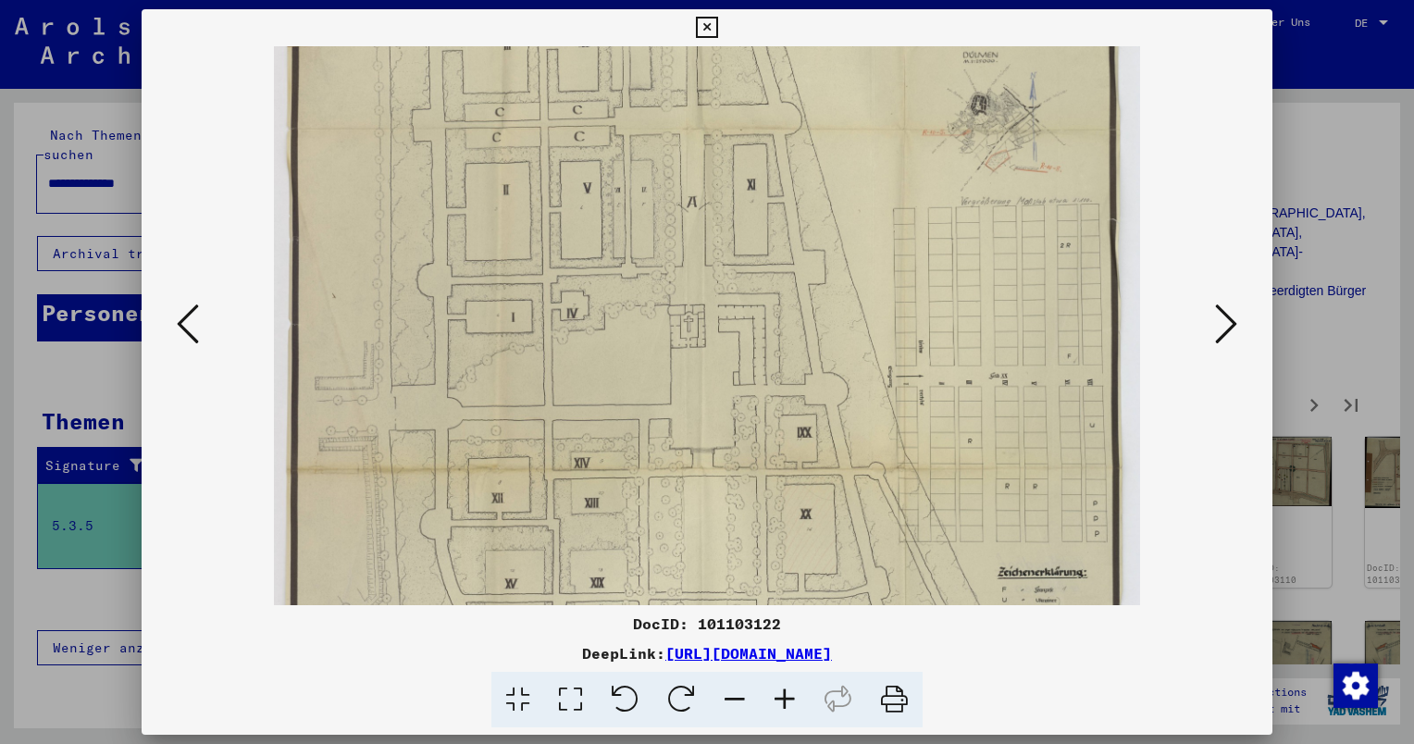
scroll to position [329, 0]
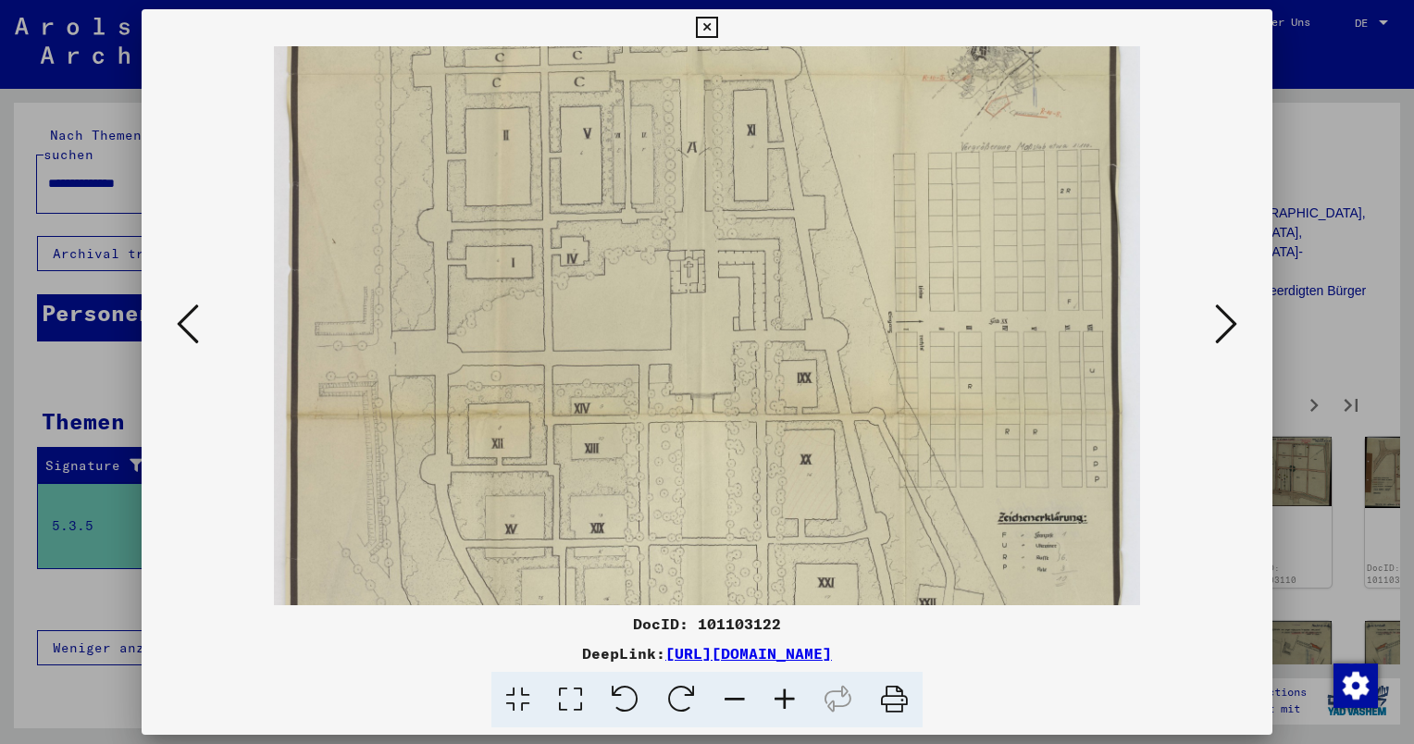
drag, startPoint x: 785, startPoint y: 402, endPoint x: 733, endPoint y: 274, distance: 137.8
click at [733, 274] on img at bounding box center [707, 413] width 866 height 1392
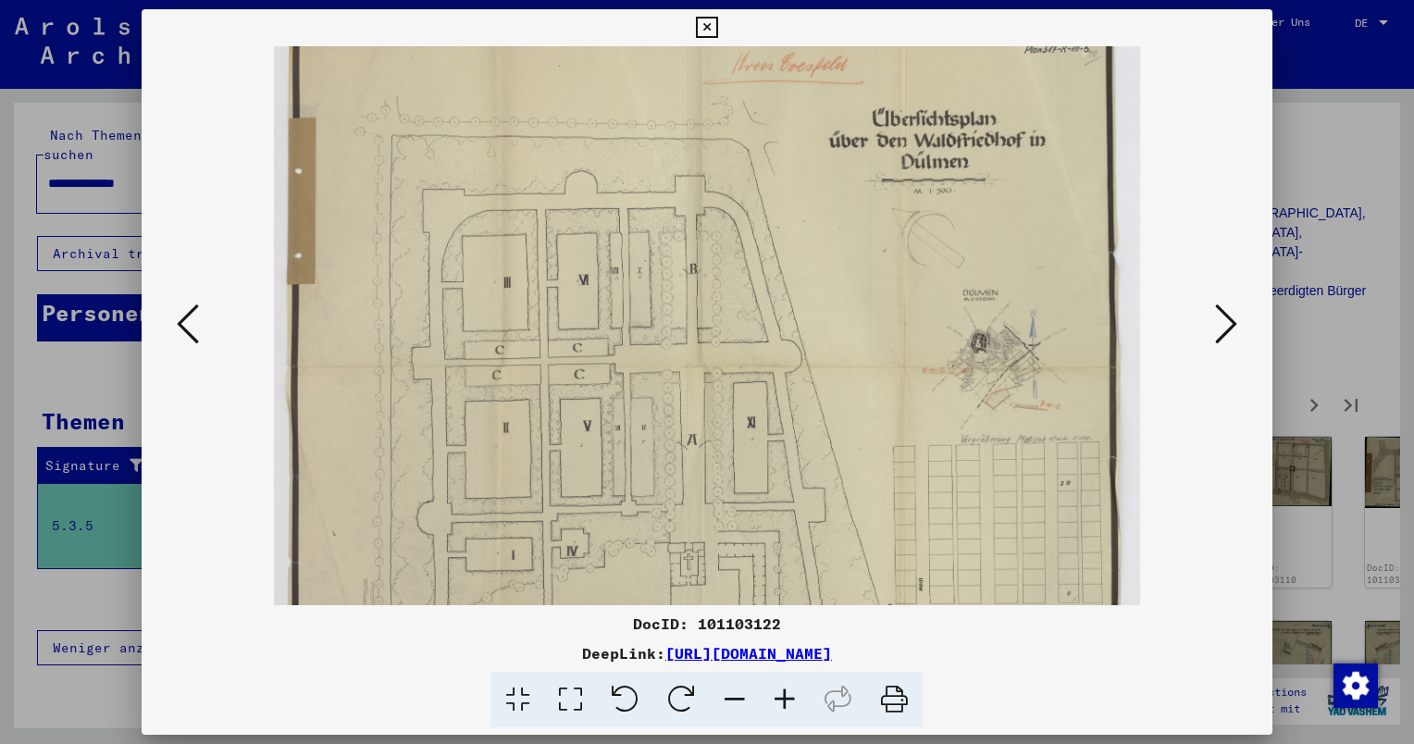
scroll to position [32, 0]
drag, startPoint x: 692, startPoint y: 483, endPoint x: 568, endPoint y: 785, distance: 326.2
click at [568, 743] on html "**********" at bounding box center [707, 372] width 1414 height 744
click at [791, 710] on icon at bounding box center [785, 700] width 50 height 56
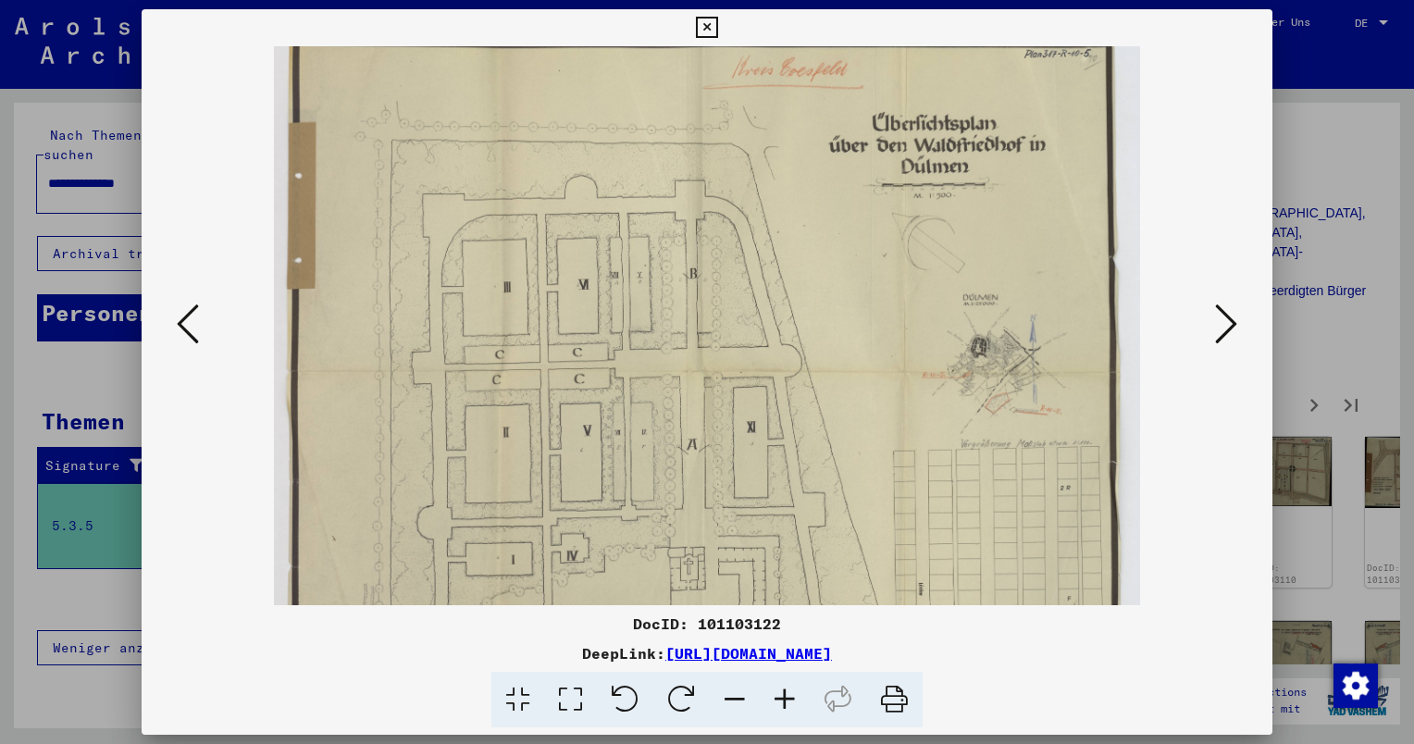
click at [791, 710] on icon at bounding box center [785, 700] width 50 height 56
click at [762, 674] on icon at bounding box center [785, 700] width 50 height 56
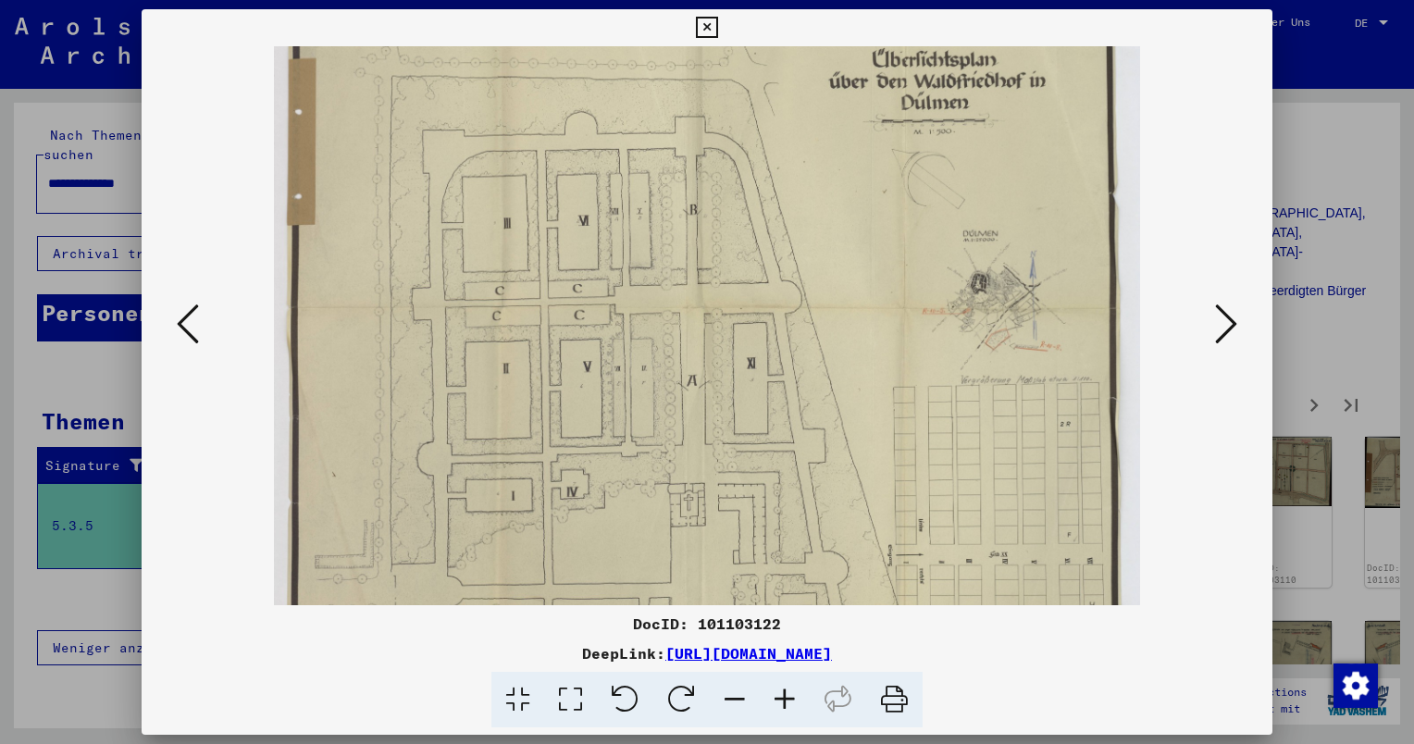
scroll to position [100, 0]
drag, startPoint x: 990, startPoint y: 341, endPoint x: 945, endPoint y: 287, distance: 70.3
click at [945, 287] on img at bounding box center [707, 642] width 866 height 1392
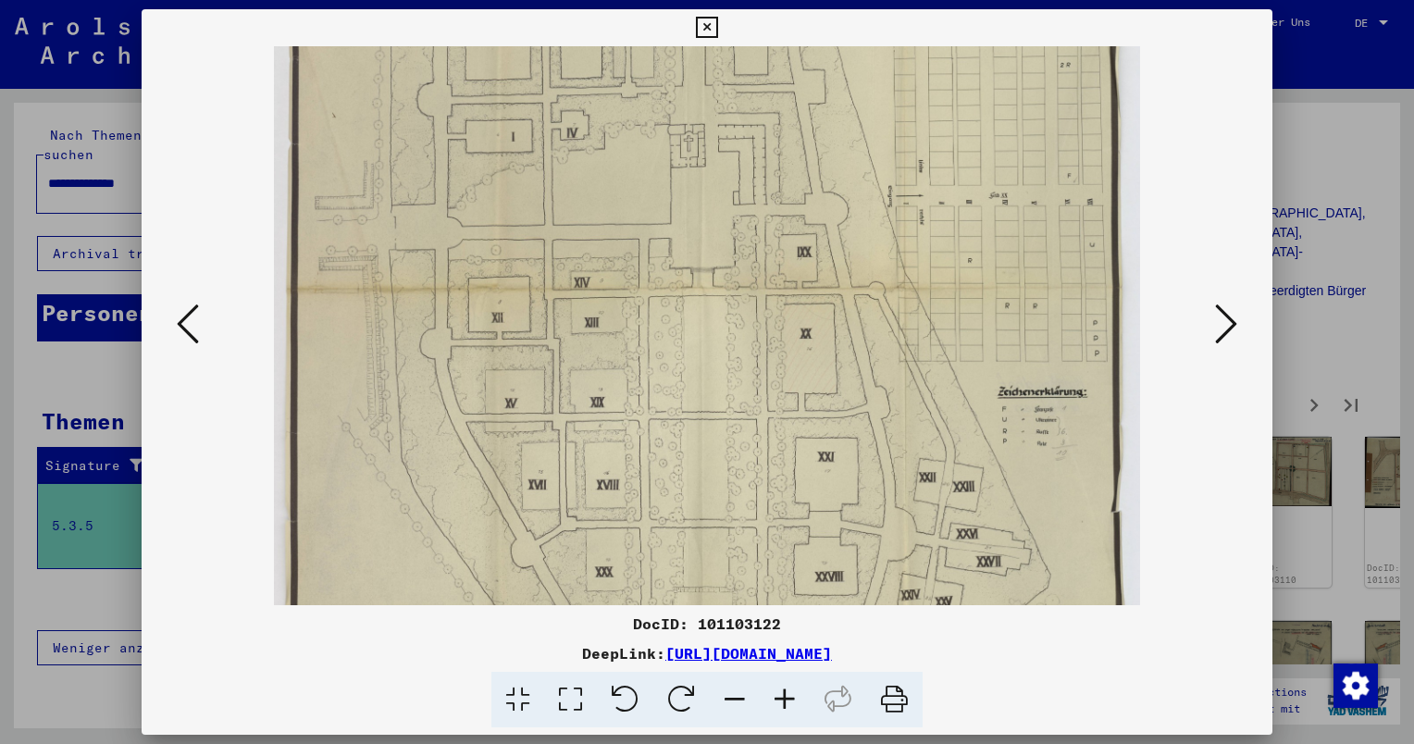
scroll to position [500, 0]
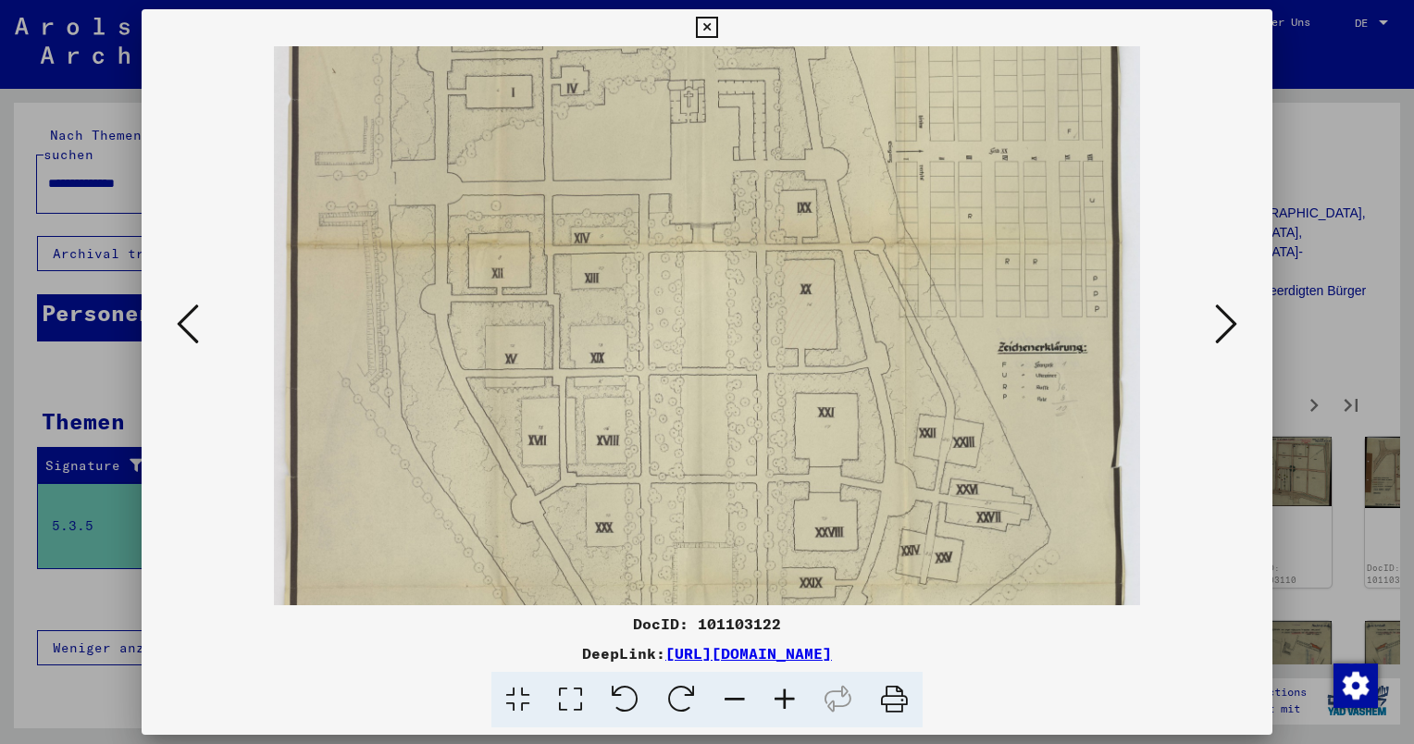
drag, startPoint x: 631, startPoint y: 411, endPoint x: 637, endPoint y: 58, distance: 352.7
click at [637, 58] on img at bounding box center [707, 243] width 866 height 1392
click at [1236, 333] on icon at bounding box center [1226, 324] width 22 height 44
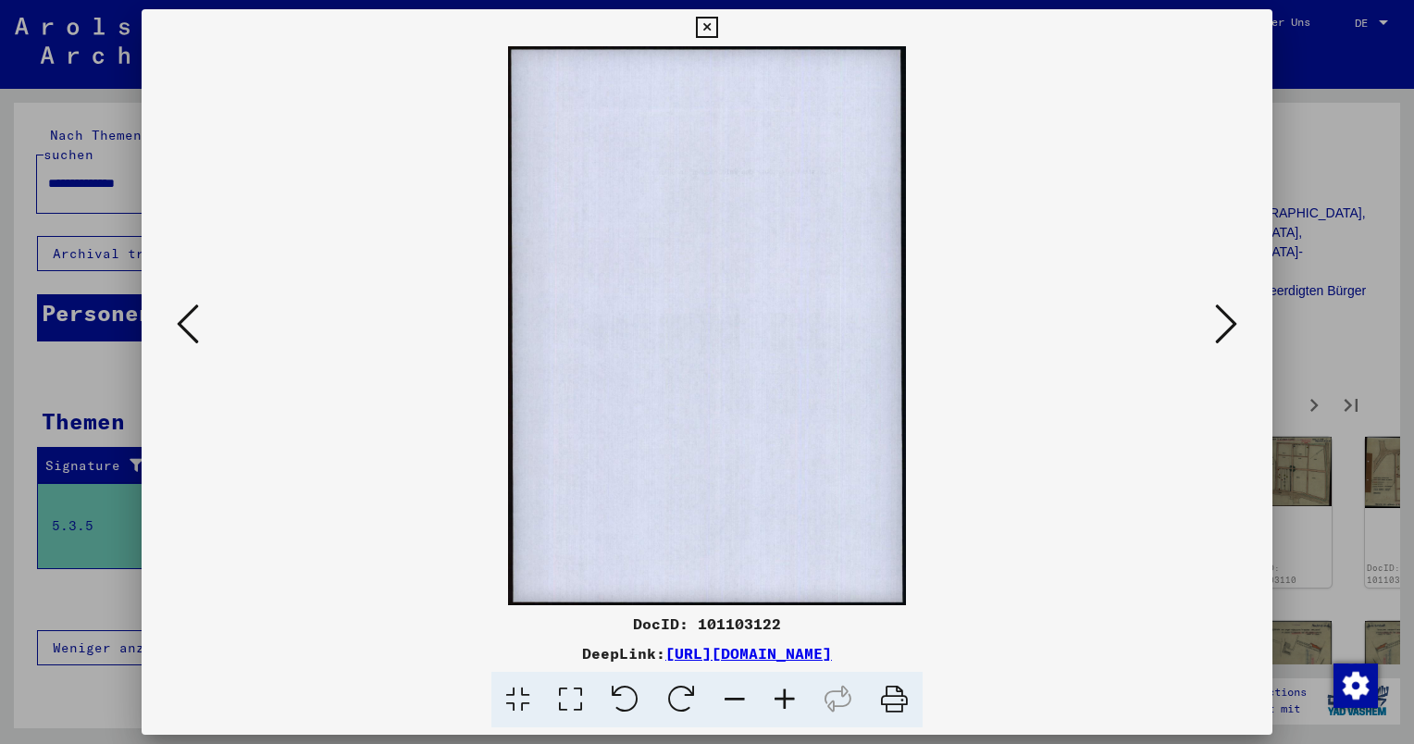
click at [1236, 333] on icon at bounding box center [1226, 324] width 22 height 44
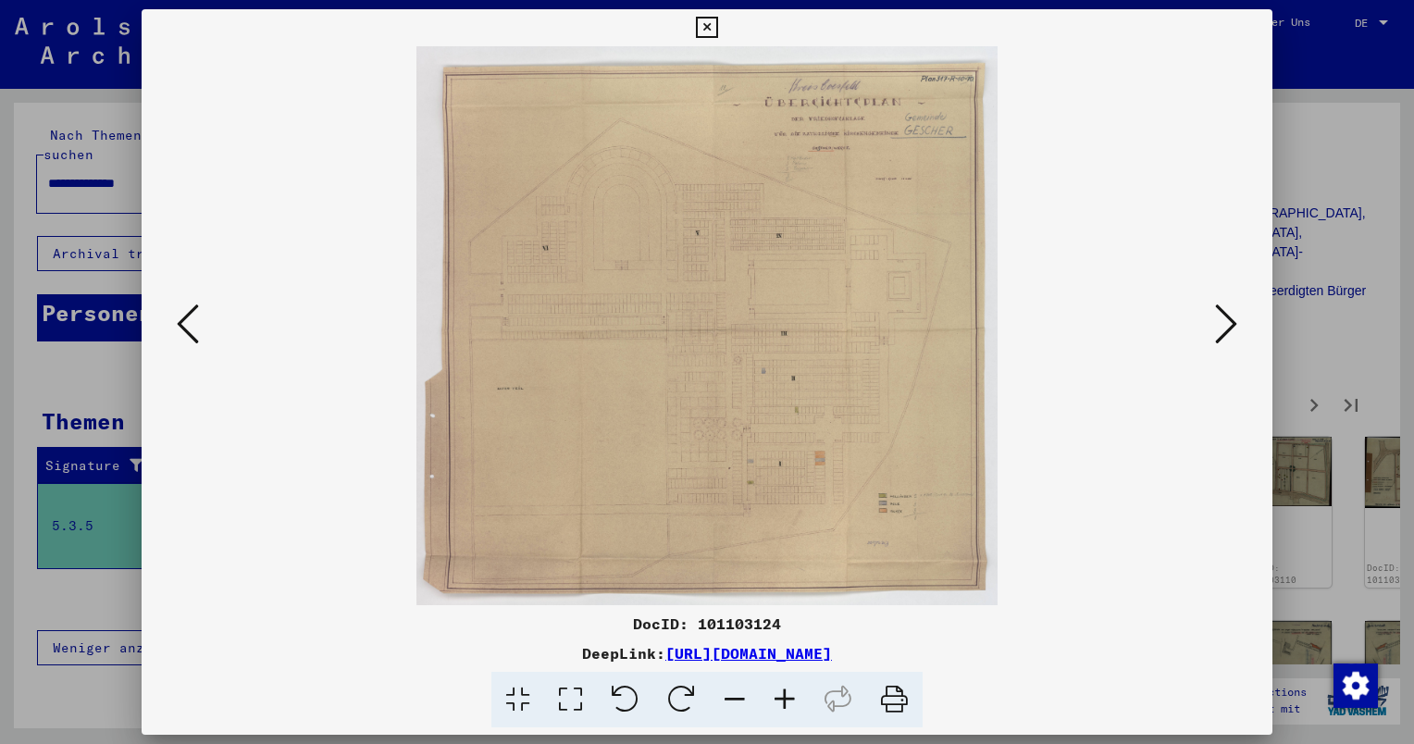
click at [1199, 307] on viewer-one-image at bounding box center [707, 325] width 1005 height 559
click at [1222, 324] on icon at bounding box center [1226, 324] width 22 height 44
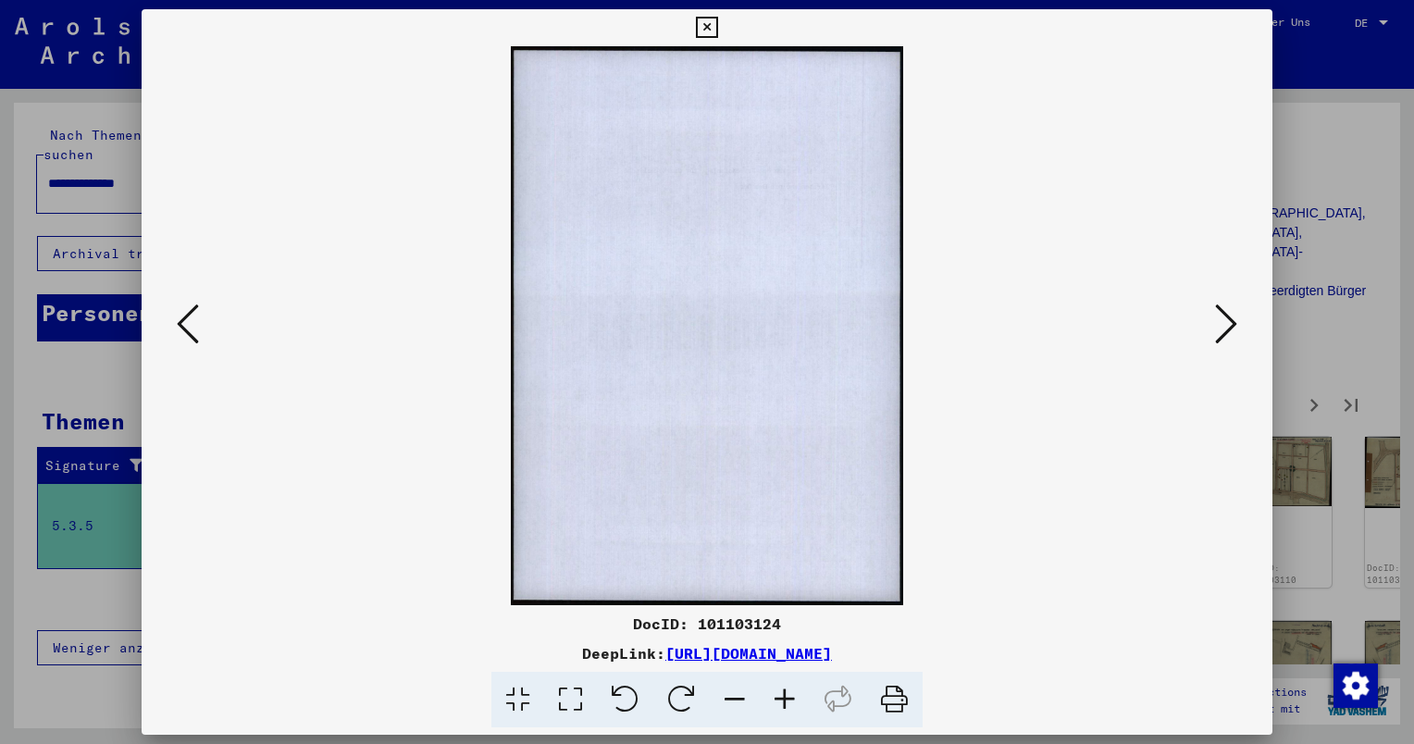
click at [1222, 324] on icon at bounding box center [1226, 324] width 22 height 44
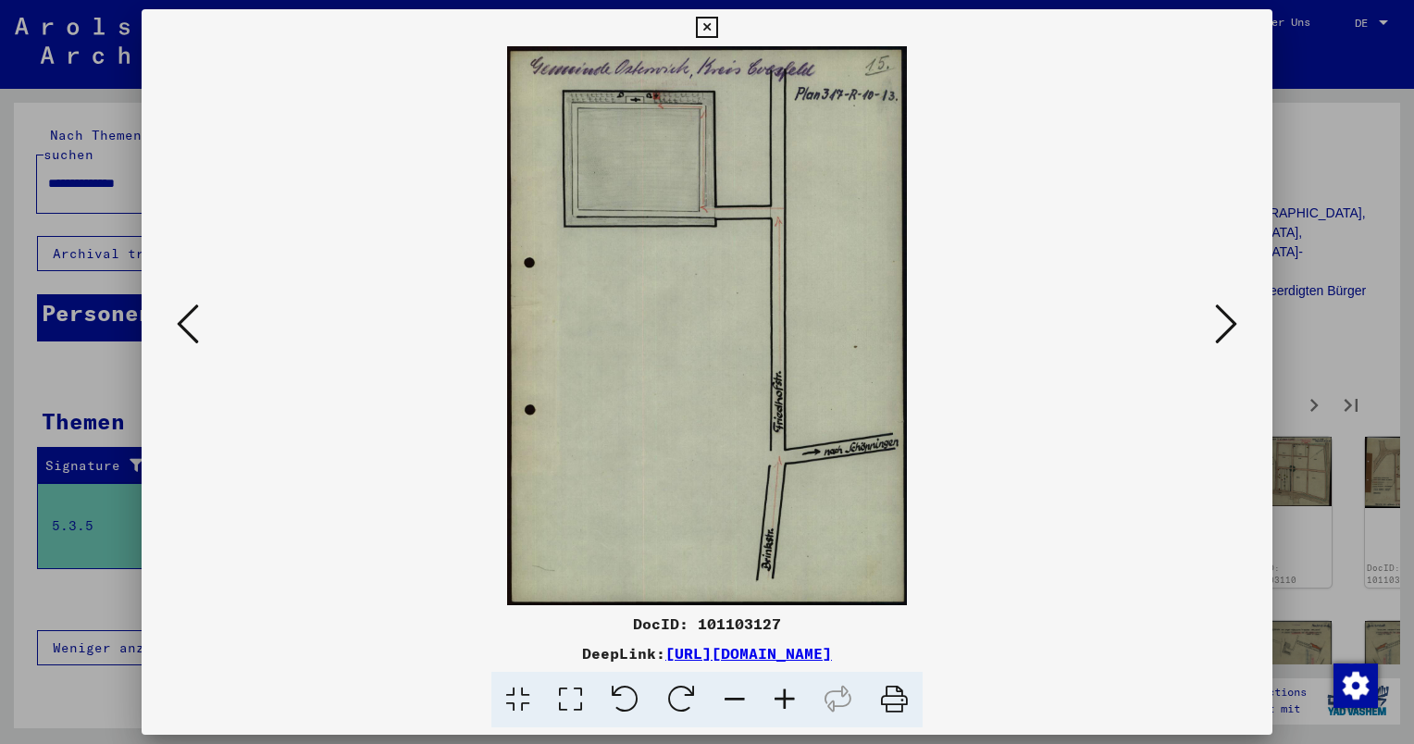
click at [1222, 324] on icon at bounding box center [1226, 324] width 22 height 44
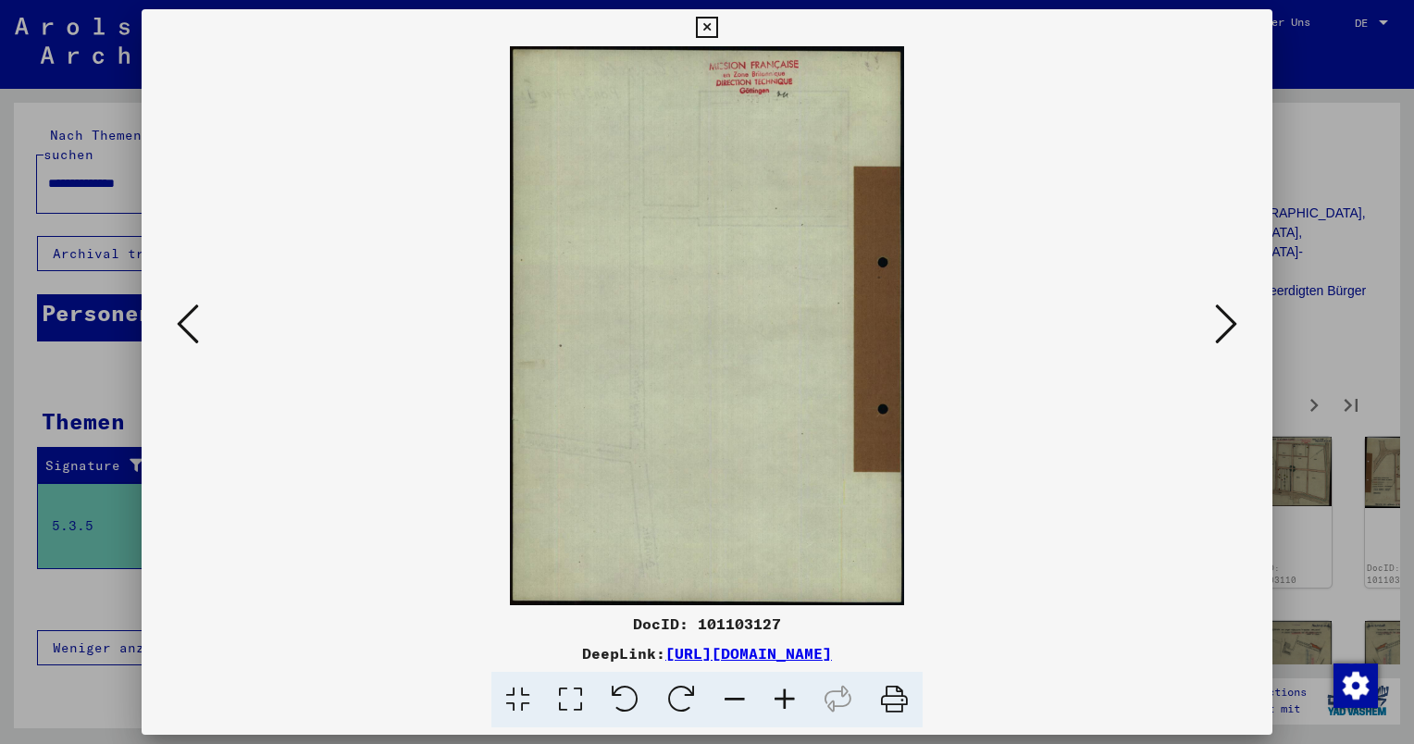
click at [1222, 324] on icon at bounding box center [1226, 324] width 22 height 44
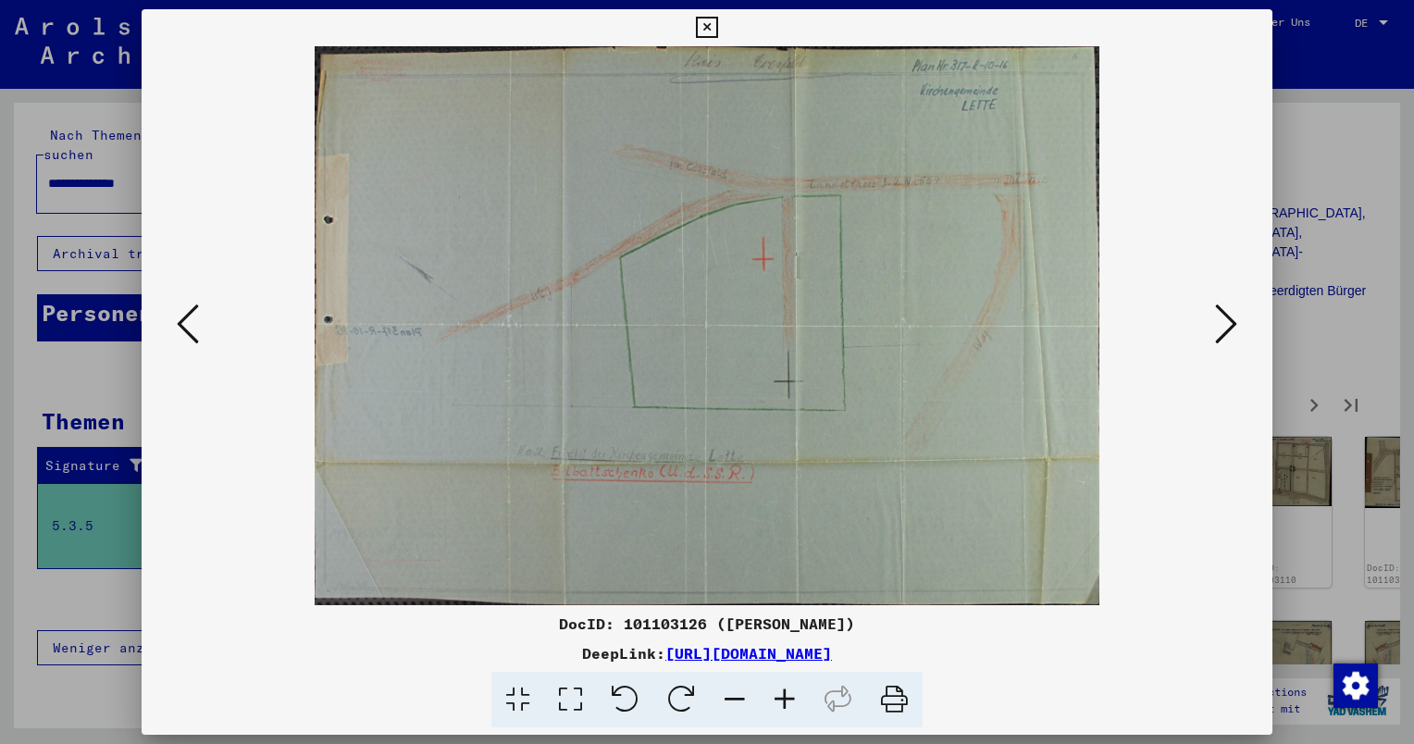
click at [1222, 324] on icon at bounding box center [1226, 324] width 22 height 44
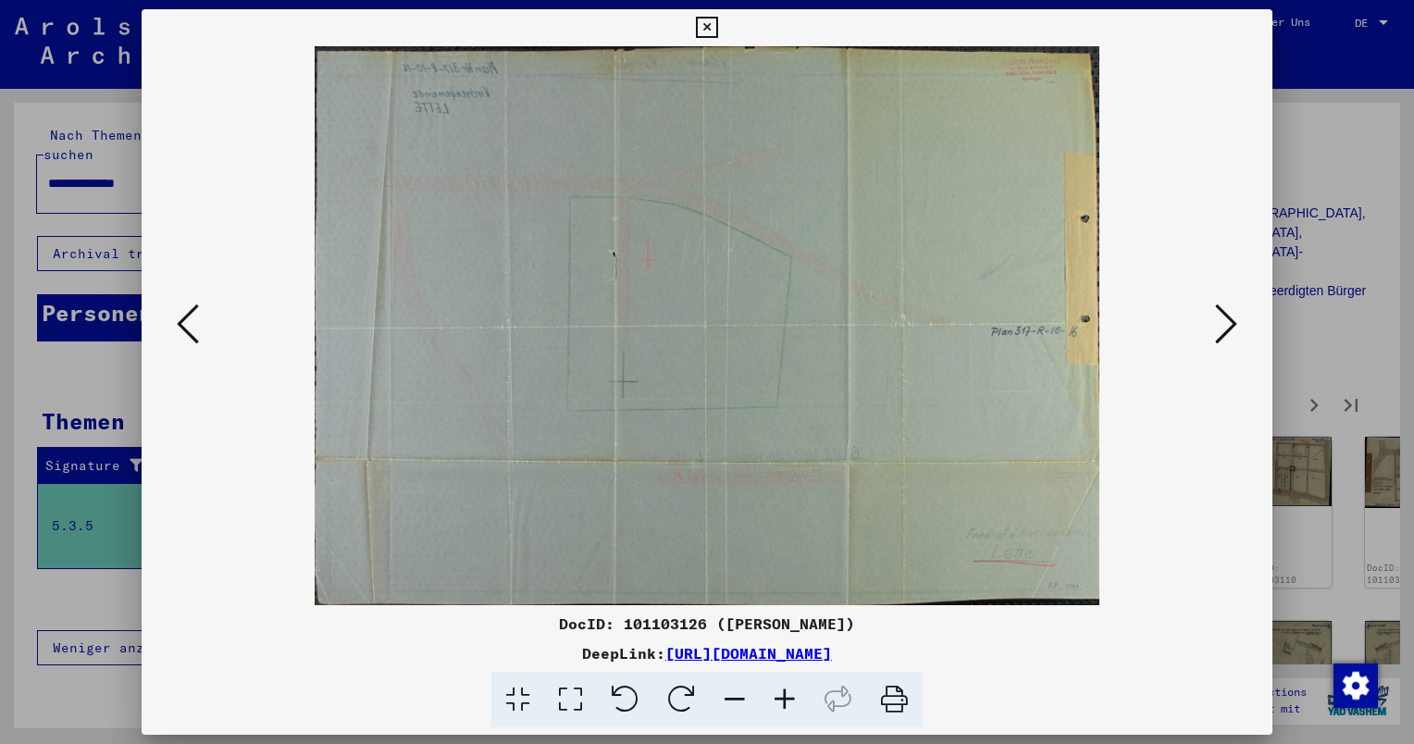
drag, startPoint x: 213, startPoint y: 343, endPoint x: 191, endPoint y: 336, distance: 23.4
click at [211, 342] on viewer-one-image at bounding box center [707, 325] width 1005 height 559
click at [190, 335] on icon at bounding box center [188, 324] width 22 height 44
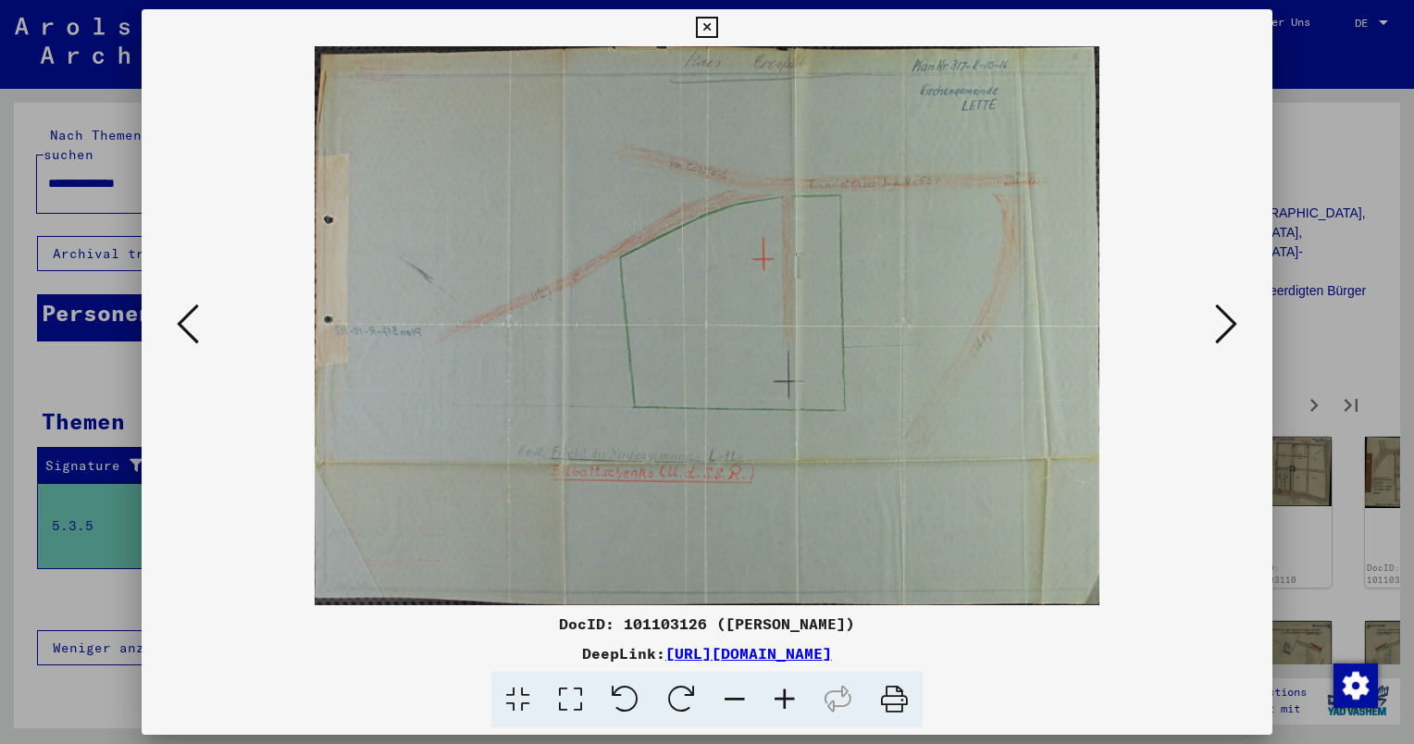
click at [1224, 326] on icon at bounding box center [1226, 324] width 22 height 44
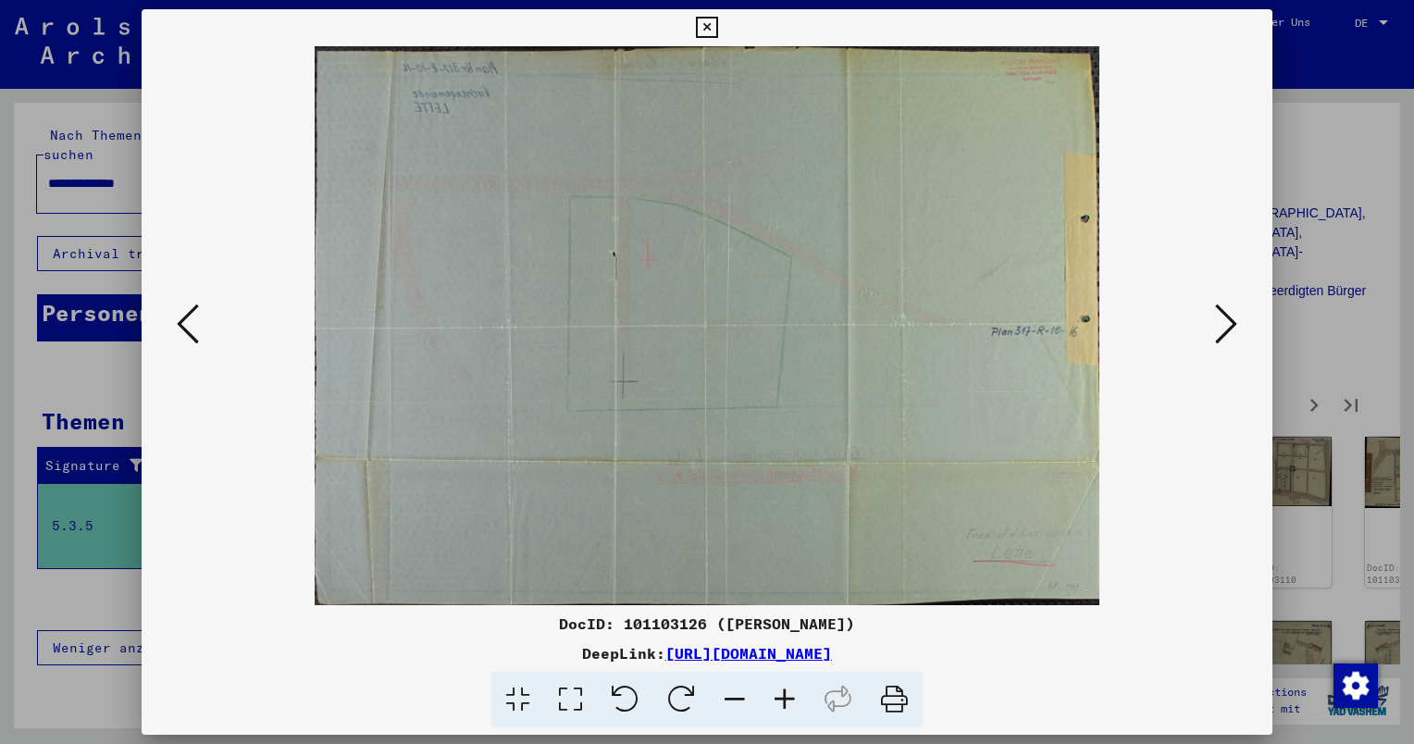
click at [1224, 326] on icon at bounding box center [1226, 324] width 22 height 44
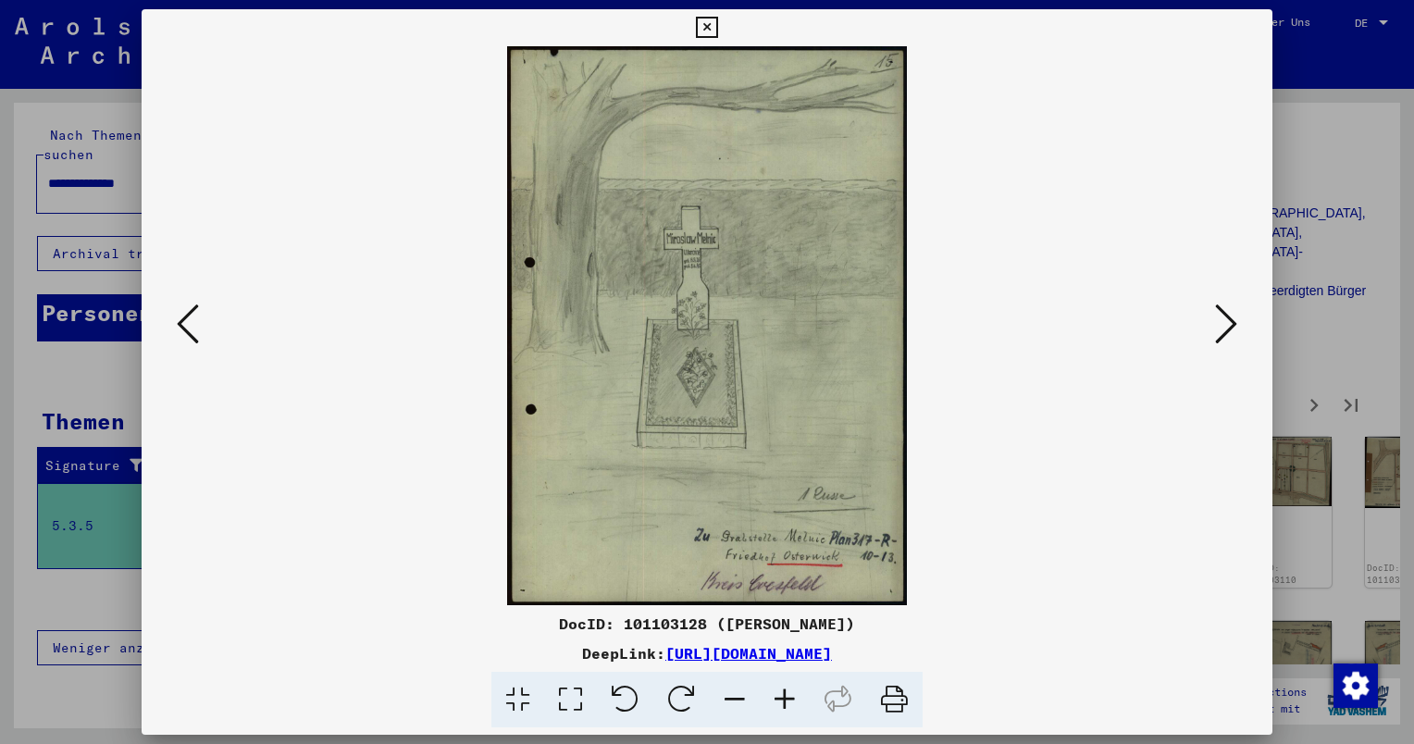
click at [1224, 326] on icon at bounding box center [1226, 324] width 22 height 44
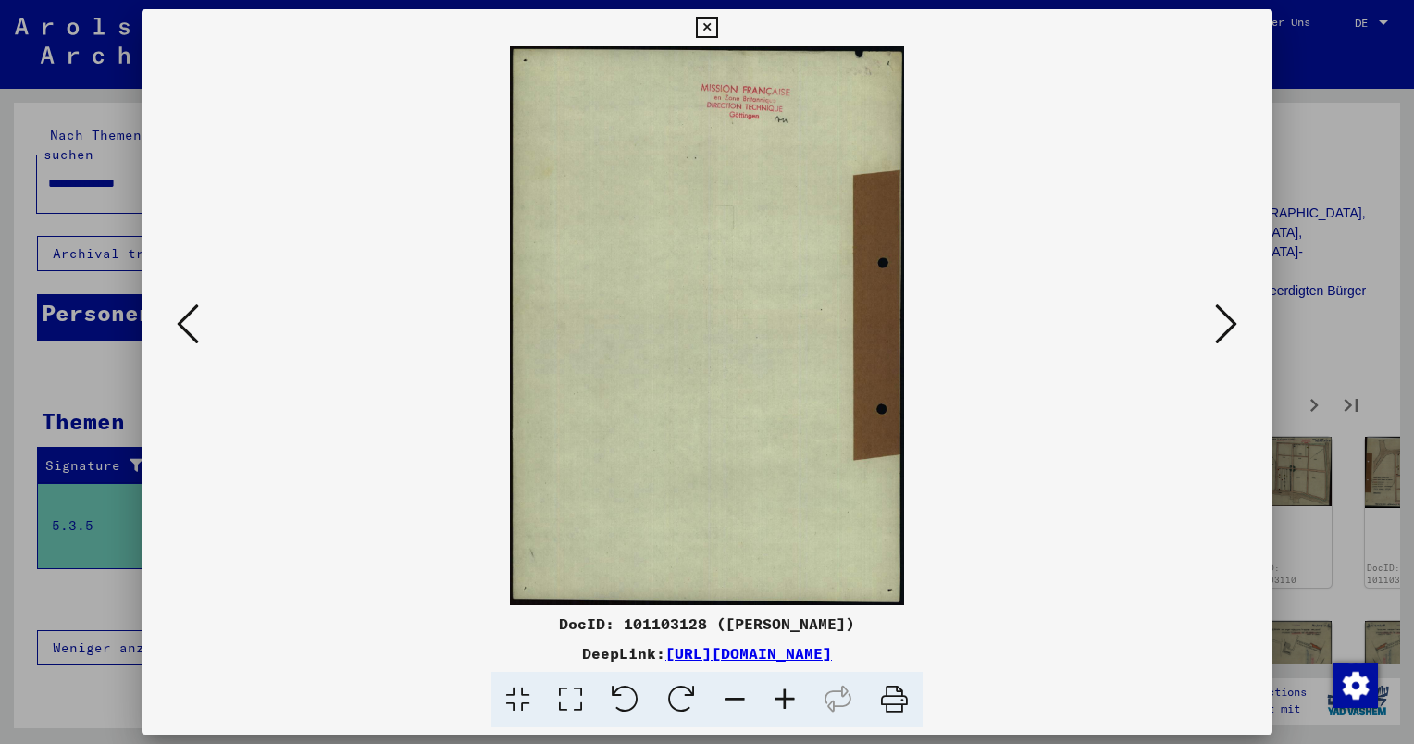
click at [1224, 326] on icon at bounding box center [1226, 324] width 22 height 44
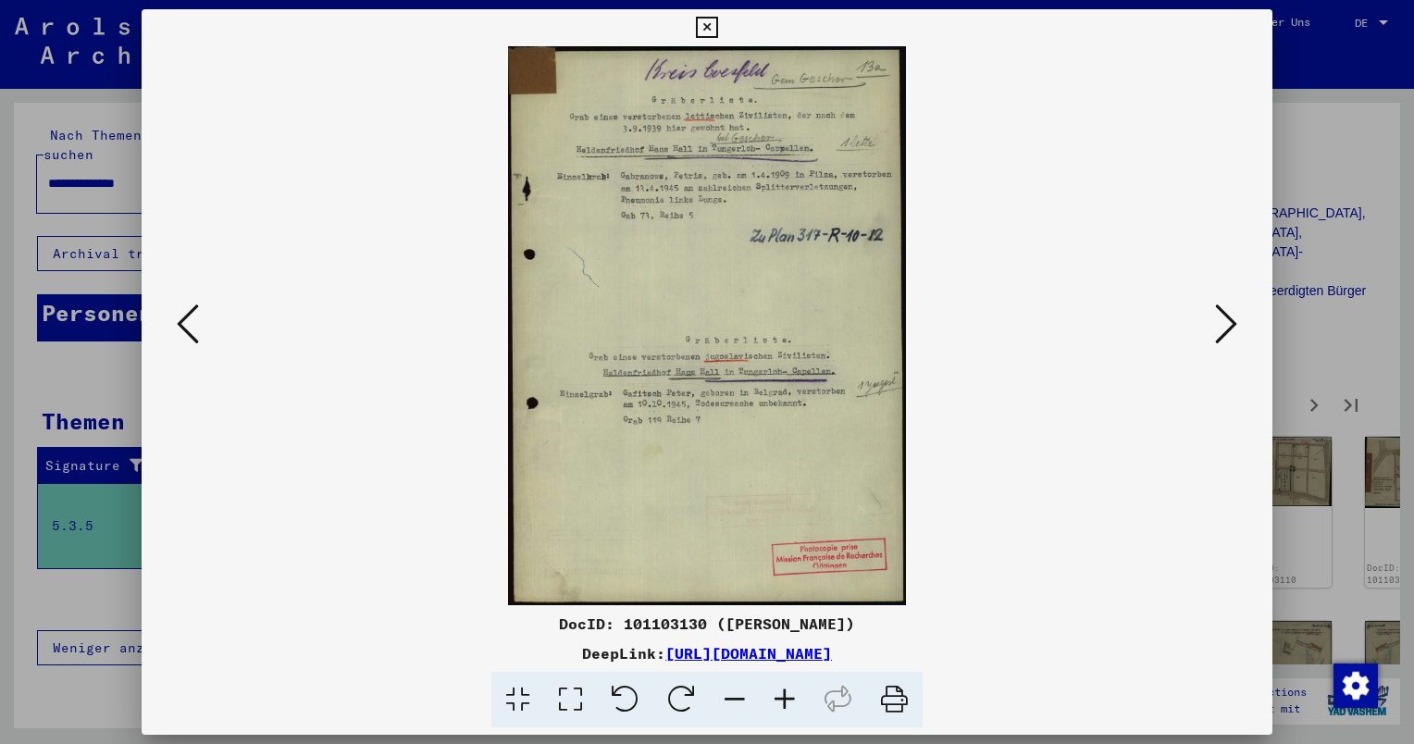
click at [1224, 326] on icon at bounding box center [1226, 324] width 22 height 44
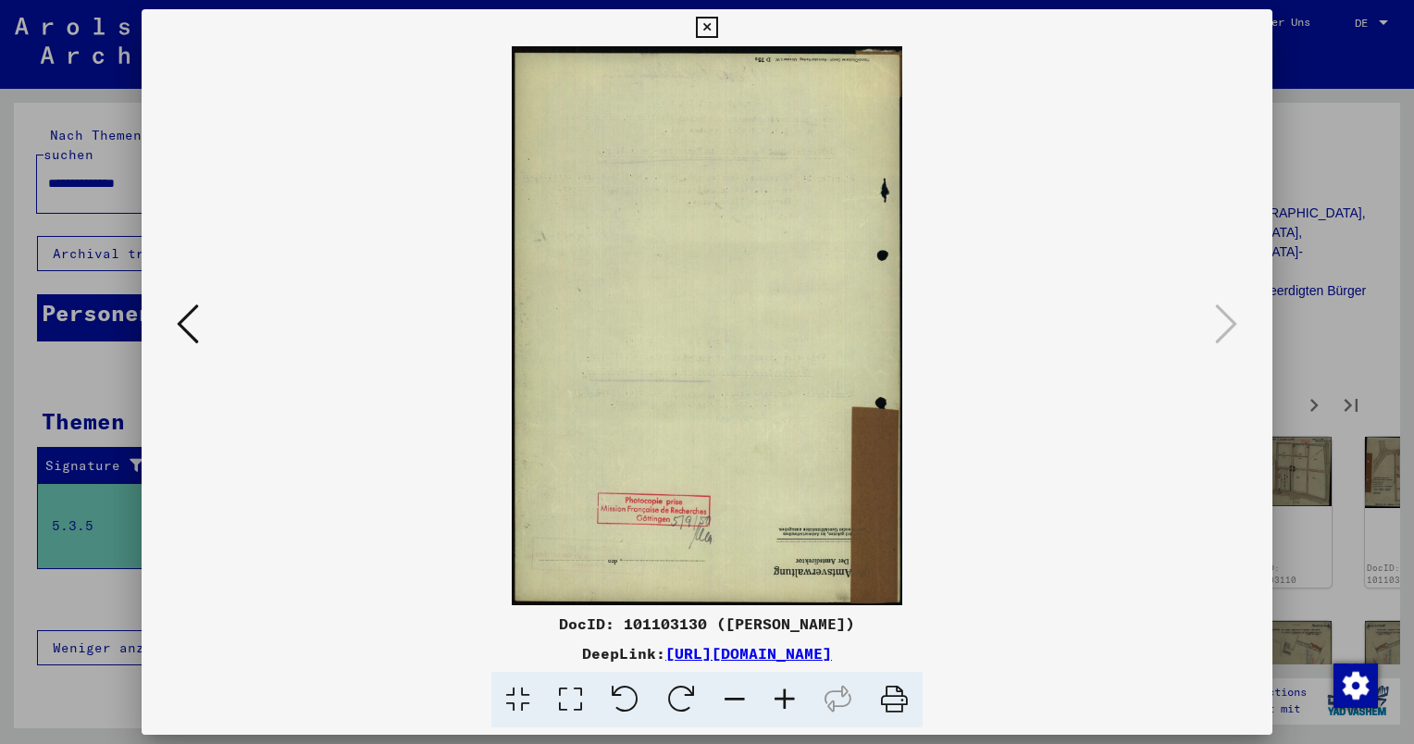
click at [1359, 225] on div at bounding box center [707, 372] width 1414 height 744
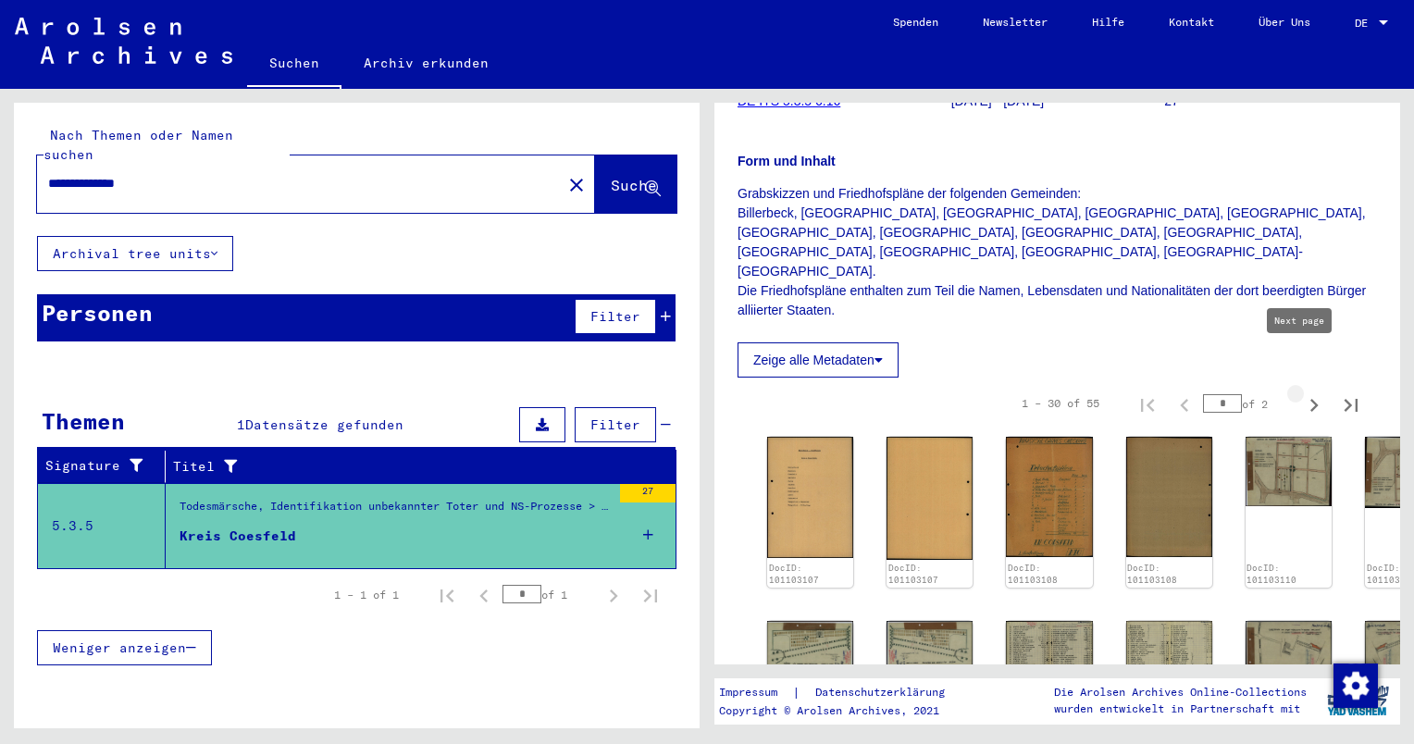
click at [1301, 392] on icon "Next page" at bounding box center [1314, 405] width 26 height 26
type input "*"
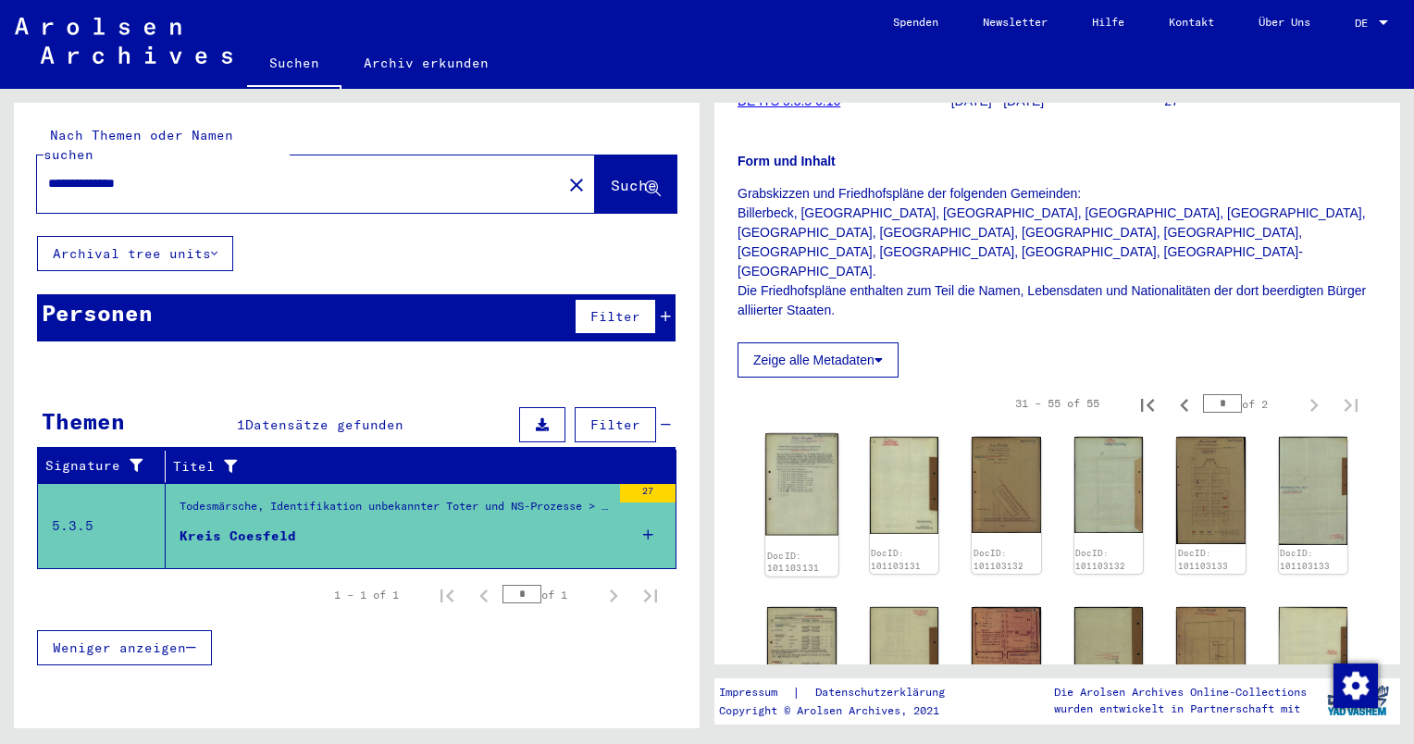
click at [800, 448] on img at bounding box center [801, 485] width 72 height 102
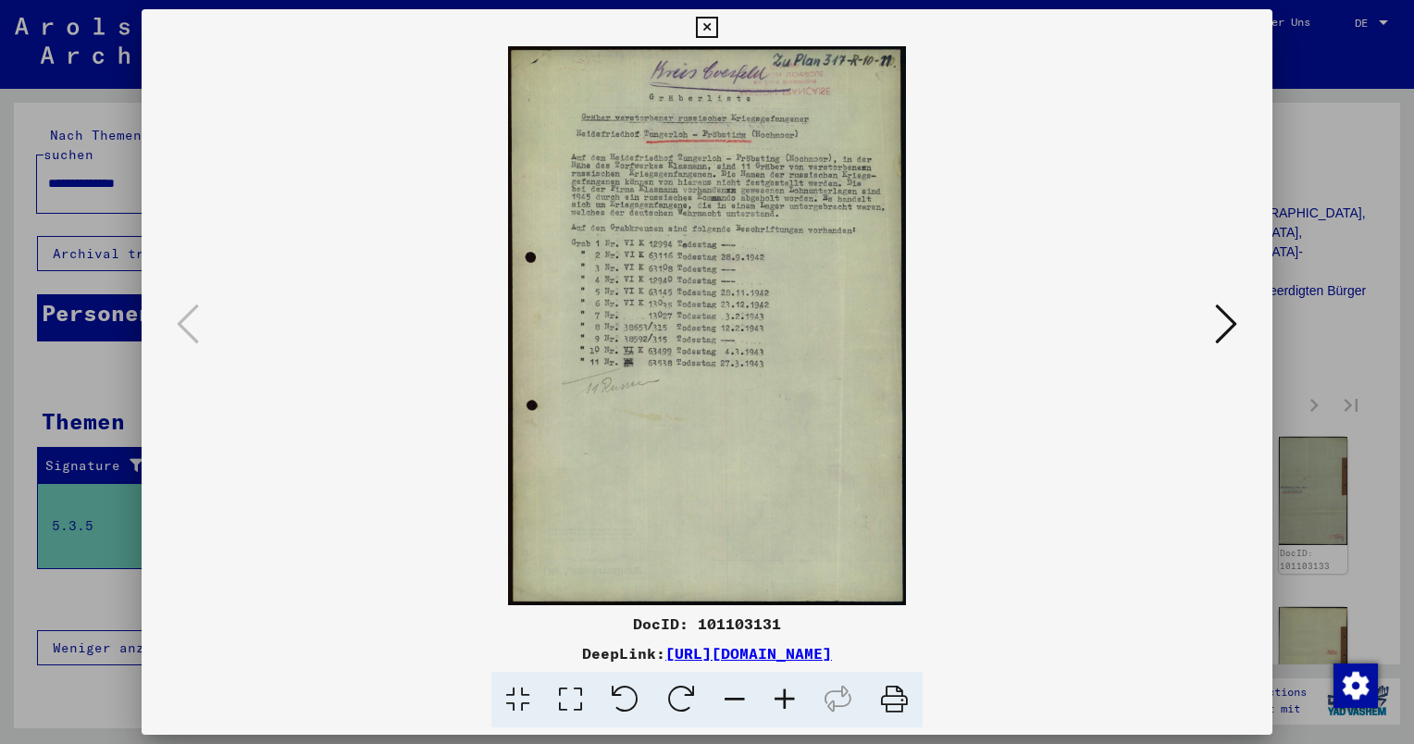
click at [1223, 320] on icon at bounding box center [1226, 324] width 22 height 44
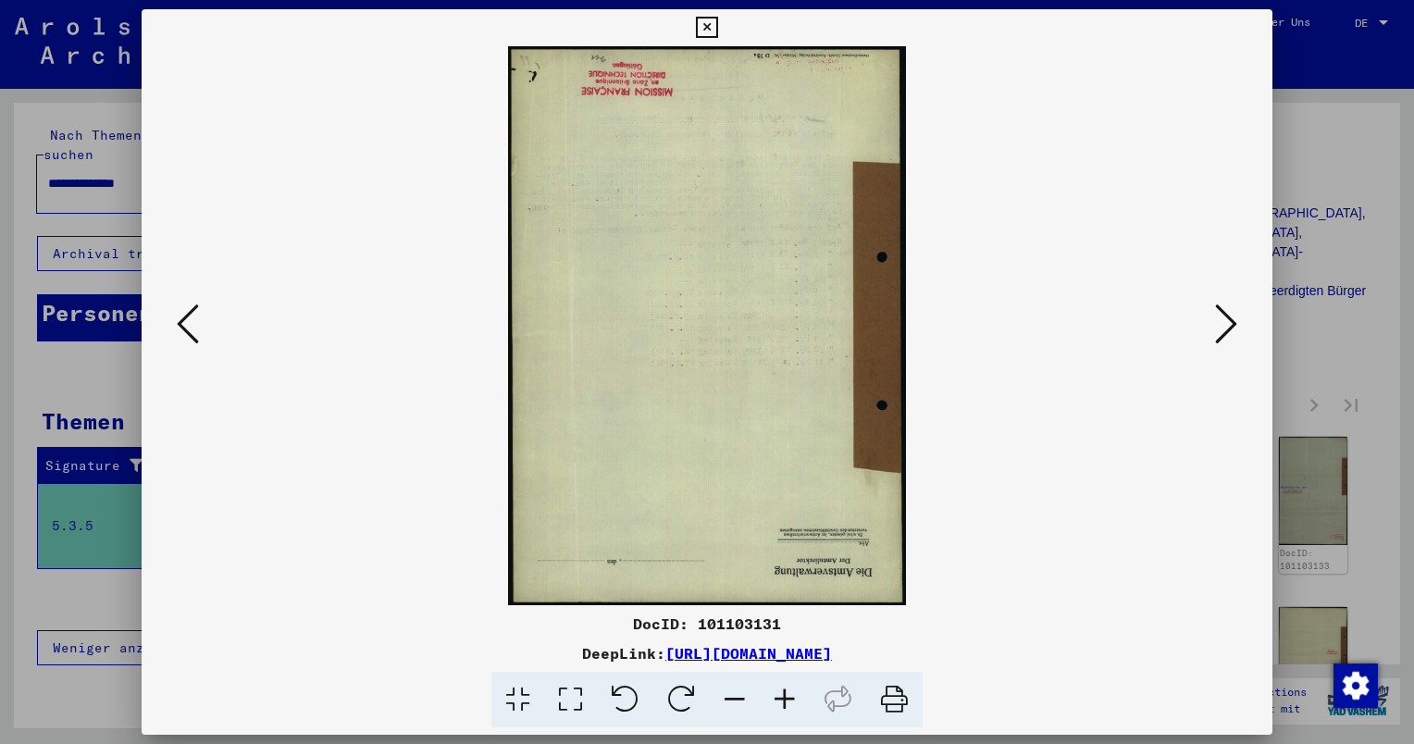
click at [1223, 320] on icon at bounding box center [1226, 324] width 22 height 44
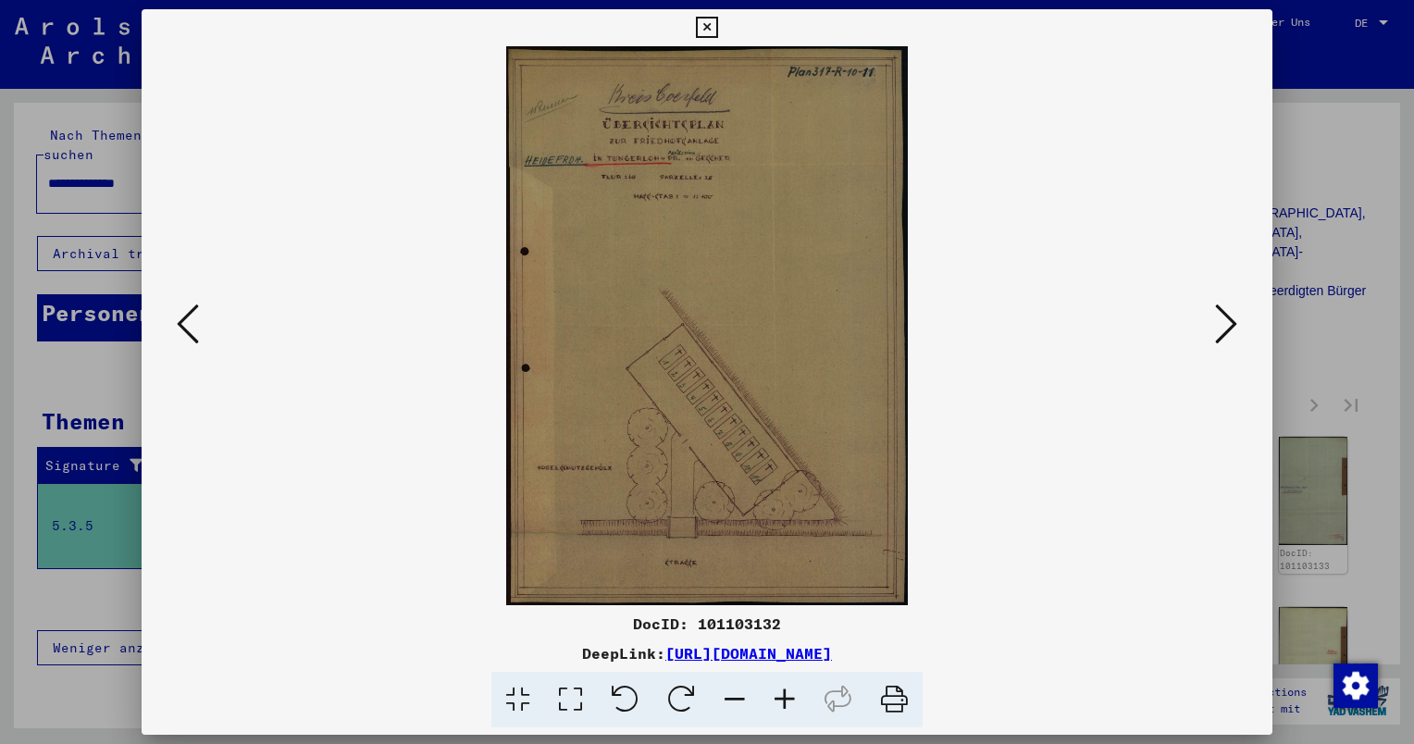
click at [1223, 320] on icon at bounding box center [1226, 324] width 22 height 44
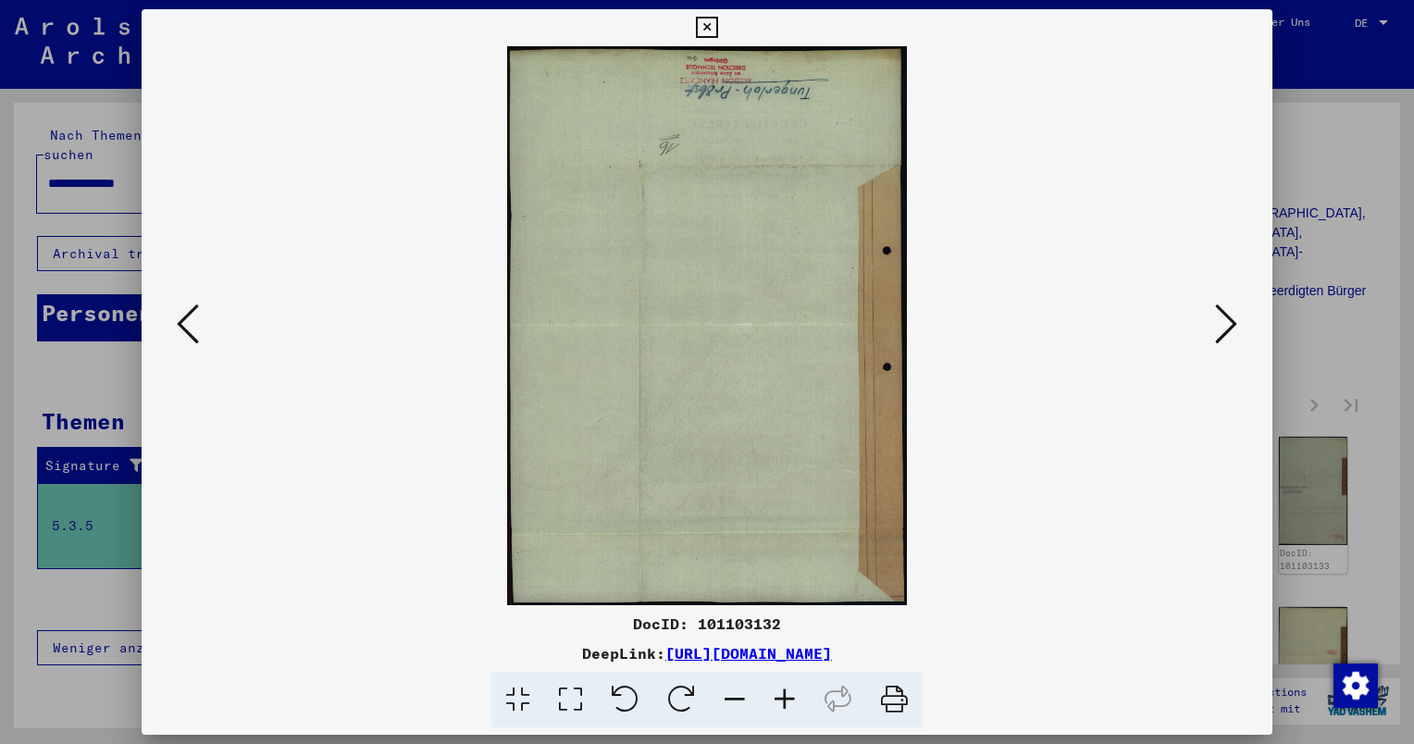
click at [1223, 320] on icon at bounding box center [1226, 324] width 22 height 44
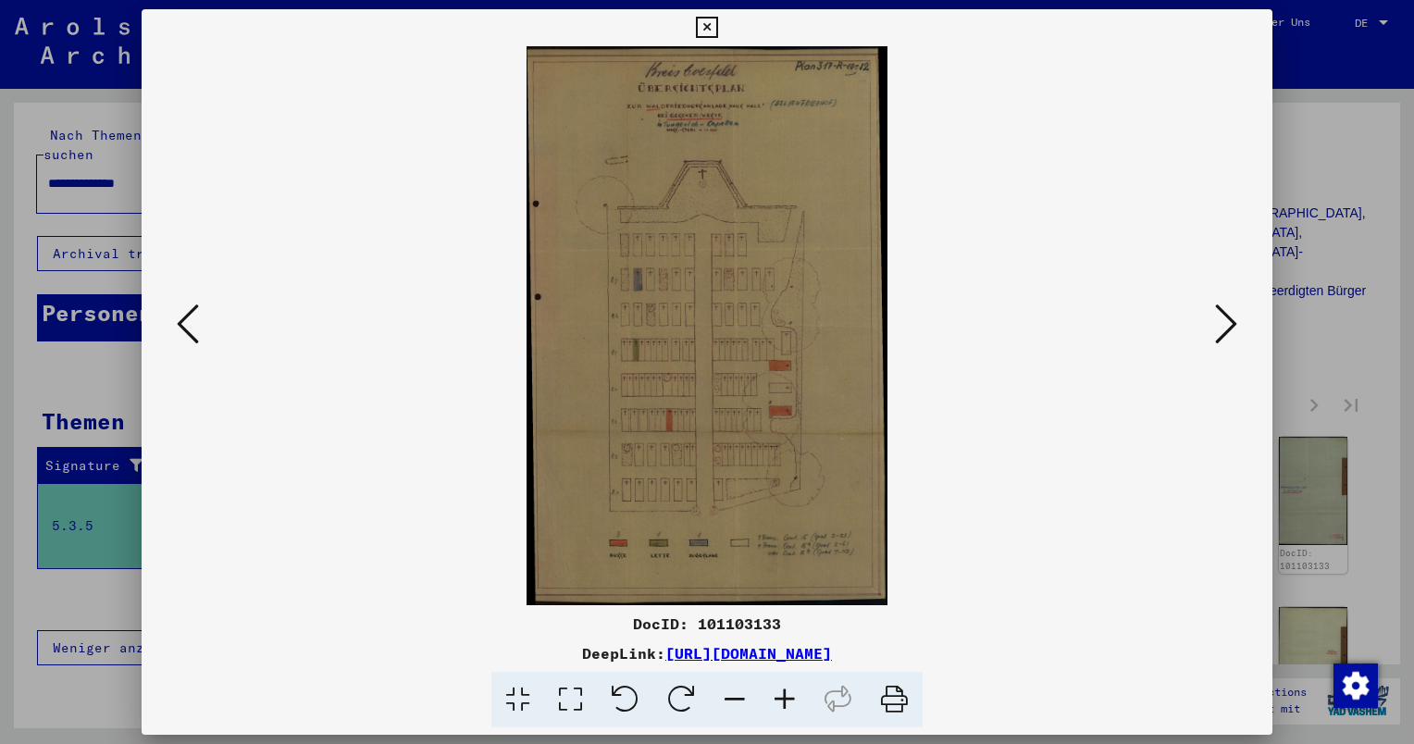
click at [786, 701] on icon at bounding box center [785, 700] width 50 height 56
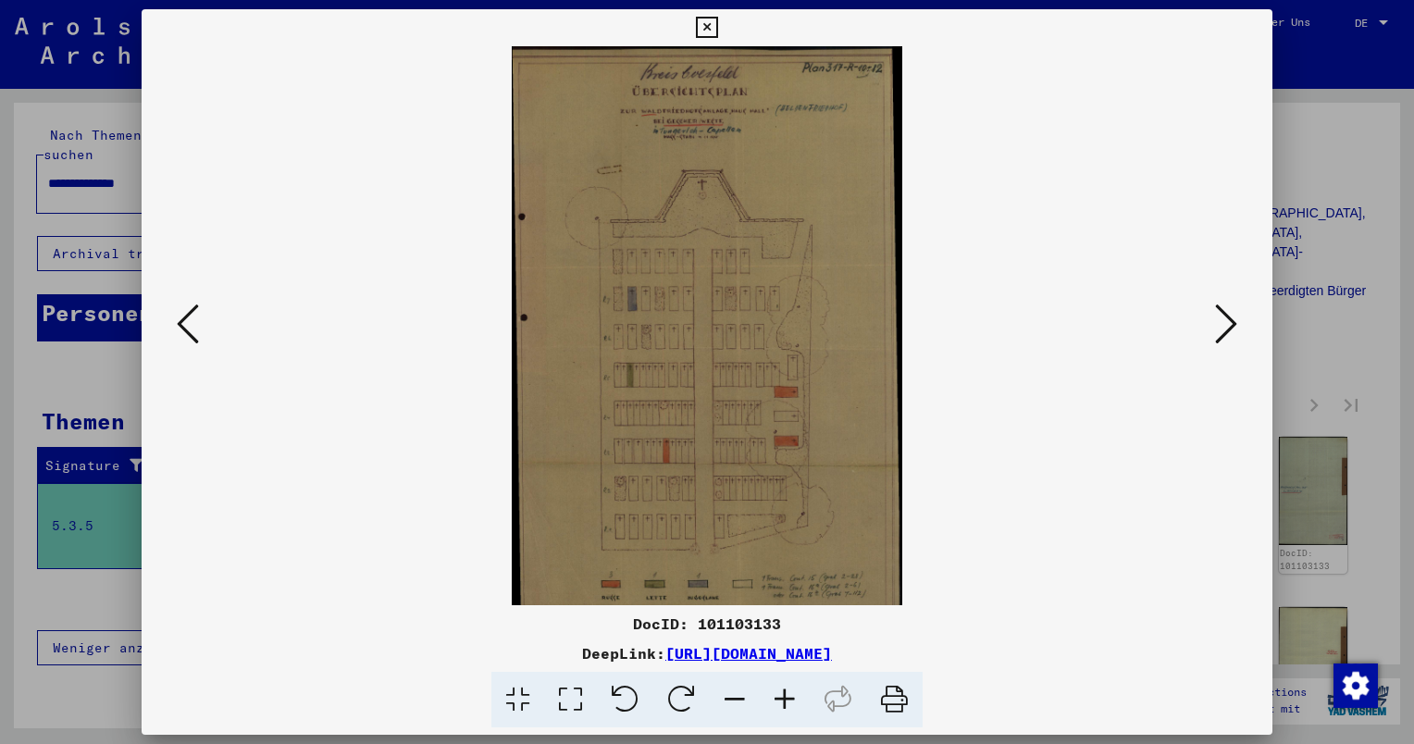
click at [786, 701] on icon at bounding box center [785, 700] width 50 height 56
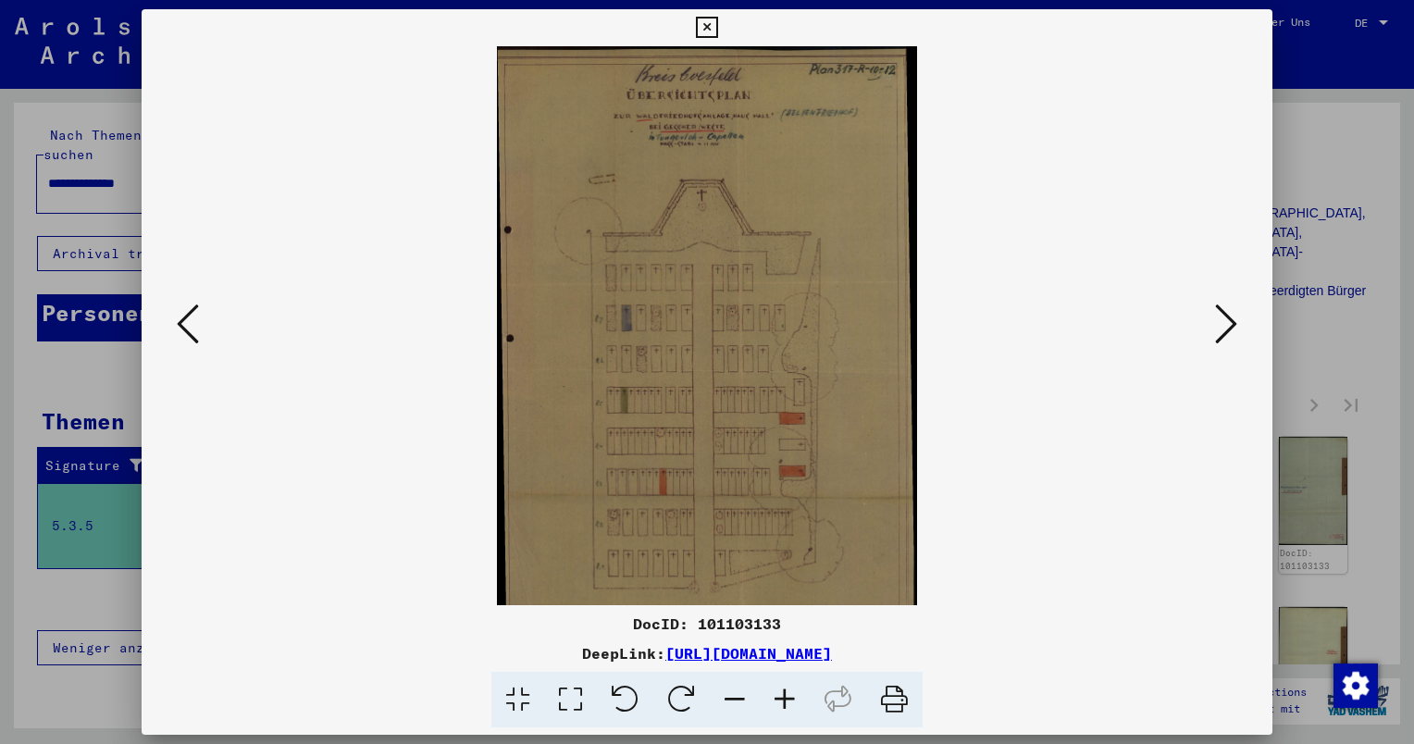
click at [786, 701] on icon at bounding box center [785, 700] width 50 height 56
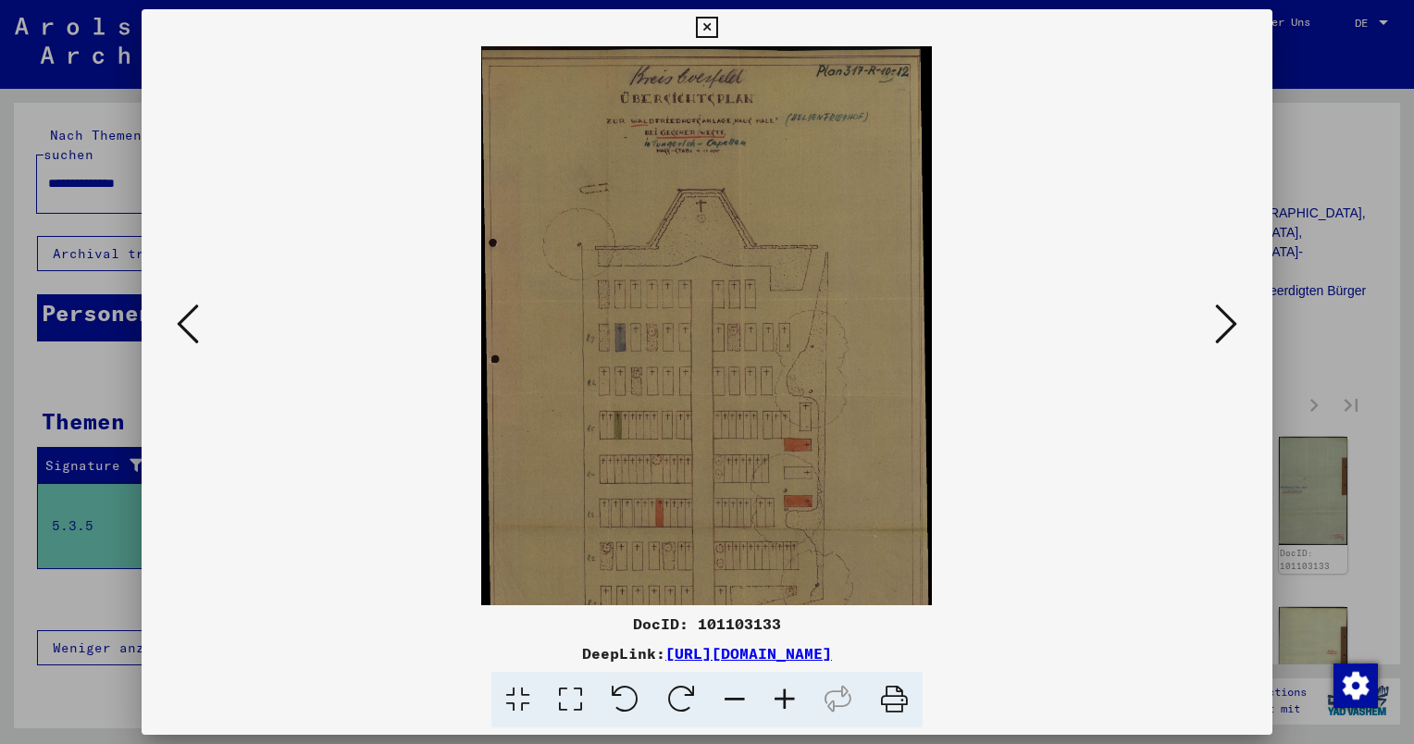
click at [786, 701] on icon at bounding box center [785, 700] width 50 height 56
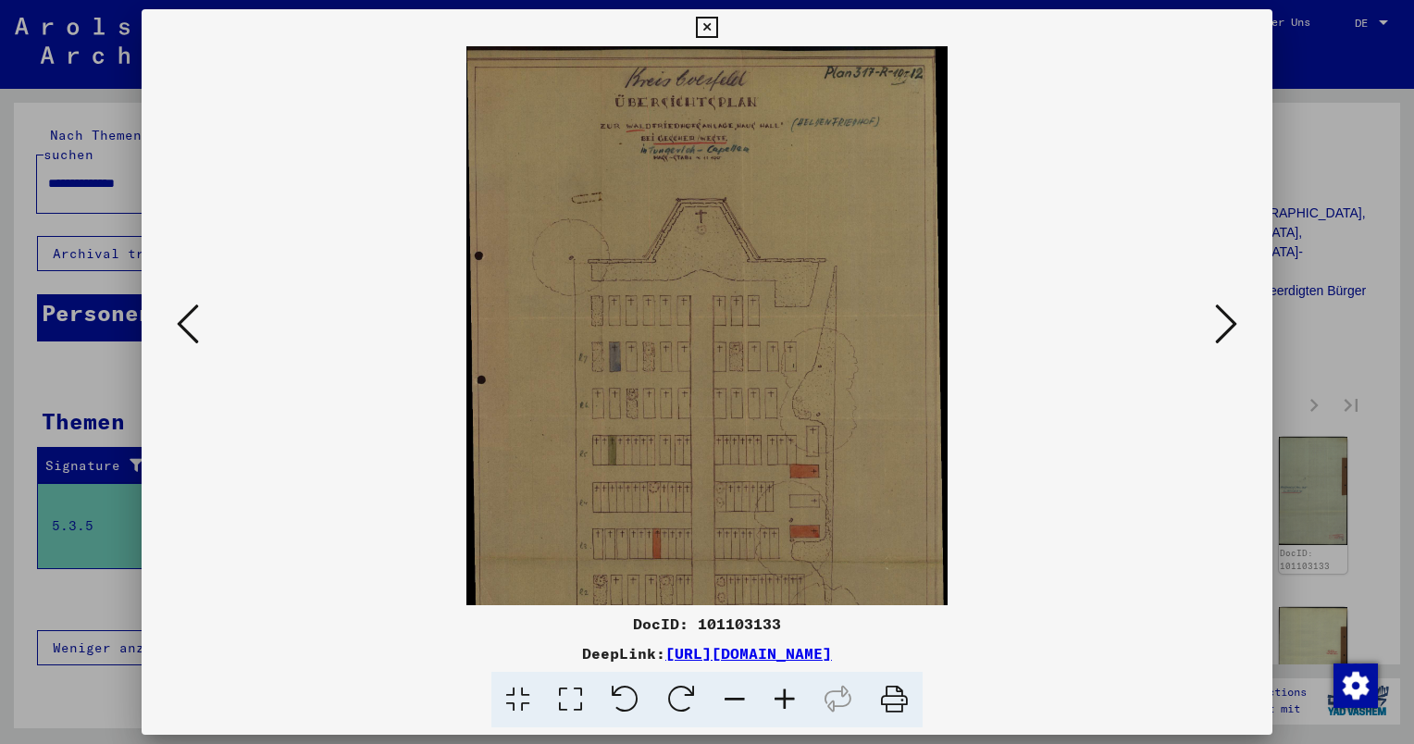
click at [786, 701] on icon at bounding box center [785, 700] width 50 height 56
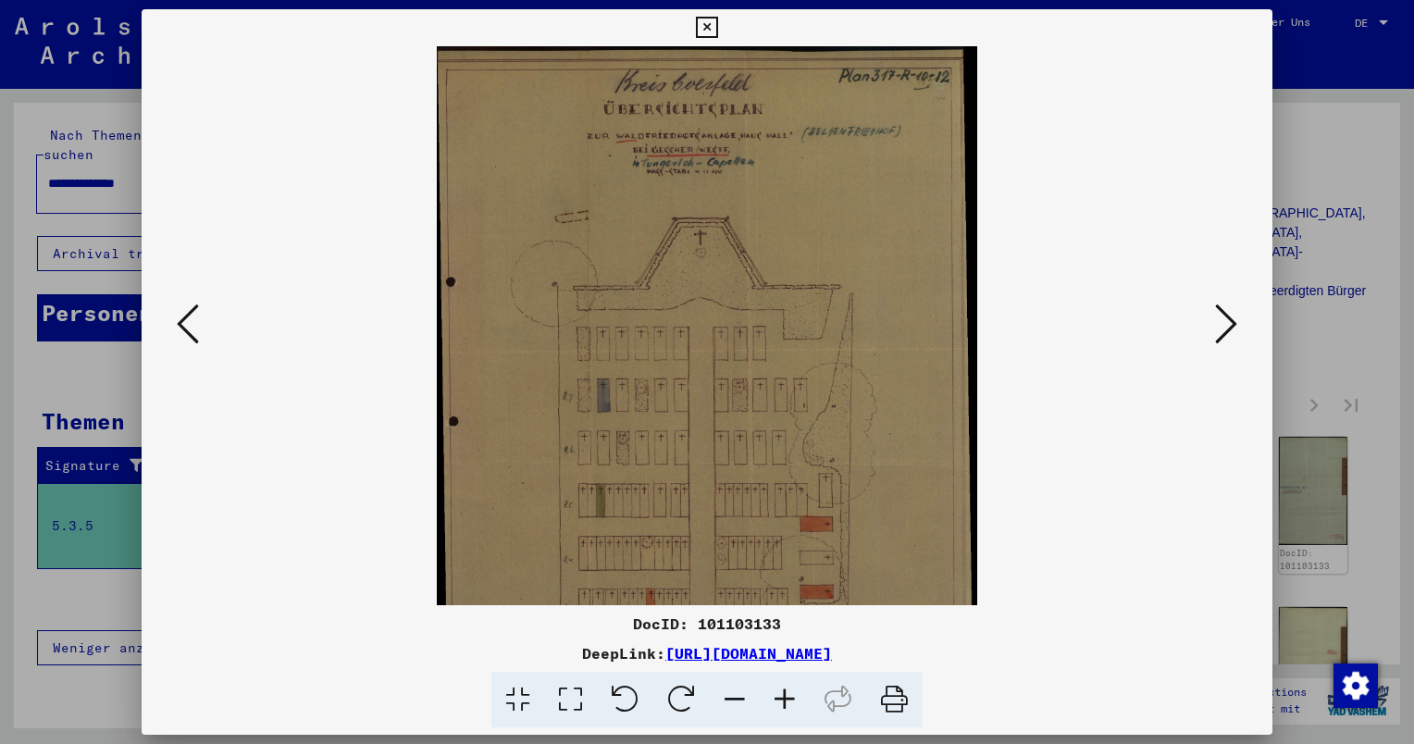
click at [786, 701] on icon at bounding box center [785, 700] width 50 height 56
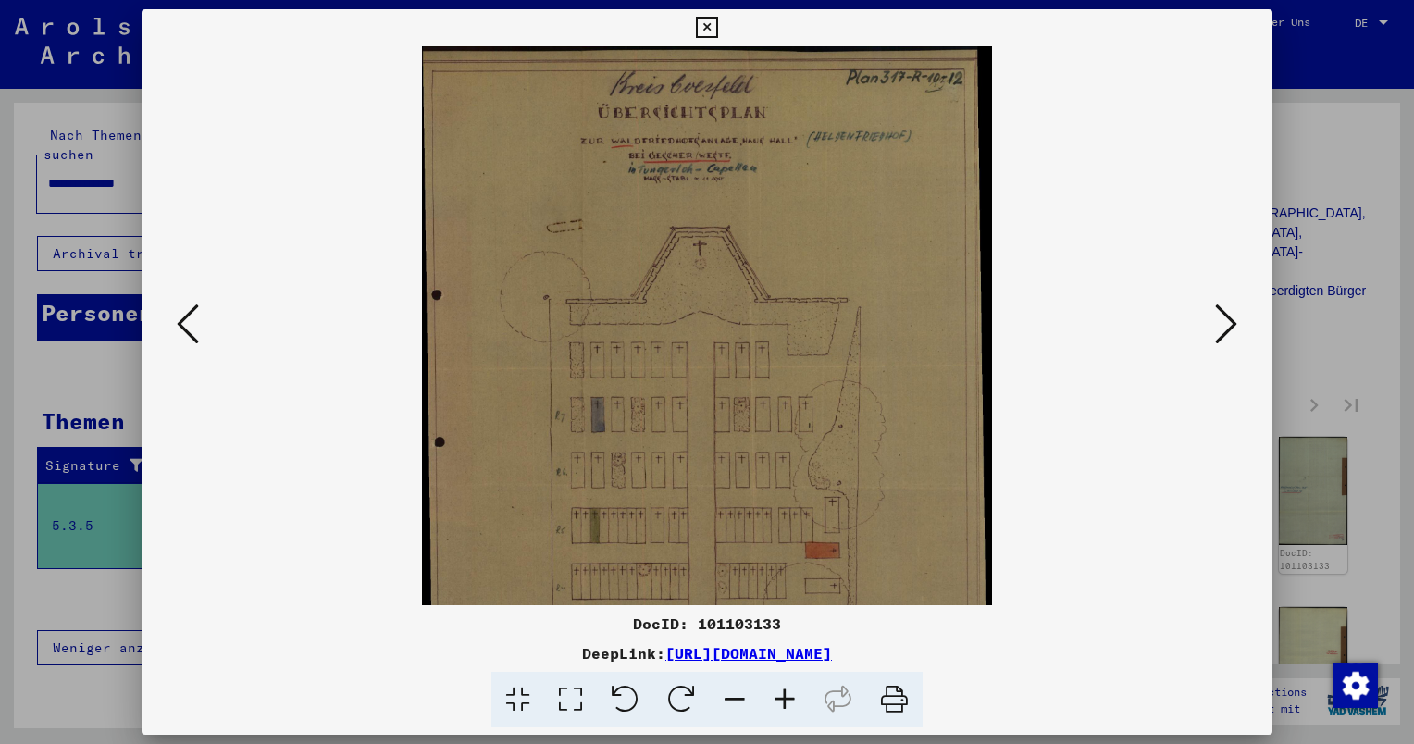
click at [786, 701] on icon at bounding box center [785, 700] width 50 height 56
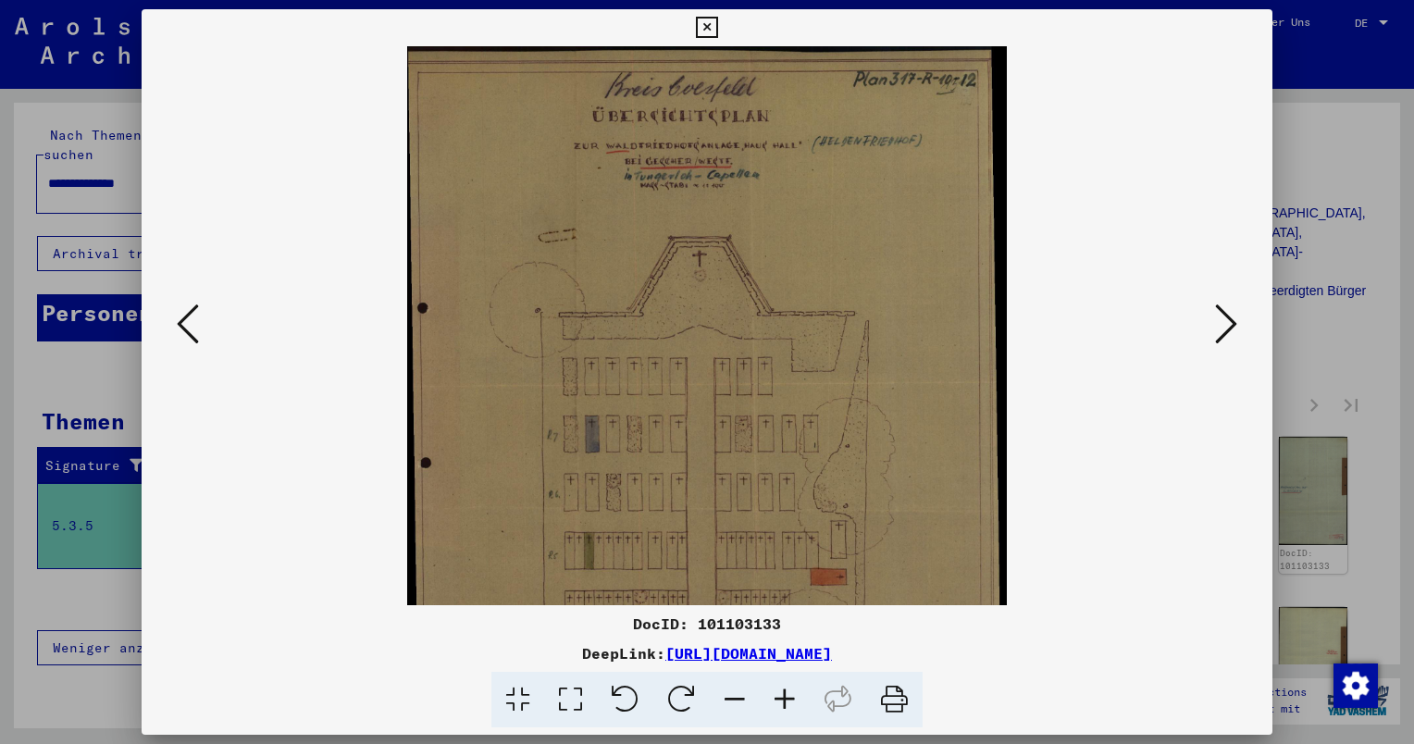
click at [786, 701] on icon at bounding box center [785, 700] width 50 height 56
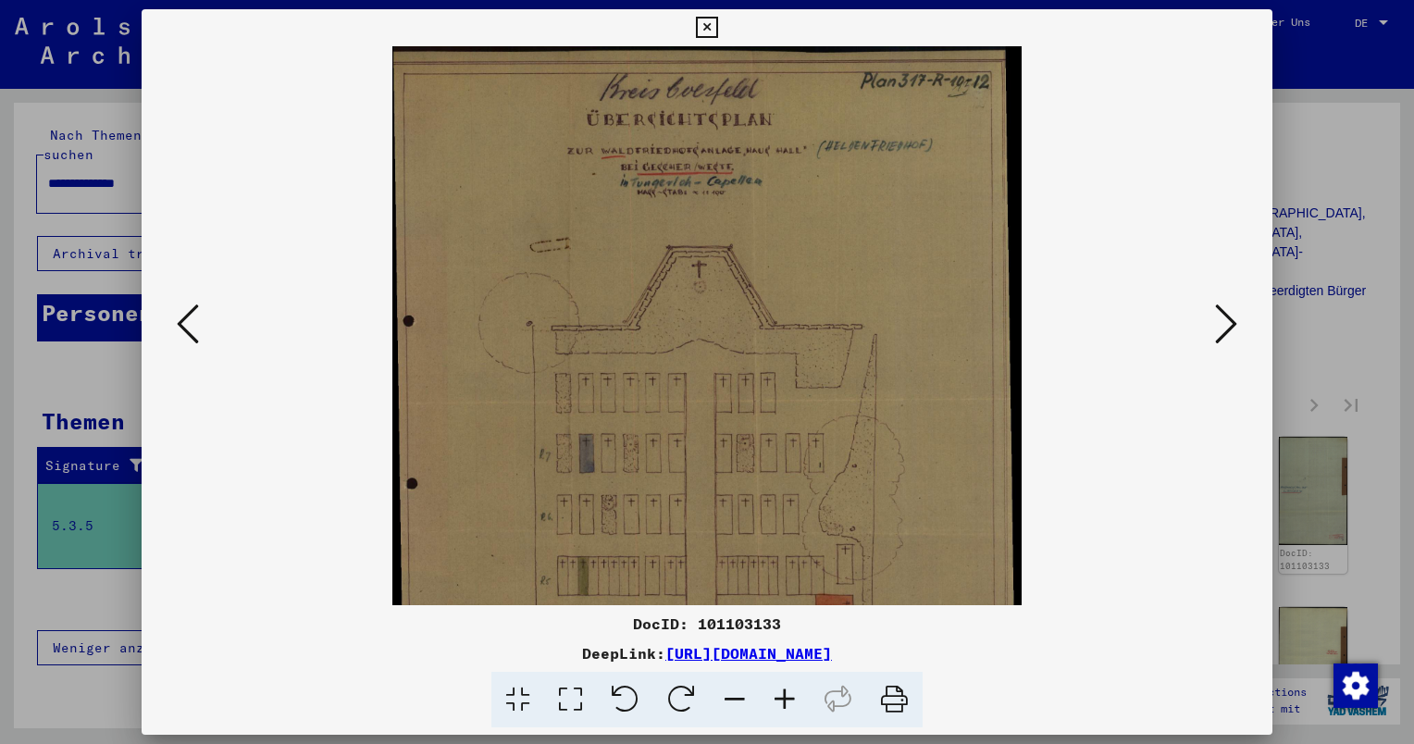
click at [786, 701] on icon at bounding box center [785, 700] width 50 height 56
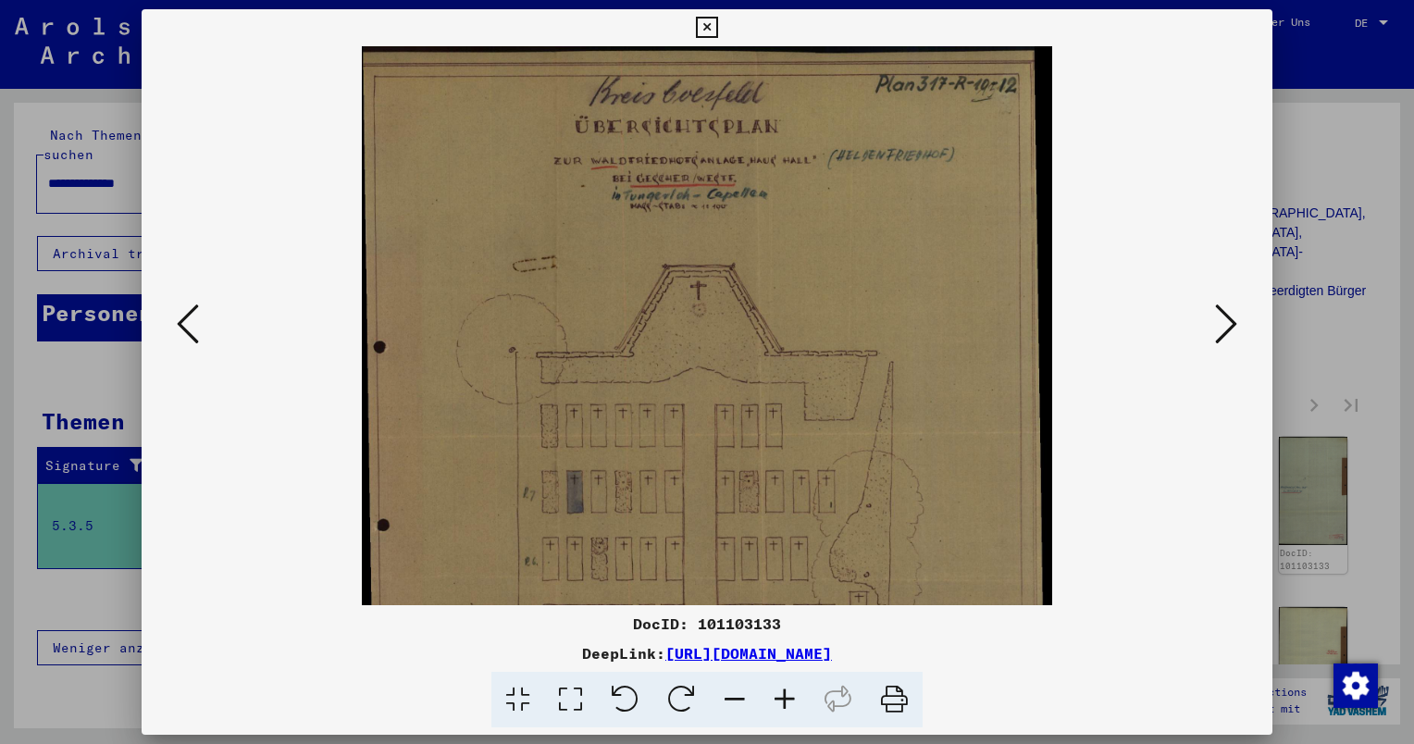
click at [786, 701] on icon at bounding box center [785, 700] width 50 height 56
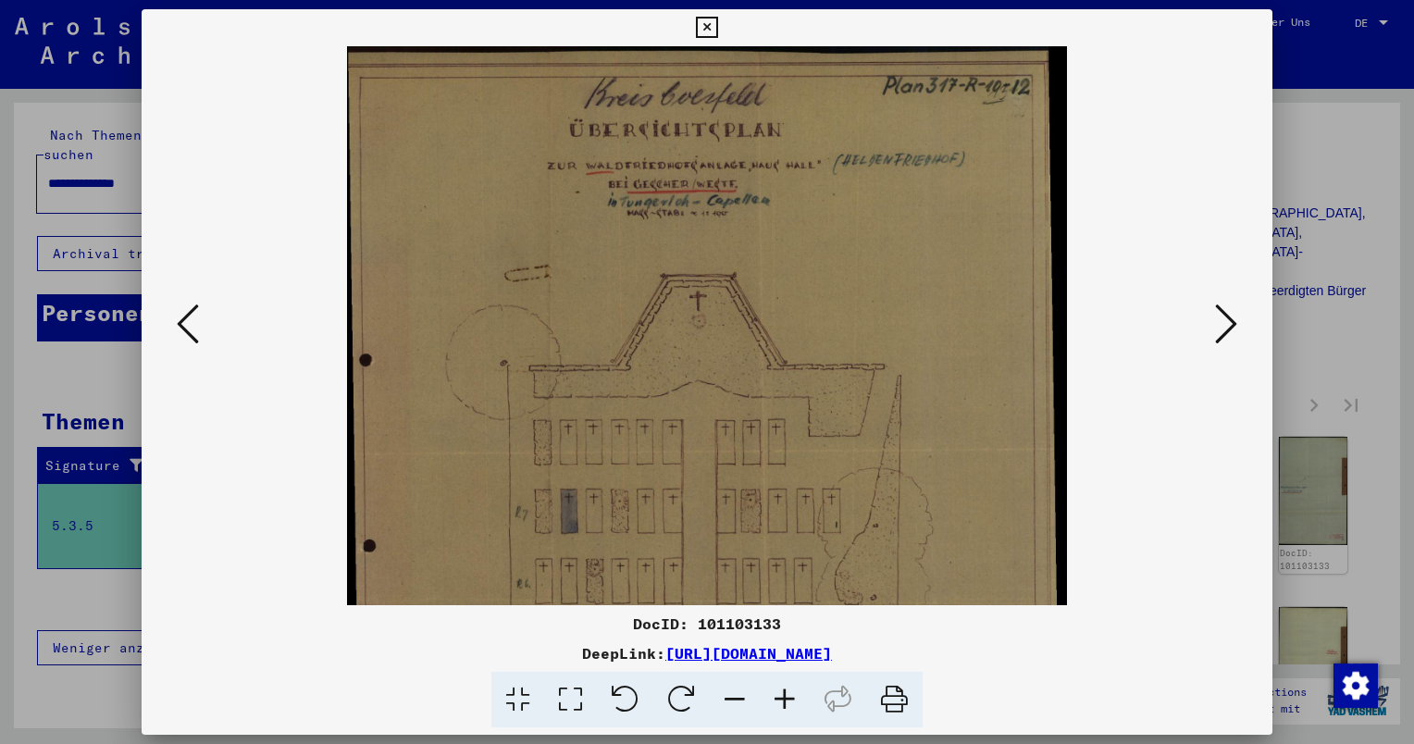
click at [786, 701] on icon at bounding box center [785, 700] width 50 height 56
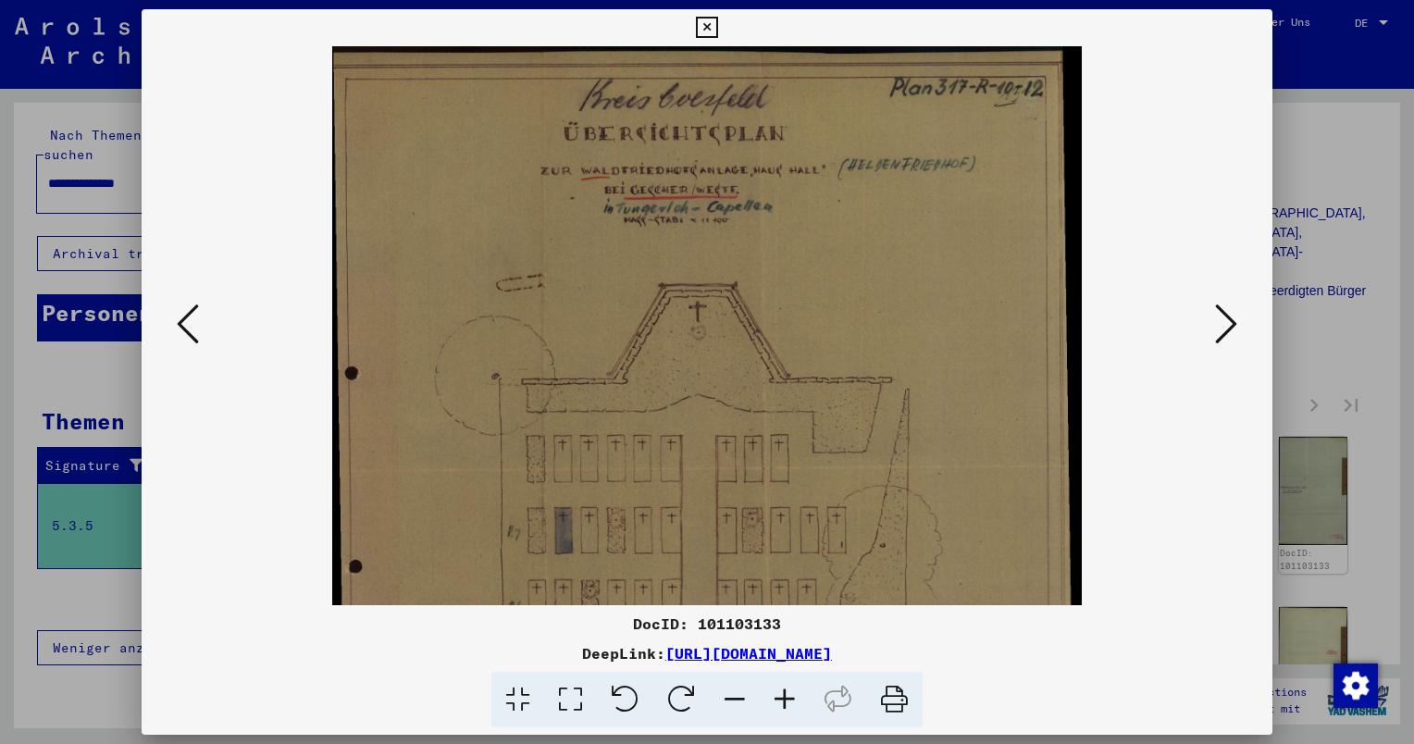
click at [786, 701] on icon at bounding box center [785, 700] width 50 height 56
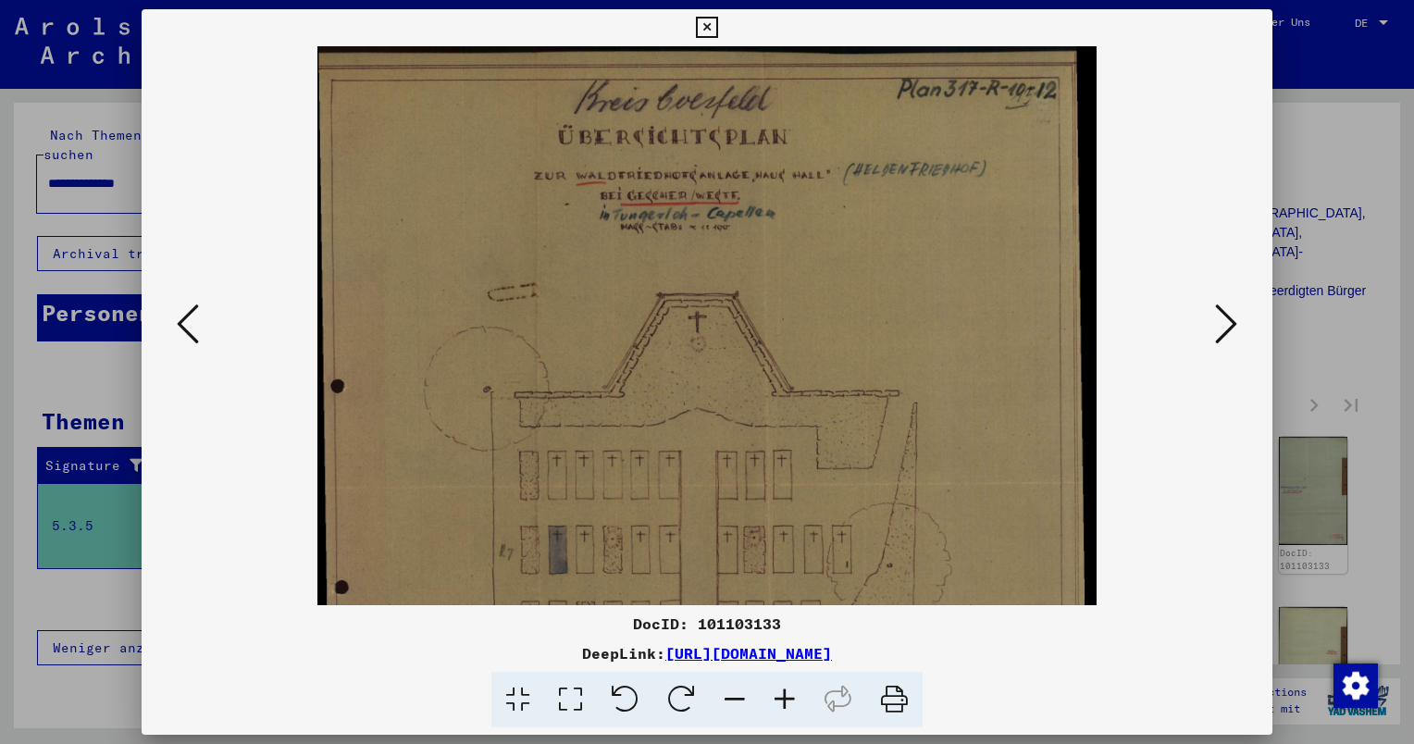
click at [786, 701] on icon at bounding box center [785, 700] width 50 height 56
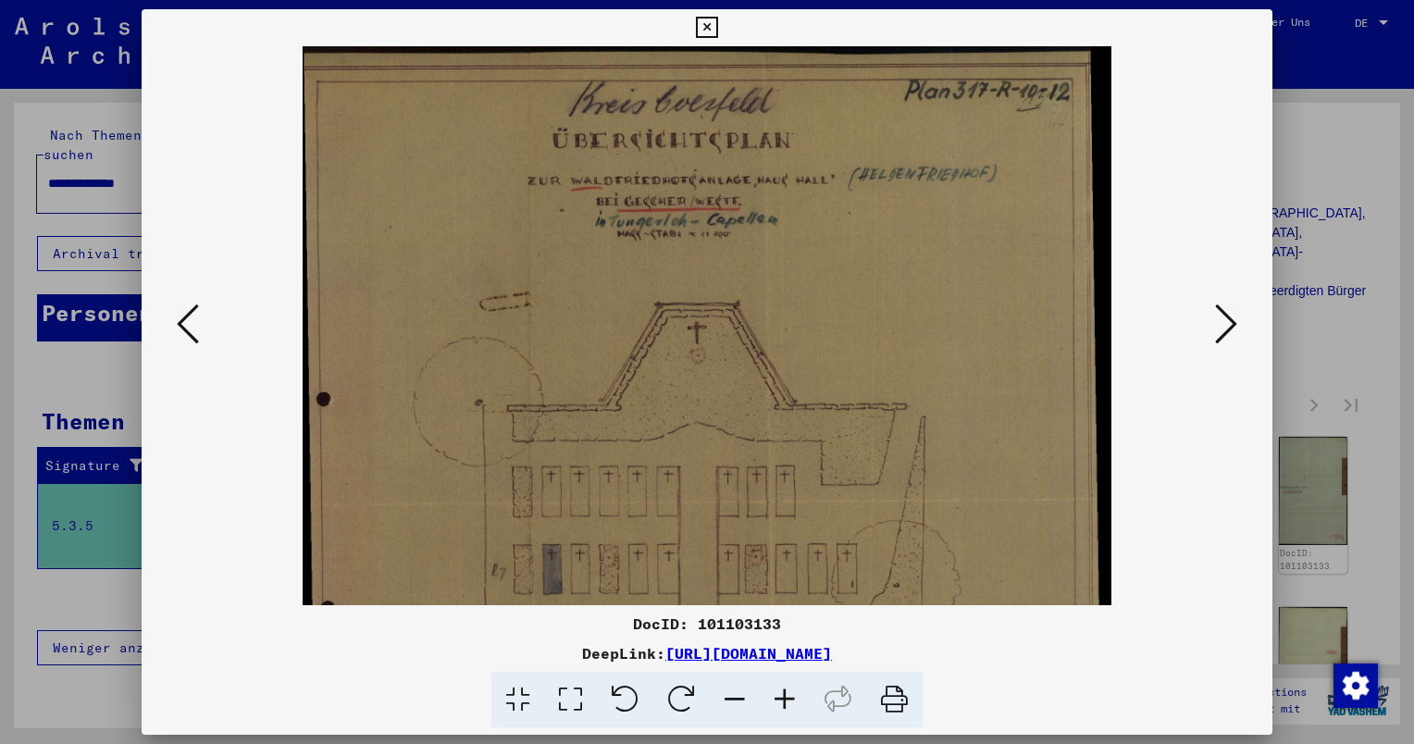
click at [786, 701] on icon at bounding box center [785, 700] width 50 height 56
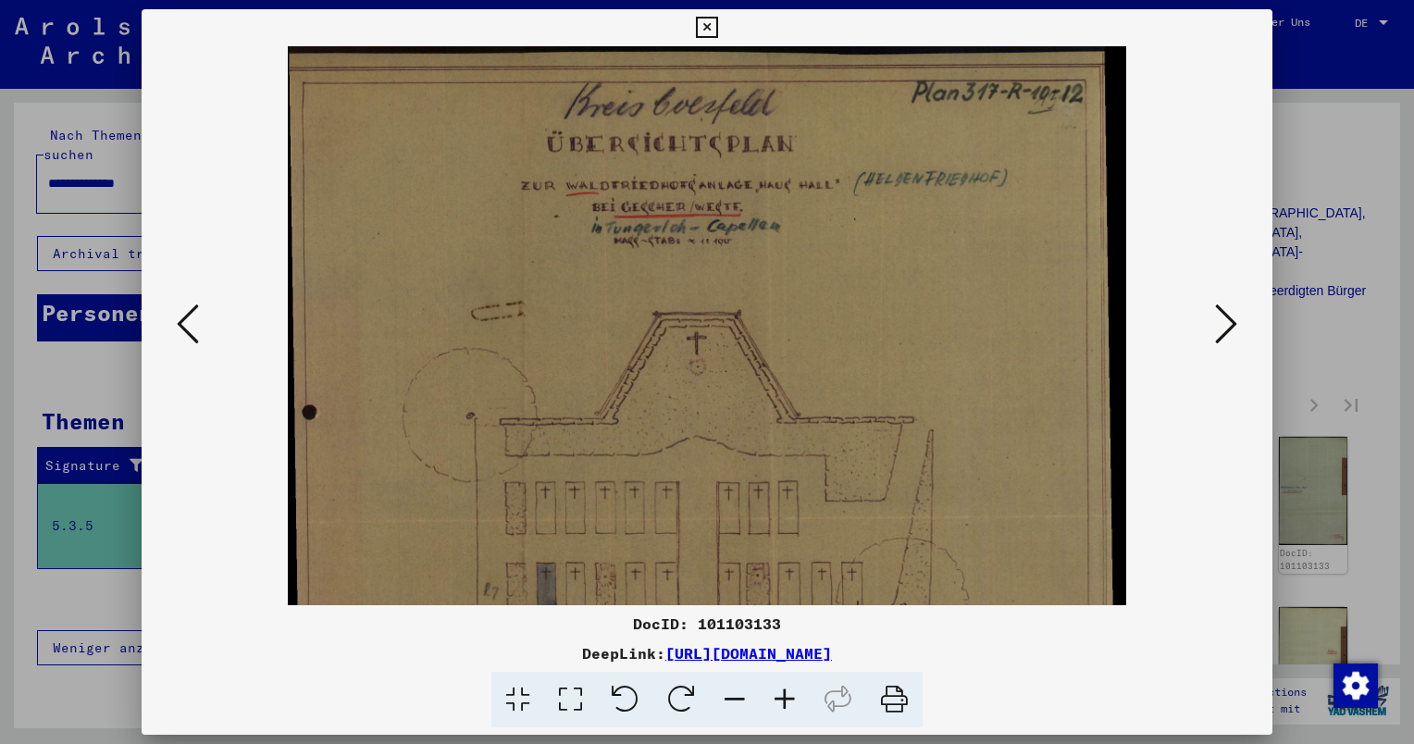
click at [1324, 188] on div at bounding box center [707, 372] width 1414 height 744
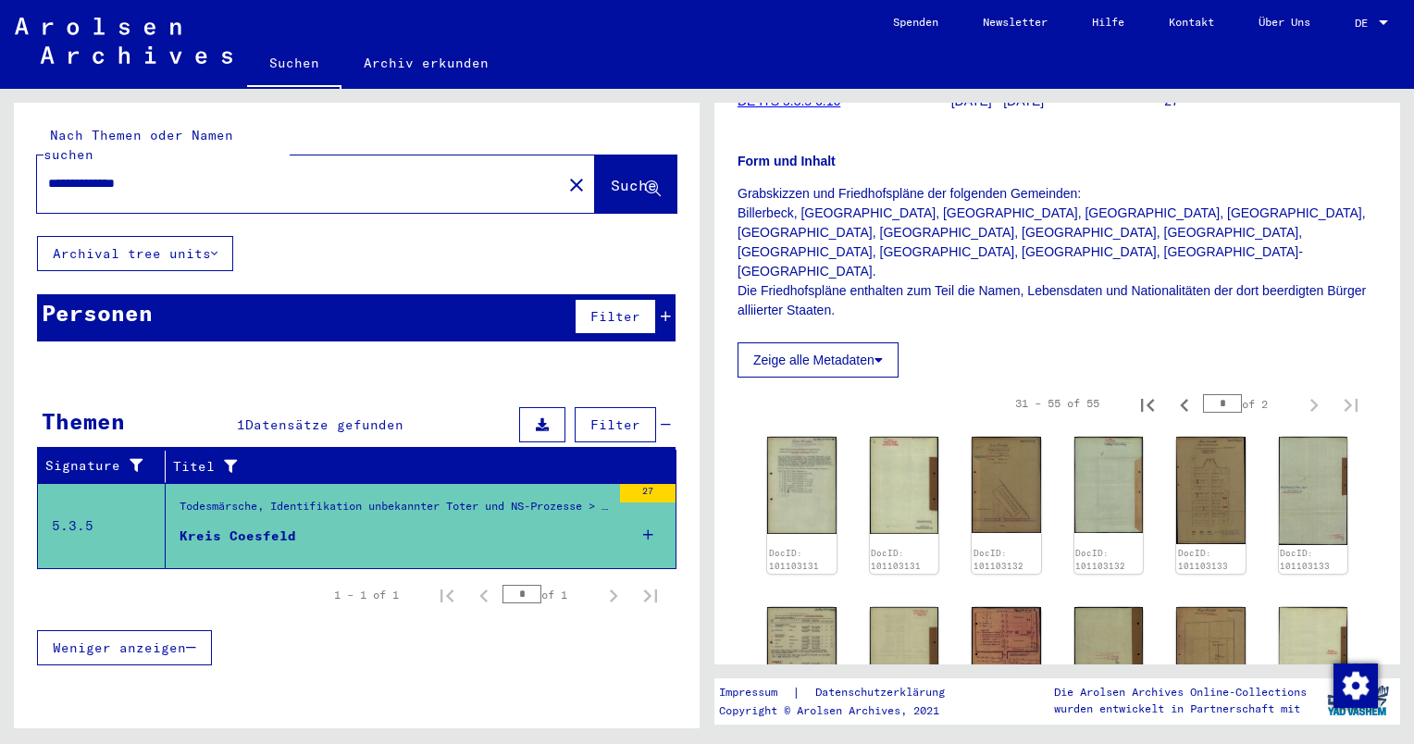
click at [237, 174] on input "**********" at bounding box center [299, 183] width 503 height 19
click at [79, 174] on input "**********" at bounding box center [299, 183] width 503 height 19
click at [77, 174] on input "**********" at bounding box center [299, 183] width 503 height 19
click at [837, 211] on p "Grabskizzen und Friedhofspläne der folgenden Gemeinden: [GEOGRAPHIC_DATA], [GEO…" at bounding box center [1058, 252] width 640 height 136
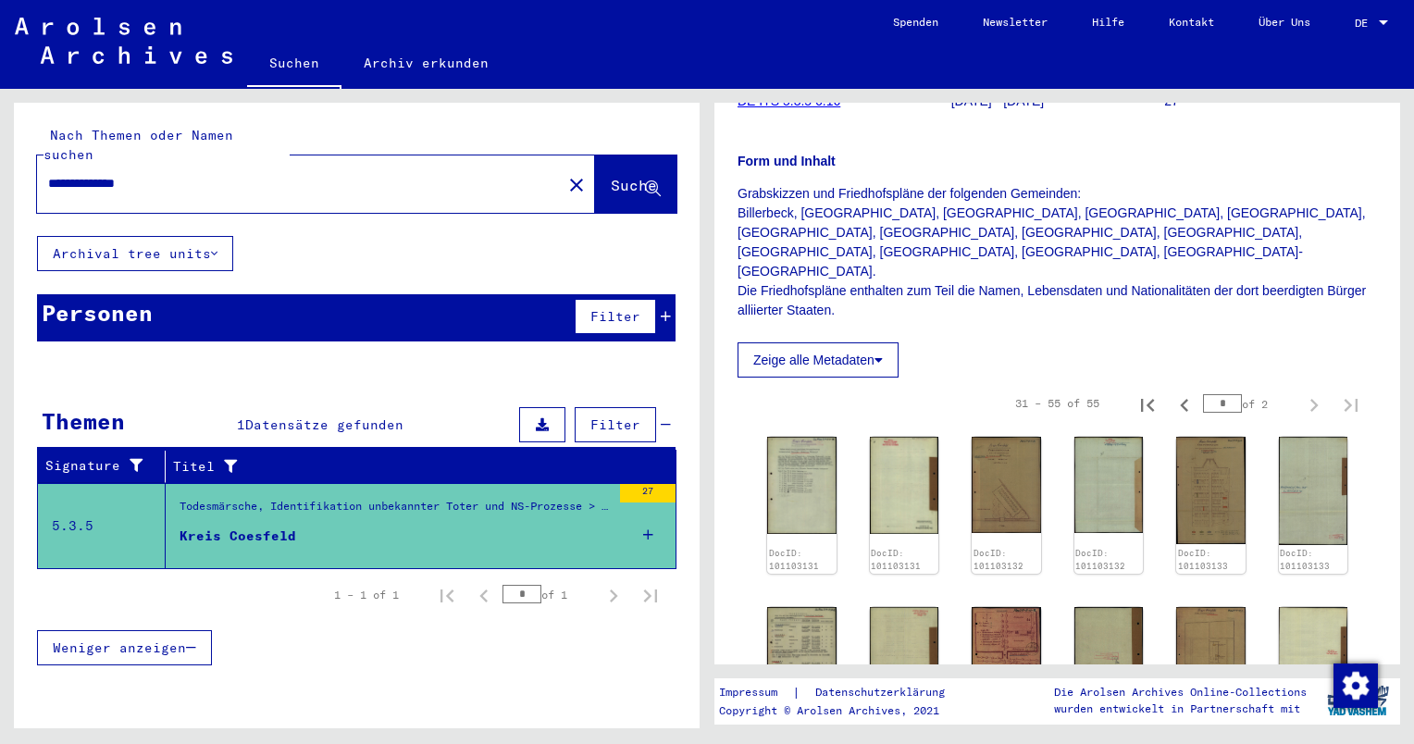
click at [803, 211] on p "Grabskizzen und Friedhofspläne der folgenden Gemeinden: [GEOGRAPHIC_DATA], [GEO…" at bounding box center [1058, 252] width 640 height 136
click at [803, 213] on p "Grabskizzen und Friedhofspläne der folgenden Gemeinden: [GEOGRAPHIC_DATA], [GEO…" at bounding box center [1058, 252] width 640 height 136
click at [812, 216] on p "Grabskizzen und Friedhofspläne der folgenden Gemeinden: [GEOGRAPHIC_DATA], [GEO…" at bounding box center [1058, 252] width 640 height 136
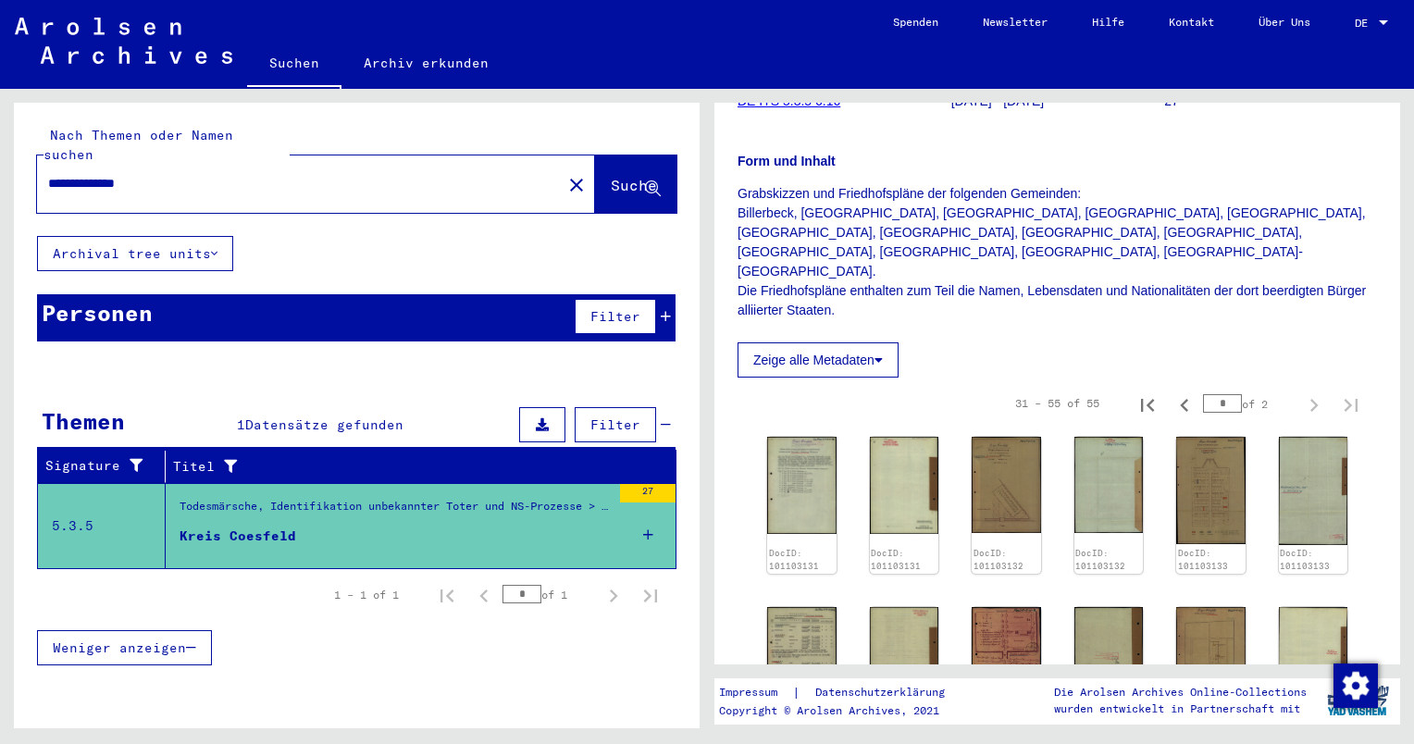
click at [812, 216] on p "Grabskizzen und Friedhofspläne der folgenden Gemeinden: [GEOGRAPHIC_DATA], [GEO…" at bounding box center [1058, 252] width 640 height 136
drag, startPoint x: 812, startPoint y: 216, endPoint x: 833, endPoint y: 215, distance: 21.3
click at [833, 215] on p "Grabskizzen und Friedhofspläne der folgenden Gemeinden: [GEOGRAPHIC_DATA], [GEO…" at bounding box center [1058, 252] width 640 height 136
click at [839, 215] on p "Grabskizzen und Friedhofspläne der folgenden Gemeinden: [GEOGRAPHIC_DATA], [GEO…" at bounding box center [1058, 252] width 640 height 136
drag, startPoint x: 843, startPoint y: 215, endPoint x: 801, endPoint y: 217, distance: 42.6
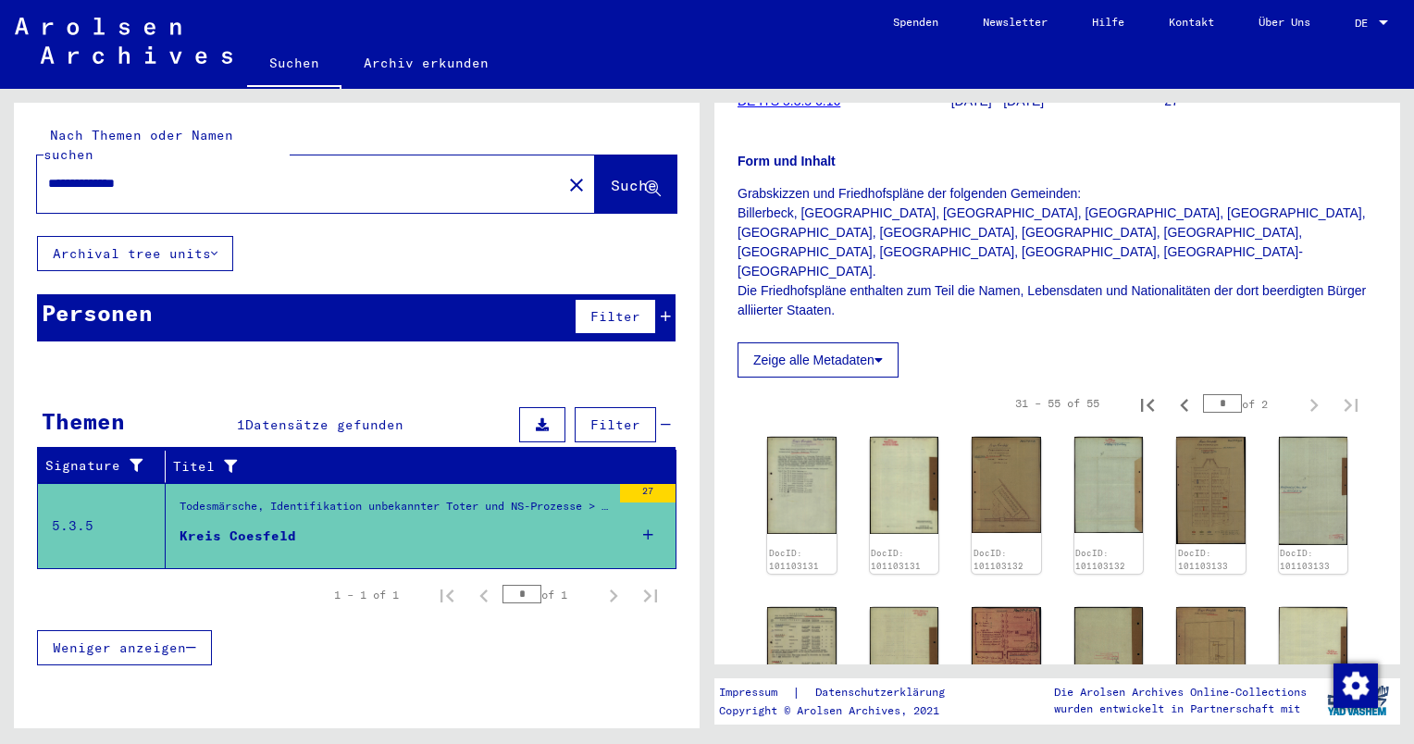
click at [801, 217] on p "Grabskizzen und Friedhofspläne der folgenden Gemeinden: [GEOGRAPHIC_DATA], [GEO…" at bounding box center [1058, 252] width 640 height 136
copy p "Buldern"
drag, startPoint x: 219, startPoint y: 173, endPoint x: -4, endPoint y: 171, distance: 223.1
click at [0, 171] on html "**********" at bounding box center [707, 372] width 1414 height 744
paste input "text"
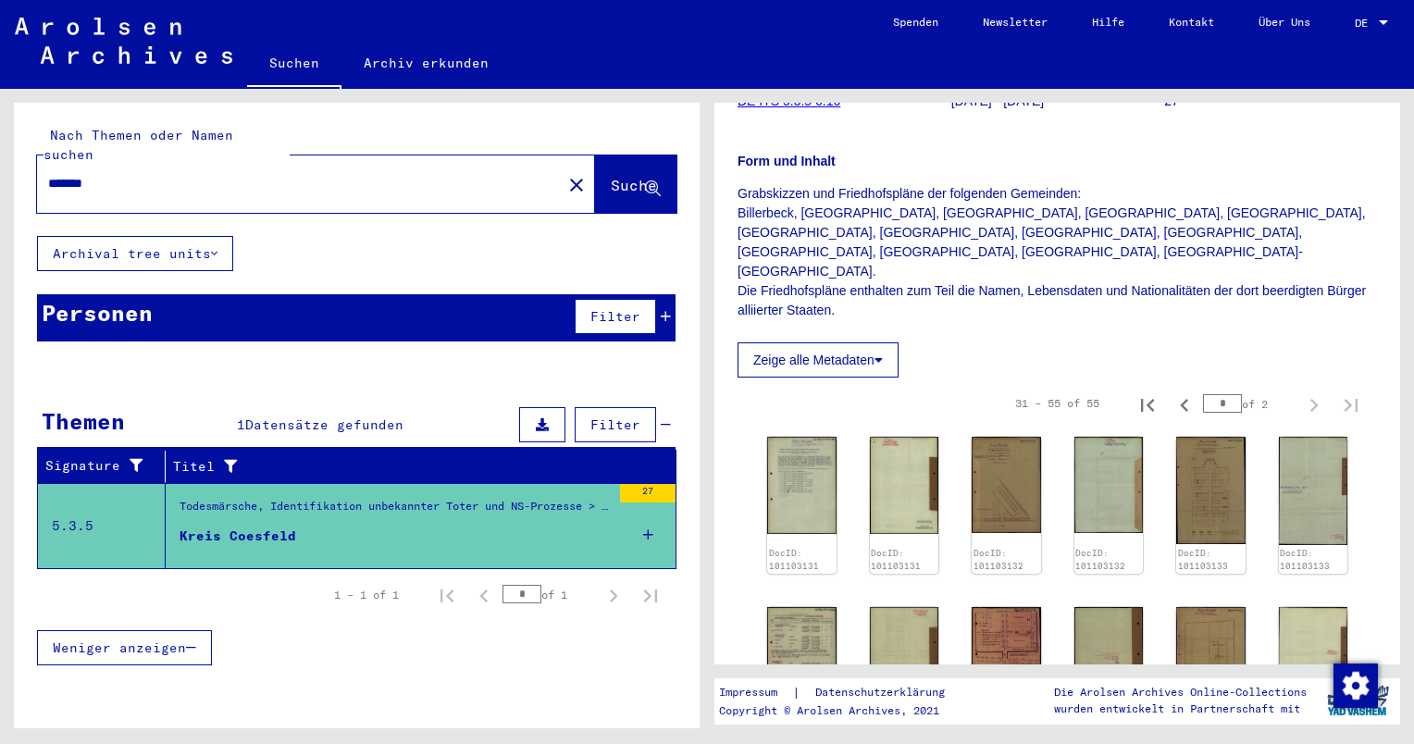
type input "*******"
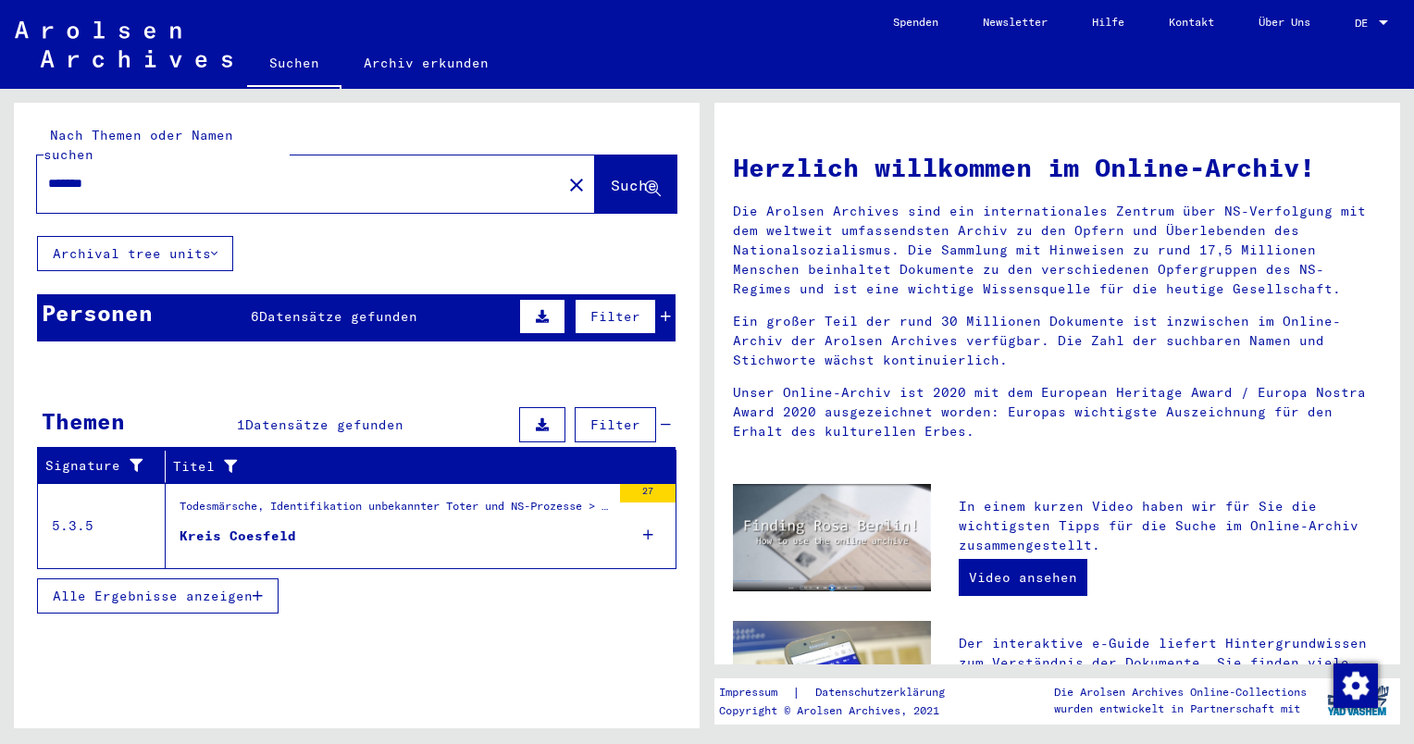
click at [215, 501] on div "Todesmärsche, Identifikation unbekannter Toter und NS-Prozesse > Todesmärsche /…" at bounding box center [395, 511] width 431 height 26
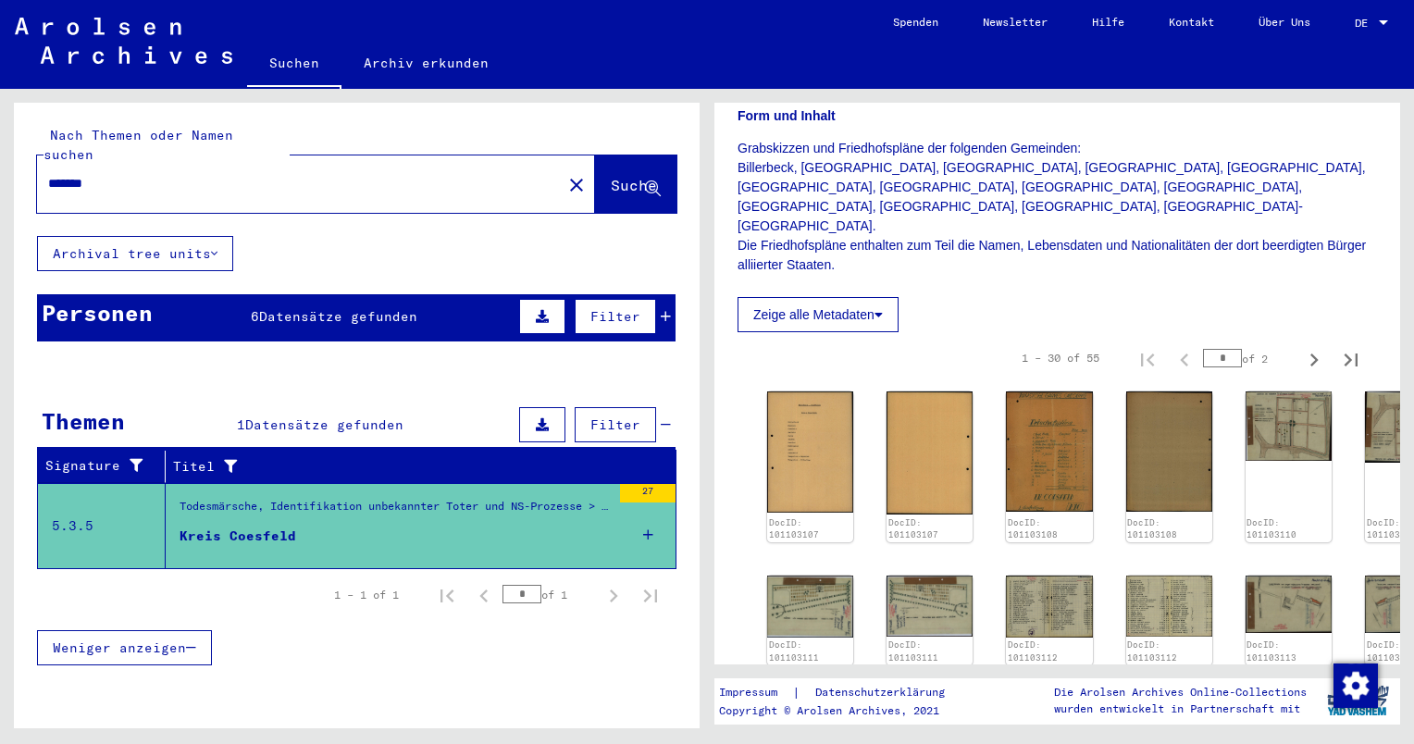
scroll to position [93, 0]
